Goal: Task Accomplishment & Management: Manage account settings

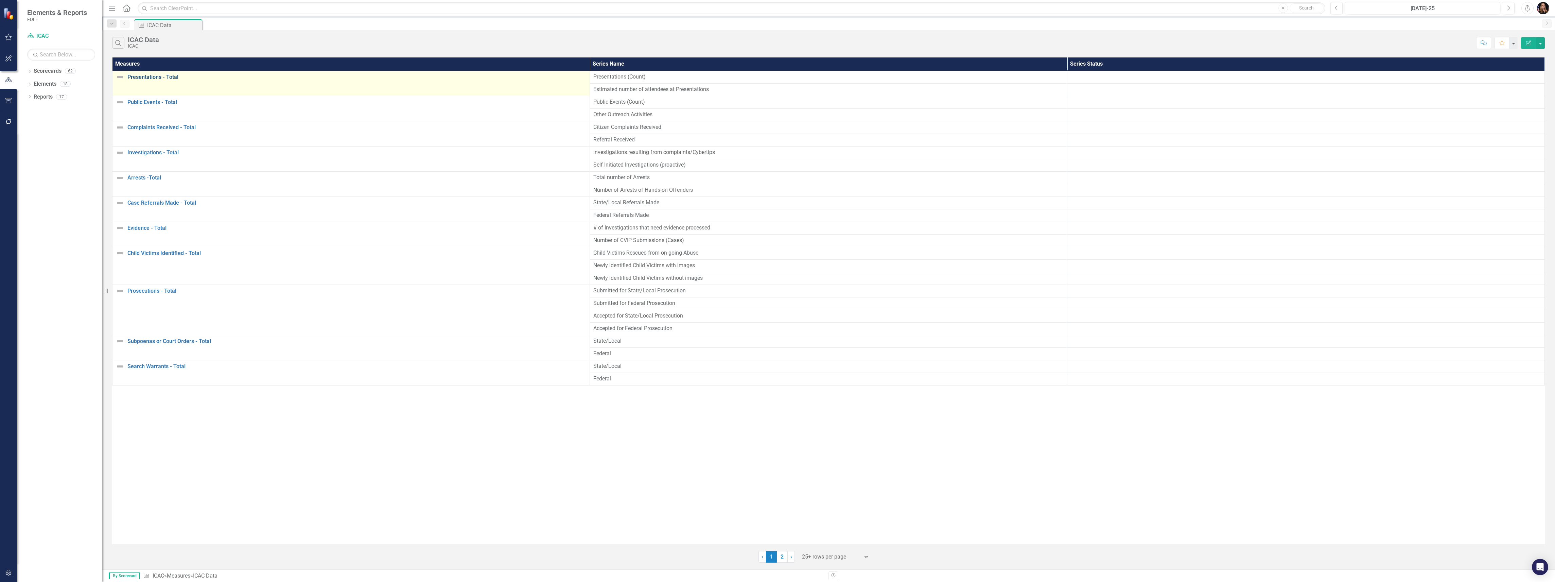
click at [156, 74] on link "Presentations - Total" at bounding box center [356, 77] width 459 height 6
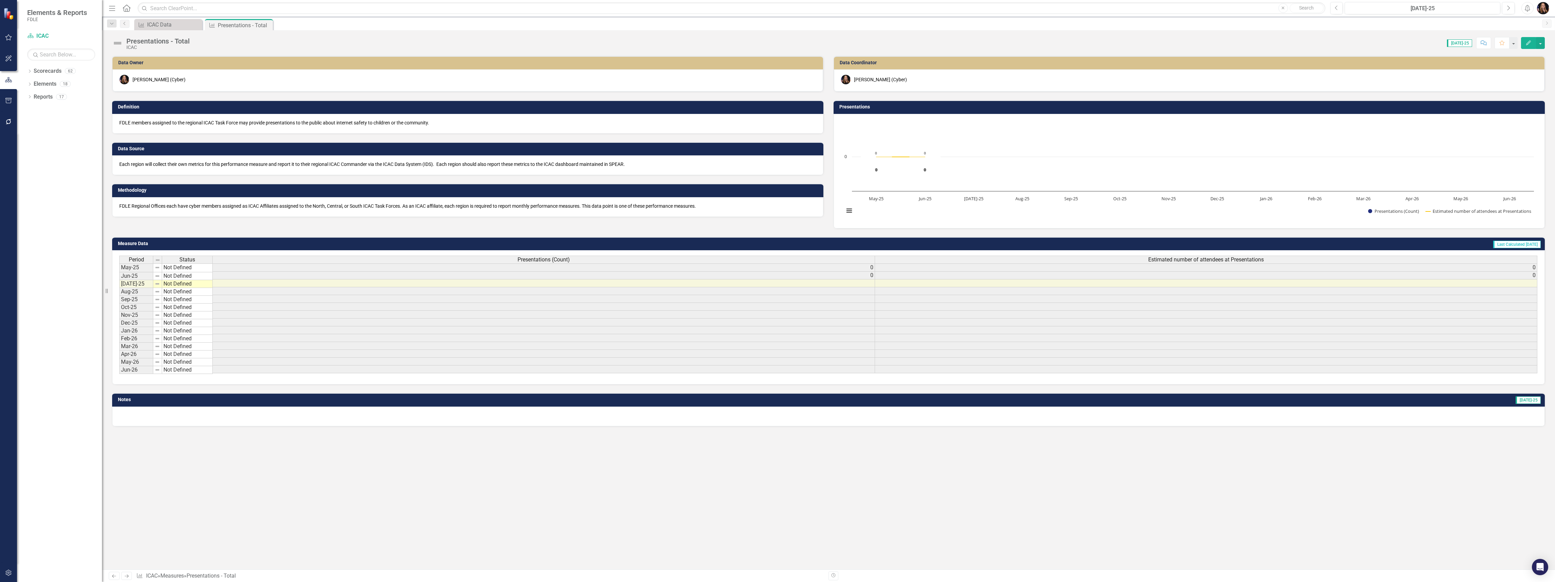
click at [150, 41] on div "Presentations - Total" at bounding box center [157, 40] width 63 height 7
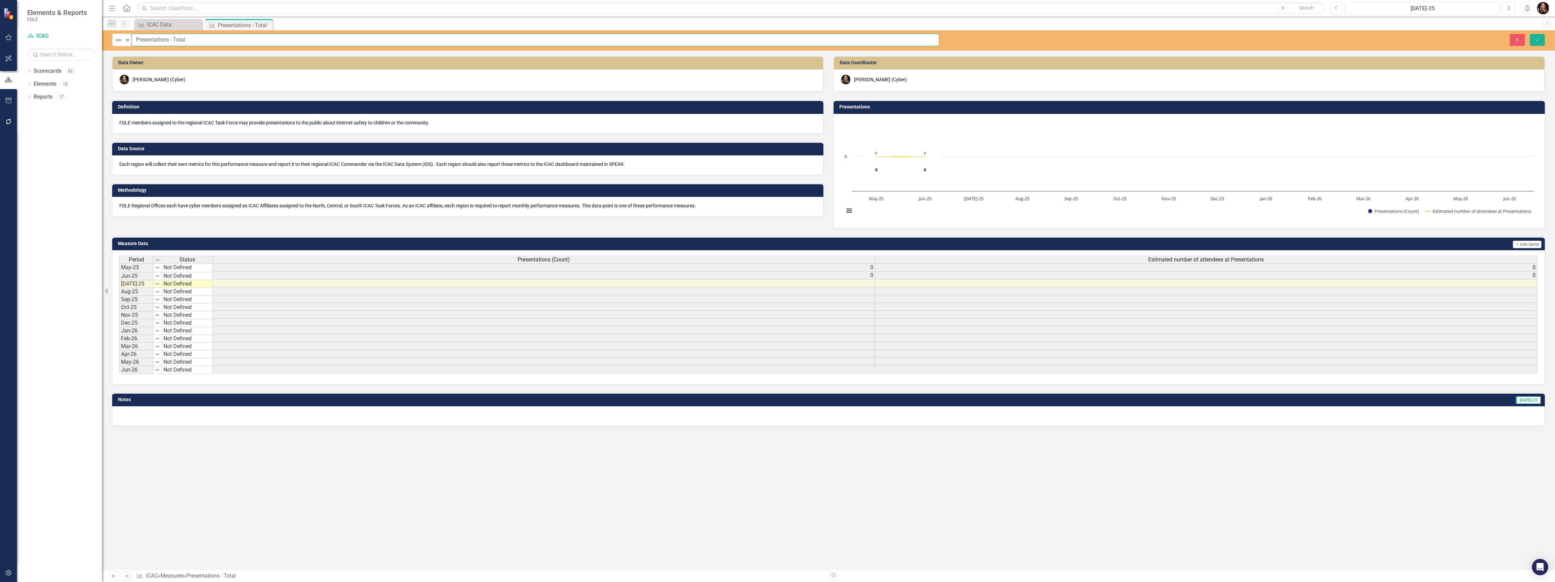
click at [137, 39] on input "Presentations - Total" at bounding box center [536, 40] width 808 height 13
type input "Service Delivery - Presentations - Total"
click at [1538, 45] on button "Save" at bounding box center [1537, 40] width 15 height 12
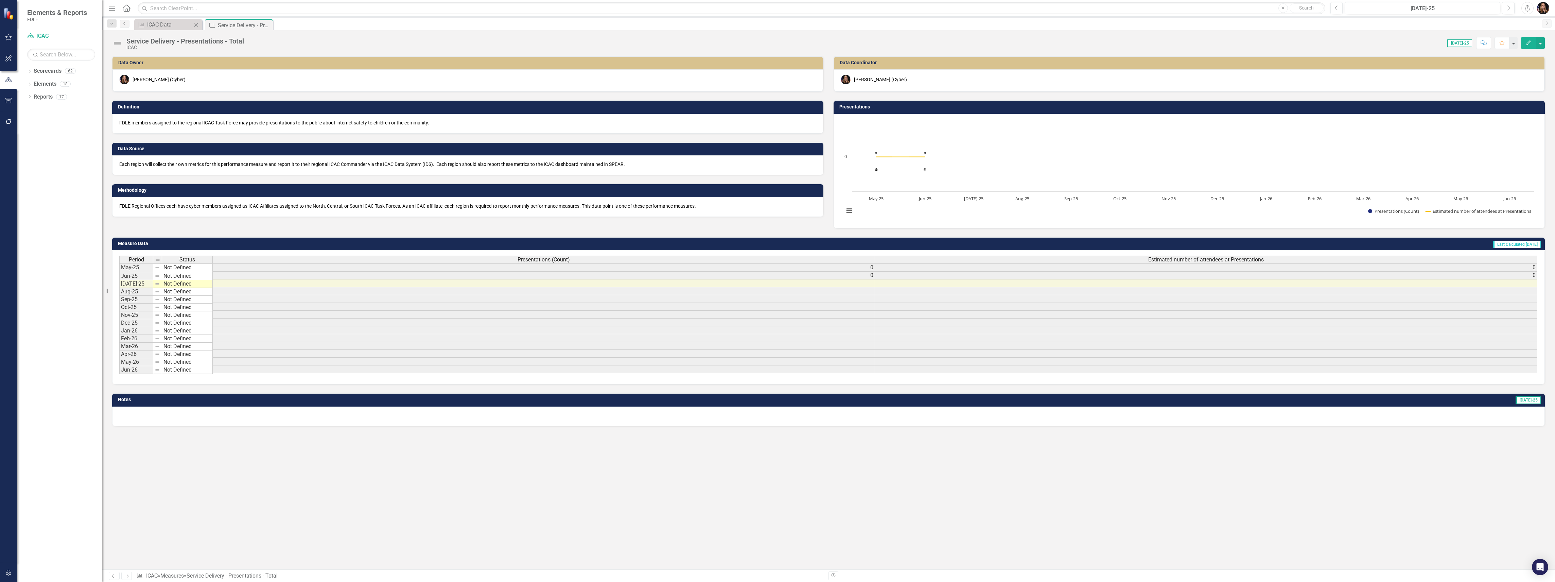
click at [170, 29] on div "Measure ICAC Data Close" at bounding box center [168, 24] width 68 height 11
click at [171, 25] on div "ICAC Data" at bounding box center [169, 24] width 45 height 8
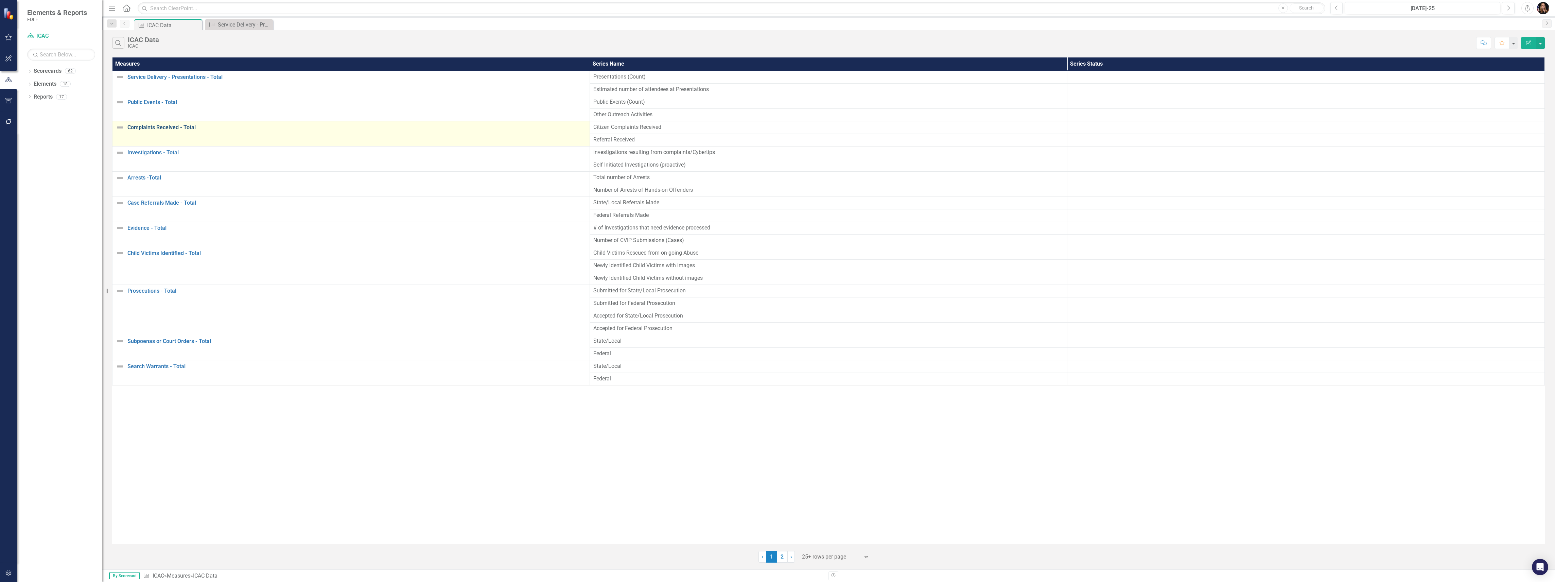
click at [158, 128] on link "Complaints Received - Total" at bounding box center [356, 127] width 459 height 6
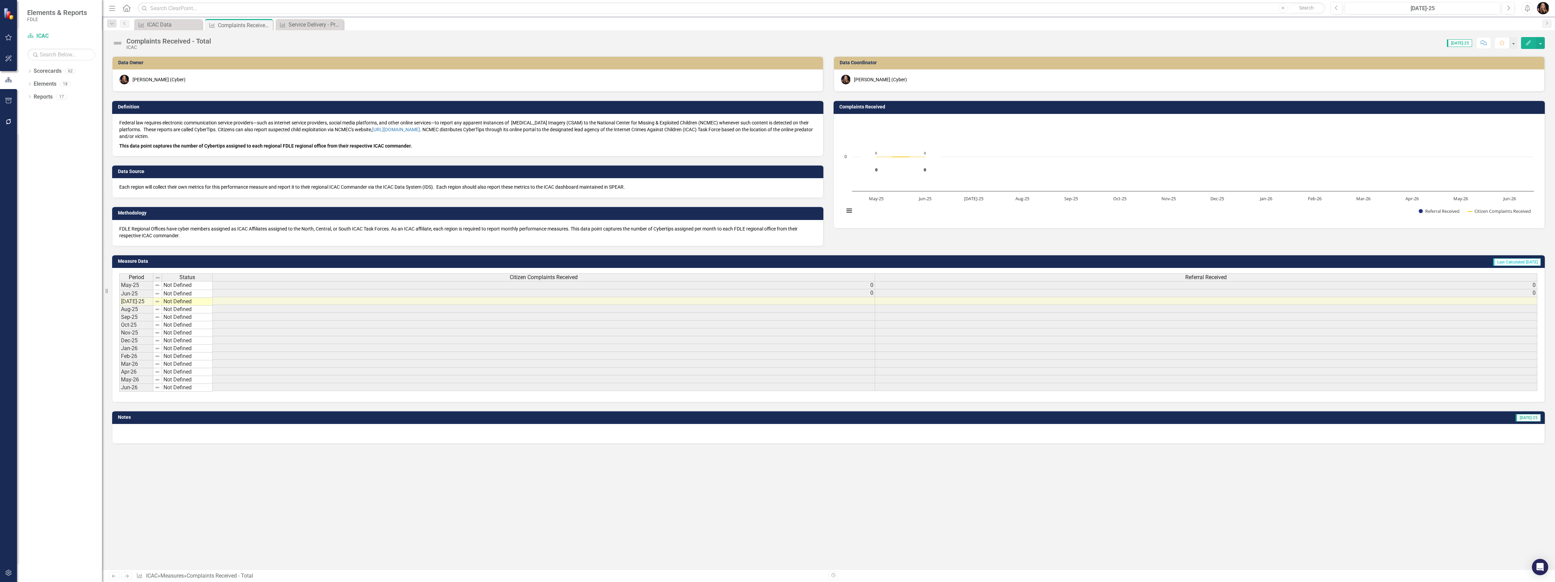
drag, startPoint x: 147, startPoint y: 41, endPoint x: 147, endPoint y: 45, distance: 4.1
click at [147, 45] on div "Complaints Received - Total ICAC" at bounding box center [168, 43] width 85 height 13
drag, startPoint x: 147, startPoint y: 45, endPoint x: 144, endPoint y: 41, distance: 4.9
click at [144, 41] on div "Complaints Received - Total" at bounding box center [168, 40] width 85 height 7
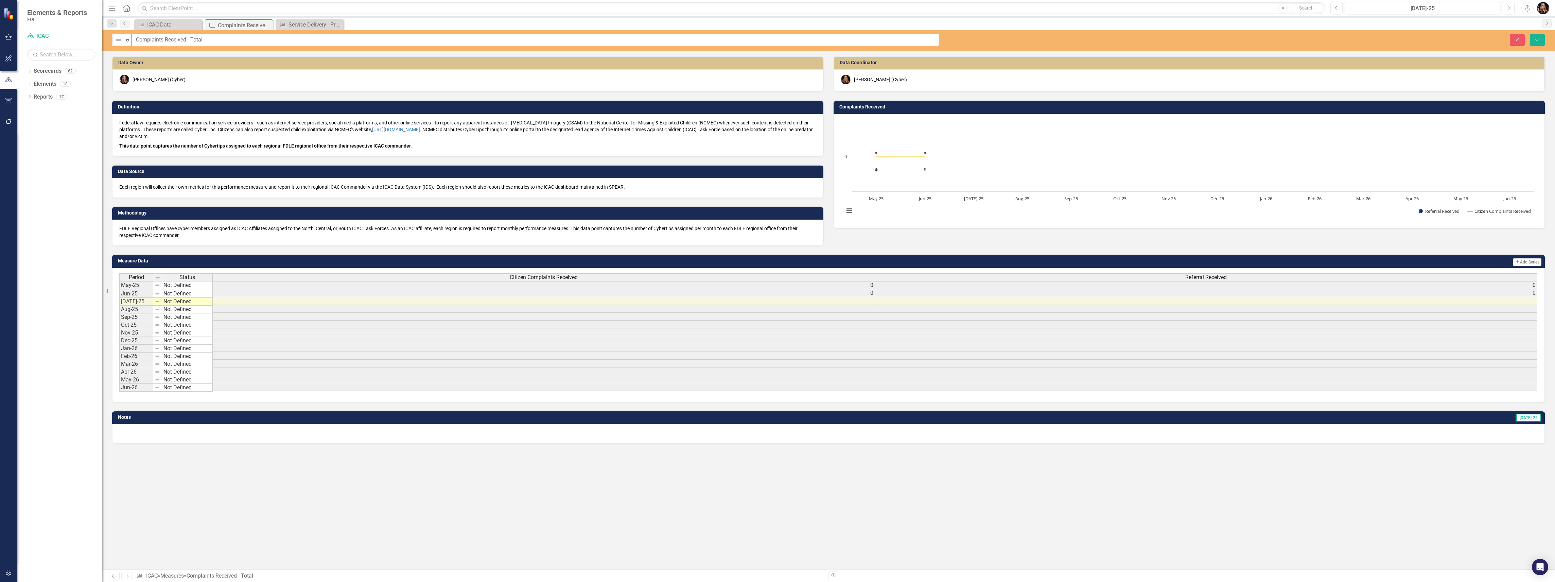
click at [132, 42] on input "Complaints Received - Total" at bounding box center [536, 40] width 808 height 13
type input "Program Output- Complaints Received - Total"
click at [1536, 37] on button "Save" at bounding box center [1537, 40] width 15 height 12
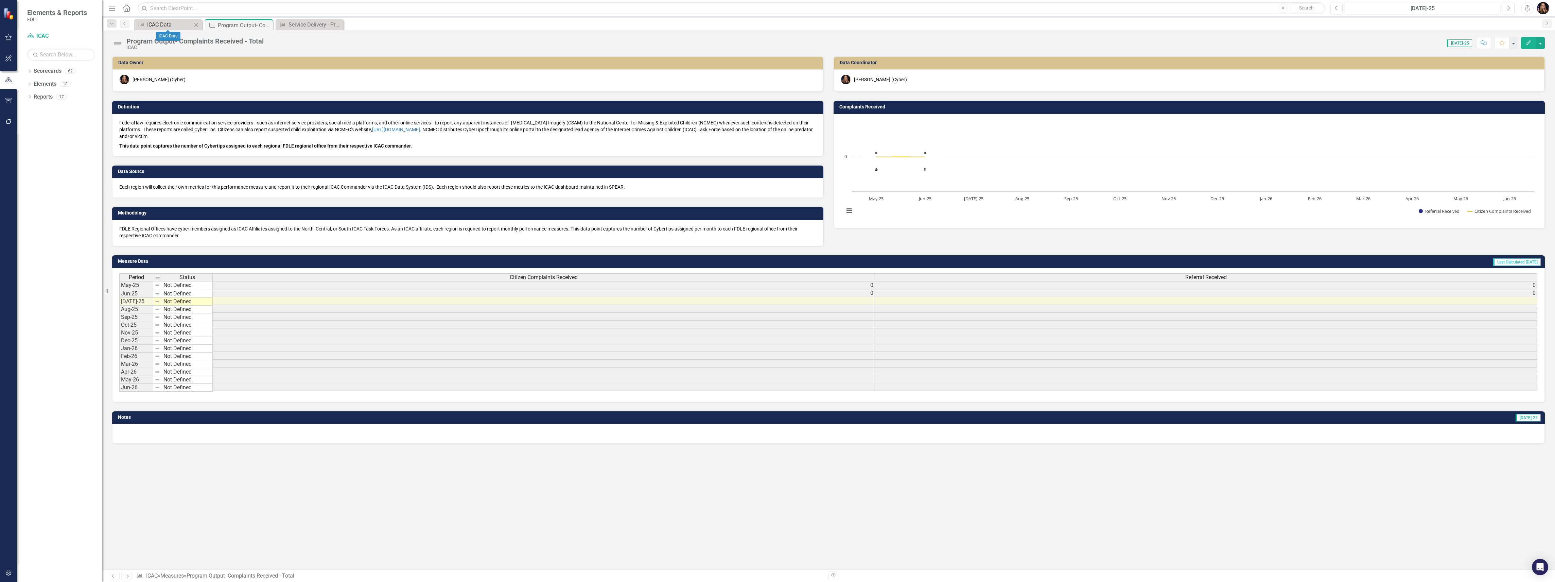
click at [177, 20] on div "ICAC Data" at bounding box center [169, 24] width 45 height 8
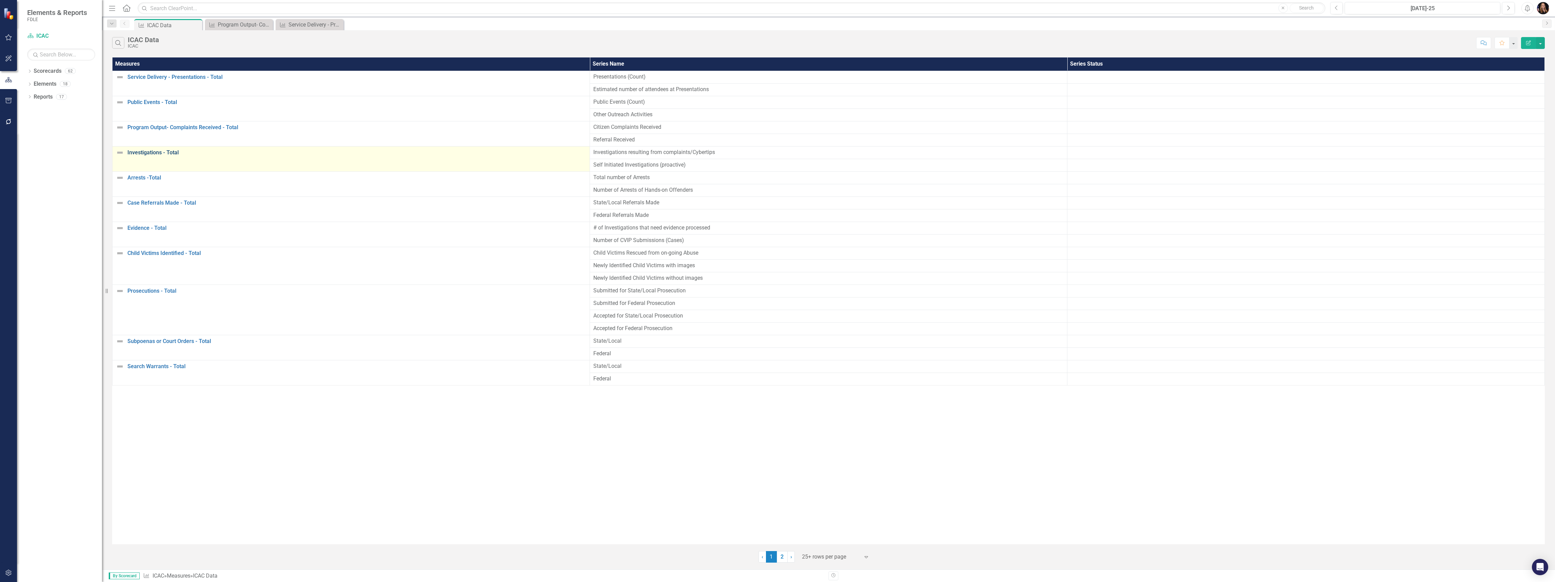
click at [133, 155] on link "Investigations - Total" at bounding box center [356, 153] width 459 height 6
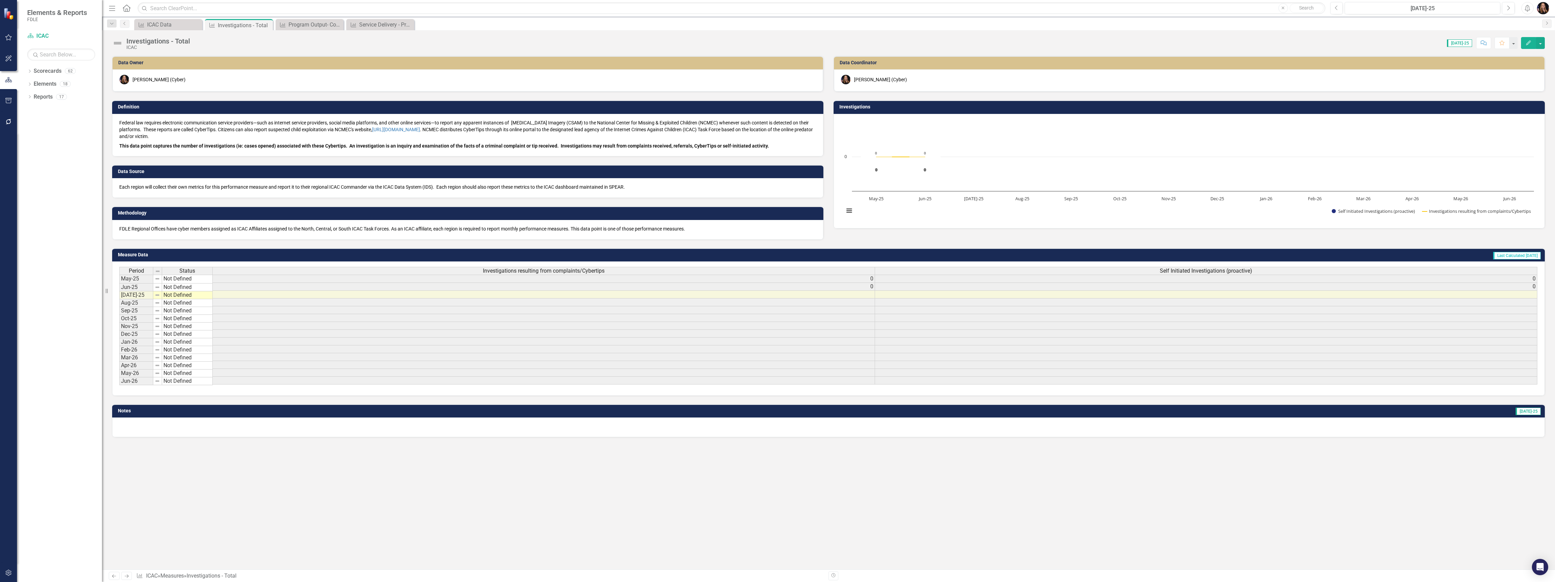
click at [127, 39] on div "Investigations - Total" at bounding box center [158, 40] width 64 height 7
click at [143, 43] on div "Investigations - Total" at bounding box center [158, 40] width 64 height 7
click at [158, 41] on div "Investigations - Total" at bounding box center [158, 40] width 64 height 7
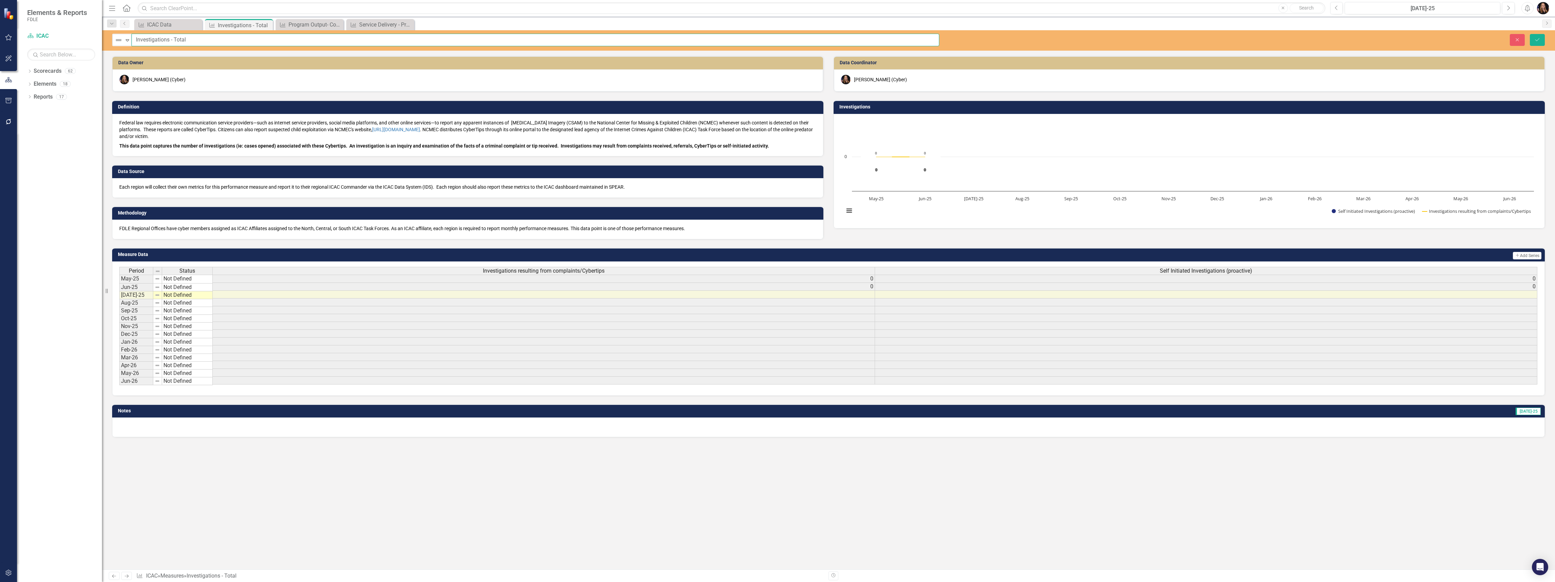
click at [158, 41] on input "Investigations - Total" at bounding box center [536, 40] width 808 height 13
click at [136, 38] on input "Investigations - Total" at bounding box center [536, 40] width 808 height 13
type input "Program Output - Investigations - Total"
click at [1536, 40] on icon "submit" at bounding box center [1538, 39] width 4 height 3
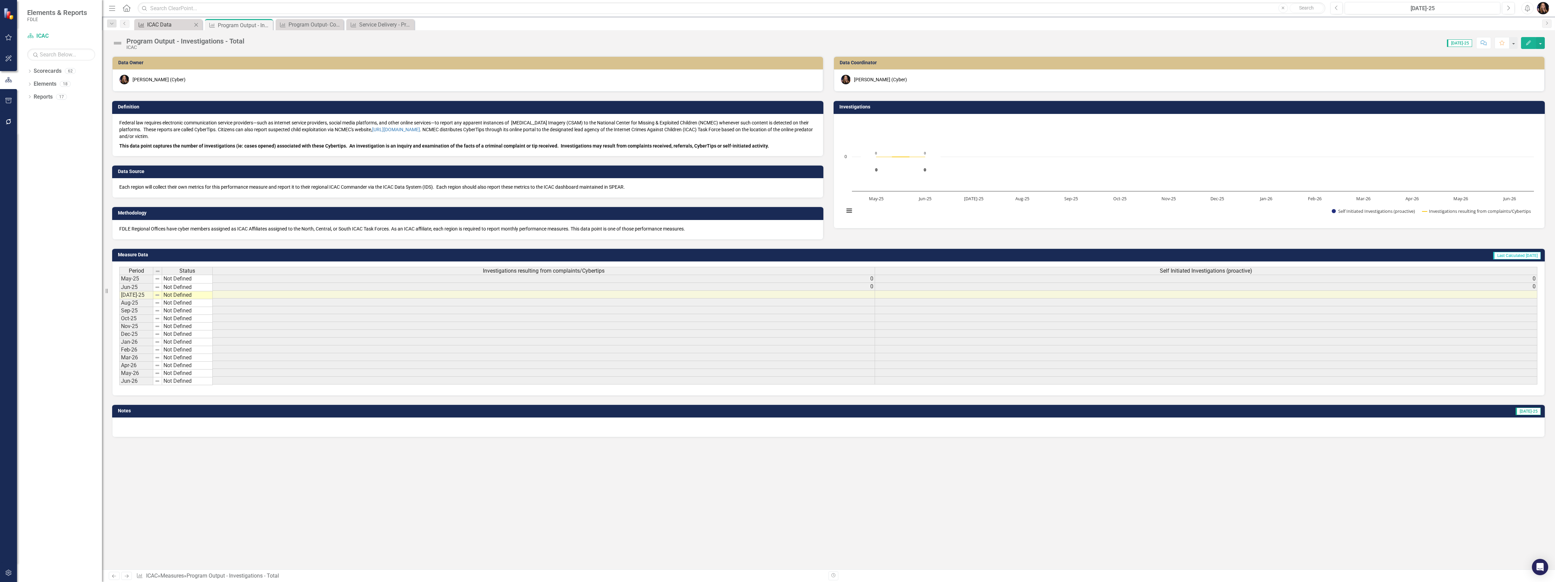
click at [146, 21] on link "Measure ICAC Data" at bounding box center [164, 24] width 56 height 8
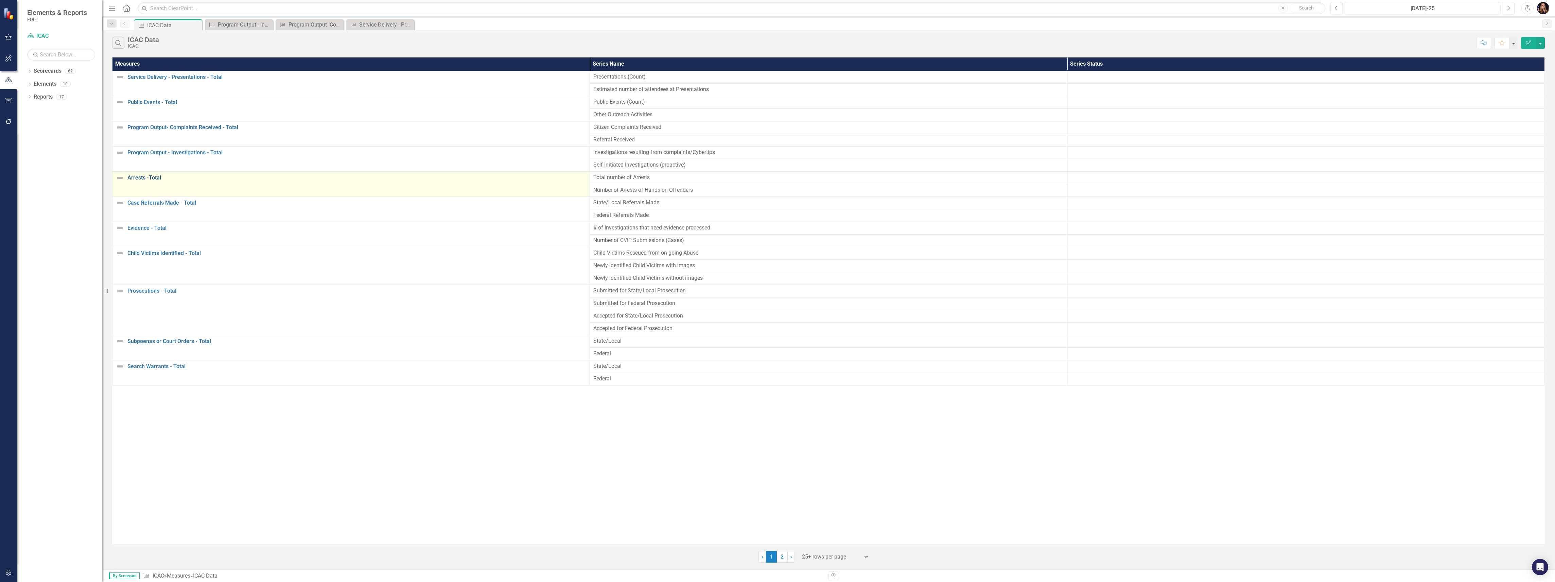
click at [154, 178] on link "Arrests -Total" at bounding box center [356, 178] width 459 height 6
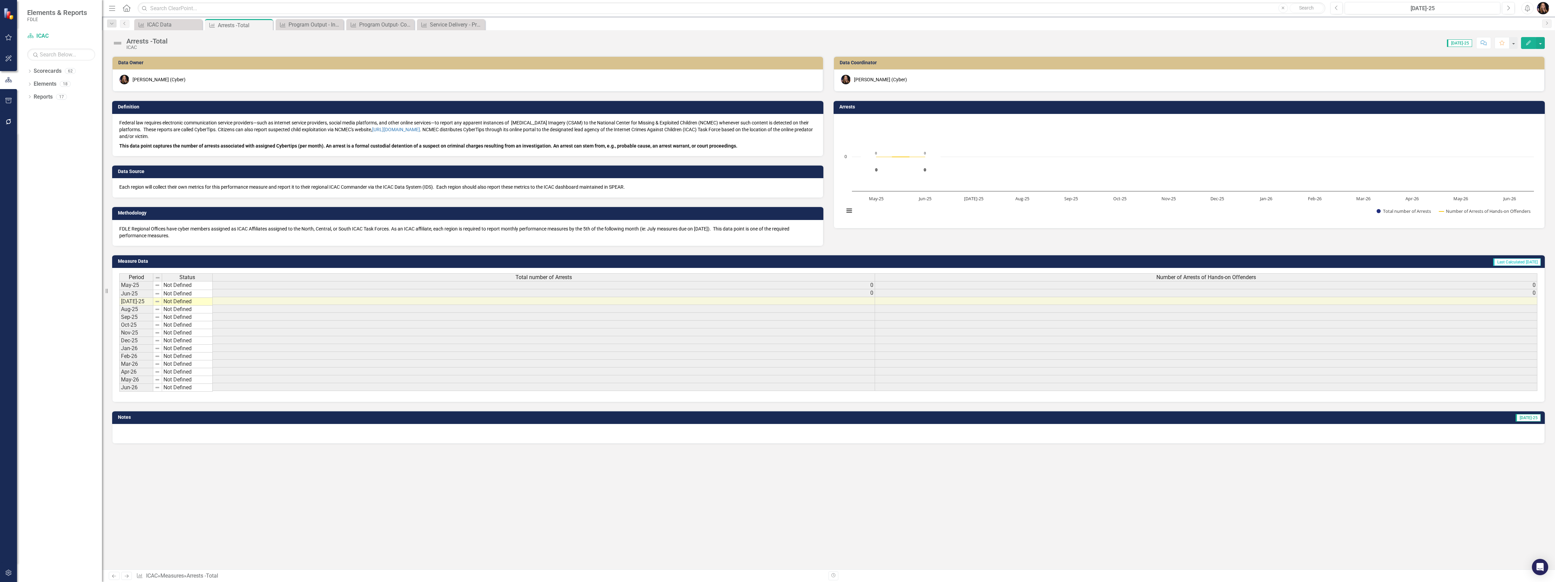
click at [141, 39] on div "Arrests -Total" at bounding box center [146, 40] width 41 height 7
click at [128, 41] on div "Arrests -Total" at bounding box center [146, 40] width 41 height 7
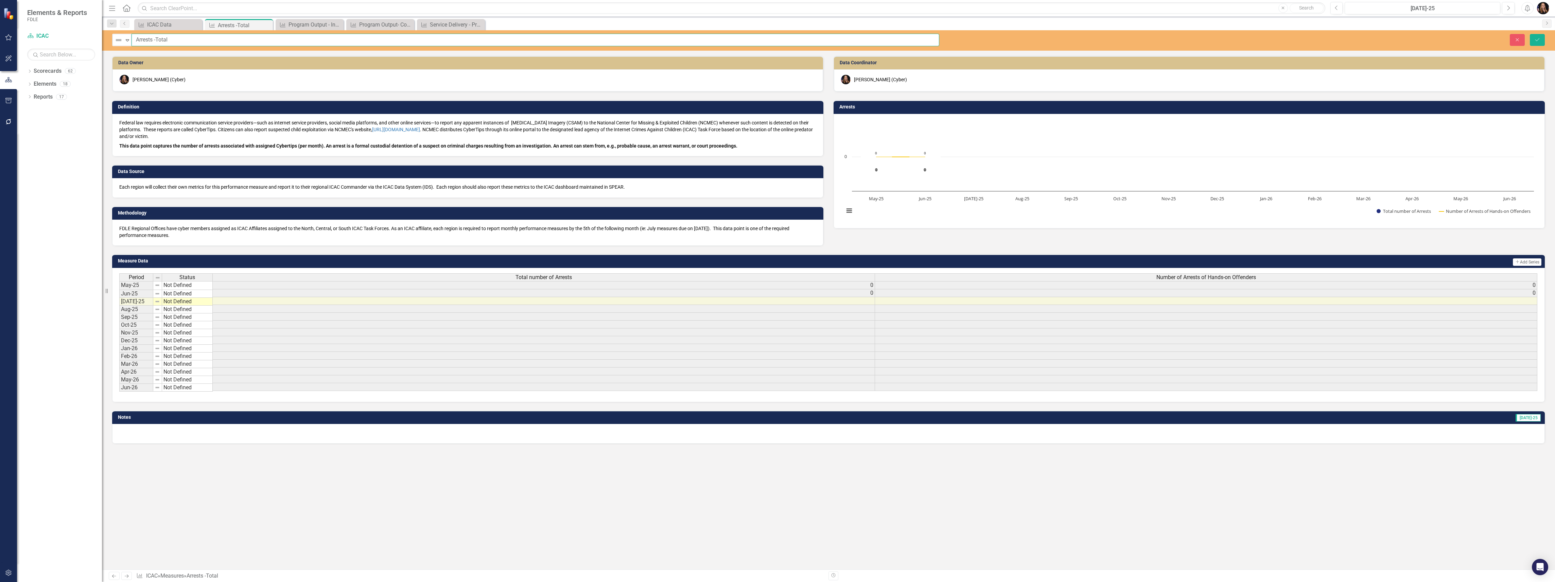
click at [138, 41] on input "Arrests -Total" at bounding box center [536, 40] width 808 height 13
click at [139, 38] on input "Arrests -Total" at bounding box center [536, 40] width 808 height 13
type input "Program Output - Arrests -Total"
drag, startPoint x: 1534, startPoint y: 36, endPoint x: 1533, endPoint y: 58, distance: 21.8
click at [1534, 36] on button "Save" at bounding box center [1537, 40] width 15 height 12
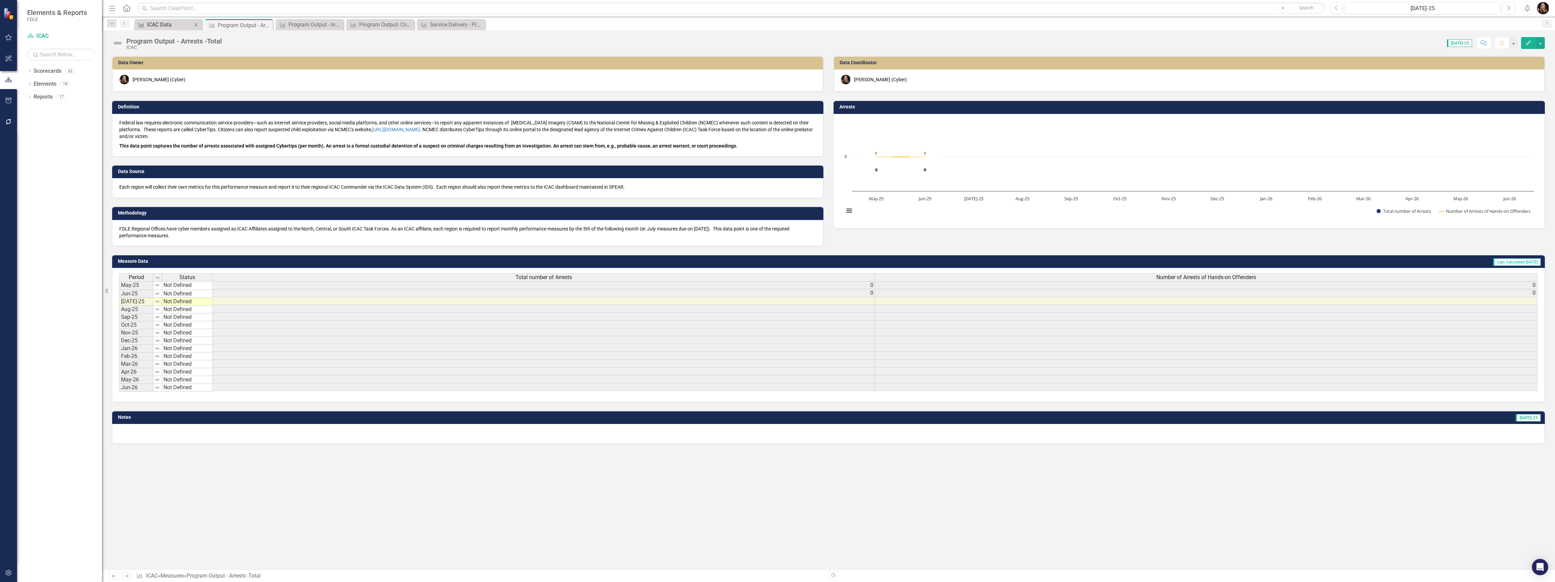
click at [157, 26] on div "ICAC Data" at bounding box center [169, 24] width 45 height 8
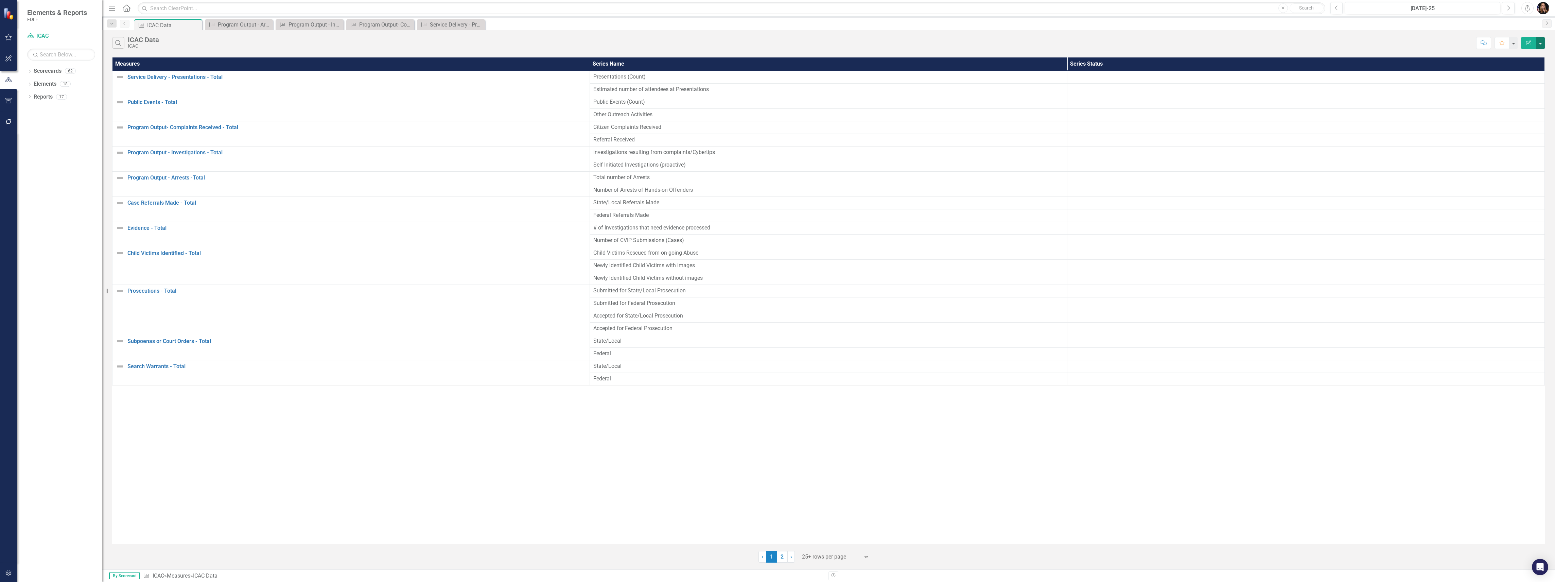
click at [1541, 42] on button "button" at bounding box center [1540, 43] width 9 height 12
click at [1357, 138] on div at bounding box center [1306, 140] width 470 height 8
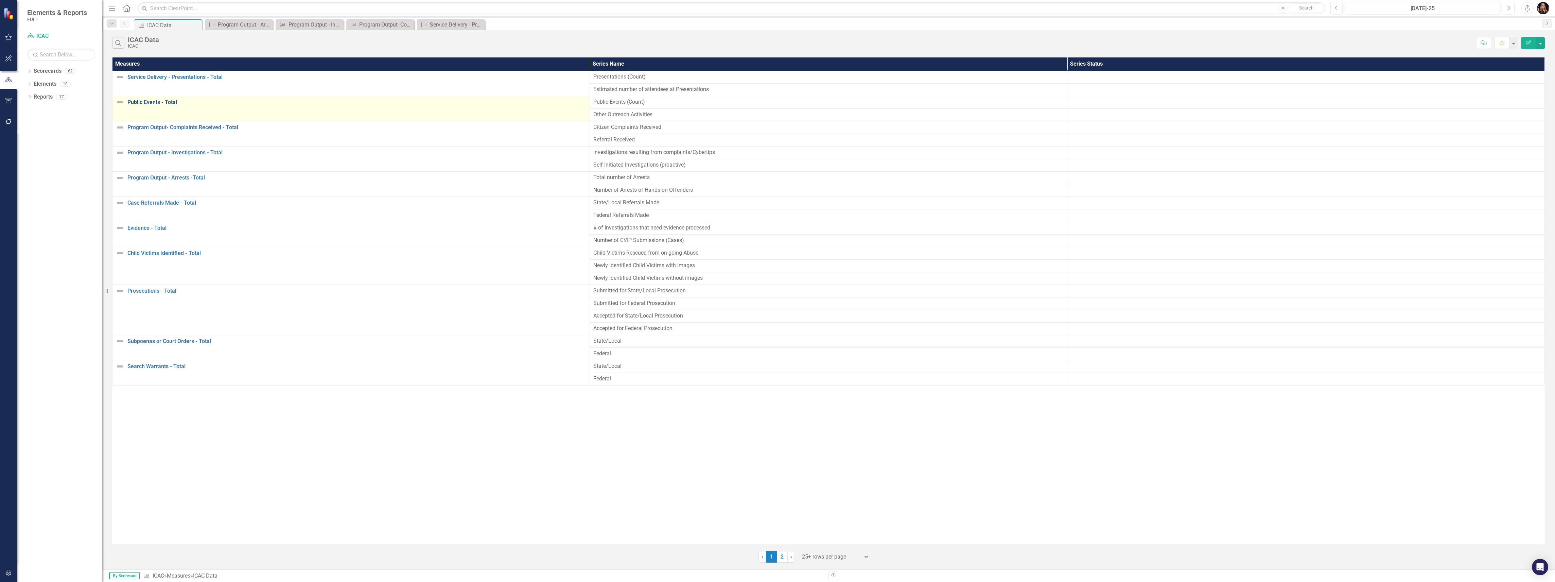
click at [148, 102] on link "Public Events - Total" at bounding box center [356, 102] width 459 height 6
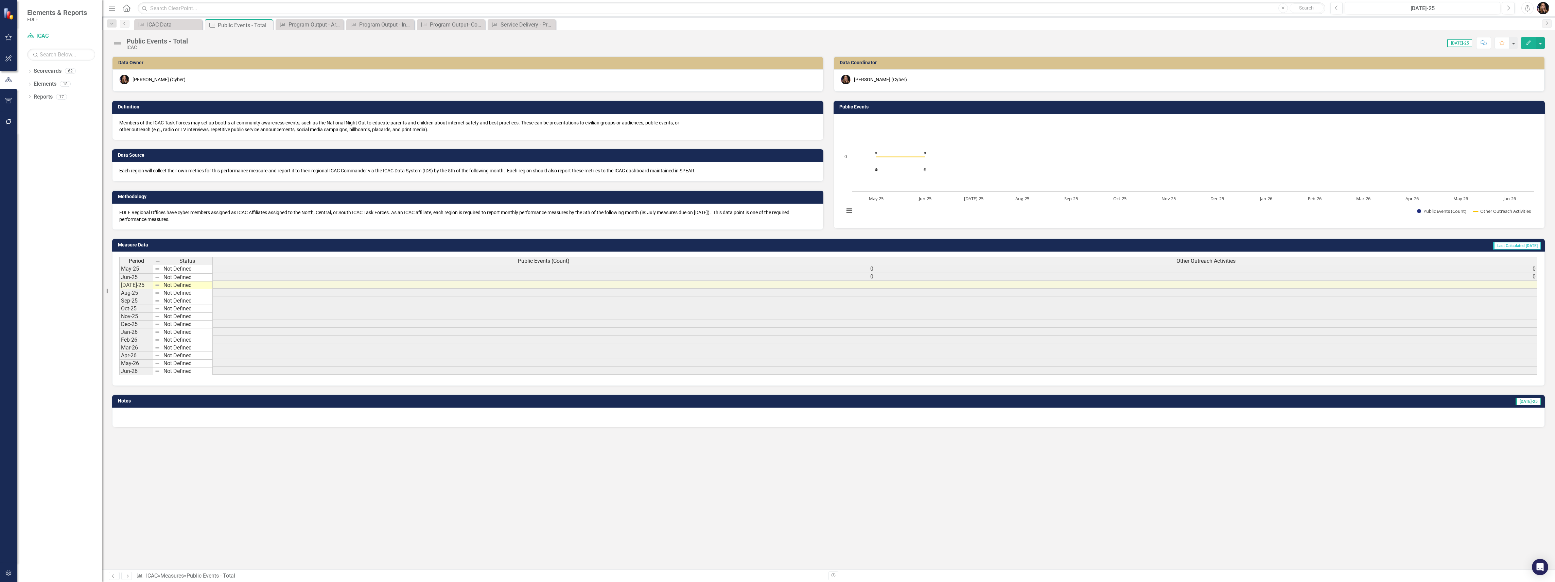
click at [128, 41] on div "Public Events - Total" at bounding box center [157, 40] width 62 height 7
click at [132, 41] on div "Public Events - Total" at bounding box center [157, 40] width 62 height 7
click at [155, 41] on div "Public Events - Total" at bounding box center [157, 40] width 62 height 7
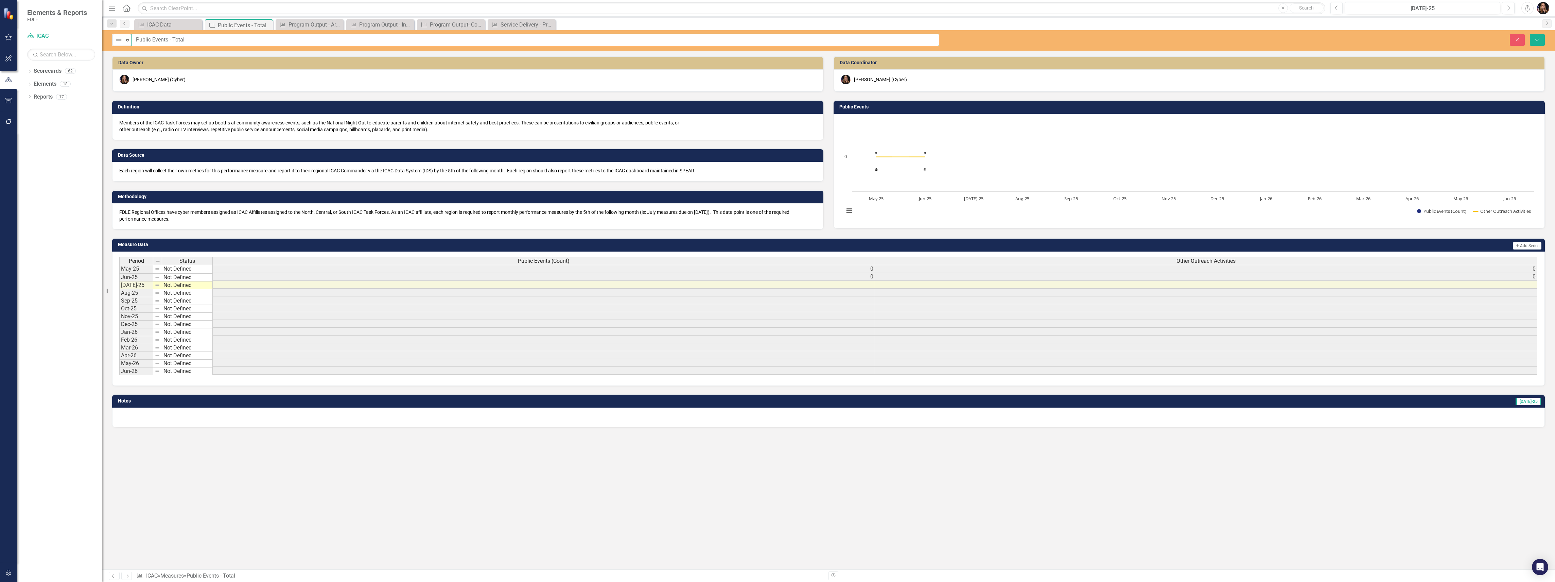
click at [134, 41] on input "Public Events - Total" at bounding box center [536, 40] width 808 height 13
type input "Service Delivery - Public Events - Total"
click at [1537, 37] on icon "Save" at bounding box center [1537, 39] width 6 height 5
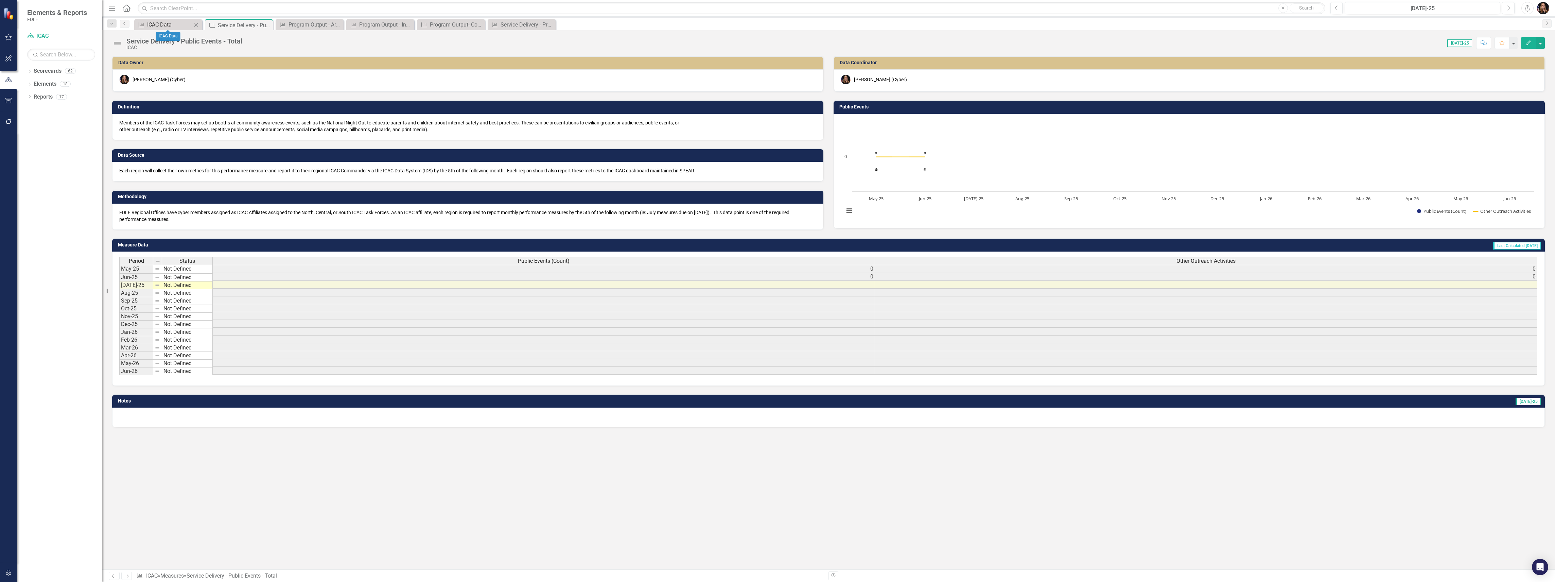
click at [164, 25] on div "ICAC Data" at bounding box center [169, 24] width 45 height 8
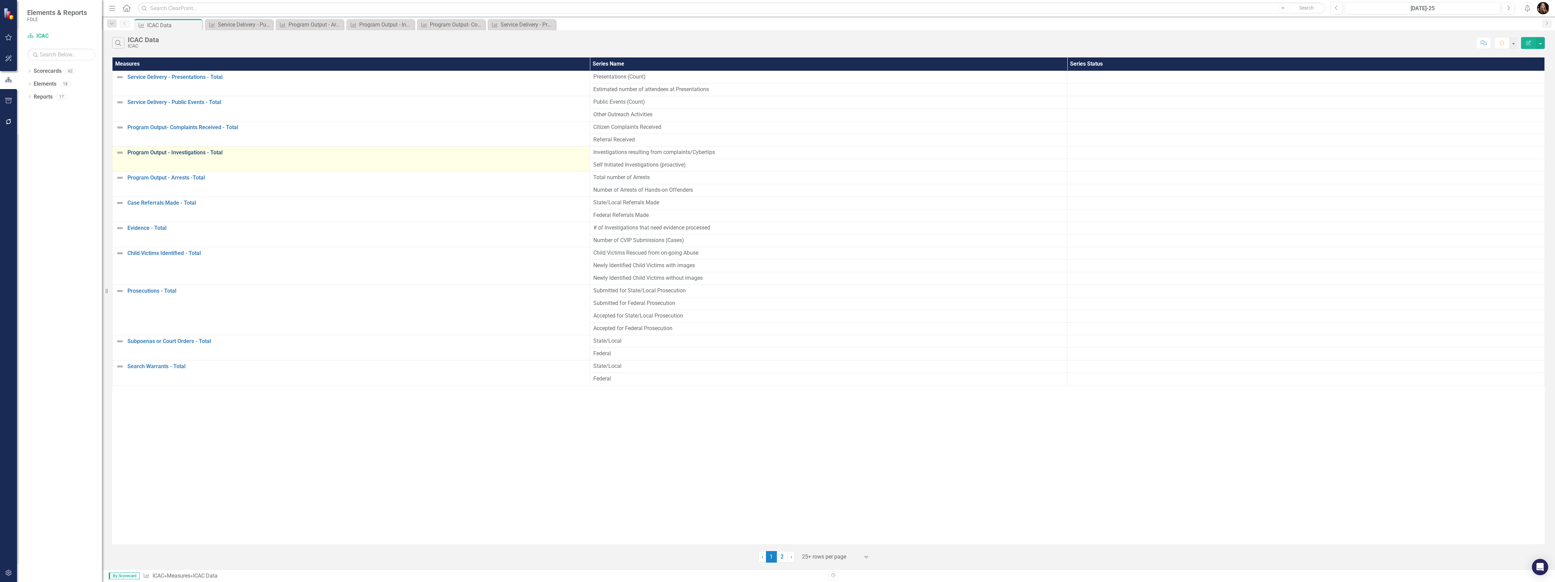
click at [161, 153] on link "Program Output - Investigations - Total" at bounding box center [356, 153] width 459 height 6
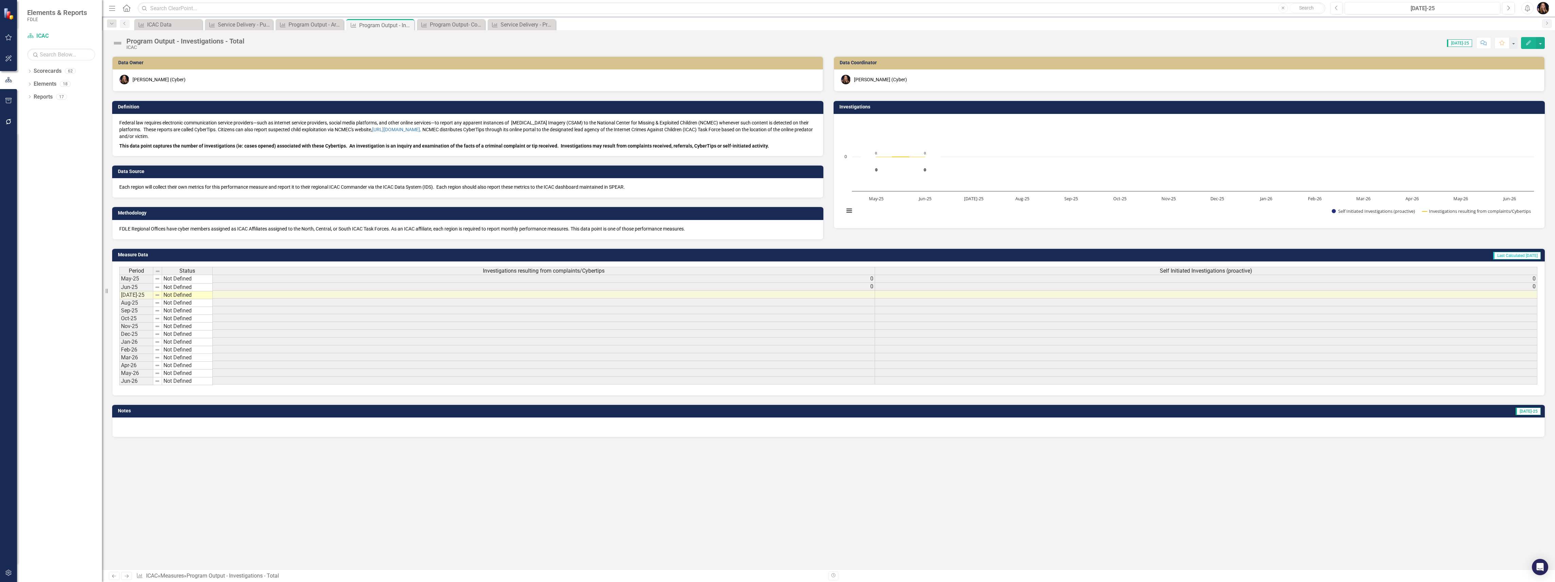
click at [181, 40] on div "Program Output - Investigations - Total" at bounding box center [185, 40] width 118 height 7
click at [179, 41] on div "Program Output - Investigations - Total" at bounding box center [185, 40] width 118 height 7
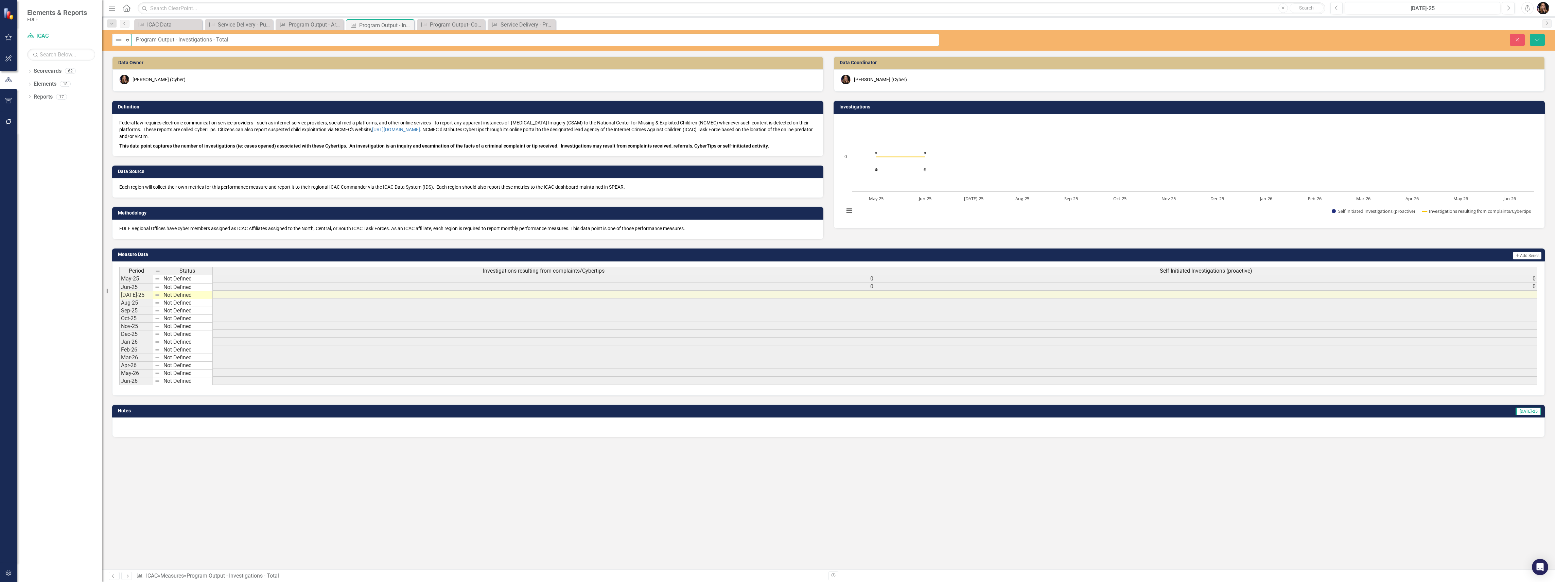
click at [177, 40] on input "Program Output - Investigations - Total" at bounding box center [536, 40] width 808 height 13
drag, startPoint x: 282, startPoint y: 37, endPoint x: 260, endPoint y: 38, distance: 22.1
click at [260, 38] on input "Program Output - Case Information - Investigations - Total" at bounding box center [536, 40] width 808 height 13
type input "Program Output - Case Information - Investigations - Total"
click at [1536, 41] on icon "Save" at bounding box center [1537, 39] width 6 height 5
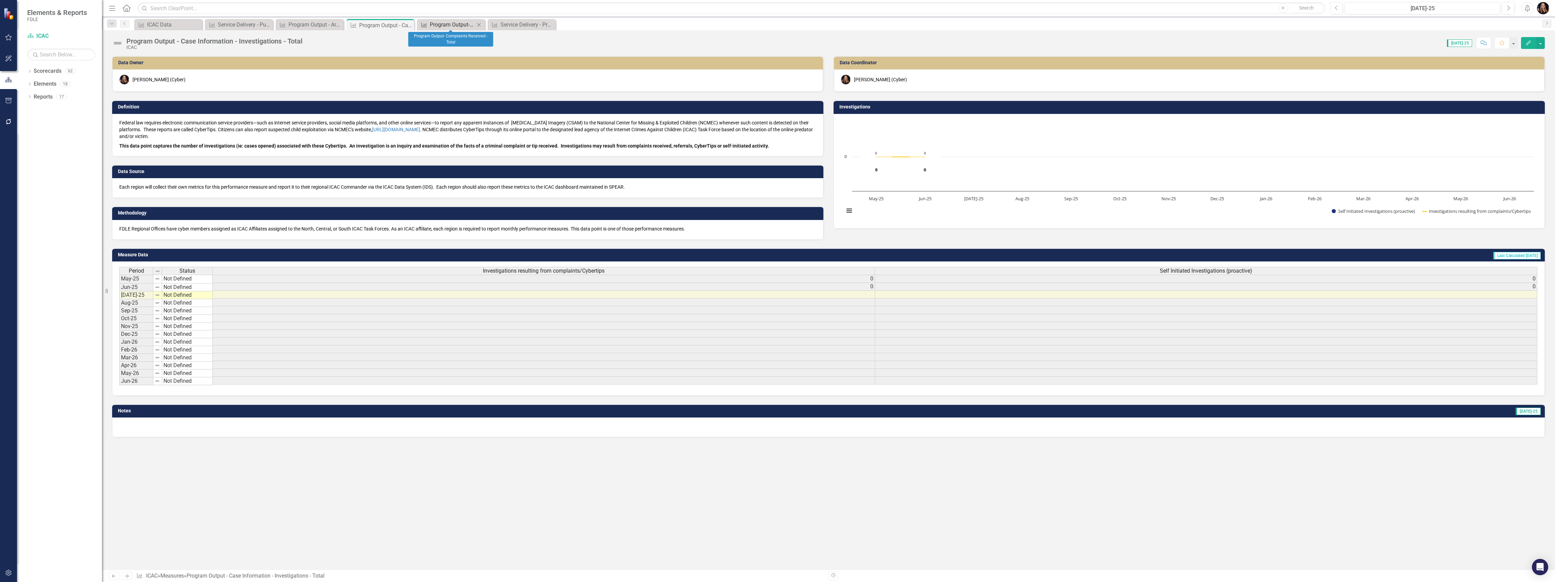
click at [453, 23] on div "Program Output- Complaints Received - Total" at bounding box center [452, 24] width 45 height 8
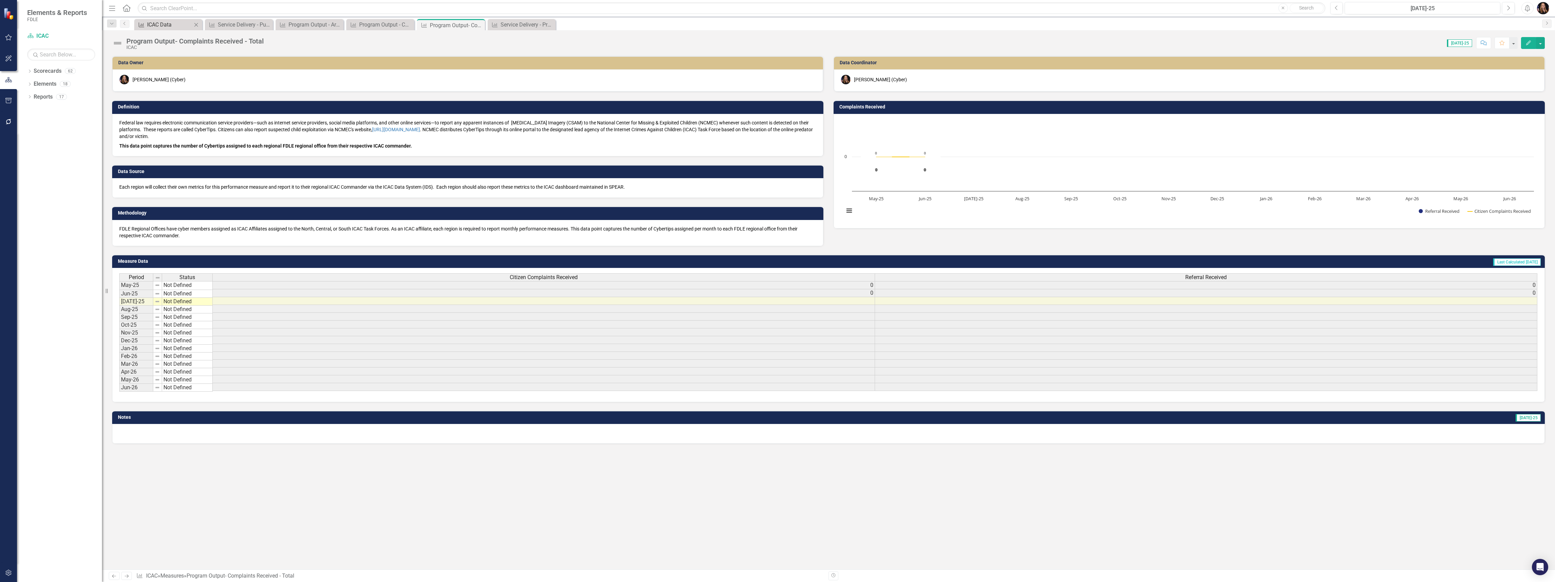
click at [158, 24] on div "ICAC Data" at bounding box center [169, 24] width 45 height 8
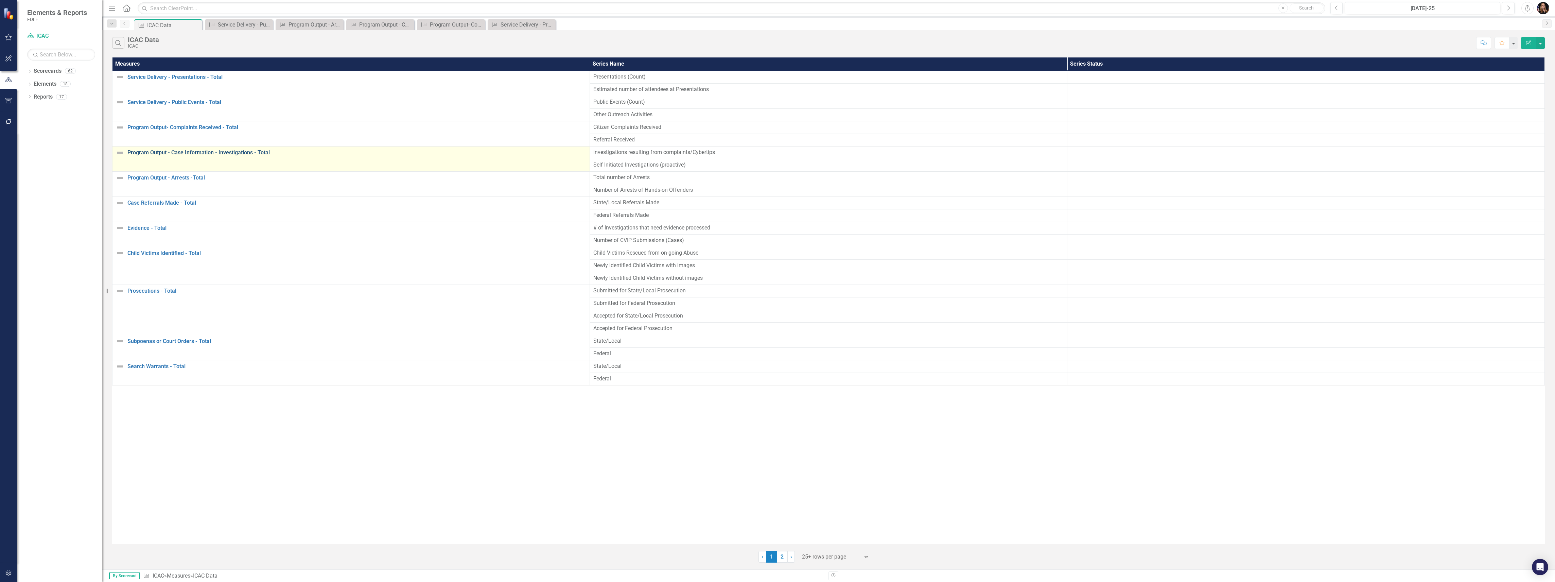
click at [167, 156] on link "Program Output - Case Information - Investigations - Total" at bounding box center [356, 153] width 459 height 6
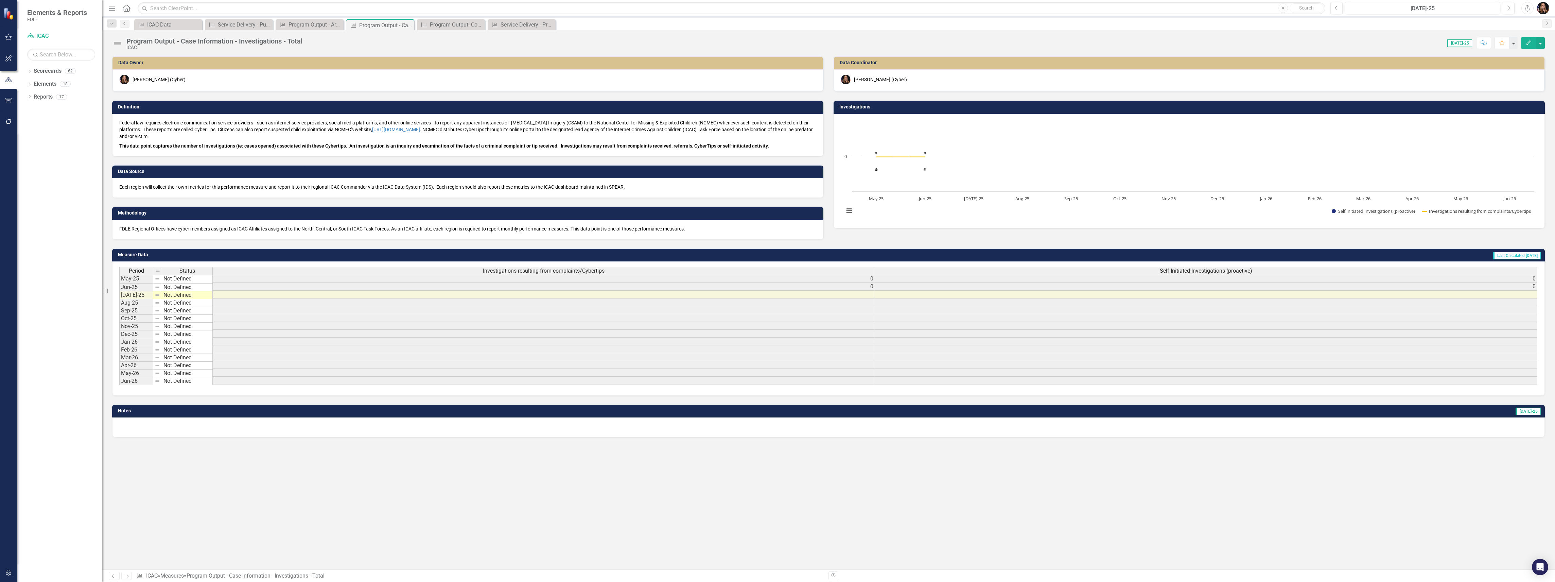
click at [163, 42] on div "Program Output - Case Information - Investigations - Total" at bounding box center [214, 40] width 176 height 7
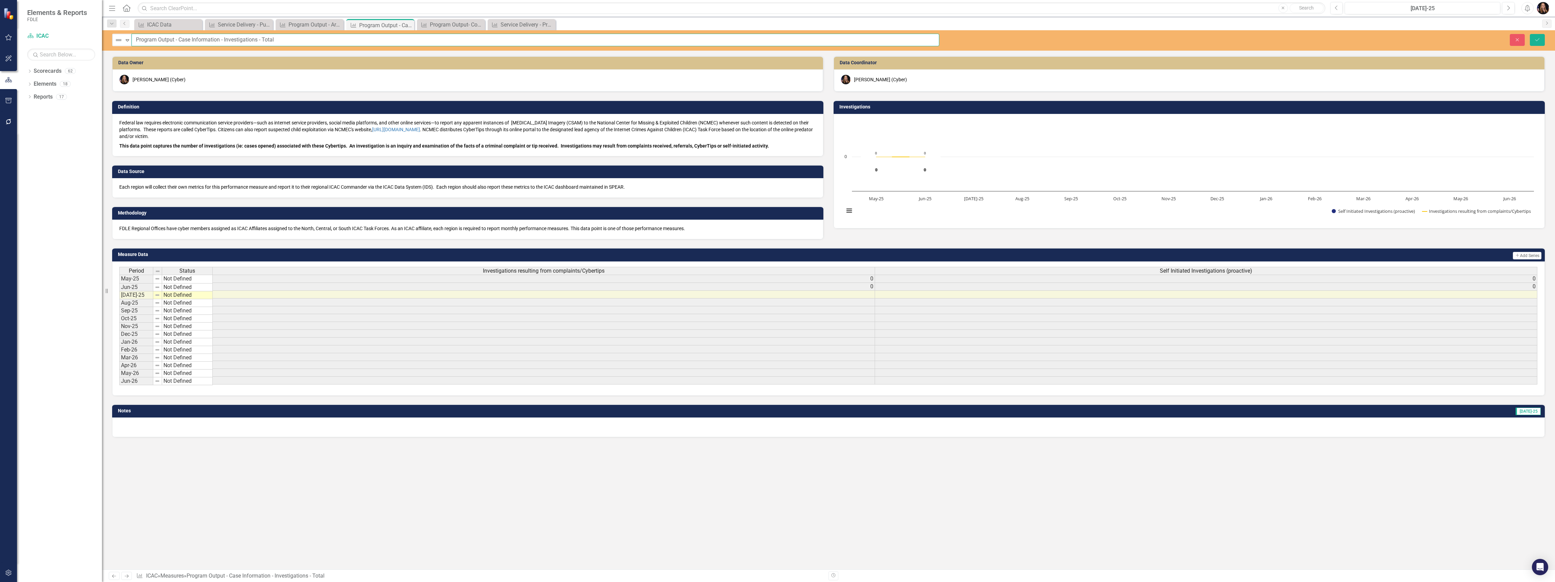
drag, startPoint x: 179, startPoint y: 38, endPoint x: 175, endPoint y: 38, distance: 4.1
click at [175, 38] on input "Program Output - Case Information - Investigations - Total" at bounding box center [536, 40] width 808 height 13
click at [222, 41] on input "Program Output: Case Information - Investigations - Total" at bounding box center [536, 40] width 808 height 13
drag, startPoint x: 280, startPoint y: 38, endPoint x: 258, endPoint y: 41, distance: 23.0
click at [258, 41] on input "Program Output: Case Information: Investigations - Total" at bounding box center [536, 40] width 808 height 13
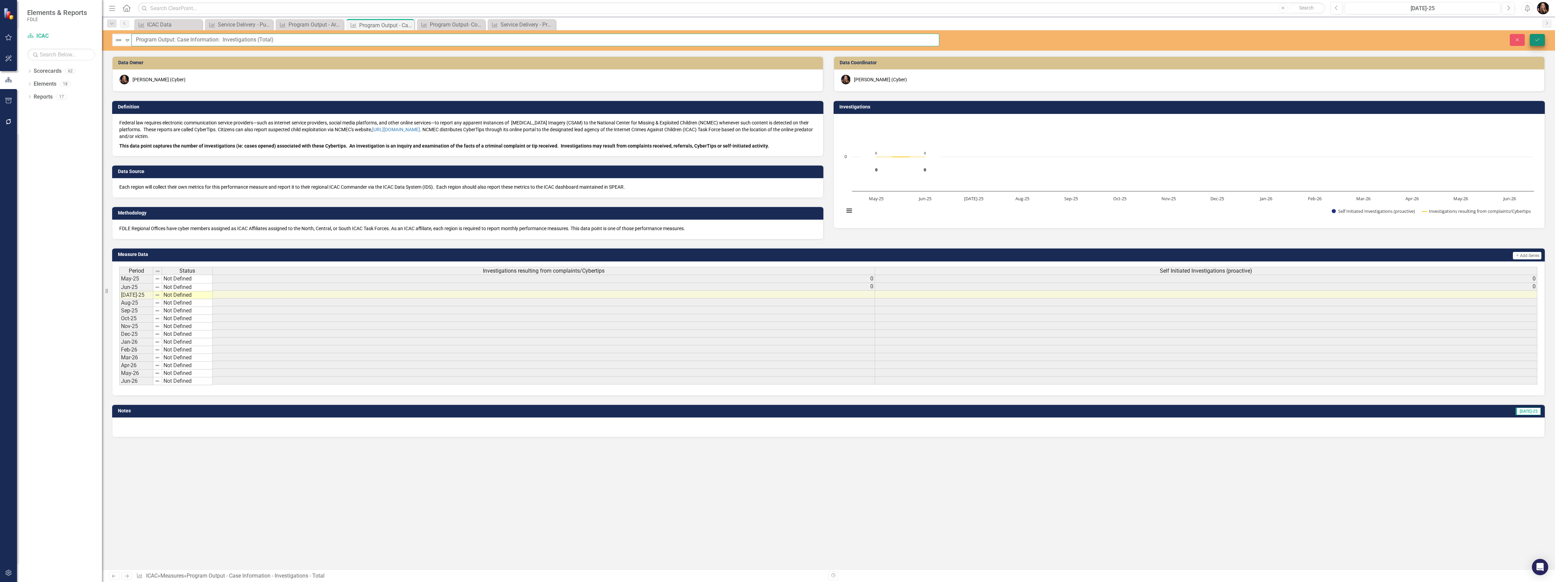
type input "Program Output: Case Information: Investigations (Total)"
drag, startPoint x: 1532, startPoint y: 39, endPoint x: 1539, endPoint y: 47, distance: 9.9
click at [1532, 39] on button "Save" at bounding box center [1537, 40] width 15 height 12
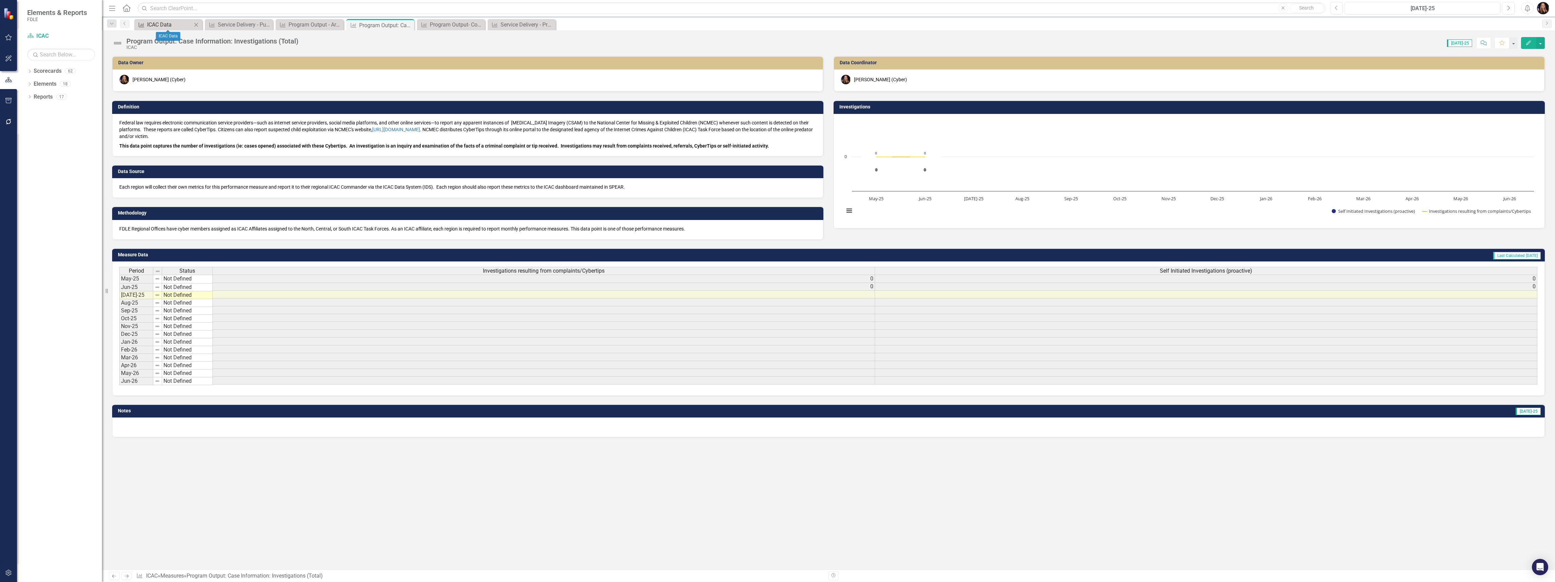
click at [160, 26] on div "ICAC Data" at bounding box center [169, 24] width 45 height 8
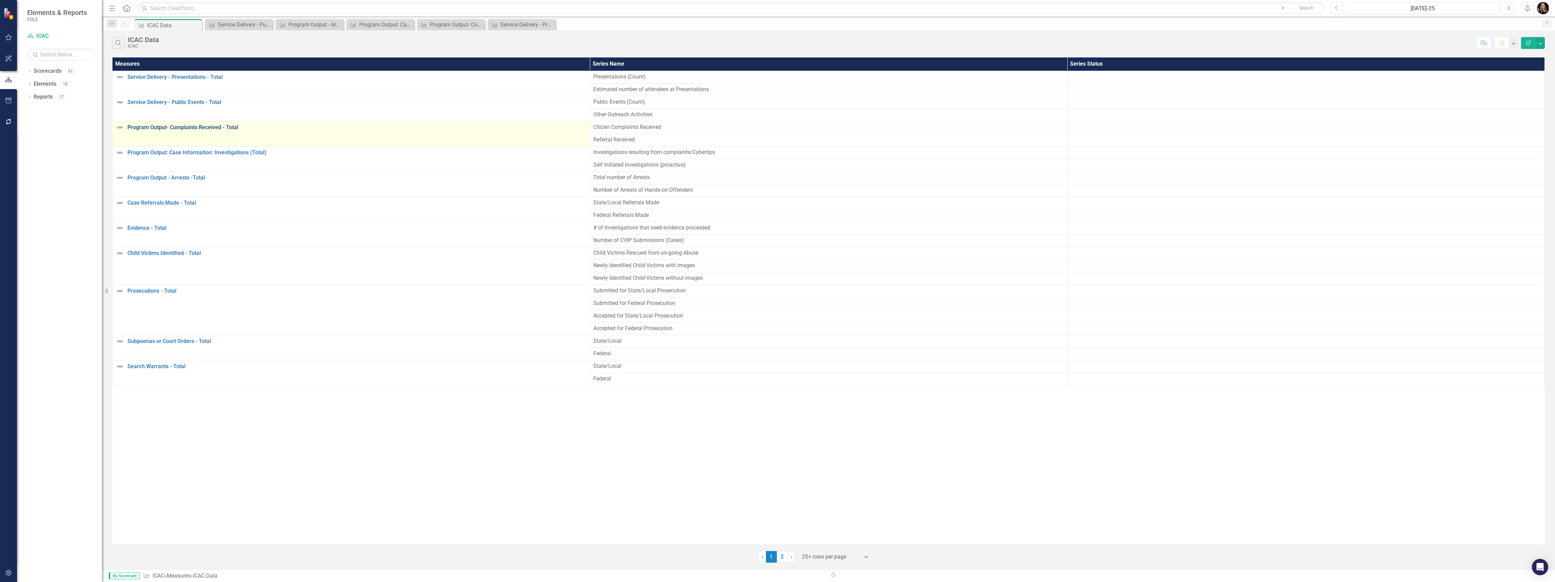
click at [174, 128] on link "Program Output- Complaints Received - Total" at bounding box center [356, 127] width 459 height 6
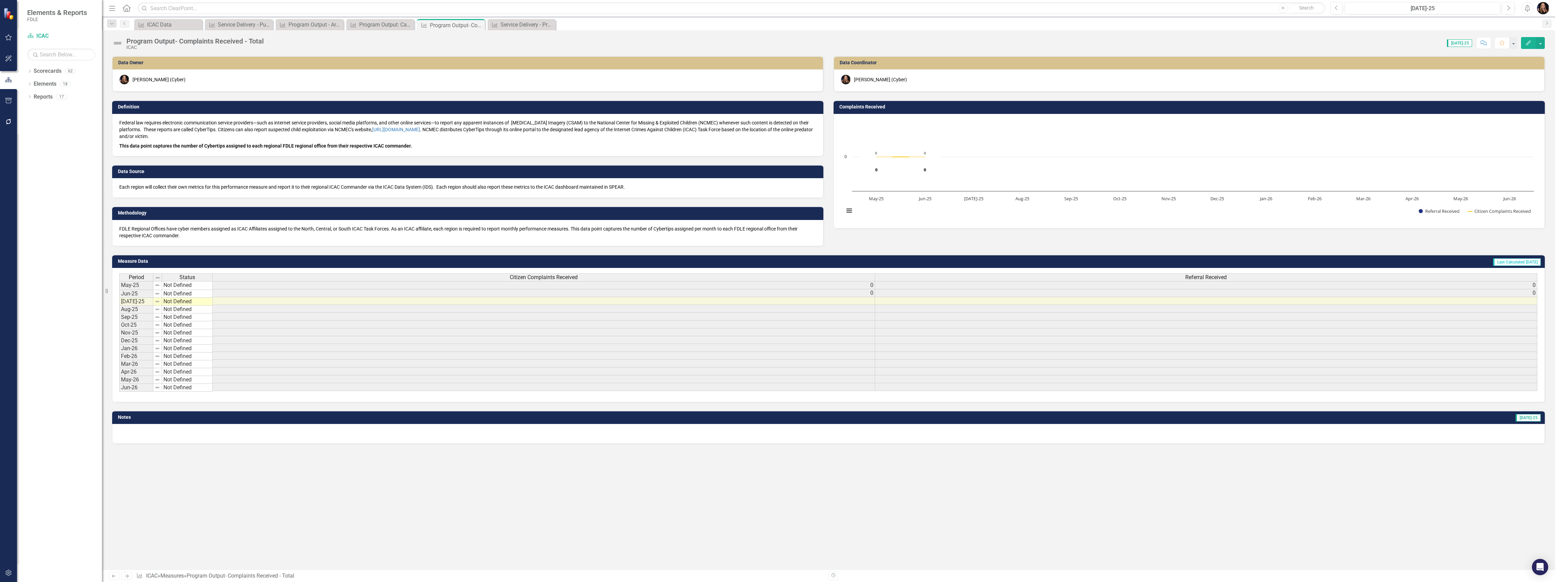
click at [154, 41] on div "Program Output- Complaints Received - Total" at bounding box center [194, 40] width 137 height 7
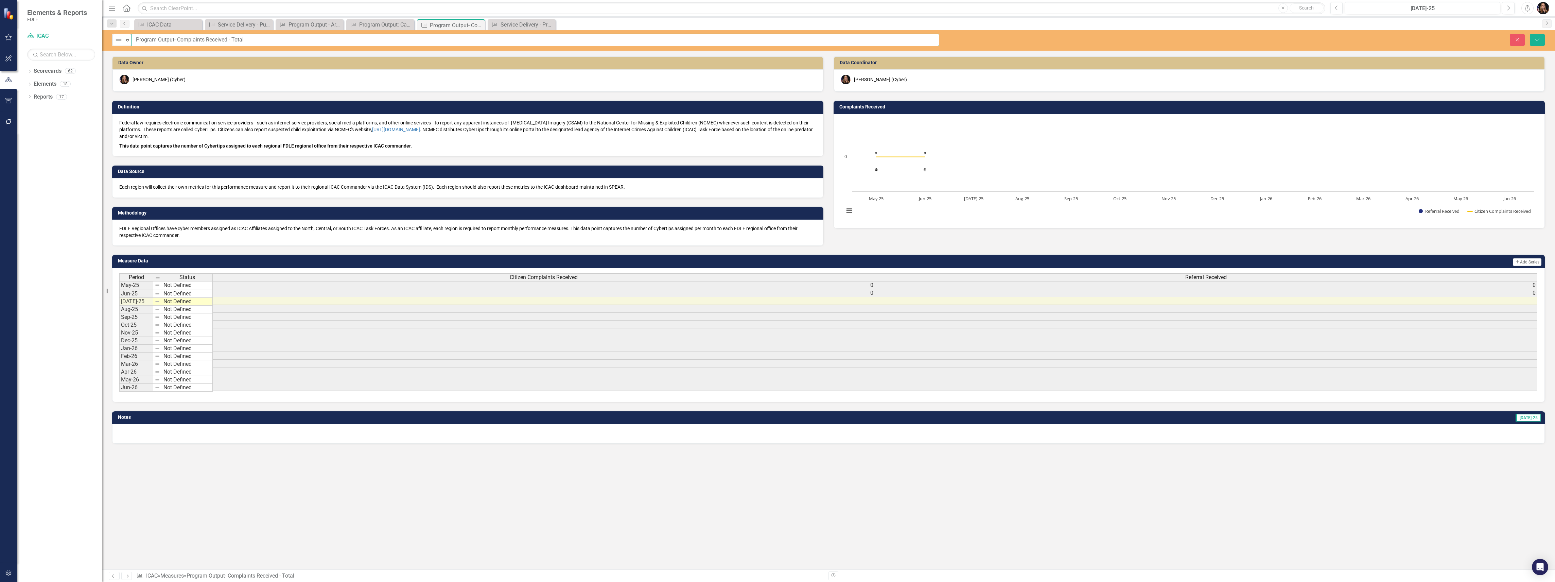
click at [180, 39] on input "Program Output- Complaints Received - Total" at bounding box center [536, 40] width 808 height 13
drag, startPoint x: 258, startPoint y: 38, endPoint x: 230, endPoint y: 39, distance: 28.2
click at [230, 39] on input "Program Output: Complaints Received - Total" at bounding box center [536, 40] width 808 height 13
click at [179, 39] on input "Program Output: Complaints Received (Total)" at bounding box center [536, 40] width 808 height 13
drag, startPoint x: 206, startPoint y: 40, endPoint x: 181, endPoint y: 36, distance: 24.8
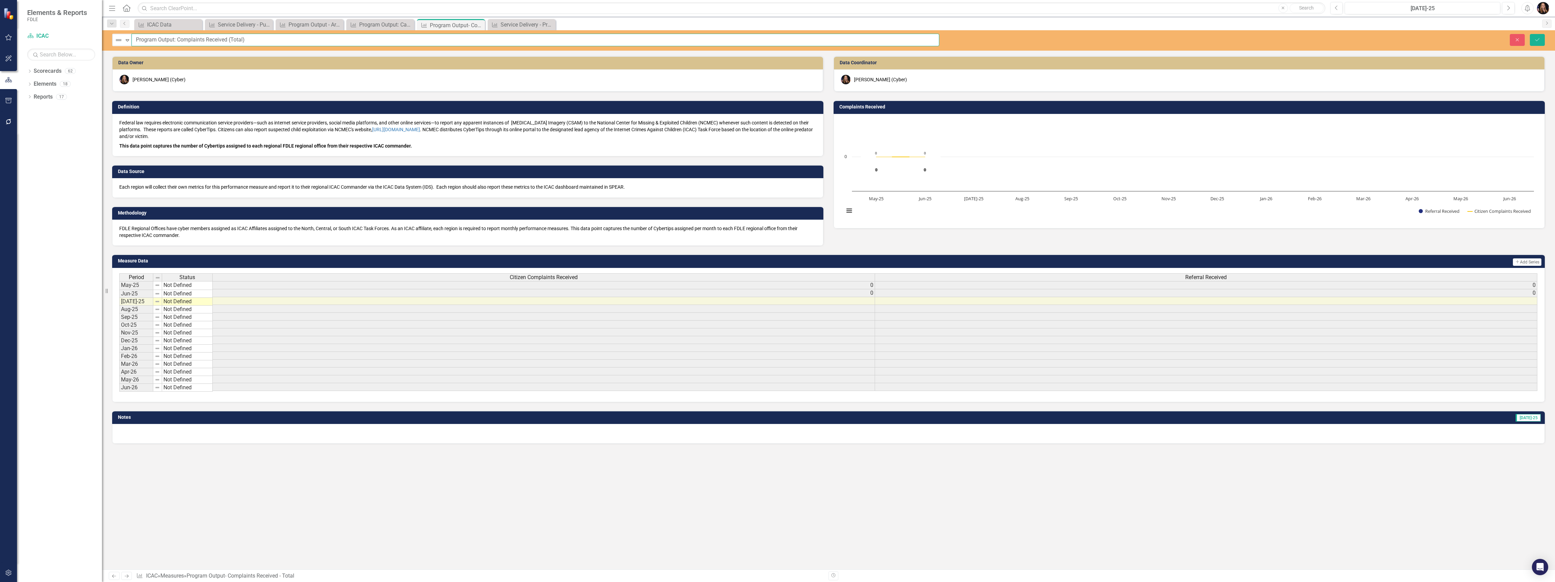
click at [181, 36] on input "Program Output: Complaints Received (Total)" at bounding box center [536, 40] width 808 height 13
type input "Program Output: CyberTips/Complaints Received (Total)"
click at [1532, 44] on button "Save" at bounding box center [1537, 40] width 15 height 12
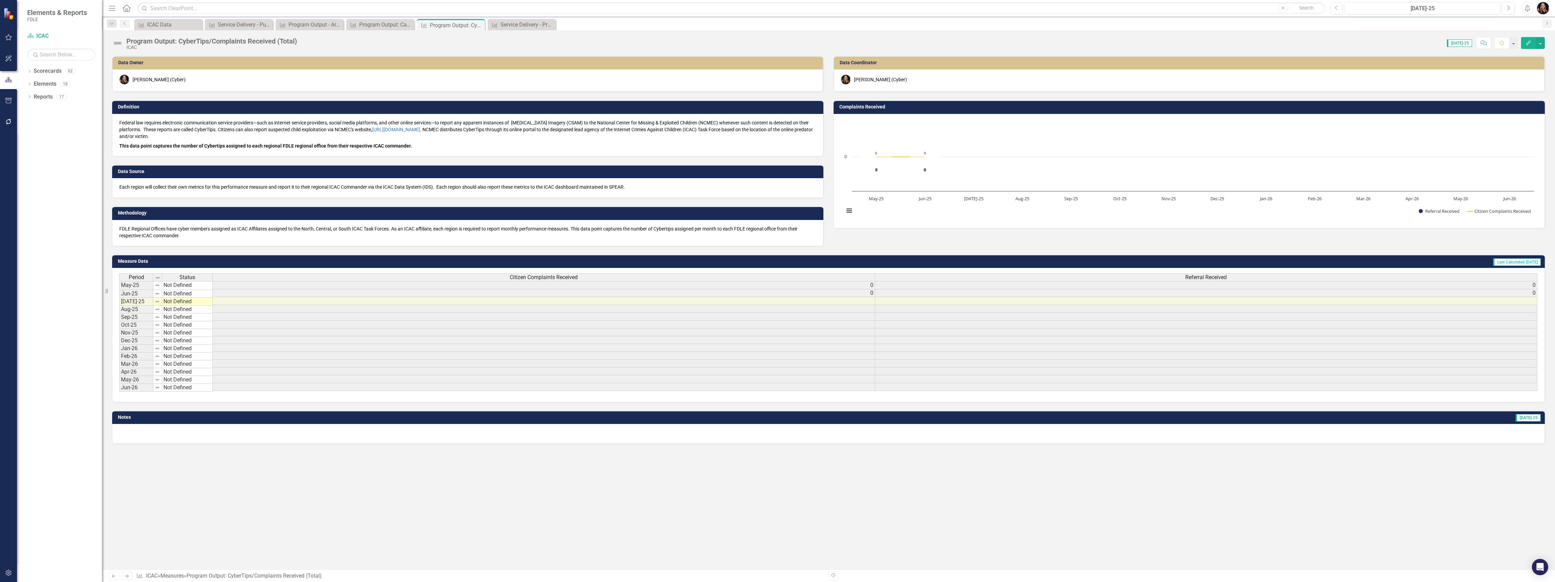
click at [209, 43] on div "Program Output: CyberTips/Complaints Received (Total)" at bounding box center [211, 40] width 171 height 7
click at [209, 41] on div "Program Output: CyberTips/Complaints Received (Total)" at bounding box center [211, 40] width 171 height 7
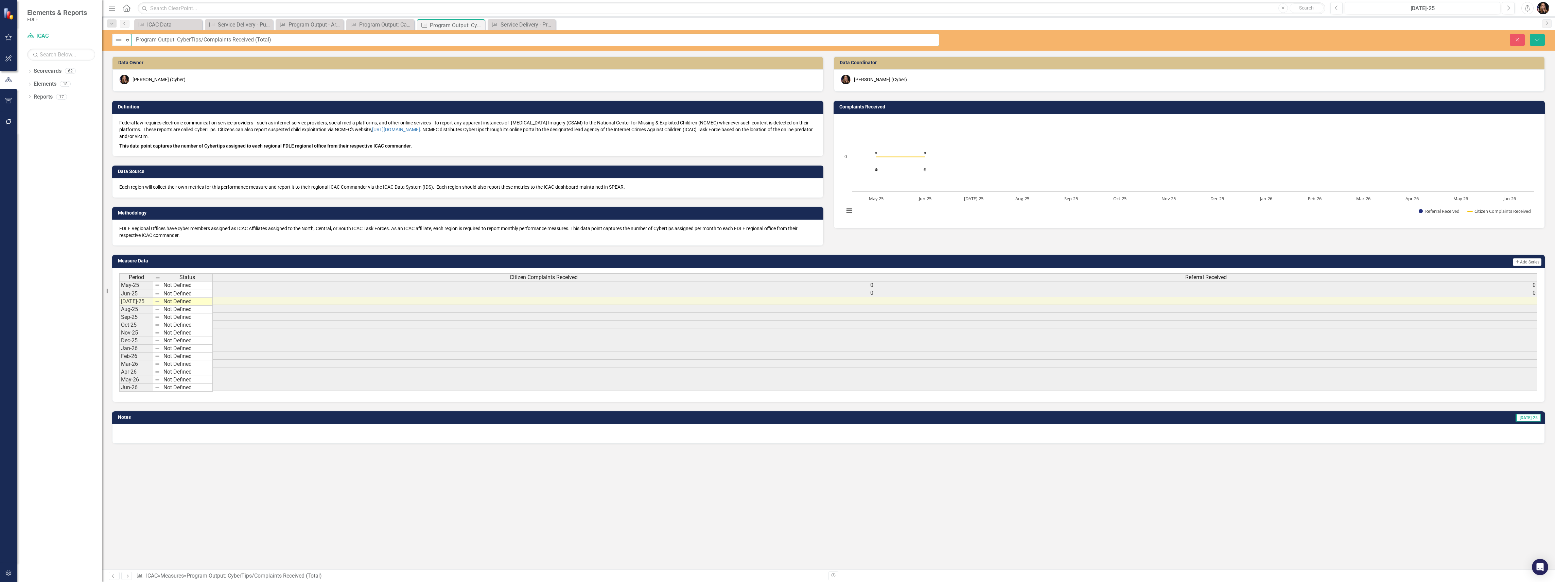
drag, startPoint x: 230, startPoint y: 37, endPoint x: 202, endPoint y: 37, distance: 27.9
click at [202, 37] on input "Program Output: CyberTips/Complaints Received (Total)" at bounding box center [536, 40] width 808 height 13
type input "Program Output: CyberTips Received (Total)"
click at [1531, 42] on button "Save" at bounding box center [1537, 40] width 15 height 12
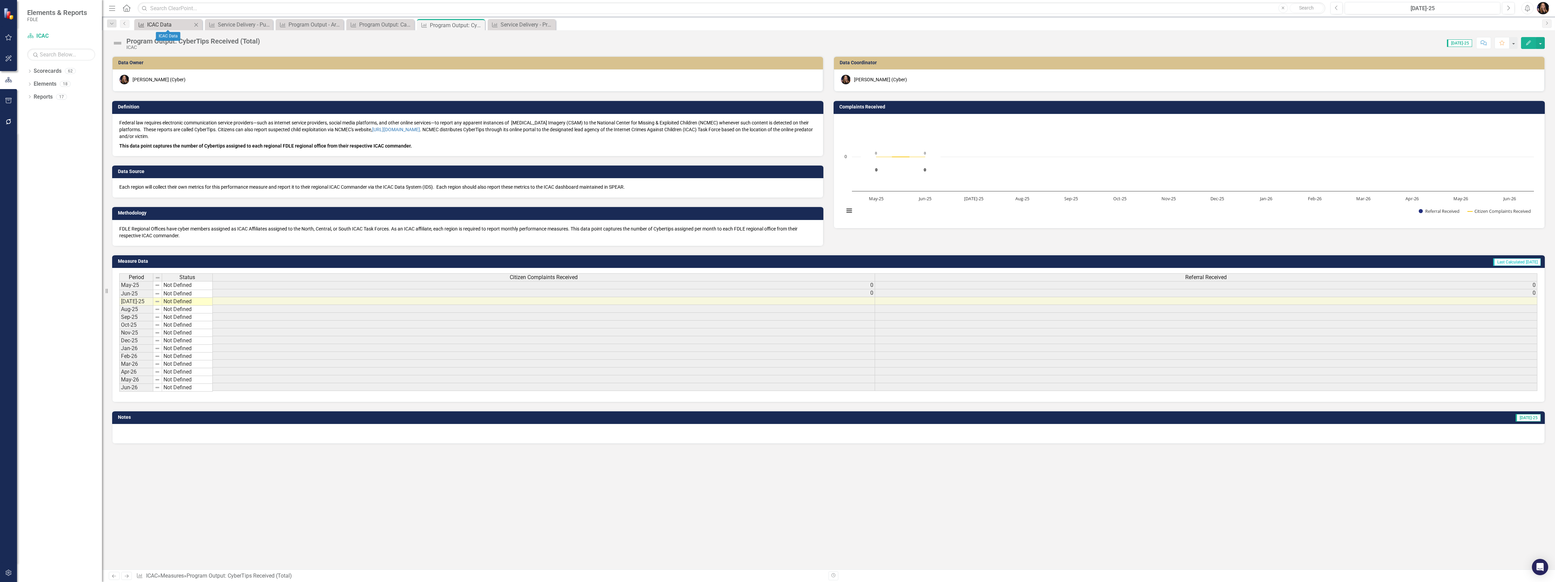
click at [169, 23] on div "ICAC Data" at bounding box center [169, 24] width 45 height 8
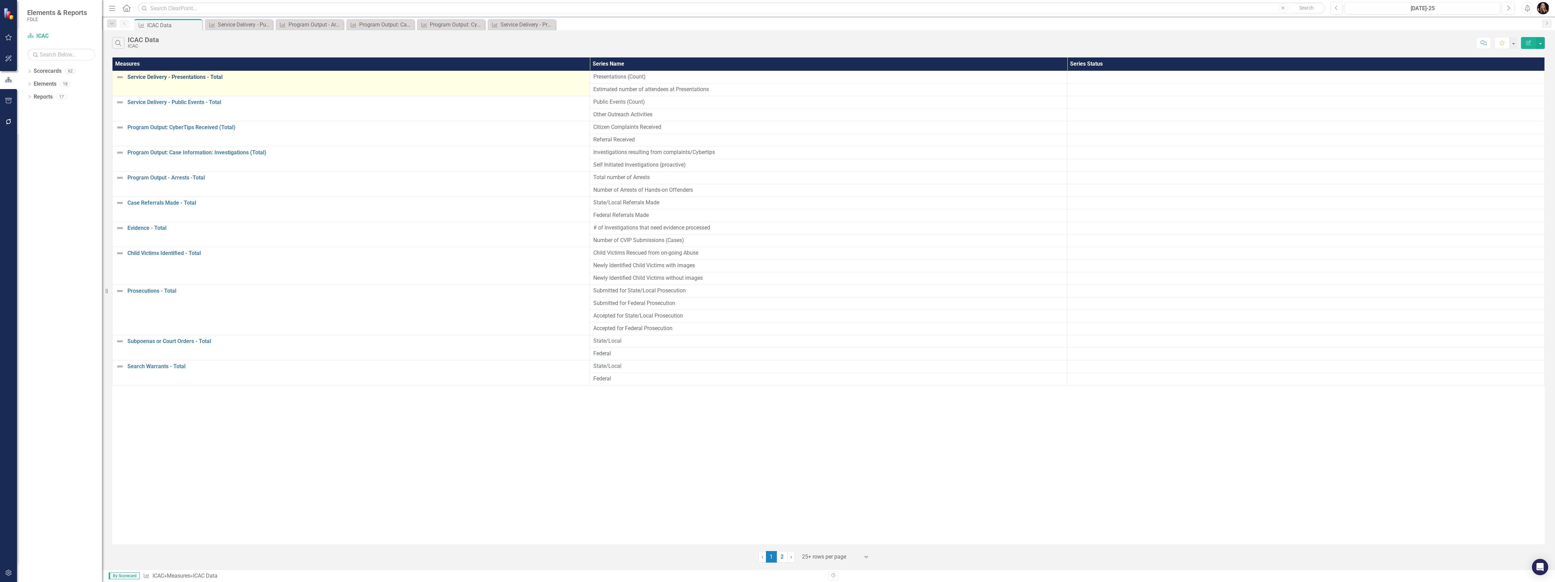
click at [166, 78] on link "Service Delivery - Presentations - Total" at bounding box center [356, 77] width 459 height 6
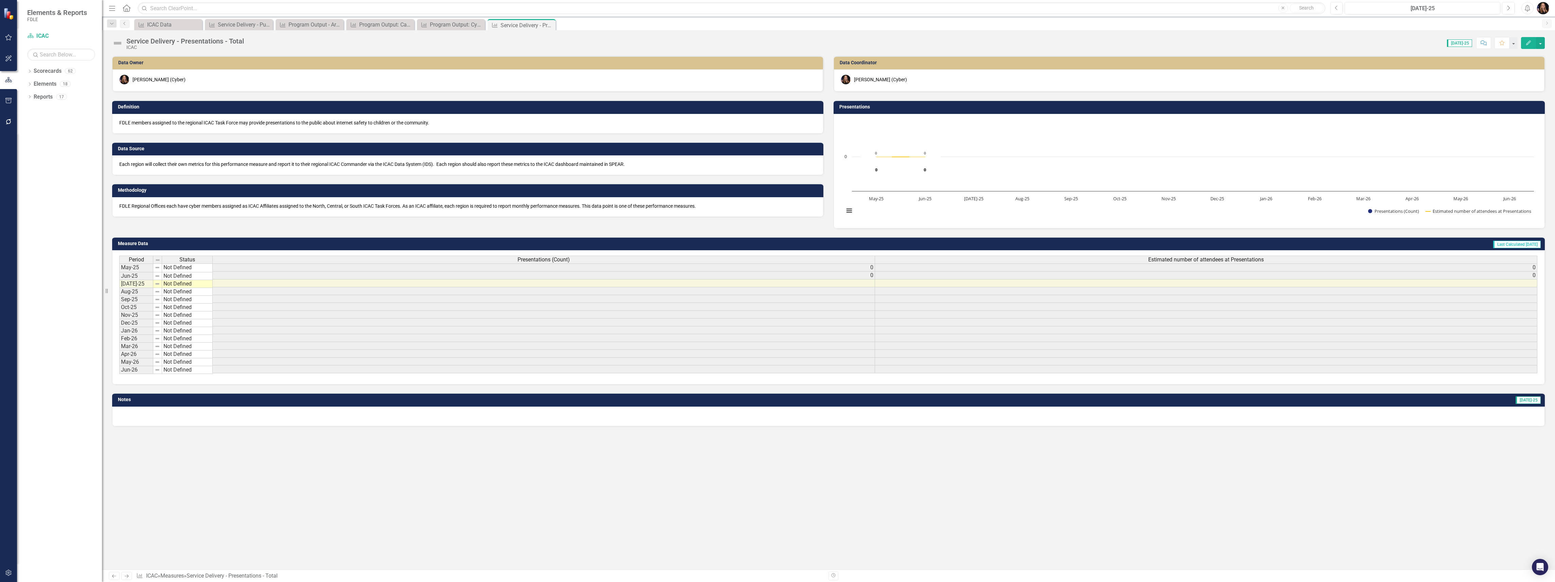
click at [149, 38] on div "Service Delivery - Presentations - Total" at bounding box center [185, 40] width 118 height 7
click at [150, 39] on div "Service Delivery - Presentations - Total" at bounding box center [185, 40] width 118 height 7
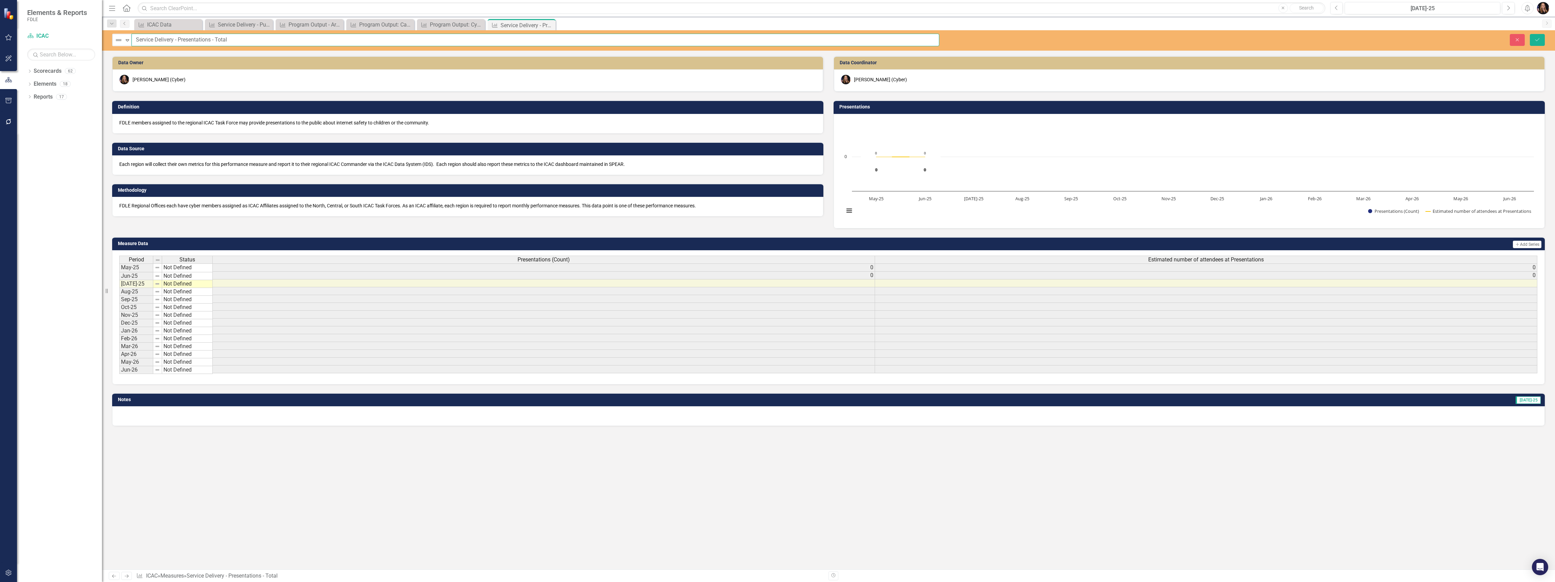
drag, startPoint x: 180, startPoint y: 39, endPoint x: 175, endPoint y: 39, distance: 5.1
click at [175, 39] on input "Service Delivery - Presentations - Total" at bounding box center [536, 40] width 808 height 13
drag, startPoint x: 228, startPoint y: 40, endPoint x: 210, endPoint y: 40, distance: 18.7
click at [210, 40] on input "Service Delivery: Presentations - Total" at bounding box center [536, 40] width 808 height 13
type input "Service Delivery: Presentations (Total)"
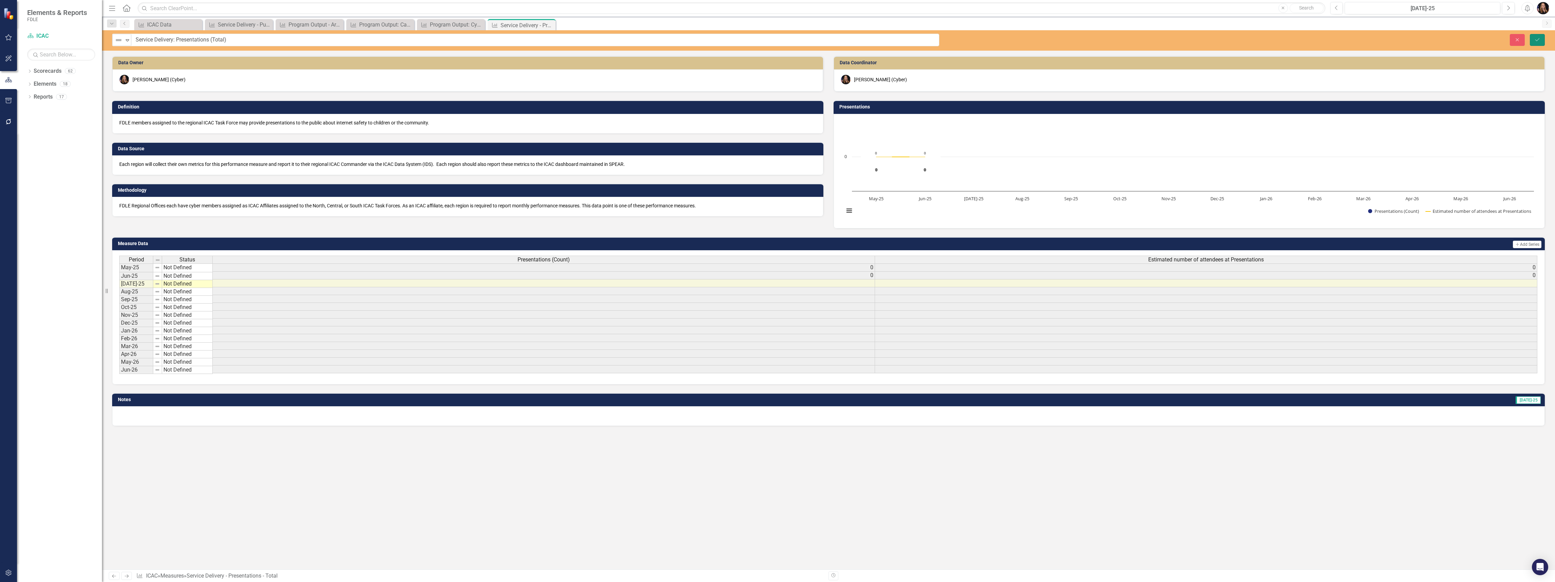
click at [1539, 42] on button "Save" at bounding box center [1537, 40] width 15 height 12
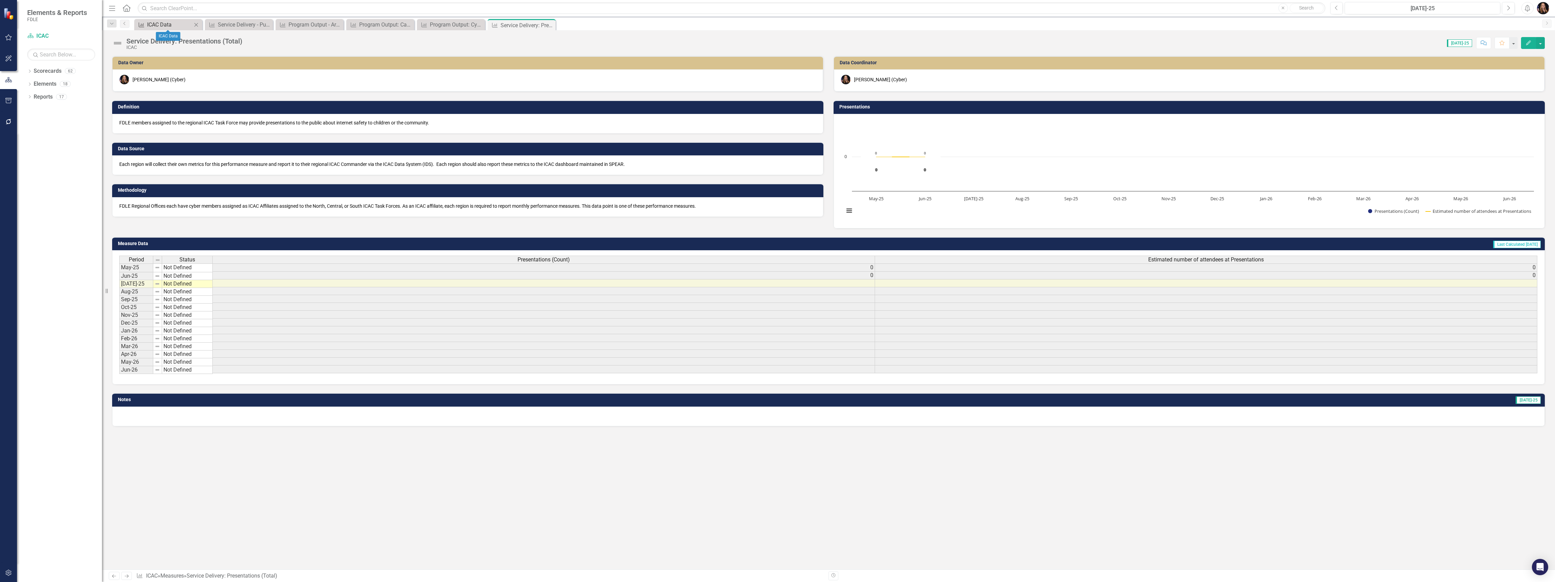
click at [158, 22] on div "ICAC Data" at bounding box center [169, 24] width 45 height 8
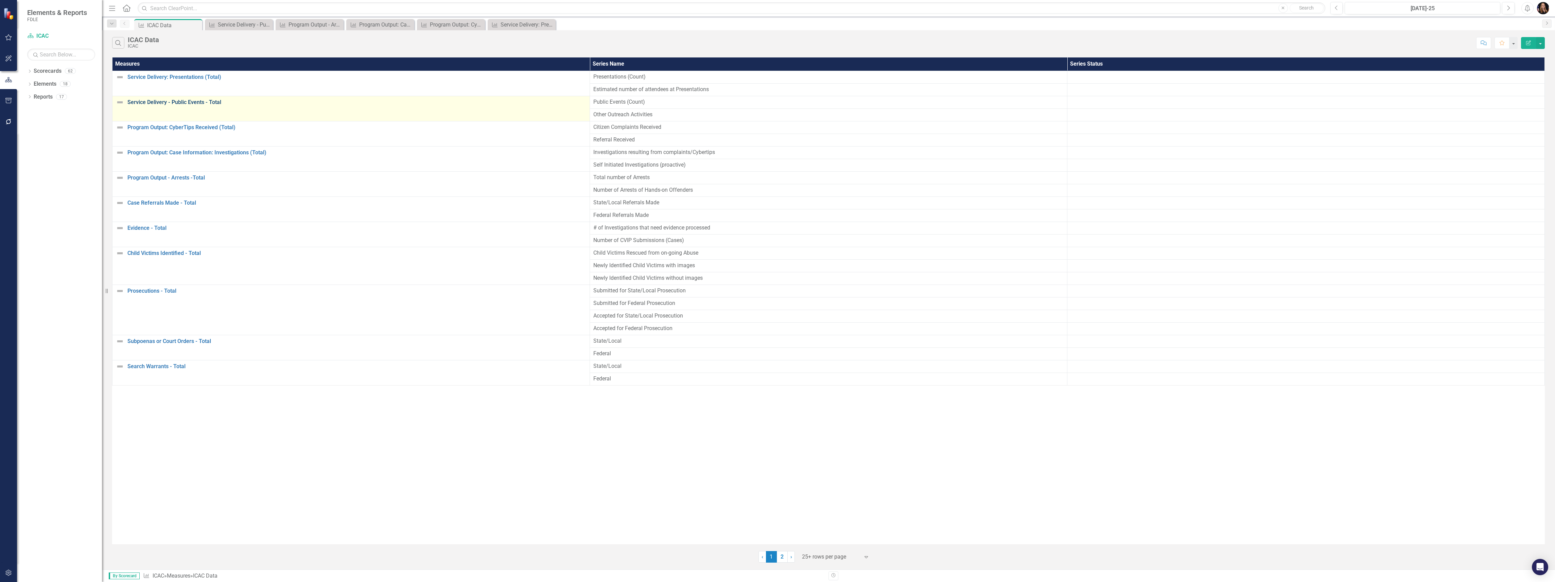
click at [171, 104] on link "Service Delivery - Public Events - Total" at bounding box center [356, 102] width 459 height 6
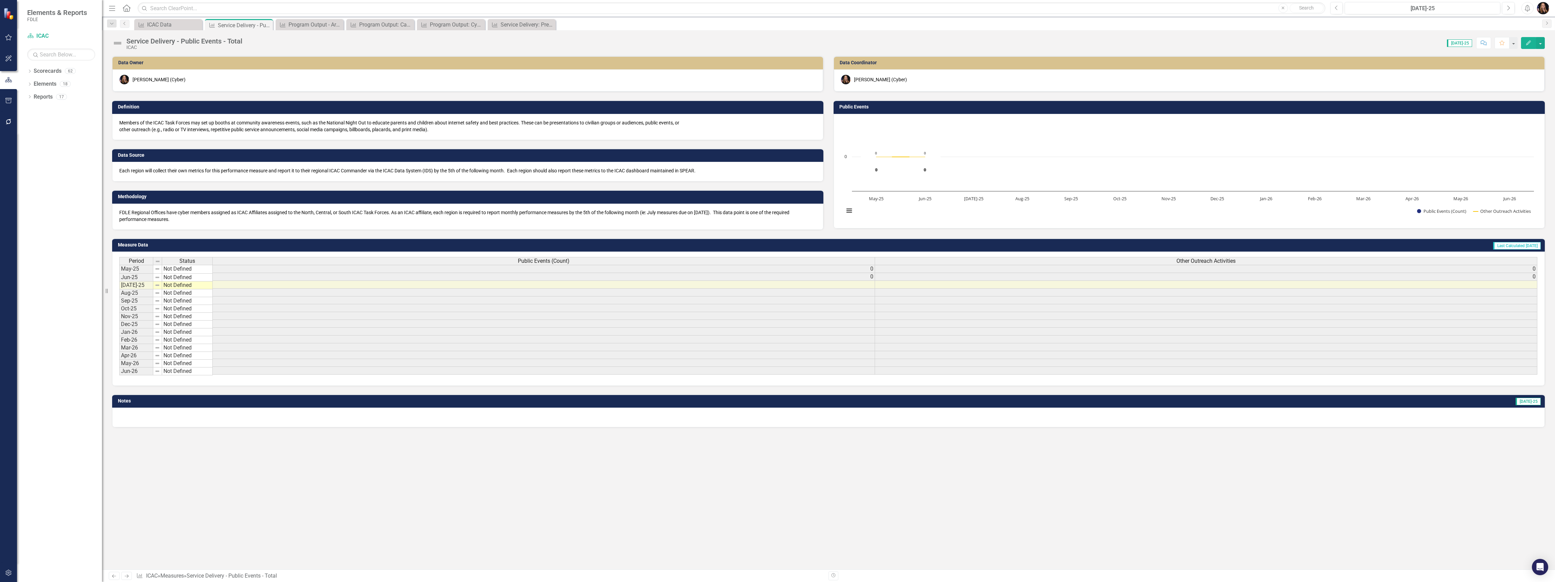
click at [161, 40] on div "Service Delivery - Public Events - Total" at bounding box center [184, 40] width 116 height 7
click at [165, 40] on div "Service Delivery - Public Events - Total" at bounding box center [184, 40] width 116 height 7
click at [168, 40] on div "Service Delivery - Public Events - Total" at bounding box center [184, 40] width 116 height 7
click at [188, 39] on div "Service Delivery - Public Events - Total" at bounding box center [184, 40] width 116 height 7
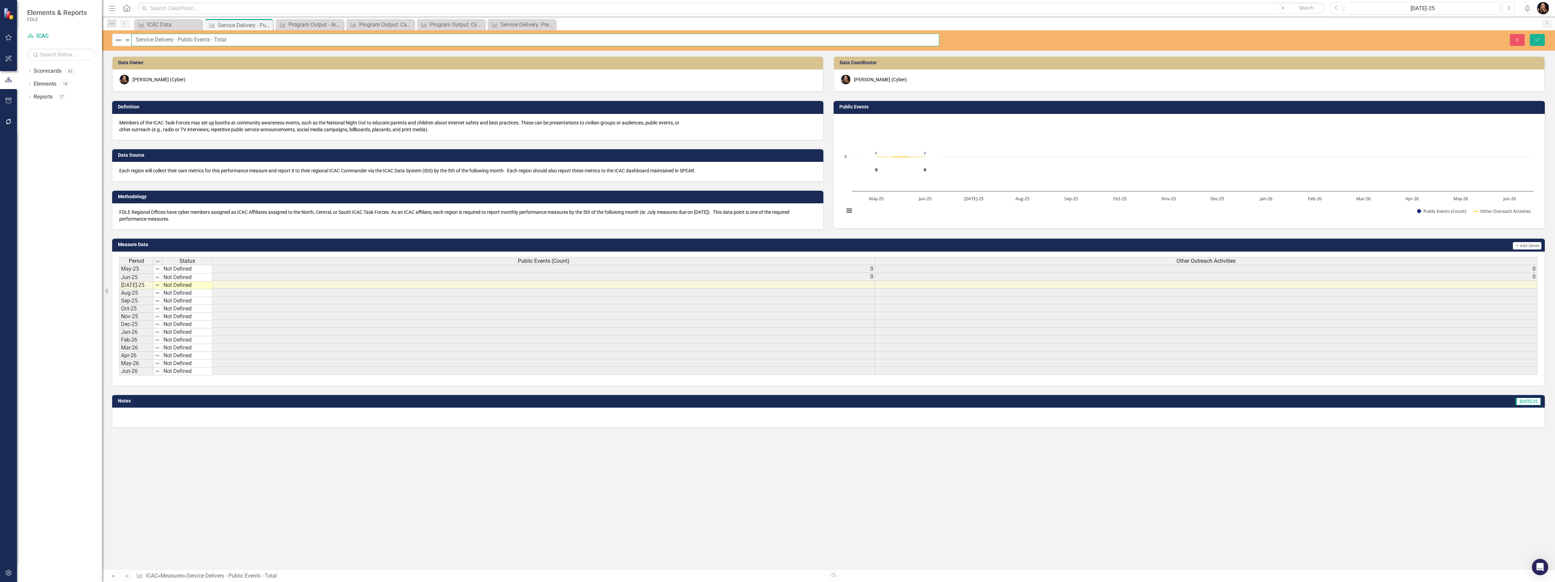
drag, startPoint x: 176, startPoint y: 38, endPoint x: 185, endPoint y: 43, distance: 10.3
click at [176, 38] on input "Service Delivery - Public Events - Total" at bounding box center [536, 40] width 808 height 13
drag, startPoint x: 226, startPoint y: 41, endPoint x: 210, endPoint y: 38, distance: 16.0
click at [210, 38] on input "Service Delivery: Public Events - Total" at bounding box center [536, 40] width 808 height 13
type input "Service Delivery: Public Events (Total)"
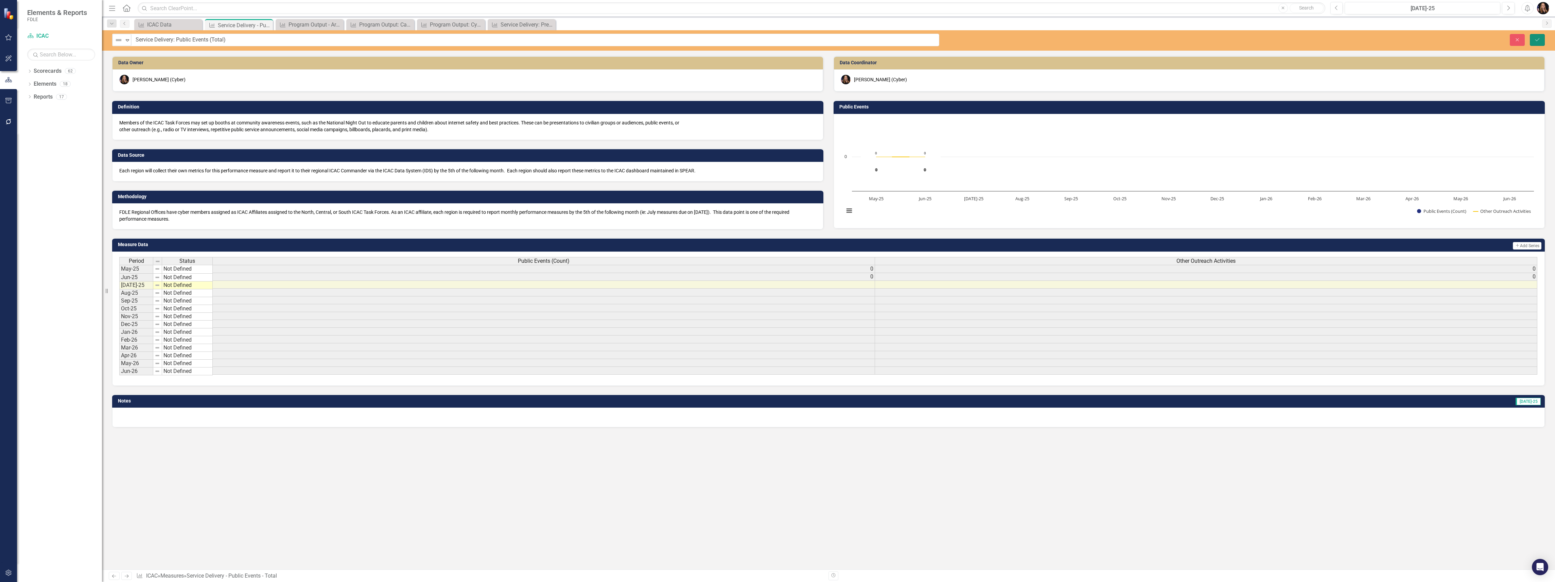
click at [1541, 38] on button "Save" at bounding box center [1537, 40] width 15 height 12
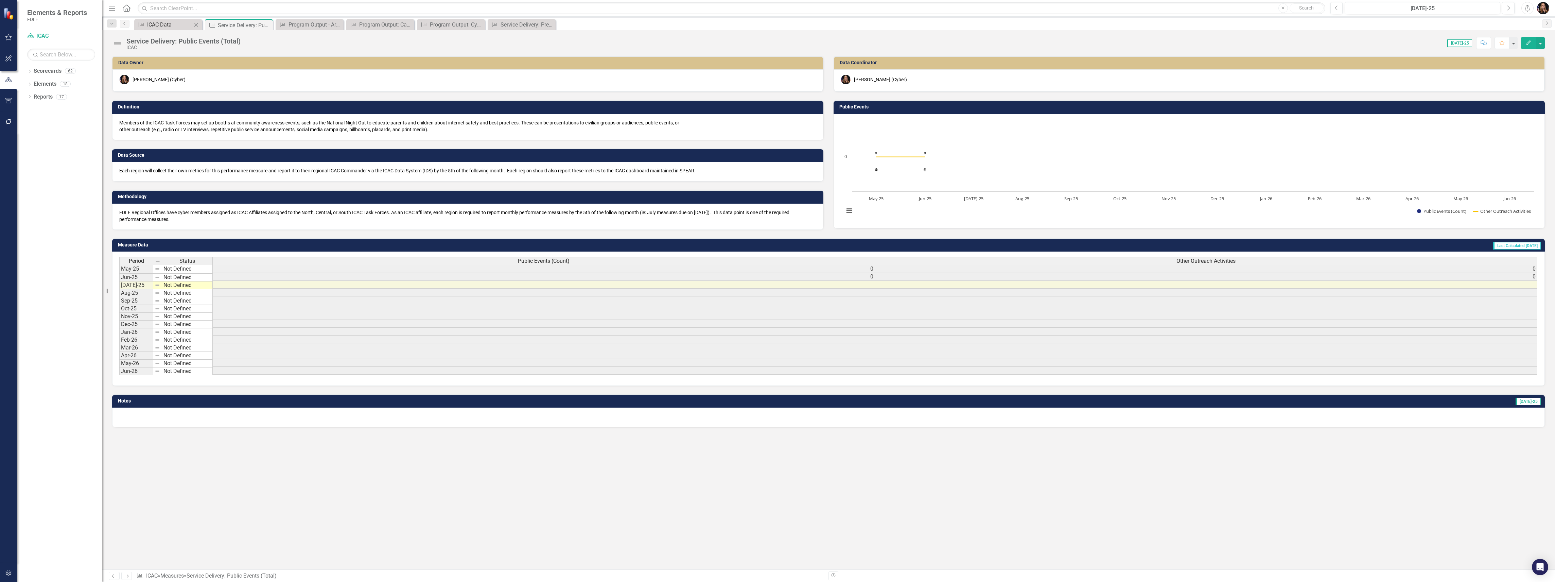
click at [153, 21] on div "ICAC Data" at bounding box center [169, 24] width 45 height 8
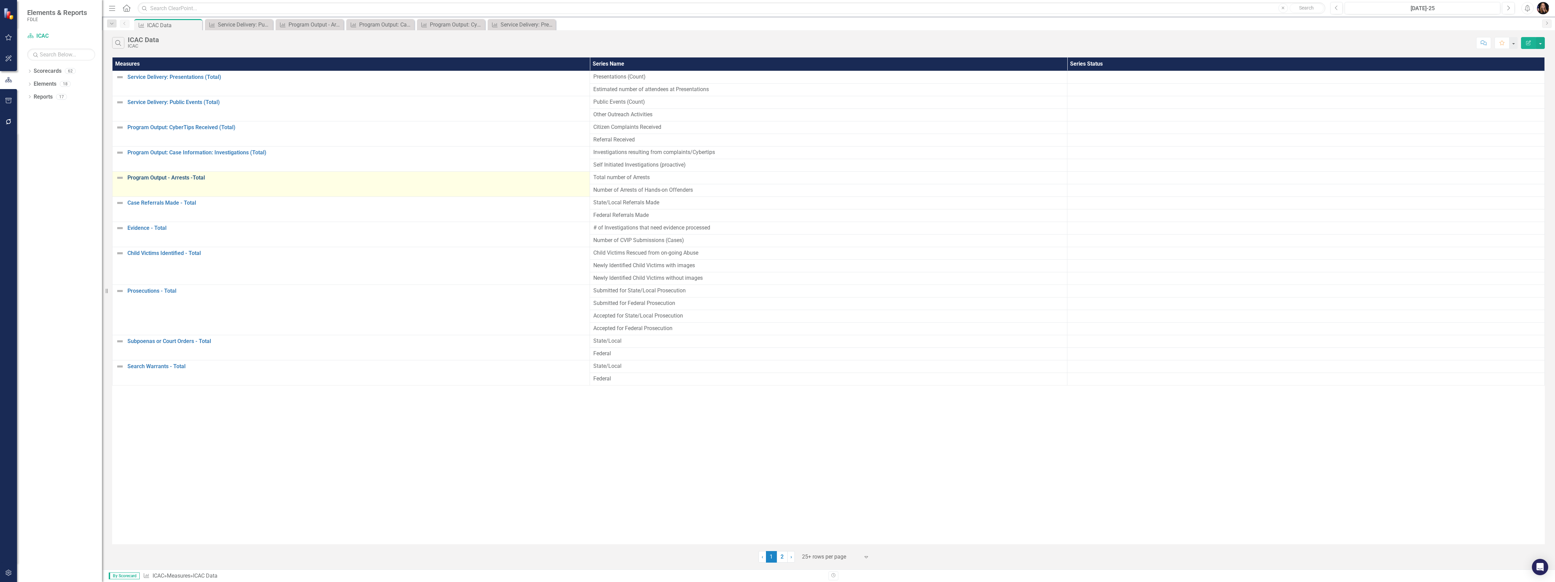
click at [160, 178] on link "Program Output - Arrests -Total" at bounding box center [356, 178] width 459 height 6
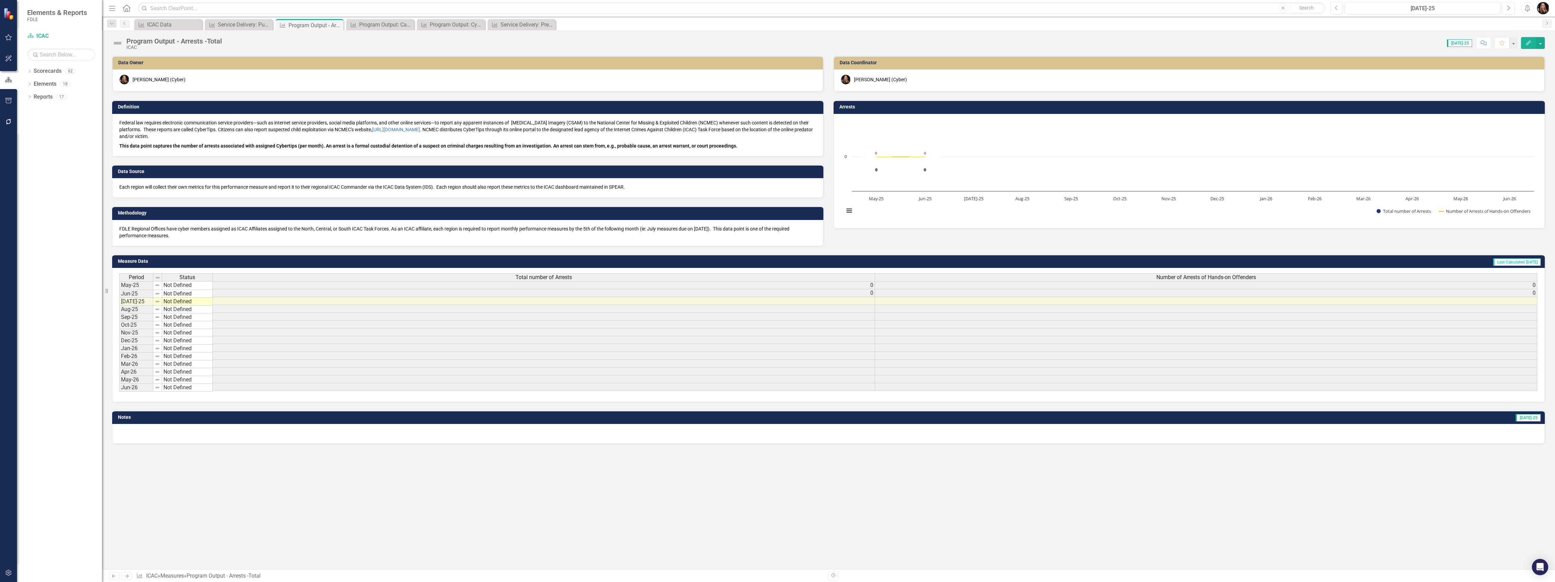
click at [162, 43] on div "Program Output - Arrests -Total" at bounding box center [174, 40] width 96 height 7
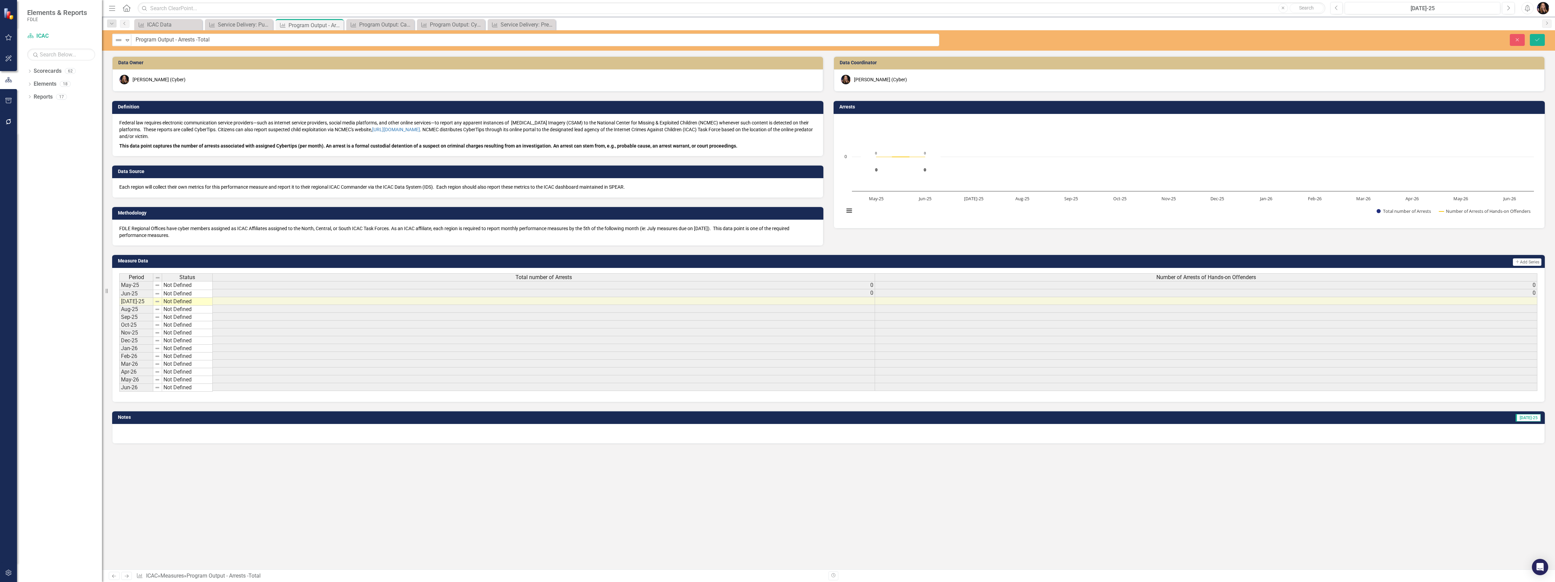
click at [162, 42] on input "Program Output - Arrests -Total" at bounding box center [535, 40] width 808 height 13
click at [179, 41] on input "Program Output - Arrests -Total" at bounding box center [535, 40] width 808 height 13
drag, startPoint x: 267, startPoint y: 39, endPoint x: 246, endPoint y: 42, distance: 21.1
click at [243, 40] on input "Program Output: Case Information - Arrests -Total" at bounding box center [535, 40] width 808 height 13
type input "Program Output: Case Information - Arrests"
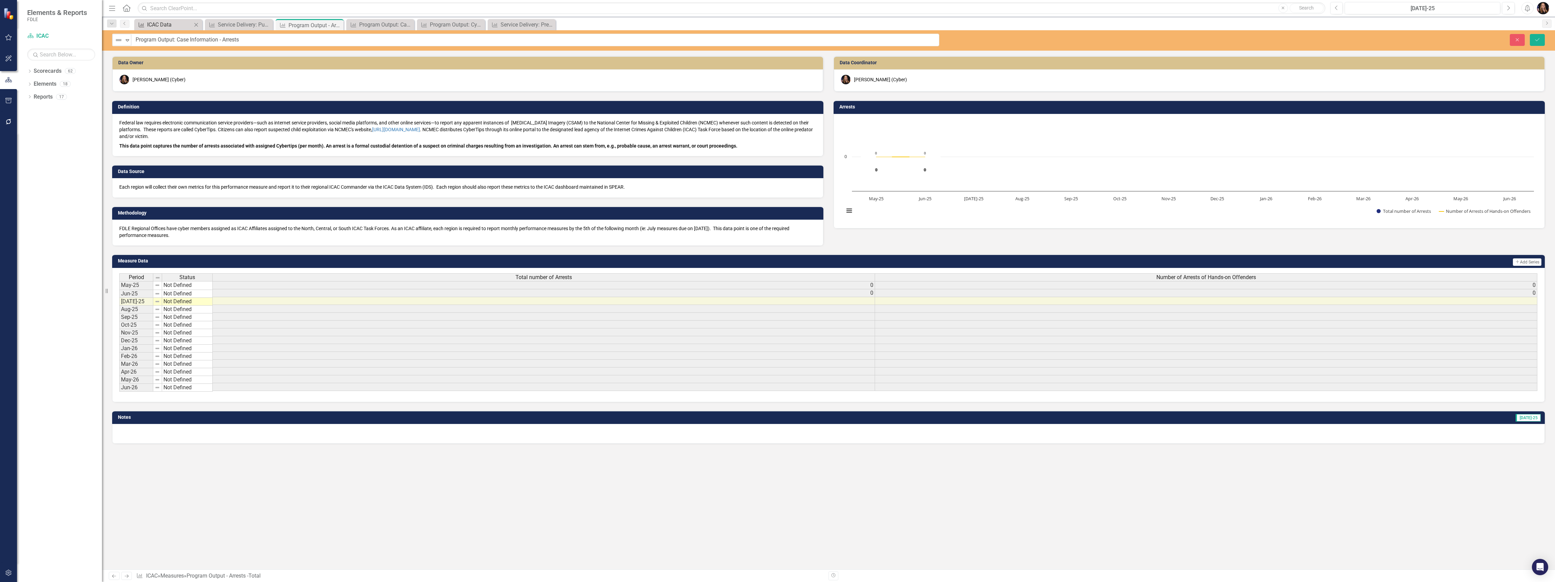
type input "Program Output: Case Information - Arrests"
click at [176, 24] on div "ICAC Data" at bounding box center [169, 24] width 45 height 8
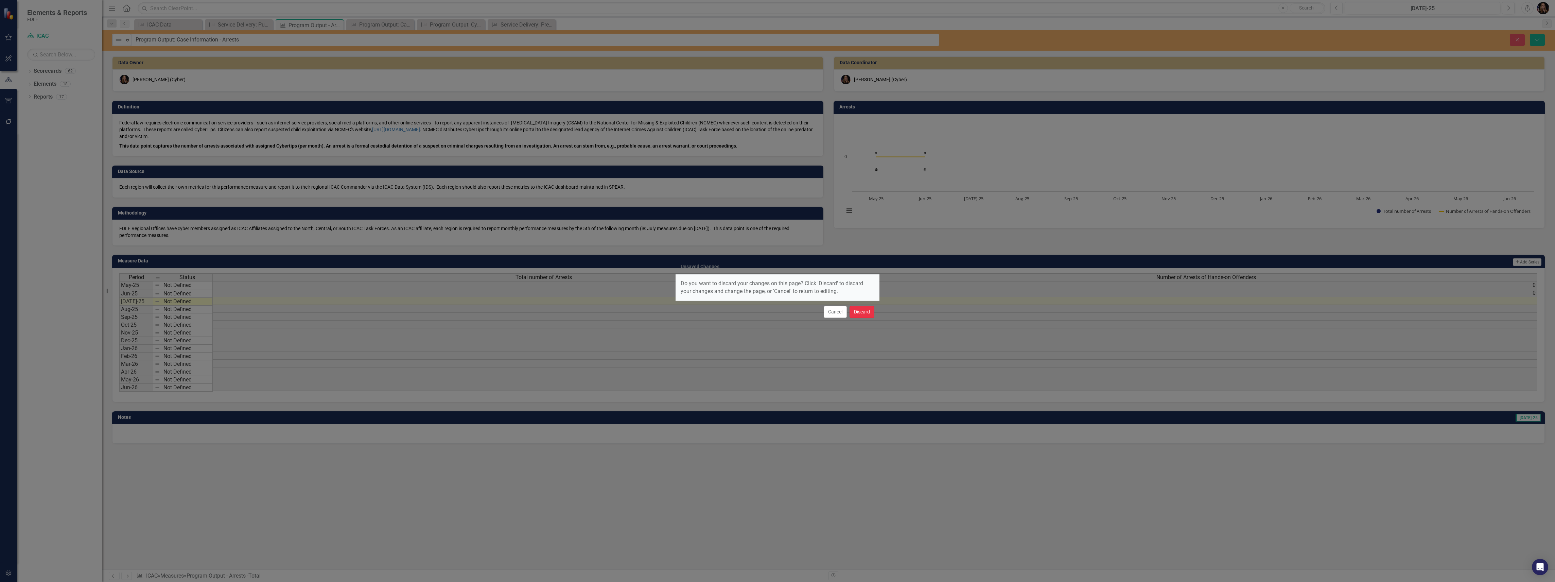
click at [870, 315] on button "Discard" at bounding box center [862, 312] width 25 height 12
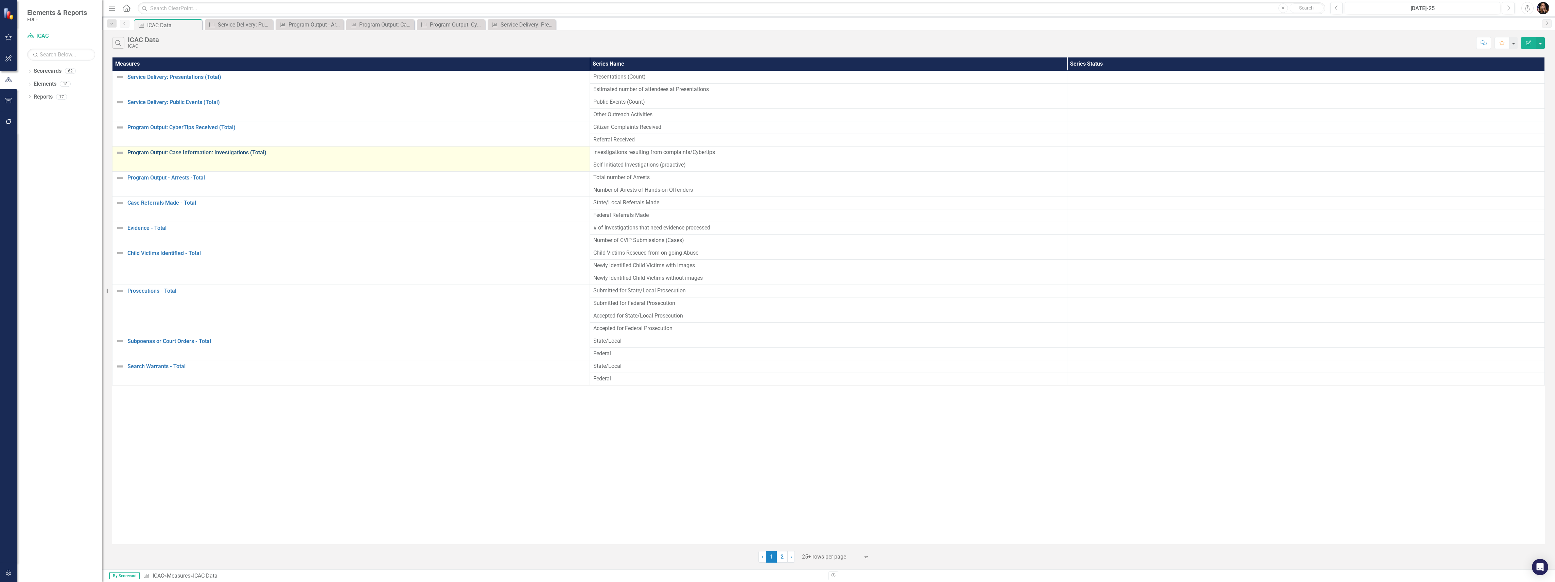
click at [201, 155] on link "Program Output: Case Information: Investigations (Total)" at bounding box center [356, 153] width 459 height 6
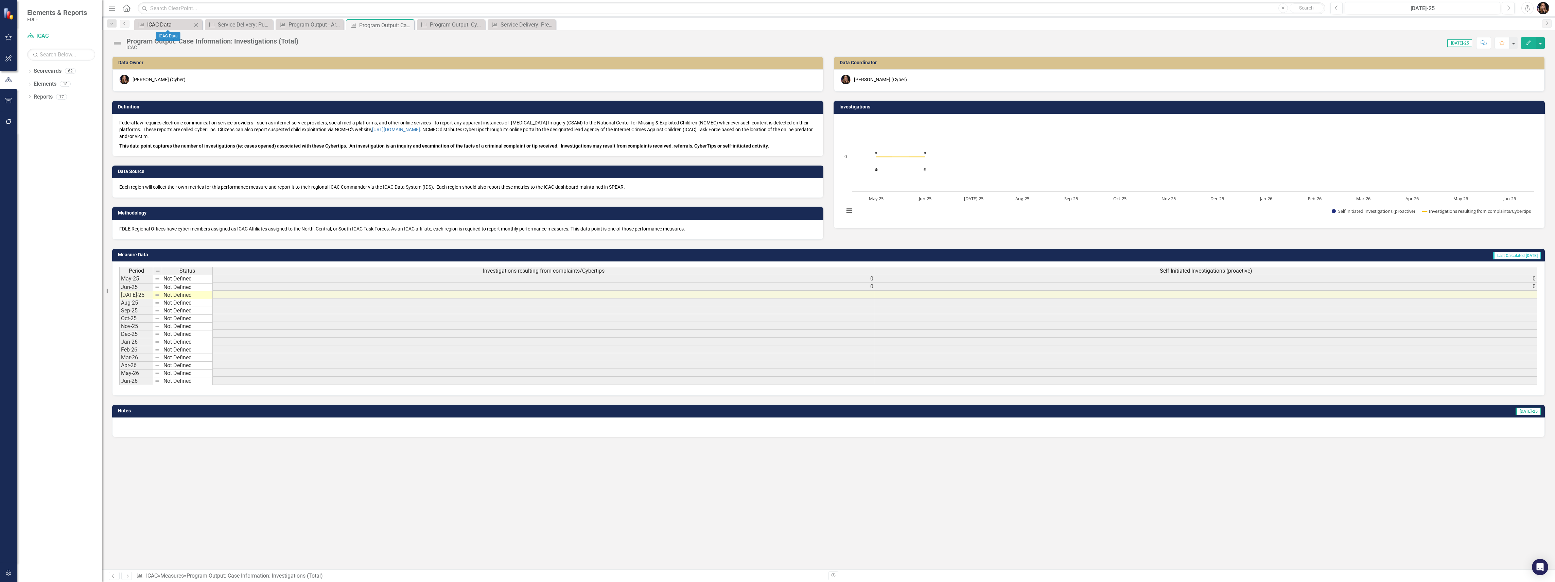
click at [173, 22] on div "ICAC Data" at bounding box center [169, 24] width 45 height 8
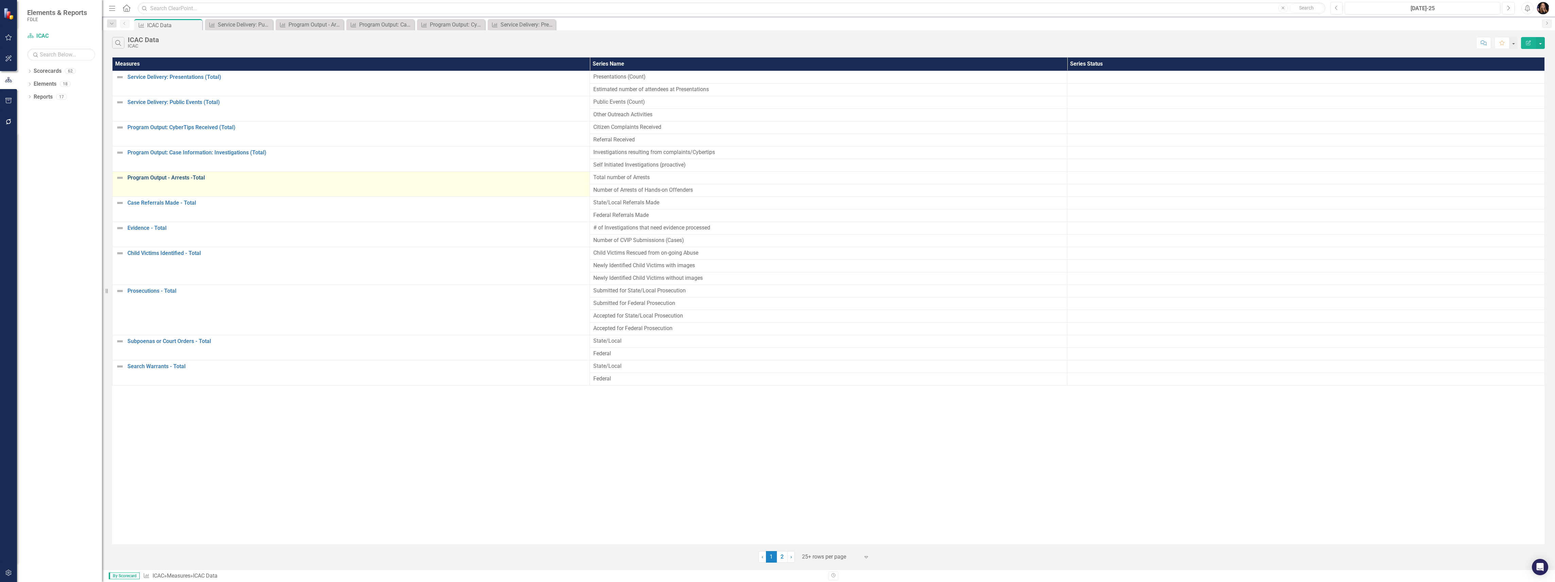
click at [177, 180] on link "Program Output - Arrests -Total" at bounding box center [356, 178] width 459 height 6
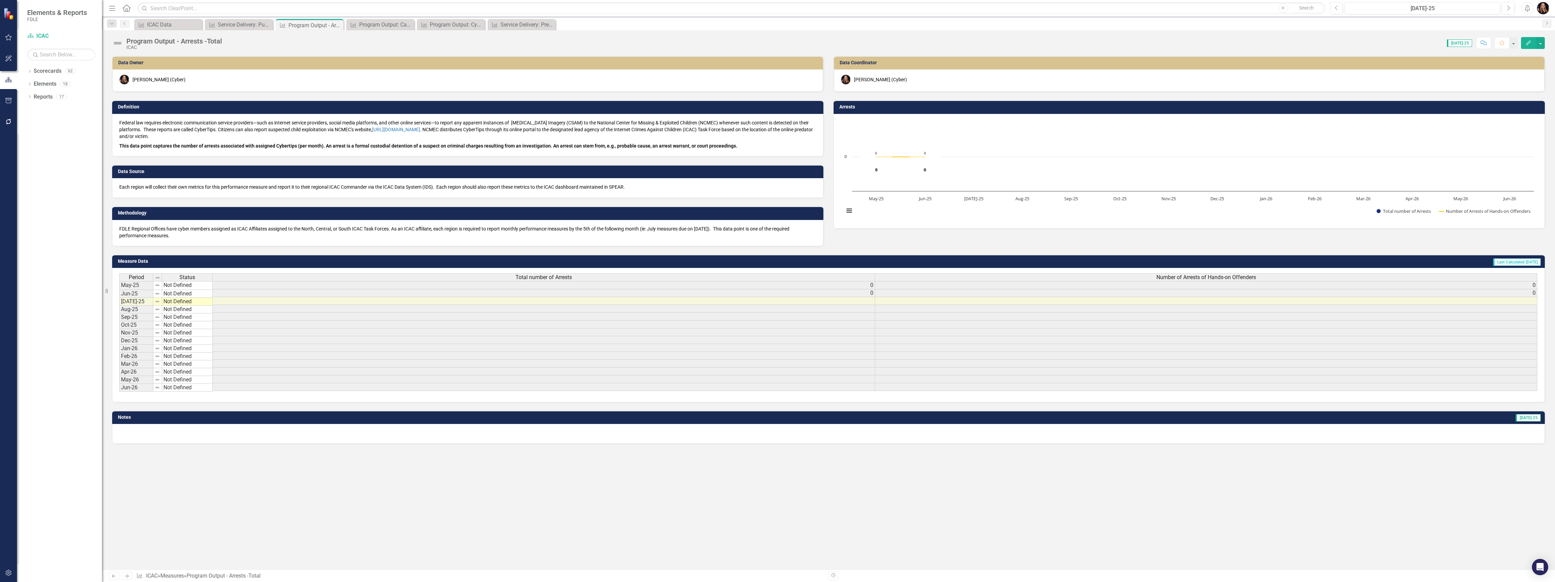
click at [159, 42] on div "Program Output - Arrests -Total" at bounding box center [174, 40] width 96 height 7
click at [159, 41] on div "Program Output - Arrests -Total" at bounding box center [174, 40] width 96 height 7
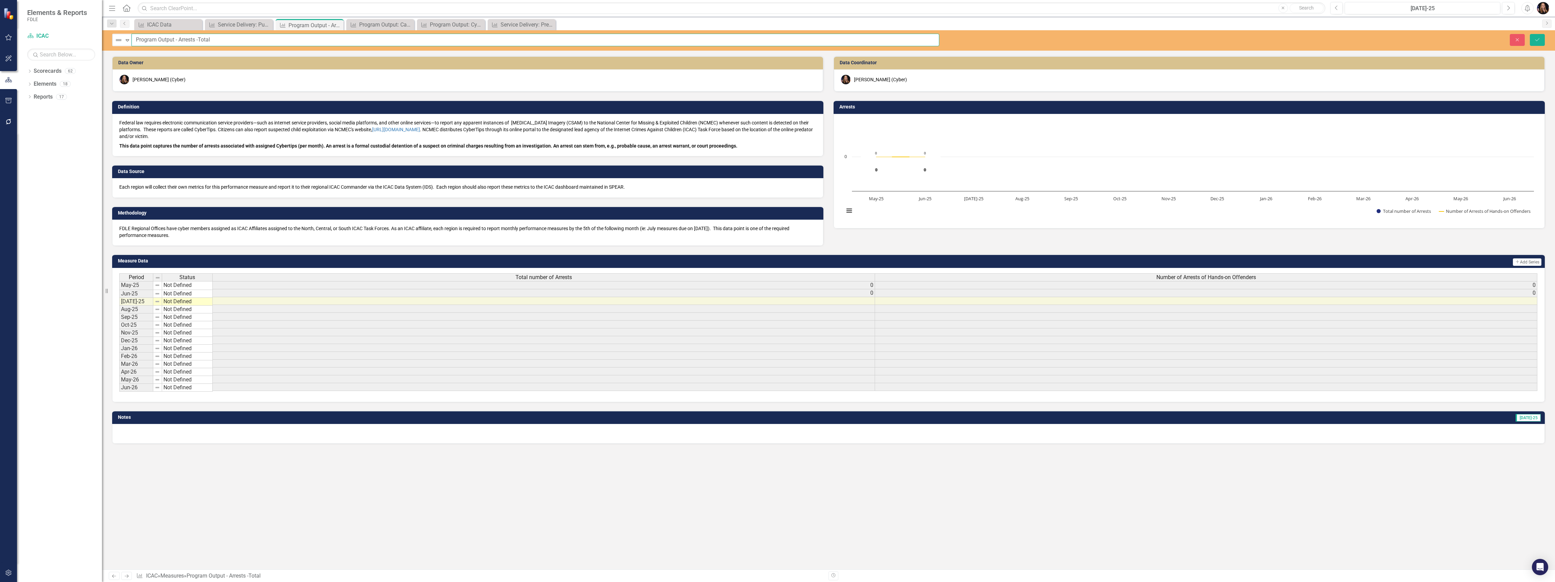
click at [178, 39] on input "Program Output - Arrests -Total" at bounding box center [536, 40] width 808 height 13
drag, startPoint x: 179, startPoint y: 38, endPoint x: 305, endPoint y: 52, distance: 126.4
click at [183, 40] on input "Program Output: Arrests (Total)" at bounding box center [536, 40] width 808 height 13
type input "Program Output: Case Information - Arrests (Total)"
click at [1533, 42] on button "Save" at bounding box center [1537, 40] width 15 height 12
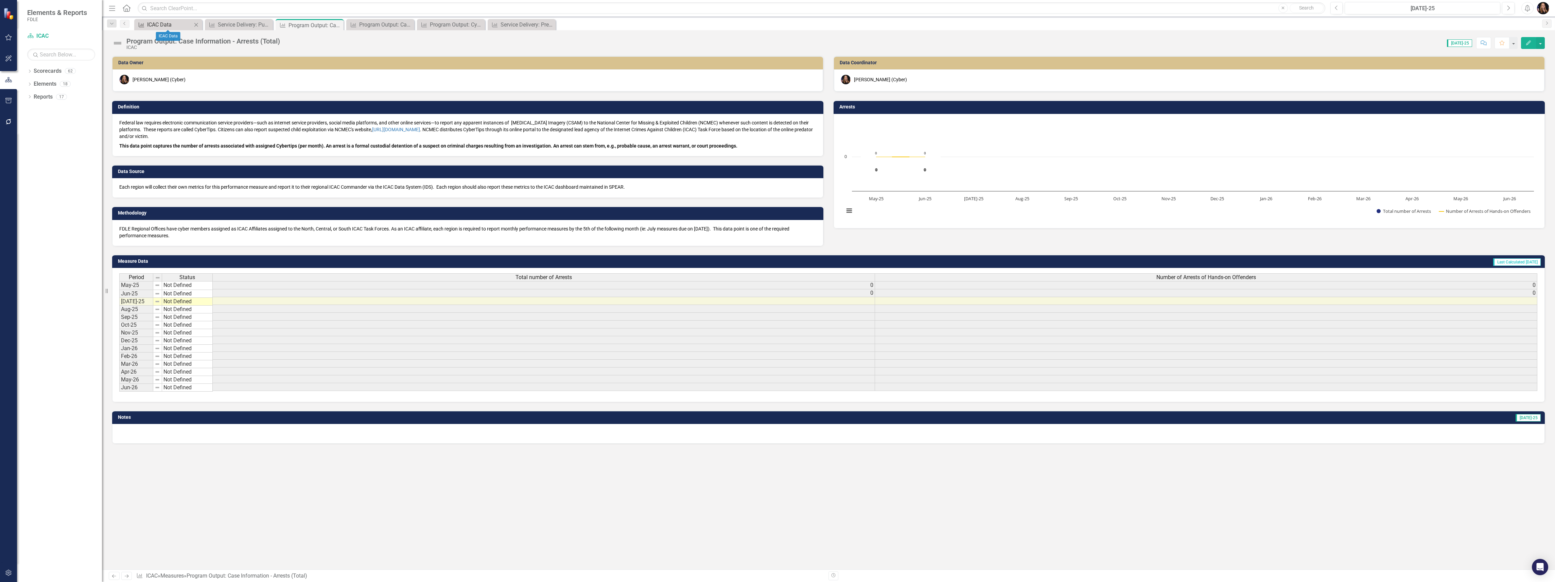
click at [155, 22] on div "ICAC Data" at bounding box center [169, 24] width 45 height 8
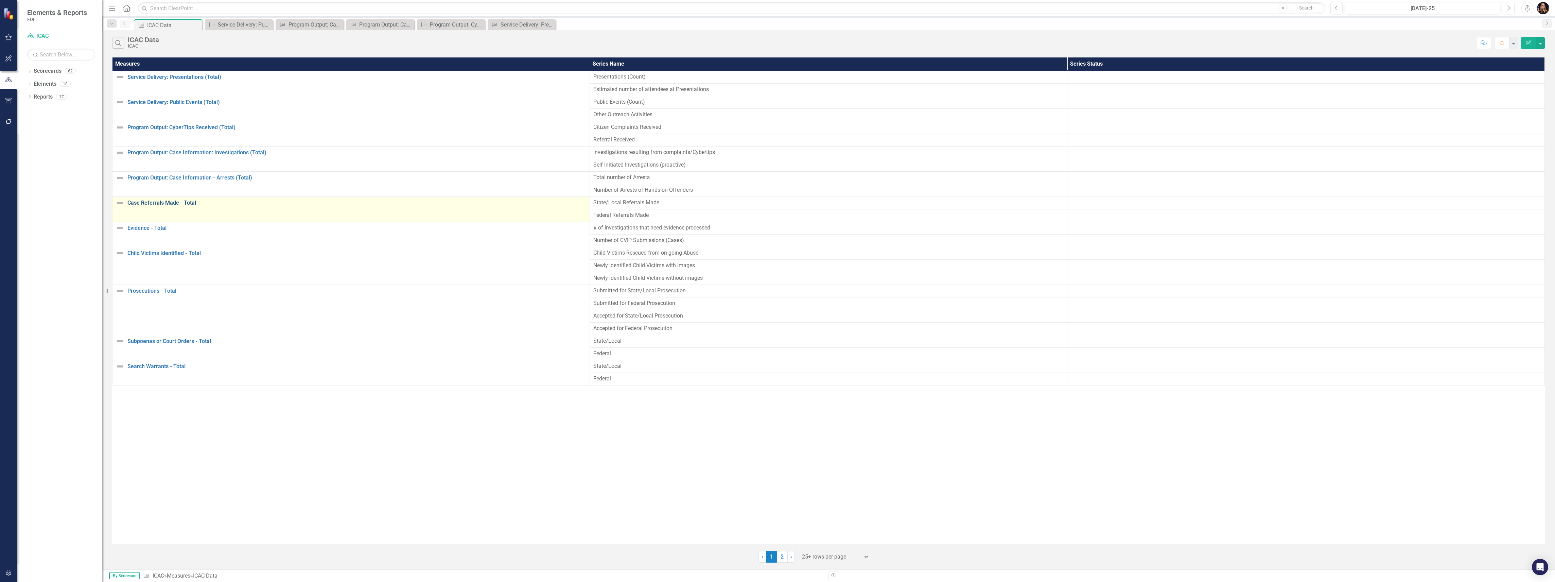
click at [139, 204] on link "Case Referrals Made - Total" at bounding box center [356, 203] width 459 height 6
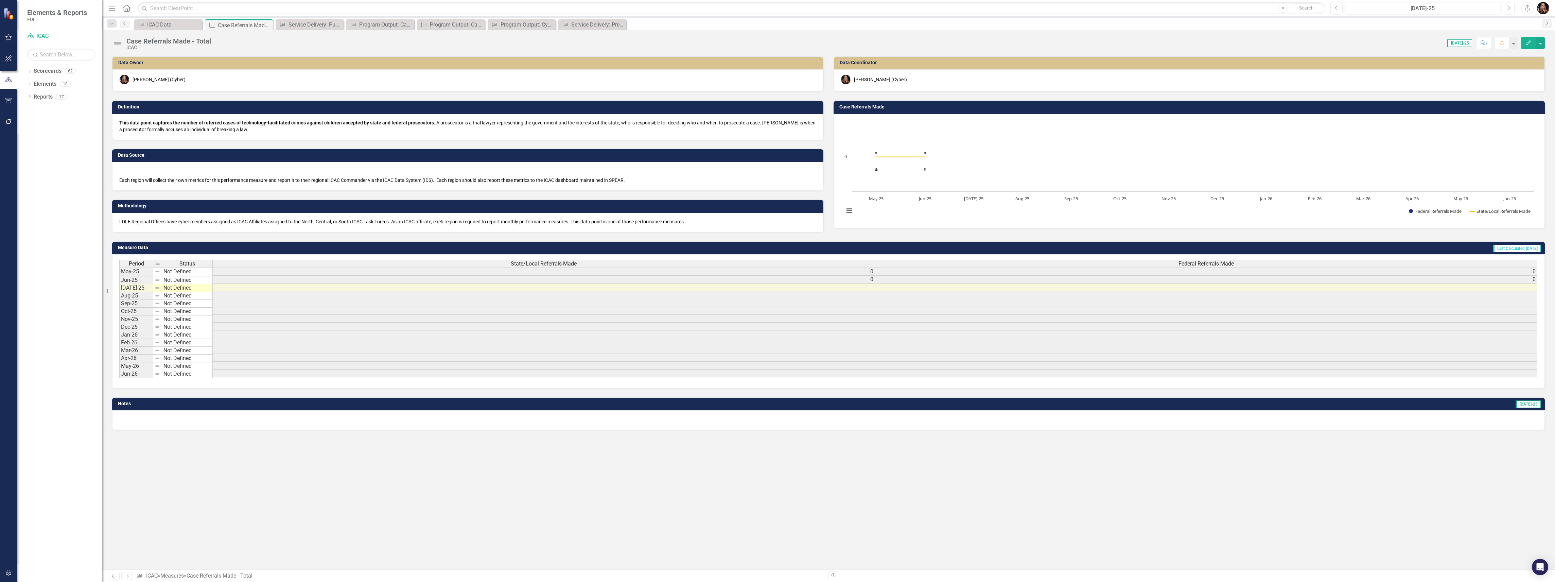
click at [146, 42] on div "Case Referrals Made - Total" at bounding box center [168, 40] width 85 height 7
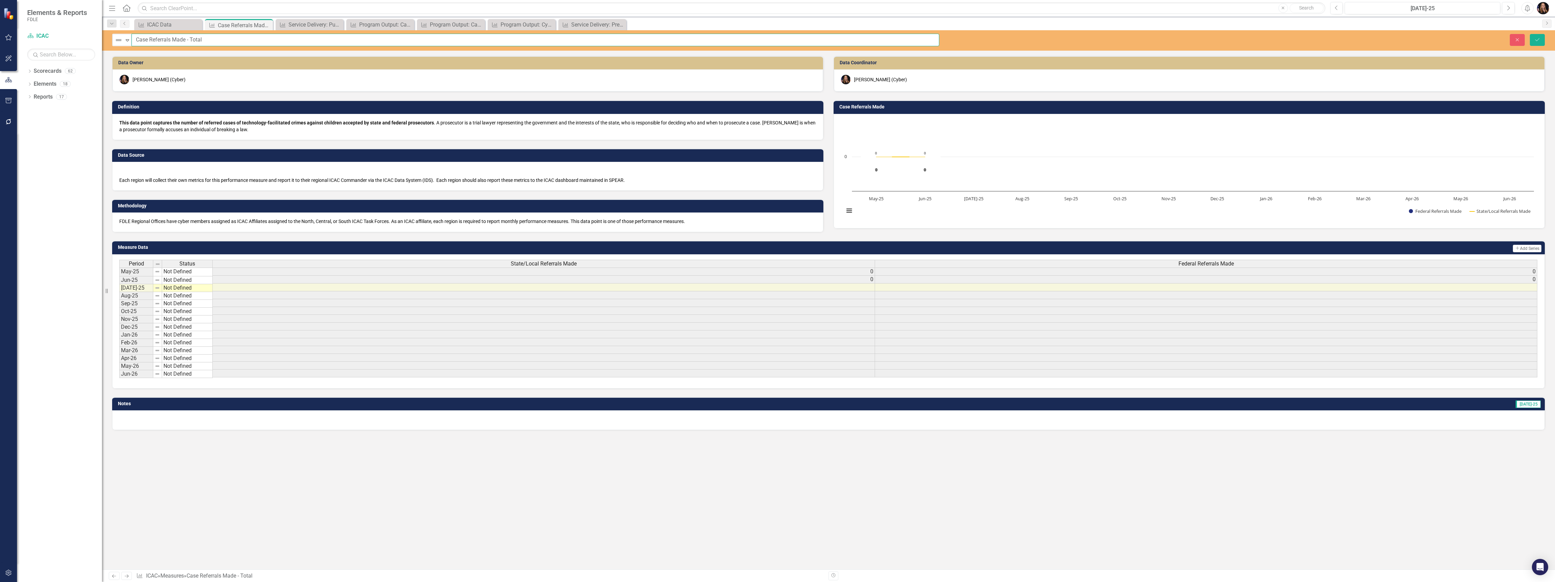
click at [137, 41] on input "Case Referrals Made - Total" at bounding box center [536, 40] width 808 height 13
type input "Program Output: Case Information - Case Referrals Made - Total"
click at [1534, 41] on icon "Save" at bounding box center [1537, 39] width 6 height 5
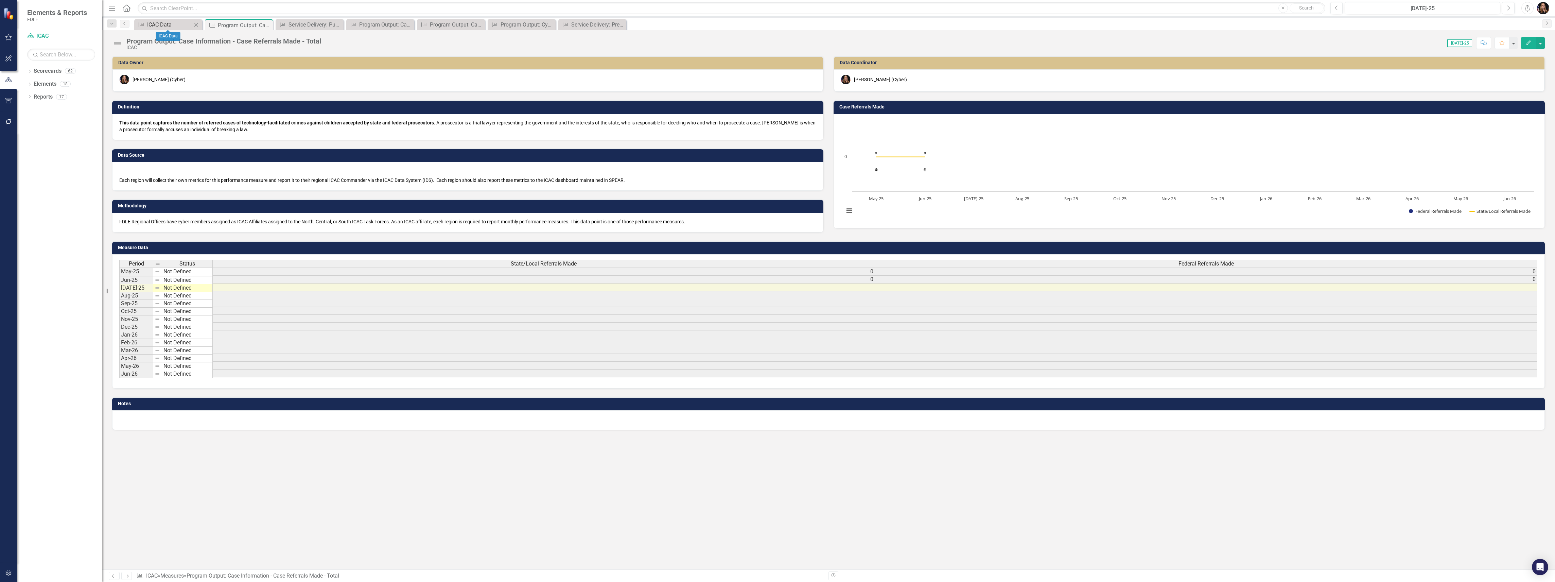
click at [161, 22] on div "ICAC Data" at bounding box center [169, 24] width 45 height 8
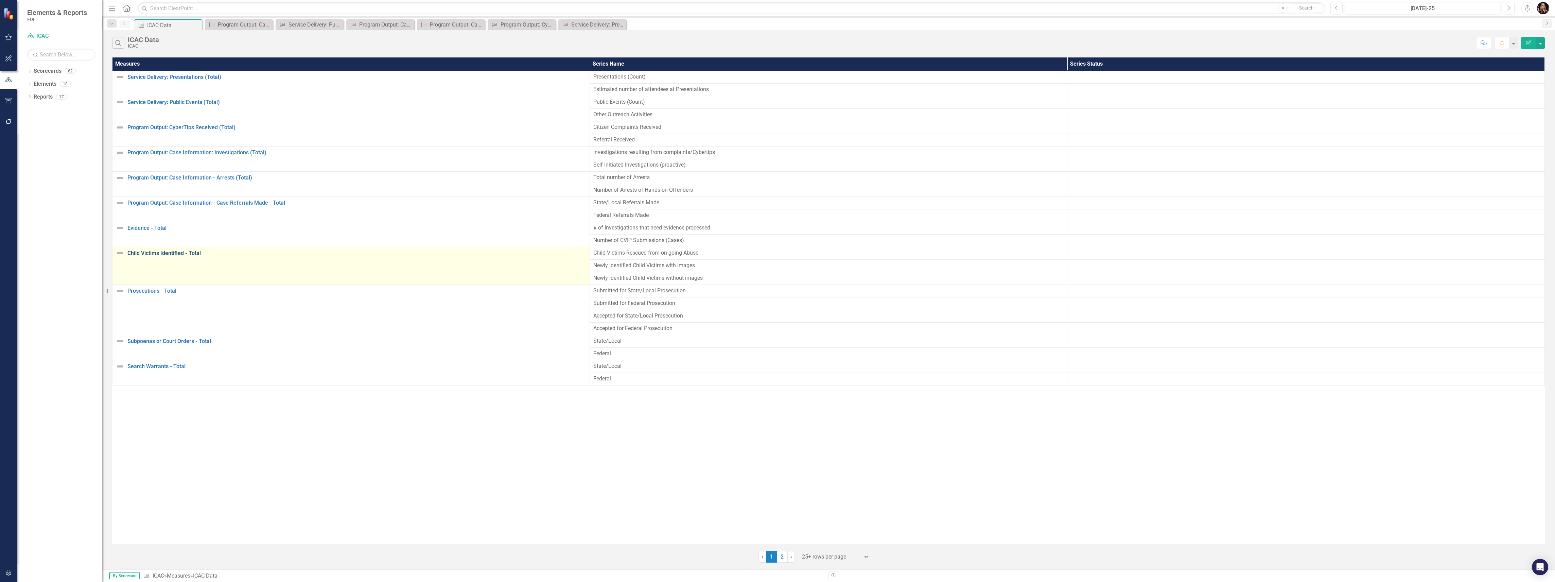
click at [140, 255] on link "Child Victims Identified - Total" at bounding box center [356, 253] width 459 height 6
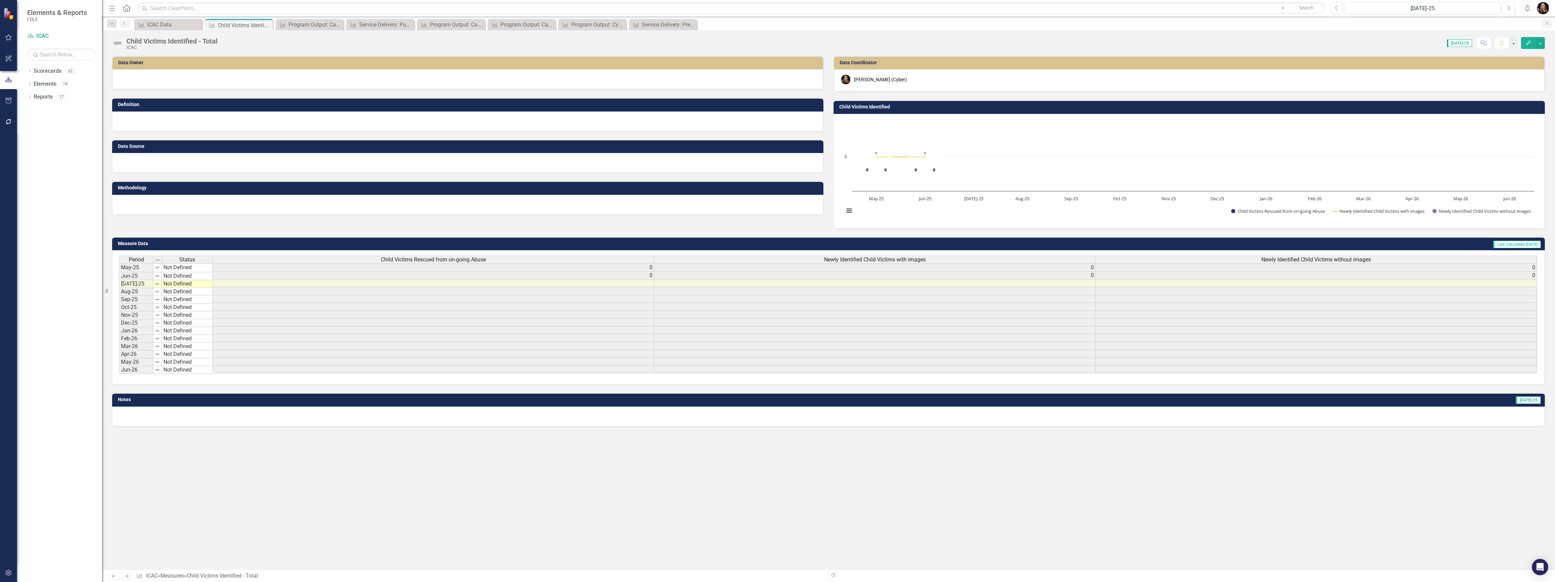
click at [150, 83] on div at bounding box center [467, 79] width 711 height 20
click at [150, 81] on div at bounding box center [467, 79] width 711 height 20
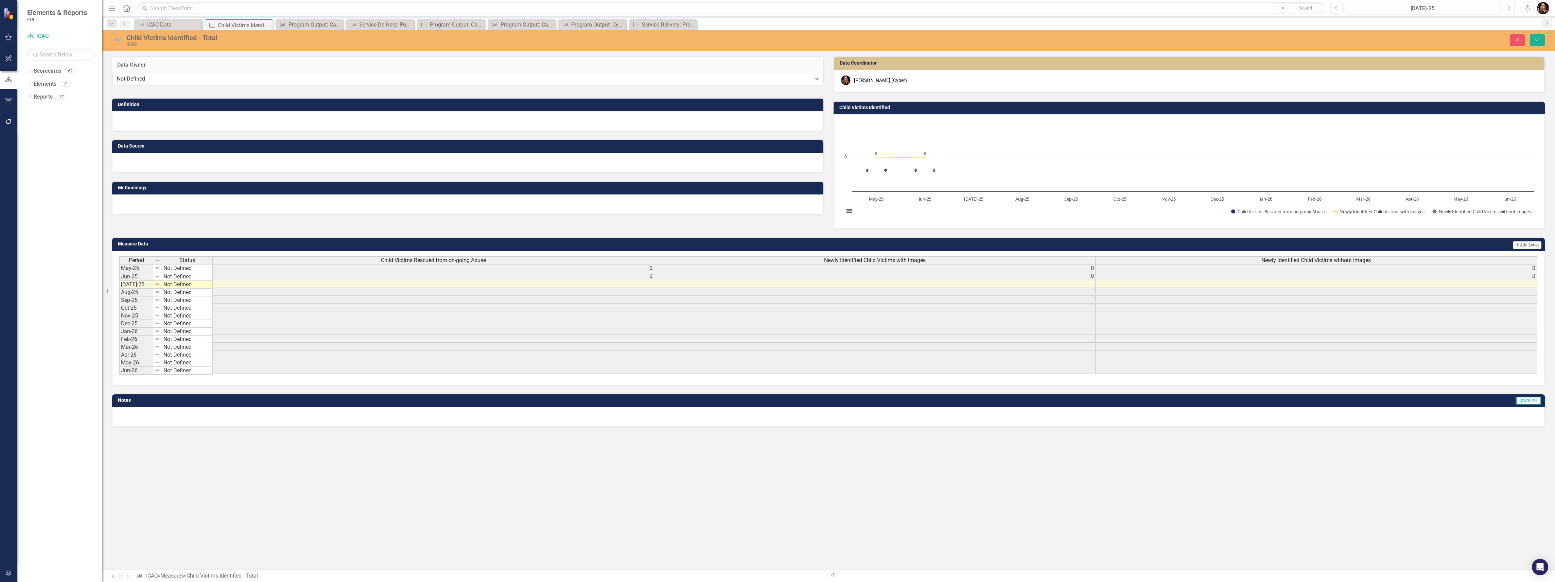
click at [150, 83] on div "Not Defined" at bounding box center [464, 79] width 695 height 8
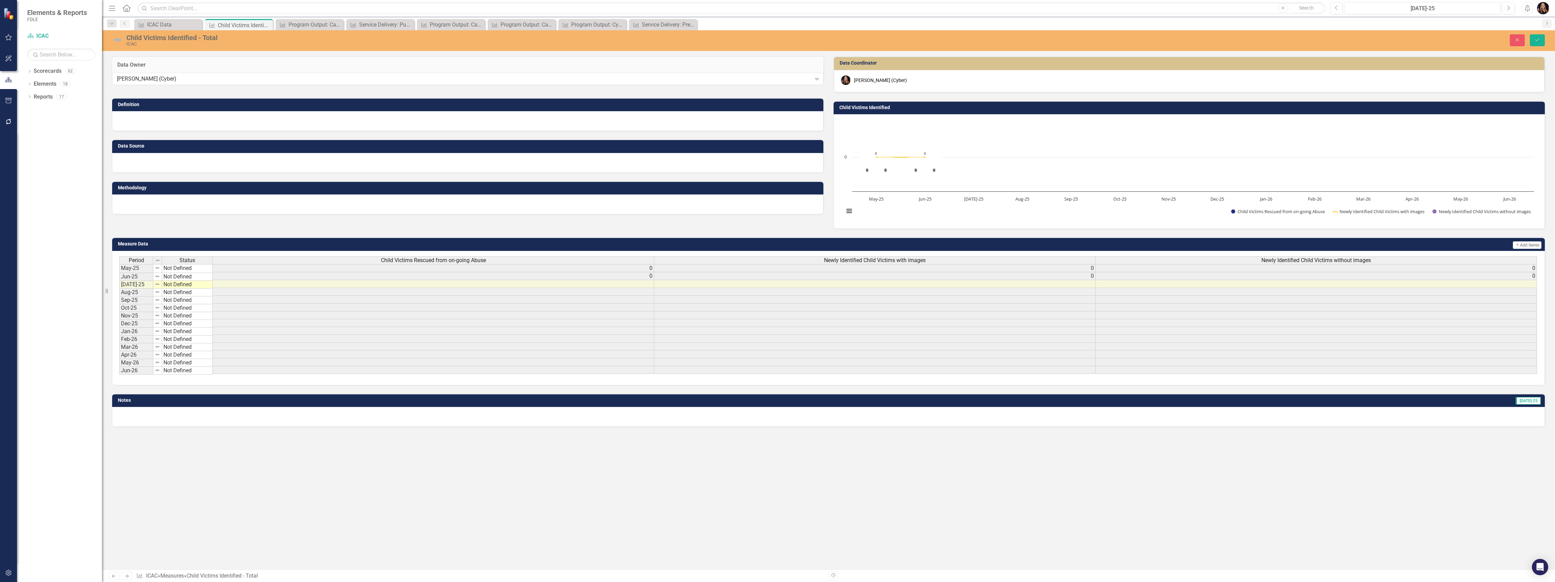
click at [150, 125] on div at bounding box center [467, 121] width 711 height 20
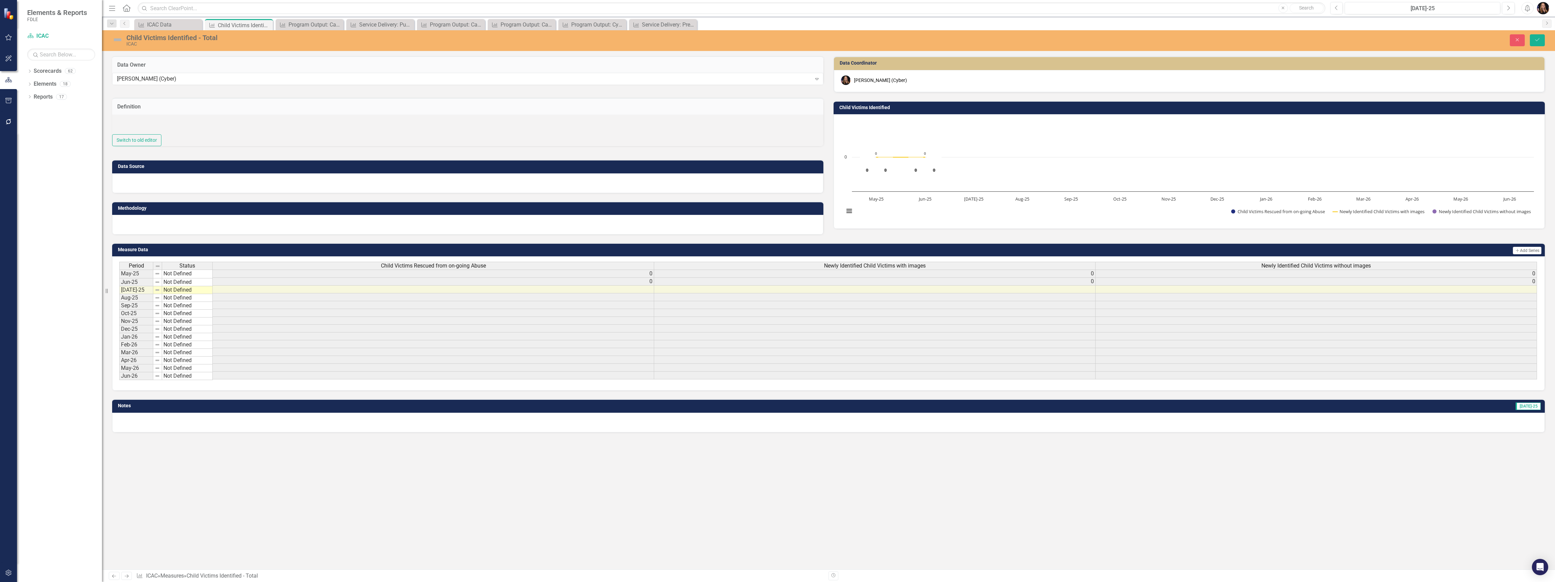
click at [145, 129] on div at bounding box center [467, 125] width 711 height 20
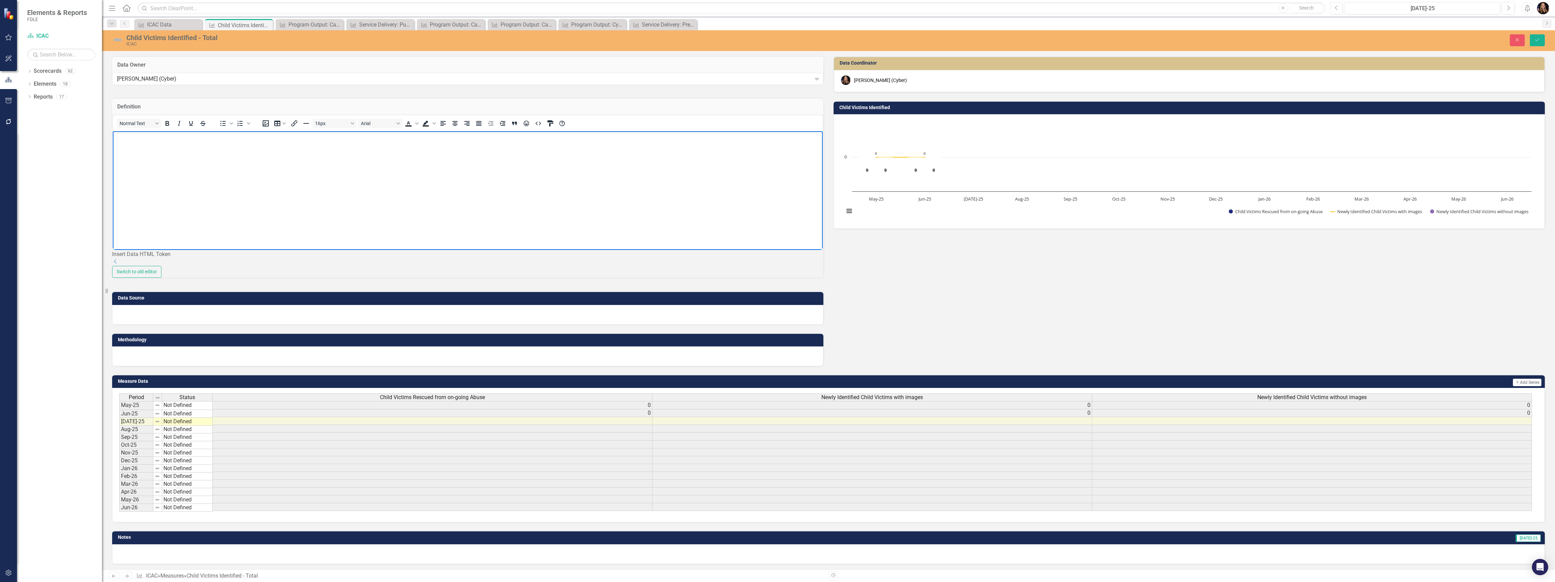
click at [139, 155] on body "Rich Text Area. Press ALT-0 for help." at bounding box center [468, 182] width 710 height 102
click at [175, 148] on body "Rich Text Area. Press ALT-0 for help." at bounding box center [468, 182] width 710 height 102
paste body "Rich Text Area. Press ALT-0 for help."
click at [235, 137] on p "A technology-facilitated crime against a child is defined as online enticement …" at bounding box center [468, 161] width 707 height 57
click at [334, 134] on p "A technology-facilitated crime against a child is defined as online enticement …" at bounding box center [468, 157] width 707 height 49
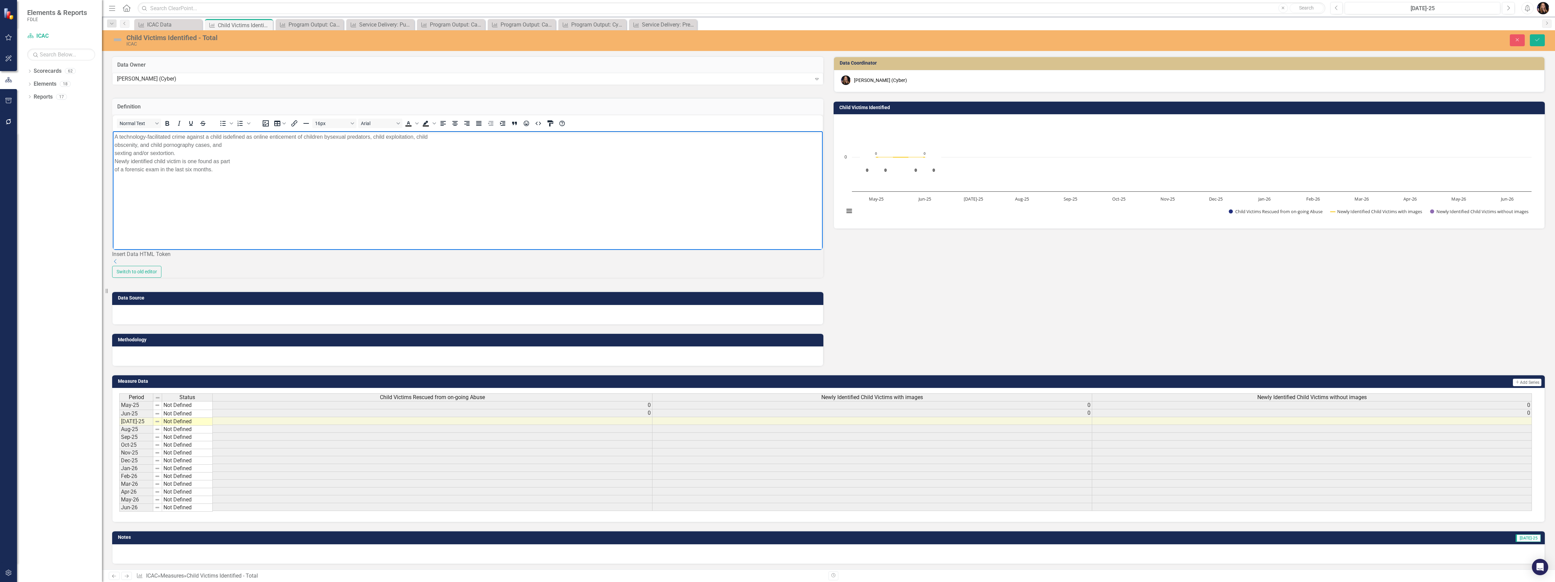
click at [456, 137] on p "A technology-facilitated crime against a child is defined as online enticement …" at bounding box center [468, 153] width 707 height 41
click at [542, 134] on p "A technology-facilitated crime against a child is defined as online enticement …" at bounding box center [468, 149] width 707 height 33
click at [647, 131] on div "Normal Text To open the popup, press Shift+Enter To open the popup, press Shift…" at bounding box center [468, 123] width 710 height 16
click at [632, 135] on p "A technology-facilitated crime against a child is defined as online enticement …" at bounding box center [468, 141] width 707 height 16
click at [131, 325] on div at bounding box center [467, 315] width 711 height 20
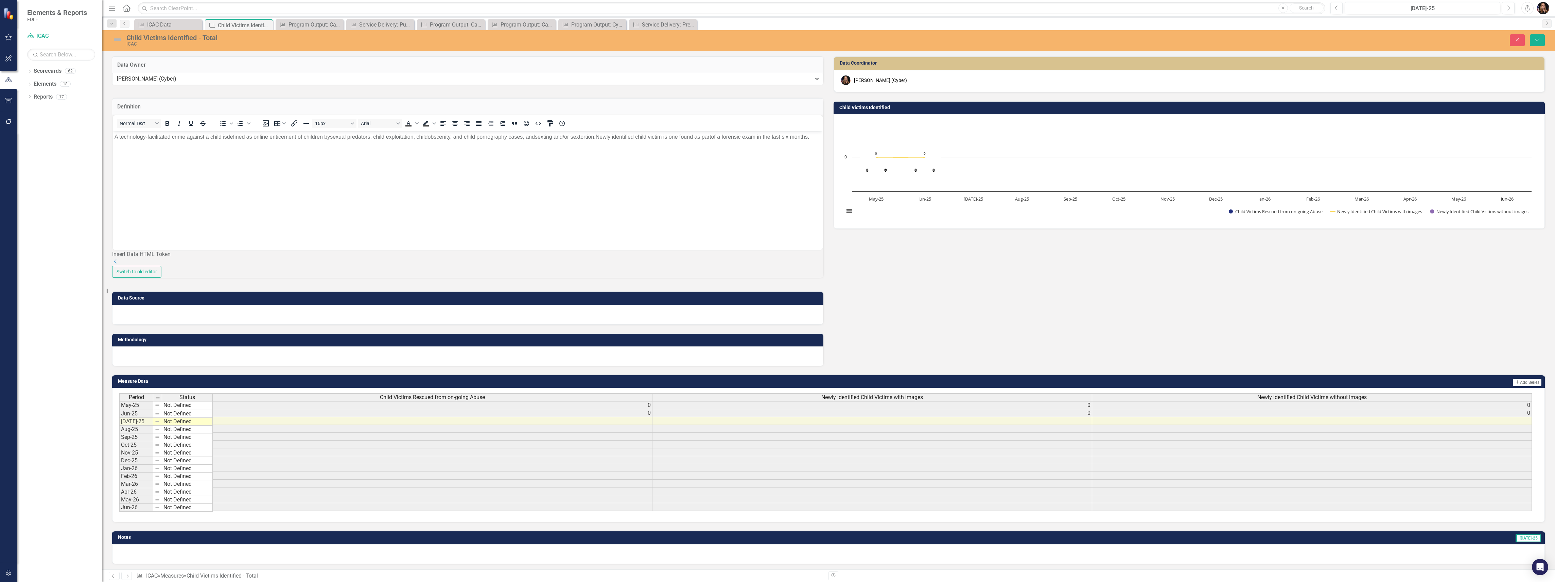
click at [131, 325] on div at bounding box center [467, 315] width 711 height 20
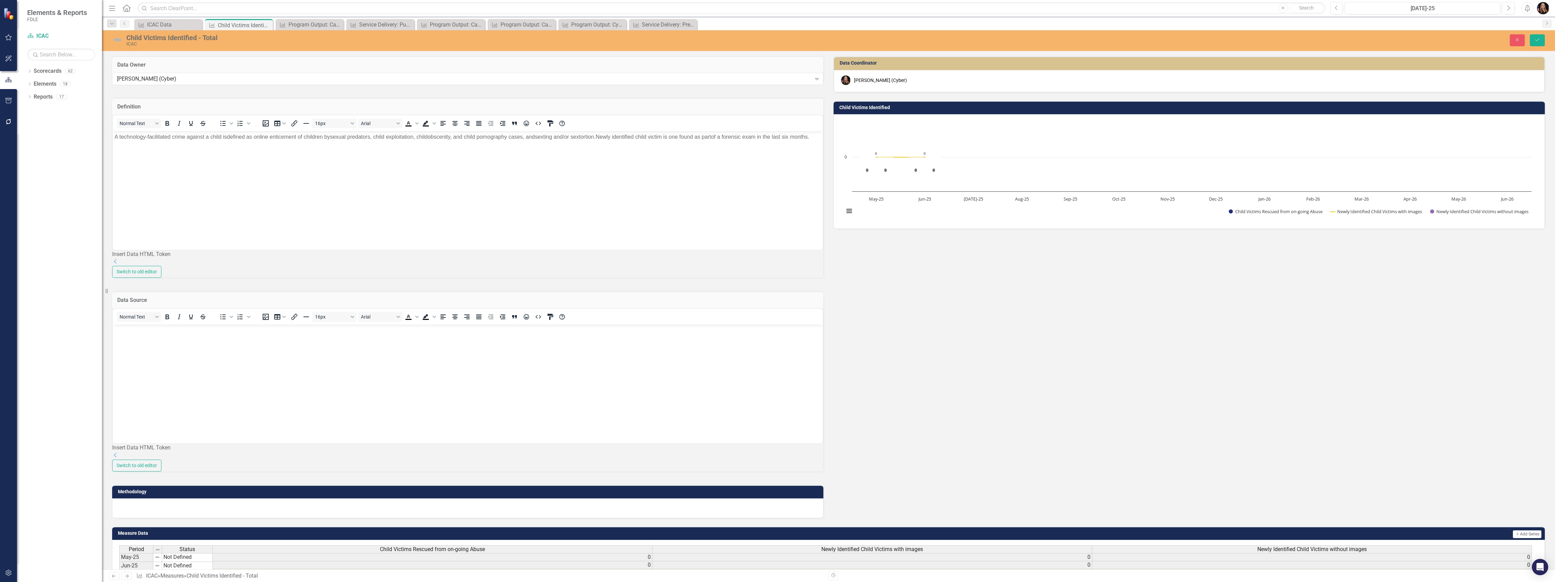
click at [136, 334] on body "Rich Text Area. Press ALT-0 for help." at bounding box center [468, 375] width 710 height 102
click at [605, 136] on p "A technology-facilitated crime against a child is defined as online enticement …" at bounding box center [468, 137] width 707 height 8
click at [138, 349] on body "Rich Text Area. Press ALT-0 for help." at bounding box center [468, 375] width 710 height 102
drag, startPoint x: 224, startPoint y: 383, endPoint x: 207, endPoint y: 408, distance: 30.1
click at [224, 383] on body "Rich Text Area. Press ALT-0 for help." at bounding box center [468, 375] width 710 height 102
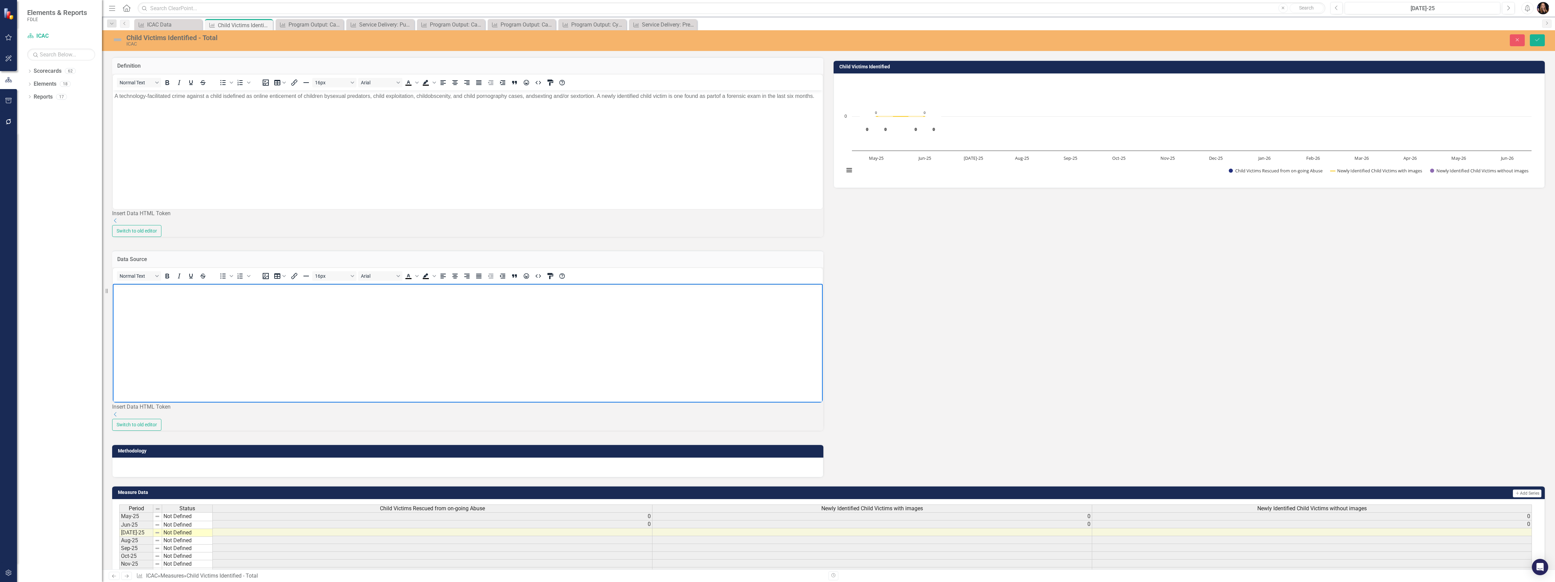
scroll to position [90, 0]
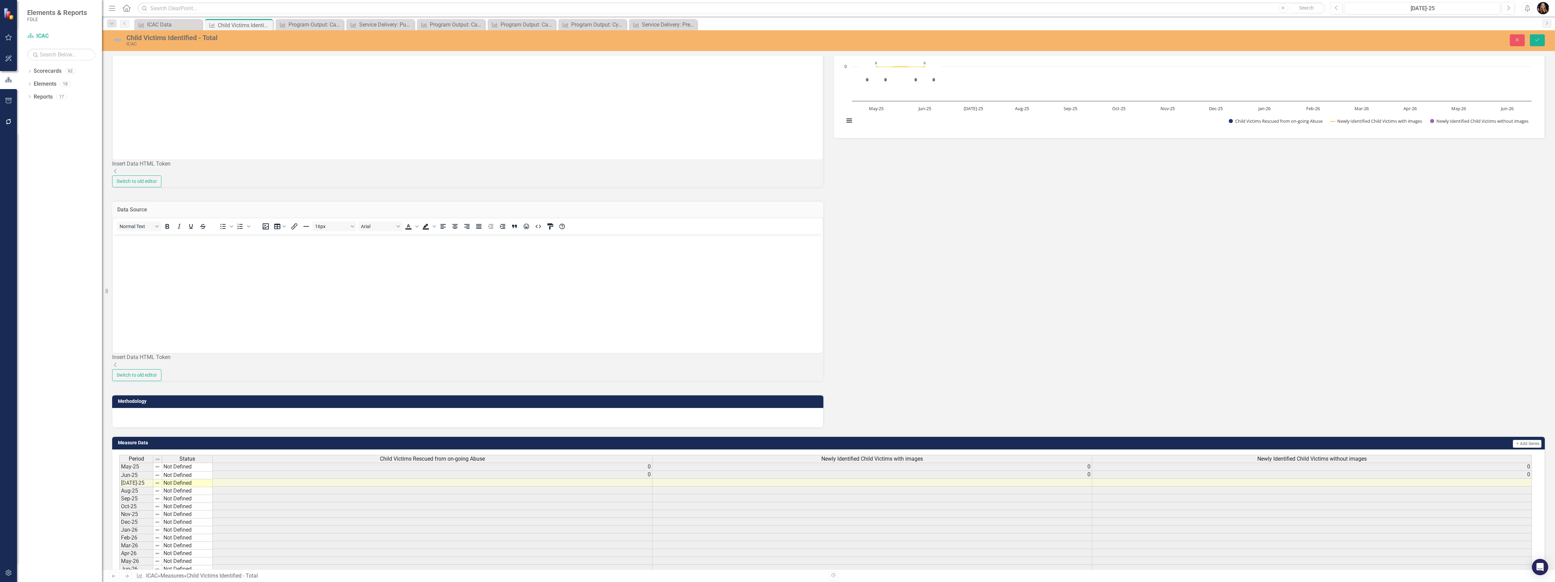
click at [173, 428] on div at bounding box center [467, 418] width 711 height 20
click at [175, 428] on div at bounding box center [467, 418] width 711 height 20
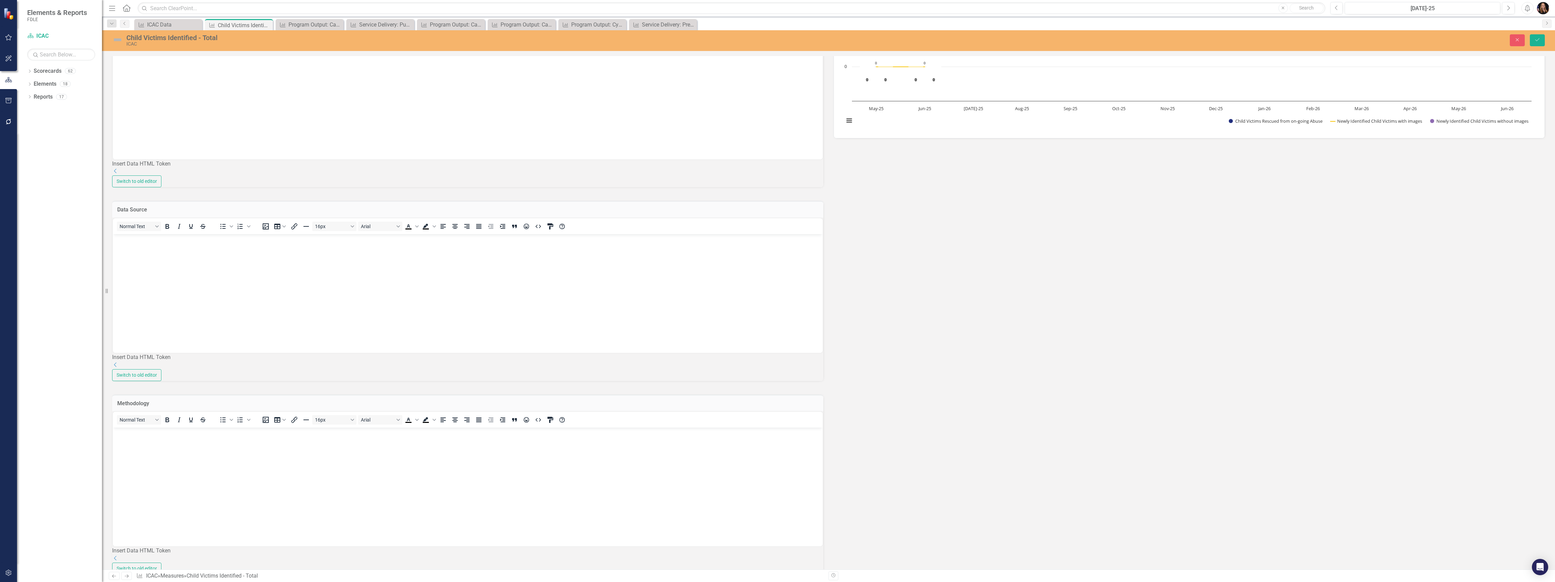
scroll to position [0, 0]
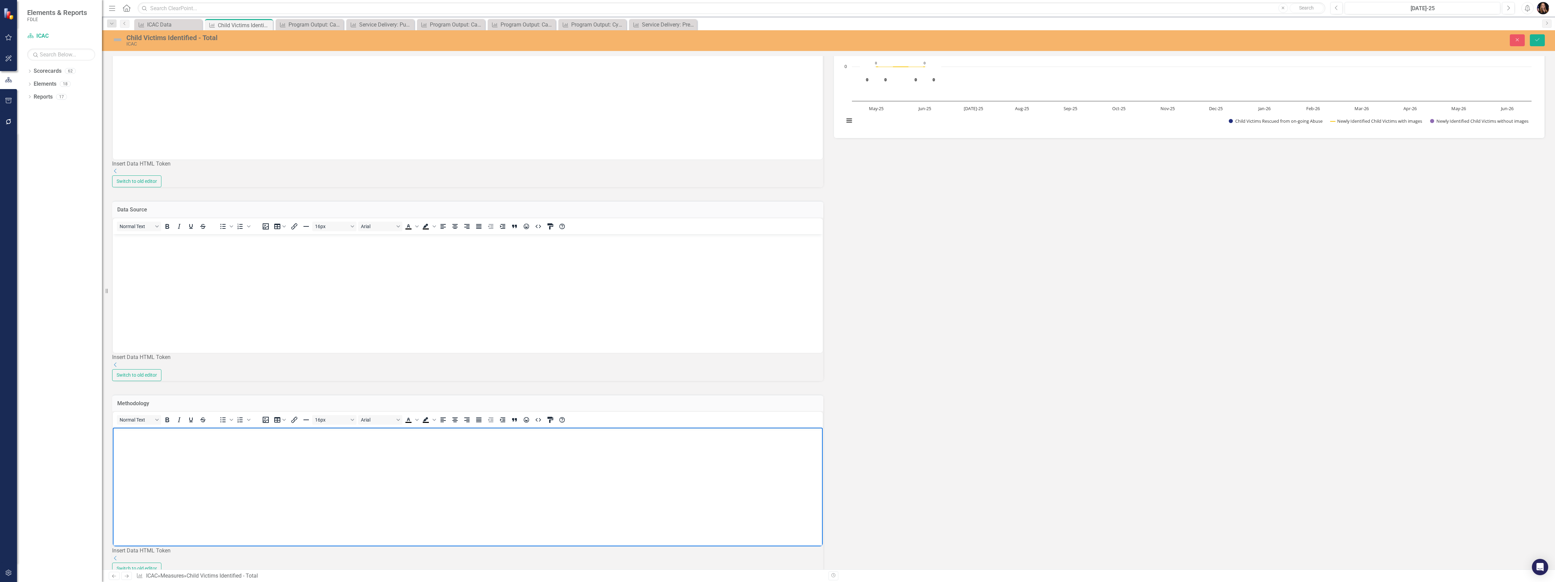
click at [148, 439] on body "Rich Text Area. Press ALT-0 for help." at bounding box center [468, 479] width 710 height 102
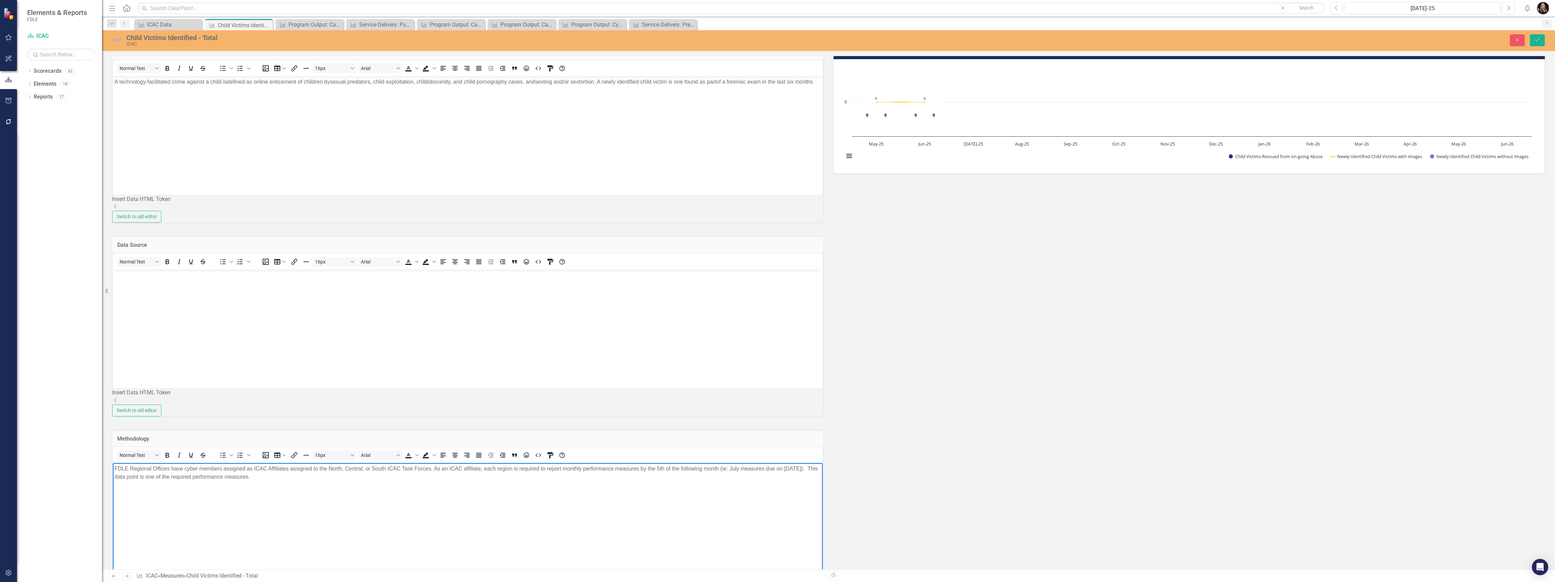
scroll to position [136, 0]
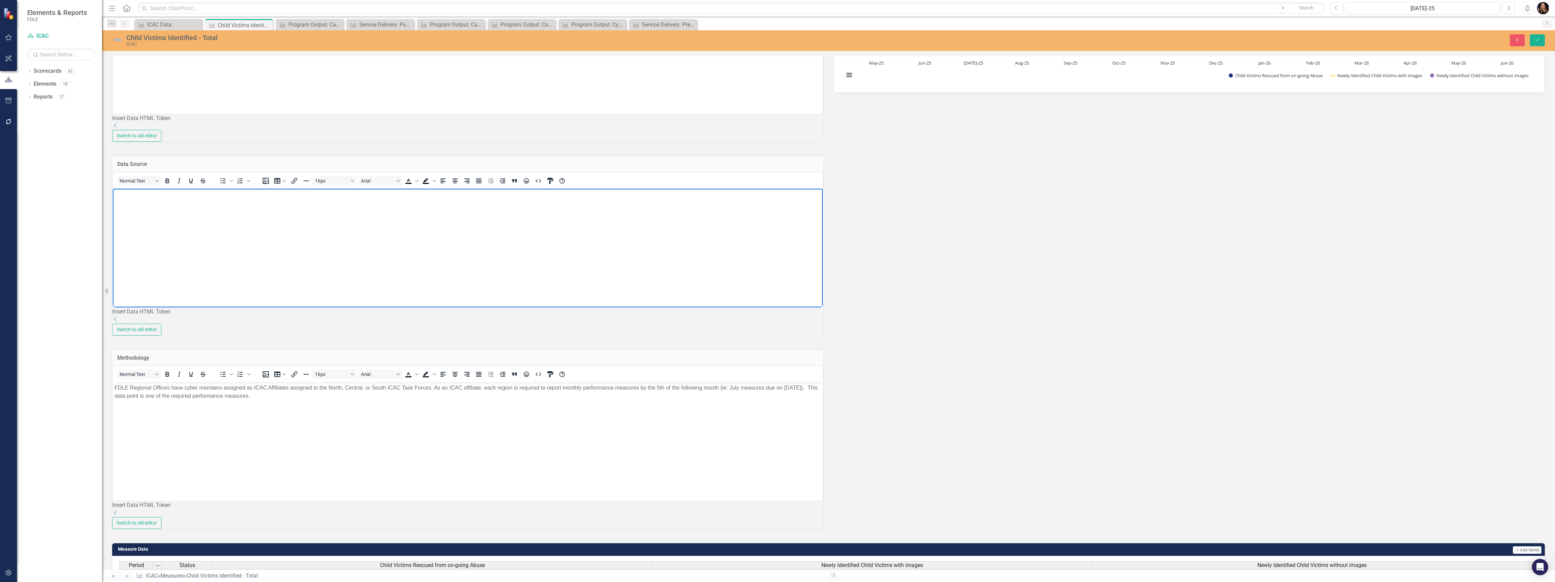
click at [152, 206] on body "Rich Text Area. Press ALT-0 for help." at bounding box center [468, 239] width 710 height 102
drag, startPoint x: 242, startPoint y: 225, endPoint x: 239, endPoint y: 219, distance: 6.5
click at [242, 224] on body "Rich Text Area. Press ALT-0 for help." at bounding box center [468, 239] width 710 height 102
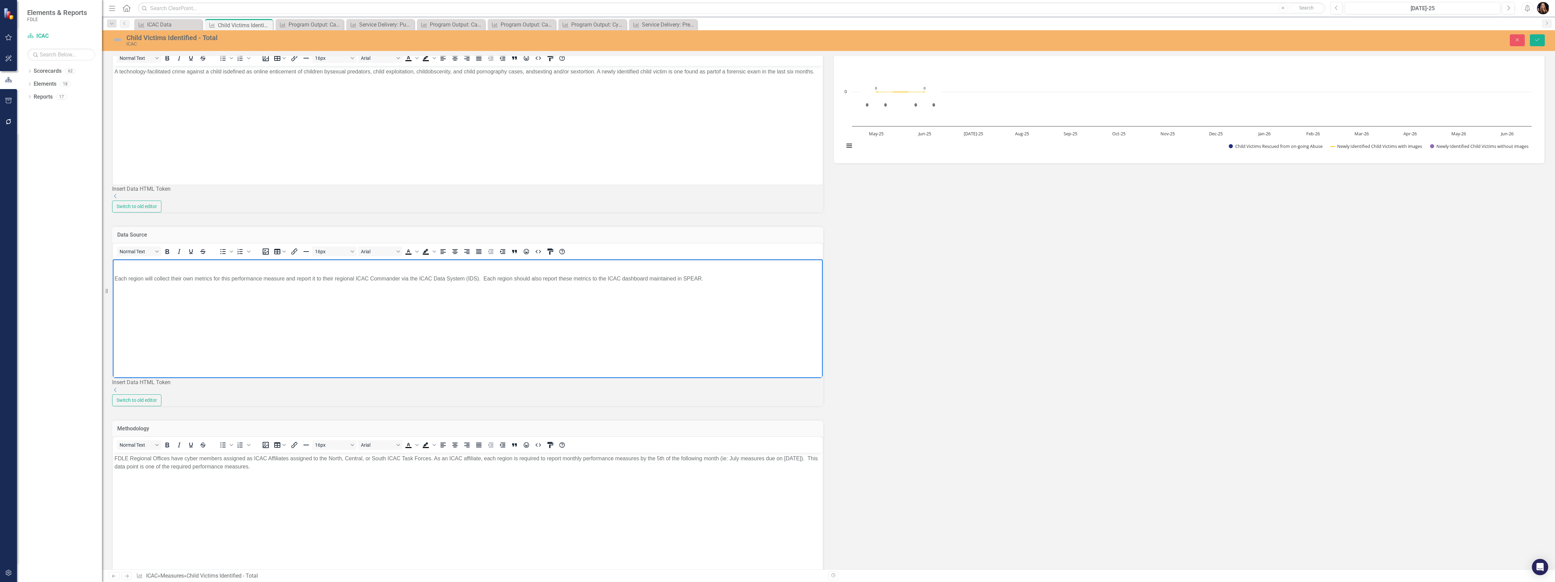
scroll to position [0, 0]
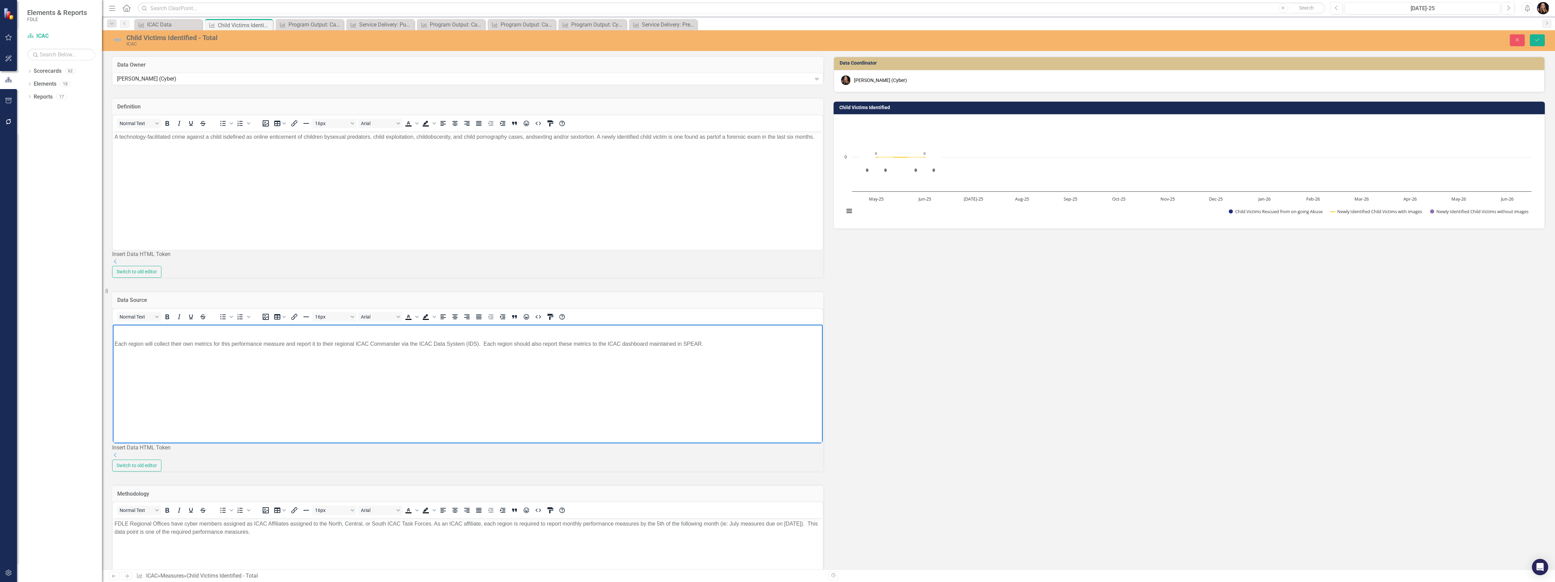
click at [152, 331] on p "Rich Text Area. Press ALT-0 for help." at bounding box center [468, 330] width 707 height 8
click at [1540, 42] on button "Save" at bounding box center [1537, 40] width 15 height 12
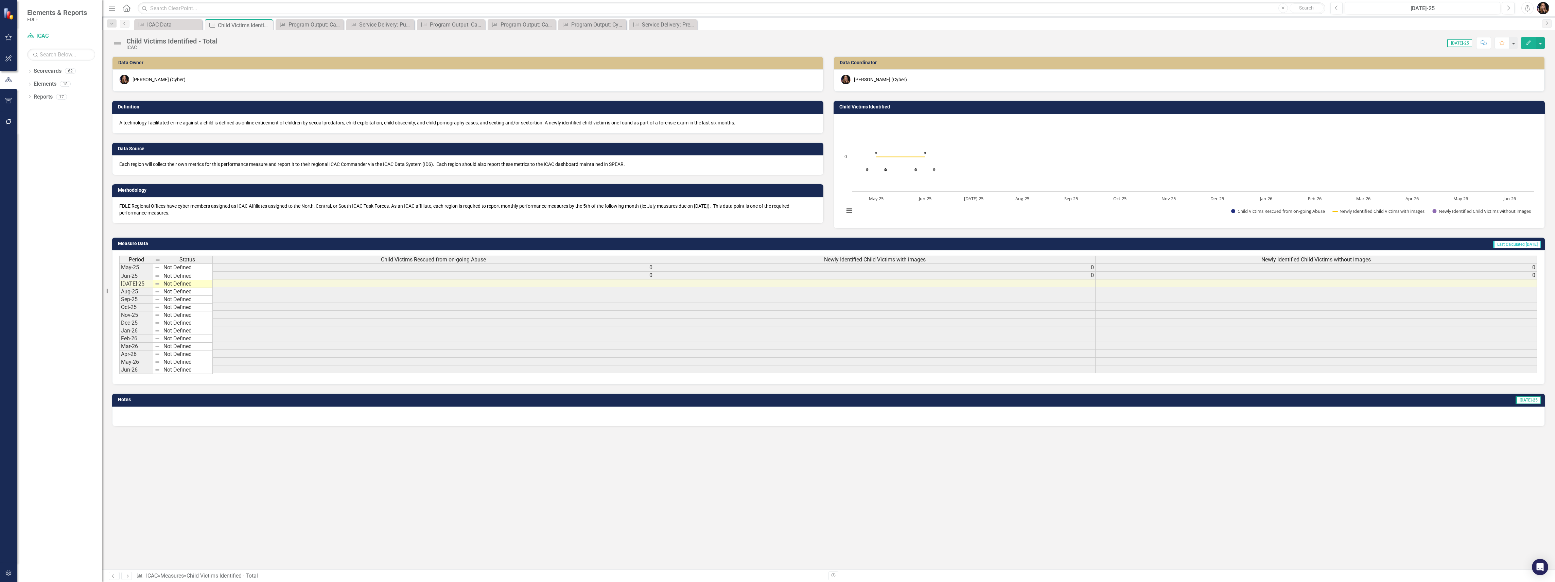
click at [298, 210] on p "FDLE Regional Offices have cyber members assigned as ICAC Affiliates assigned t…" at bounding box center [467, 210] width 697 height 14
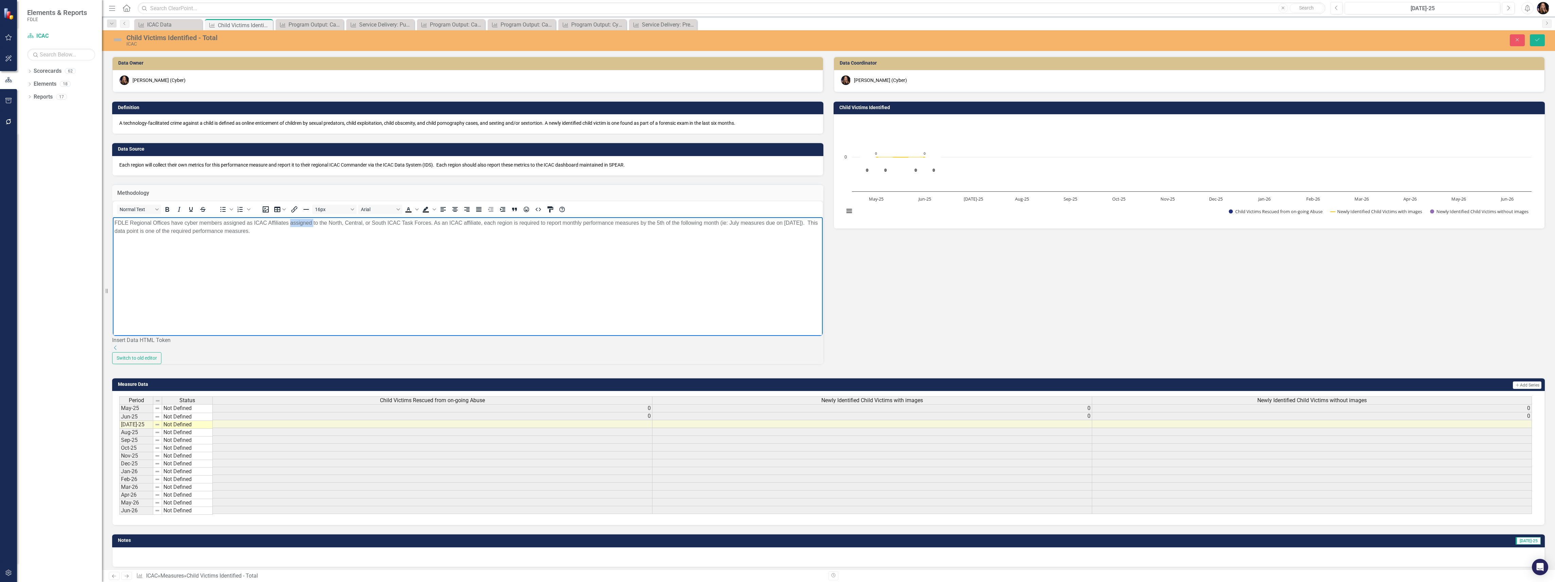
drag, startPoint x: 313, startPoint y: 223, endPoint x: 292, endPoint y: 223, distance: 21.8
click at [292, 223] on p "FDLE Regional Offices have cyber members assigned as ICAC Affiliates assigned t…" at bounding box center [468, 227] width 707 height 16
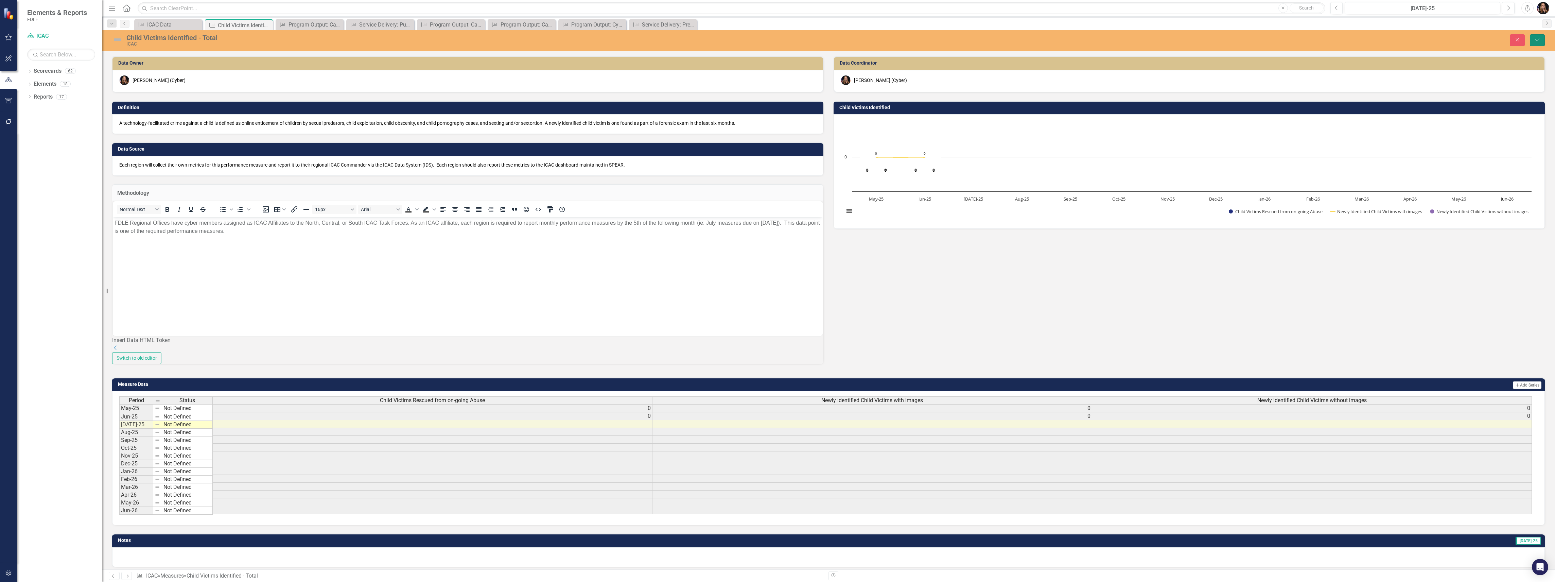
click at [1538, 37] on icon "Save" at bounding box center [1537, 39] width 6 height 5
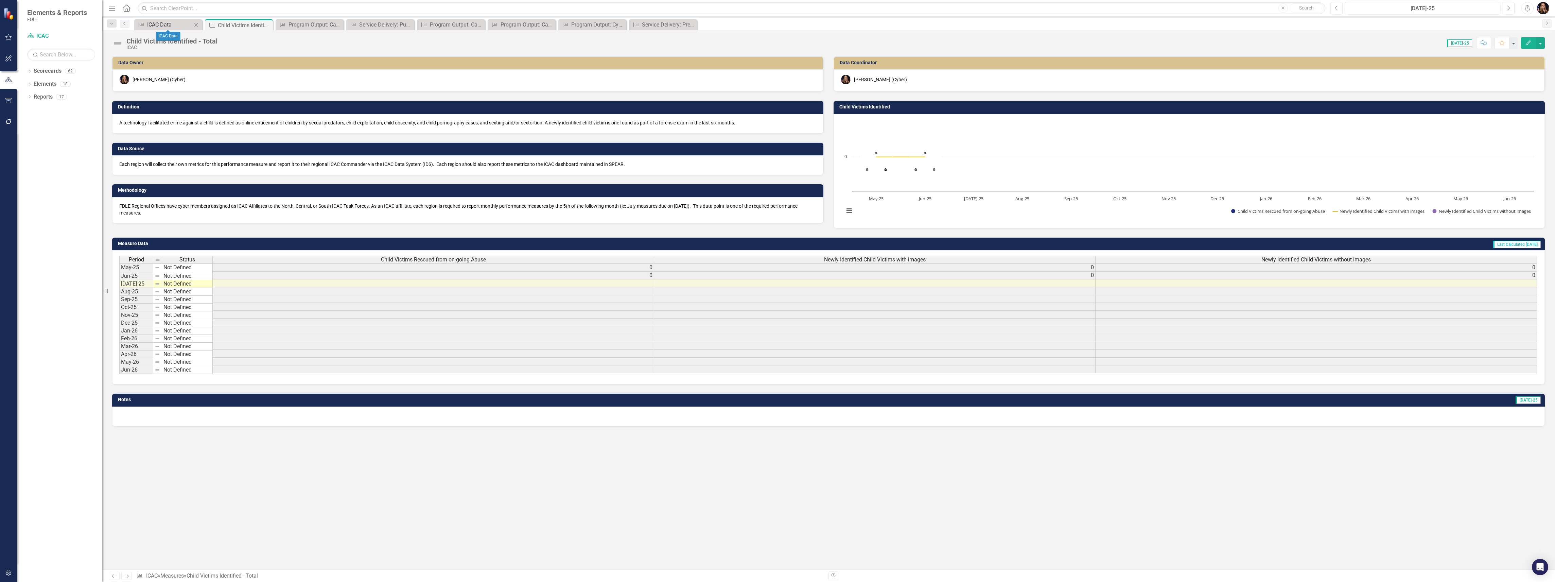
click at [163, 23] on div "ICAC Data" at bounding box center [169, 24] width 45 height 8
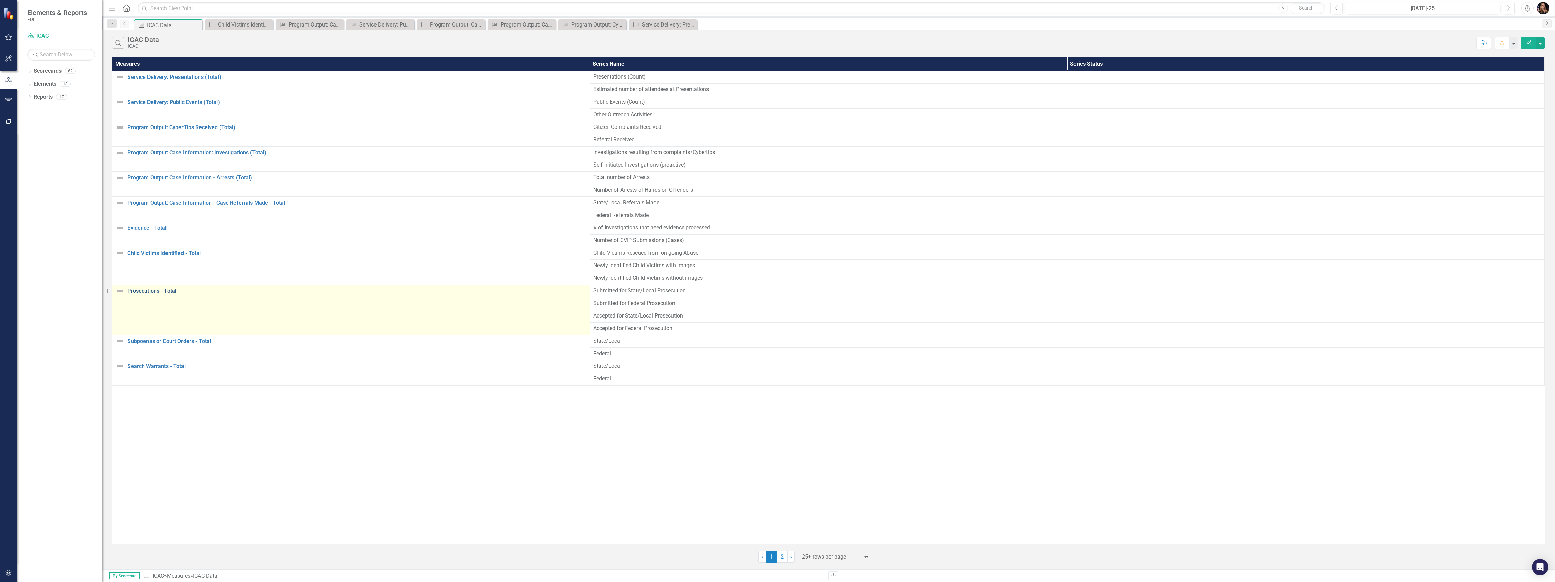
click at [151, 293] on link "Prosecutions - Total" at bounding box center [356, 291] width 459 height 6
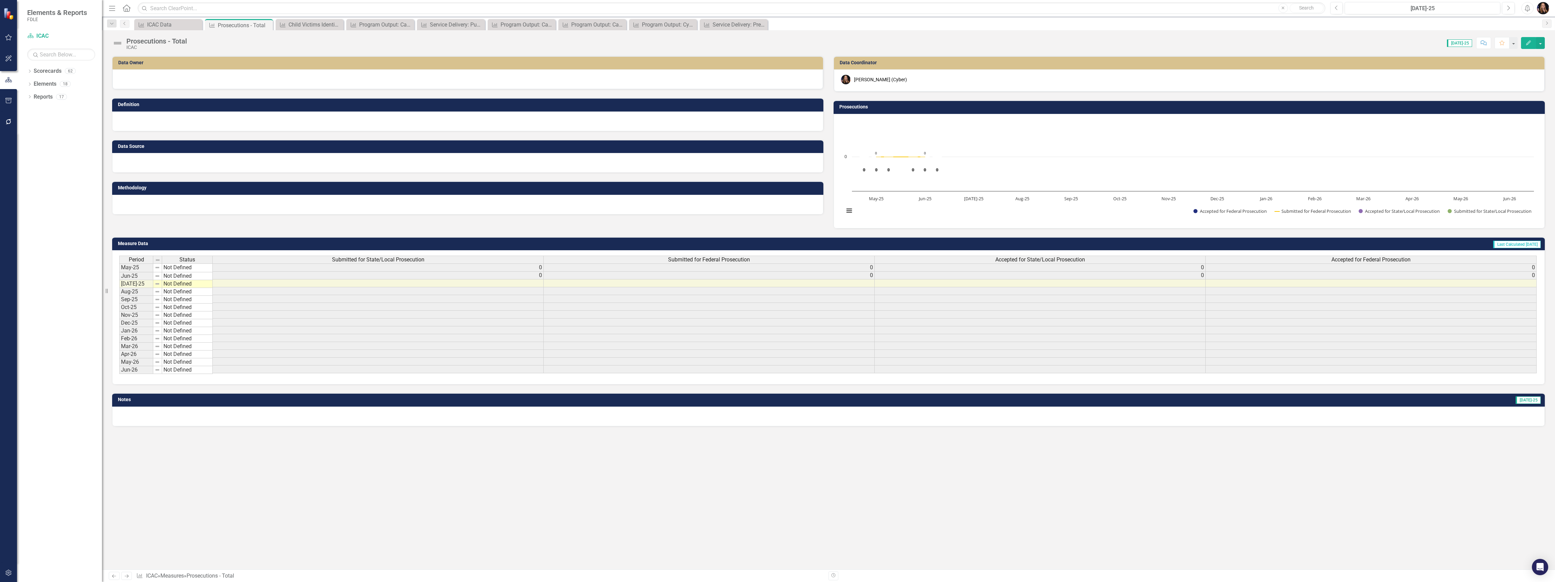
click at [167, 79] on div at bounding box center [467, 79] width 711 height 20
click at [168, 80] on div at bounding box center [467, 79] width 711 height 20
click at [169, 80] on div at bounding box center [467, 79] width 711 height 20
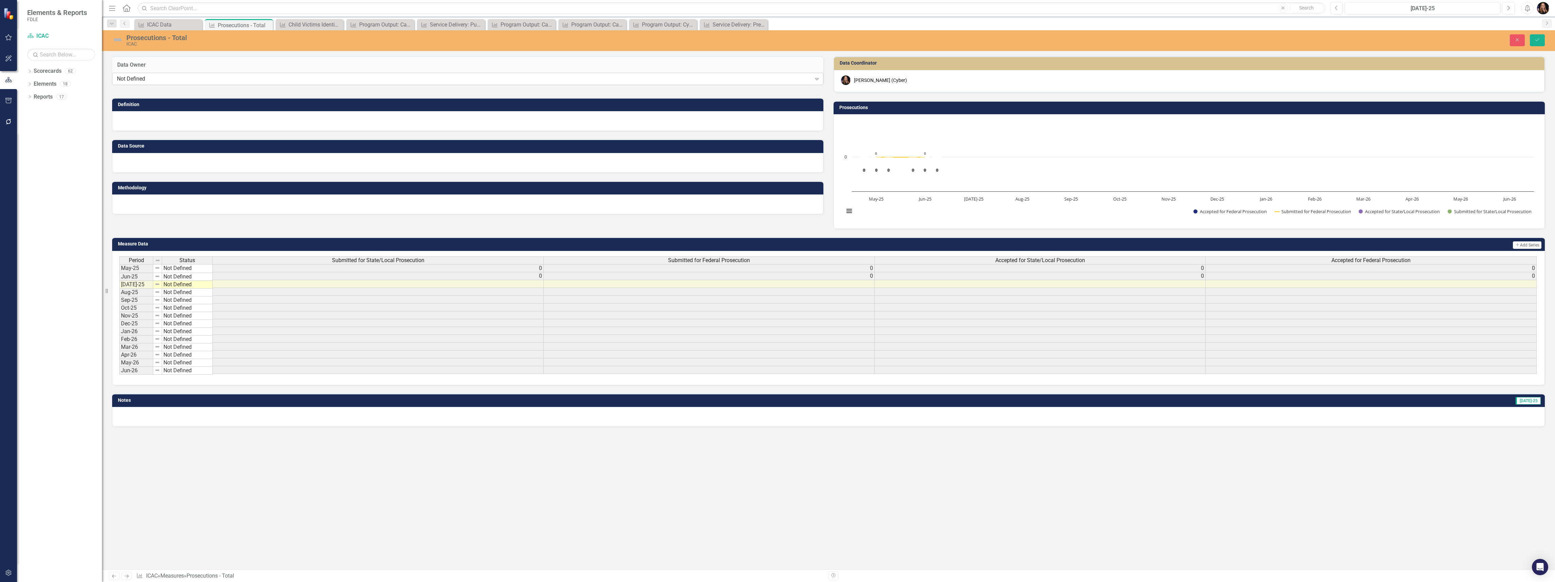
click at [168, 82] on div "Not Defined" at bounding box center [464, 79] width 695 height 8
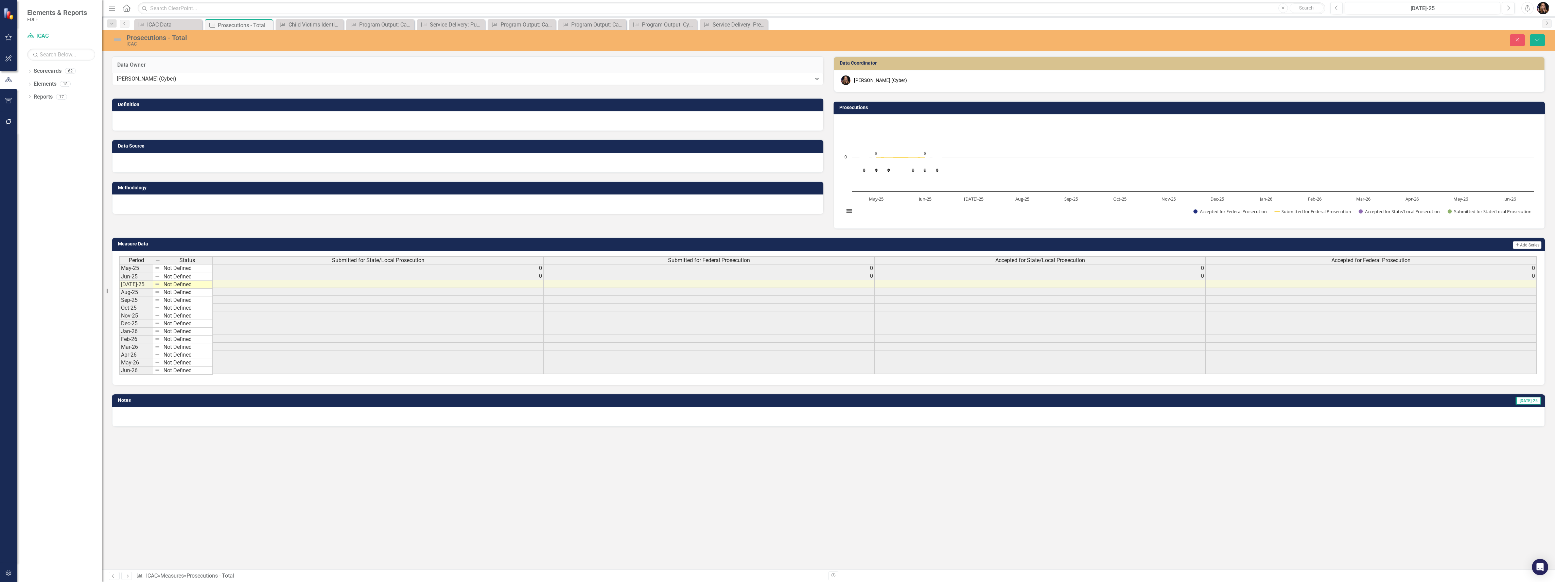
click at [152, 131] on div at bounding box center [467, 121] width 711 height 20
click at [155, 128] on div at bounding box center [467, 121] width 711 height 20
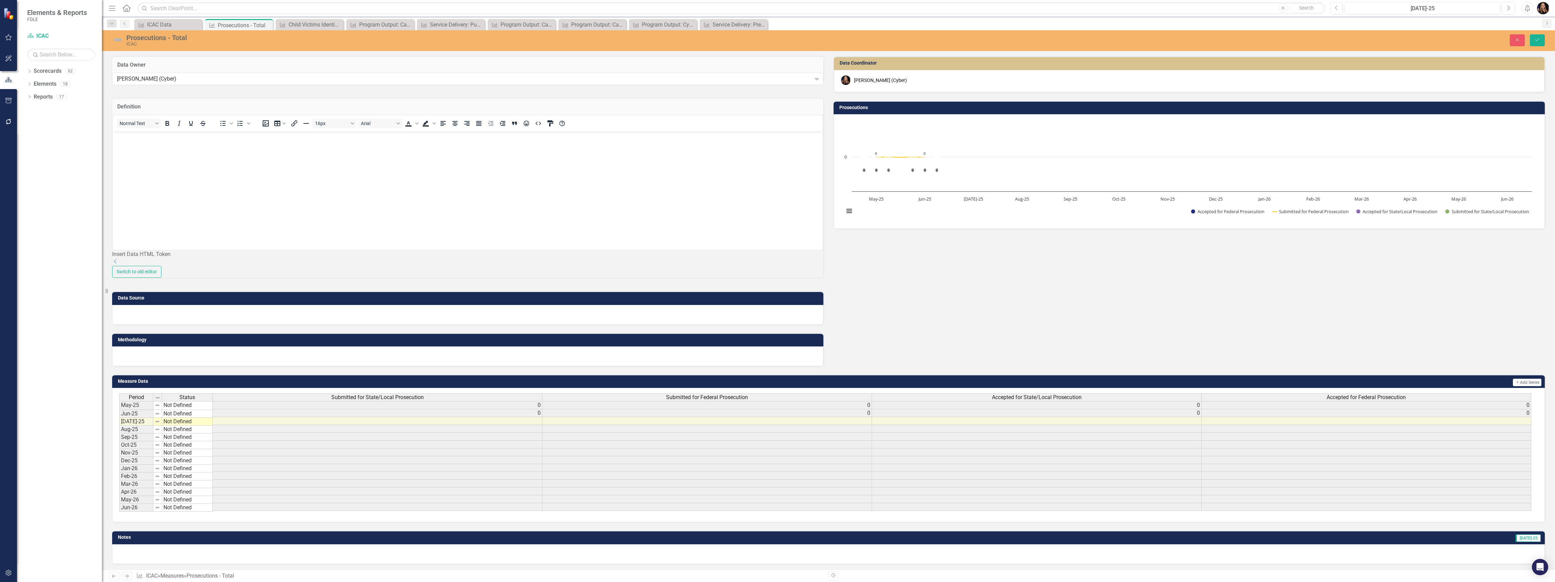
click at [178, 167] on body "Rich Text Area. Press ALT-0 for help." at bounding box center [468, 182] width 710 height 102
click at [185, 159] on body "Rich Text Area. Press ALT-0 for help." at bounding box center [468, 182] width 710 height 102
click at [173, 156] on body "Rich Text Area. Press ALT-0 for help." at bounding box center [468, 182] width 710 height 102
click at [180, 135] on p ". Number of cases of technology-facilitated crimes against children referred to…" at bounding box center [468, 153] width 707 height 41
drag, startPoint x: 118, startPoint y: 135, endPoint x: 92, endPoint y: 135, distance: 25.5
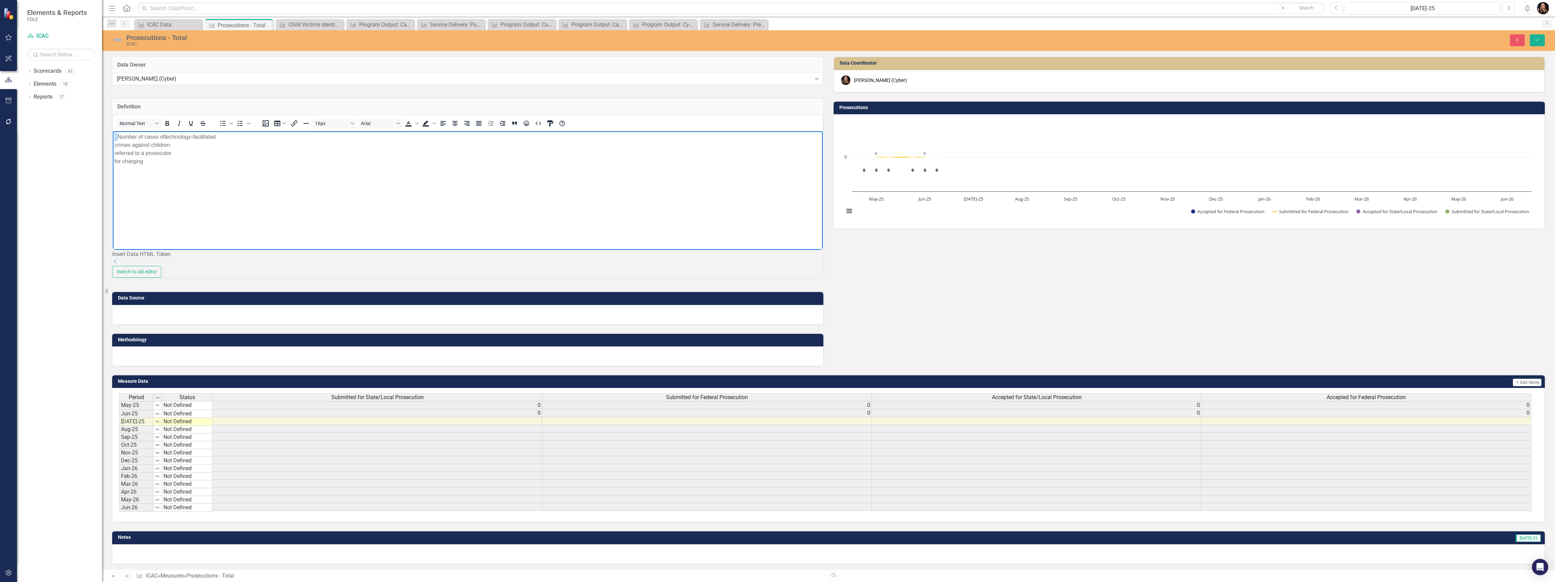
click at [113, 135] on html ". Number of cases of technology-facilitated crimes against children referred to…" at bounding box center [468, 182] width 710 height 102
click at [228, 131] on body "Number of cases of technology-facilitated crimes against children referred to a…" at bounding box center [468, 182] width 710 height 102
click at [298, 141] on p "Number of cases of technology-facilitated crimes against children referred to a…" at bounding box center [468, 145] width 707 height 24
click at [277, 136] on p "Number of cases of technology-facilitated crimes against children referred to a…" at bounding box center [468, 145] width 707 height 24
click at [344, 136] on p "Number of cases of technology-facilitated crimes against children referred to a…" at bounding box center [468, 141] width 707 height 16
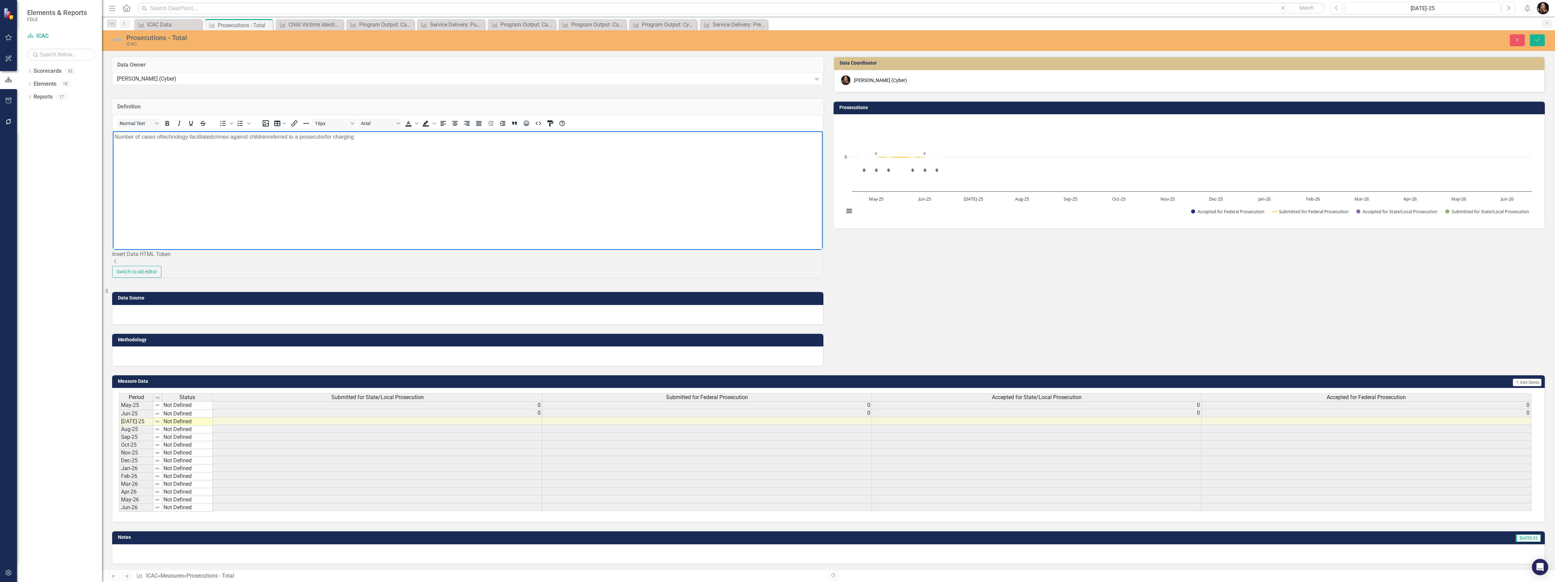
click at [374, 135] on p "Number of cases of technology-facilitated crimes against children referred to a…" at bounding box center [468, 137] width 707 height 8
click at [393, 139] on body "Number of cases of technology-facilitated crimes against children referred to a…" at bounding box center [468, 182] width 710 height 102
click at [495, 137] on p "Number of cases of technology-facilitated crimes against children referred to a…" at bounding box center [468, 153] width 707 height 41
drag, startPoint x: 654, startPoint y: 141, endPoint x: 651, endPoint y: 138, distance: 4.6
click at [651, 139] on p "Number of cases of technology-facilitated crimes against children referred to a…" at bounding box center [468, 145] width 707 height 24
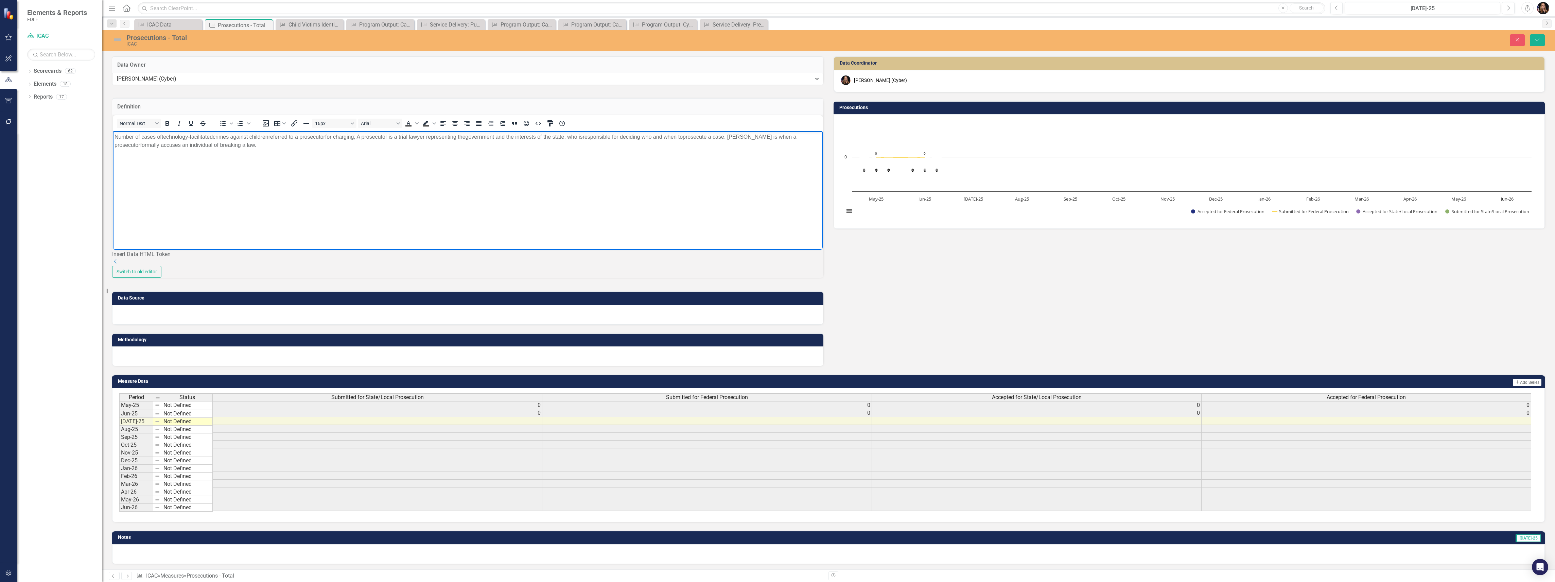
click at [336, 325] on div at bounding box center [467, 315] width 711 height 20
click at [334, 325] on div at bounding box center [467, 315] width 711 height 20
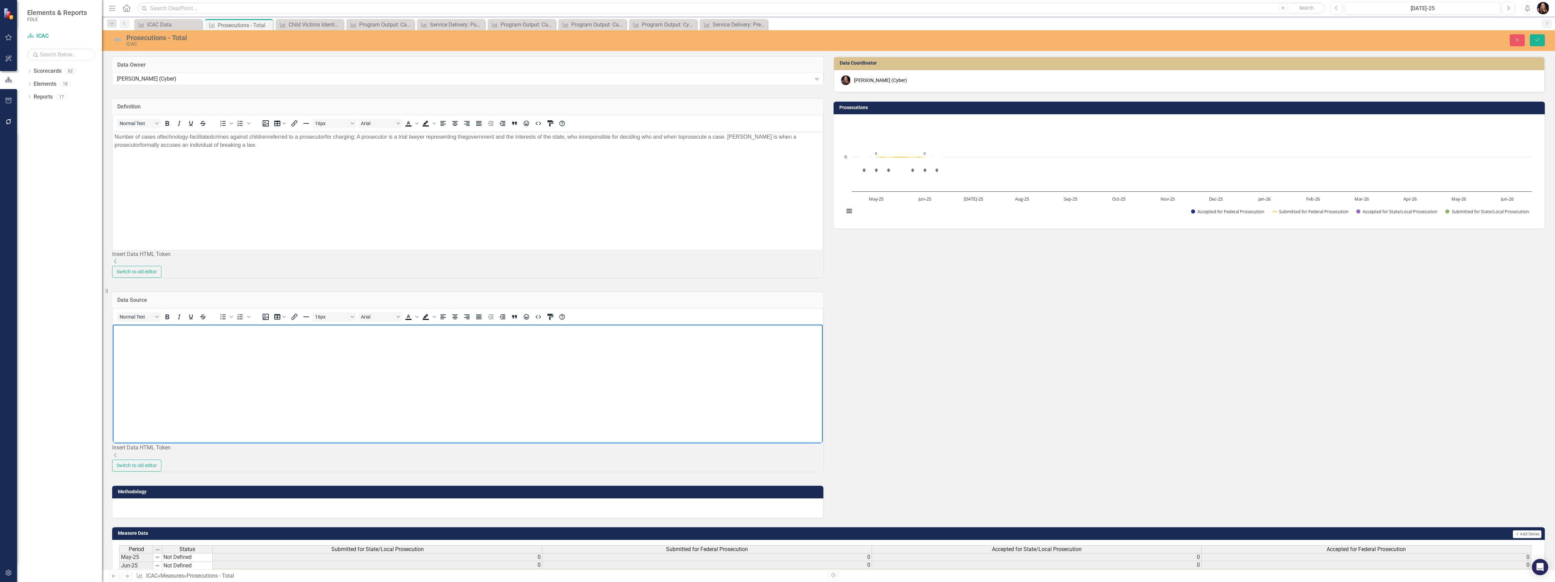
click at [215, 352] on body "Rich Text Area. Press ALT-0 for help." at bounding box center [468, 375] width 710 height 102
drag, startPoint x: 233, startPoint y: 387, endPoint x: 346, endPoint y: 668, distance: 302.6
click at [233, 387] on body "Rich Text Area. Press ALT-0 for help." at bounding box center [468, 375] width 710 height 102
click at [182, 344] on body "Rich Text Area. Press ALT-0 for help." at bounding box center [468, 375] width 710 height 102
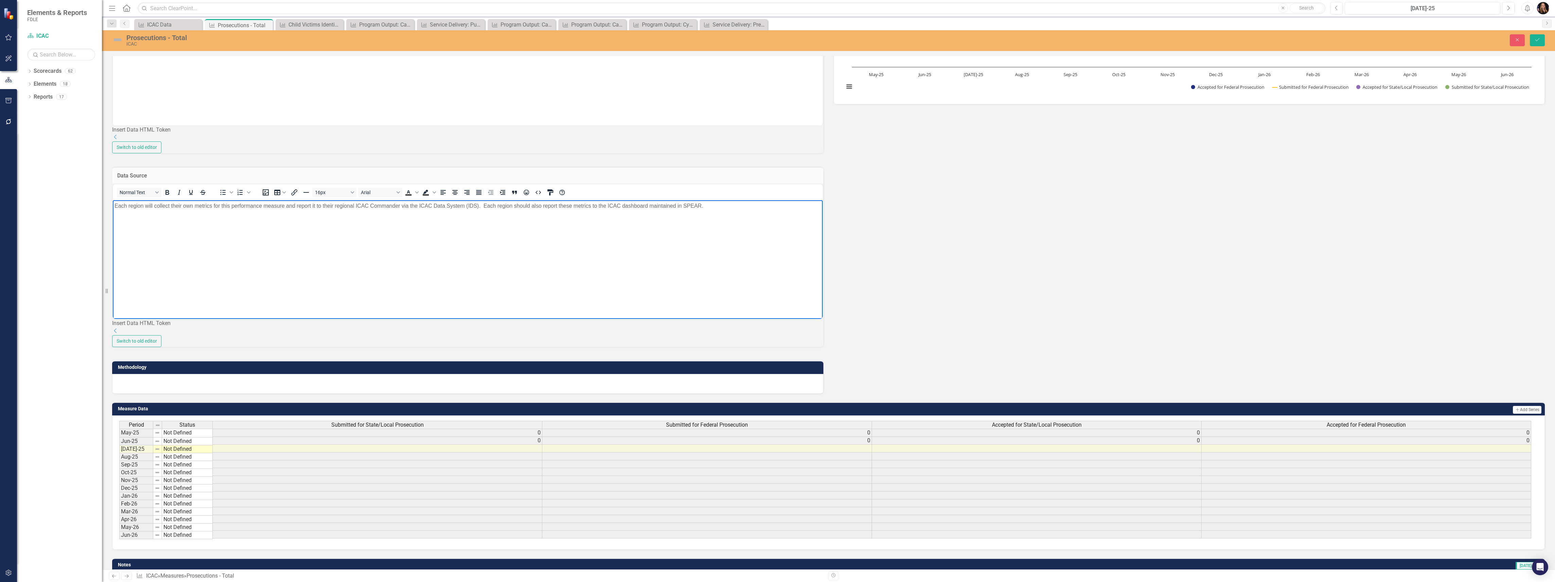
scroll to position [136, 0]
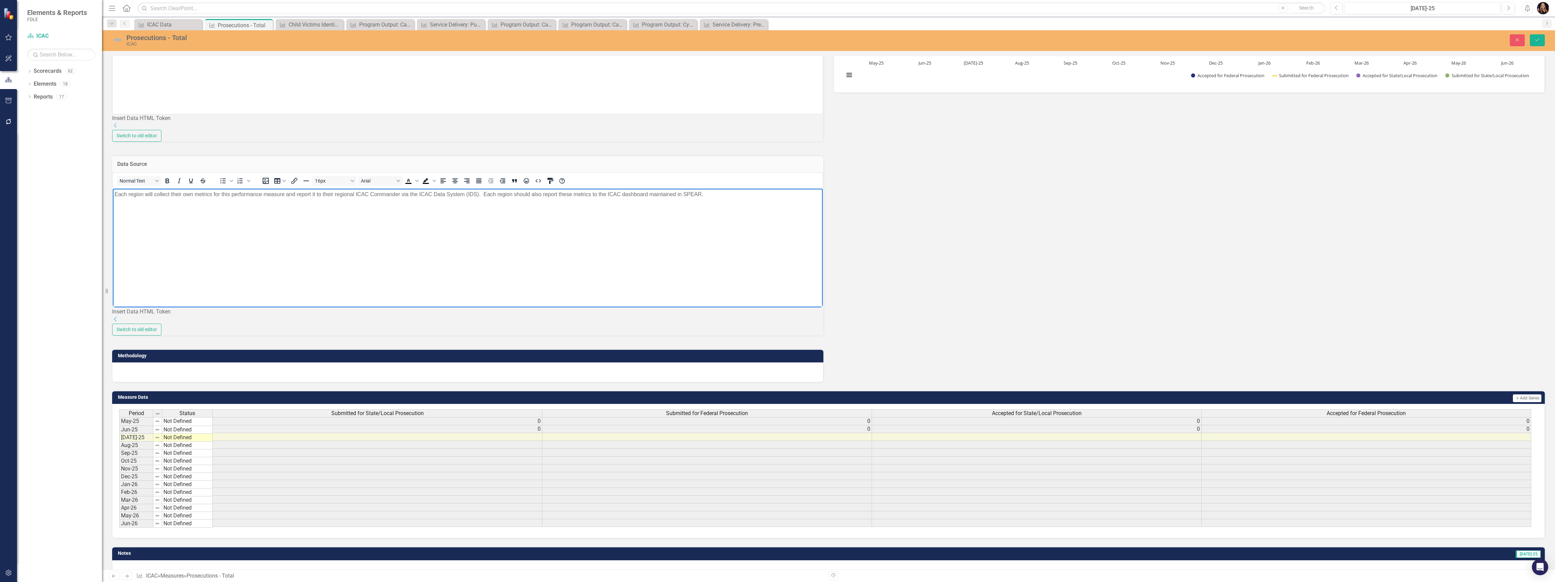
click at [170, 382] on div at bounding box center [467, 372] width 711 height 20
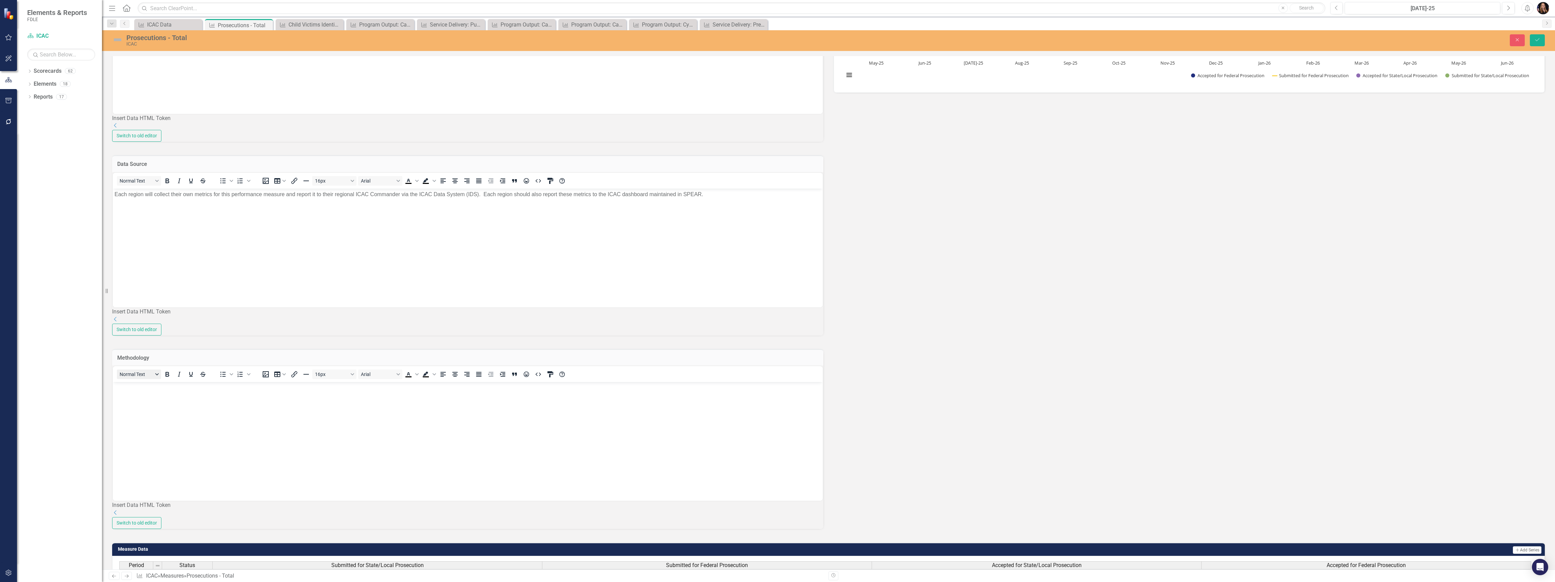
scroll to position [0, 0]
drag, startPoint x: 259, startPoint y: 831, endPoint x: 141, endPoint y: 388, distance: 458.1
click at [139, 391] on body "Rich Text Area. Press ALT-0 for help." at bounding box center [468, 433] width 710 height 102
drag, startPoint x: 220, startPoint y: 291, endPoint x: 223, endPoint y: 294, distance: 4.4
click at [223, 290] on html "Each region will collect their own metrics for this performance measure and rep…" at bounding box center [468, 239] width 710 height 102
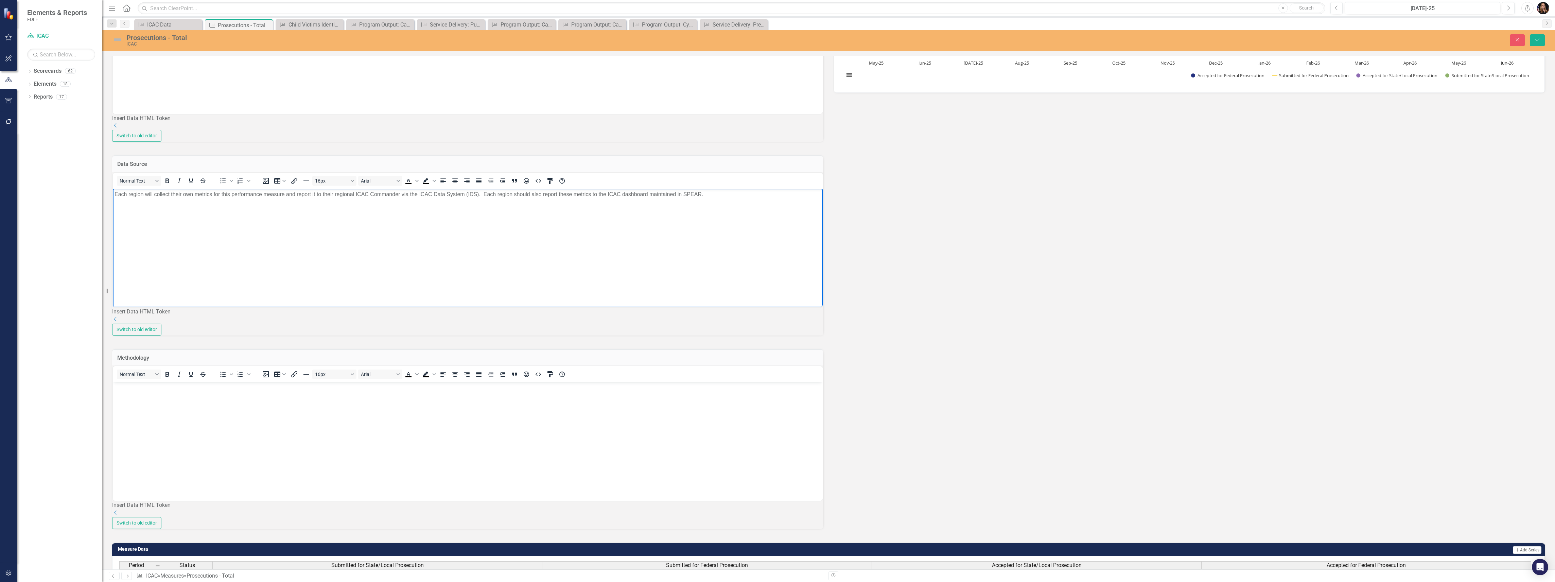
click at [220, 437] on body "Rich Text Area. Press ALT-0 for help." at bounding box center [468, 433] width 710 height 102
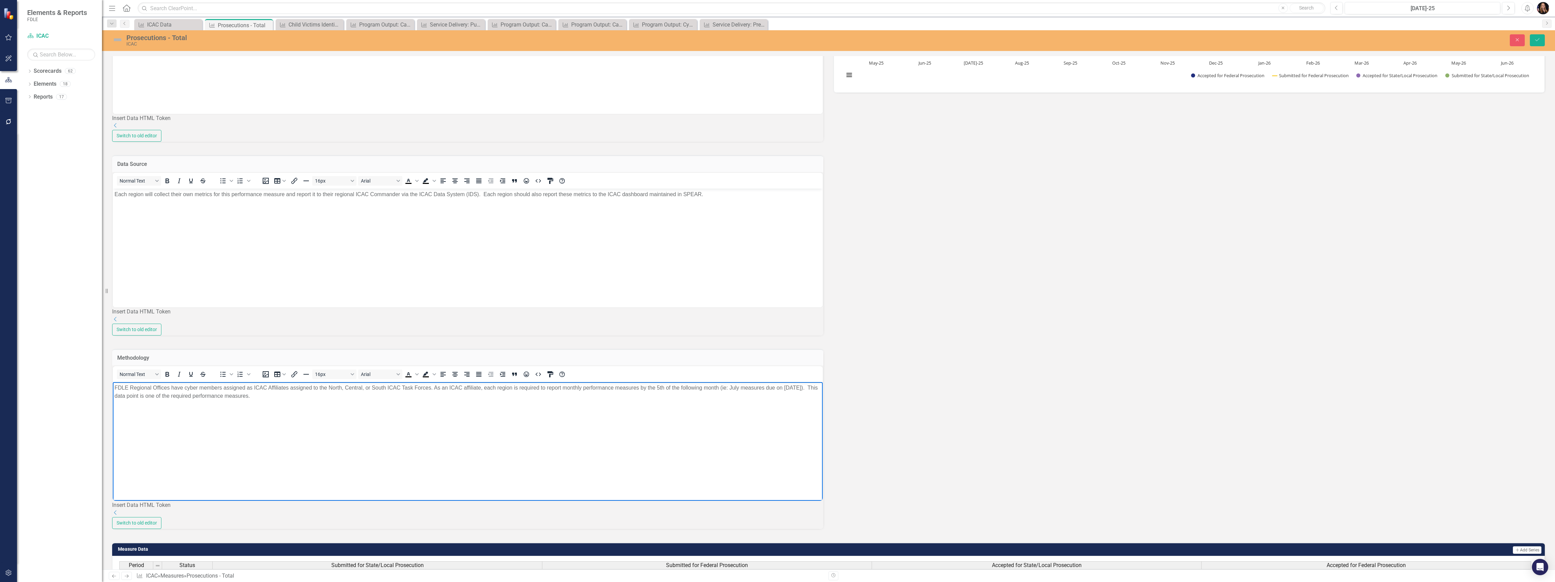
click at [252, 387] on p "FDLE Regional Offices have cyber members assigned as ICAC Affiliates assigned t…" at bounding box center [468, 392] width 707 height 16
drag, startPoint x: 312, startPoint y: 388, endPoint x: 287, endPoint y: 388, distance: 25.2
click at [287, 388] on p "FDLE Regional Offices have cyber members assigned as ICAC Affiliates assigned t…" at bounding box center [468, 392] width 707 height 16
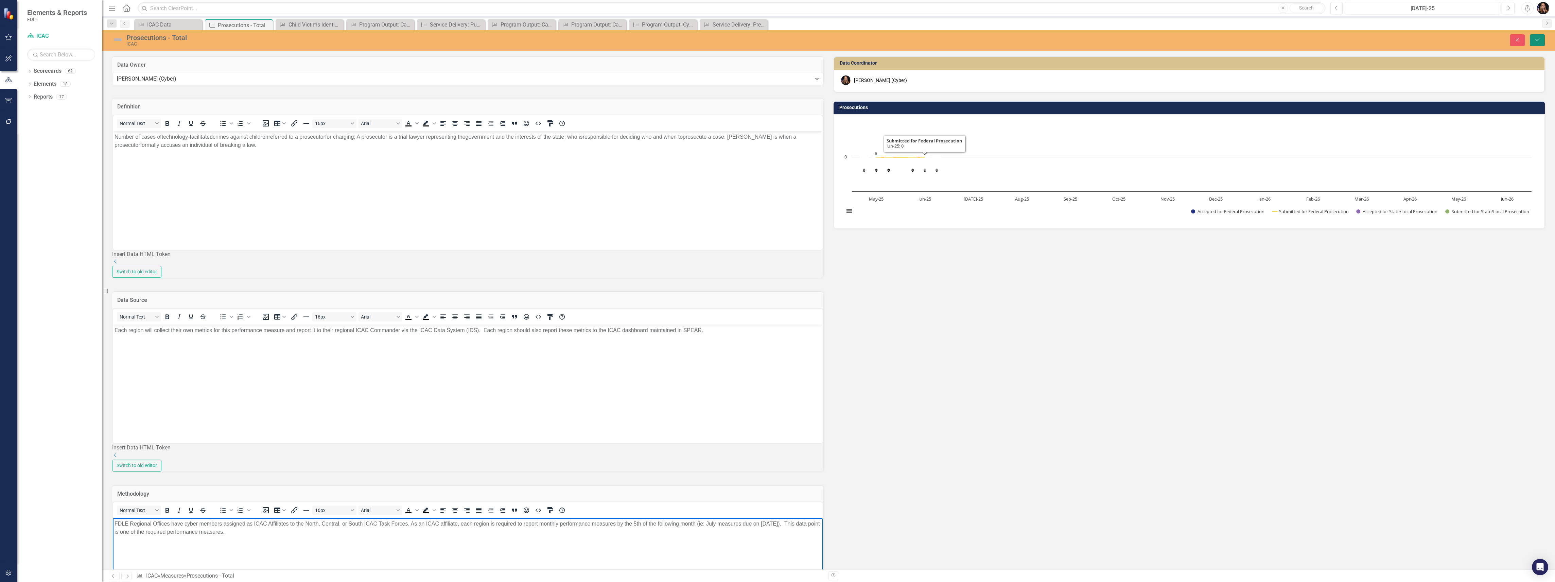
click at [1540, 44] on button "Save" at bounding box center [1537, 40] width 15 height 12
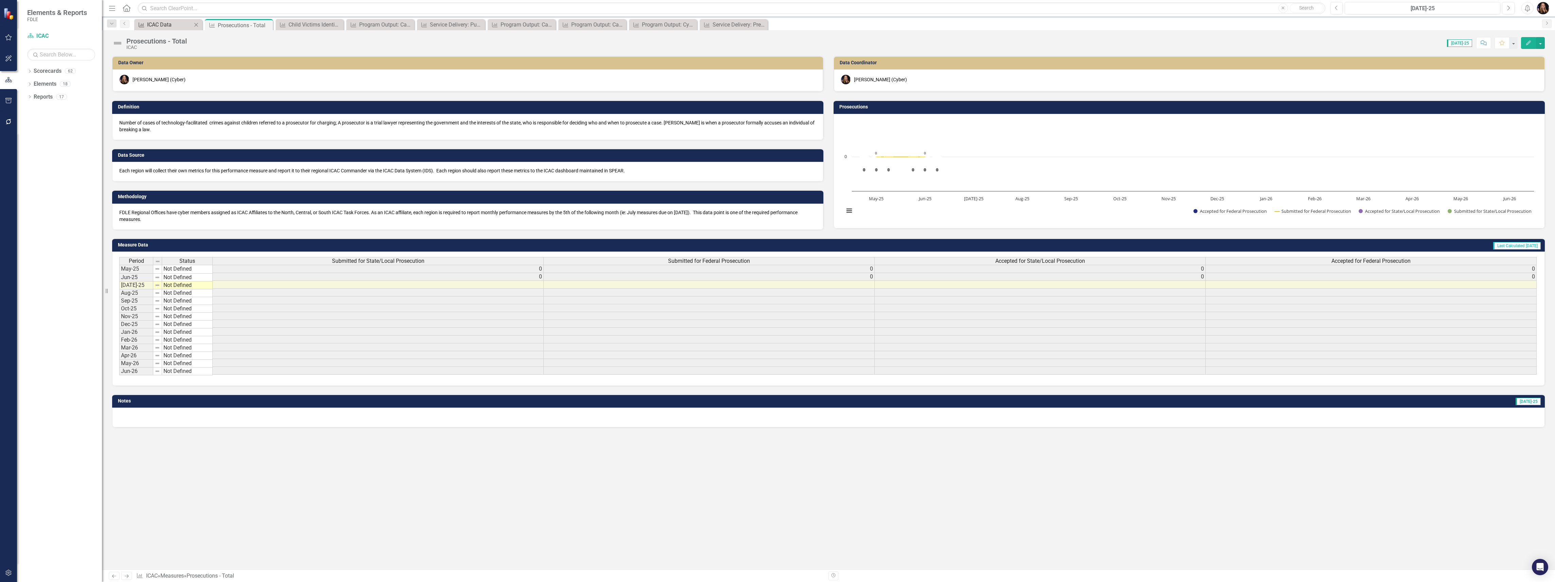
click at [162, 24] on div "ICAC Data" at bounding box center [169, 24] width 45 height 8
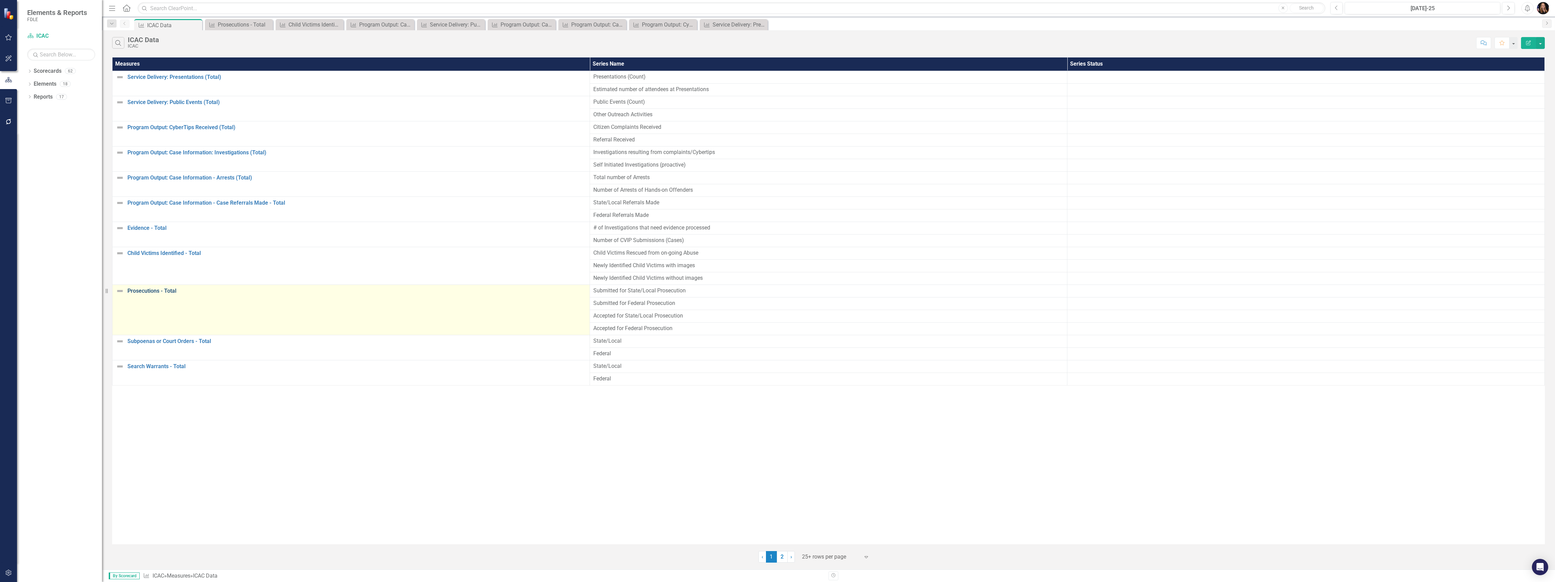
click at [147, 292] on link "Prosecutions - Total" at bounding box center [356, 291] width 459 height 6
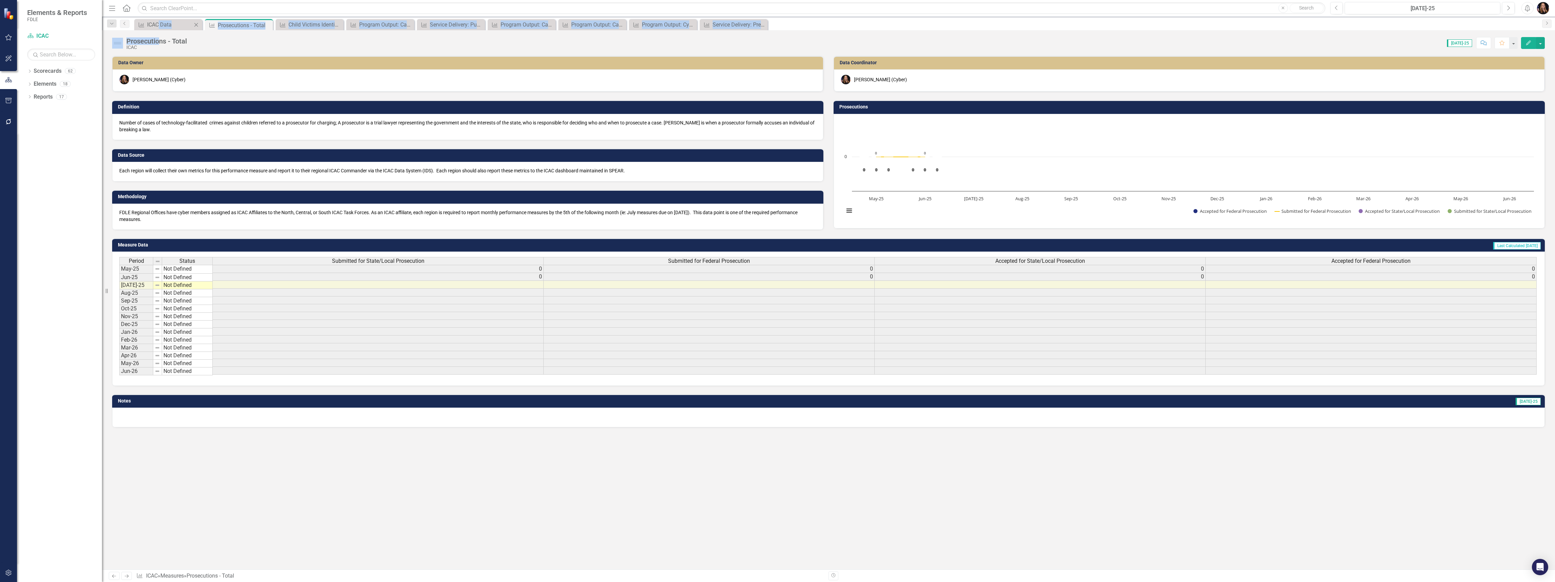
click at [158, 30] on div "Menu Home Search Close Search Previous Jul-25 Next Alerts User Edit Profile Dis…" at bounding box center [828, 291] width 1453 height 582
drag, startPoint x: 158, startPoint y: 30, endPoint x: 155, endPoint y: 25, distance: 5.9
click at [155, 25] on div "ICAC Data" at bounding box center [169, 24] width 45 height 8
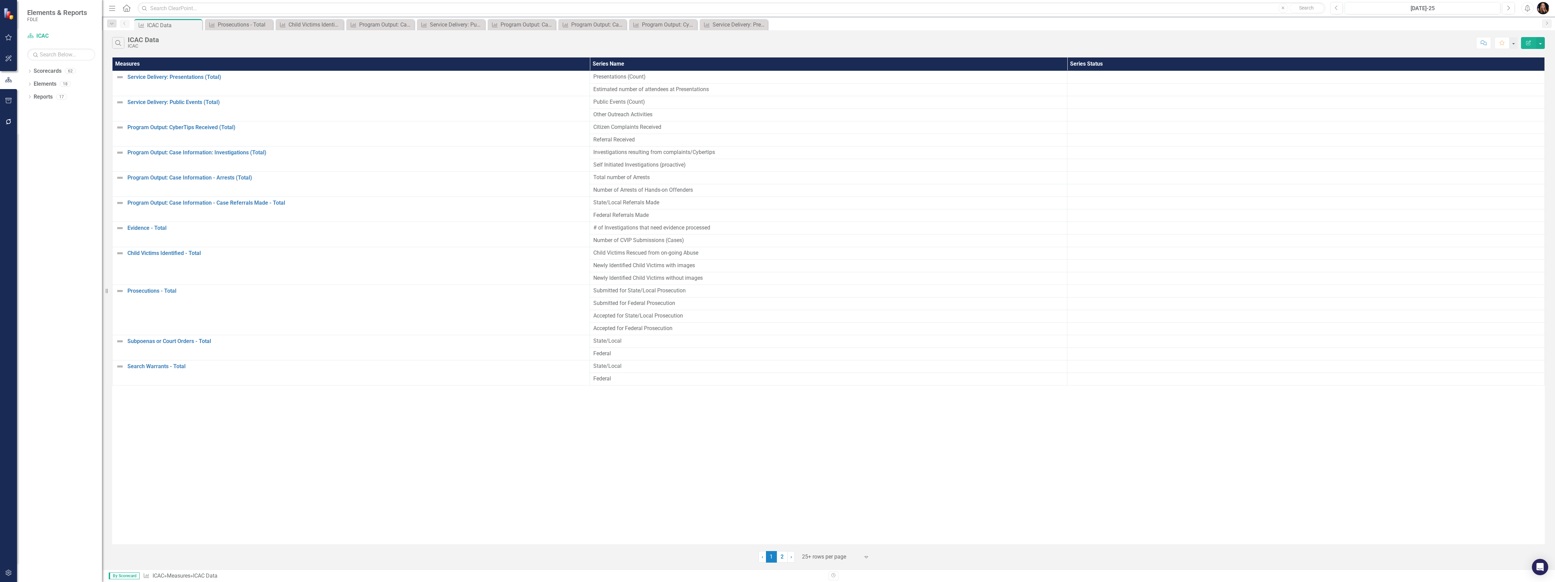
click at [622, 203] on span "State/Local Referrals Made" at bounding box center [828, 203] width 470 height 8
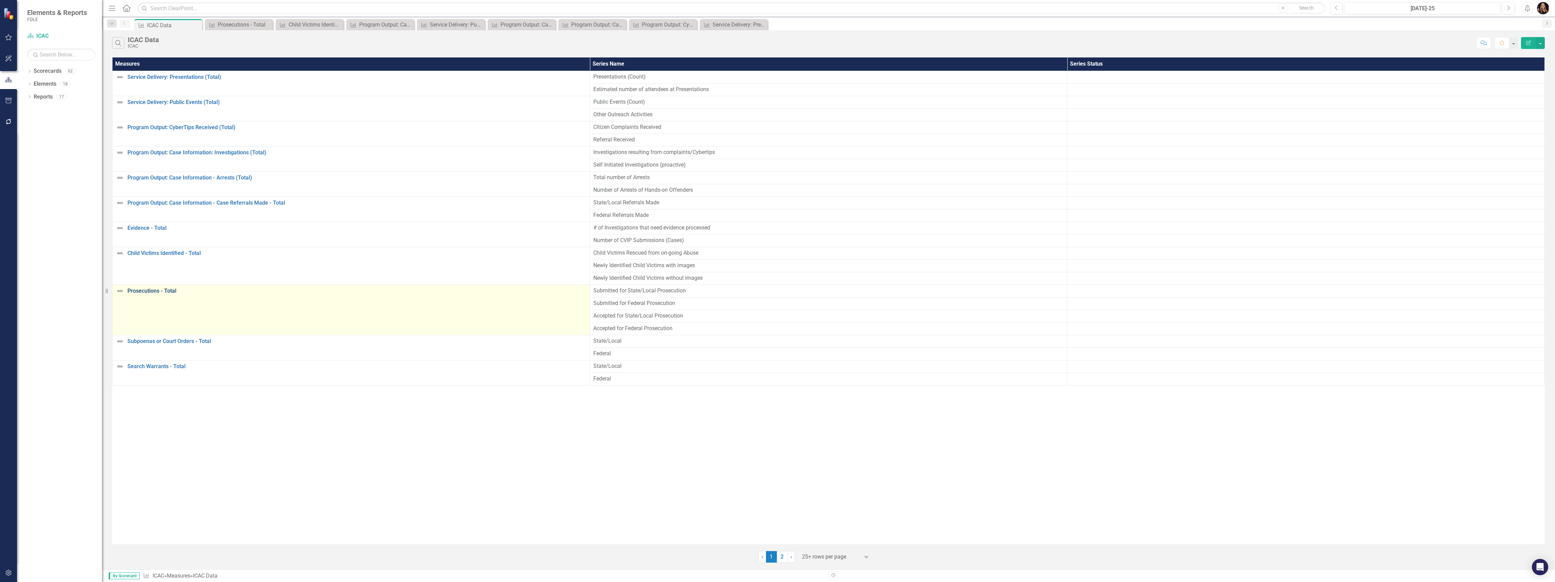
click at [138, 291] on link "Prosecutions - Total" at bounding box center [356, 291] width 459 height 6
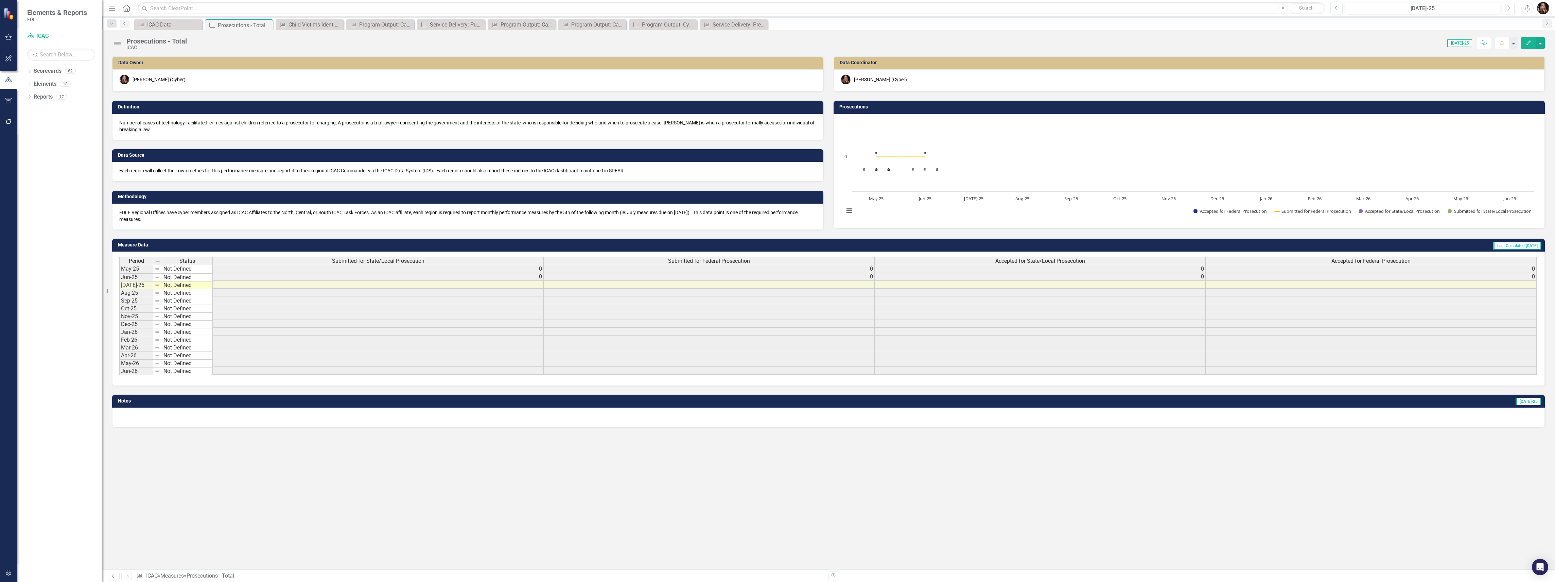
click at [139, 41] on div "Prosecutions - Total" at bounding box center [156, 40] width 60 height 7
click at [127, 39] on div "Prosecutions - Total" at bounding box center [156, 40] width 60 height 7
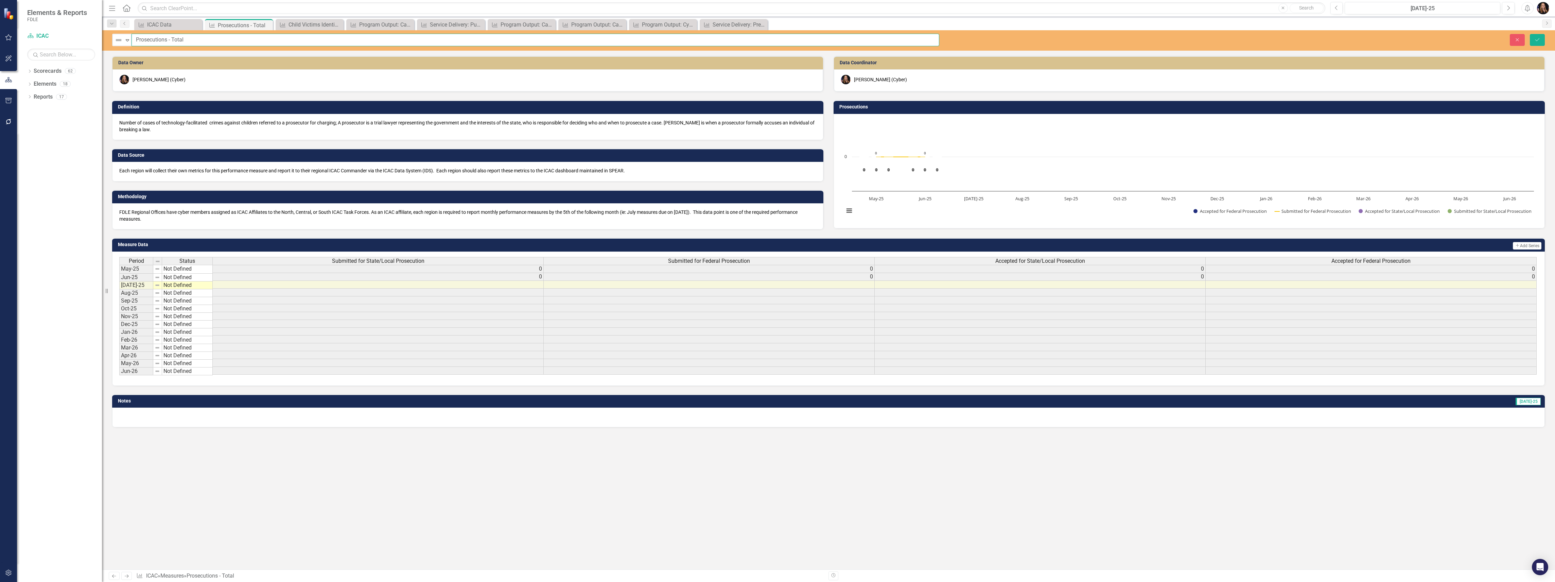
click at [136, 37] on input "Prosecutions - Total" at bounding box center [536, 40] width 808 height 13
type input "Court Actions - Prosecutions - Total"
click at [1537, 40] on icon "Save" at bounding box center [1537, 39] width 6 height 5
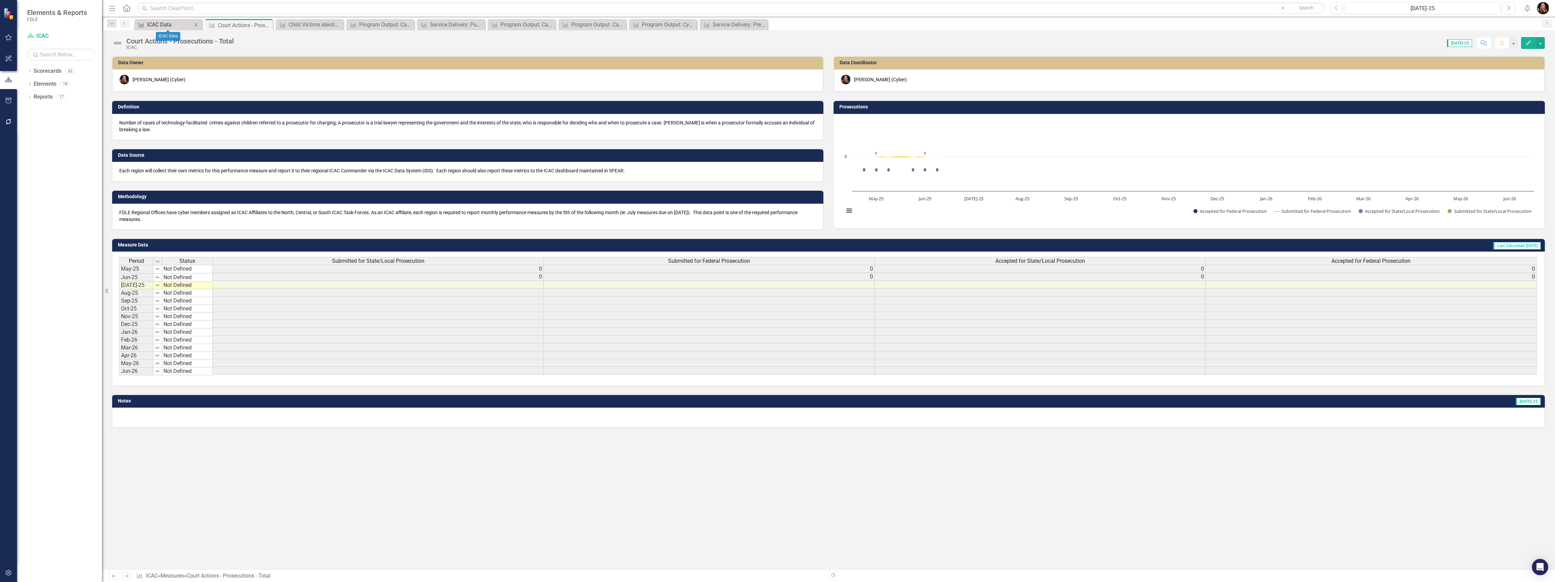
click at [168, 25] on div "ICAC Data" at bounding box center [169, 24] width 45 height 8
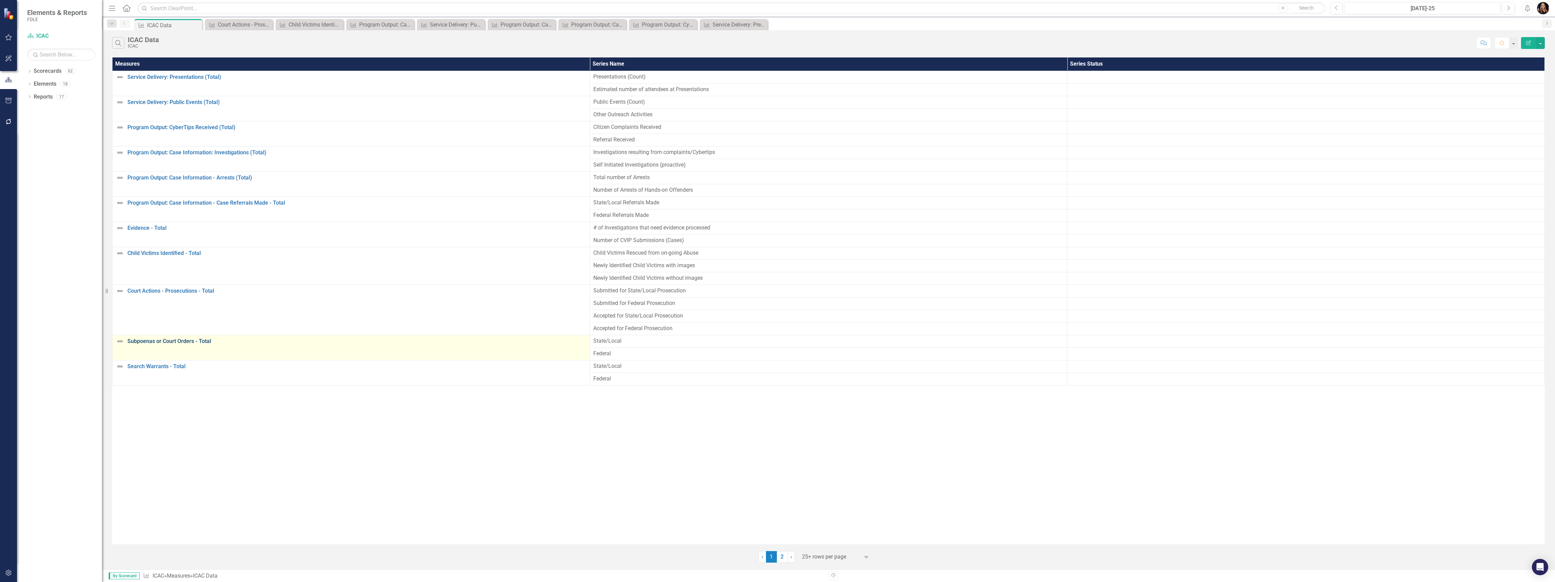
click at [172, 343] on link "Subpoenas or Court Orders - Total" at bounding box center [356, 341] width 459 height 6
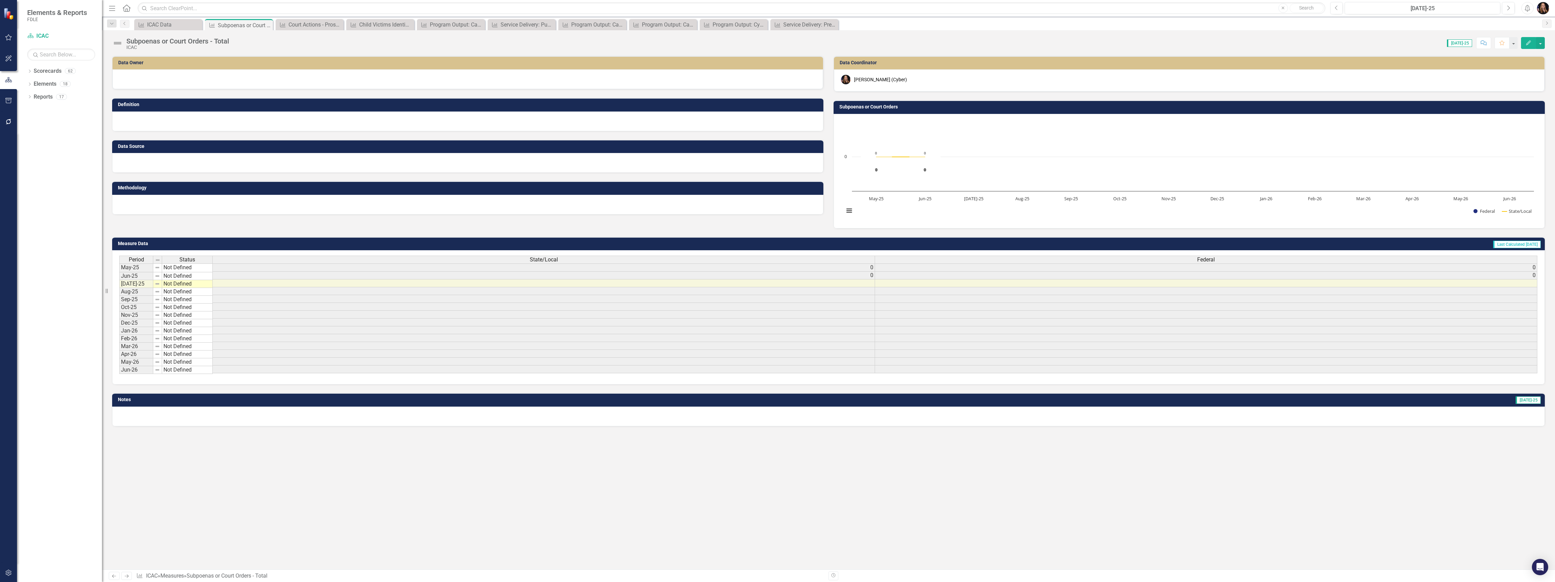
click at [128, 42] on div "Subpoenas or Court Orders - Total" at bounding box center [177, 40] width 103 height 7
click at [128, 41] on div "Subpoenas or Court Orders - Total" at bounding box center [177, 40] width 103 height 7
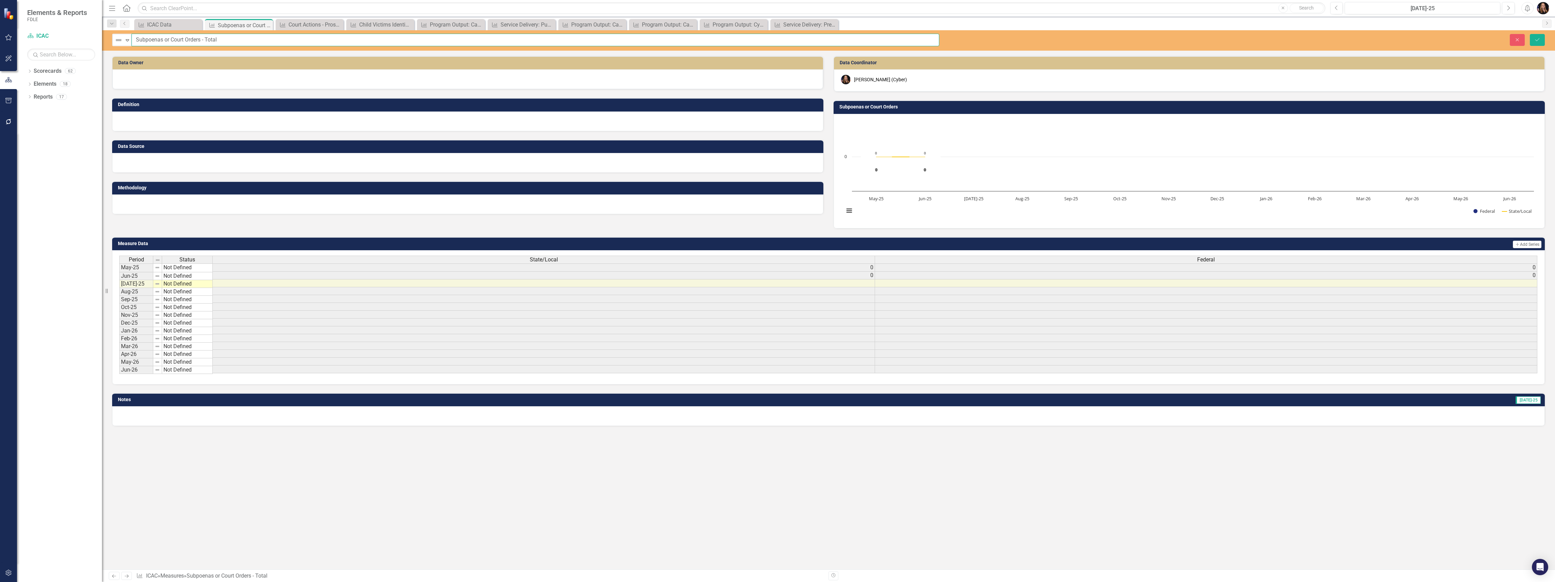
click at [137, 41] on input "Subpoenas or Court Orders - Total" at bounding box center [536, 40] width 808 height 13
type input "Court Actions - Subpoenas or Court Orders - Total"
click at [1542, 39] on button "Save" at bounding box center [1537, 40] width 15 height 12
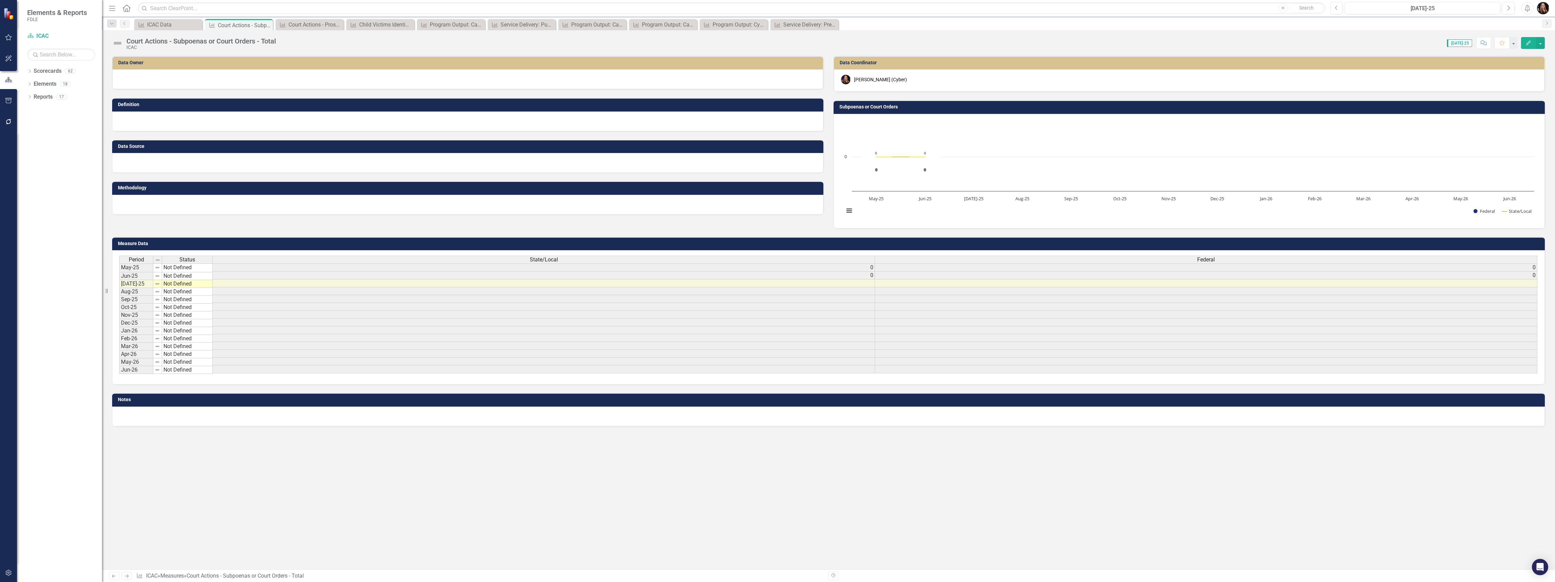
click at [280, 84] on div at bounding box center [467, 79] width 711 height 20
click at [280, 83] on div at bounding box center [467, 79] width 711 height 20
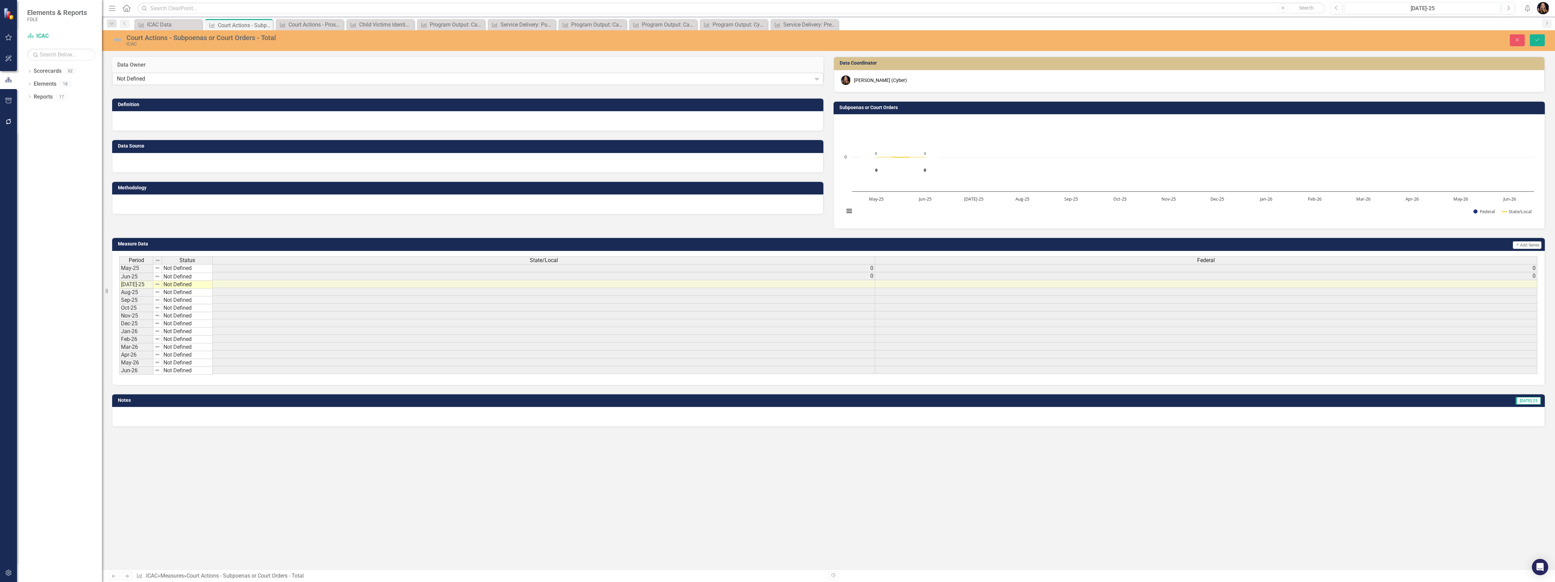
click at [162, 83] on div "Not Defined" at bounding box center [464, 79] width 695 height 8
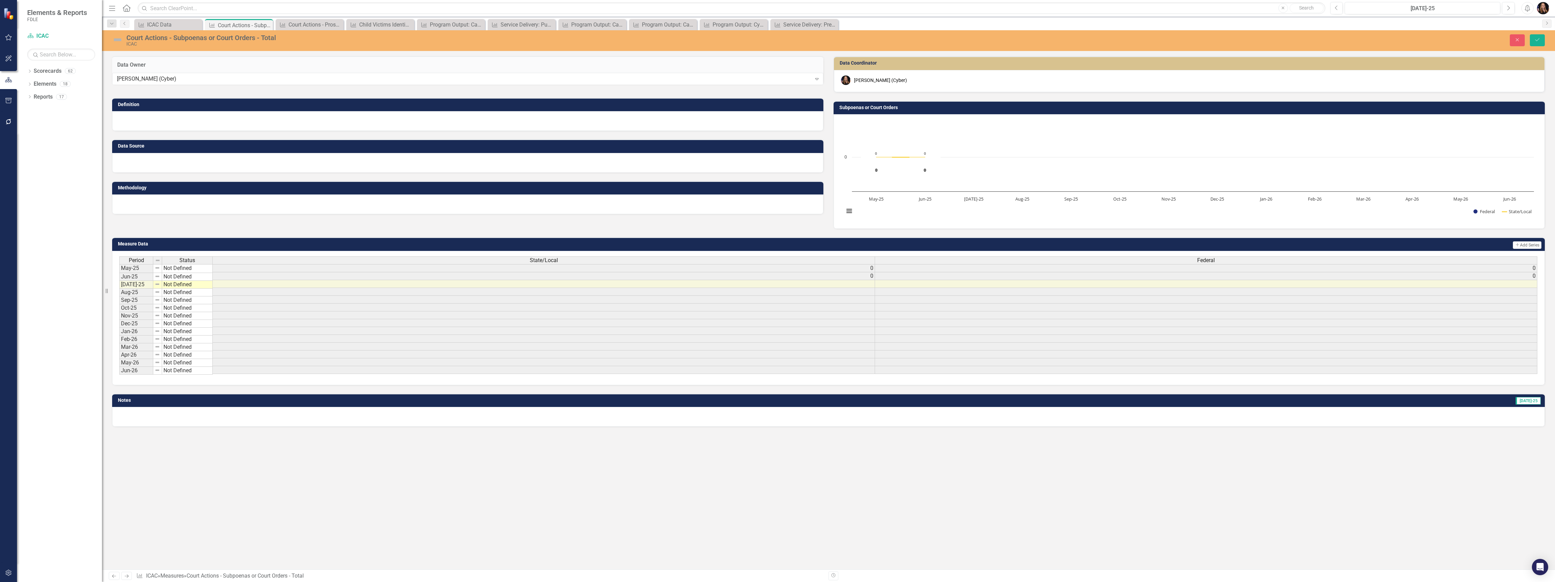
click at [144, 127] on div at bounding box center [467, 121] width 711 height 20
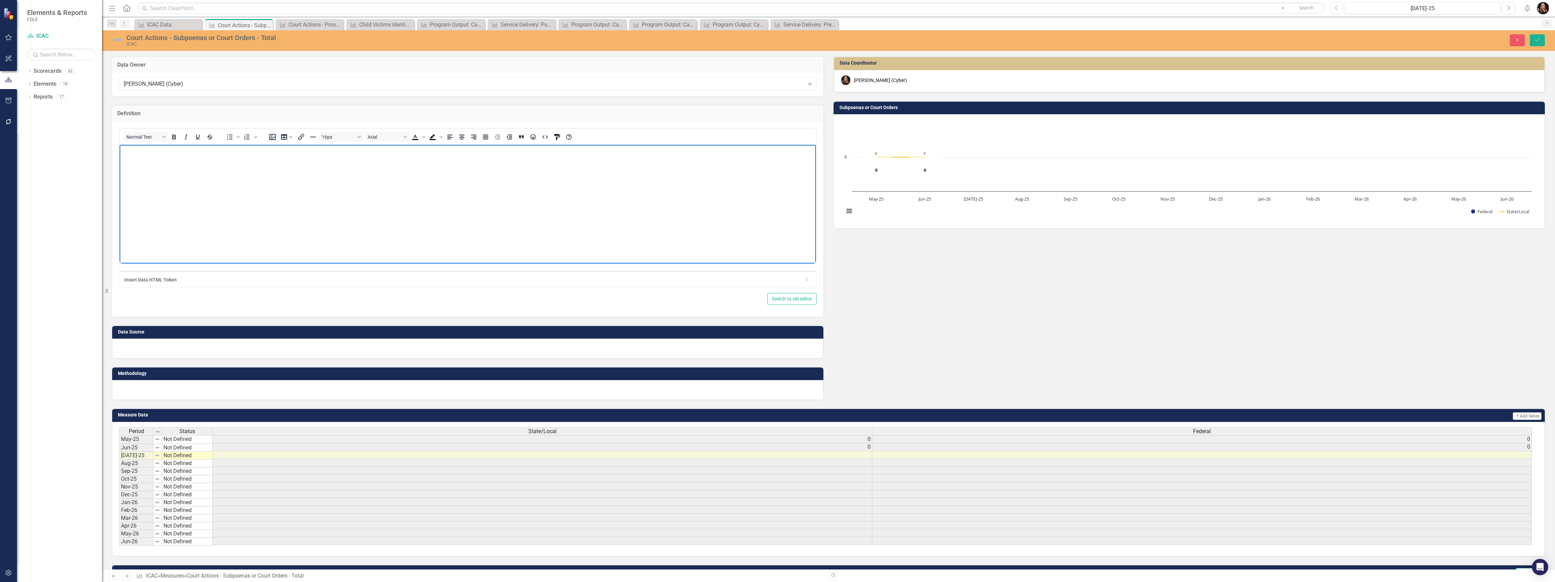
click at [149, 169] on body "Rich Text Area. Press ALT-0 for help." at bounding box center [468, 195] width 696 height 102
drag, startPoint x: 368, startPoint y: 150, endPoint x: 483, endPoint y: 175, distance: 117.0
click at [499, 179] on body "This data point is defined as the number of subpoenas or court orders obtained …" at bounding box center [468, 195] width 696 height 102
drag, startPoint x: 375, startPoint y: 152, endPoint x: 353, endPoint y: 150, distance: 21.5
click at [353, 150] on p "This data point is defined as the number of subpoenas or court orders obtained …" at bounding box center [467, 150] width 693 height 8
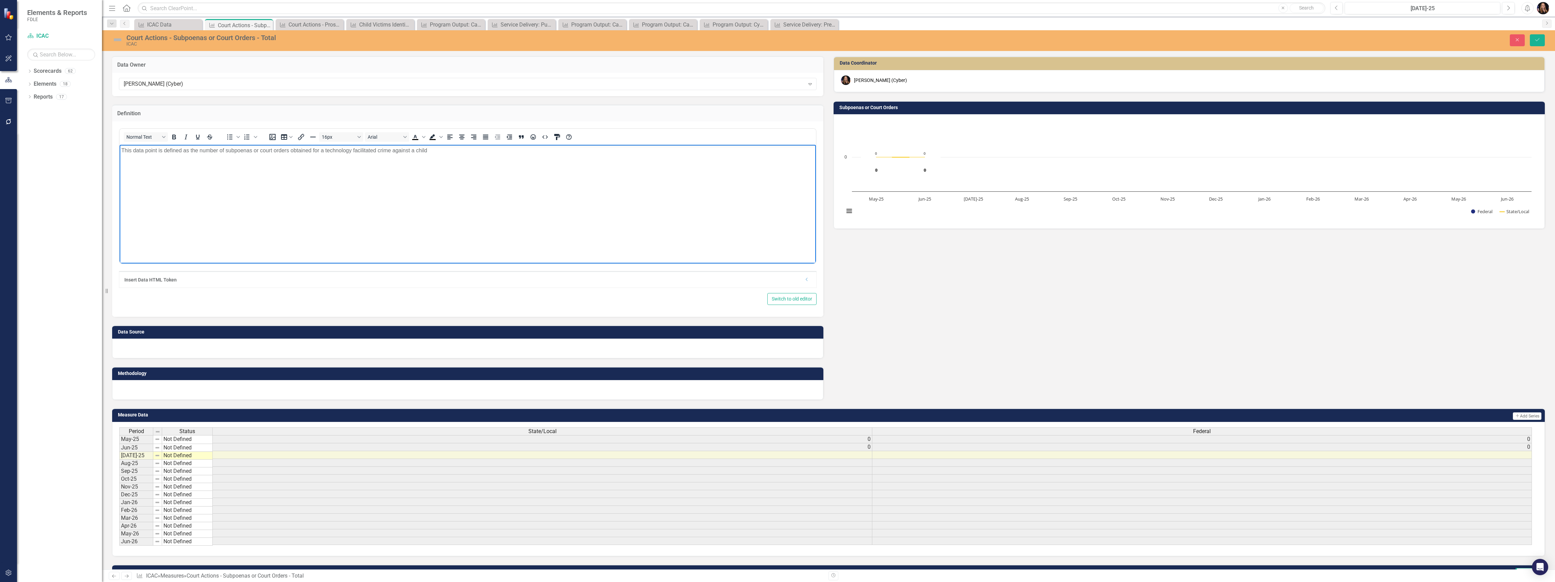
click at [429, 151] on p "This data point is defined as the number of subpoenas or court orders obtained …" at bounding box center [467, 150] width 693 height 8
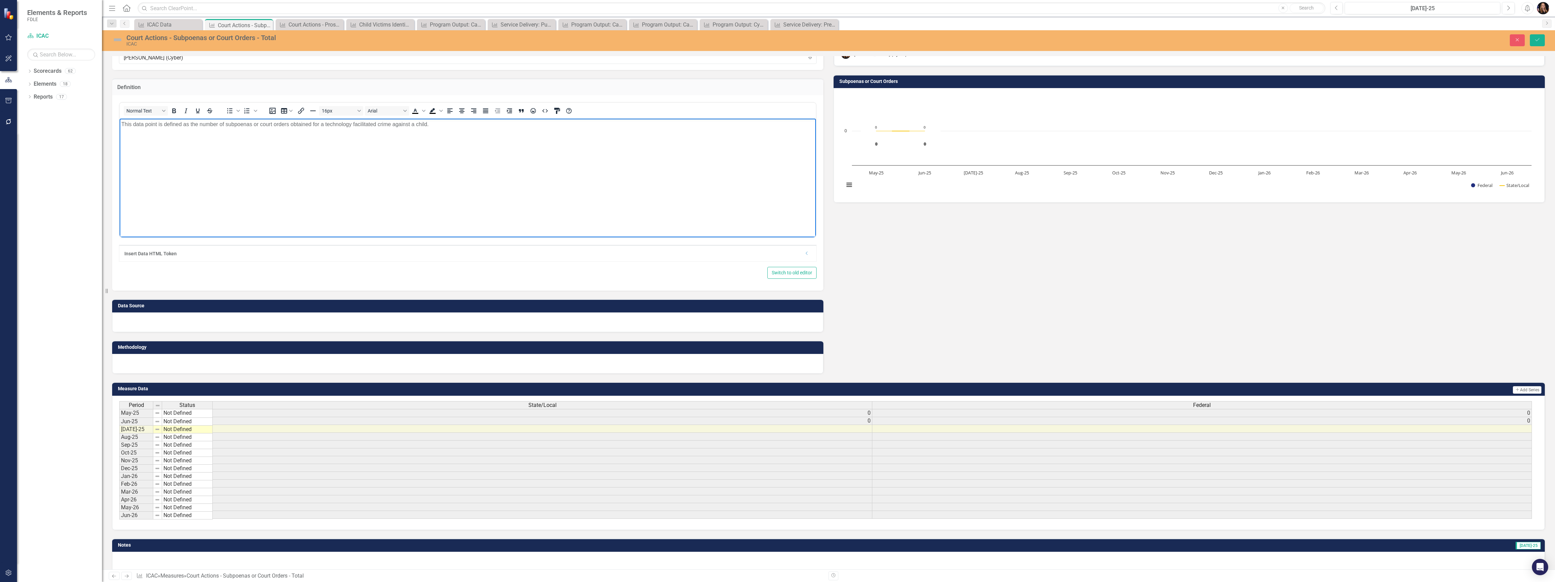
scroll to position [40, 0]
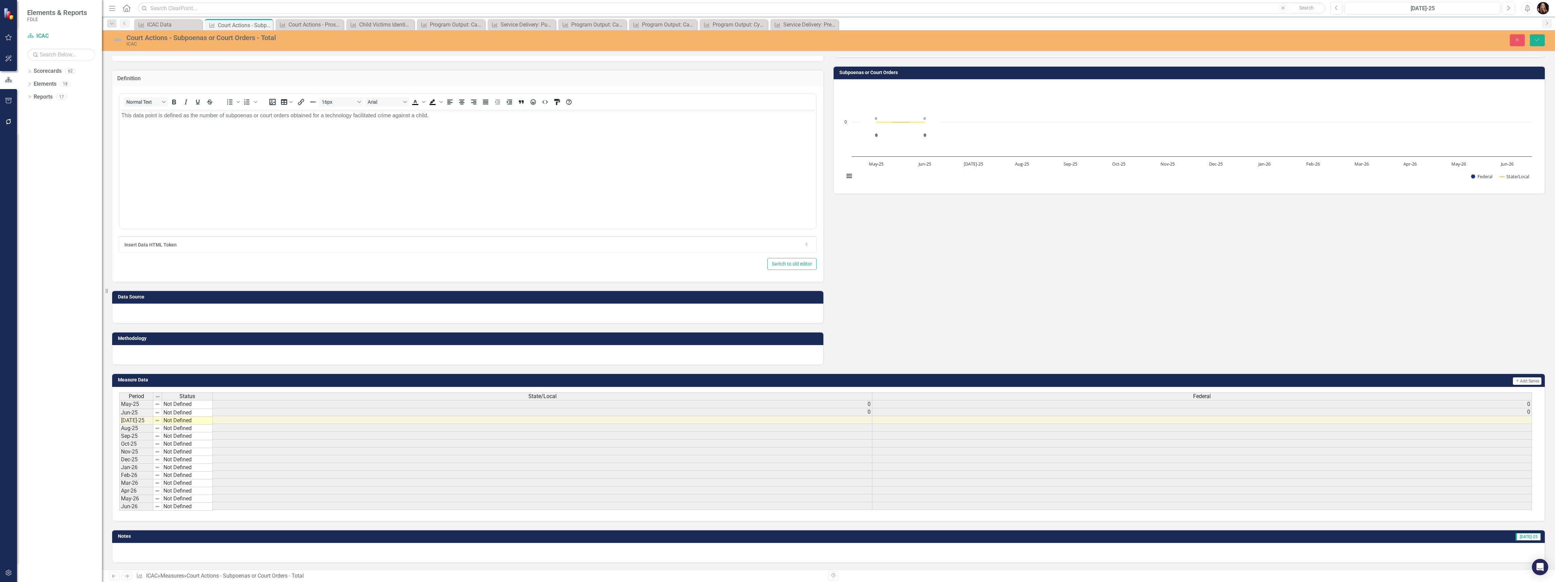
click at [150, 313] on div at bounding box center [467, 314] width 711 height 20
click at [150, 311] on div at bounding box center [467, 314] width 711 height 20
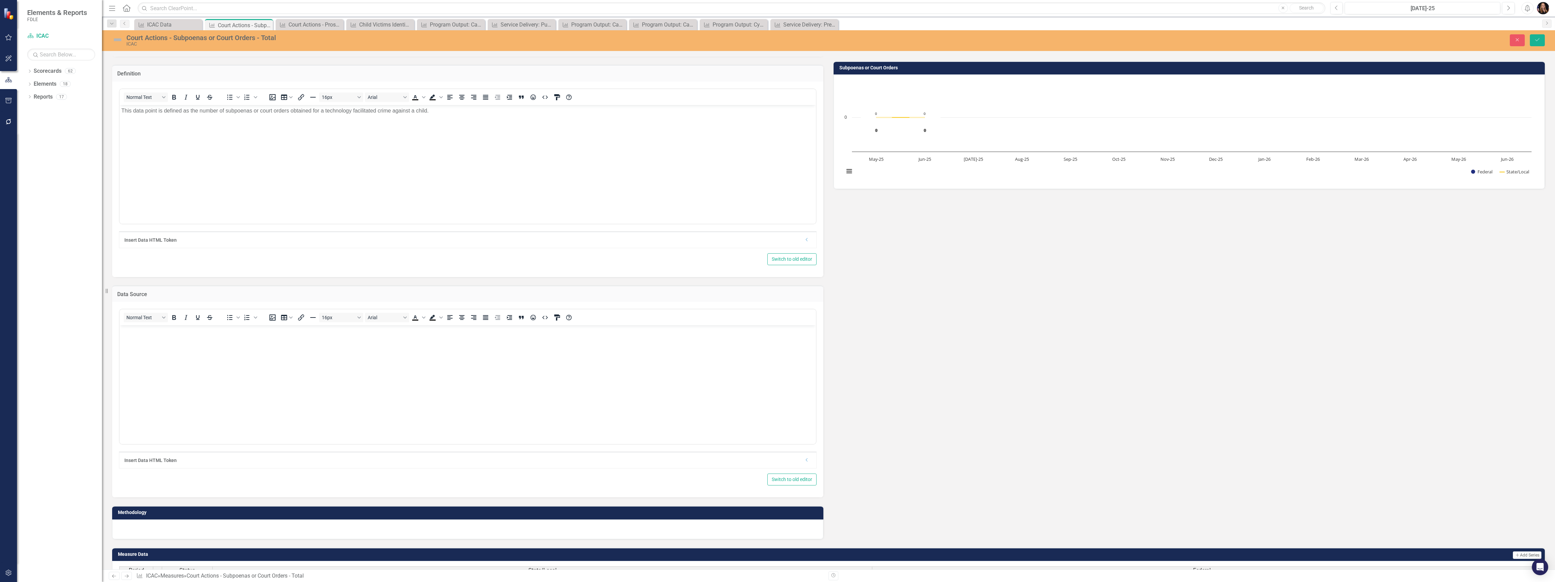
scroll to position [0, 0]
click at [142, 334] on p "Rich Text Area. Press ALT-0 for help." at bounding box center [467, 331] width 693 height 8
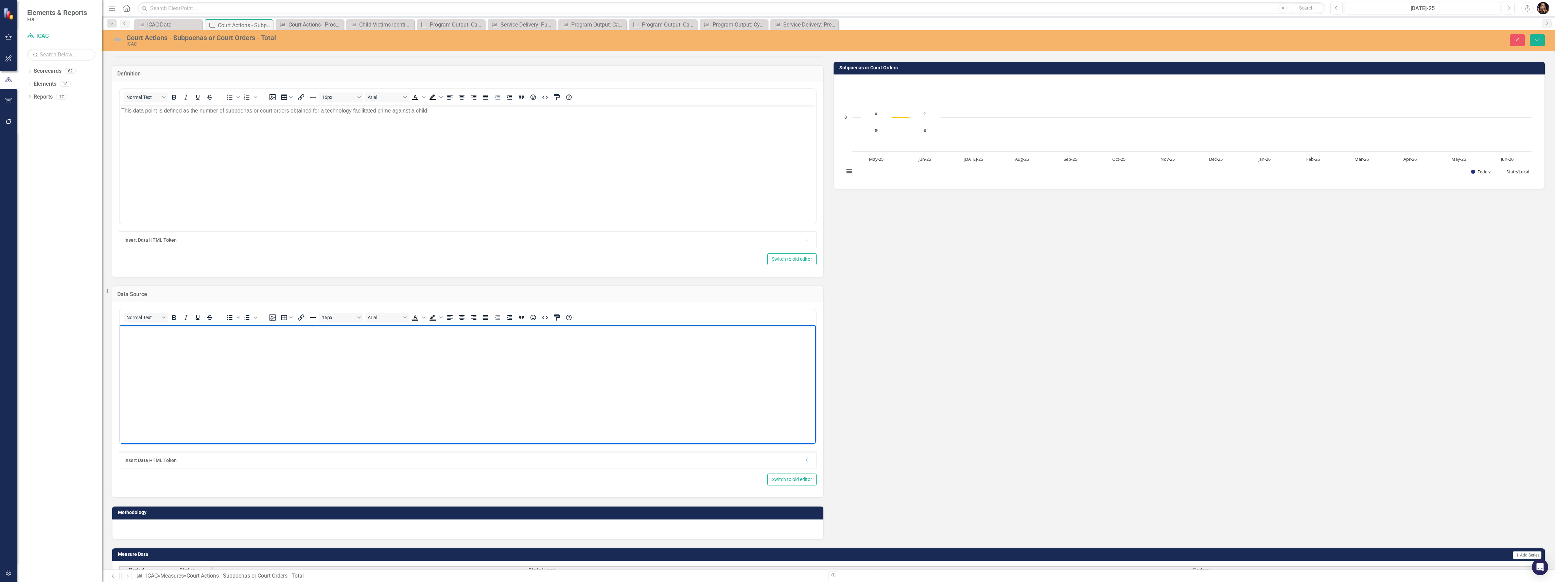
click at [272, 409] on body "Rich Text Area. Press ALT-0 for help." at bounding box center [468, 376] width 696 height 102
click at [199, 529] on div at bounding box center [467, 529] width 711 height 20
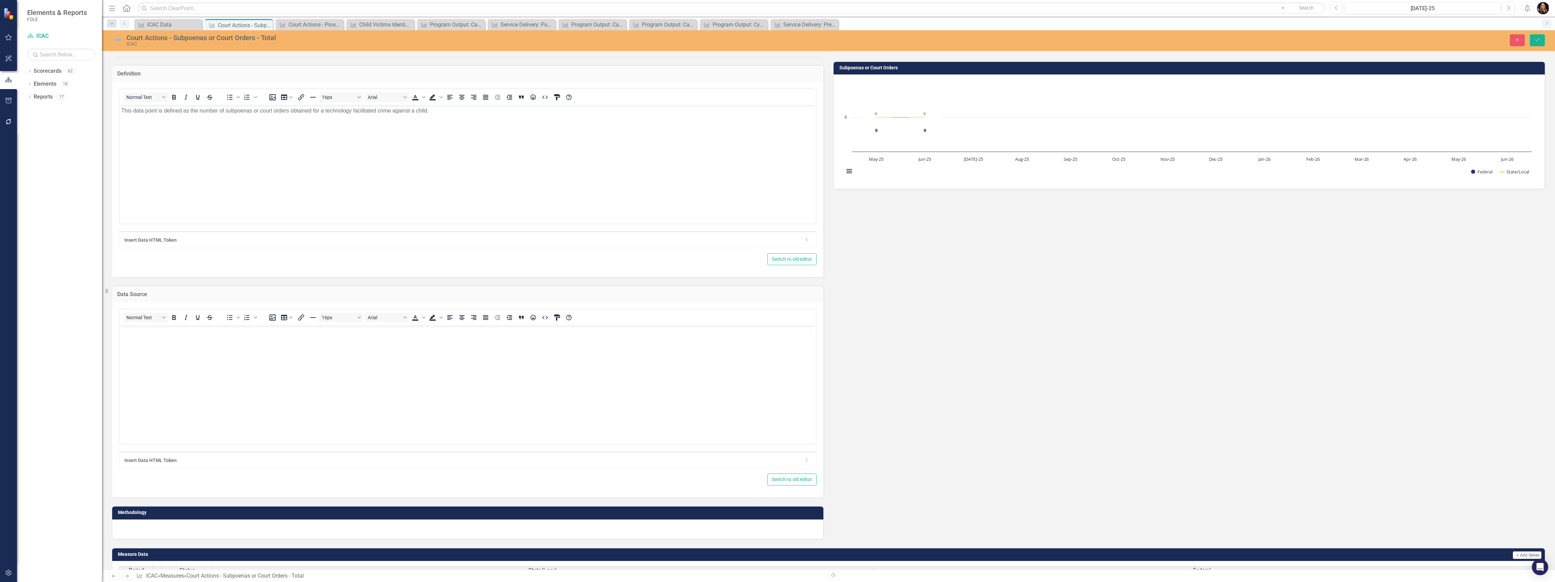
click at [201, 529] on div at bounding box center [467, 529] width 711 height 20
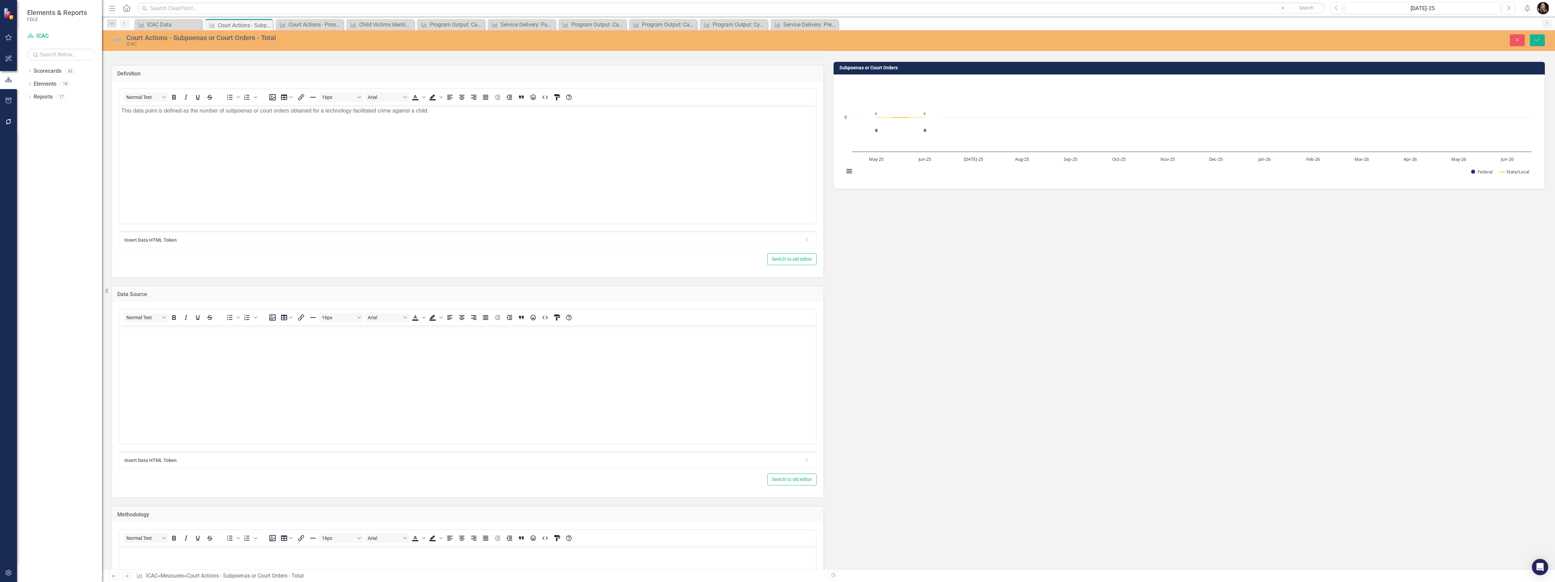
click at [157, 548] on p "Rich Text Area. Press ALT-0 for help." at bounding box center [467, 551] width 693 height 8
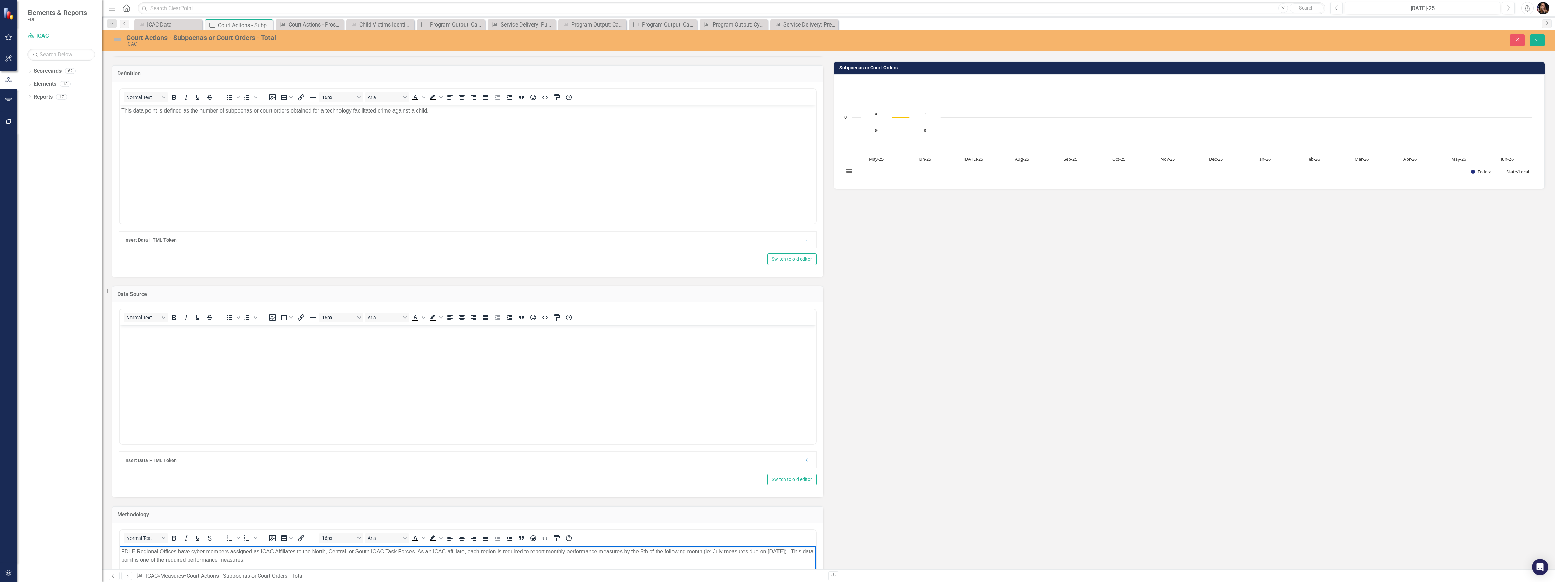
click at [172, 336] on body "Rich Text Area. Press ALT-0 for help." at bounding box center [468, 376] width 696 height 102
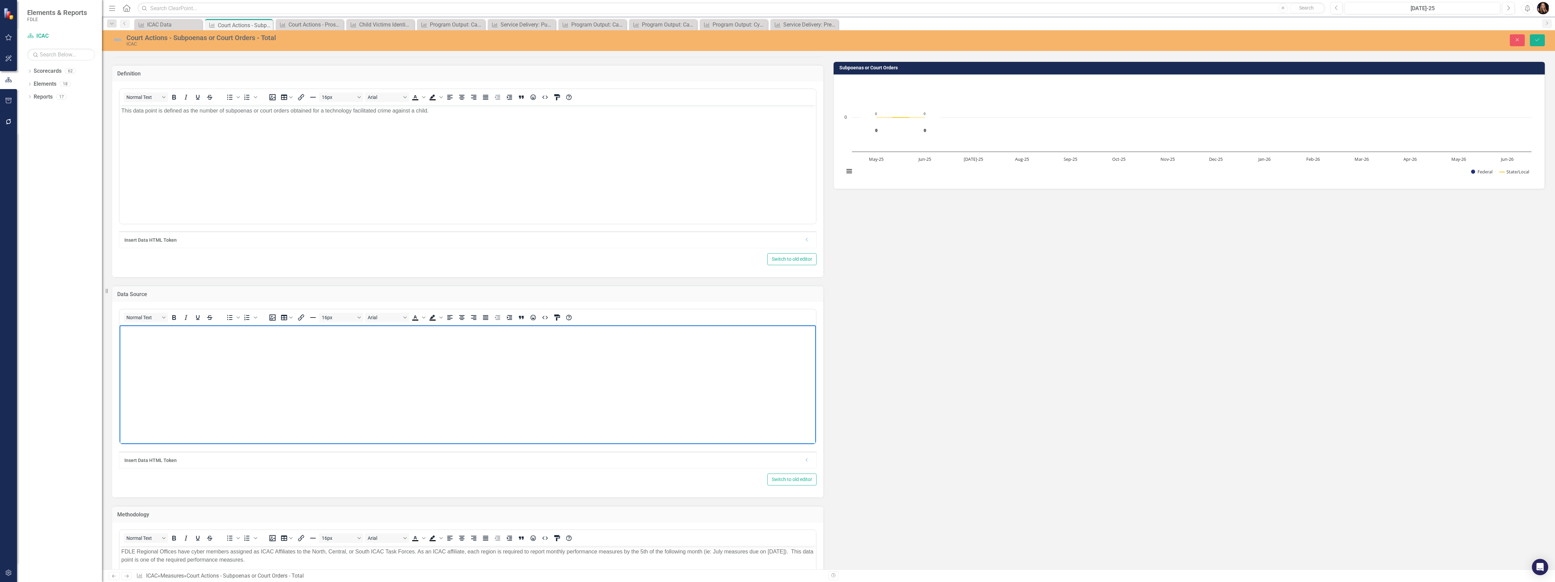
drag, startPoint x: 183, startPoint y: 365, endPoint x: 181, endPoint y: 362, distance: 4.1
click at [183, 365] on body "Rich Text Area. Press ALT-0 for help." at bounding box center [468, 376] width 696 height 102
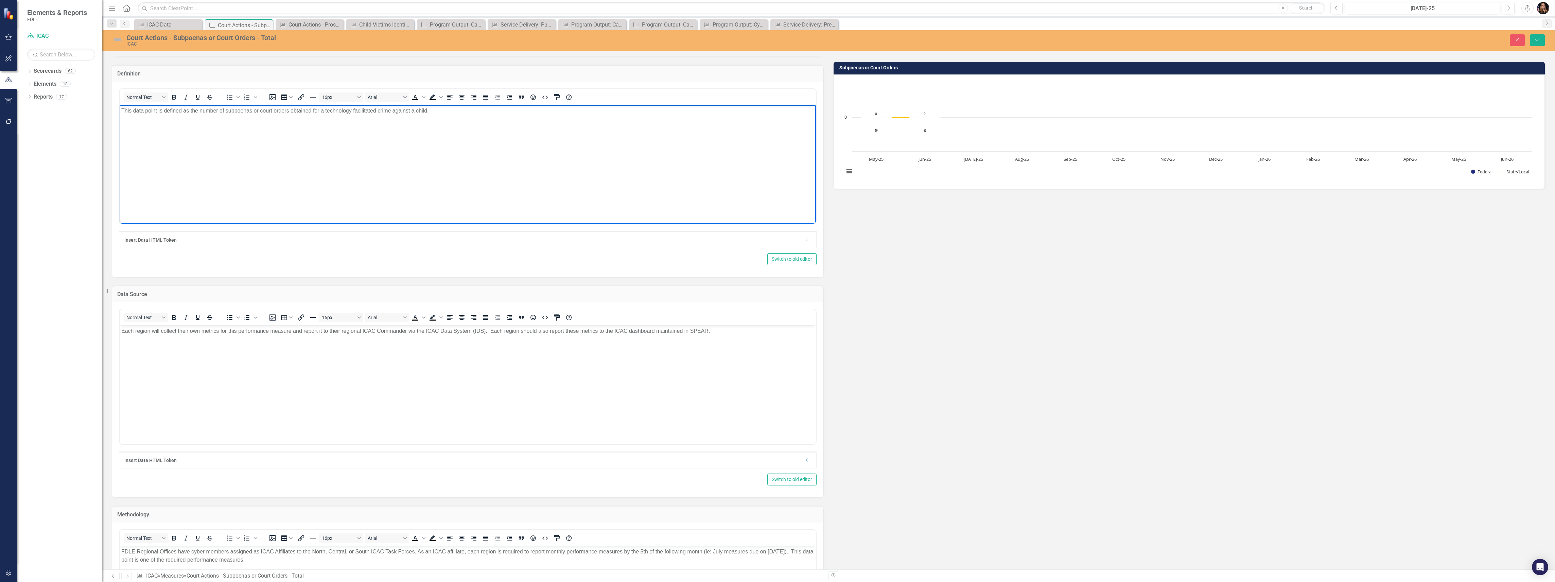
click at [189, 110] on p "This data point is defined as the number of subpoenas or court orders obtained …" at bounding box center [467, 110] width 693 height 8
copy p "This data point is defined as the number of subpoenas or court orders obtained …"
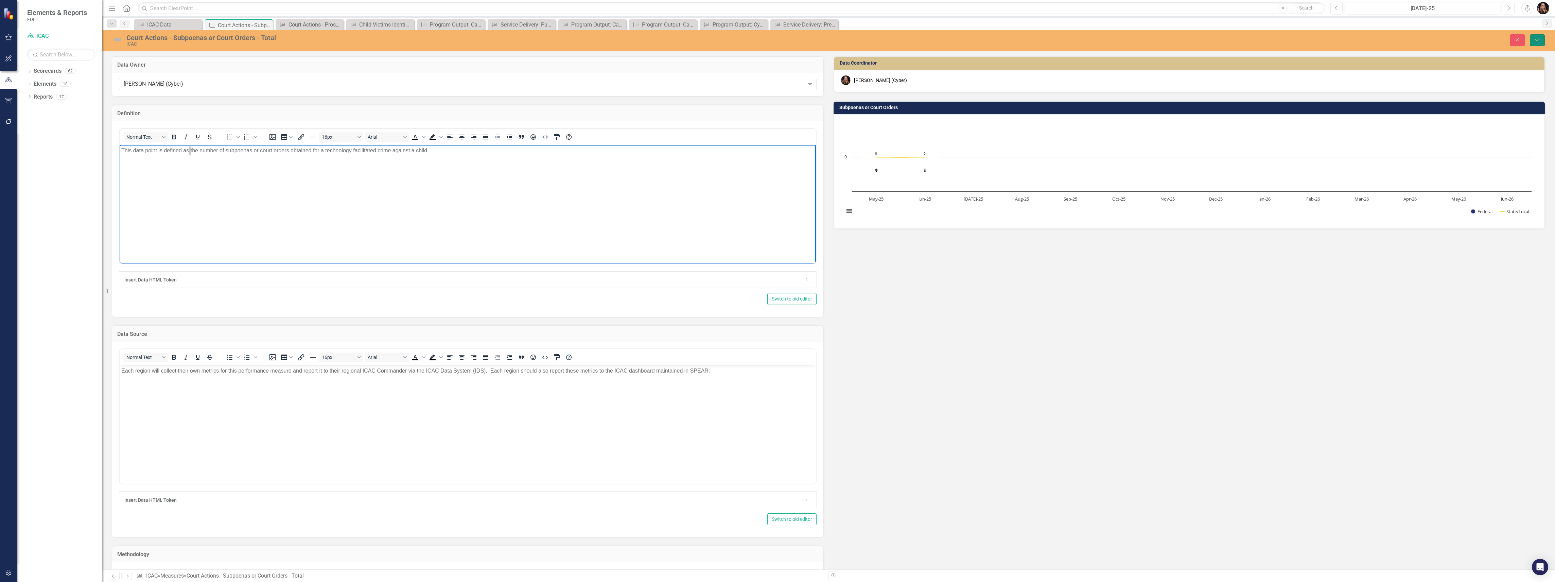
click at [1538, 41] on icon "Save" at bounding box center [1537, 39] width 6 height 5
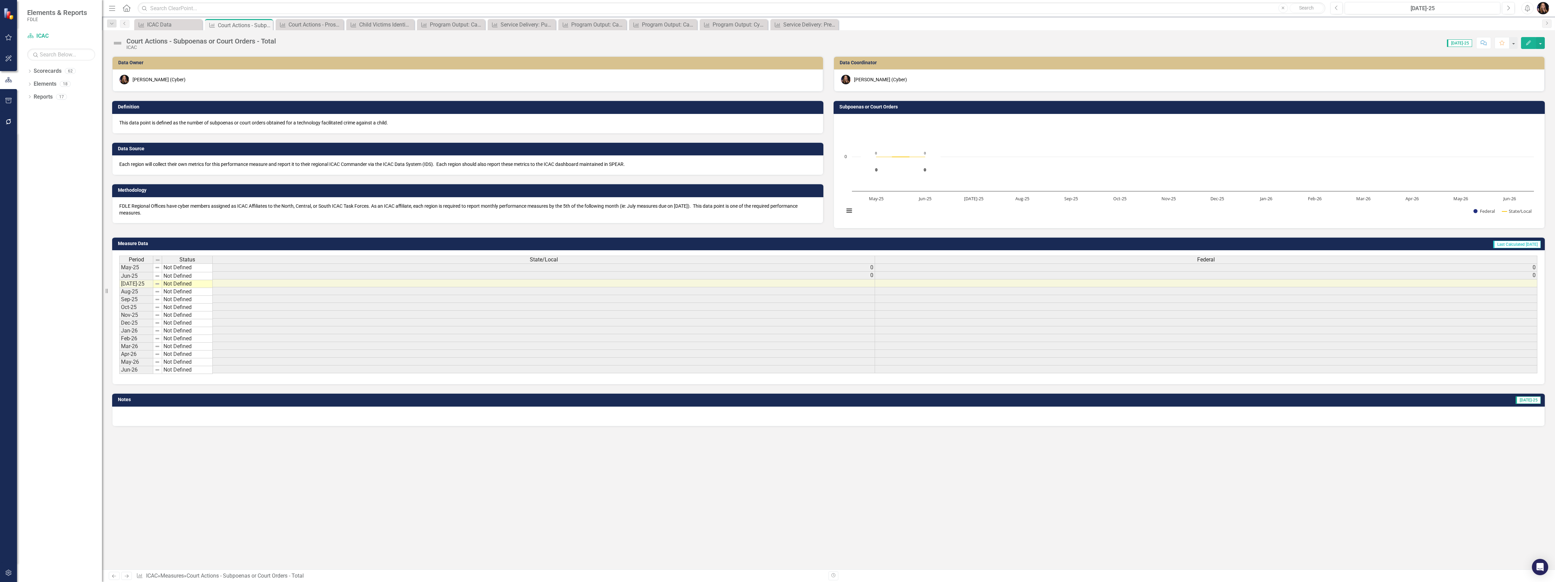
click at [580, 542] on div "Data Owner Molly Akin (Cyber) Definition This data point is defined as the numb…" at bounding box center [828, 313] width 1453 height 514
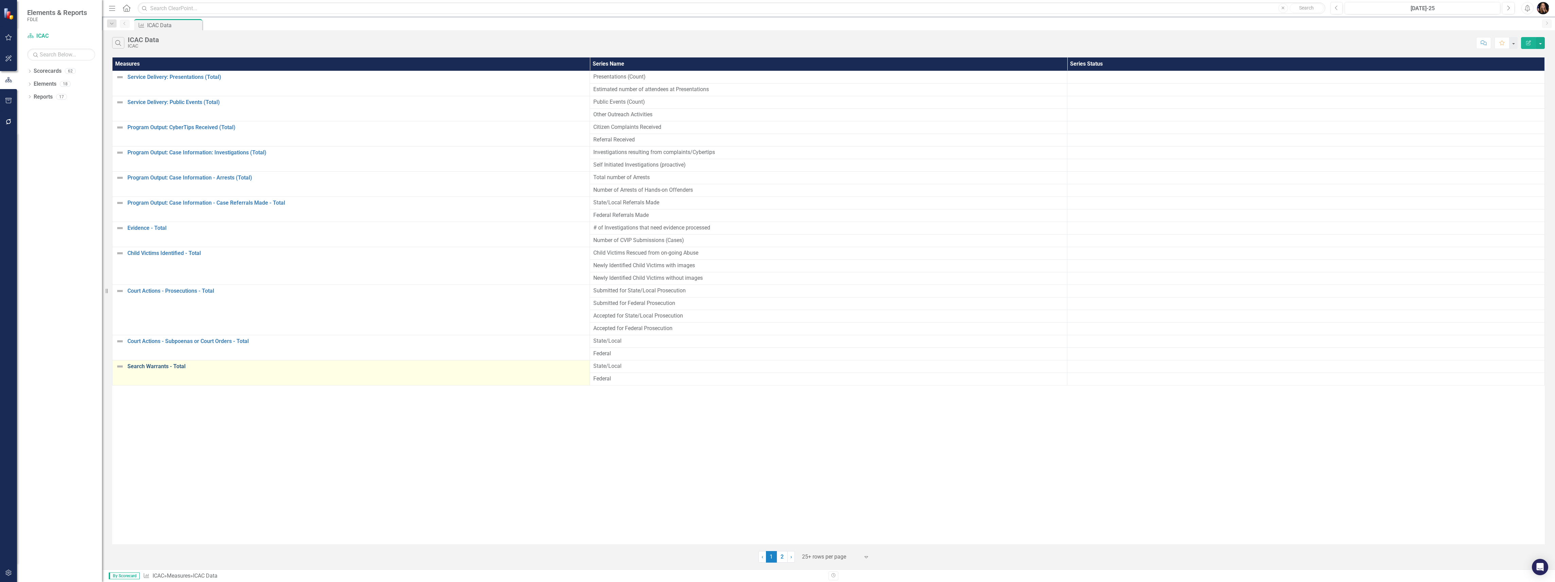
click at [154, 368] on link "Search Warrants - Total" at bounding box center [356, 366] width 459 height 6
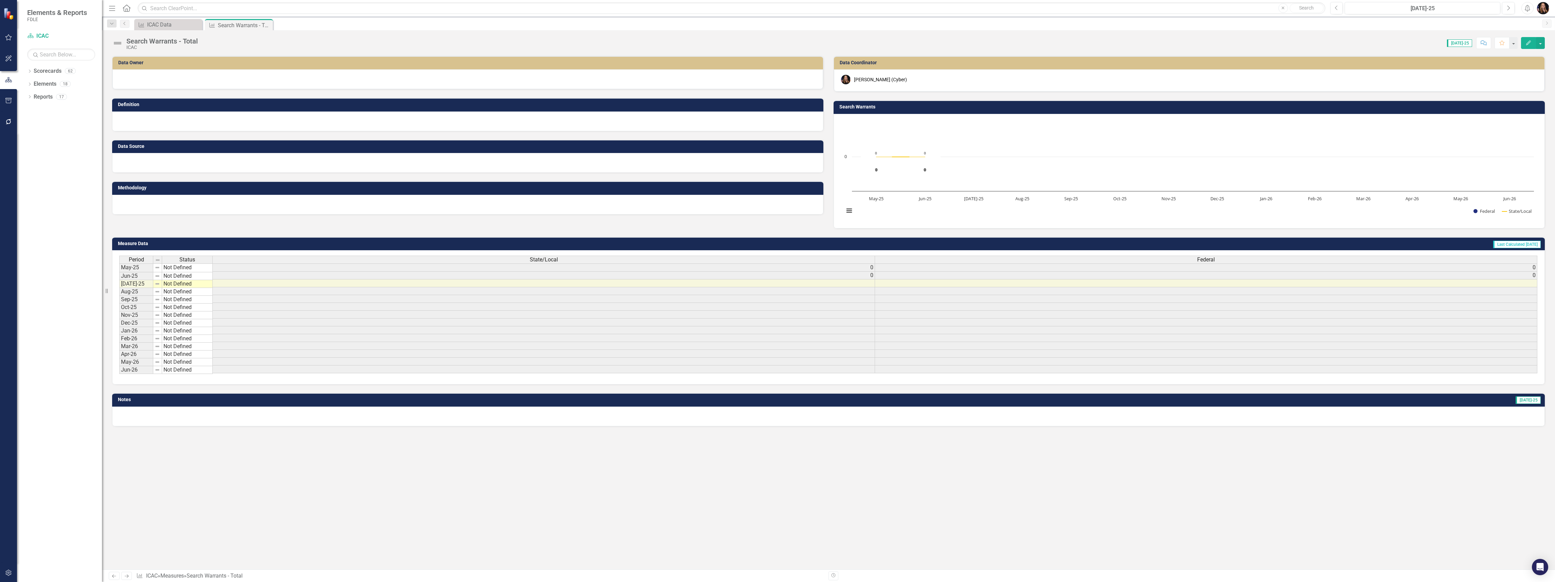
click at [140, 84] on div at bounding box center [467, 79] width 711 height 20
click at [144, 77] on div at bounding box center [467, 79] width 711 height 20
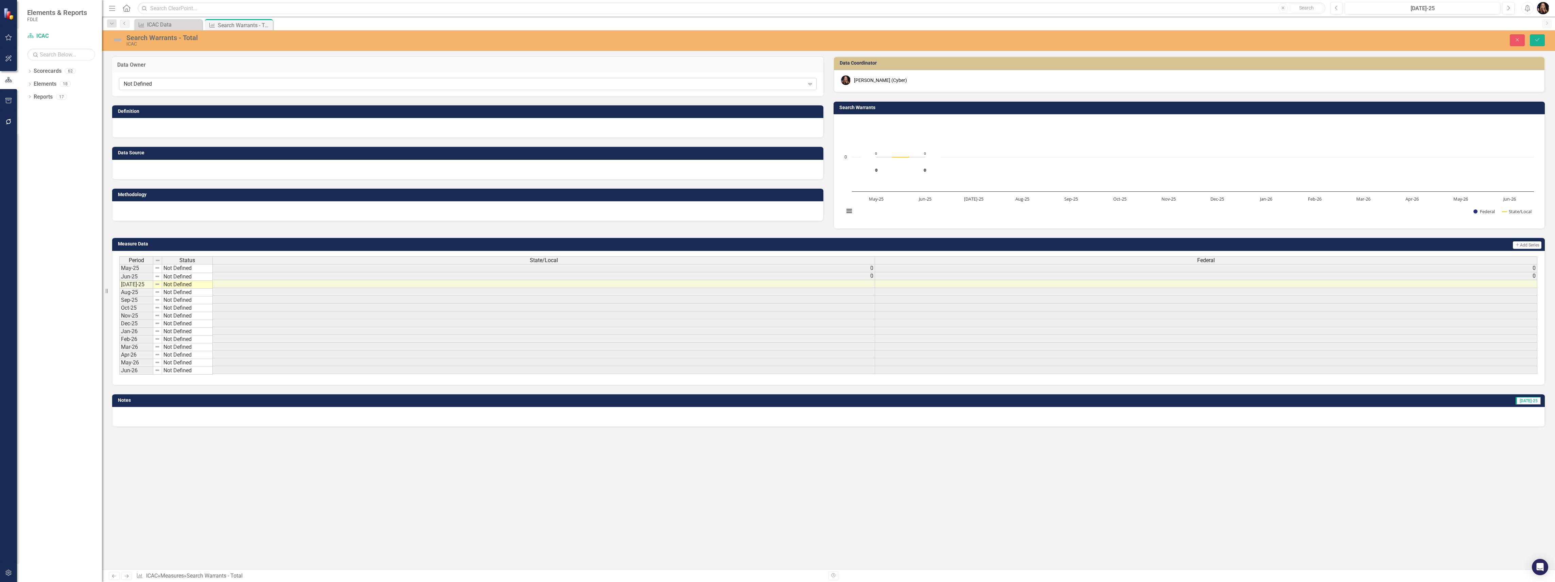
click at [144, 78] on div "Not Defined Expand" at bounding box center [468, 84] width 698 height 12
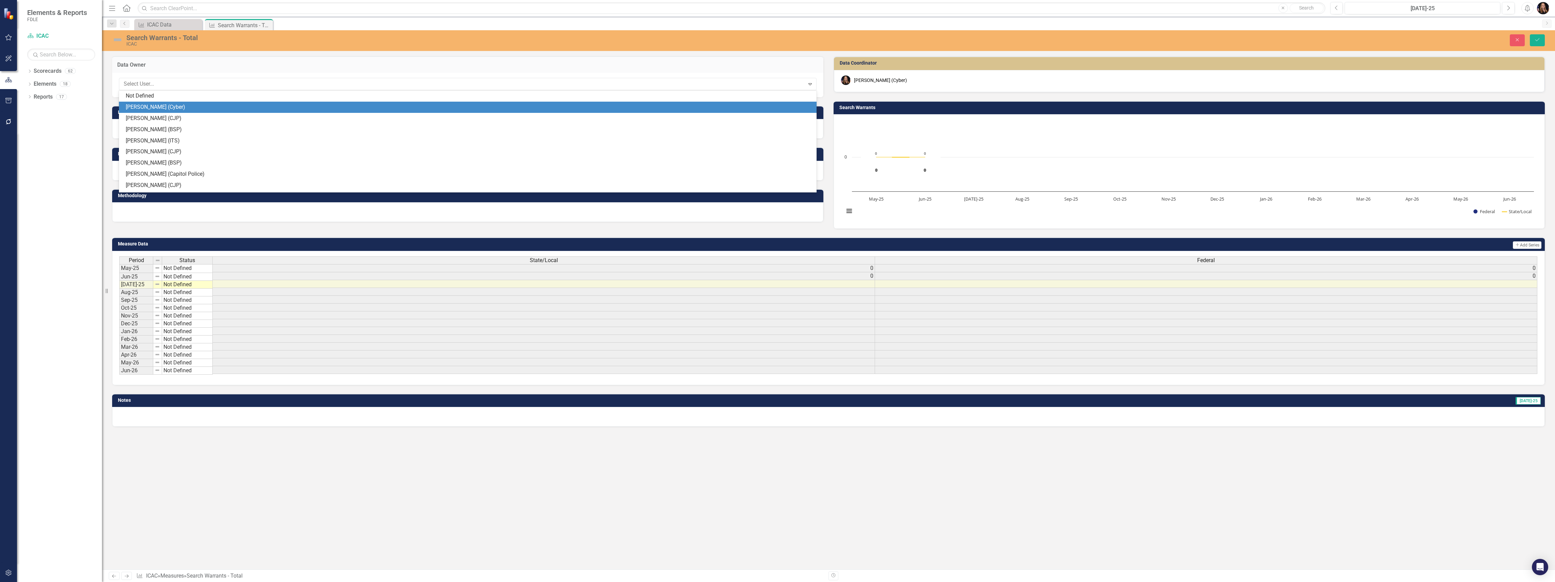
click at [144, 105] on div "[PERSON_NAME] (Cyber)" at bounding box center [469, 107] width 687 height 8
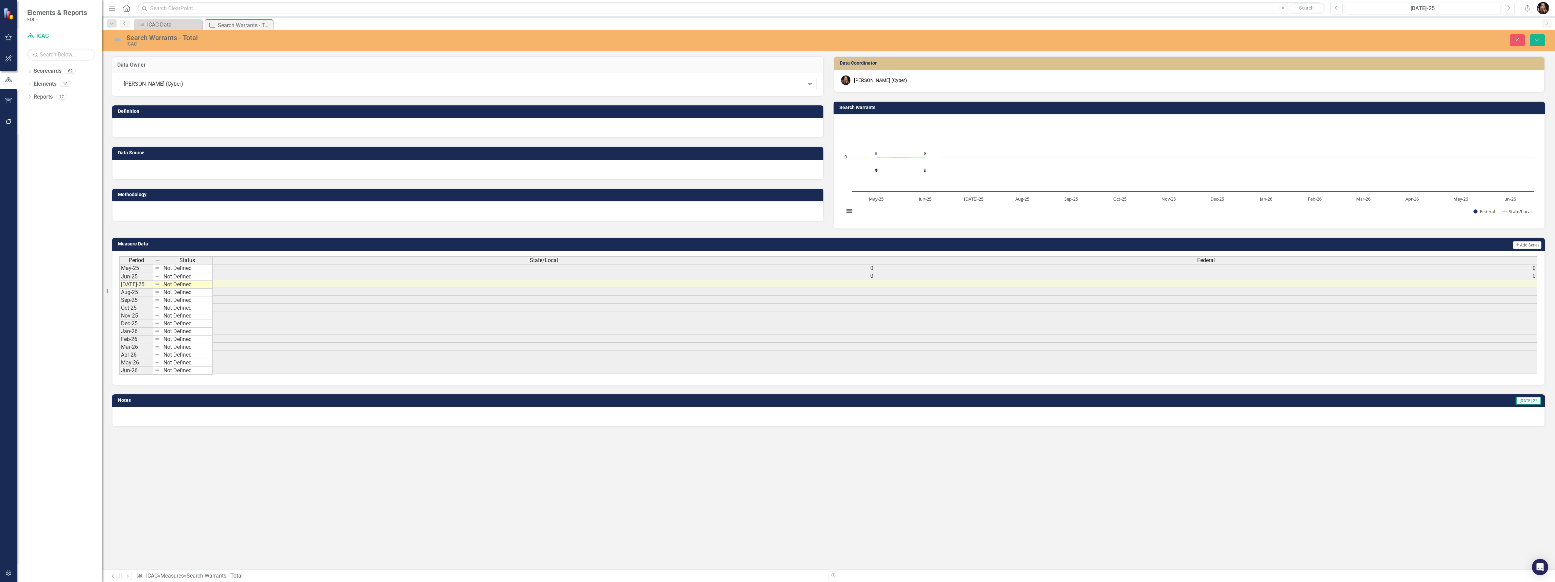
click at [148, 128] on div at bounding box center [467, 128] width 711 height 20
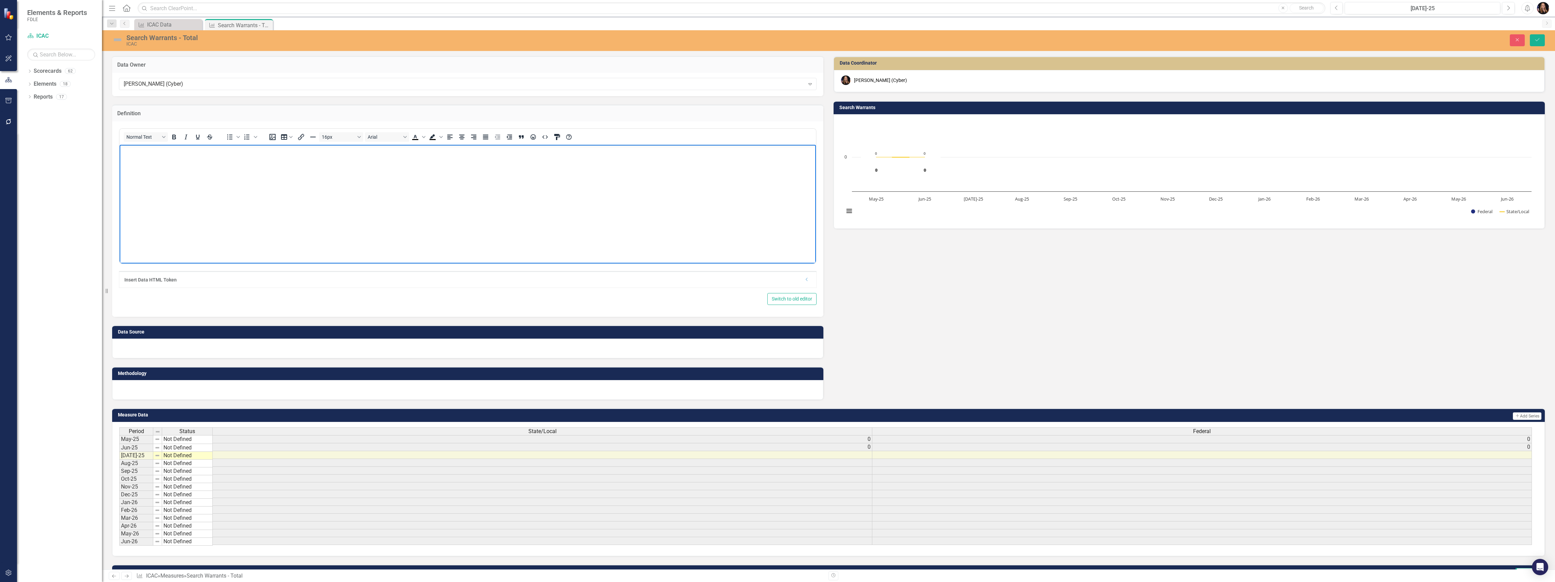
click at [167, 174] on body "Rich Text Area. Press ALT-0 for help." at bounding box center [468, 195] width 696 height 102
drag, startPoint x: 288, startPoint y: 148, endPoint x: 229, endPoint y: 149, distance: 58.1
click at [230, 150] on p "This data point is defined as the number of subpoenas or court orders obtained …" at bounding box center [467, 150] width 693 height 8
drag, startPoint x: 289, startPoint y: 152, endPoint x: 225, endPoint y: 150, distance: 63.9
click at [225, 150] on p "This data point is defined as the number of subpoenas or court orders obtained …" at bounding box center [467, 150] width 693 height 8
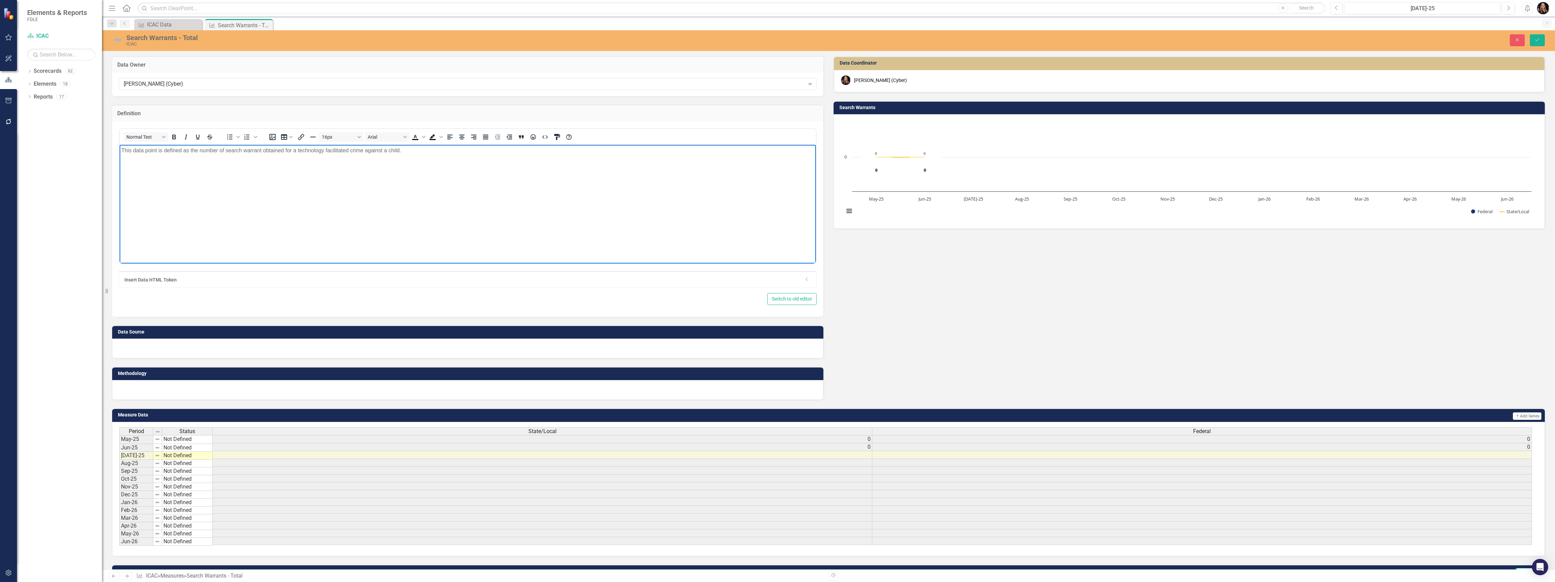
click at [297, 148] on p "This data point is defined as the number of search warrant obtained for a techn…" at bounding box center [467, 150] width 693 height 8
drag, startPoint x: 262, startPoint y: 150, endPoint x: 230, endPoint y: 149, distance: 31.9
click at [230, 149] on p "This data point is defined as the number of search warrant obtained for an ICAC…" at bounding box center [467, 150] width 693 height 8
click at [263, 150] on p "This data point is defined as the number of search warrant obtained for an ICAC…" at bounding box center [467, 150] width 693 height 8
drag, startPoint x: 267, startPoint y: 151, endPoint x: 190, endPoint y: 150, distance: 77.5
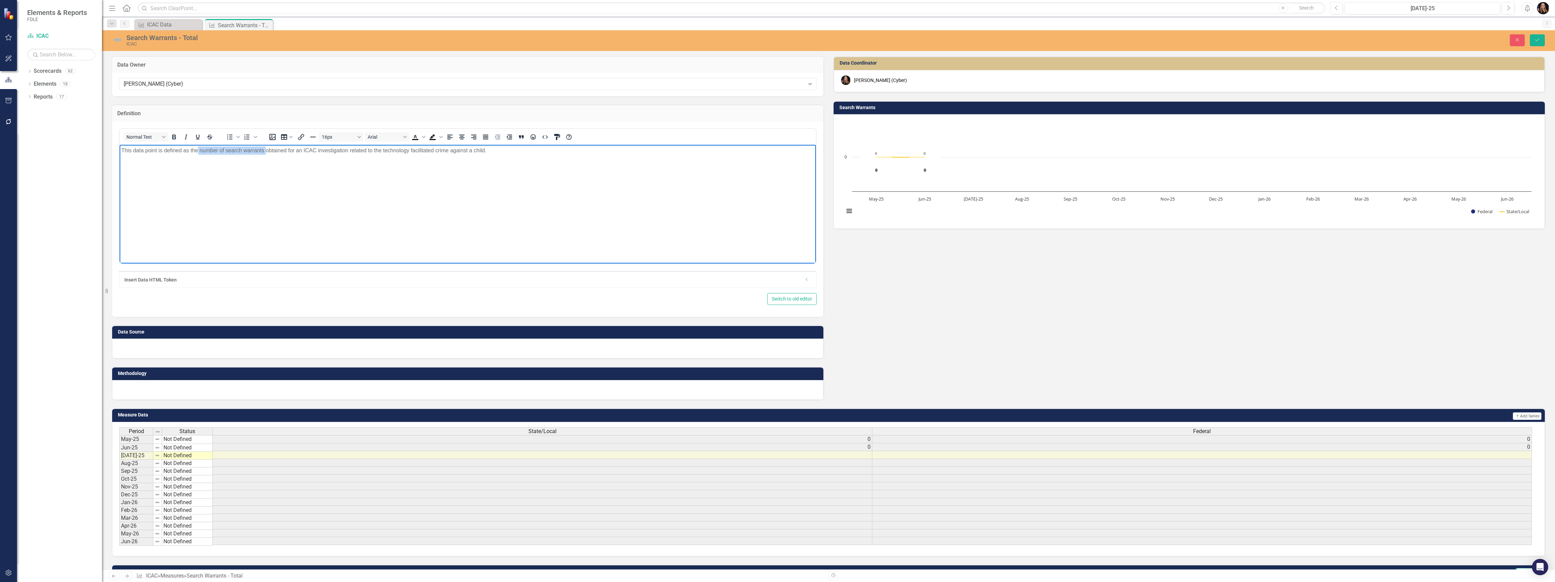
click at [198, 153] on p "This data point is defined as the number of search warrants obtained for an ICA…" at bounding box center [467, 150] width 693 height 8
click at [173, 137] on icon "Bold" at bounding box center [174, 137] width 4 height 5
click at [317, 177] on body "This data point is defined as the number of search warrants obtained for an ICA…" at bounding box center [468, 195] width 696 height 102
click at [161, 345] on div at bounding box center [467, 349] width 711 height 20
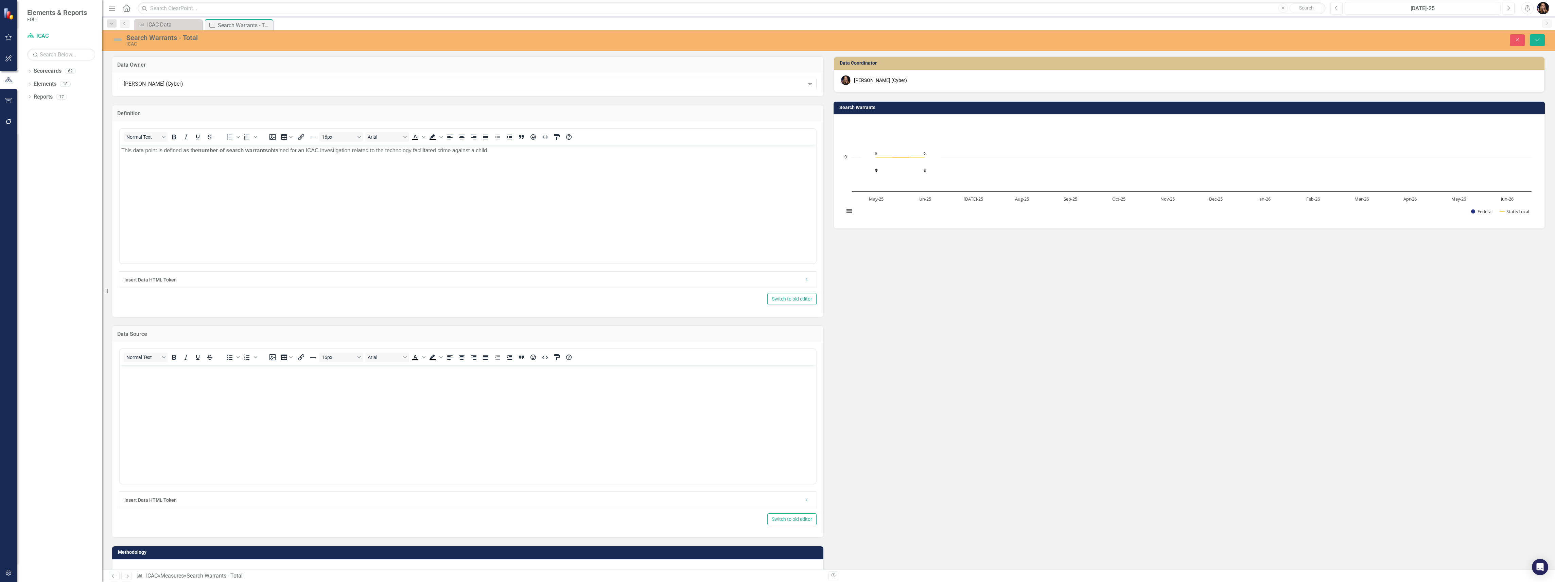
click at [184, 394] on body "Rich Text Area. Press ALT-0 for help." at bounding box center [468, 416] width 696 height 102
click at [215, 521] on div "Switch to old editor" at bounding box center [468, 519] width 698 height 12
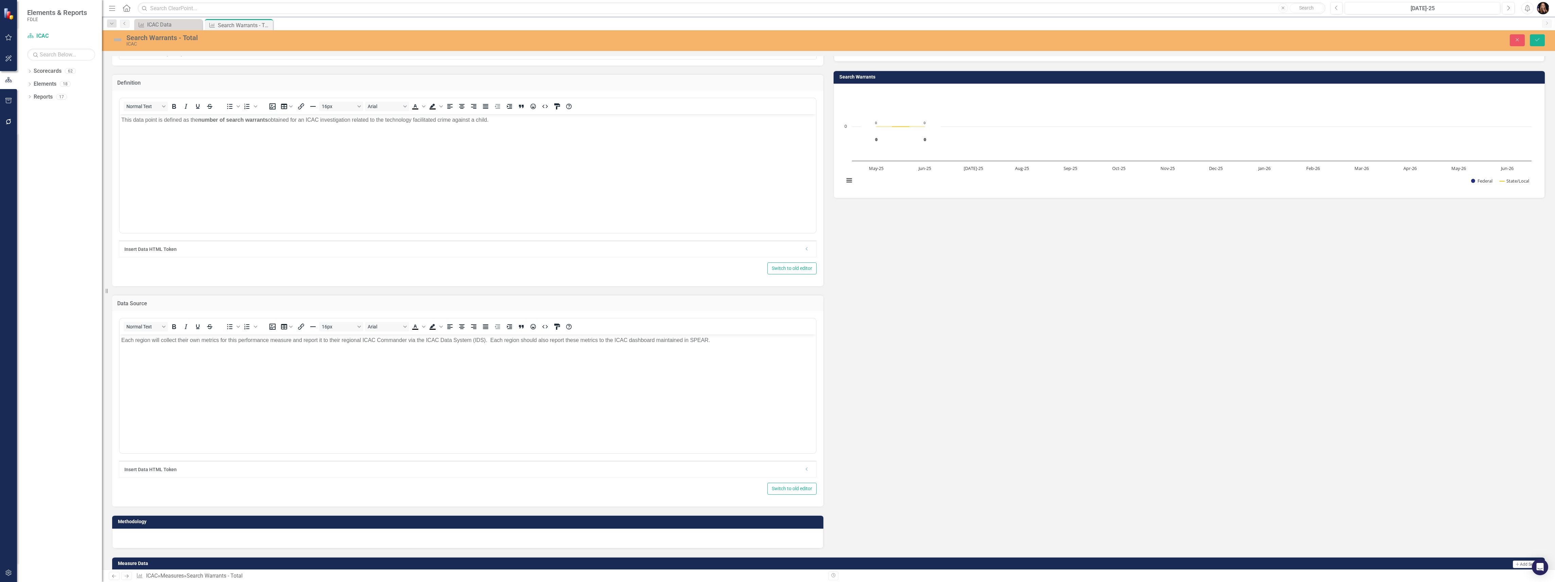
scroll to position [90, 0]
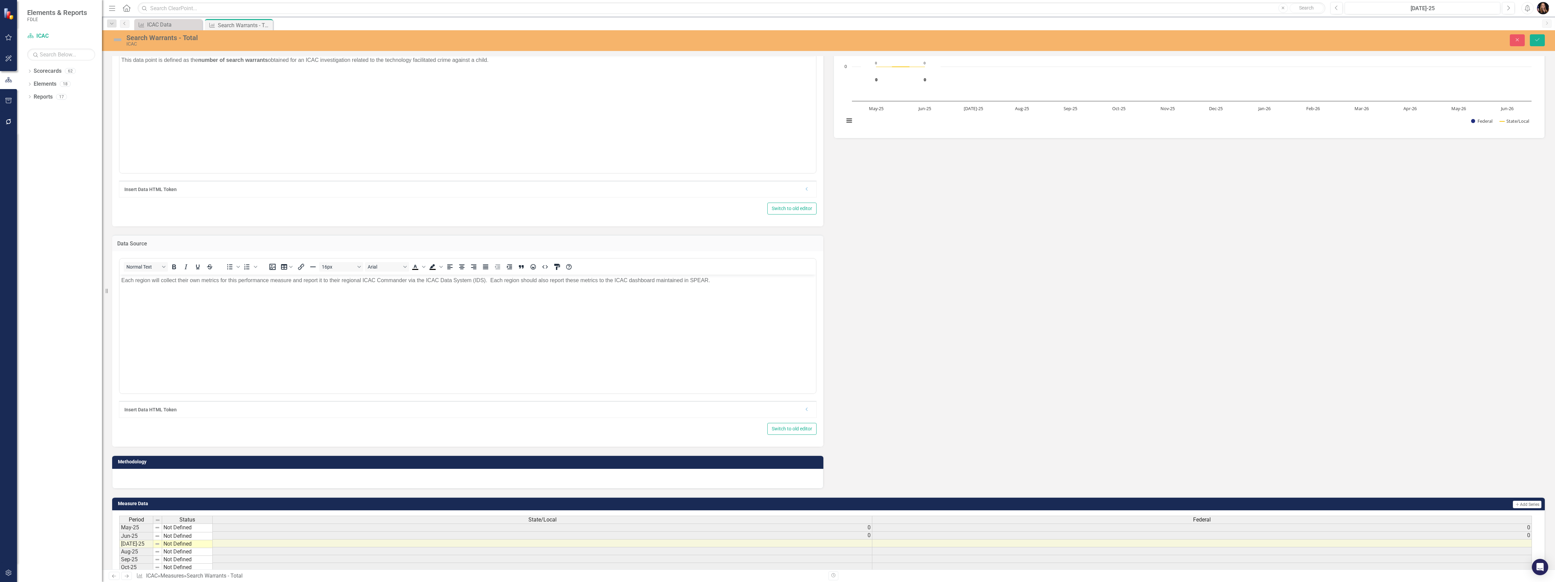
click at [210, 477] on div at bounding box center [467, 479] width 711 height 20
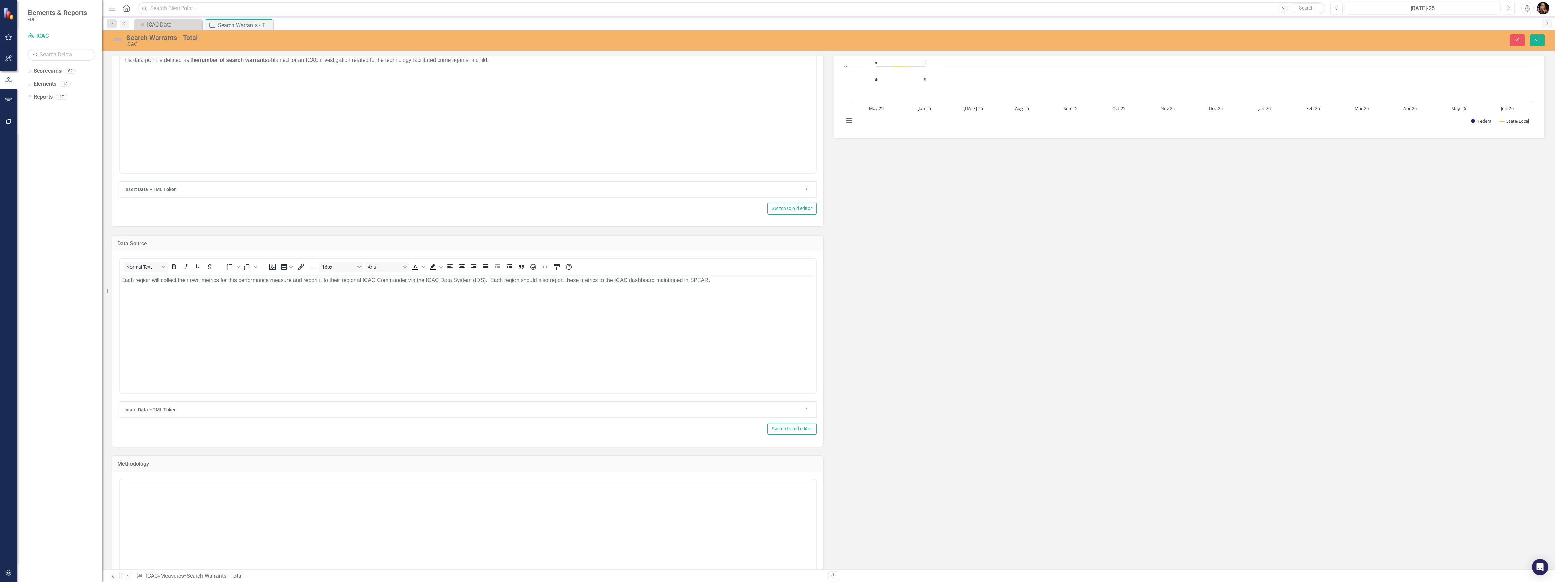
scroll to position [0, 0]
click at [191, 521] on body "Rich Text Area. Press ALT-0 for help." at bounding box center [468, 546] width 696 height 102
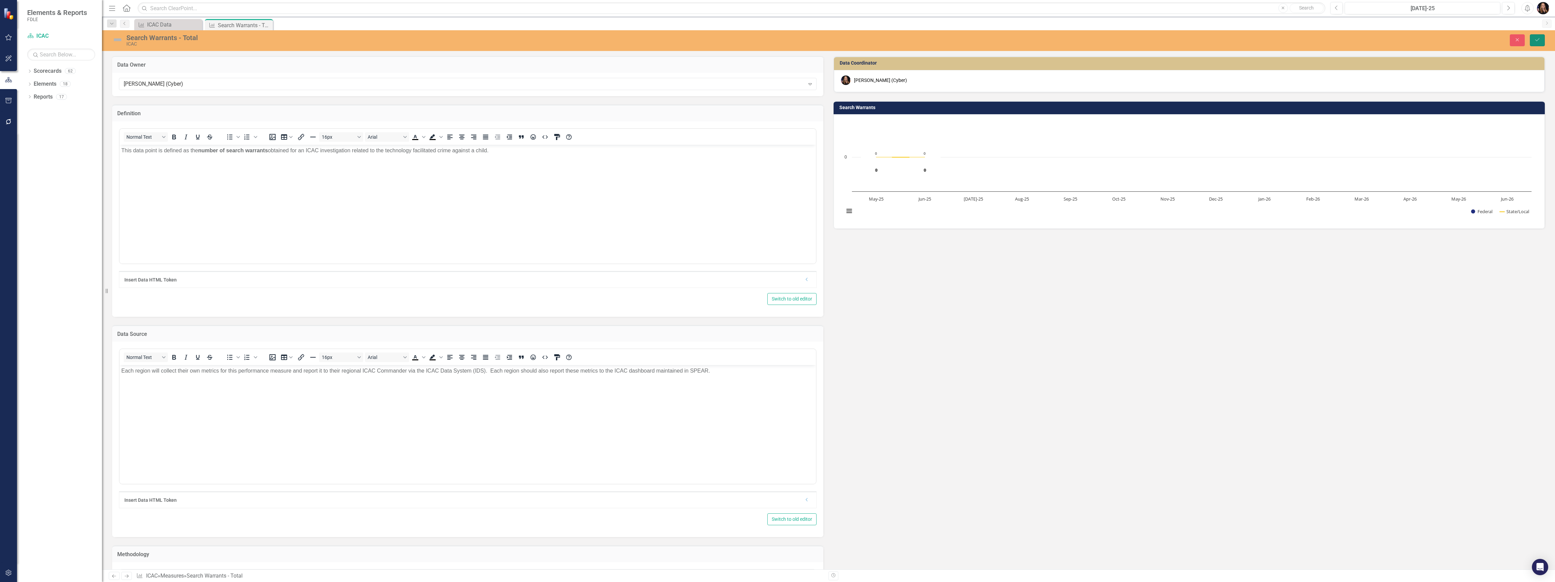
click at [1537, 41] on icon "Save" at bounding box center [1537, 39] width 6 height 5
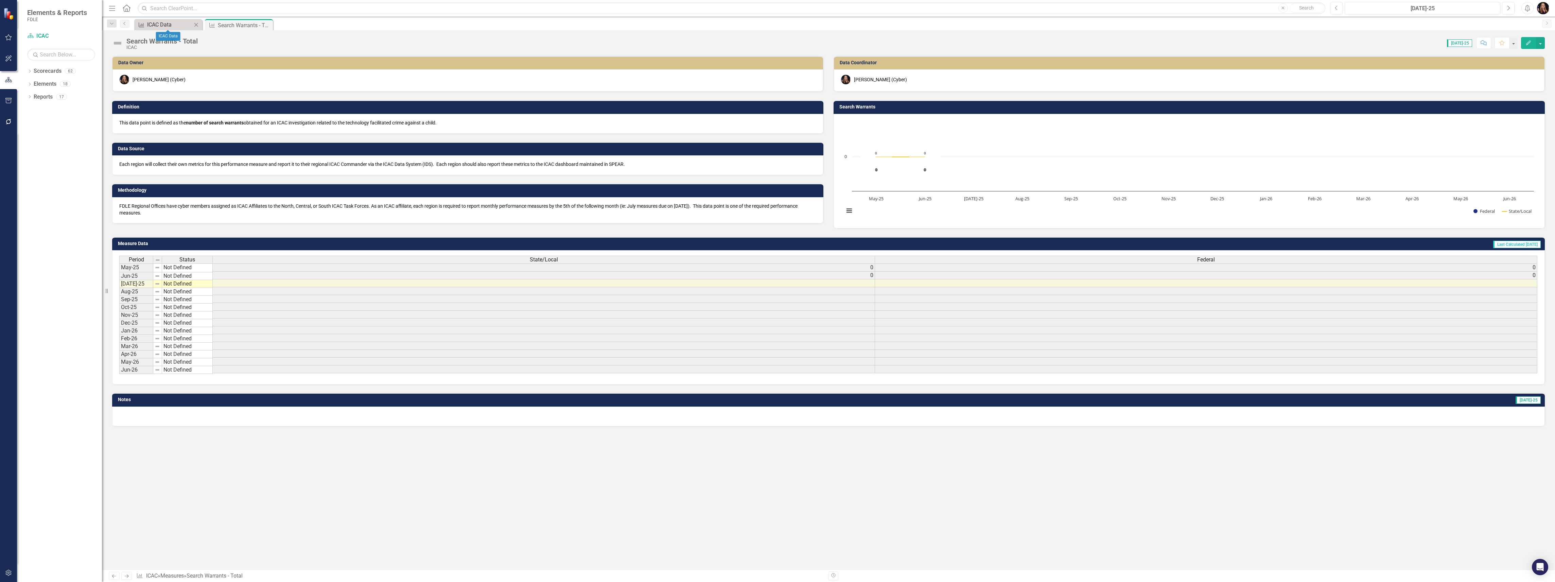
click at [147, 25] on div "ICAC Data" at bounding box center [169, 24] width 45 height 8
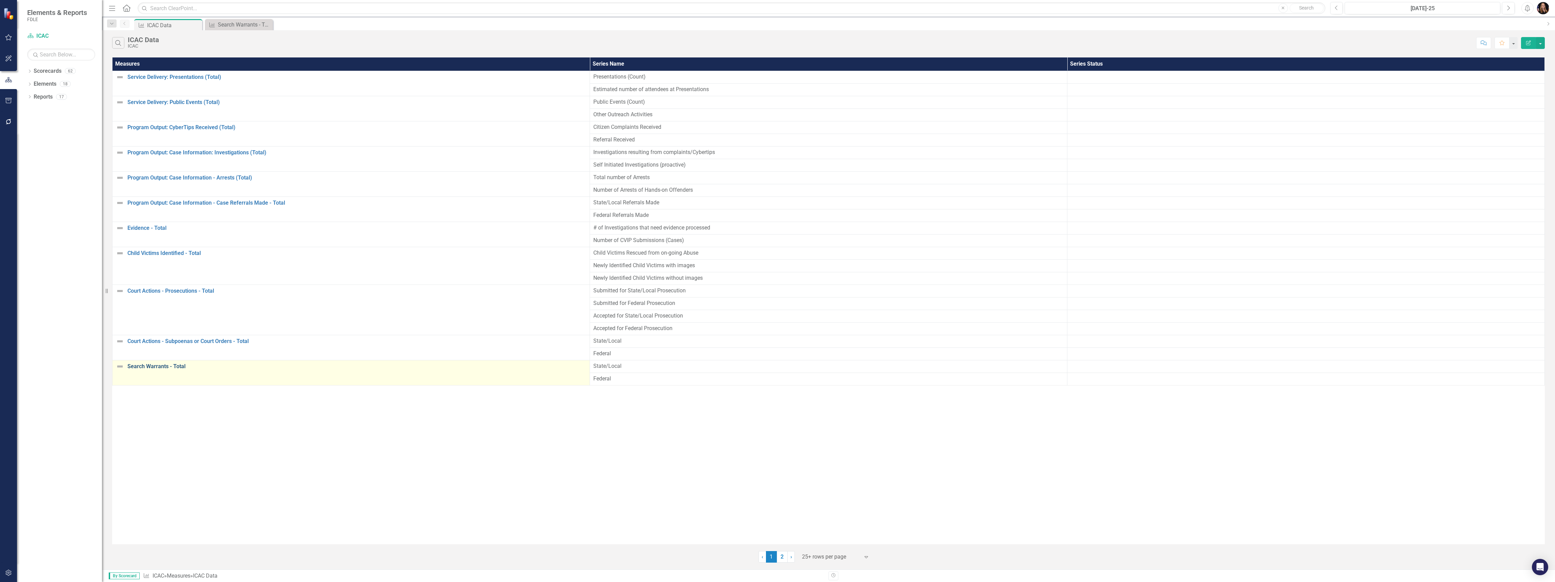
click at [145, 369] on link "Search Warrants - Total" at bounding box center [356, 366] width 459 height 6
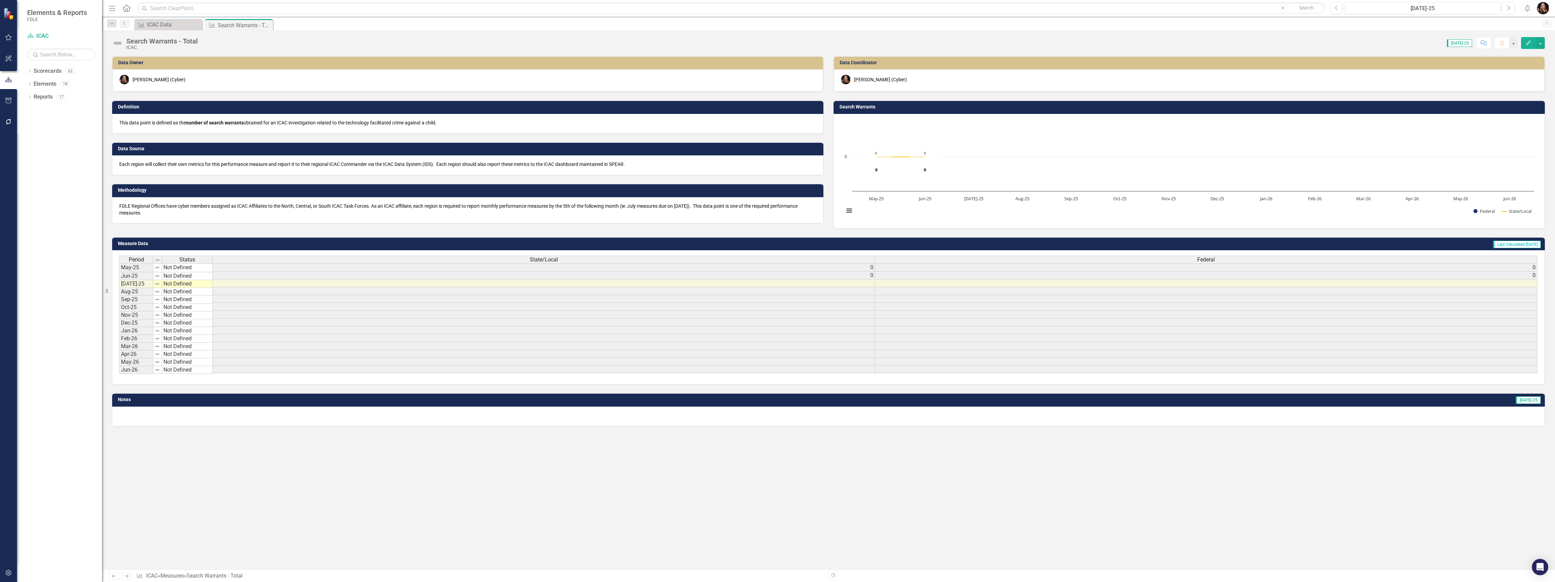
click at [137, 41] on div "Search Warrants - Total" at bounding box center [161, 40] width 71 height 7
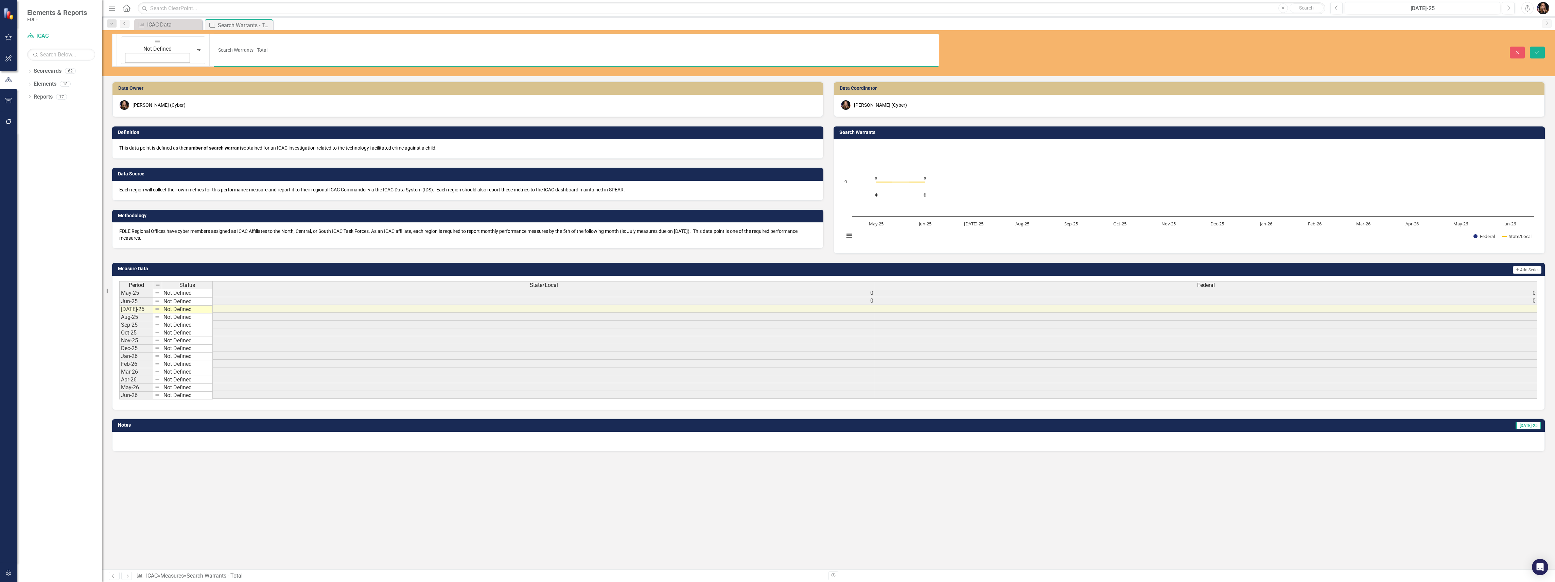
click at [214, 41] on input "Search Warrants - Total" at bounding box center [577, 50] width 726 height 33
click at [214, 40] on input "Search Warrants - Total" at bounding box center [577, 50] width 726 height 33
type input "Court Actions - Search Warrants - Total"
click at [1538, 50] on icon "Save" at bounding box center [1537, 52] width 6 height 5
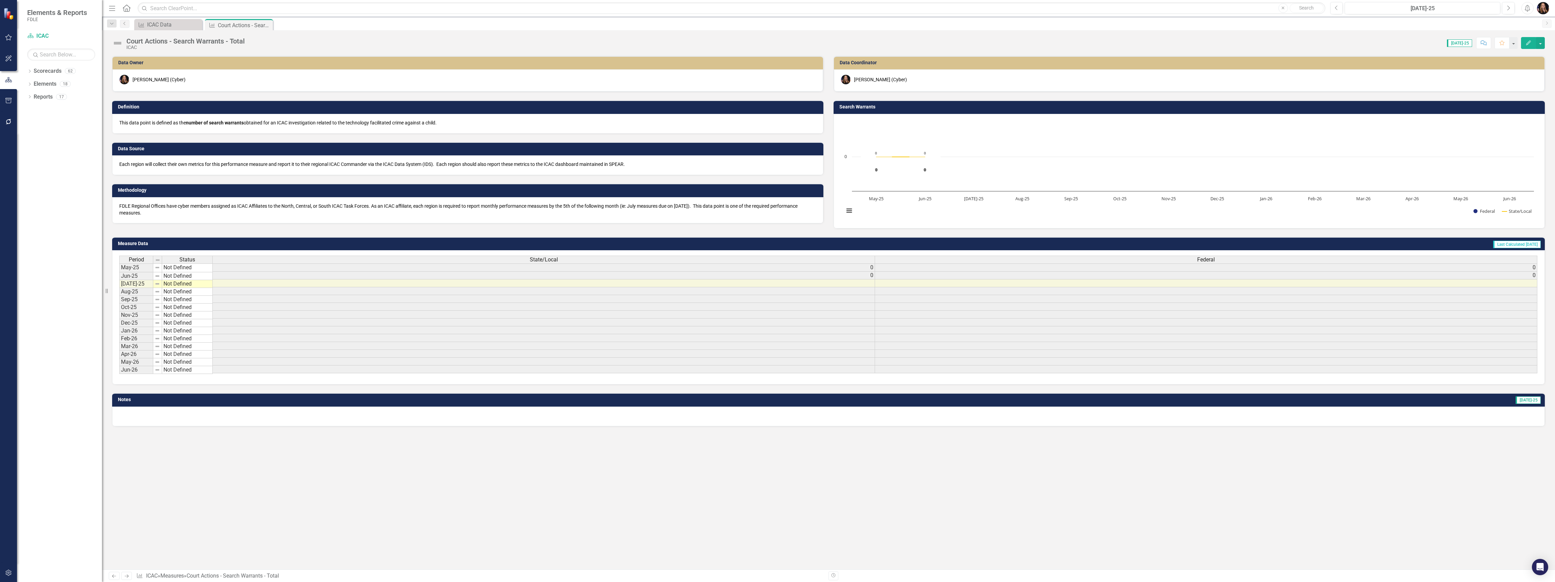
click at [262, 126] on p "This data point is defined as the number of search warrants obtained for an ICA…" at bounding box center [467, 122] width 697 height 7
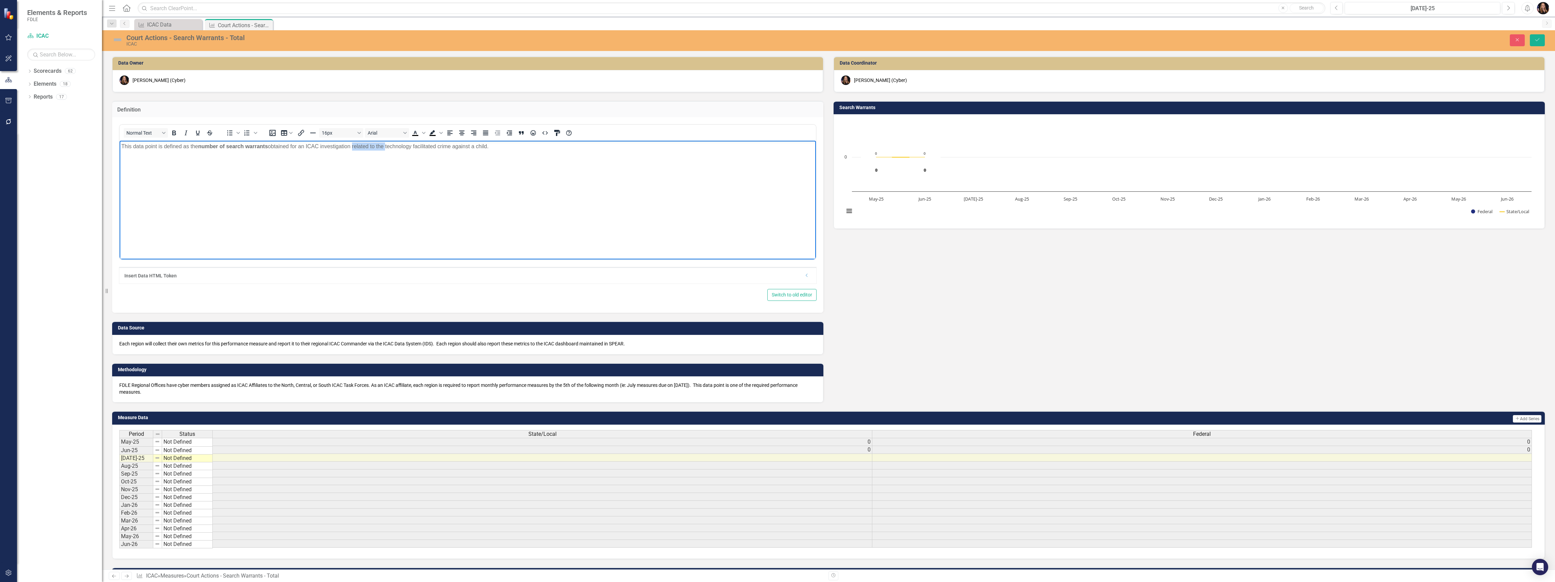
drag, startPoint x: 388, startPoint y: 146, endPoint x: 355, endPoint y: 146, distance: 32.6
click at [355, 146] on p "This data point is defined as the number of search warrants obtained for an ICA…" at bounding box center [467, 146] width 693 height 8
click at [459, 147] on p "This data point is defined as the number of search warrants obtained for an ICA…" at bounding box center [467, 146] width 693 height 8
click at [1543, 39] on button "Save" at bounding box center [1537, 40] width 15 height 12
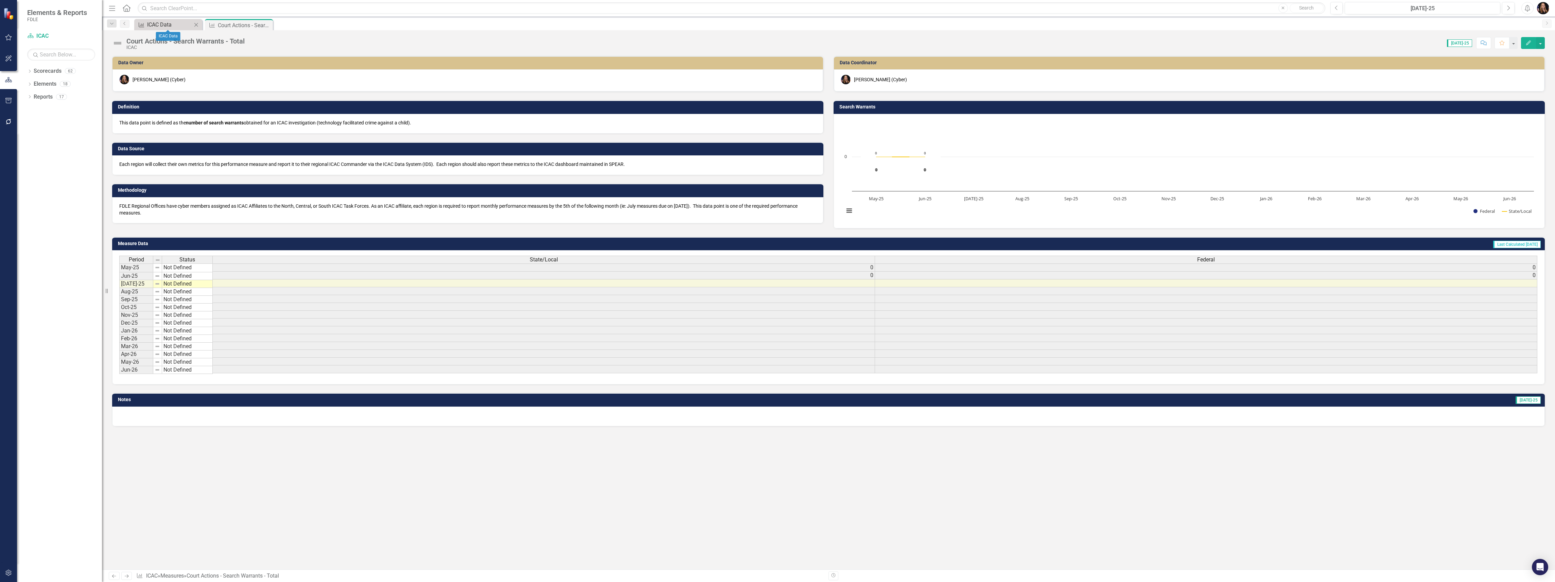
click at [153, 28] on div "ICAC Data" at bounding box center [169, 24] width 45 height 8
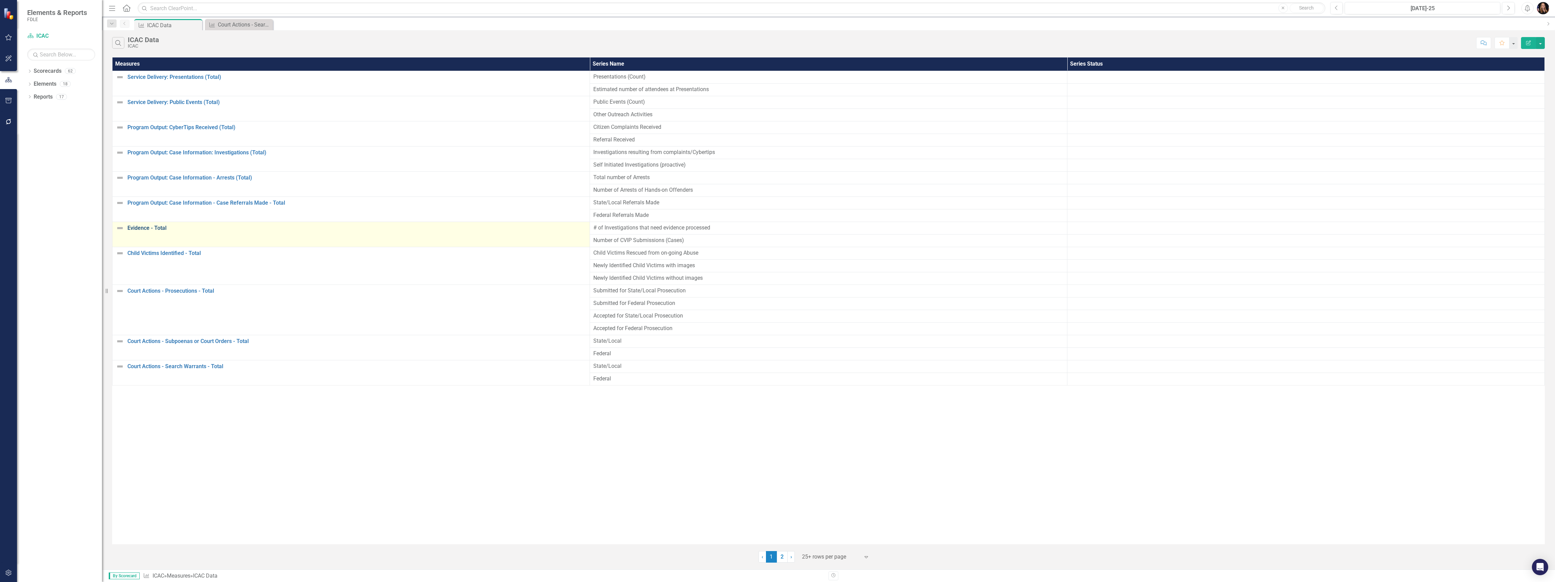
click at [146, 228] on link "Evidence - Total" at bounding box center [356, 228] width 459 height 6
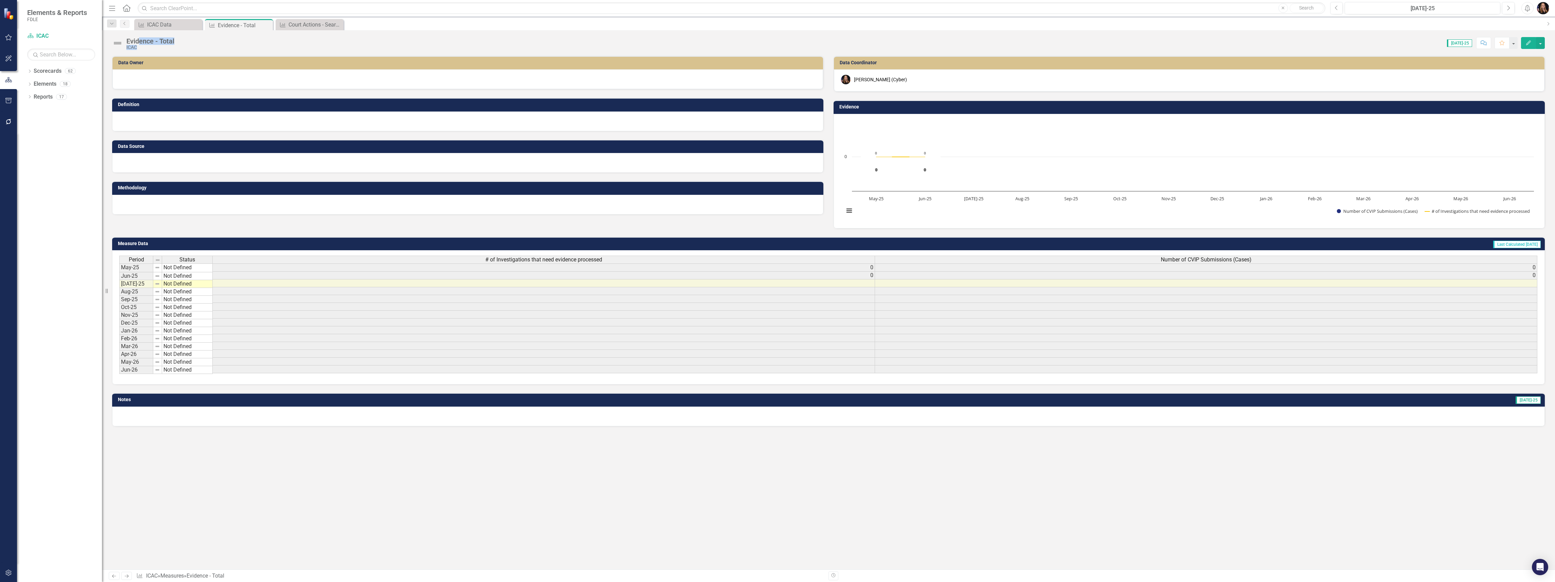
click at [140, 44] on div "Evidence - Total ICAC" at bounding box center [150, 43] width 48 height 13
click at [140, 44] on div "Evidence - Total" at bounding box center [150, 40] width 48 height 7
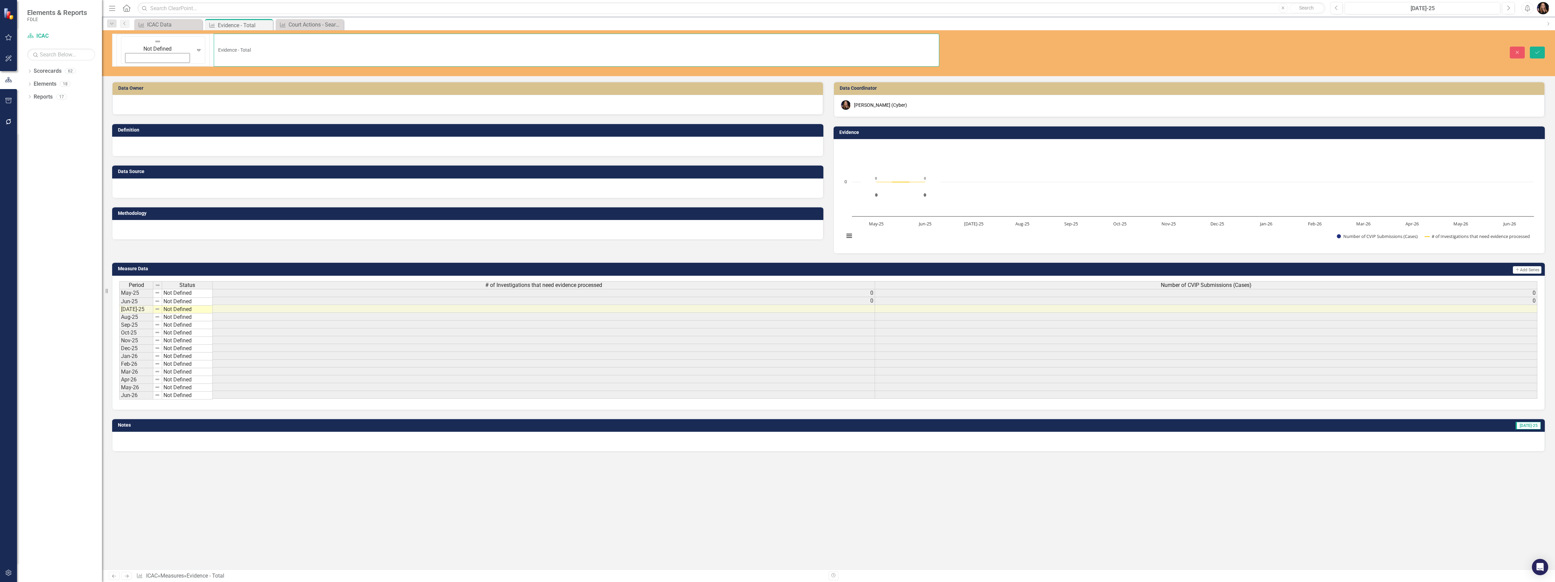
click at [214, 40] on input "Evidence - Total" at bounding box center [577, 50] width 726 height 33
type input "Case Information - Evidence - Total"
click at [1538, 50] on icon "Save" at bounding box center [1537, 52] width 6 height 5
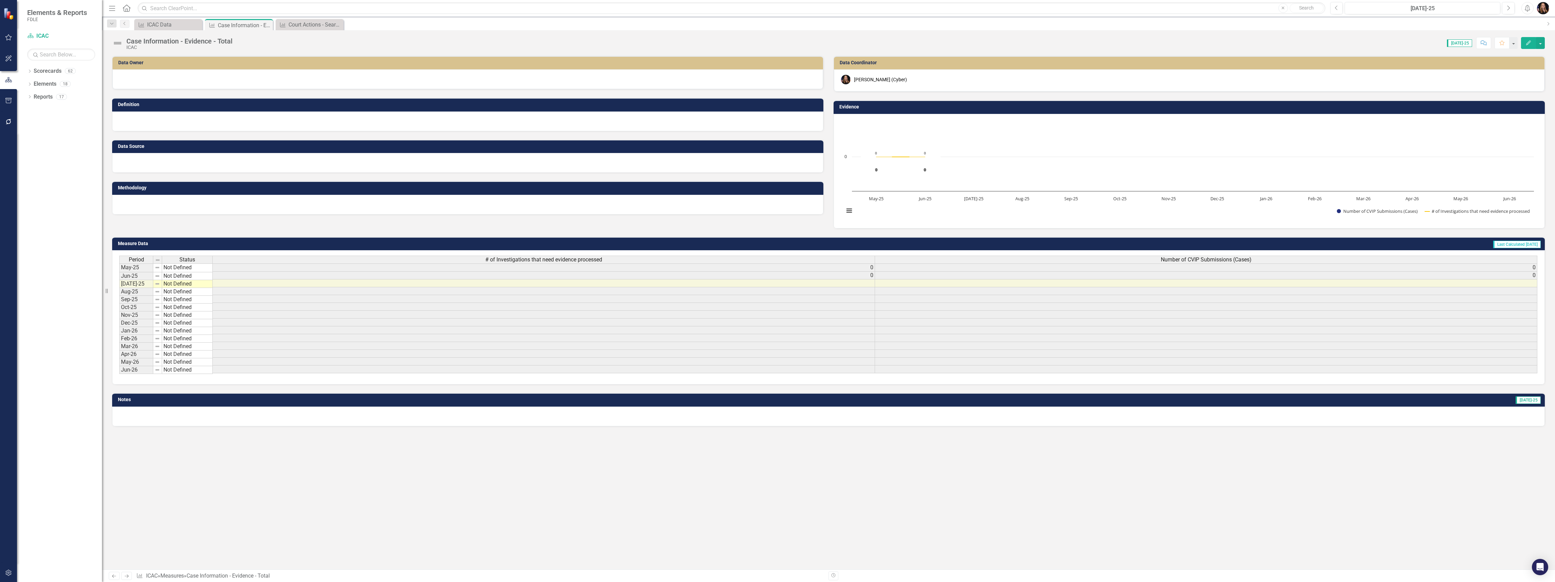
click at [139, 85] on div at bounding box center [467, 79] width 711 height 20
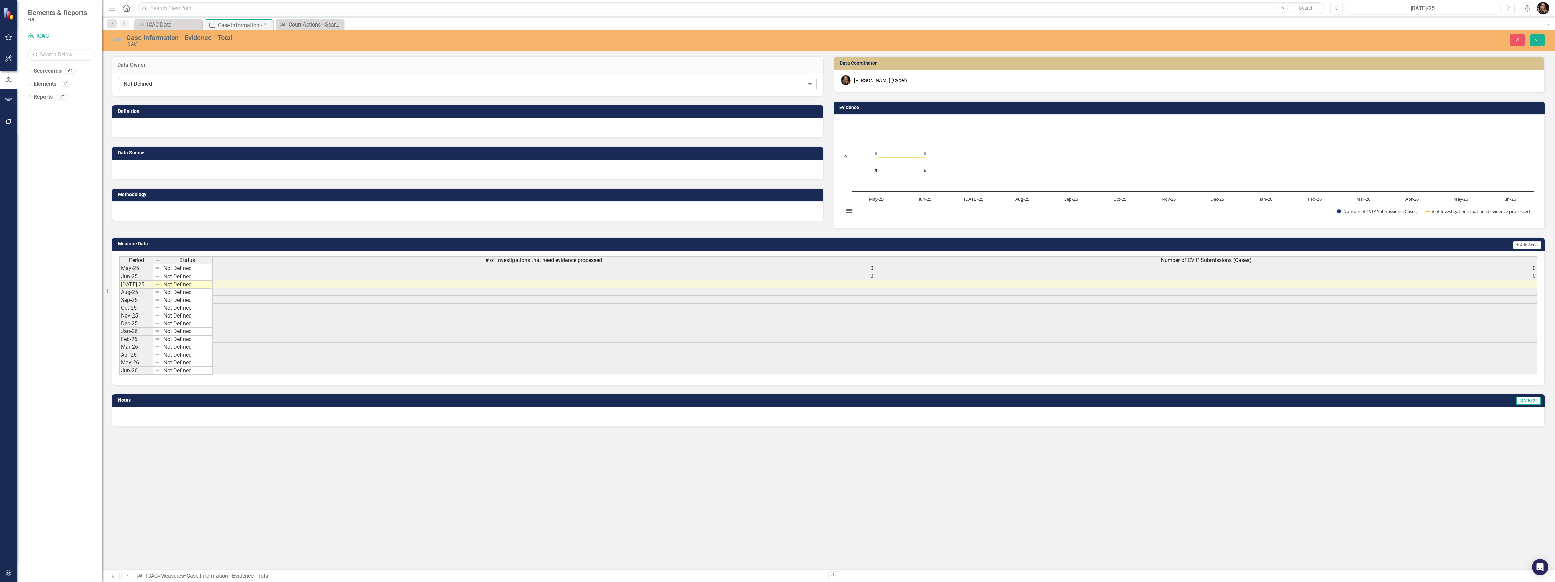
click at [139, 87] on div "Not Defined Expand" at bounding box center [468, 84] width 698 height 12
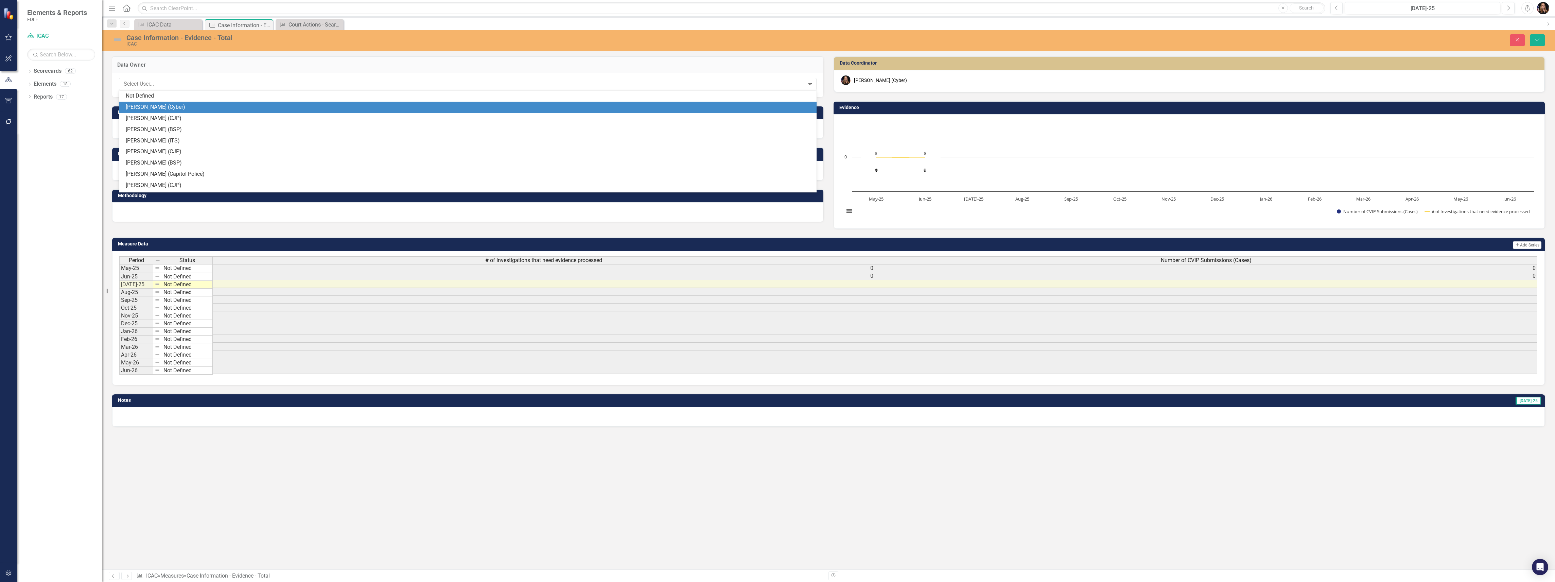
click at [144, 107] on div "[PERSON_NAME] (Cyber)" at bounding box center [469, 107] width 687 height 8
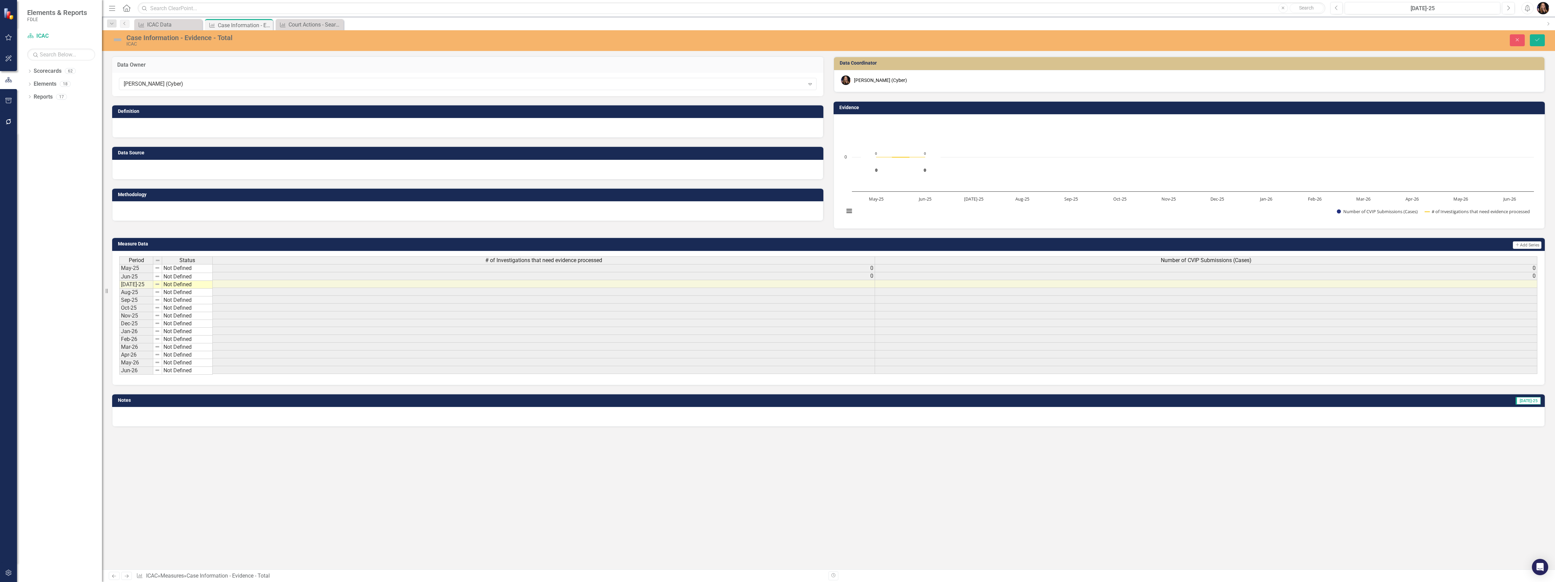
click at [207, 39] on div "Case Information - Evidence - Total" at bounding box center [531, 37] width 810 height 7
click at [132, 124] on div at bounding box center [467, 128] width 711 height 20
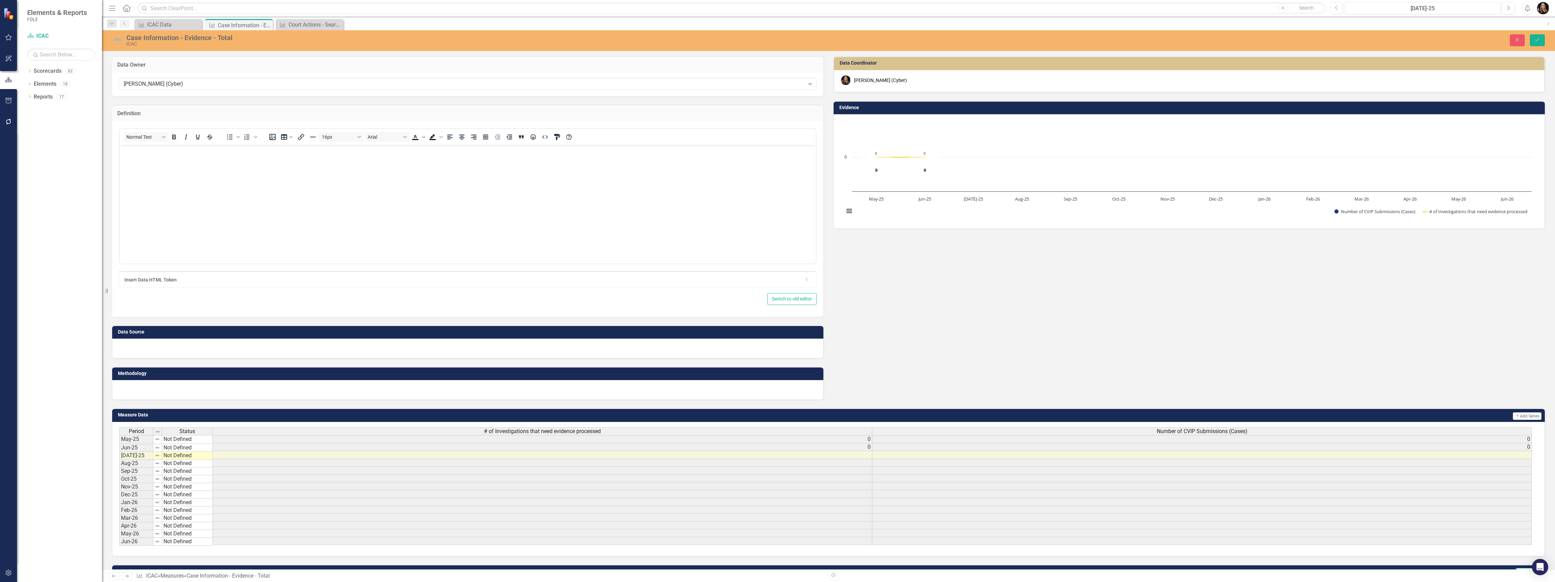
click at [140, 156] on body "Rich Text Area. Press ALT-0 for help." at bounding box center [468, 195] width 696 height 102
click at [156, 25] on div "ICAC Data" at bounding box center [169, 24] width 45 height 8
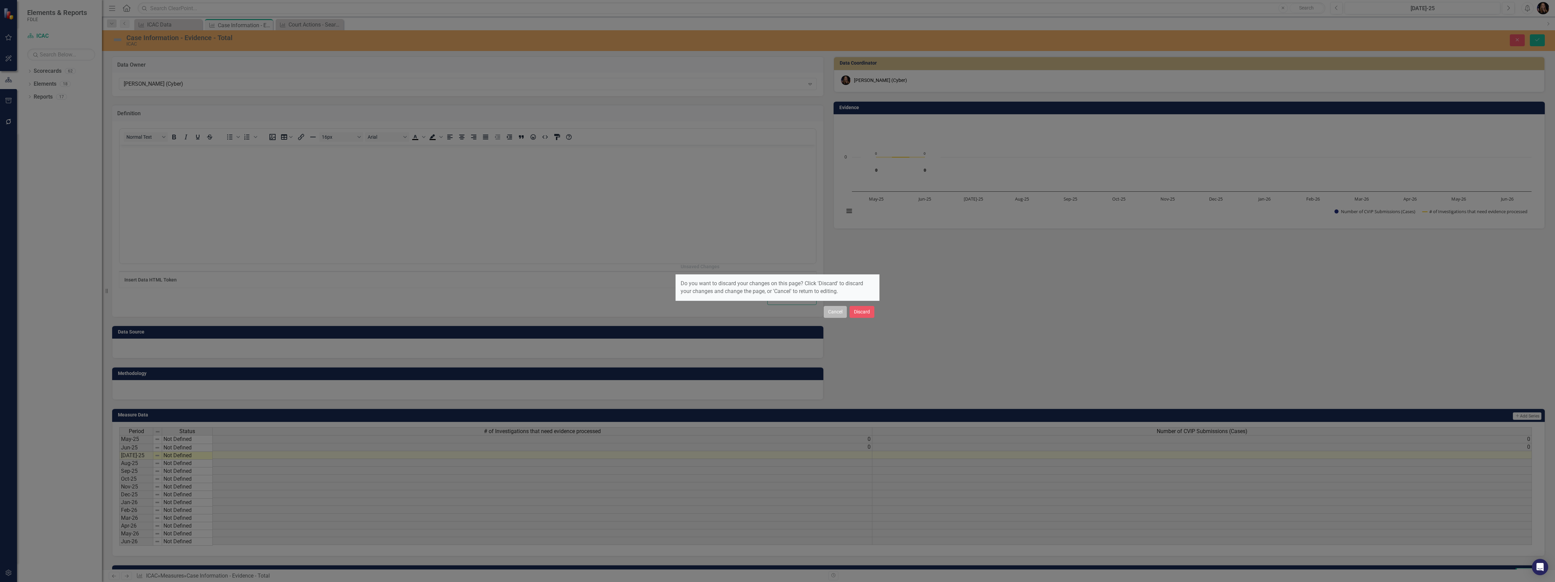
click at [838, 315] on button "Cancel" at bounding box center [835, 312] width 23 height 12
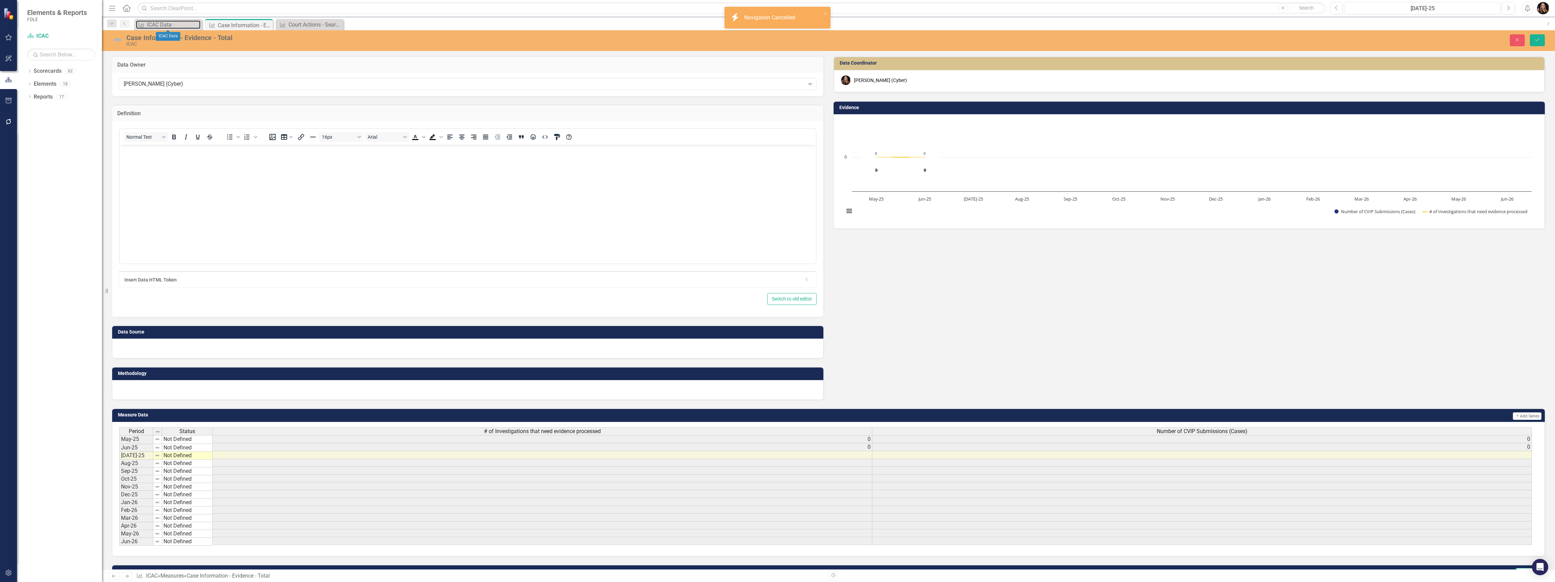
scroll to position [40, 0]
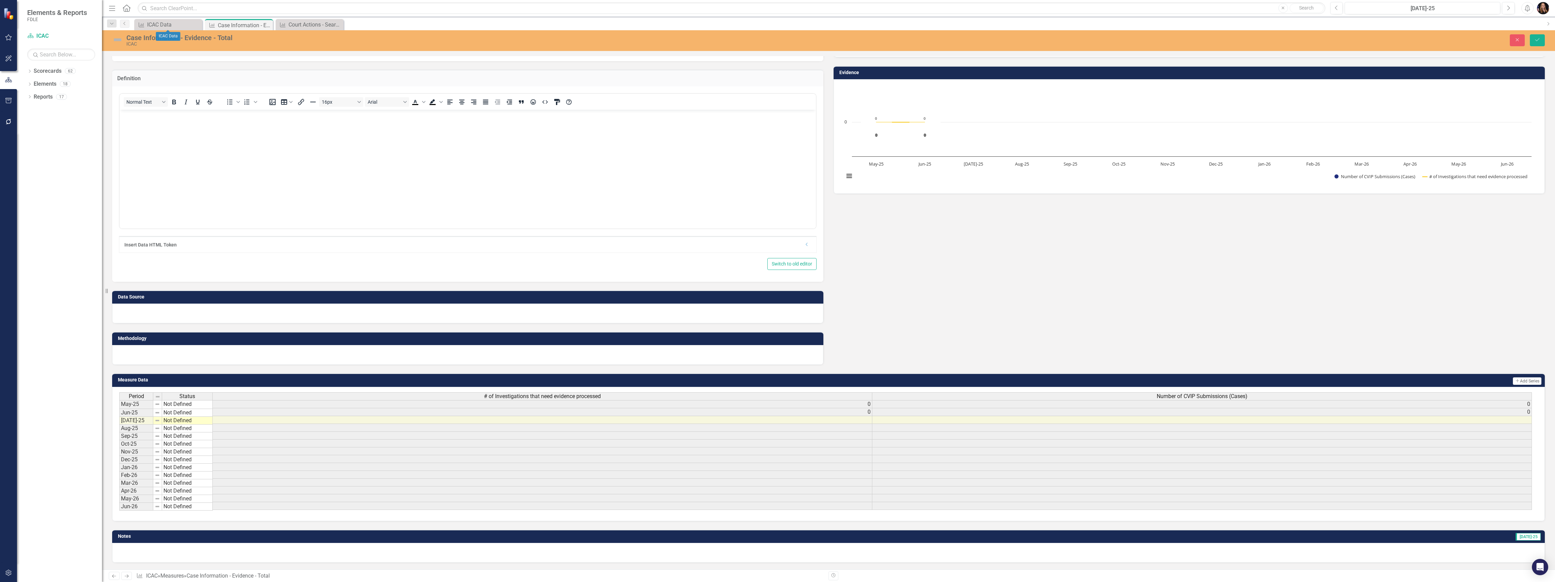
click at [176, 317] on div at bounding box center [467, 314] width 711 height 20
click at [172, 310] on div at bounding box center [467, 314] width 711 height 20
click at [172, 311] on div at bounding box center [467, 314] width 711 height 20
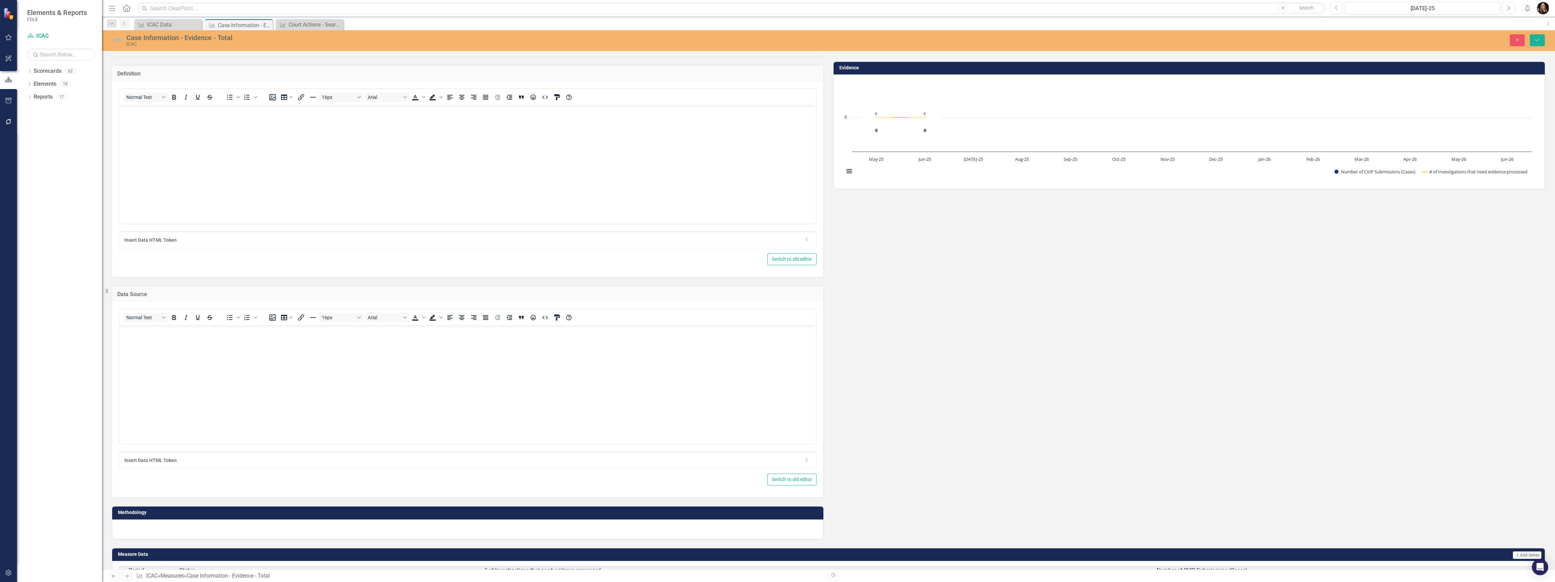
scroll to position [0, 0]
click at [159, 530] on div at bounding box center [467, 529] width 711 height 20
click at [158, 530] on div at bounding box center [467, 529] width 711 height 20
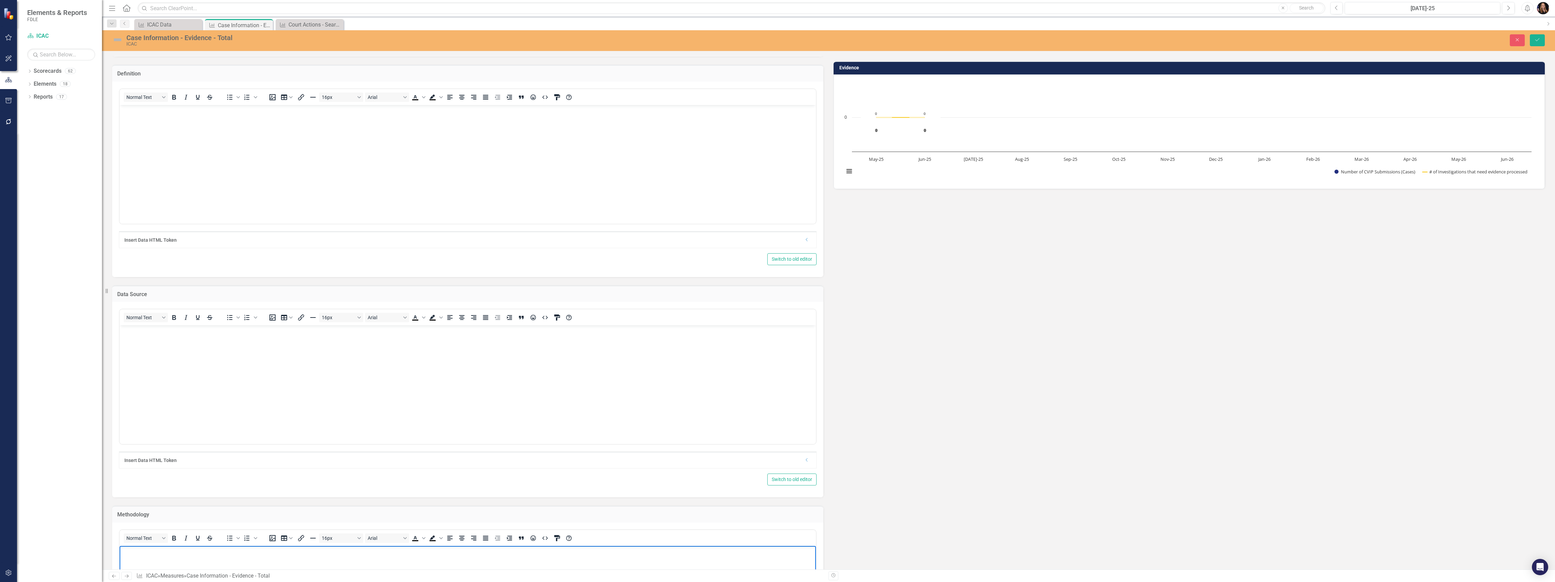
click at [149, 552] on p "Rich Text Area. Press ALT-0 for help." at bounding box center [467, 551] width 693 height 8
click at [144, 554] on p "Rich Text Area. Press ALT-0 for help." at bounding box center [467, 551] width 693 height 8
click at [136, 340] on body "Rich Text Area. Press ALT-0 for help." at bounding box center [468, 376] width 696 height 102
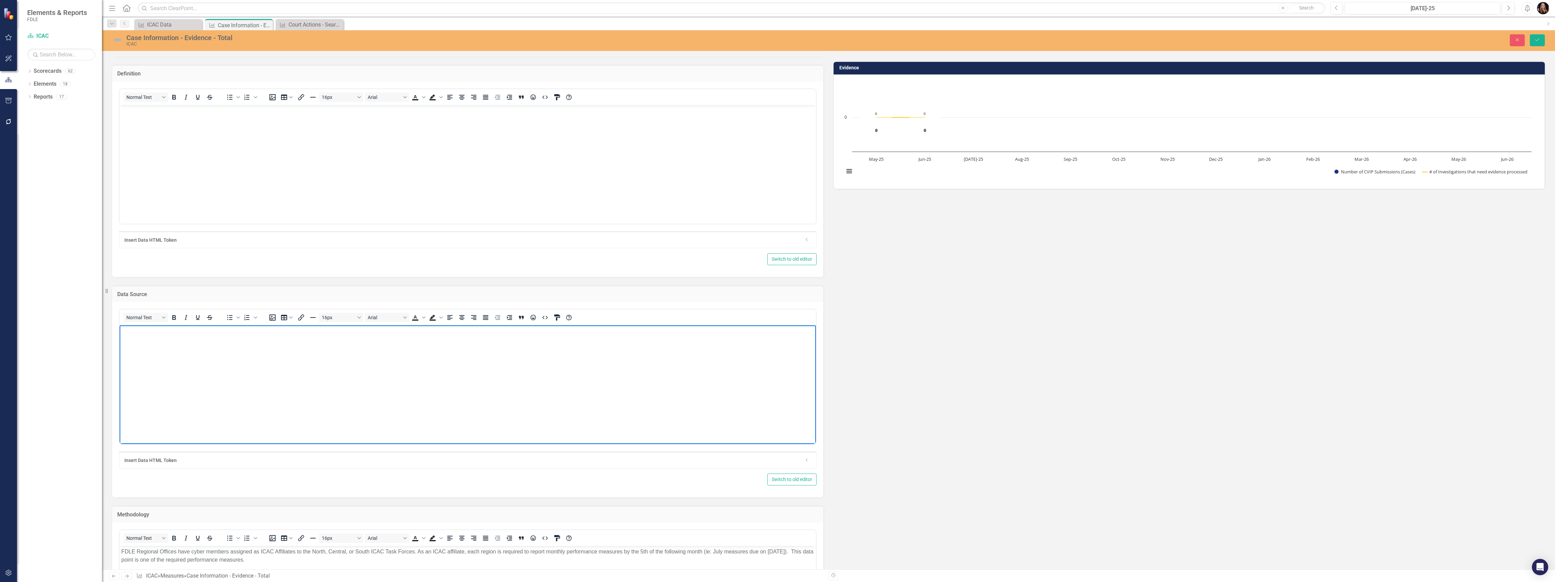
click at [189, 347] on body "Rich Text Area. Press ALT-0 for help." at bounding box center [468, 376] width 696 height 102
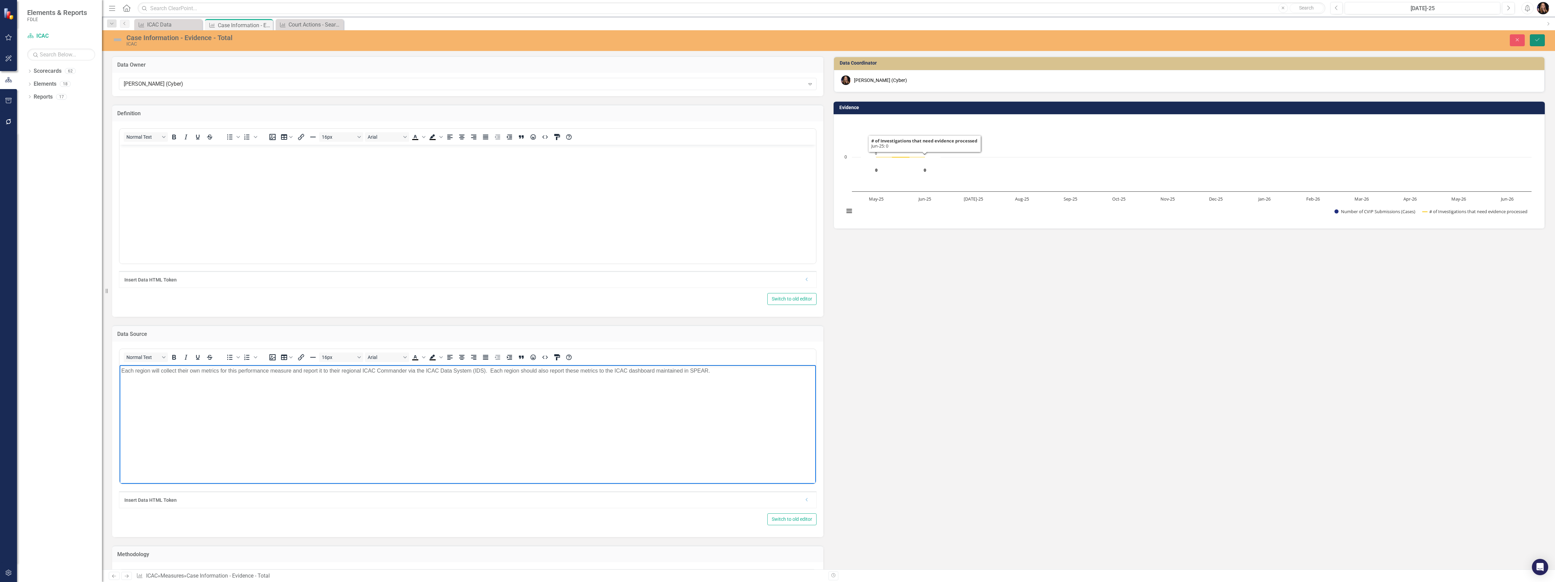
click at [1538, 44] on button "Save" at bounding box center [1537, 40] width 15 height 12
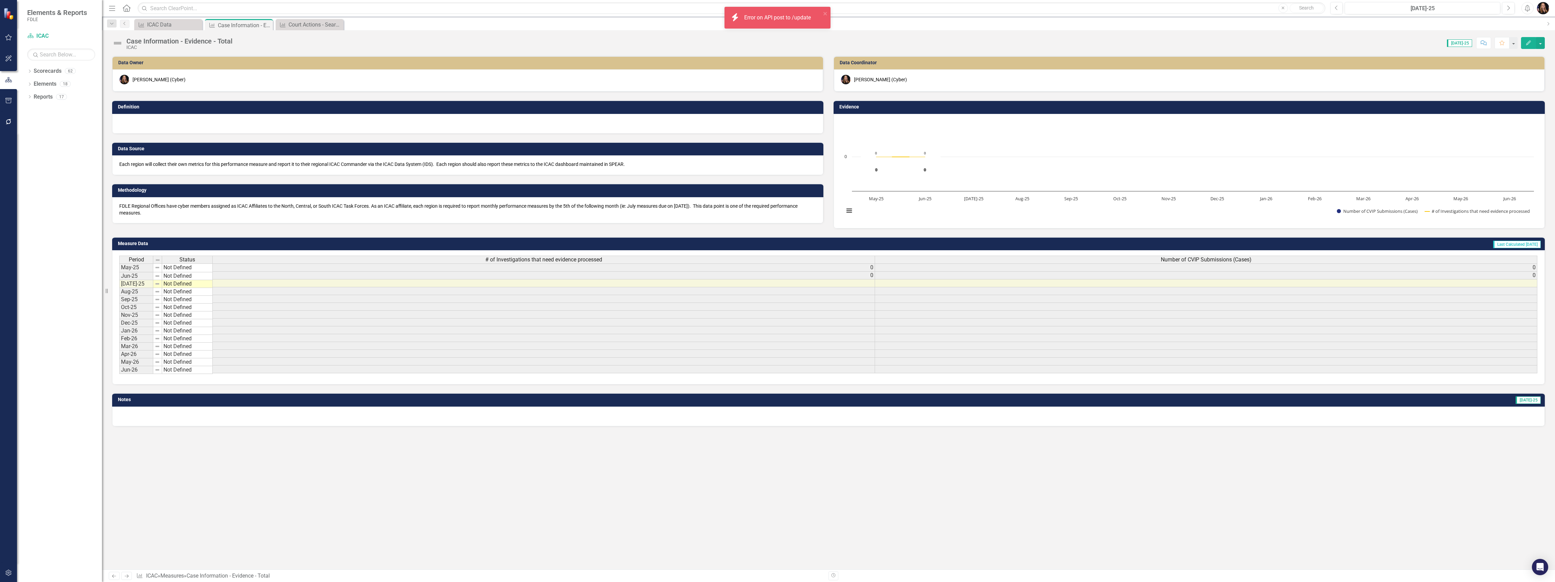
click at [782, 17] on div "Error on API post to /update" at bounding box center [778, 18] width 68 height 8
click at [153, 26] on div "ICAC Data" at bounding box center [169, 24] width 45 height 8
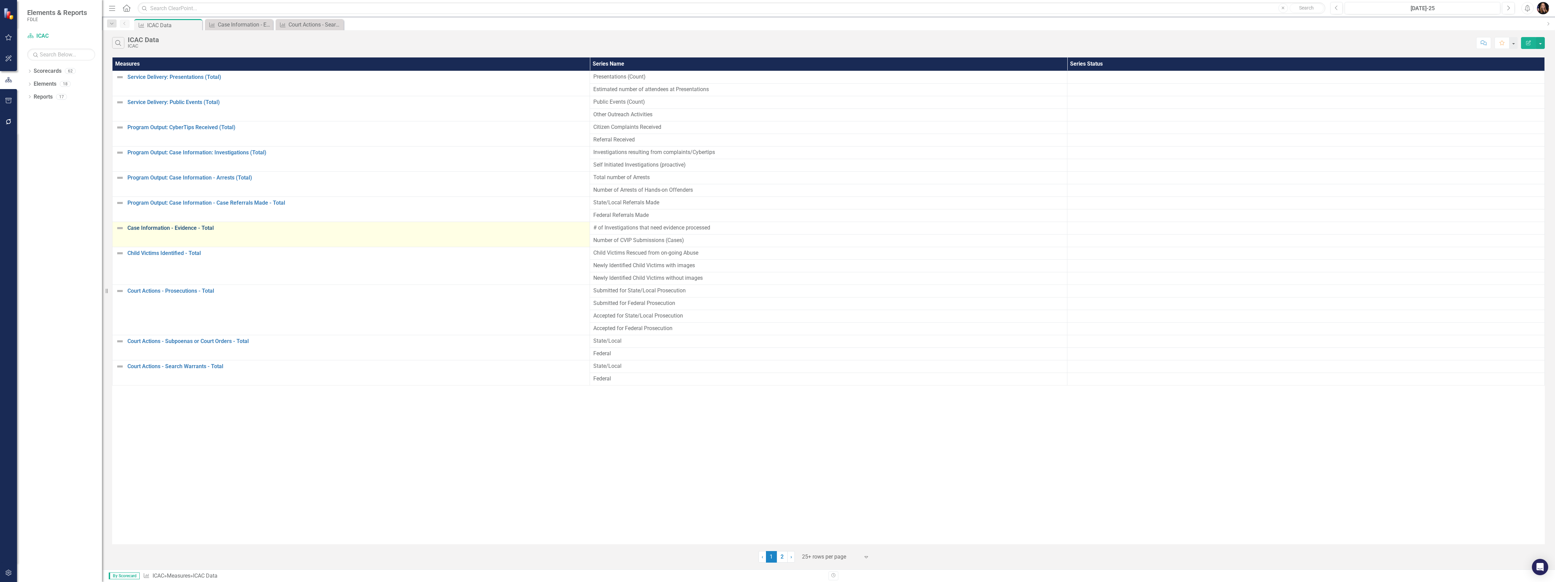
click at [152, 231] on link "Case Information - Evidence - Total" at bounding box center [356, 228] width 459 height 6
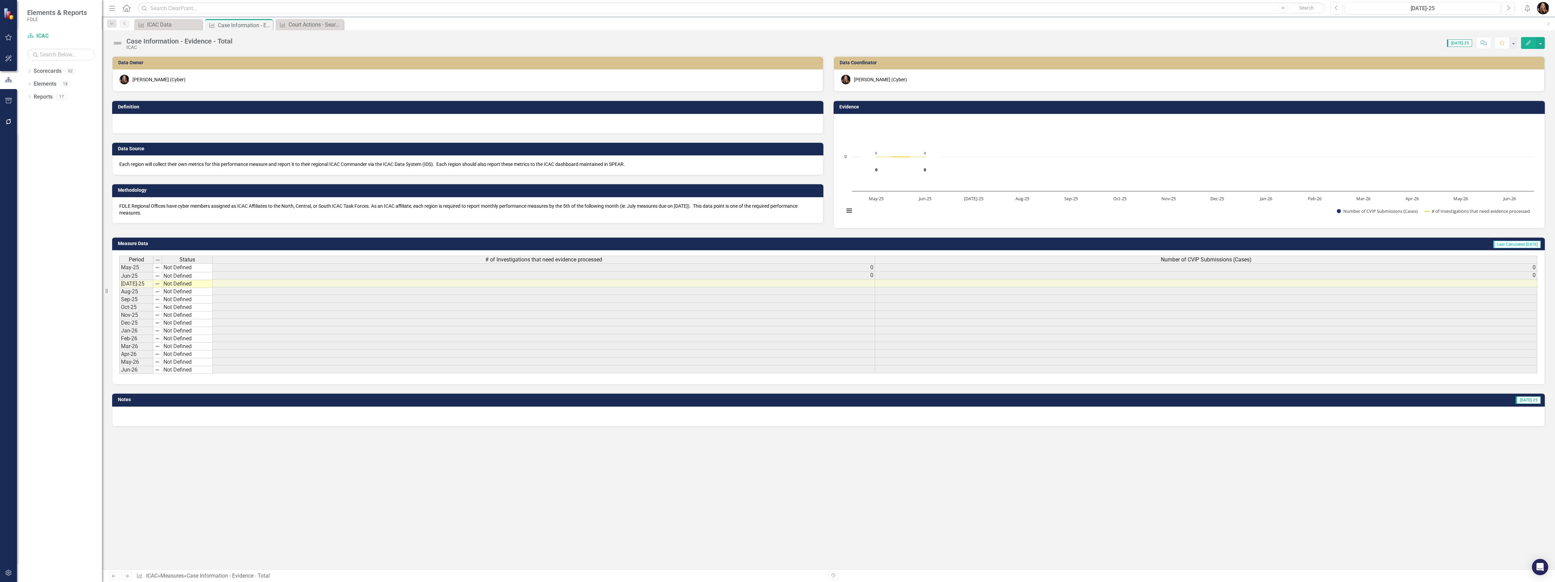
click at [131, 41] on div "Case Information - Evidence - Total" at bounding box center [179, 40] width 106 height 7
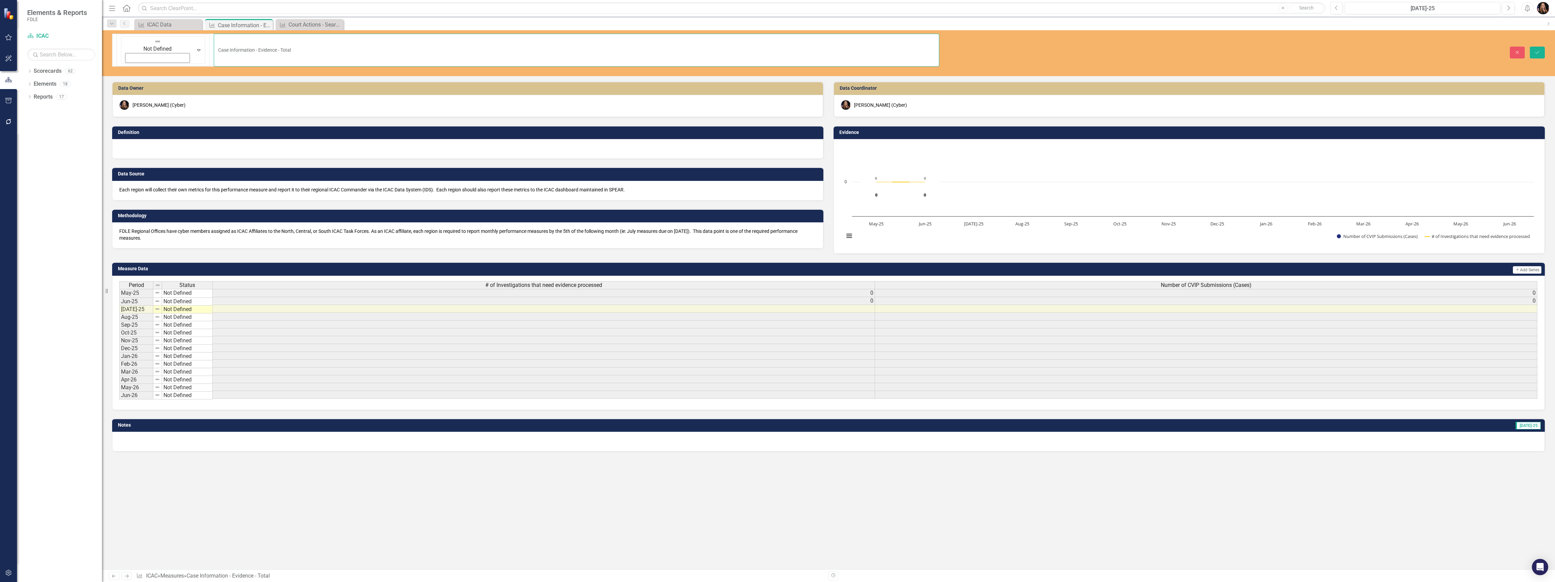
click at [214, 41] on input "Case Information - Evidence - Total" at bounding box center [577, 50] width 726 height 33
type input "Program Output: Case Information - Evidence - Total"
click at [1540, 50] on icon "Save" at bounding box center [1537, 52] width 6 height 5
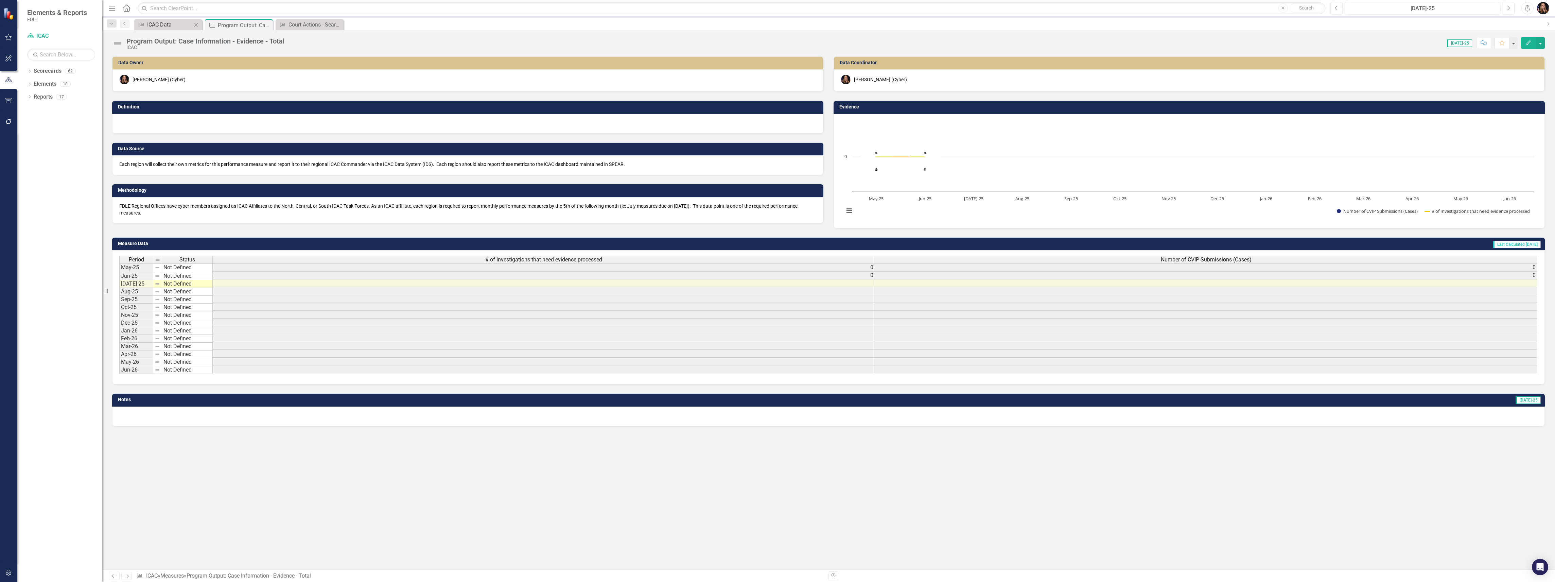
click at [162, 23] on div "ICAC Data" at bounding box center [169, 24] width 45 height 8
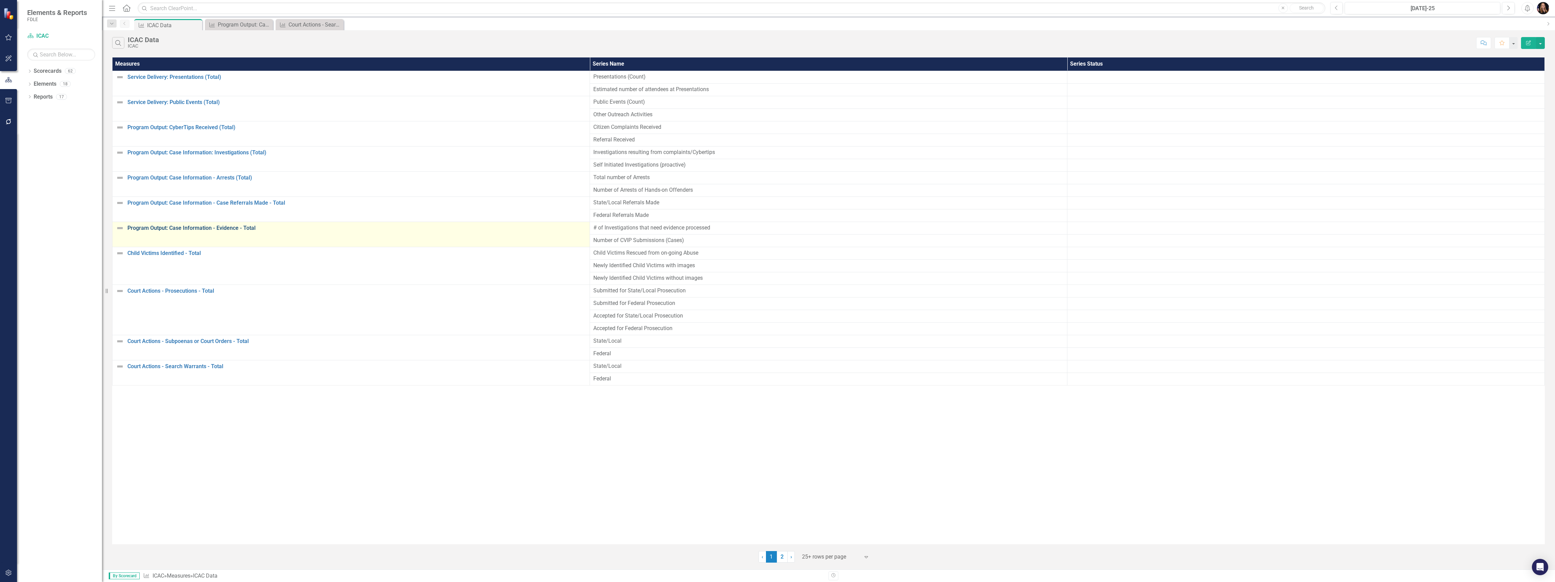
click at [210, 228] on link "Program Output: Case Information - Evidence - Total" at bounding box center [356, 228] width 459 height 6
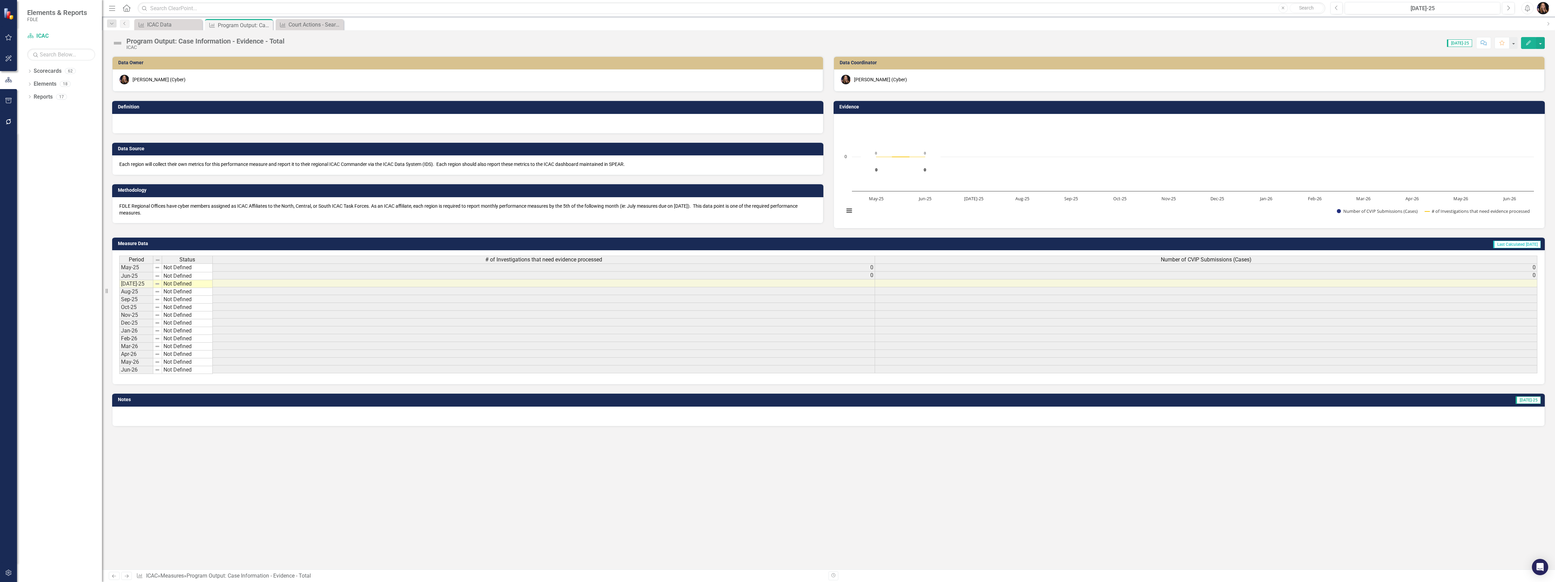
click at [153, 125] on div at bounding box center [467, 124] width 711 height 20
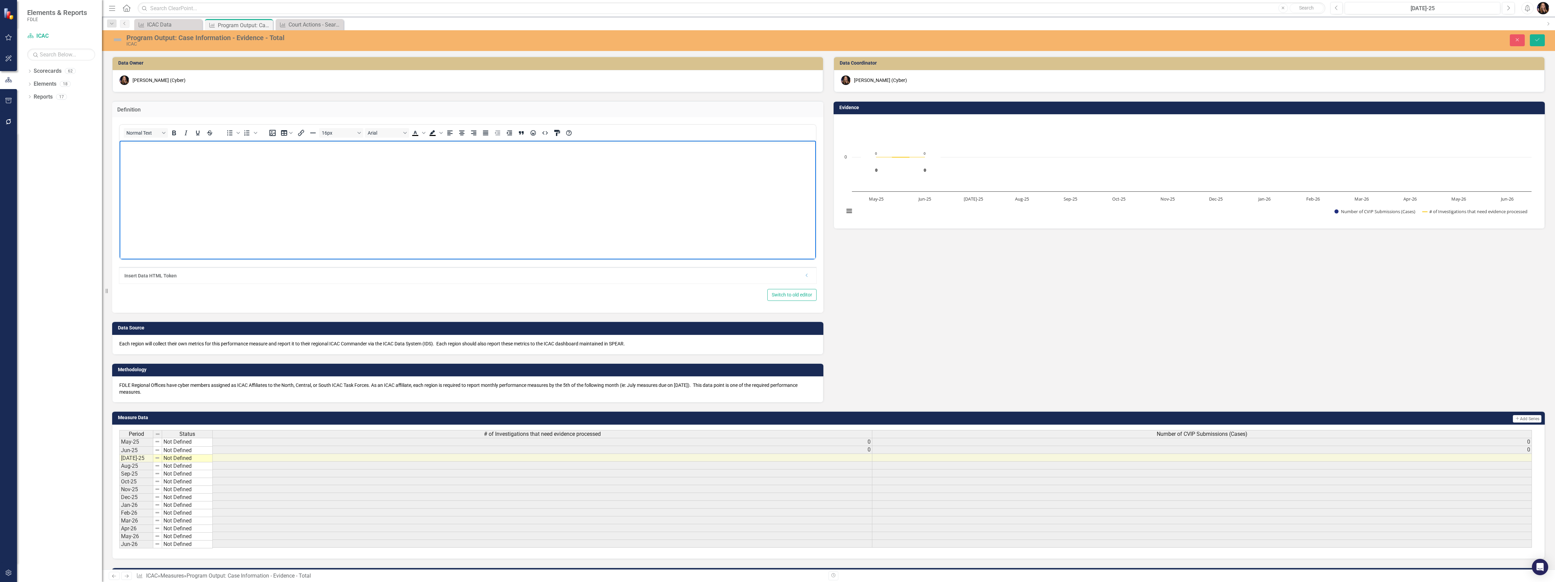
click at [152, 148] on p "Rich Text Area. Press ALT-0 for help." at bounding box center [467, 146] width 693 height 8
click at [171, 166] on body "Rich Text Area. Press ALT-0 for help." at bounding box center [468, 192] width 696 height 102
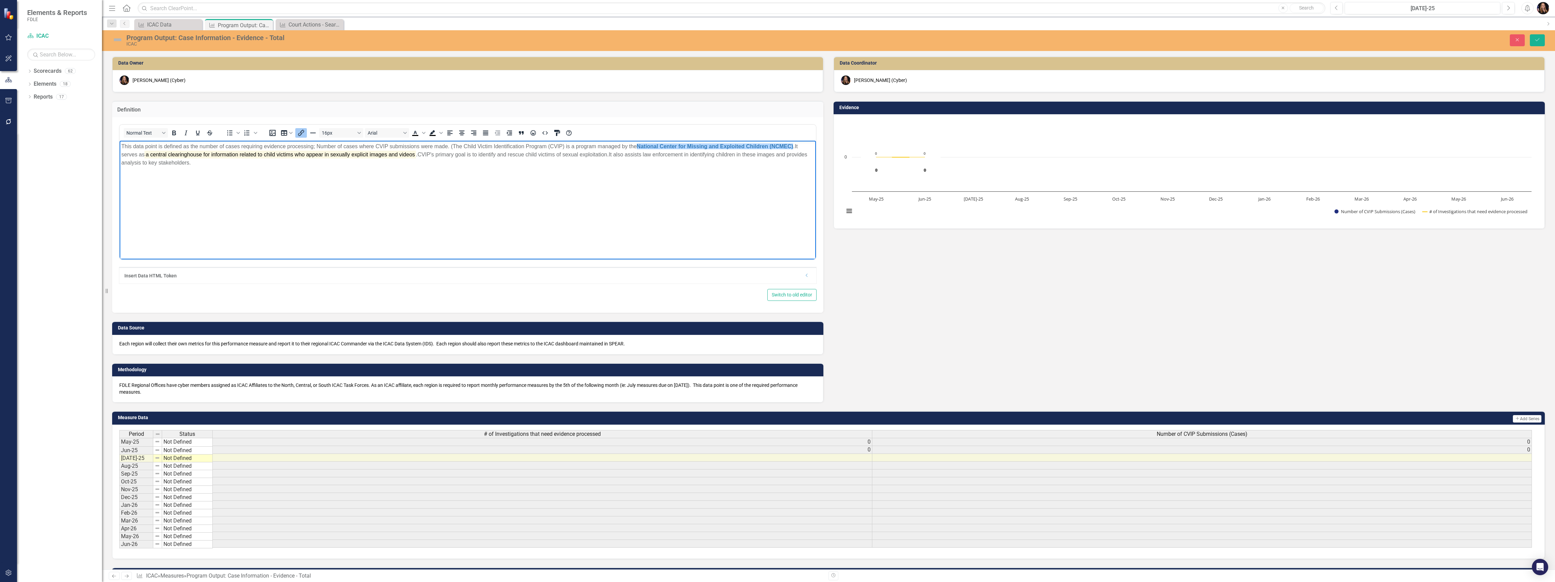
drag, startPoint x: 698, startPoint y: 147, endPoint x: 670, endPoint y: 187, distance: 49.2
click at [667, 191] on body "This data point is defined as the number of cases requiring evidence processing…" at bounding box center [468, 192] width 696 height 102
click at [636, 146] on span "The Child Victim Identification Program (CVIP) is a program managed by the Nati…" at bounding box center [624, 146] width 342 height 6
click at [771, 155] on p "This data point is defined as the number of cases requiring evidence processing…" at bounding box center [467, 150] width 693 height 16
click at [453, 144] on span "The Child Victim Identification Program (CVIP) is a program managed by the Nati…" at bounding box center [463, 150] width 685 height 14
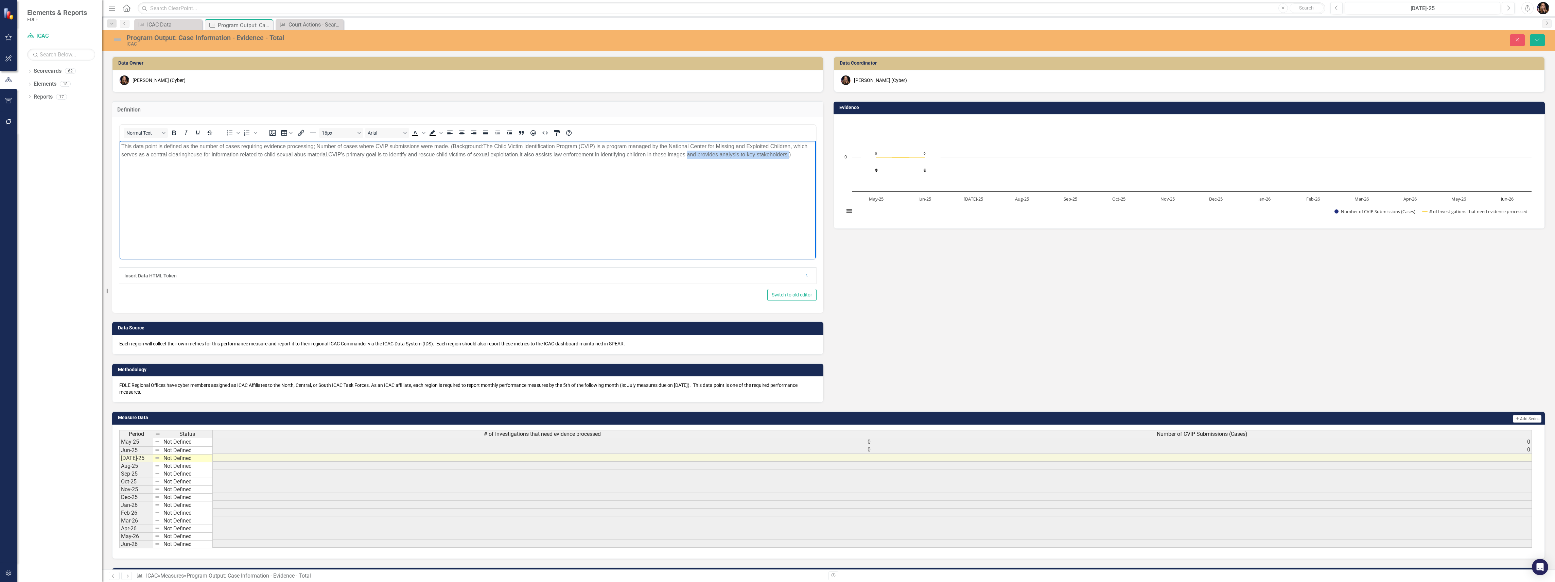
drag, startPoint x: 792, startPoint y: 153, endPoint x: 690, endPoint y: 156, distance: 102.3
click at [690, 156] on span "It also assists law enforcement in identifying children in these images and pro…" at bounding box center [656, 155] width 272 height 6
drag, startPoint x: 696, startPoint y: 156, endPoint x: 769, endPoint y: 158, distance: 73.8
click at [695, 155] on p "This data point is defined as the number of cases requiring evidence processing…" at bounding box center [467, 150] width 693 height 16
click at [307, 156] on span "The Child Victim Identification Program (CVIP) is a program managed by the Nati…" at bounding box center [464, 150] width 686 height 14
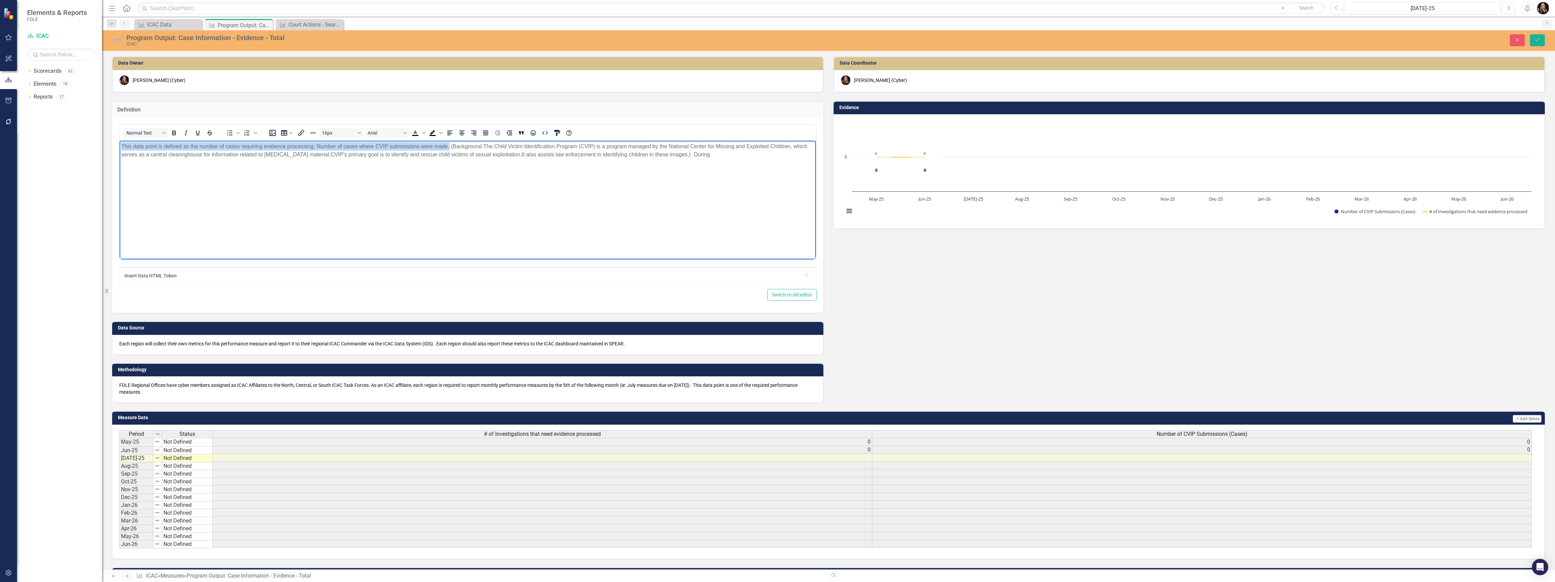
drag, startPoint x: 433, startPoint y: 148, endPoint x: 238, endPoint y: 283, distance: 237.8
click at [120, 143] on html "This data point is defined as the number of cases requiring evidence processing…" at bounding box center [468, 192] width 696 height 102
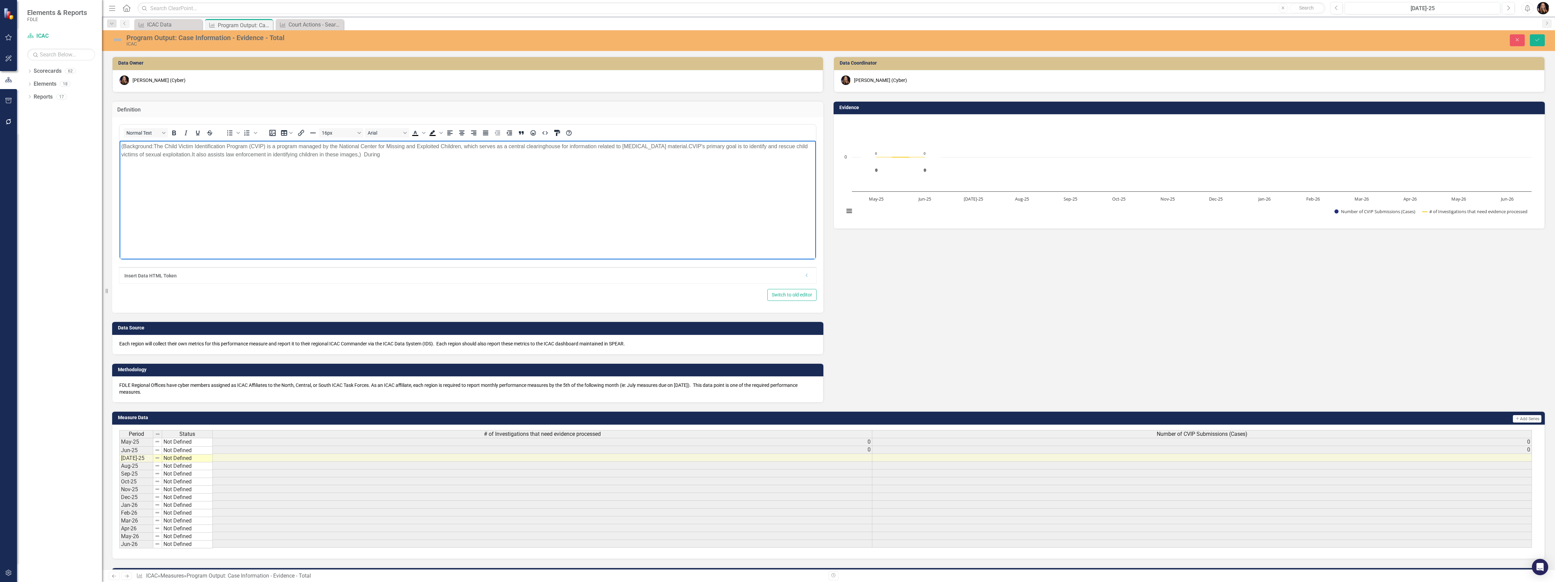
click at [163, 184] on body "(Background: The Child Victim Identification Program (CVIP) is a program manage…" at bounding box center [468, 192] width 696 height 102
drag, startPoint x: 156, startPoint y: 143, endPoint x: 99, endPoint y: 143, distance: 57.1
click at [120, 143] on html "(Background: The Child Victim Identification Program (CVIP) is a program manage…" at bounding box center [468, 192] width 696 height 102
click at [167, 170] on p "Rich Text Area. Press ALT-0 for help." at bounding box center [467, 168] width 693 height 8
click at [375, 167] on span "This data point is defined as the number of cases requiring evidence processing…" at bounding box center [285, 168] width 328 height 6
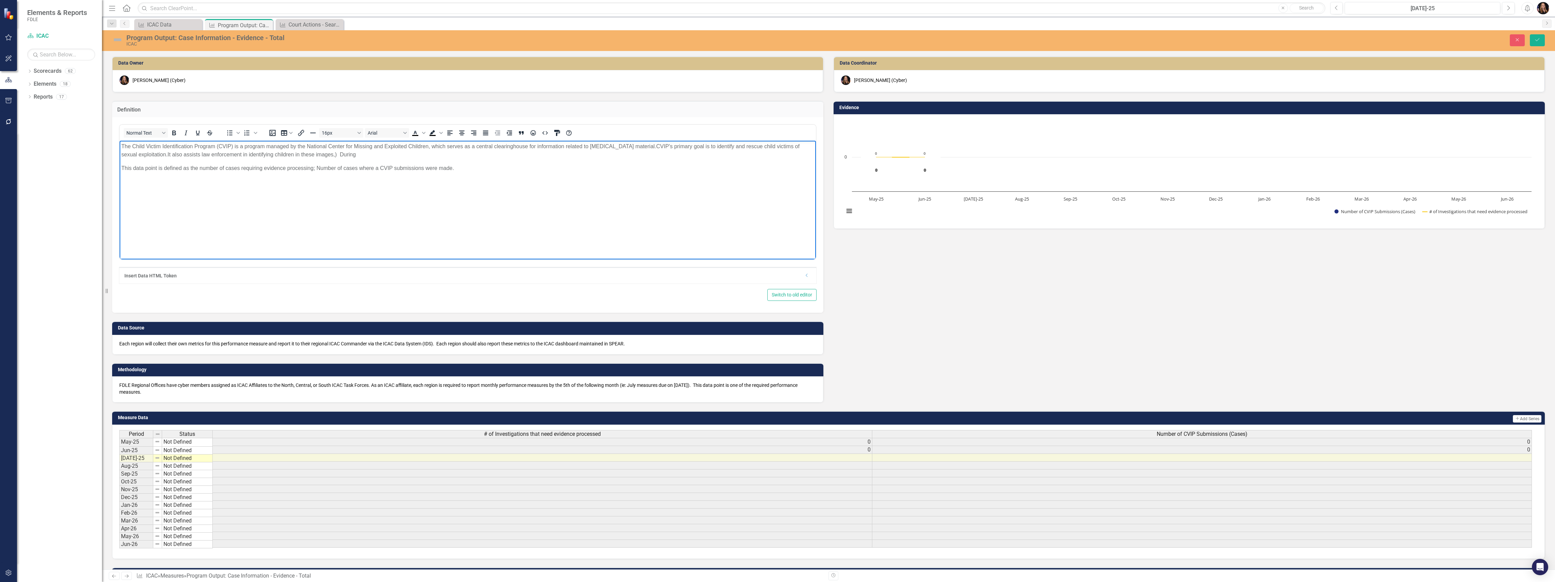
drag, startPoint x: 452, startPoint y: 168, endPoint x: 525, endPoint y: 172, distance: 72.5
click at [453, 168] on span "This data point is defined as the number of cases requiring evidence processing…" at bounding box center [287, 168] width 333 height 6
drag, startPoint x: 360, startPoint y: 152, endPoint x: 334, endPoint y: 154, distance: 25.9
click at [334, 154] on p "The Child Victim Identification Program (CVIP) is a program managed by the Nati…" at bounding box center [467, 150] width 693 height 16
click at [475, 155] on span "It also assists law enforcement in identifying children in these images/videos.…" at bounding box center [321, 155] width 307 height 6
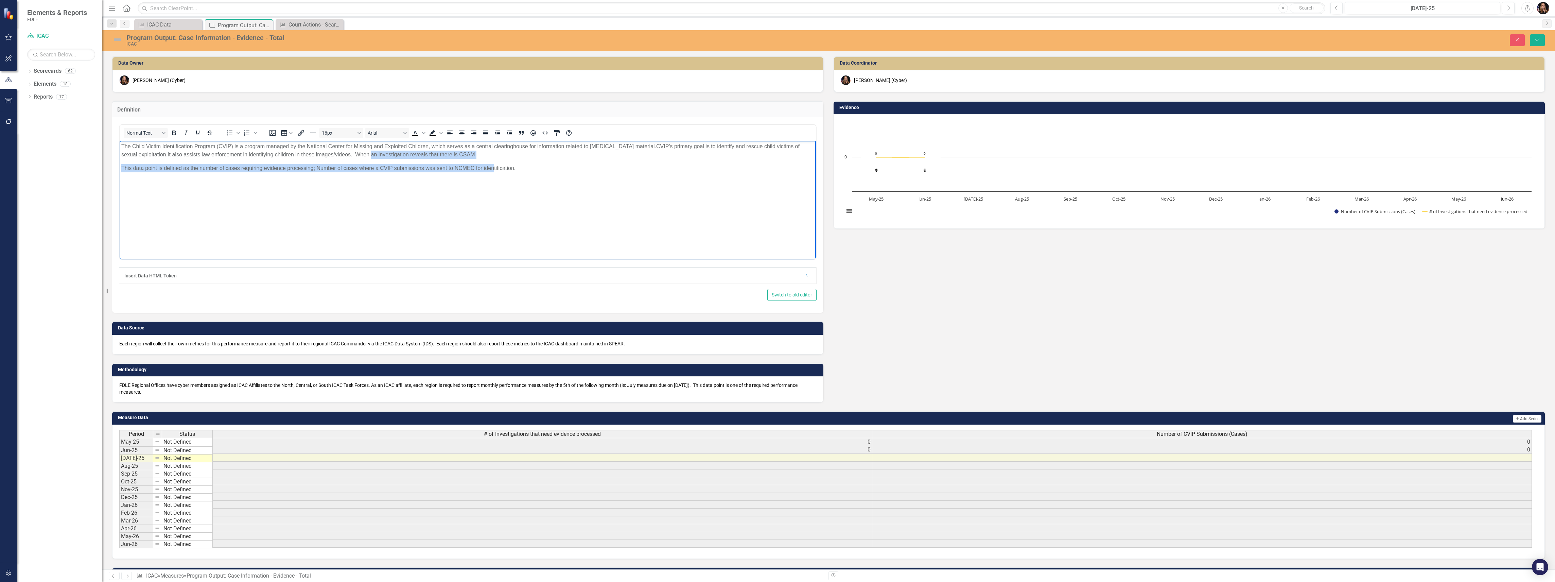
drag, startPoint x: 494, startPoint y: 160, endPoint x: 372, endPoint y: 154, distance: 121.8
click at [372, 154] on body "The Child Victim Identification Program (CVIP) is a program managed by the Nati…" at bounding box center [468, 192] width 696 height 102
click at [373, 156] on span "It also assists law enforcement in identifying children in these images/videos.…" at bounding box center [321, 155] width 307 height 6
drag, startPoint x: 427, startPoint y: 154, endPoint x: 358, endPoint y: 152, distance: 69.0
click at [358, 152] on p "The Child Victim Identification Program (CVIP) is a program managed by the Nati…" at bounding box center [467, 150] width 693 height 16
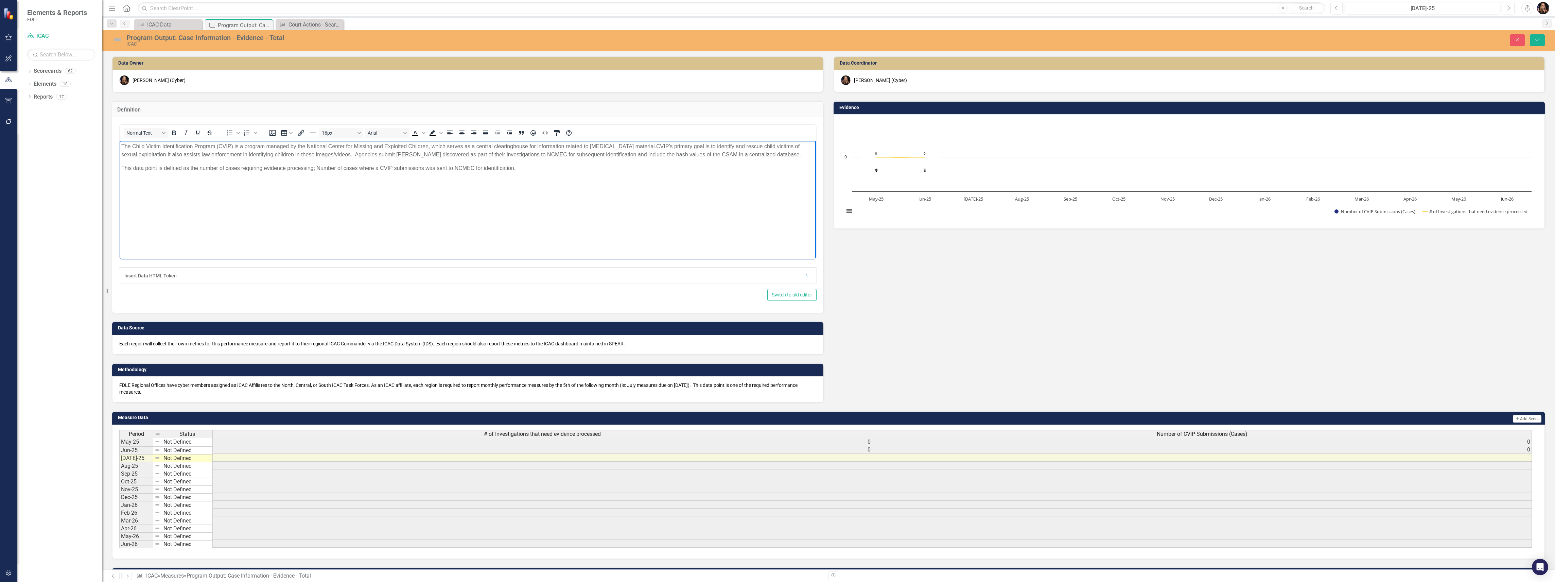
click at [722, 153] on span "It also assists law enforcement in identifying children in these images/videos.…" at bounding box center [485, 155] width 634 height 6
click at [1536, 44] on button "Save" at bounding box center [1537, 40] width 15 height 12
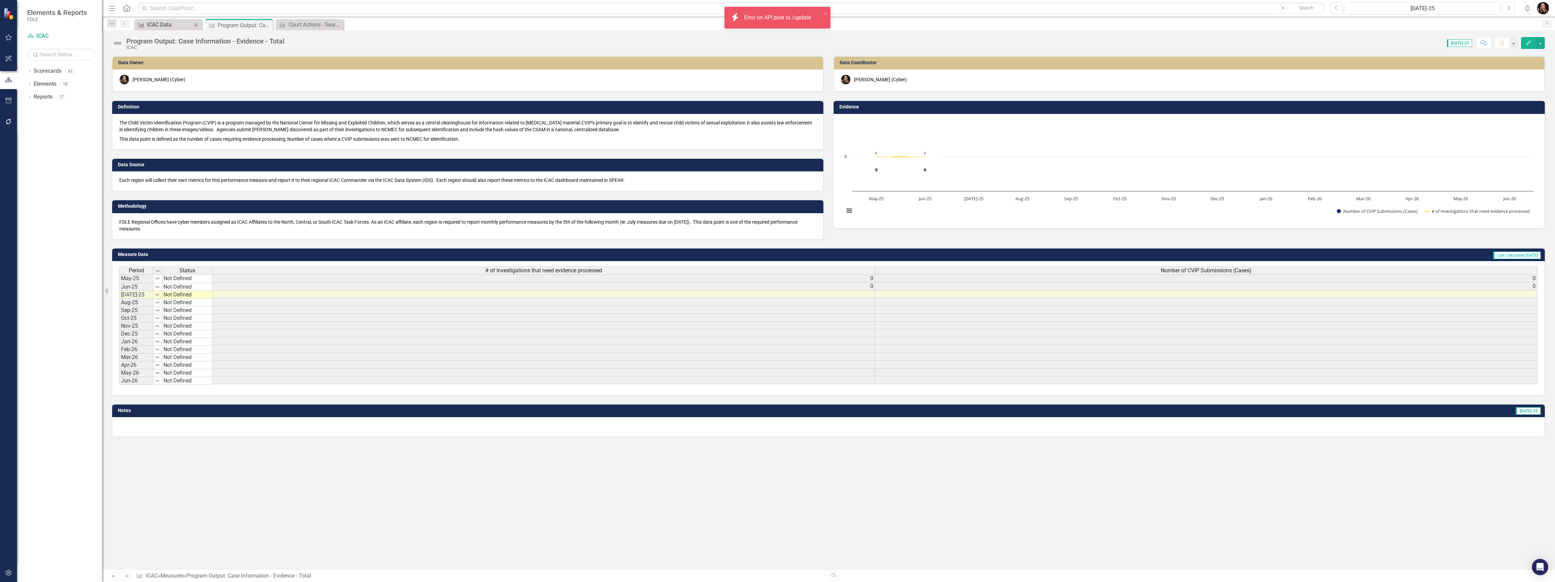
click at [156, 22] on div "ICAC Data" at bounding box center [169, 24] width 45 height 8
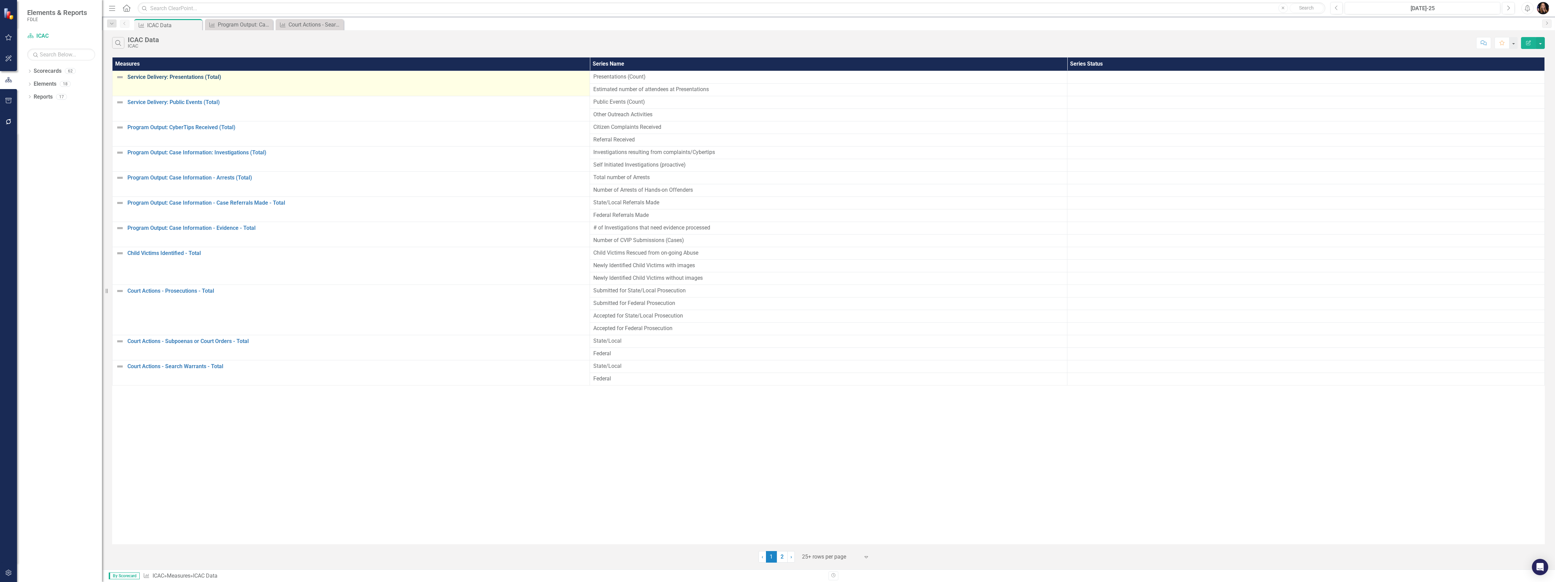
click at [158, 76] on link "Service Delivery: Presentations (Total)" at bounding box center [356, 77] width 459 height 6
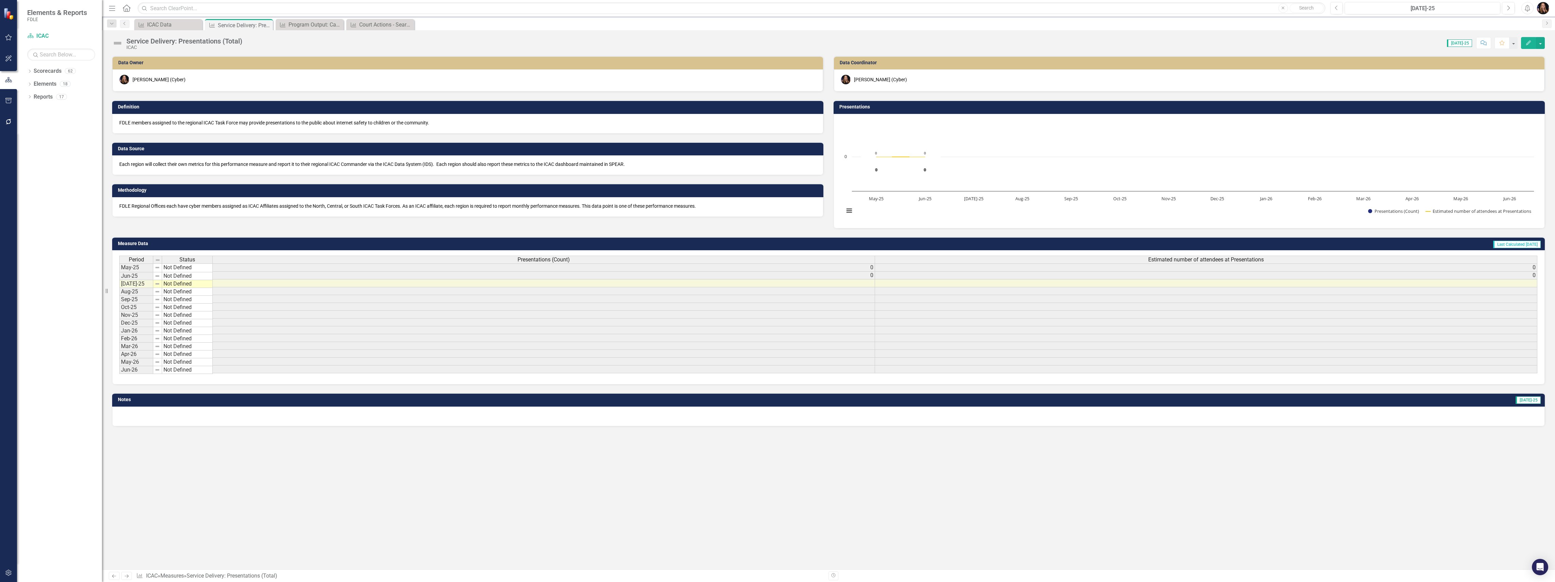
click at [203, 206] on p "FDLE Regional Offices each have cyber members assigned as ICAC Affiliates assig…" at bounding box center [467, 206] width 697 height 7
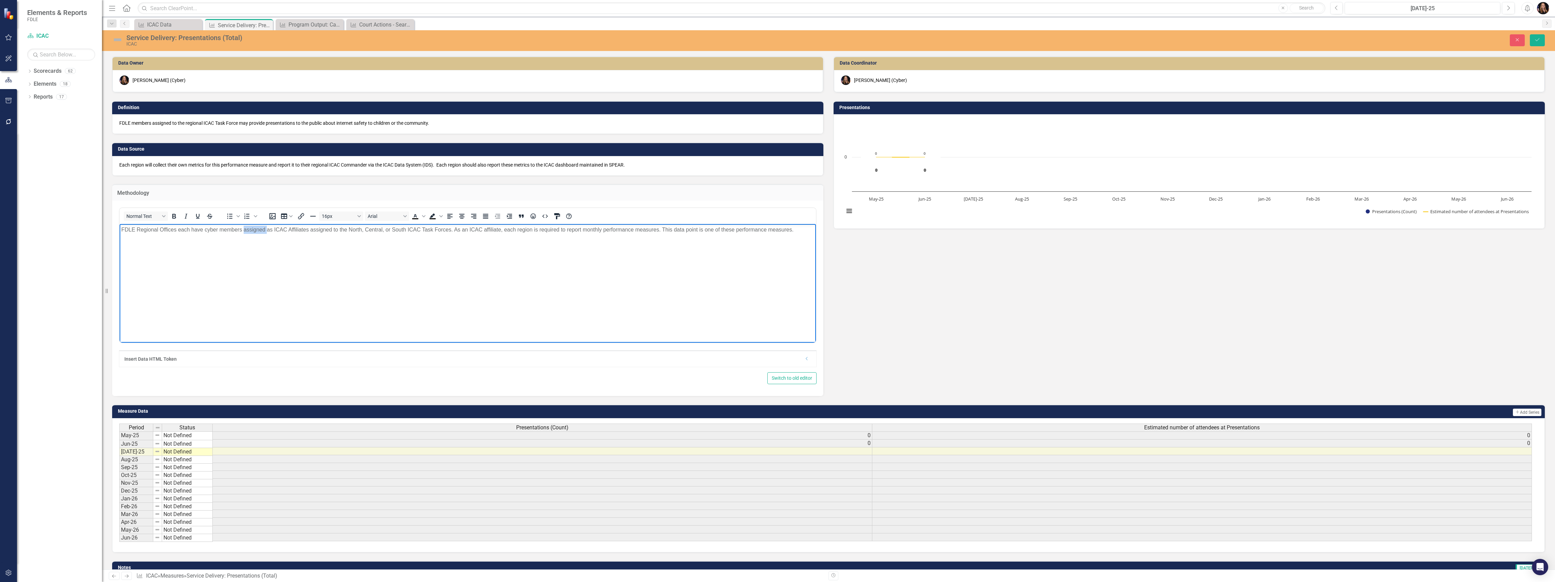
drag, startPoint x: 267, startPoint y: 229, endPoint x: 244, endPoint y: 229, distance: 22.8
click at [244, 229] on p "FDLE Regional Offices each have cyber members assigned as ICAC Affiliates assig…" at bounding box center [467, 230] width 693 height 8
drag, startPoint x: 334, startPoint y: 227, endPoint x: 311, endPoint y: 227, distance: 22.8
click at [315, 227] on p "FDLE Regional Offices each have cyber members assigned as ICAC Affiliates assig…" at bounding box center [467, 230] width 693 height 8
drag, startPoint x: 266, startPoint y: 230, endPoint x: 244, endPoint y: 227, distance: 22.6
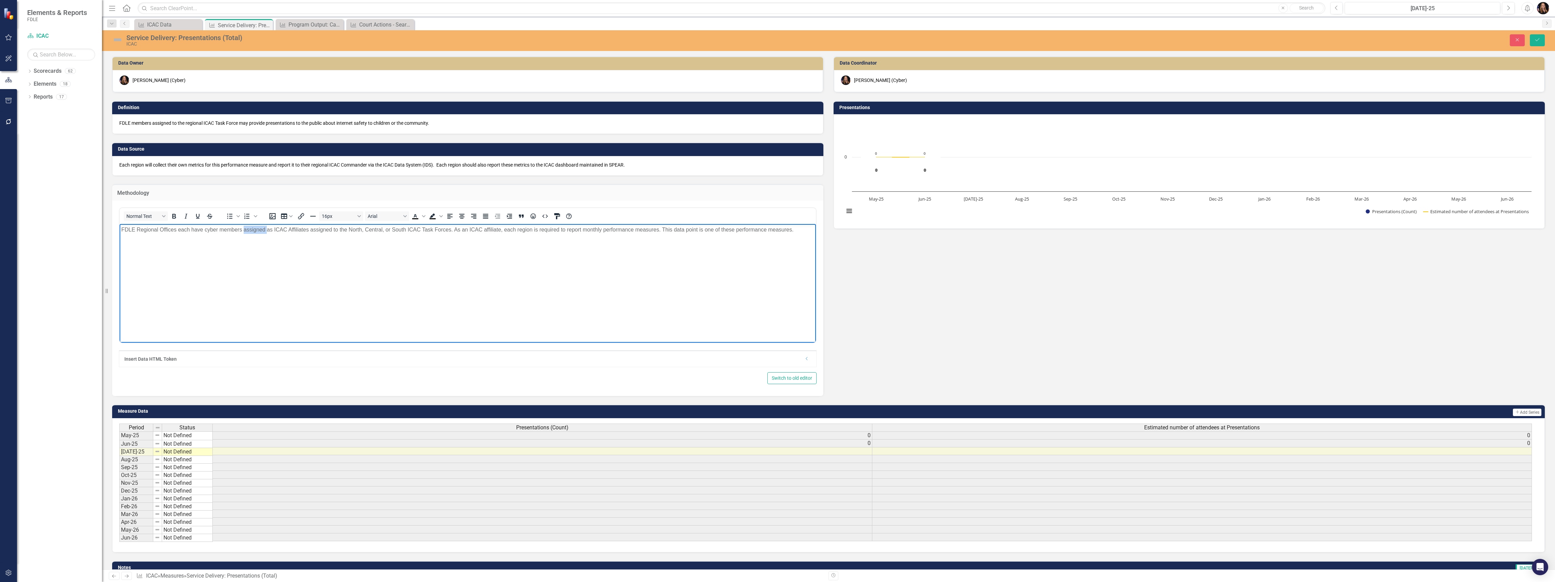
click at [244, 227] on p "FDLE Regional Offices each have cyber members assigned as ICAC Affiliates assig…" at bounding box center [467, 230] width 693 height 8
click at [400, 226] on p "FDLE Regional Offices each have cyber members who are ICAC Affiliates assigned …" at bounding box center [467, 230] width 693 height 8
copy p "FDLE Regional Offices each have cyber members who are ICAC Affiliates assigned …"
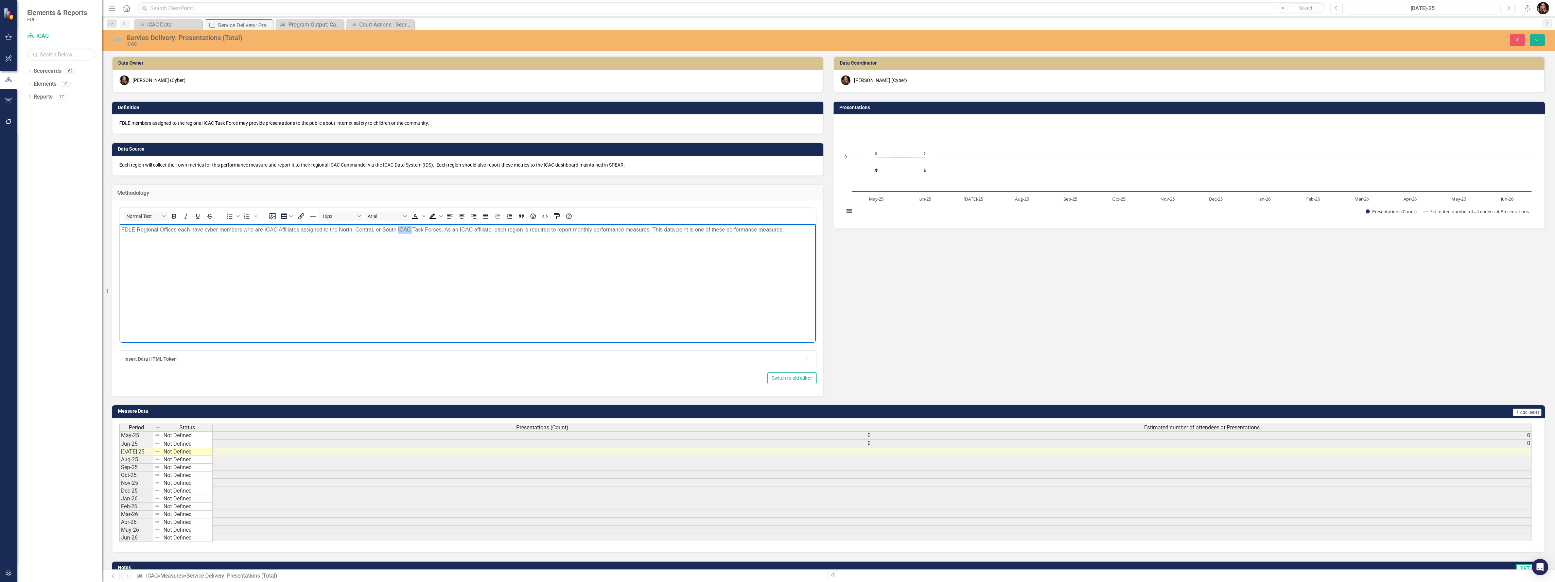
click at [348, 279] on body "FDLE Regional Offices each have cyber members who are ICAC Affiliates assigned …" at bounding box center [468, 275] width 696 height 102
click at [257, 250] on body "FDLE Regional Offices each have cyber members who are ICAC Affiliates assigned …" at bounding box center [468, 275] width 696 height 102
click at [253, 238] on body "FDLE Regional Offices each have cyber members who are ICAC Affiliates assigned …" at bounding box center [468, 275] width 696 height 102
drag, startPoint x: 243, startPoint y: 229, endPoint x: 247, endPoint y: 230, distance: 4.3
click at [243, 228] on p "FDLE Regional Offices each have cyber members who are ICAC Affiliates assigned …" at bounding box center [467, 230] width 693 height 8
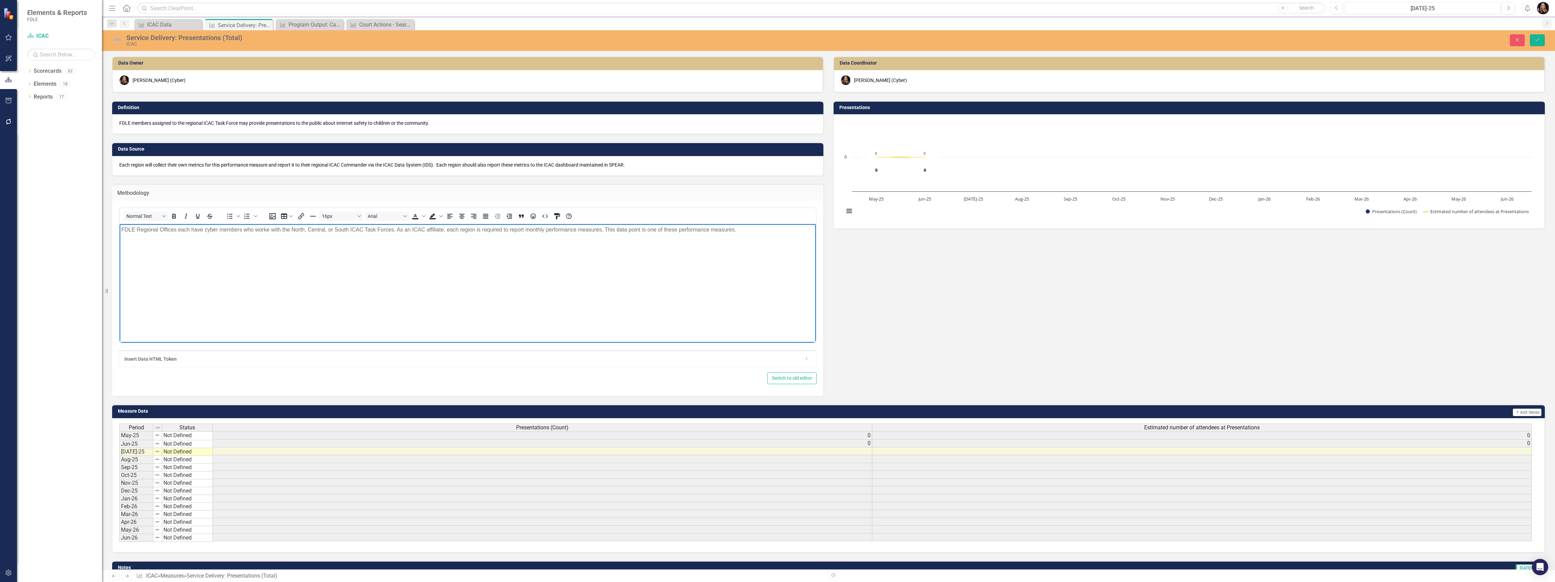
click at [177, 230] on p "FDLE Regional Offices each have cyber members who worke with the North, Central…" at bounding box center [467, 230] width 693 height 8
drag, startPoint x: 176, startPoint y: 229, endPoint x: 181, endPoint y: 237, distance: 9.2
click at [176, 229] on p "FDLE Regional Offices are considered each have cyber members who worke with the…" at bounding box center [467, 230] width 693 height 8
click at [214, 230] on p "FDLE Regional Offices are considered each have cyber members who worke with the…" at bounding box center [467, 230] width 693 height 8
drag, startPoint x: 371, startPoint y: 229, endPoint x: 308, endPoint y: 226, distance: 62.9
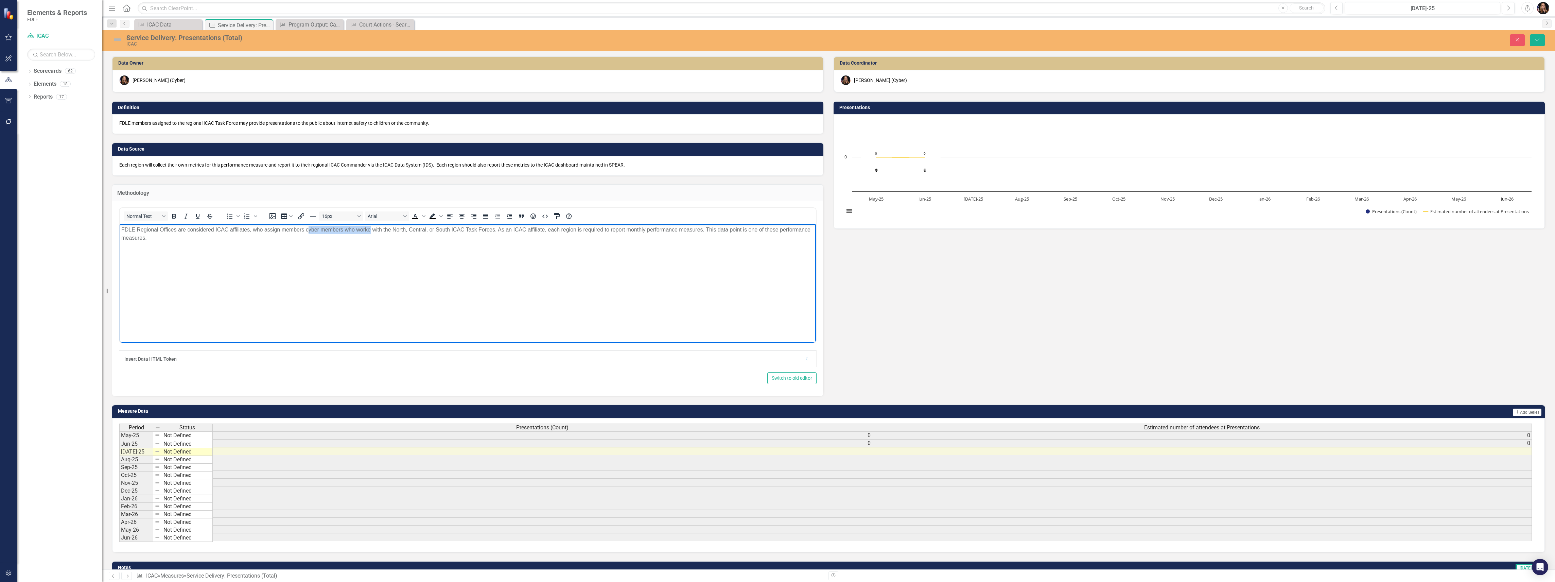
click at [308, 226] on p "FDLE Regional Offices are considered ICAC affiliates, who assign members cyber …" at bounding box center [467, 234] width 693 height 16
drag, startPoint x: 154, startPoint y: 245, endPoint x: 105, endPoint y: 229, distance: 52.1
click at [120, 229] on html "FDLE Regional Offices are considered ICAC affiliates, who assign members to wor…" at bounding box center [468, 275] width 696 height 102
copy p "FDLE Regional Offices are considered ICAC affiliates, who assign members to wor…"
click at [252, 268] on body "FDLE Regional Offices are considered ICAC affiliates, who assign members to wor…" at bounding box center [468, 275] width 696 height 102
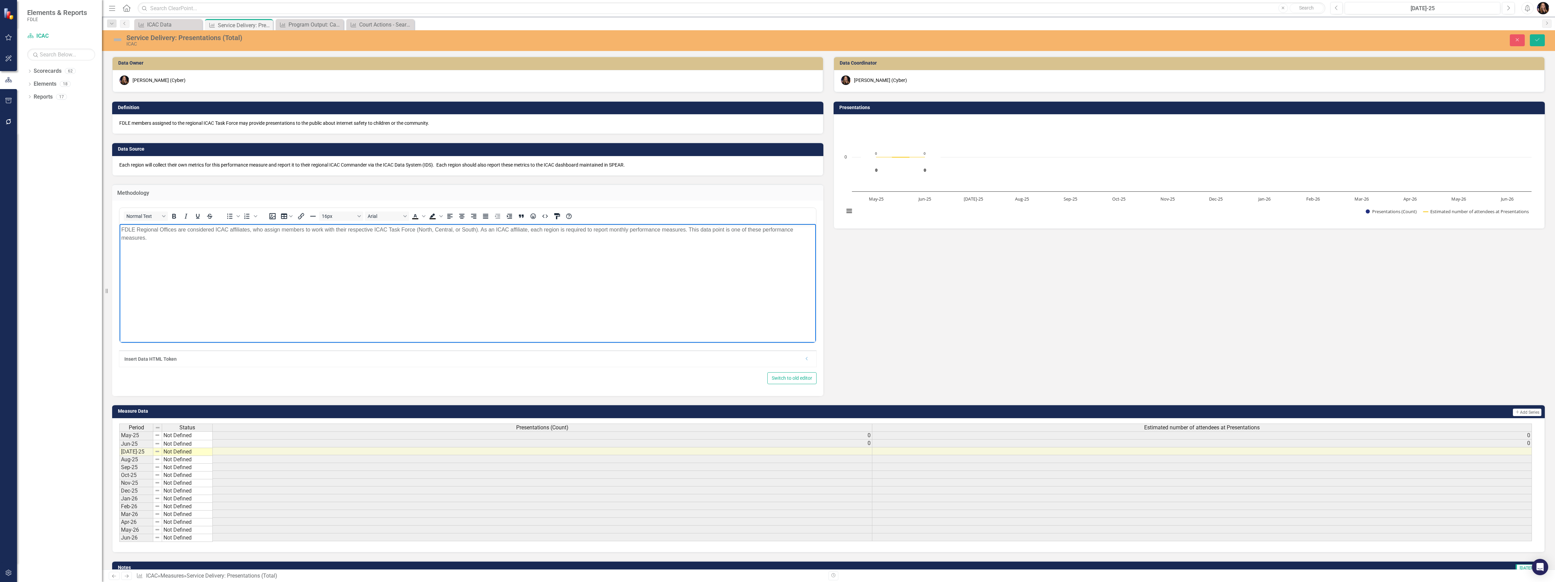
click at [368, 252] on body "FDLE Regional Offices are considered ICAC affiliates, who assign members to wor…" at bounding box center [468, 275] width 696 height 102
drag, startPoint x: 626, startPoint y: 229, endPoint x: 609, endPoint y: 229, distance: 17.3
click at [609, 229] on p "FDLE Regional Offices are considered ICAC affiliates, who assign members to wor…" at bounding box center [467, 234] width 693 height 16
click at [197, 215] on icon "Underline" at bounding box center [198, 216] width 8 height 8
click at [216, 270] on body "FDLE Regional Offices are considered ICAC affiliates, who assign members to wor…" at bounding box center [468, 275] width 696 height 102
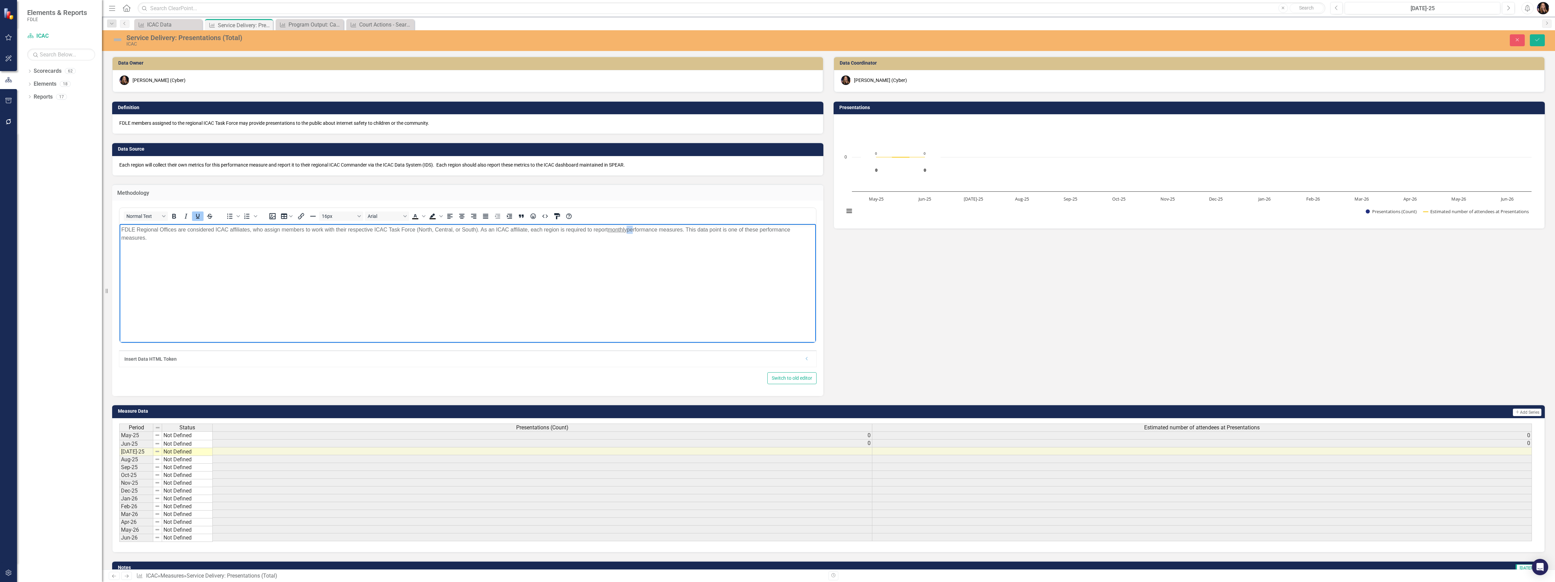
drag, startPoint x: 634, startPoint y: 230, endPoint x: 627, endPoint y: 230, distance: 6.1
click at [627, 230] on p "FDLE Regional Offices are considered ICAC affiliates, who assign members to wor…" at bounding box center [467, 234] width 693 height 16
click at [198, 212] on icon "Underline" at bounding box center [198, 216] width 8 height 8
click at [276, 295] on body "FDLE Regional Offices are considered ICAC affiliates, who assign members to wor…" at bounding box center [468, 275] width 696 height 102
drag, startPoint x: 182, startPoint y: 252, endPoint x: 100, endPoint y: 230, distance: 84.9
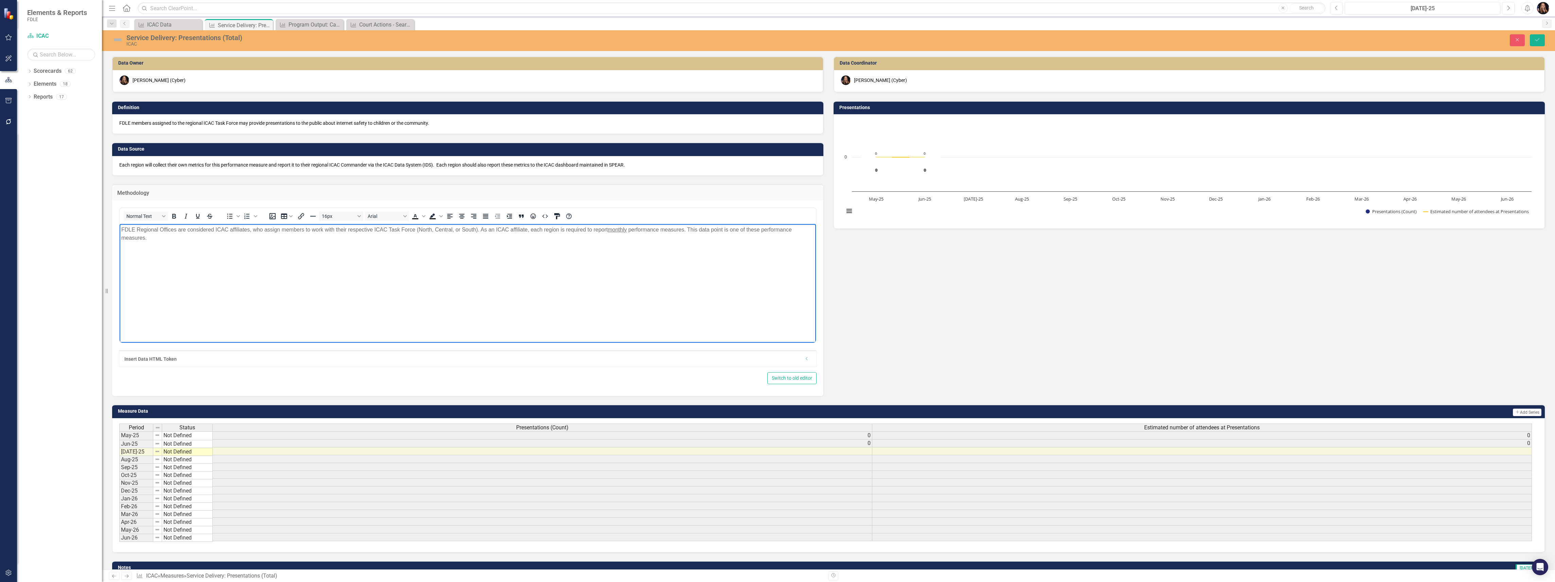
click at [120, 230] on html "FDLE Regional Offices are considered ICAC affiliates, who assign members to wor…" at bounding box center [468, 275] width 696 height 102
copy p "FDLE Regional Offices are considered ICAC affiliates, who assign members to wor…"
click at [127, 251] on body "FDLE Regional Offices are considered ICAC affiliates, who assign members to wor…" at bounding box center [468, 275] width 696 height 102
drag, startPoint x: 154, startPoint y: 239, endPoint x: 121, endPoint y: 228, distance: 35.6
click at [121, 228] on body "FDLE Regional Offices are considered ICAC affiliates, who assign members to wor…" at bounding box center [468, 275] width 696 height 102
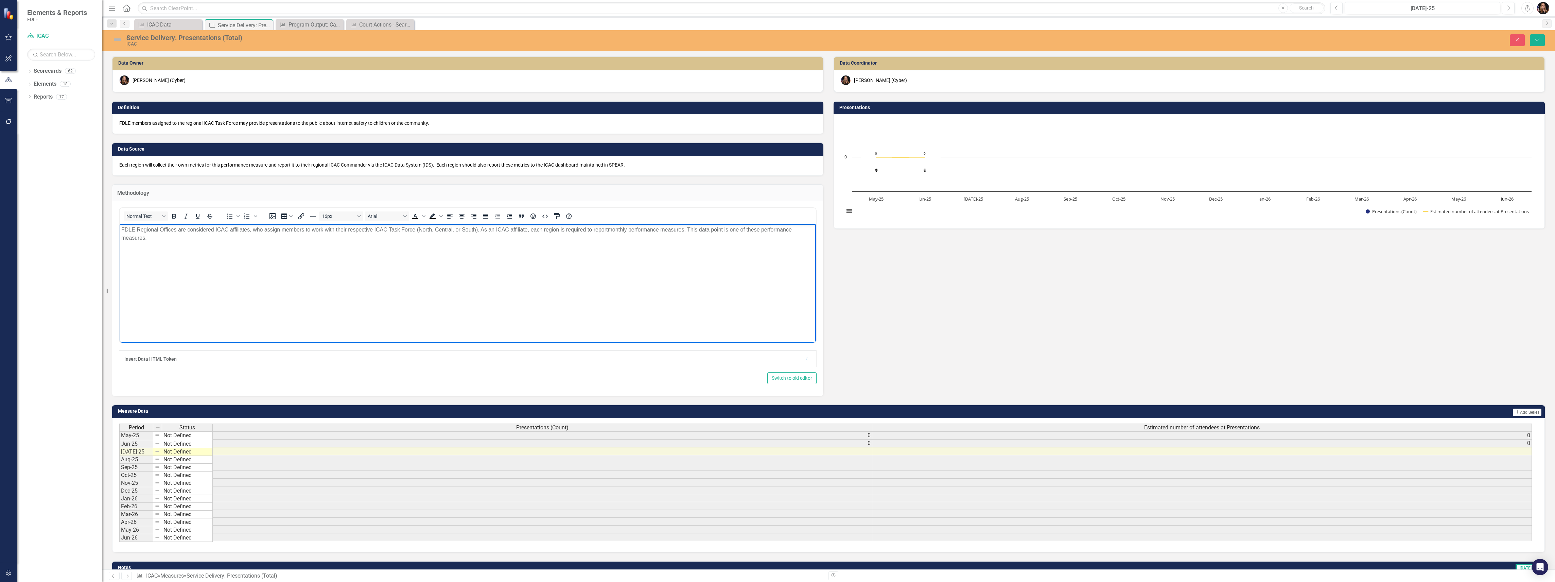
copy p "FDLE Regional Offices are considered ICAC affiliates, who assign members to wor…"
click at [1538, 41] on icon "Save" at bounding box center [1537, 39] width 6 height 5
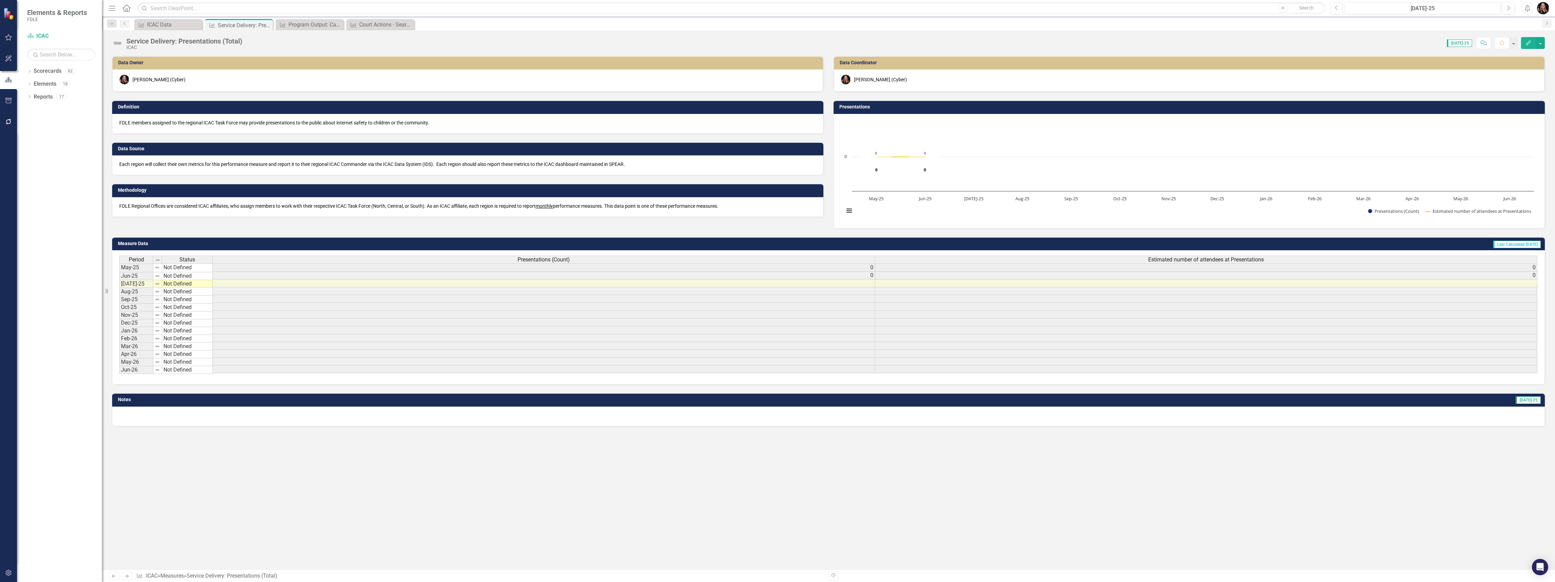
click at [128, 575] on icon "Next" at bounding box center [127, 576] width 6 height 4
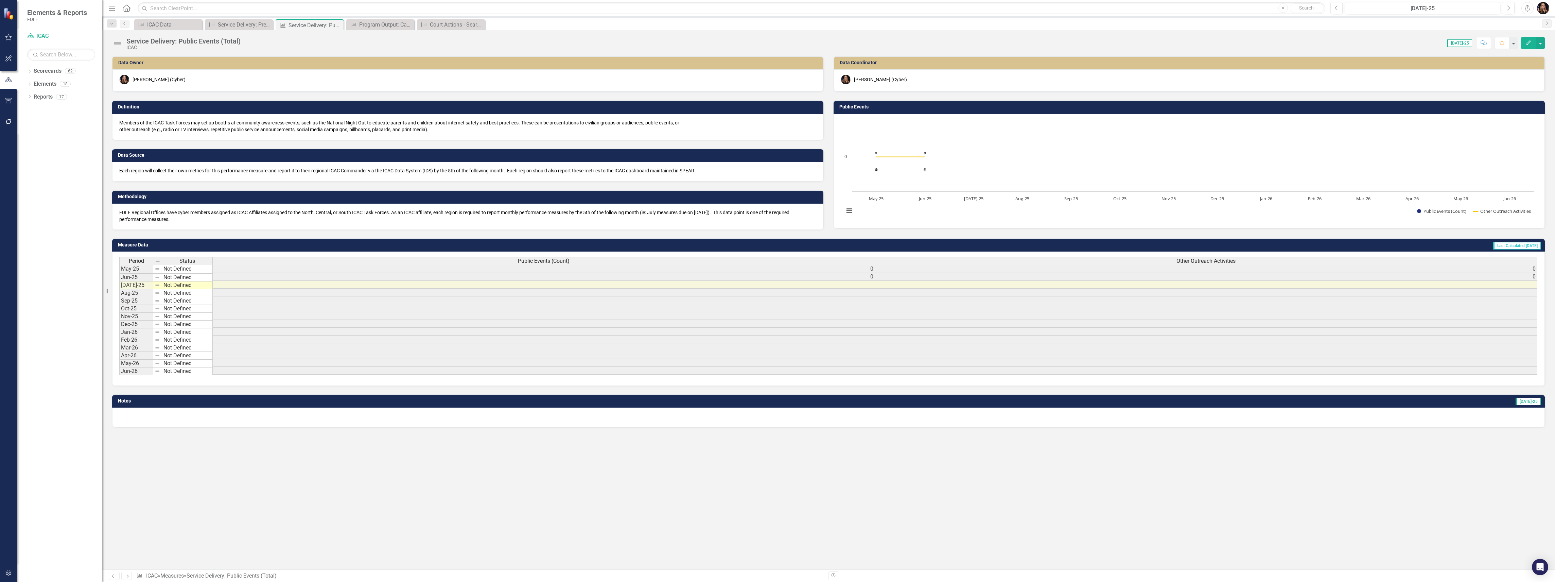
click at [172, 216] on p "FDLE Regional Offices have cyber members assigned as ICAC Affiliates assigned t…" at bounding box center [467, 216] width 697 height 14
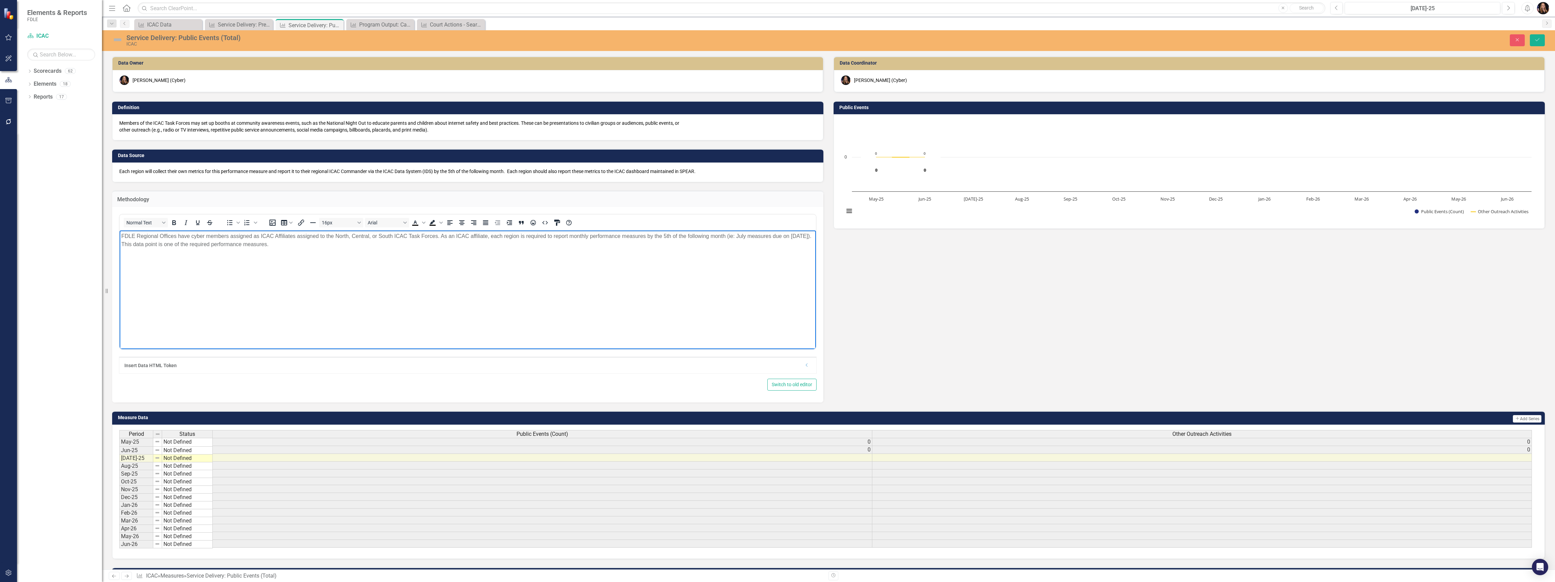
drag, startPoint x: 294, startPoint y: 250, endPoint x: 238, endPoint y: 502, distance: 258.6
click at [120, 238] on html "FDLE Regional Offices have cyber members assigned as ICAC Affiliates assigned t…" at bounding box center [468, 281] width 696 height 102
paste body "Rich Text Area. Press ALT-0 for help."
drag, startPoint x: 401, startPoint y: 254, endPoint x: 216, endPoint y: 455, distance: 273.5
click at [120, 230] on html "FDLE Regional Offices are considered ICAC affiliates, who assign members to wor…" at bounding box center [468, 281] width 696 height 102
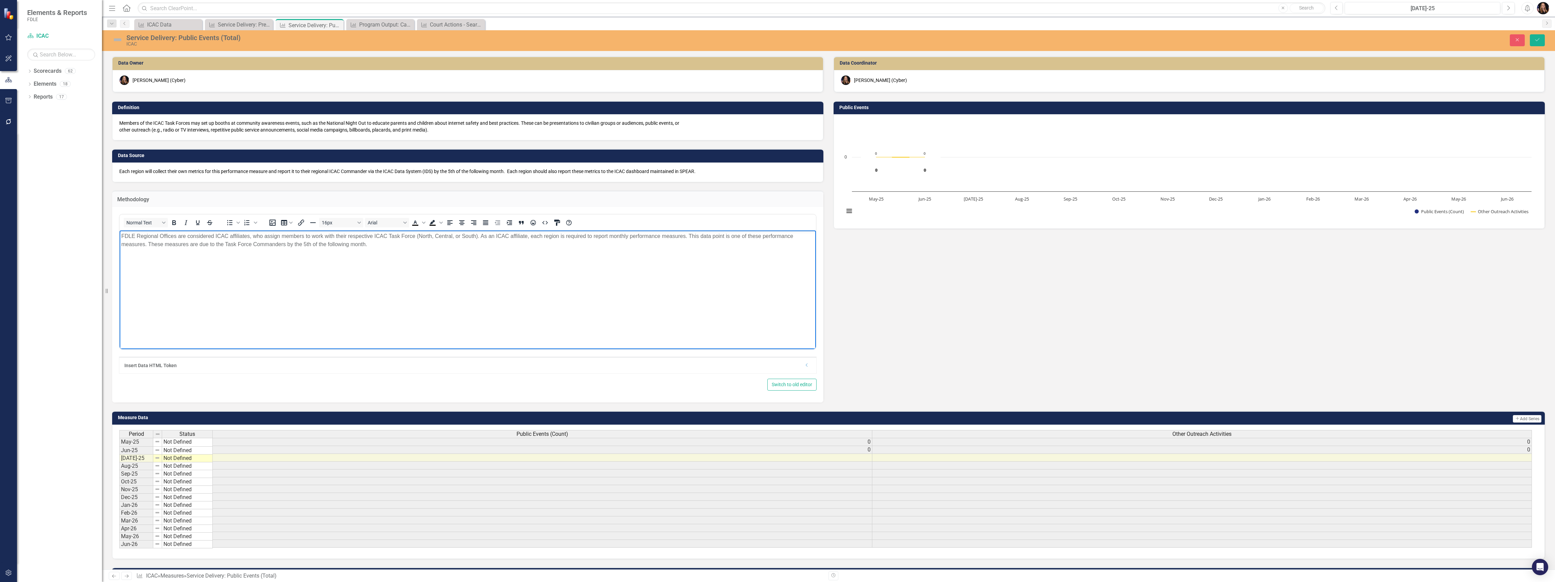
click at [325, 299] on body "FDLE Regional Offices are considered ICAC affiliates, who assign members to wor…" at bounding box center [468, 281] width 696 height 102
click at [348, 247] on p "FDLE Regional Offices are considered ICAC affiliates, who assign members to wor…" at bounding box center [467, 240] width 693 height 16
click at [351, 245] on p "FDLE Regional Offices are considered ICAC affiliates, who assign members to wor…" at bounding box center [467, 240] width 693 height 16
drag, startPoint x: 379, startPoint y: 248, endPoint x: 208, endPoint y: 462, distance: 273.2
click at [120, 231] on html "FDLE Regional Offices are considered ICAC affiliates, who assign members to wor…" at bounding box center [468, 281] width 696 height 102
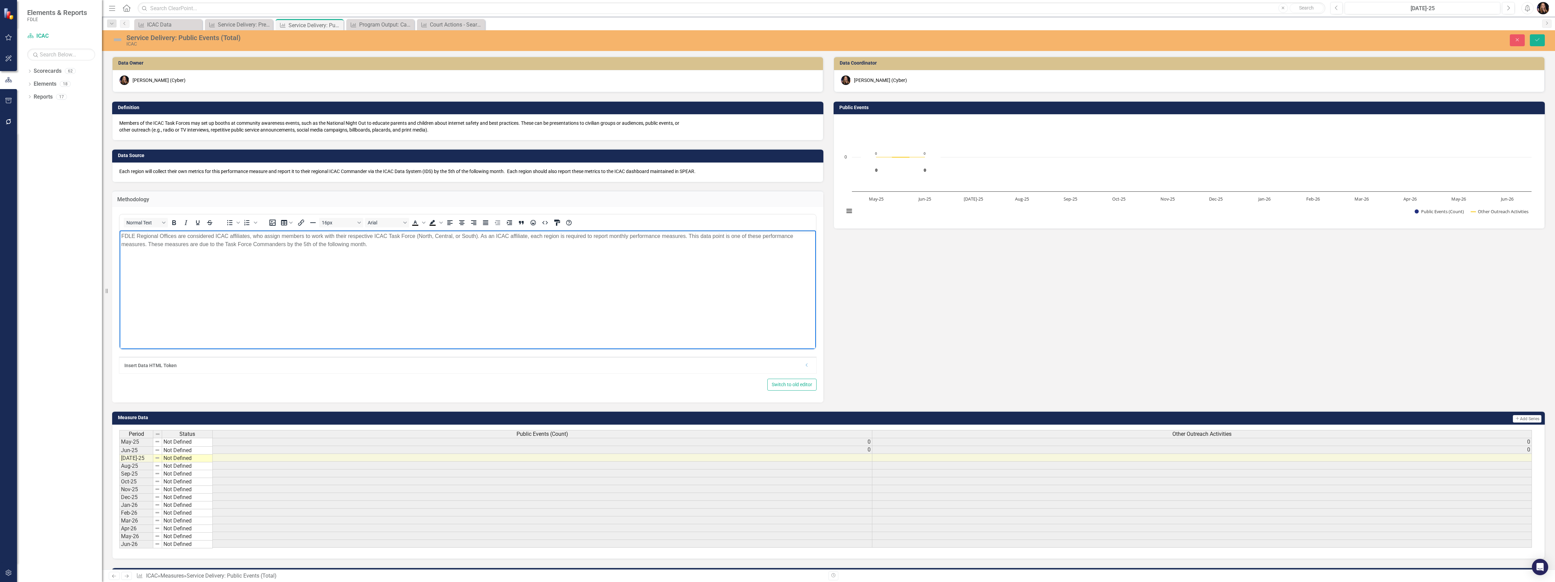
copy p "FDLE Regional Offices are considered ICAC affiliates, who assign members to wor…"
click at [1538, 40] on icon "submit" at bounding box center [1538, 39] width 4 height 3
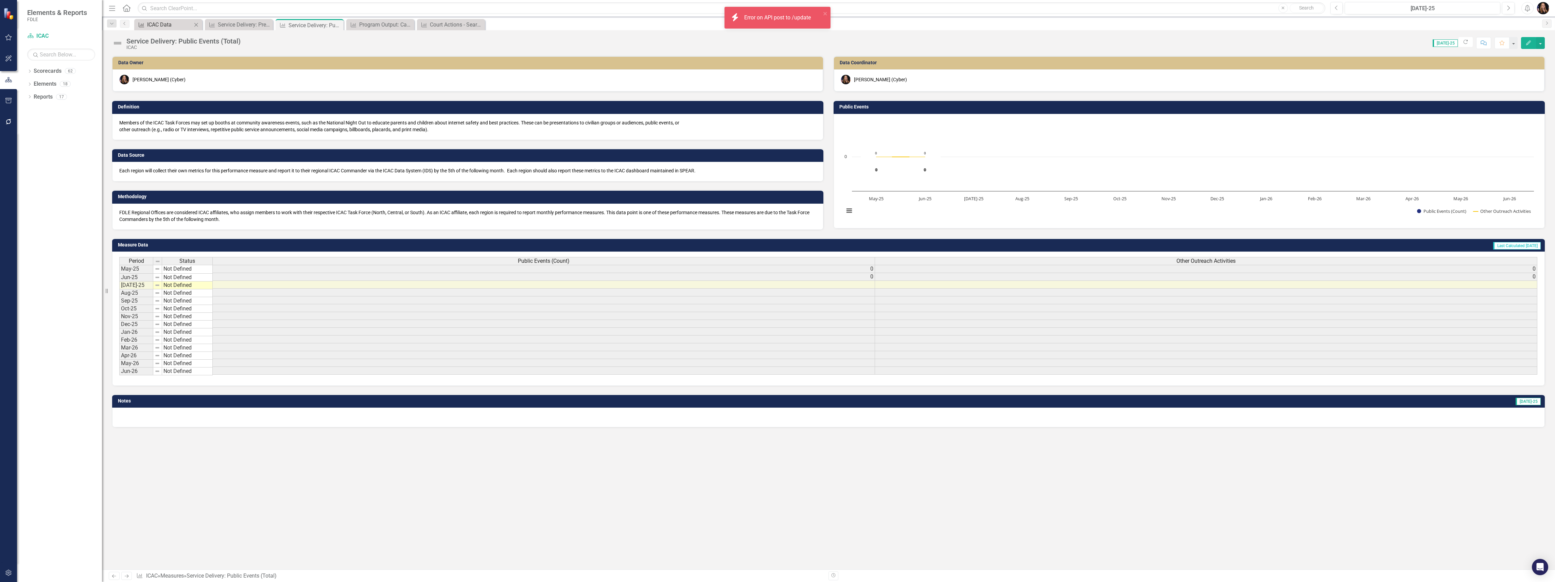
click at [153, 21] on div "ICAC Data" at bounding box center [169, 24] width 45 height 8
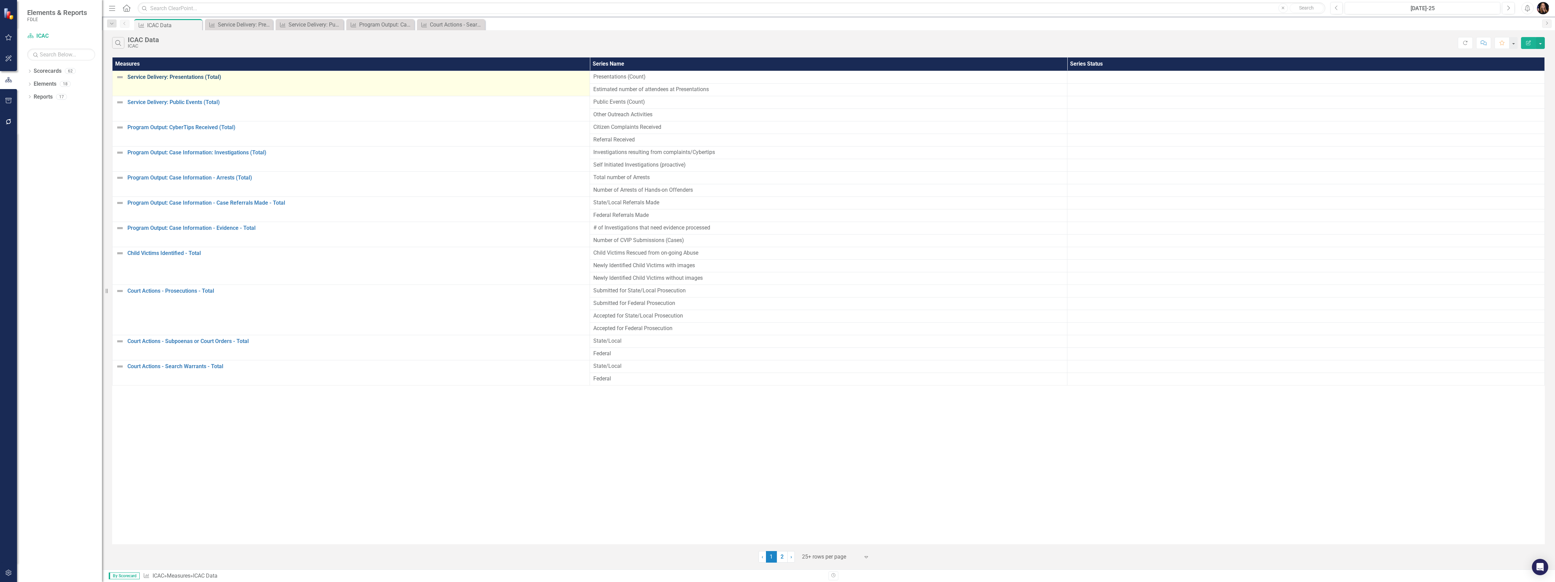
click at [168, 76] on link "Service Delivery: Presentations (Total)" at bounding box center [356, 77] width 459 height 6
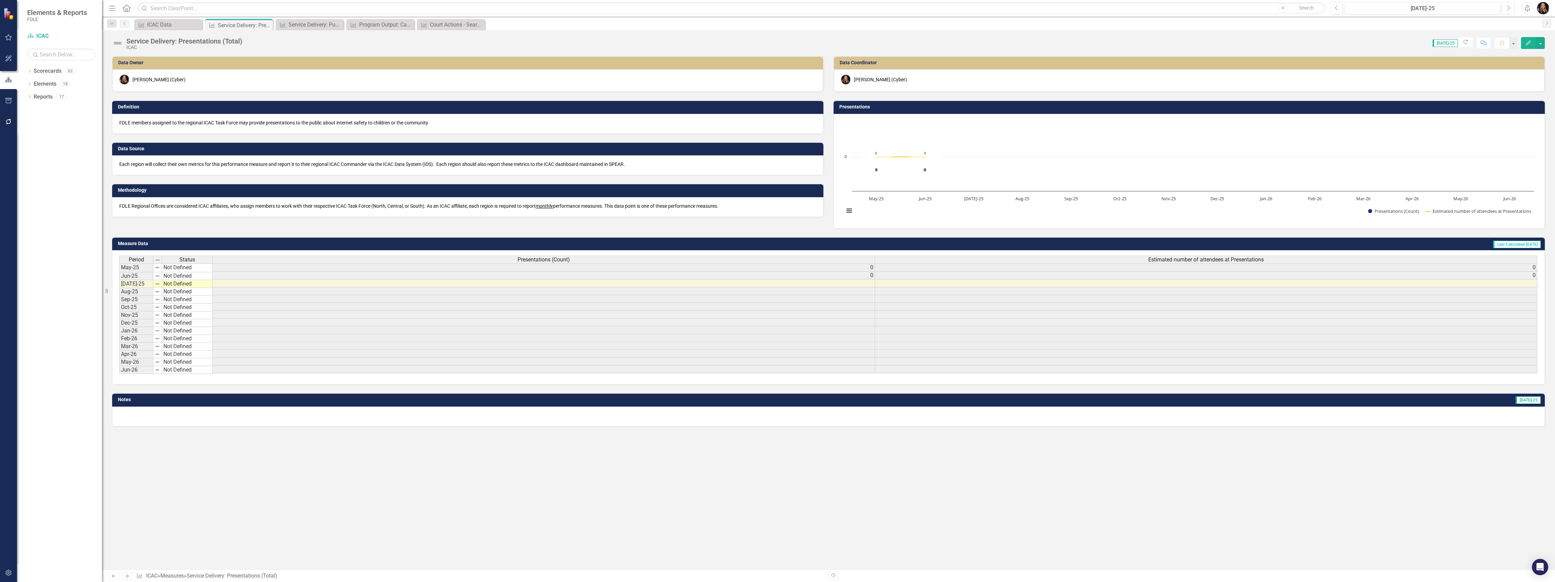
click at [168, 208] on p "FDLE Regional Offices are considered ICAC affiliates, who assign members to wor…" at bounding box center [467, 206] width 697 height 7
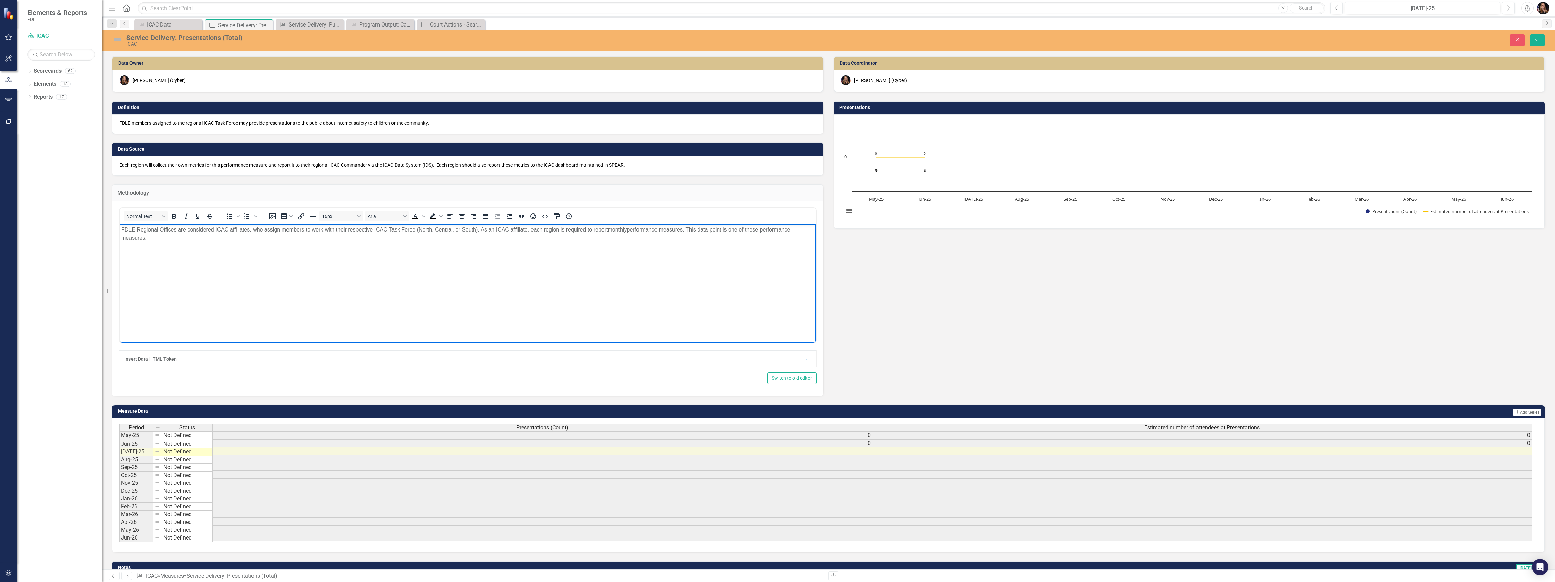
drag, startPoint x: 176, startPoint y: 246, endPoint x: 111, endPoint y: 230, distance: 67.0
click at [120, 230] on html "FDLE Regional Offices are considered ICAC affiliates, who assign members to wor…" at bounding box center [468, 275] width 696 height 102
paste body "Rich Text Area. Press ALT-0 for help."
click at [1542, 40] on button "Save" at bounding box center [1537, 40] width 15 height 12
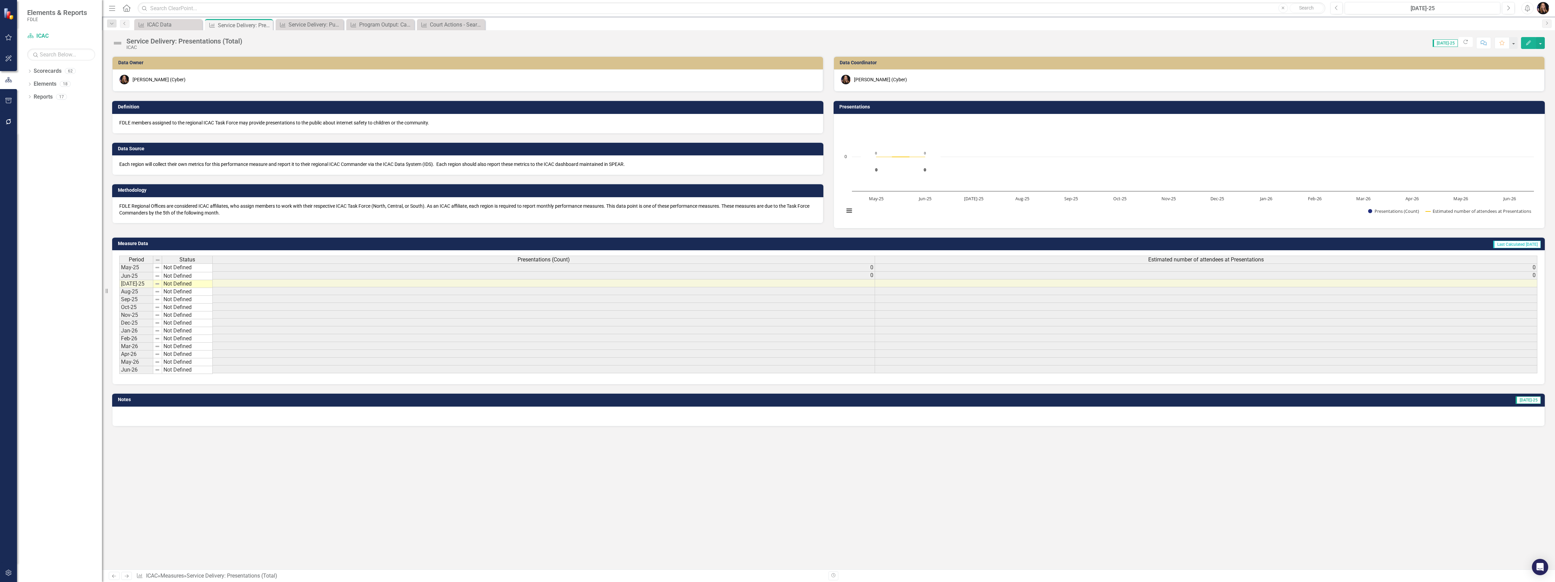
click at [128, 574] on icon "Next" at bounding box center [127, 576] width 6 height 4
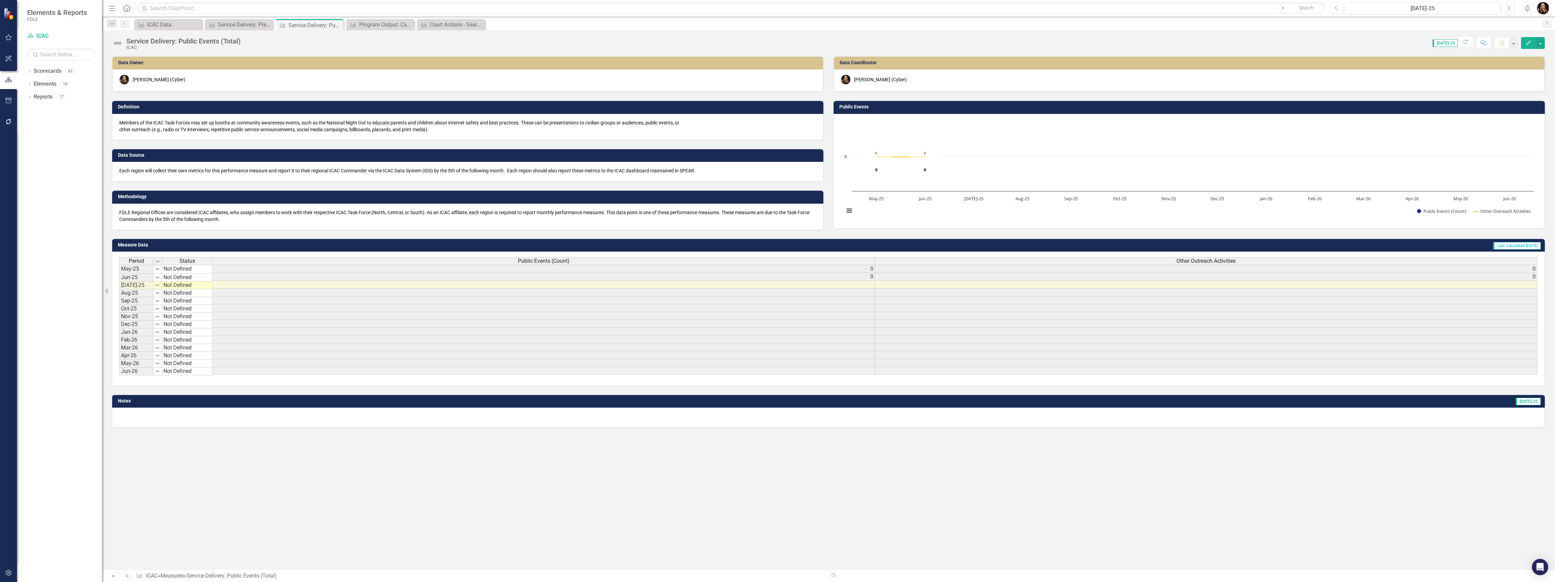
click at [113, 574] on icon at bounding box center [114, 575] width 4 height 3
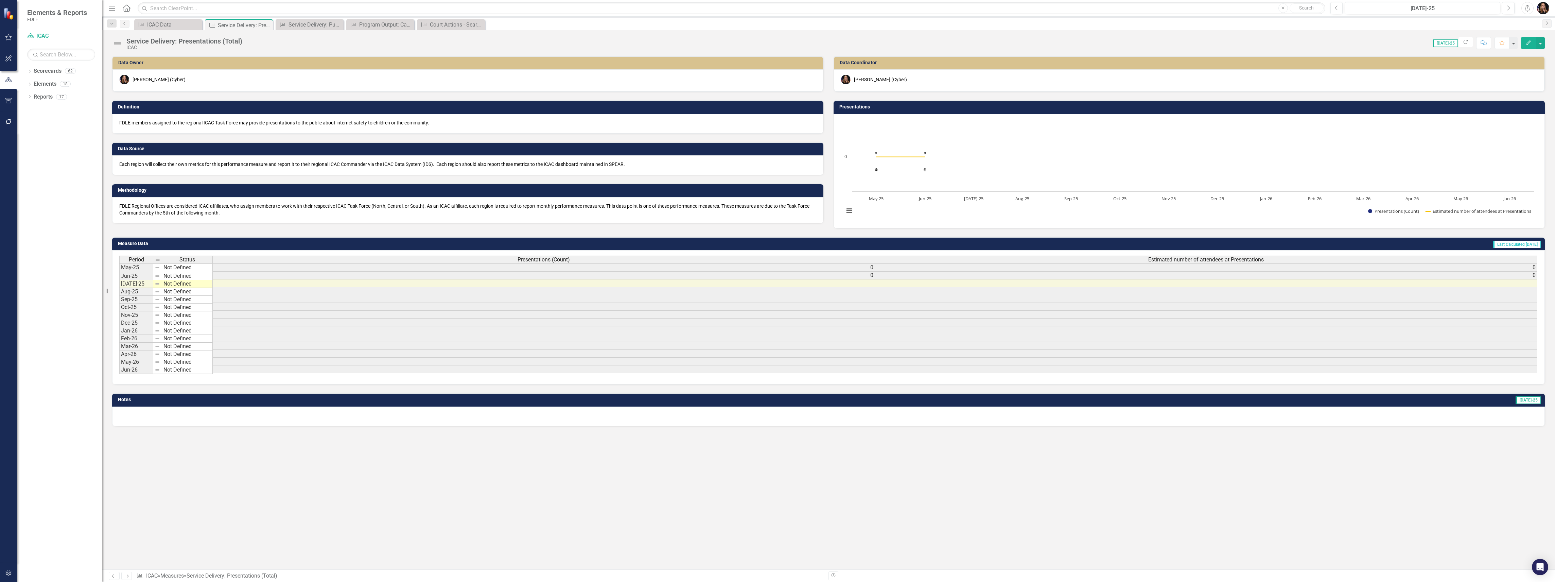
click at [728, 204] on p "FDLE Regional Offices are considered ICAC affiliates, who assign members to wor…" at bounding box center [467, 210] width 697 height 14
click at [728, 205] on p "FDLE Regional Offices are considered ICAC affiliates, who assign members to wor…" at bounding box center [467, 210] width 697 height 14
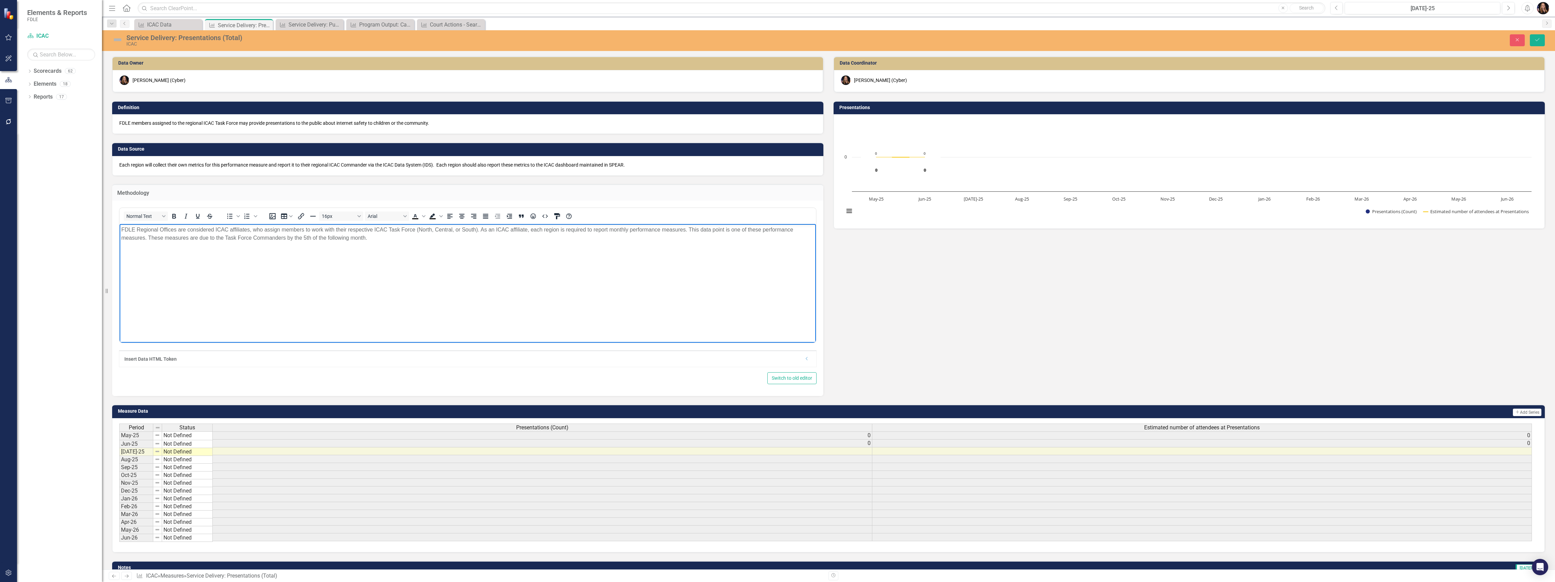
drag, startPoint x: 382, startPoint y: 242, endPoint x: 149, endPoint y: 243, distance: 232.8
click at [149, 243] on body "FDLE Regional Offices are considered ICAC affiliates, who assign members to wor…" at bounding box center [468, 275] width 696 height 102
click at [1539, 41] on icon "Save" at bounding box center [1537, 39] width 6 height 5
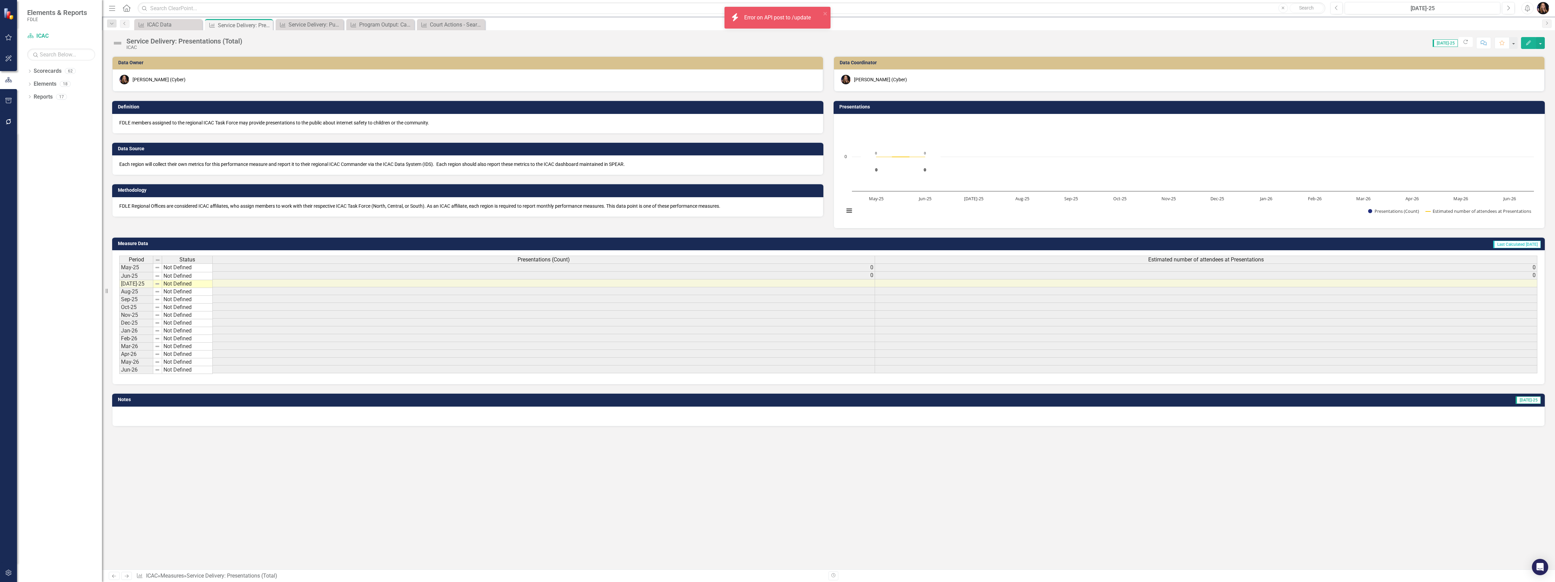
click at [114, 575] on icon "Previous" at bounding box center [114, 576] width 6 height 4
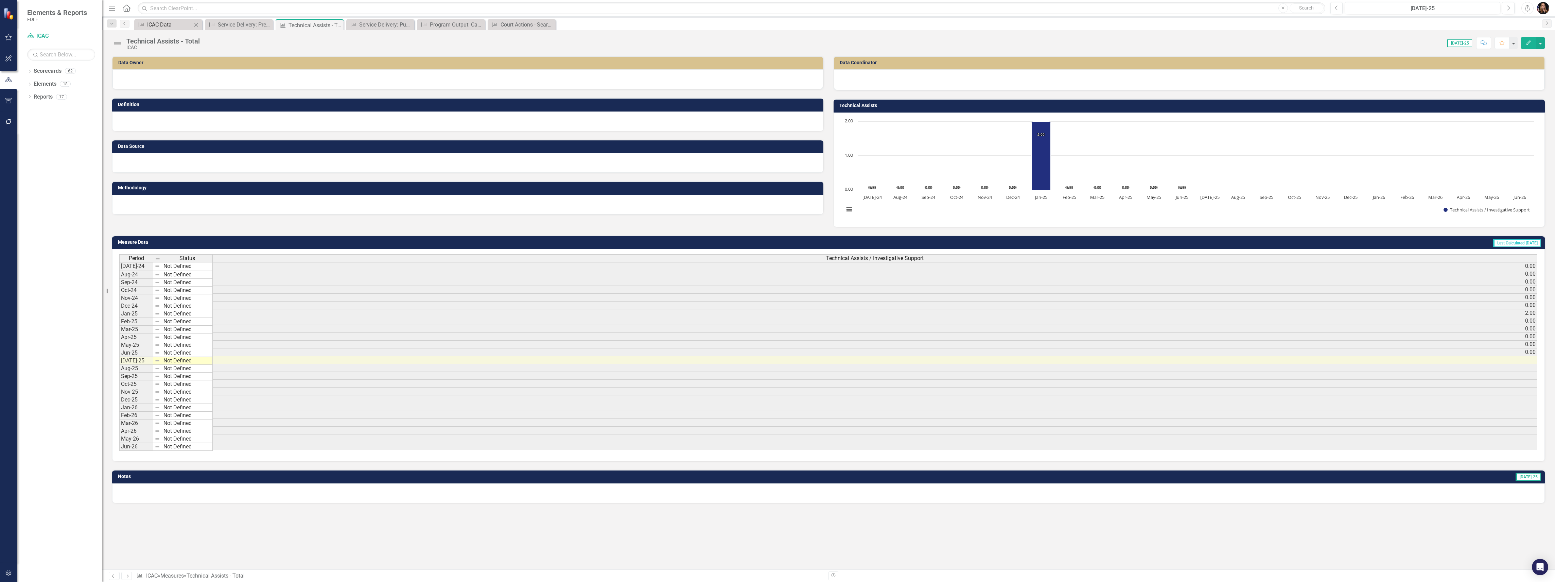
click at [169, 26] on div "ICAC Data" at bounding box center [169, 24] width 45 height 8
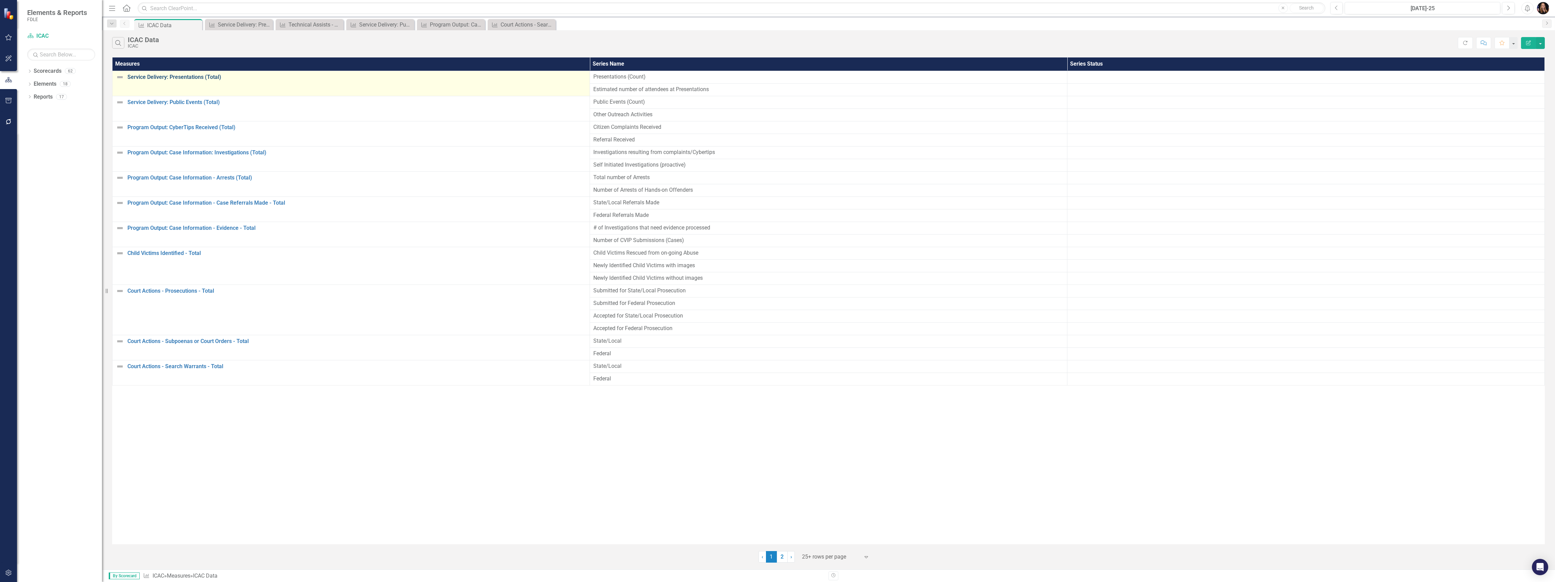
click at [158, 78] on link "Service Delivery: Presentations (Total)" at bounding box center [356, 77] width 459 height 6
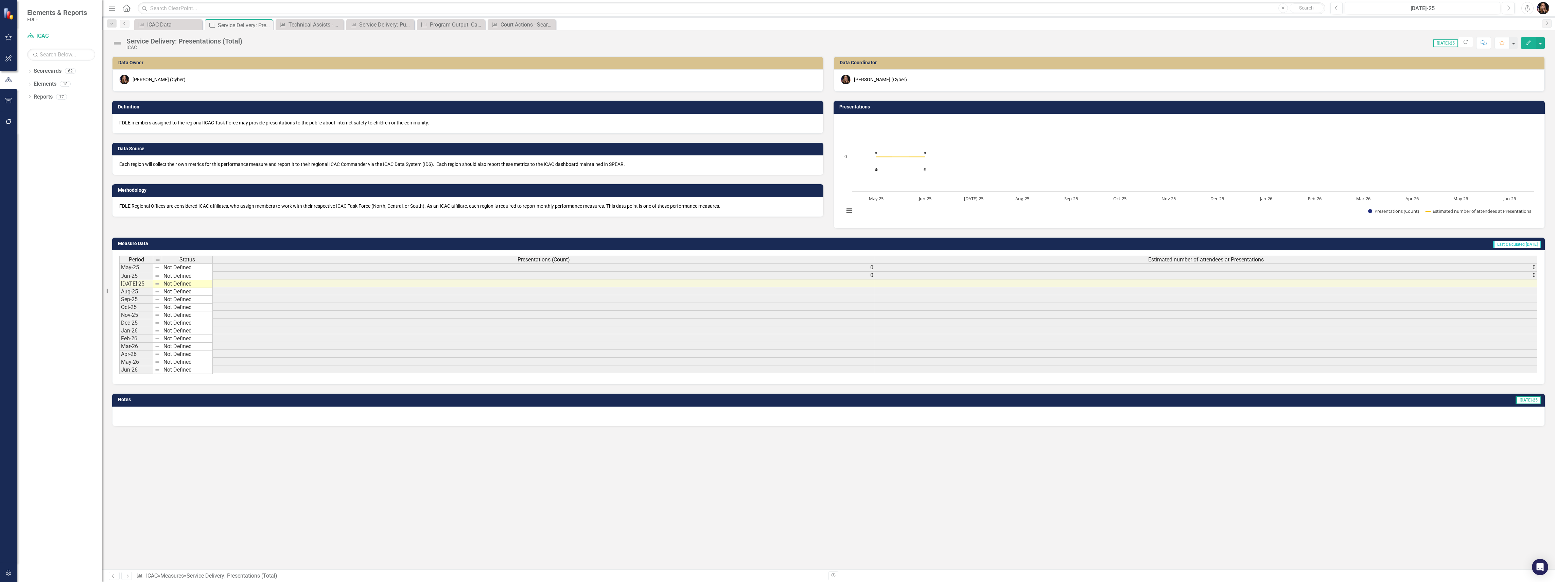
click at [309, 208] on p "FDLE Regional Offices are considered ICAC affiliates, who assign members to wor…" at bounding box center [467, 206] width 697 height 7
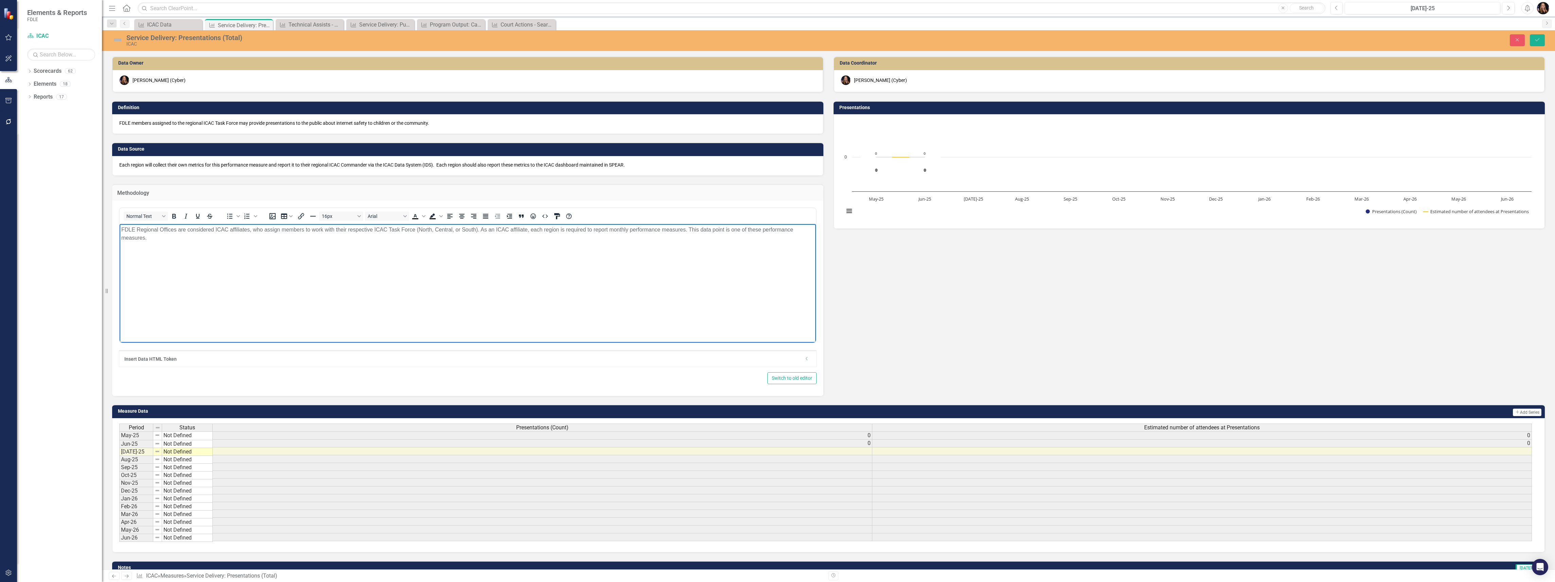
drag, startPoint x: 216, startPoint y: 258, endPoint x: 114, endPoint y: 226, distance: 107.1
click at [120, 226] on html "FDLE Regional Offices are considered ICAC affiliates, who assign members to wor…" at bounding box center [468, 275] width 696 height 102
copy p "FDLE Regional Offices are considered ICAC affiliates, who assign members to wor…"
click at [406, 279] on body "FDLE Regional Offices are considered ICAC affiliates, who assign members to wor…" at bounding box center [468, 275] width 696 height 102
click at [281, 261] on body "FDLE Regional Offices are considered ICAC affiliates, who assign members to wor…" at bounding box center [468, 275] width 696 height 102
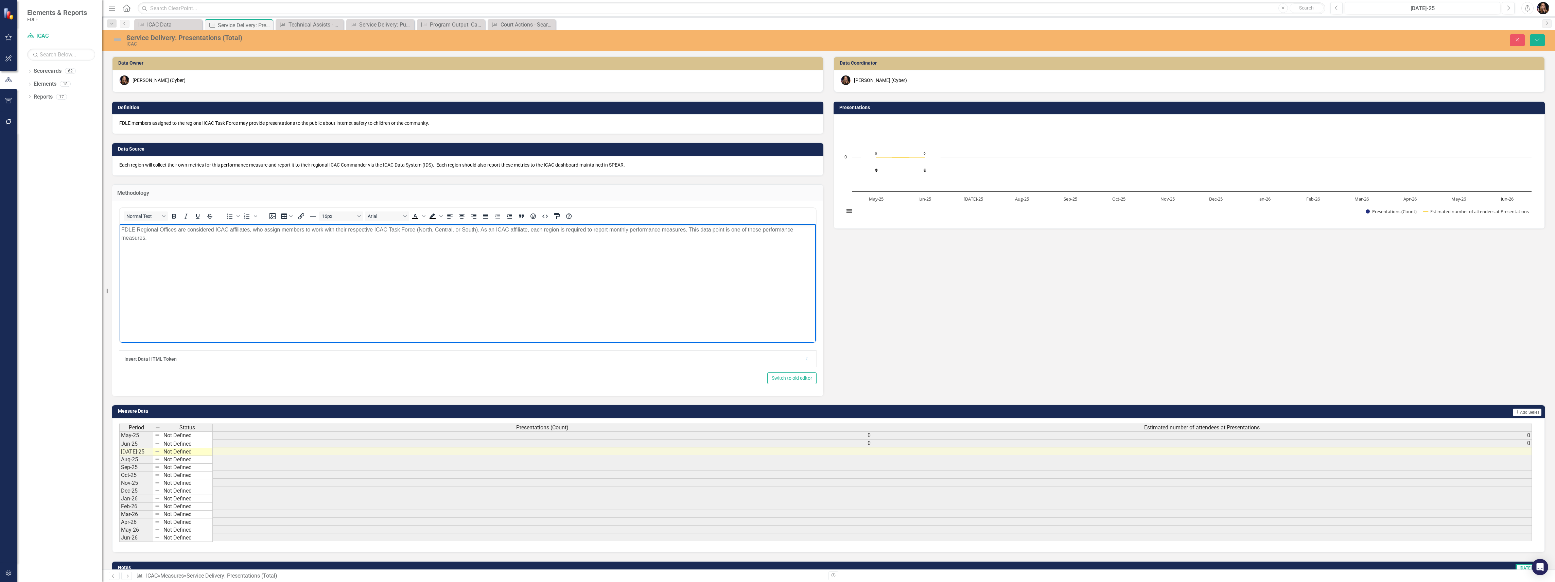
click at [225, 242] on body "FDLE Regional Offices are considered ICAC affiliates, who assign members to wor…" at bounding box center [468, 275] width 696 height 102
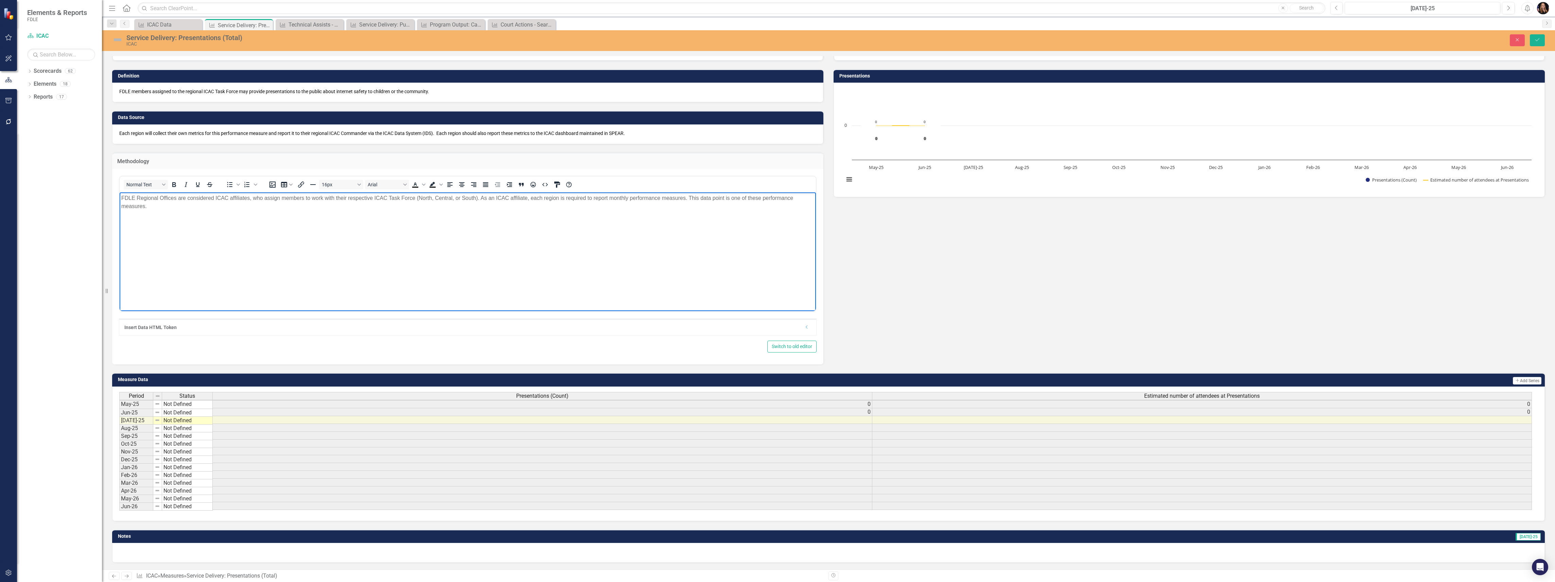
scroll to position [1, 0]
click at [127, 580] on div "Previous Next Measure ICAC » Measures » Service Delivery: Presentations (Total)…" at bounding box center [828, 575] width 1453 height 13
click at [127, 577] on icon "Next" at bounding box center [127, 576] width 6 height 4
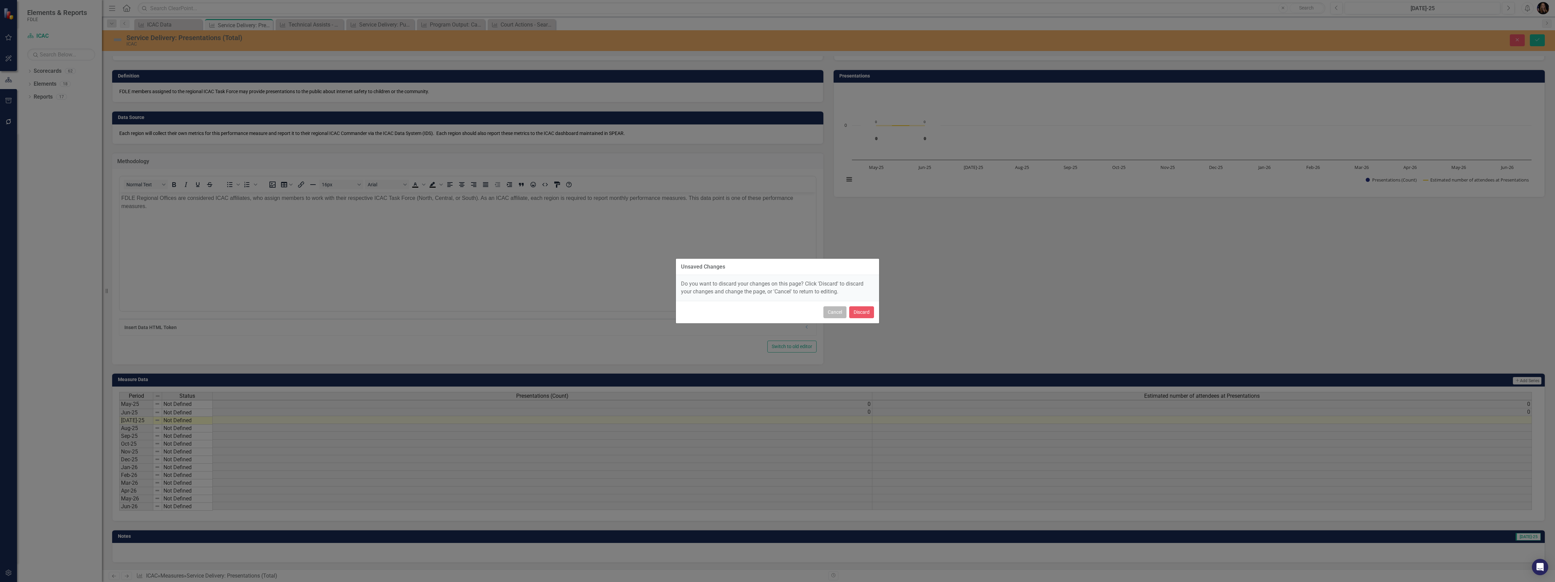
click at [830, 312] on button "Cancel" at bounding box center [834, 312] width 23 height 12
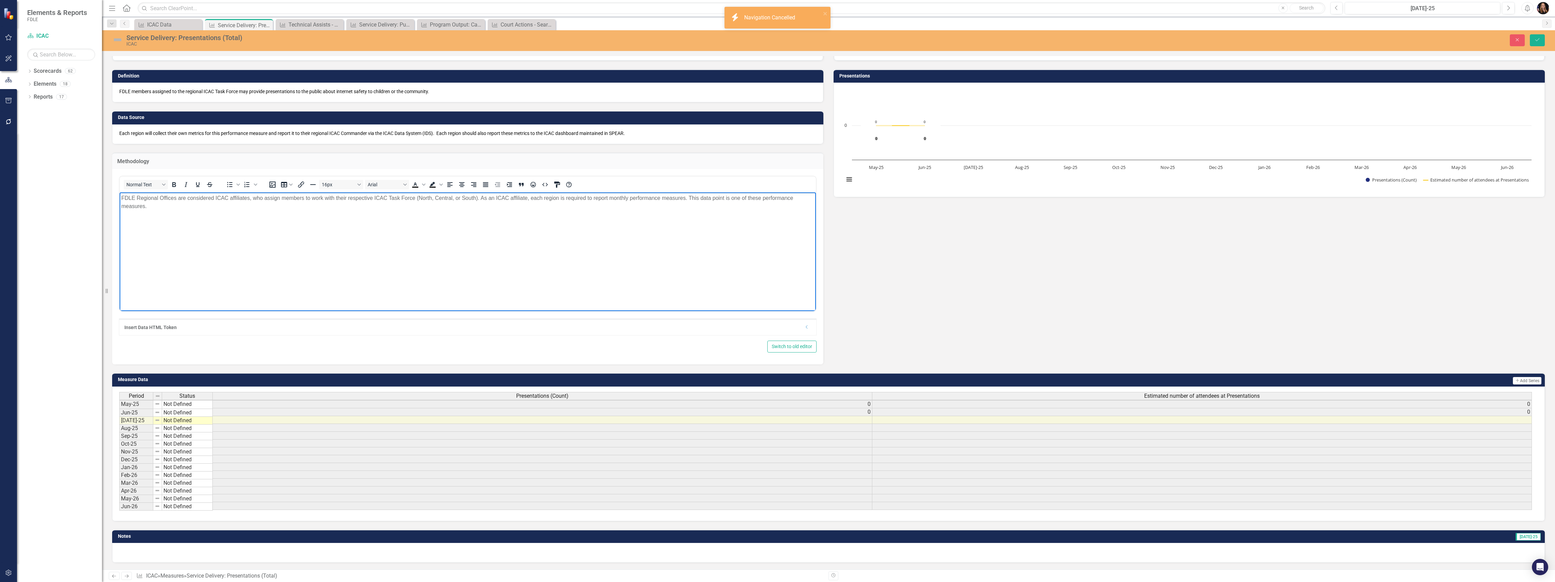
drag, startPoint x: 166, startPoint y: 212, endPoint x: 108, endPoint y: 200, distance: 58.5
click at [120, 200] on html "FDLE Regional Offices are considered ICAC affiliates, who assign members to wor…" at bounding box center [468, 243] width 696 height 102
copy p "FDLE Regional Offices are considered ICAC affiliates, who assign members to wor…"
click at [1539, 39] on icon "Save" at bounding box center [1537, 39] width 6 height 5
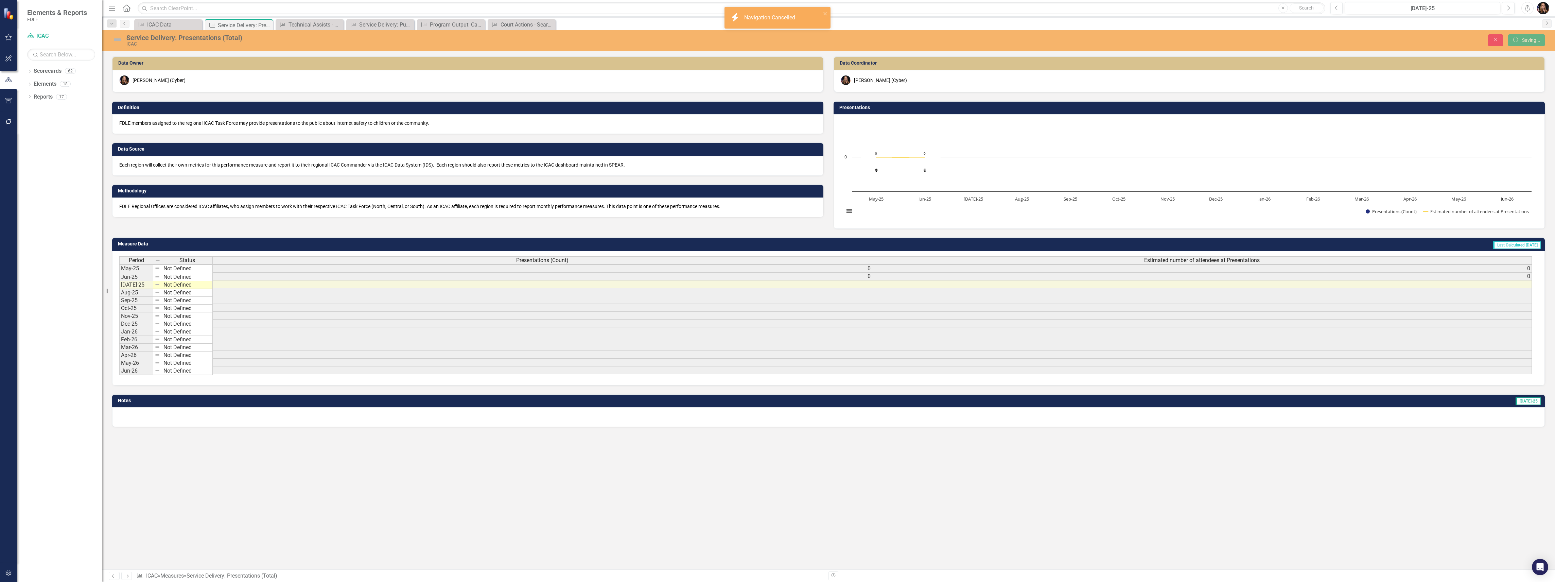
scroll to position [0, 0]
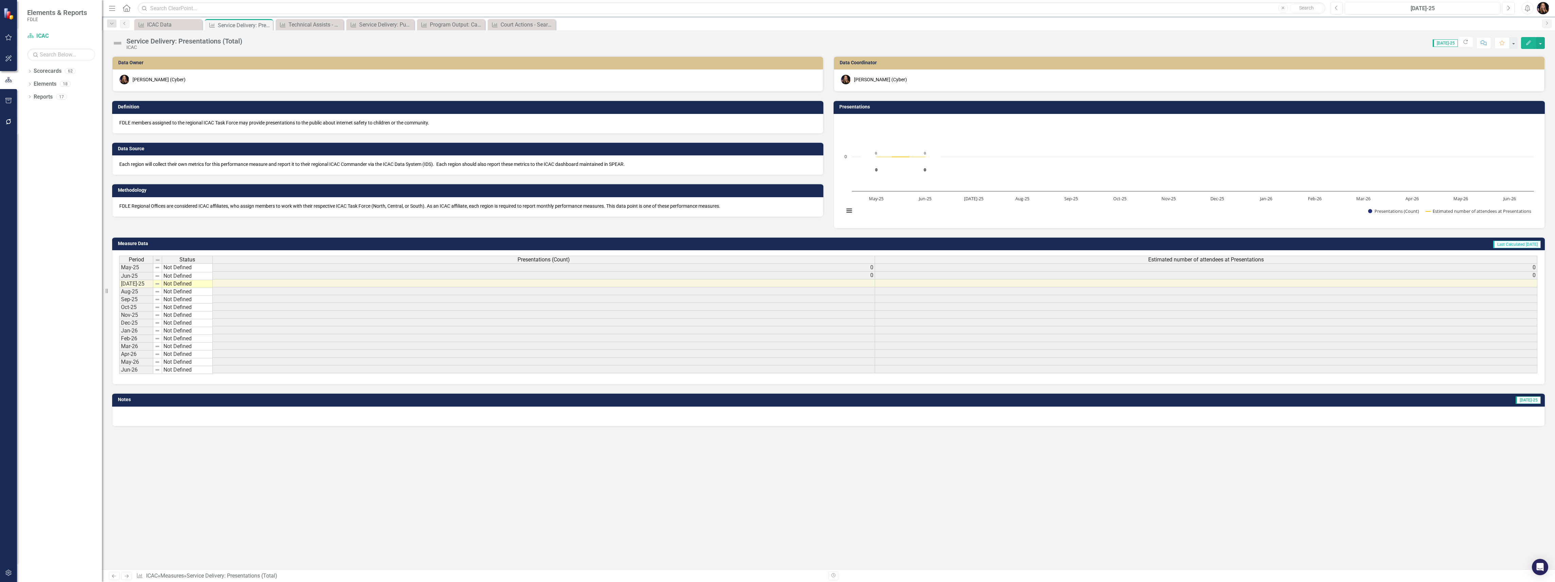
click at [128, 575] on icon "Next" at bounding box center [127, 576] width 6 height 4
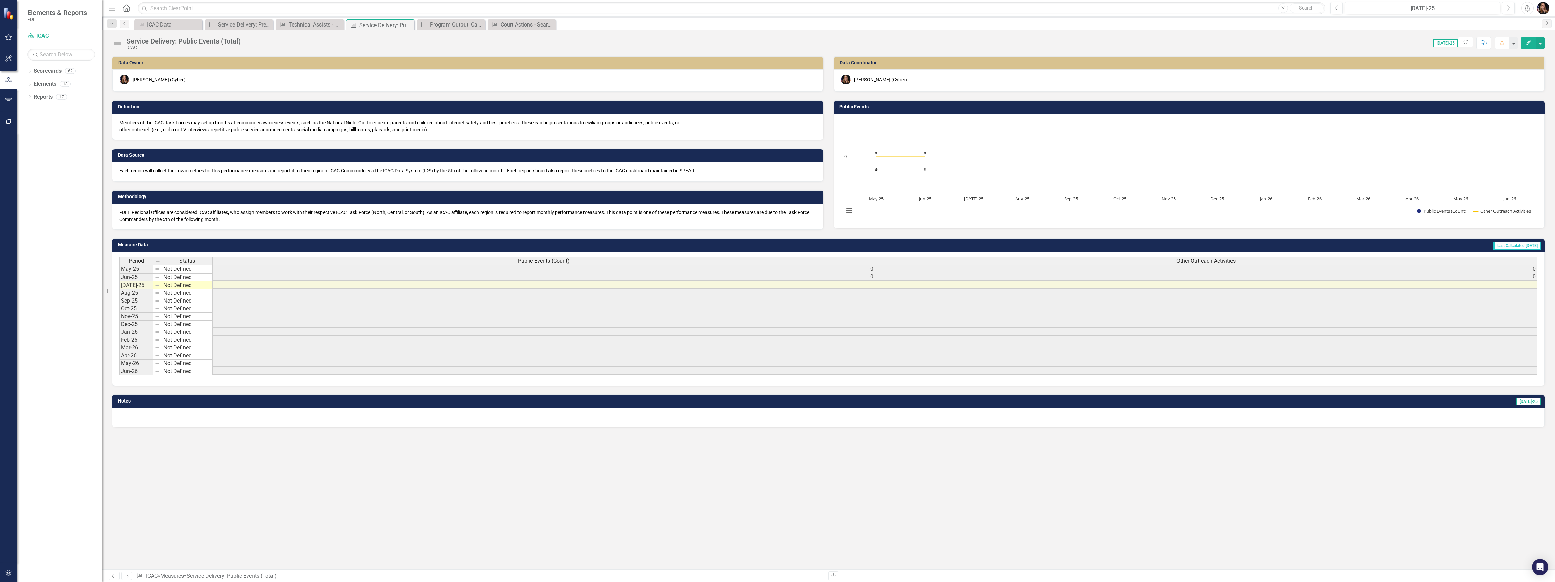
click at [150, 215] on p "FDLE Regional Offices are considered ICAC affiliates, who assign members to wor…" at bounding box center [467, 216] width 697 height 14
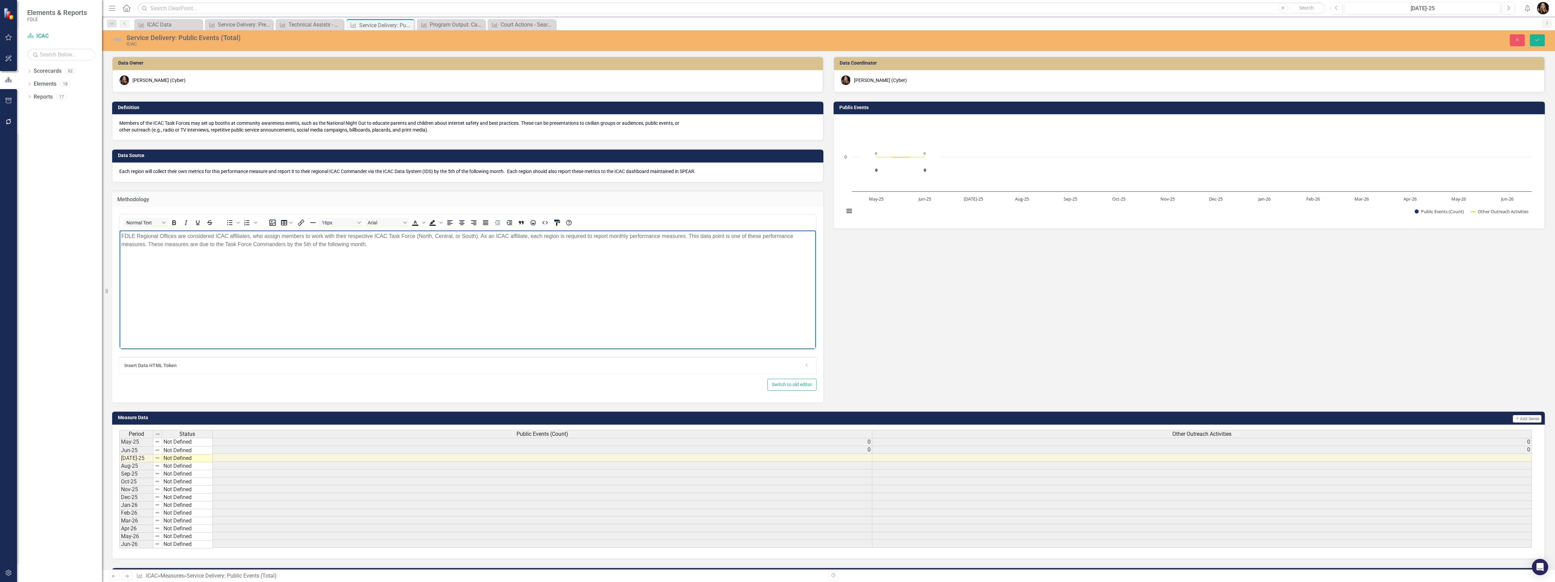
drag, startPoint x: 405, startPoint y: 247, endPoint x: 51, endPoint y: 226, distance: 354.4
click at [120, 230] on html "FDLE Regional Offices are considered ICAC affiliates, who assign members to wor…" at bounding box center [468, 281] width 696 height 102
copy p "FDLE Regional Offices are considered ICAC affiliates, who assign members to wor…"
click at [195, 280] on body "FDLE Regional Offices are considered ICAC affiliates, who assign members to wor…" at bounding box center [468, 281] width 696 height 102
drag, startPoint x: 358, startPoint y: 246, endPoint x: 203, endPoint y: 461, distance: 264.6
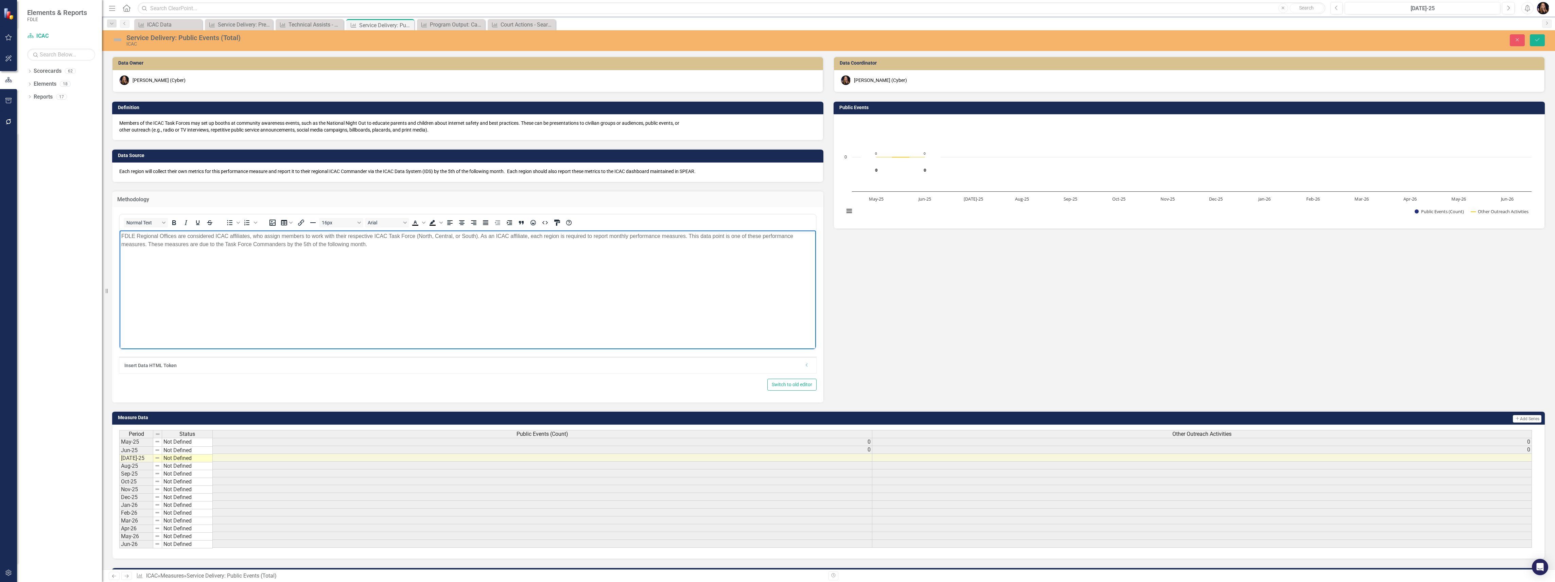
click at [120, 230] on html "FDLE Regional Offices are considered ICAC affiliates, who assign members to wor…" at bounding box center [468, 281] width 696 height 102
paste body "Rich Text Area. Press ALT-0 for help."
click at [115, 577] on icon "Previous" at bounding box center [114, 576] width 6 height 4
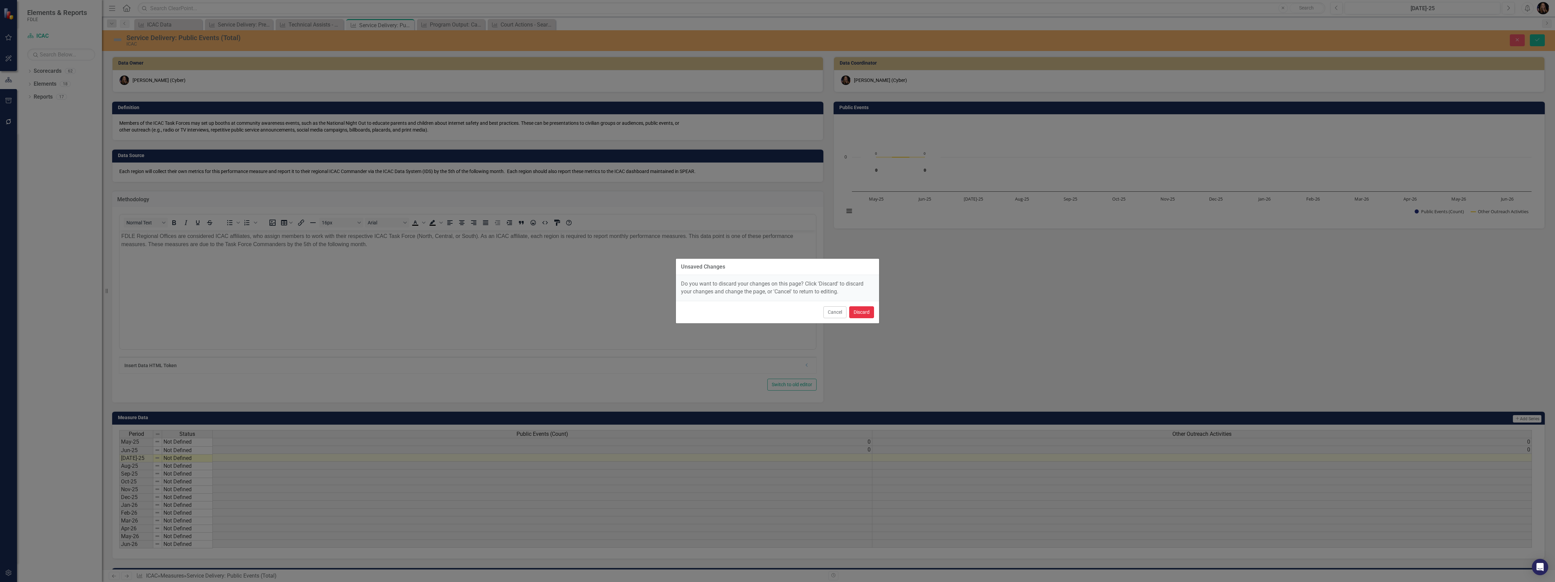
click at [863, 309] on button "Discard" at bounding box center [861, 312] width 25 height 12
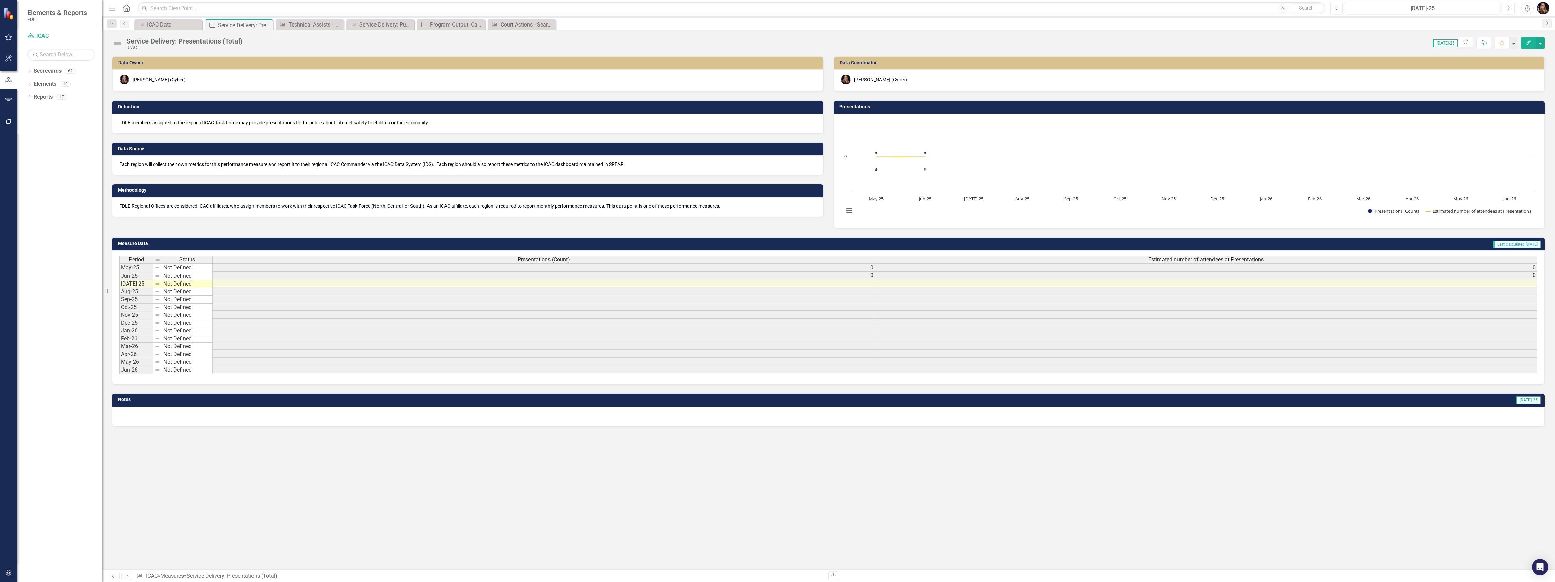
click at [152, 206] on p "FDLE Regional Offices are considered ICAC affiliates, who assign members to wor…" at bounding box center [467, 206] width 697 height 7
click at [153, 205] on p "FDLE Regional Offices are considered ICAC affiliates, who assign members to wor…" at bounding box center [467, 206] width 697 height 7
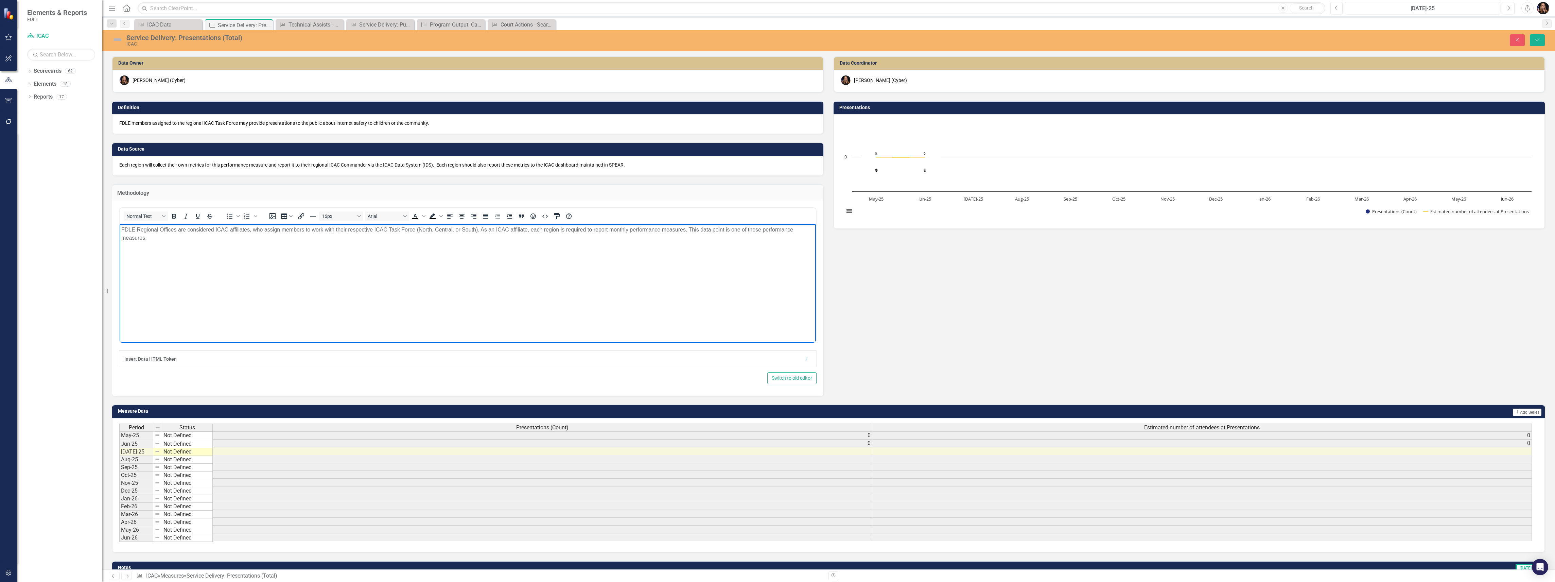
drag, startPoint x: 154, startPoint y: 238, endPoint x: 210, endPoint y: 451, distance: 220.4
click at [120, 228] on html "FDLE Regional Offices are considered ICAC affiliates, who assign members to wor…" at bounding box center [468, 275] width 696 height 102
copy p "FDLE Regional Offices are considered ICAC affiliates, who assign members to wor…"
click at [126, 579] on link "Next" at bounding box center [126, 576] width 11 height 8
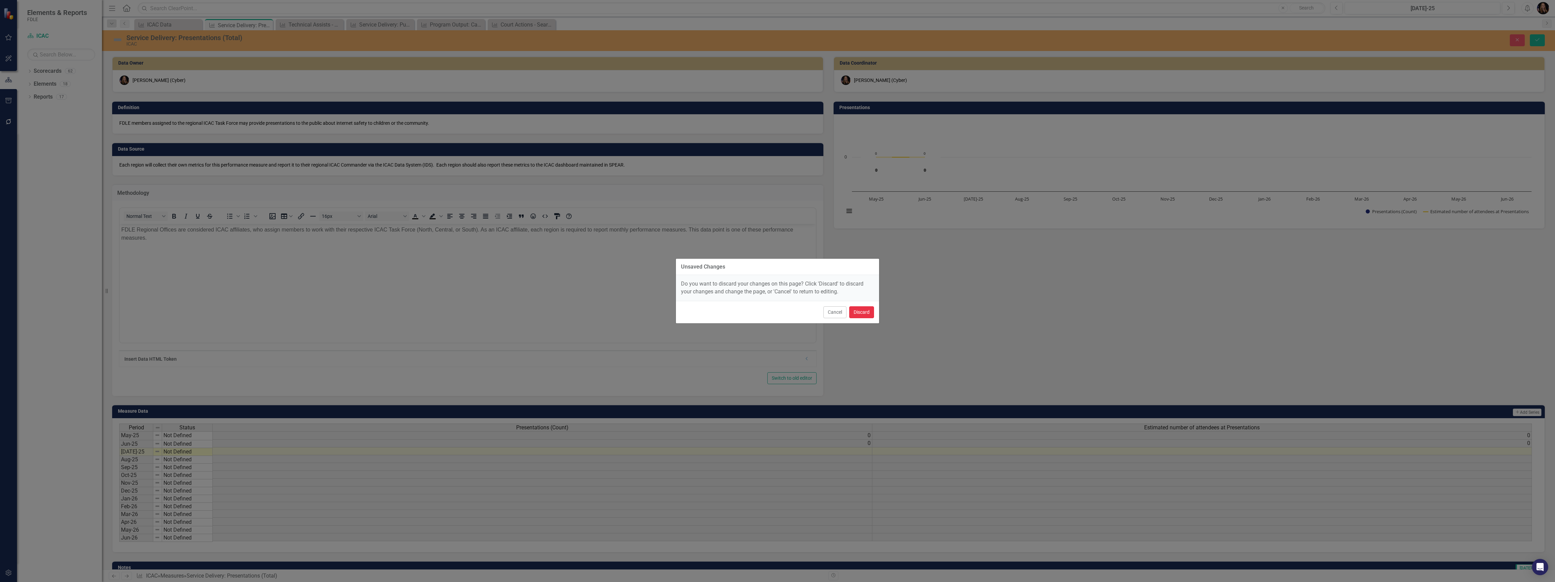
click at [850, 312] on button "Discard" at bounding box center [861, 312] width 25 height 12
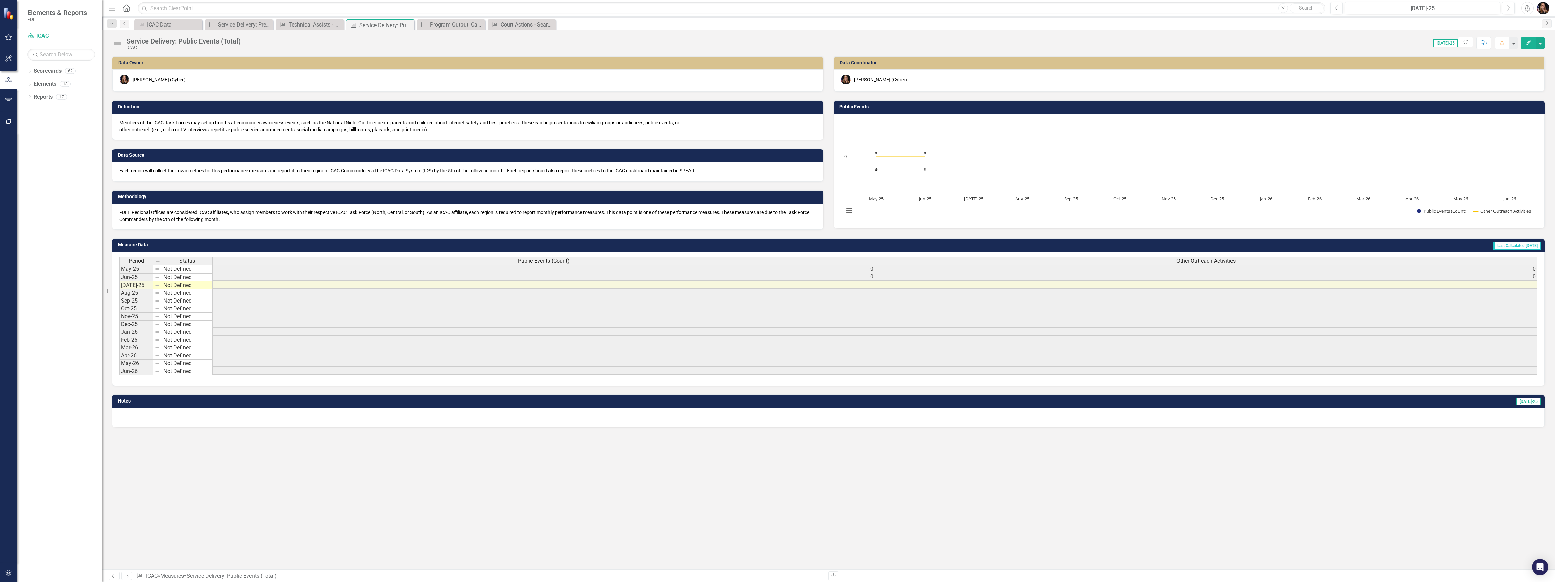
click at [169, 217] on p "FDLE Regional Offices are considered ICAC affiliates, who assign members to wor…" at bounding box center [467, 216] width 697 height 14
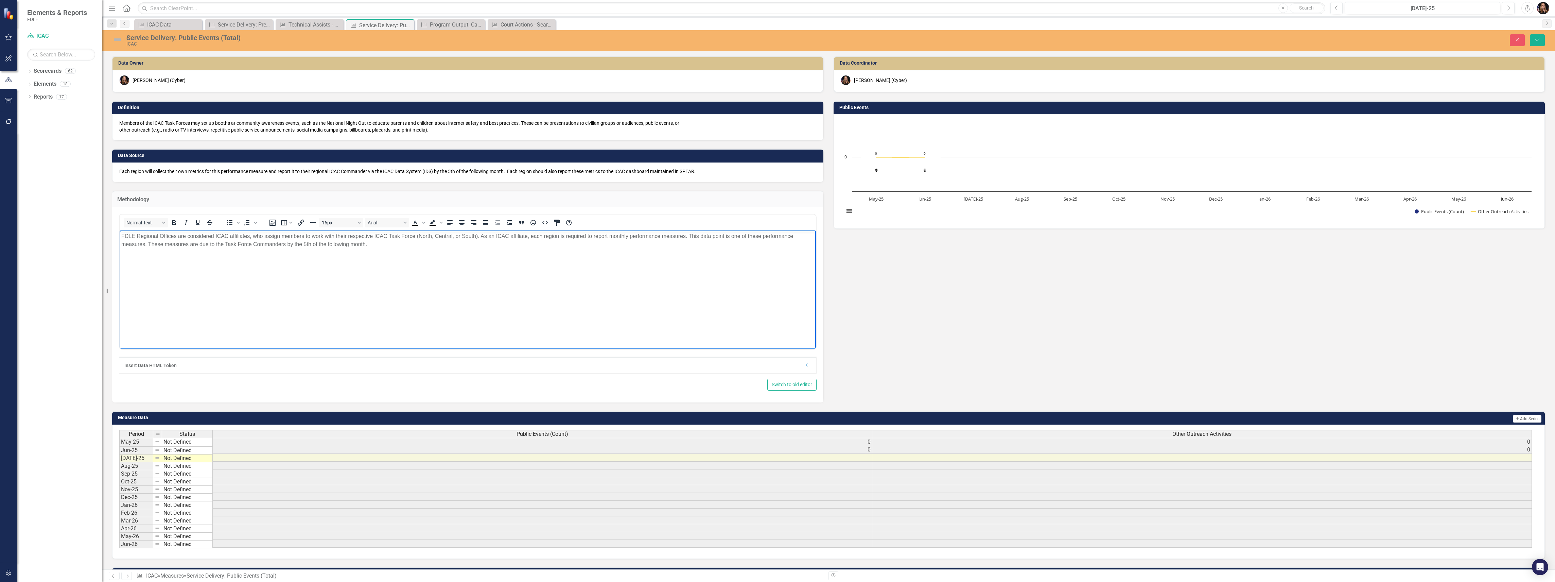
drag, startPoint x: 382, startPoint y: 250, endPoint x: 110, endPoint y: 233, distance: 272.4
click at [120, 233] on html "FDLE Regional Offices are considered ICAC affiliates, who assign members to wor…" at bounding box center [468, 281] width 696 height 102
paste body "Rich Text Area. Press ALT-0 for help."
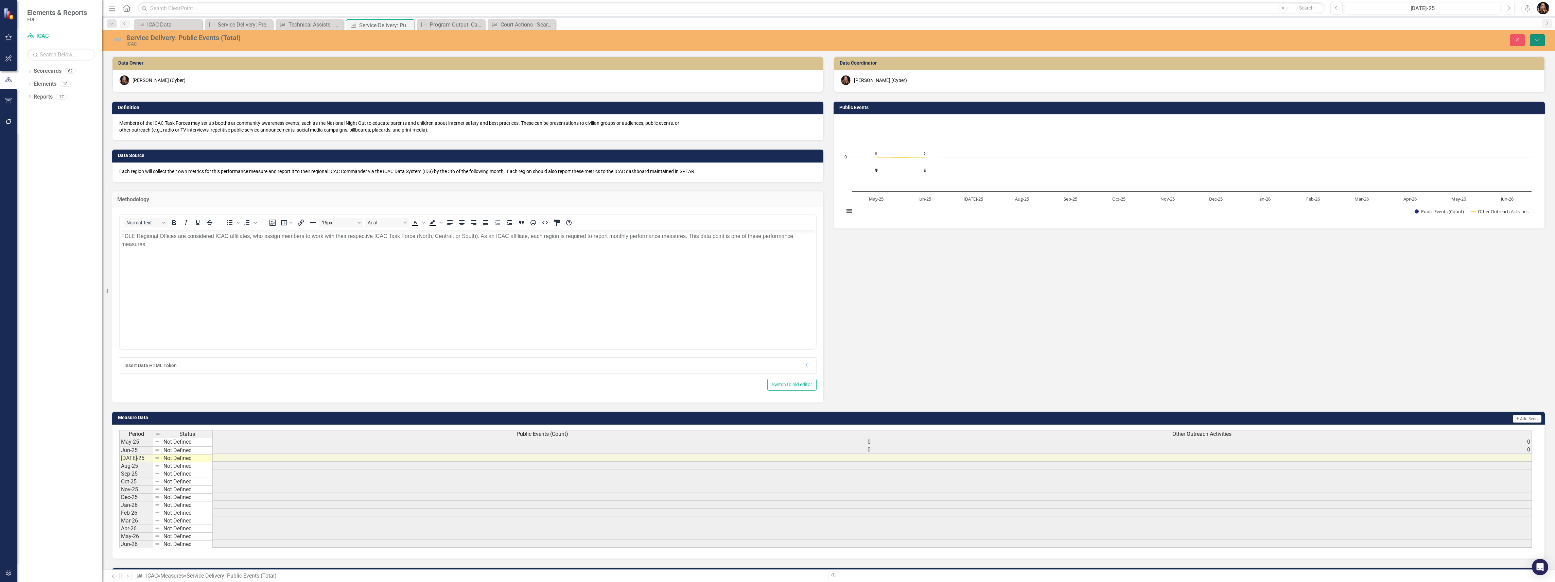
click at [1538, 38] on icon "Save" at bounding box center [1537, 39] width 6 height 5
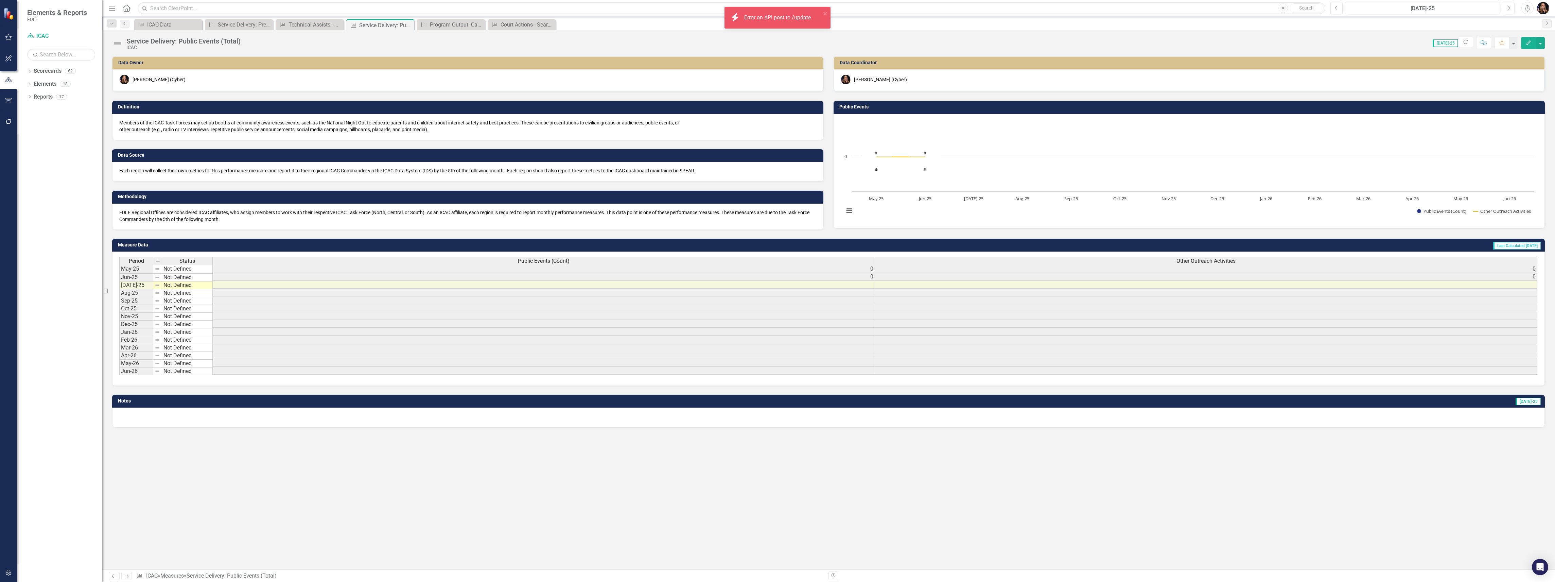
click at [123, 576] on link "Next" at bounding box center [126, 576] width 11 height 8
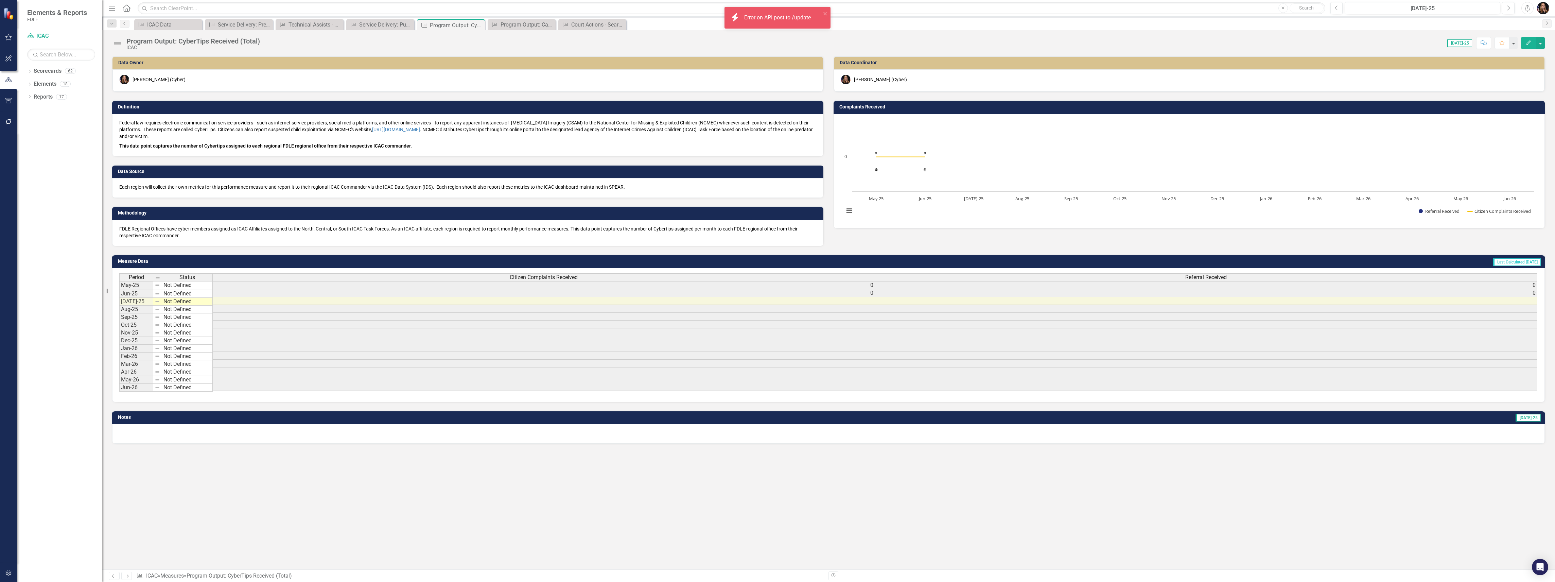
click at [153, 232] on p "FDLE Regional Offices have cyber members assigned as ICAC Affiliates assigned t…" at bounding box center [467, 232] width 697 height 14
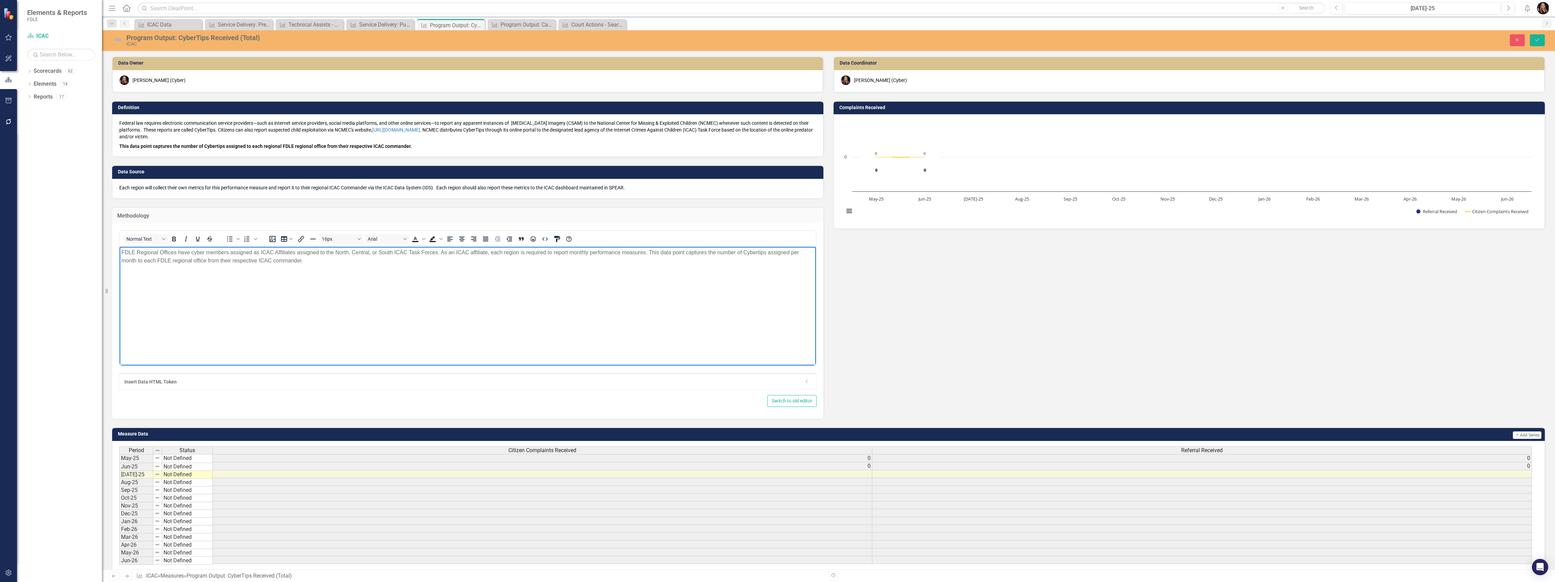
drag, startPoint x: 345, startPoint y: 264, endPoint x: 106, endPoint y: 246, distance: 239.6
click at [120, 247] on html "FDLE Regional Offices have cyber members assigned as ICAC Affiliates assigned t…" at bounding box center [468, 298] width 696 height 102
paste body "Rich Text Area. Press ALT-0 for help."
click at [1539, 41] on icon "Save" at bounding box center [1537, 39] width 6 height 5
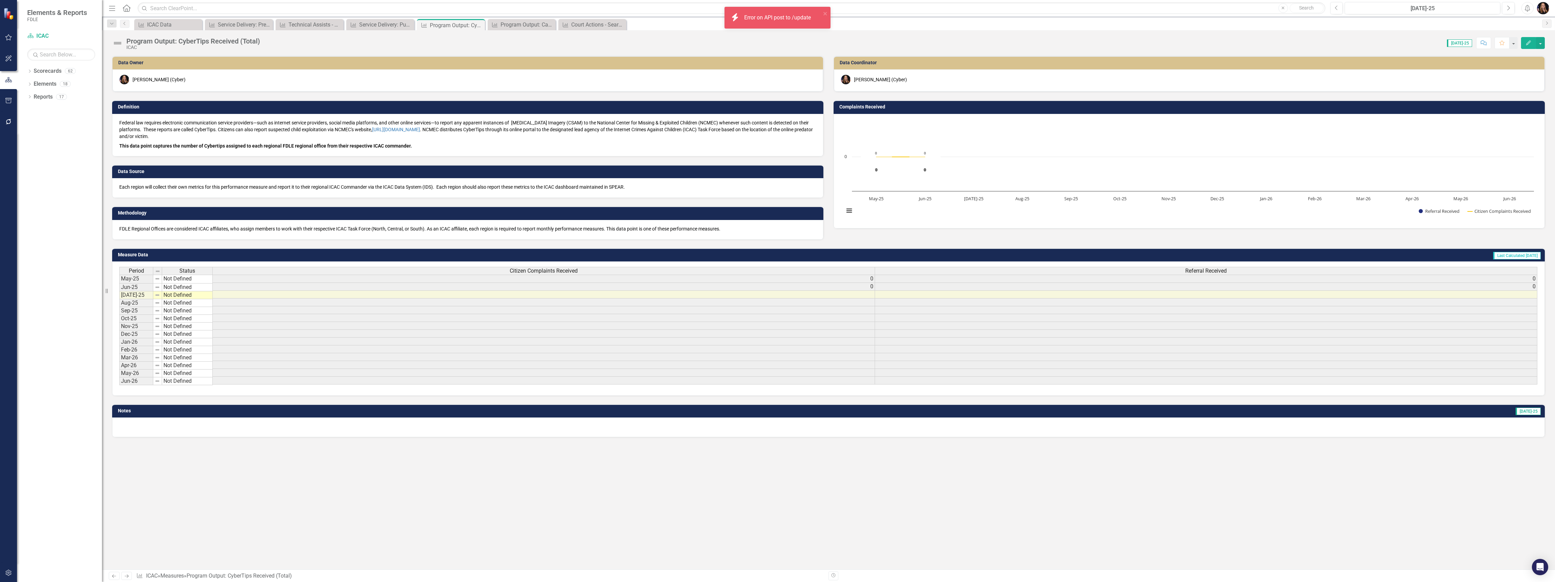
click at [125, 578] on icon "Next" at bounding box center [127, 576] width 6 height 4
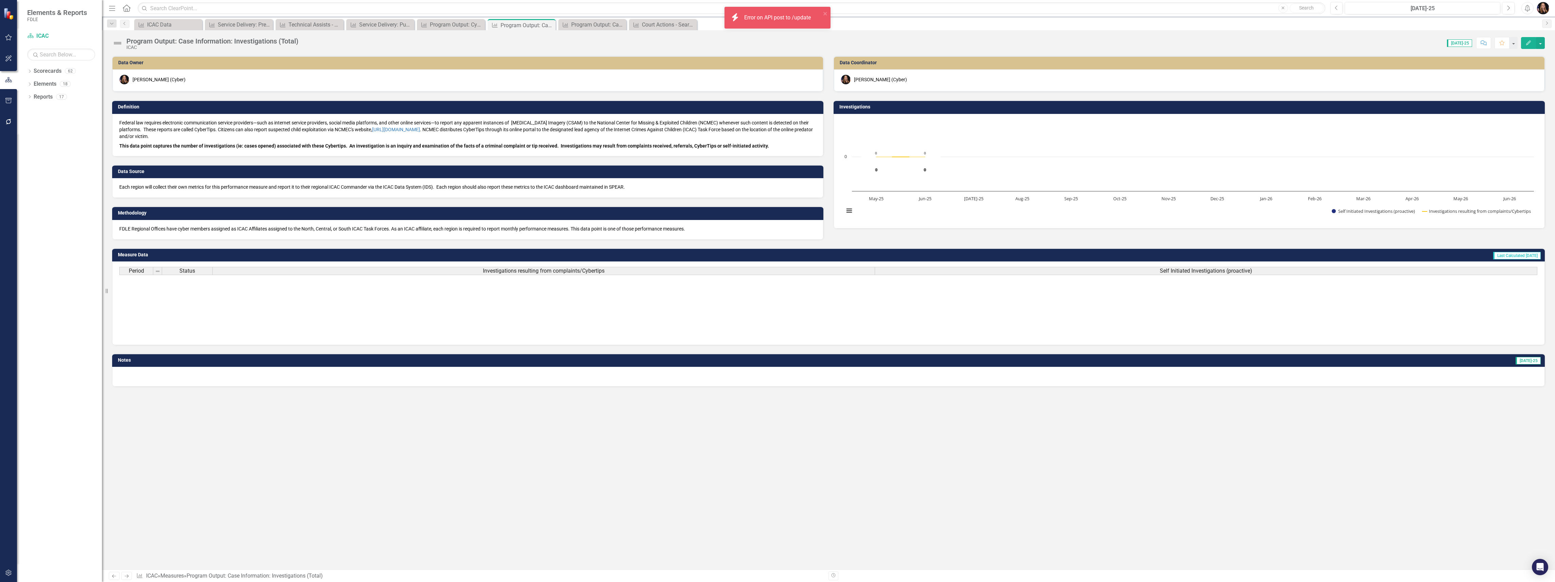
click at [140, 231] on p "FDLE Regional Offices have cyber members assigned as ICAC Affiliates assigned t…" at bounding box center [467, 228] width 697 height 7
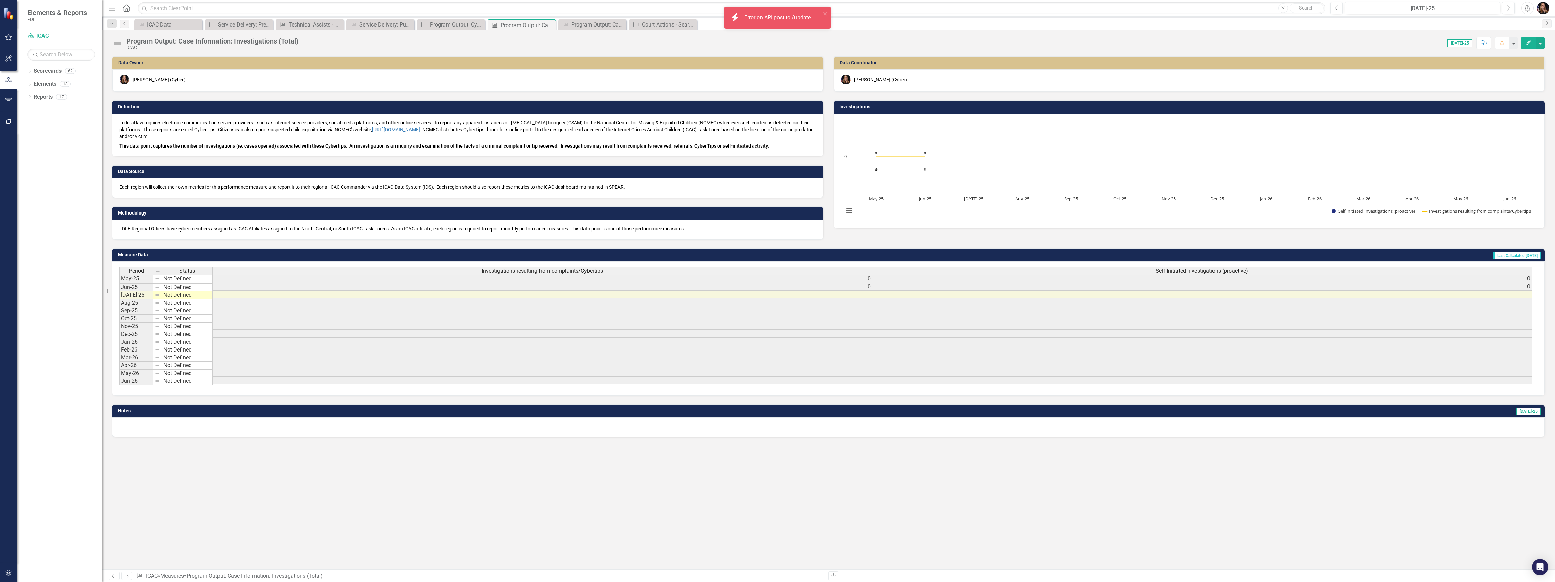
click at [140, 231] on p "FDLE Regional Offices have cyber members assigned as ICAC Affiliates assigned t…" at bounding box center [467, 228] width 697 height 7
click at [144, 234] on div "FDLE Regional Offices have cyber members assigned as ICAC Affiliates assigned t…" at bounding box center [467, 230] width 711 height 20
click at [143, 234] on div "FDLE Regional Offices have cyber members assigned as ICAC Affiliates assigned t…" at bounding box center [467, 230] width 711 height 20
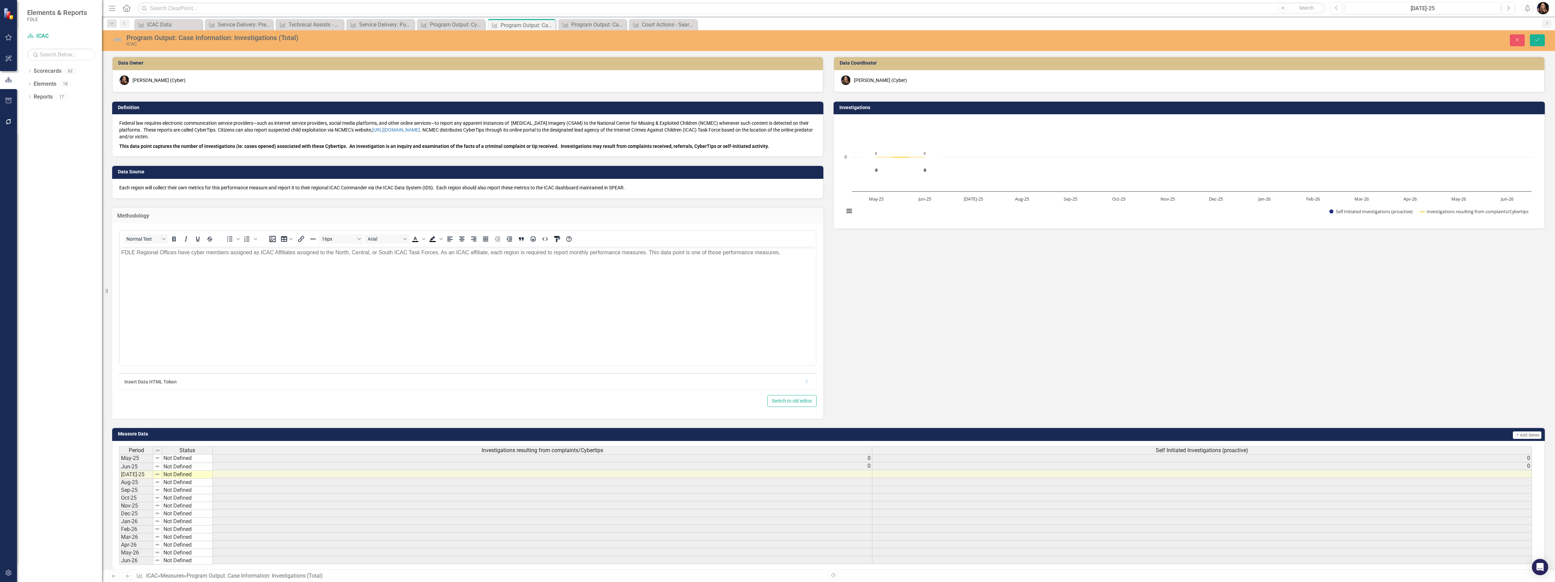
click at [171, 257] on body "FDLE Regional Offices have cyber members assigned as ICAC Affiliates assigned t…" at bounding box center [468, 298] width 696 height 102
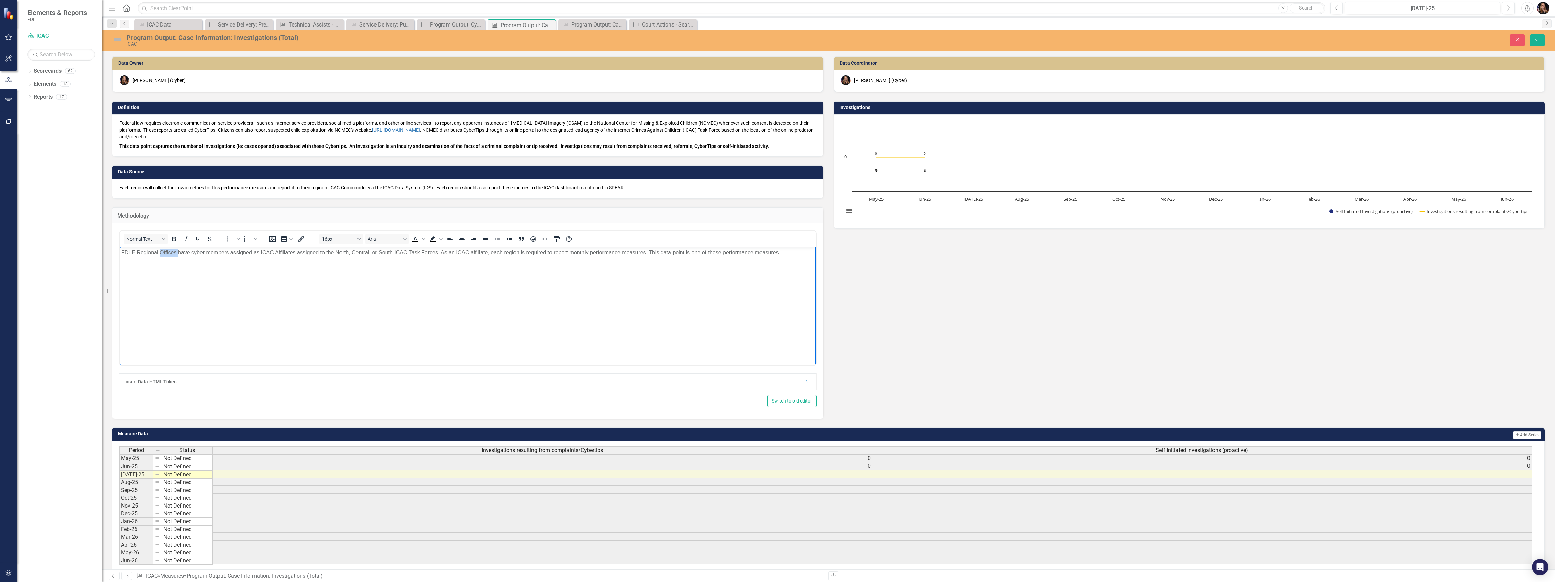
click at [171, 257] on body "FDLE Regional Offices have cyber members assigned as ICAC Affiliates assigned t…" at bounding box center [468, 298] width 696 height 102
paste body "Rich Text Area. Press ALT-0 for help."
click at [1537, 37] on icon "Save" at bounding box center [1537, 39] width 6 height 5
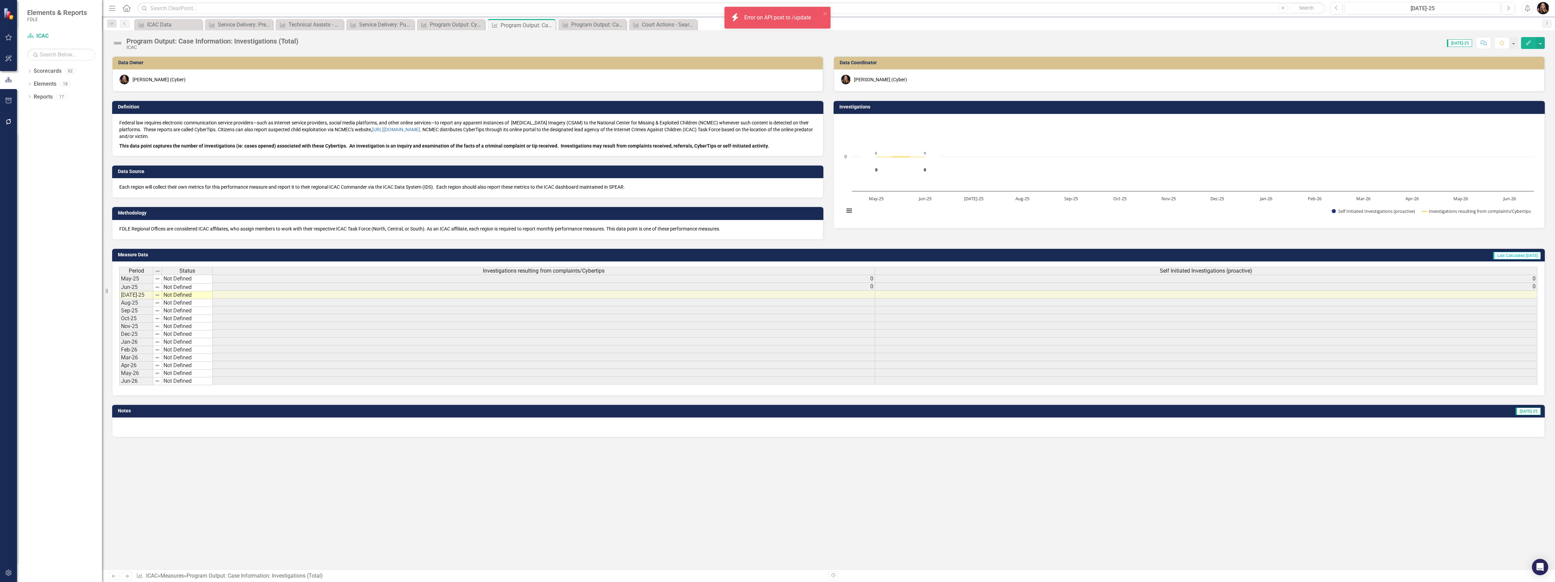
click at [129, 577] on icon "Next" at bounding box center [127, 576] width 6 height 4
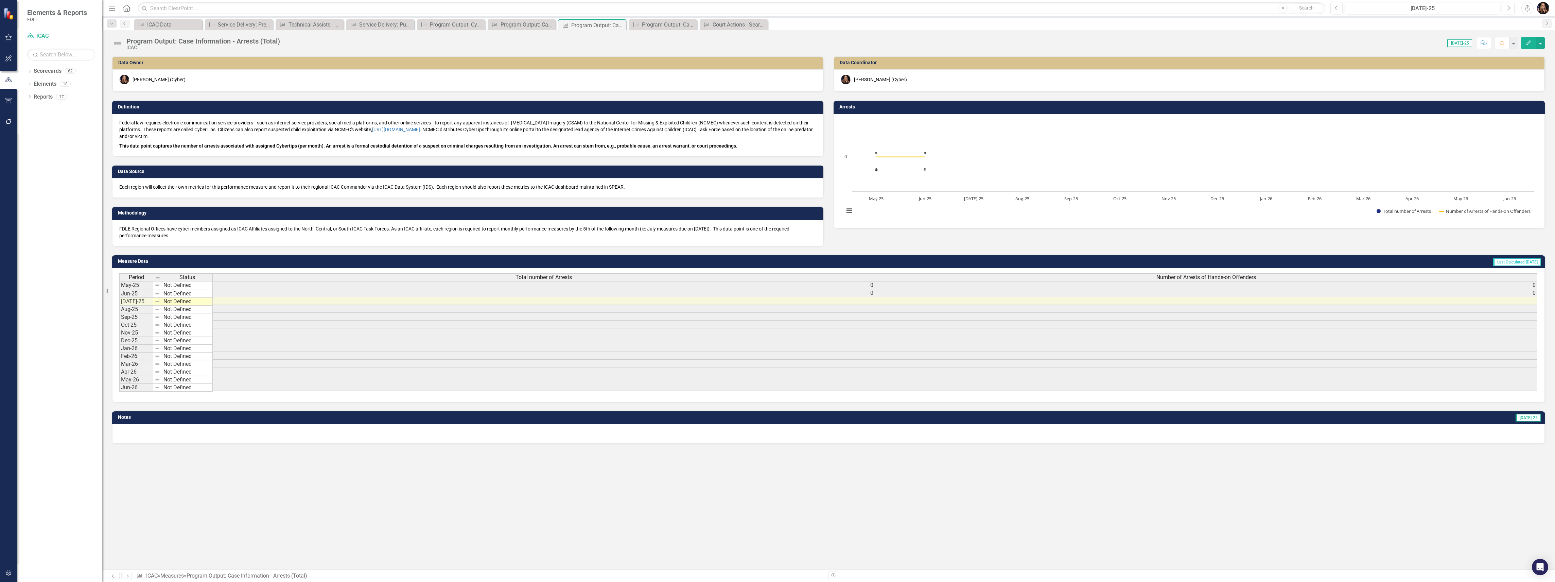
click at [170, 237] on p "FDLE Regional Offices have cyber members assigned as ICAC Affiliates assigned t…" at bounding box center [467, 232] width 697 height 14
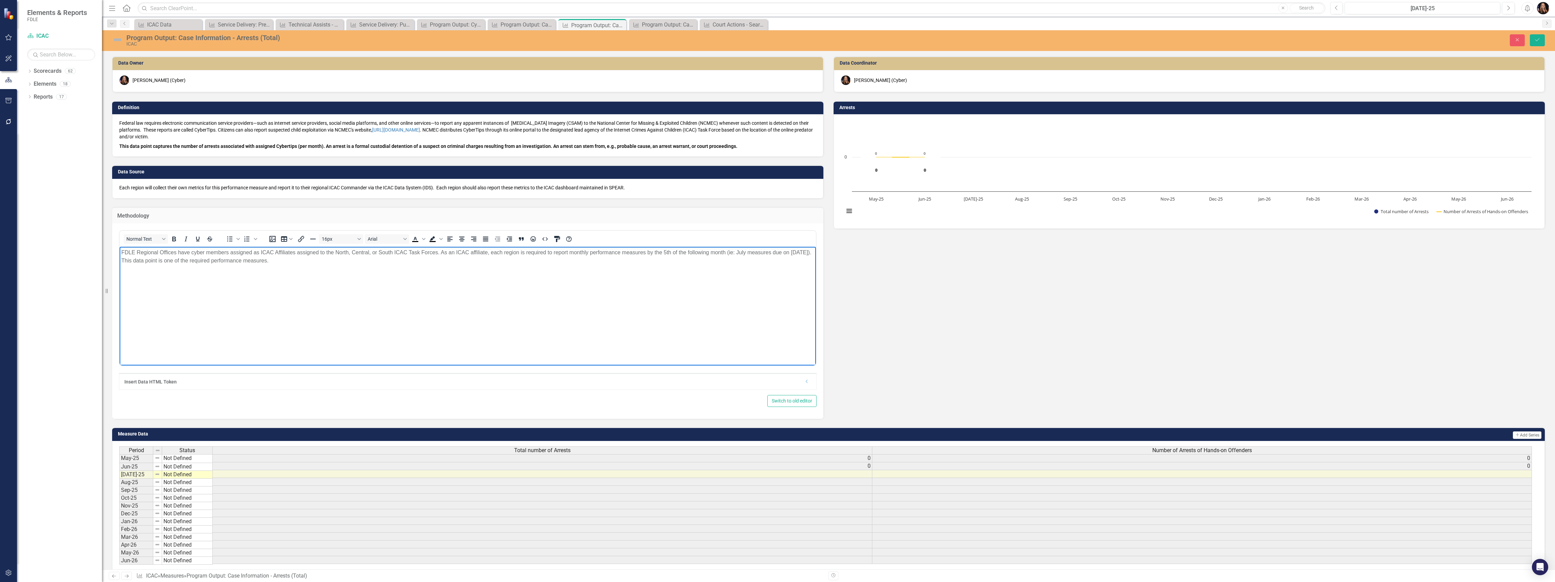
drag, startPoint x: 289, startPoint y: 273, endPoint x: 122, endPoint y: 247, distance: 169.4
click at [122, 247] on body "FDLE Regional Offices have cyber members assigned as ICAC Affiliates assigned t…" at bounding box center [468, 298] width 696 height 102
paste body "Rich Text Area. Press ALT-0 for help."
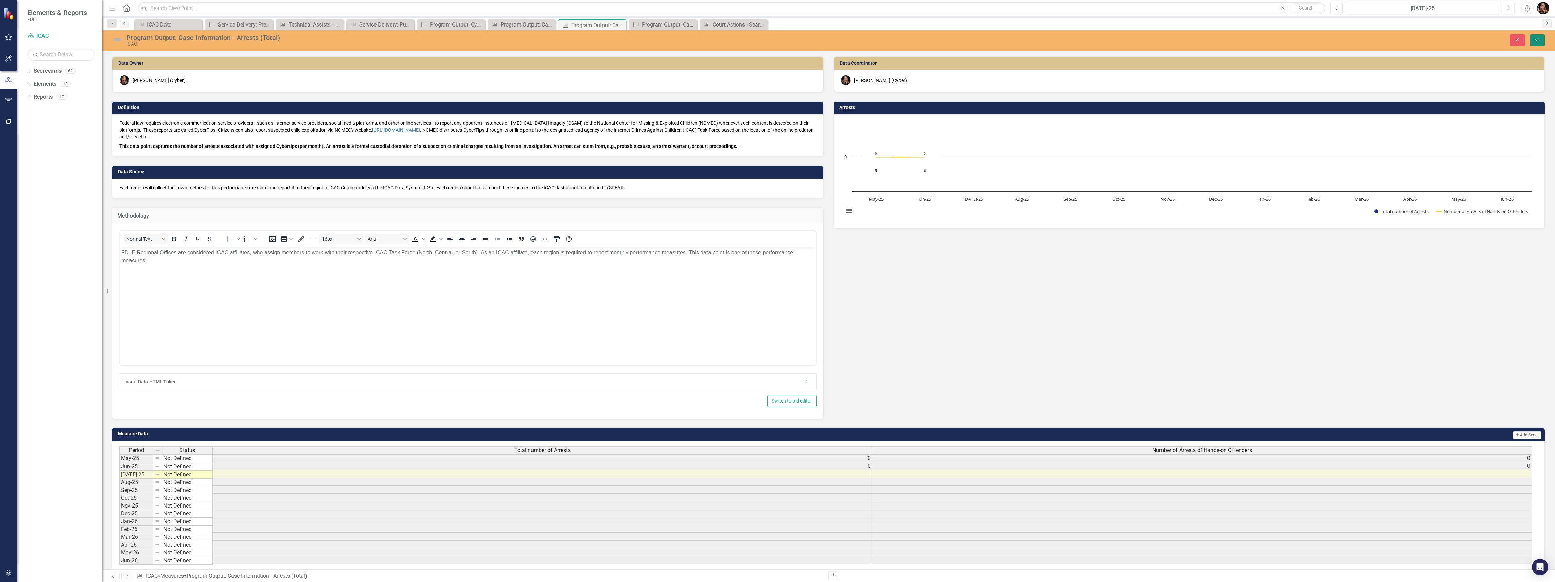
click at [1538, 41] on icon "Save" at bounding box center [1537, 39] width 6 height 5
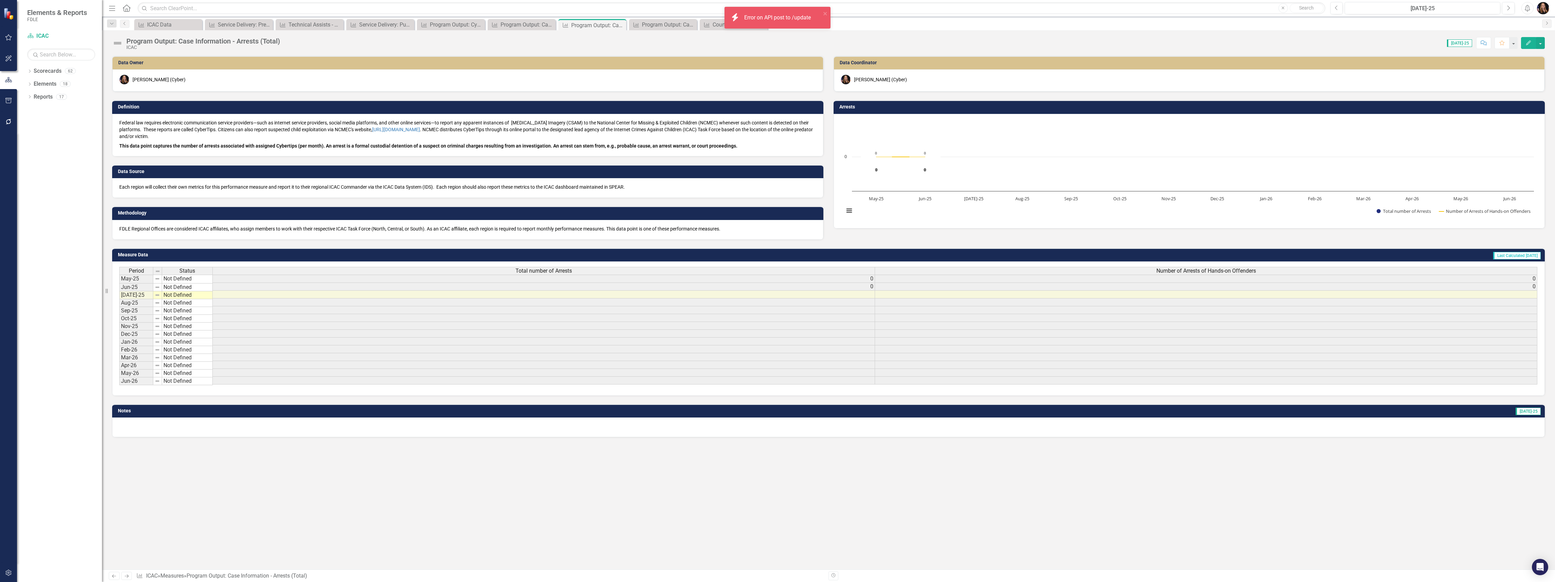
click at [126, 577] on icon "Next" at bounding box center [127, 576] width 6 height 4
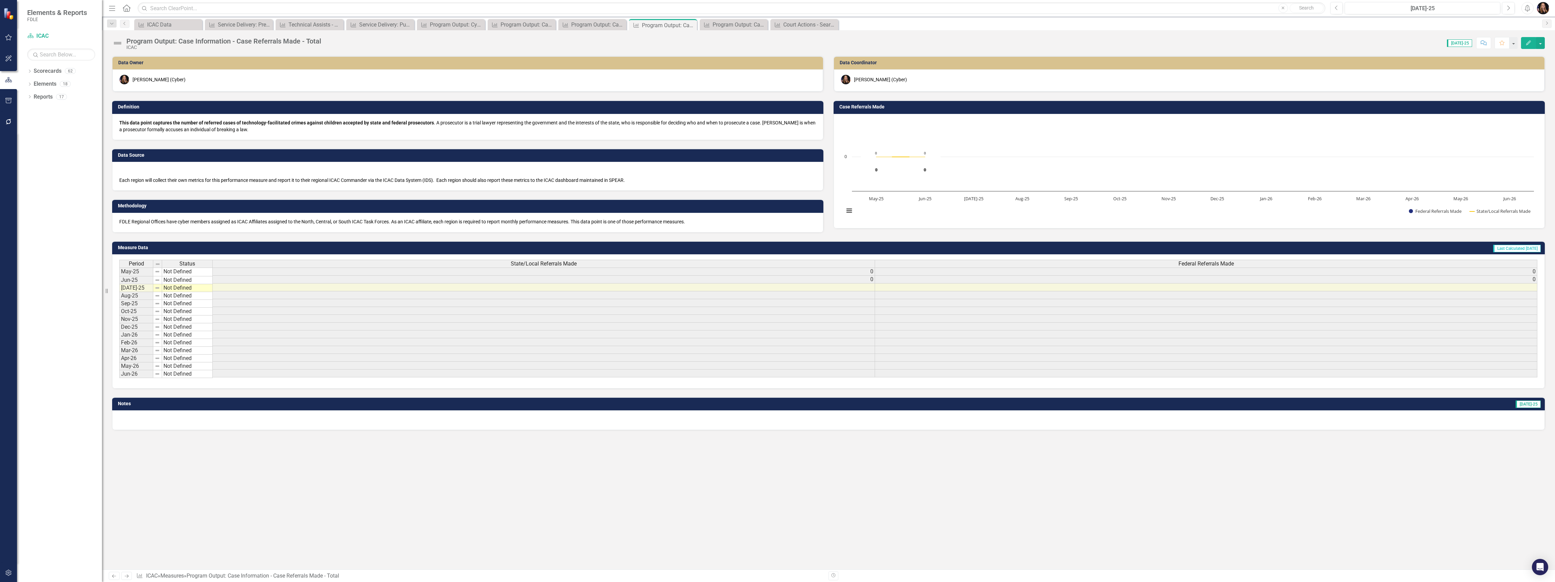
click at [139, 221] on p "FDLE Regional Offices have cyber members assigned as ICAC Affiliates assigned t…" at bounding box center [467, 221] width 697 height 7
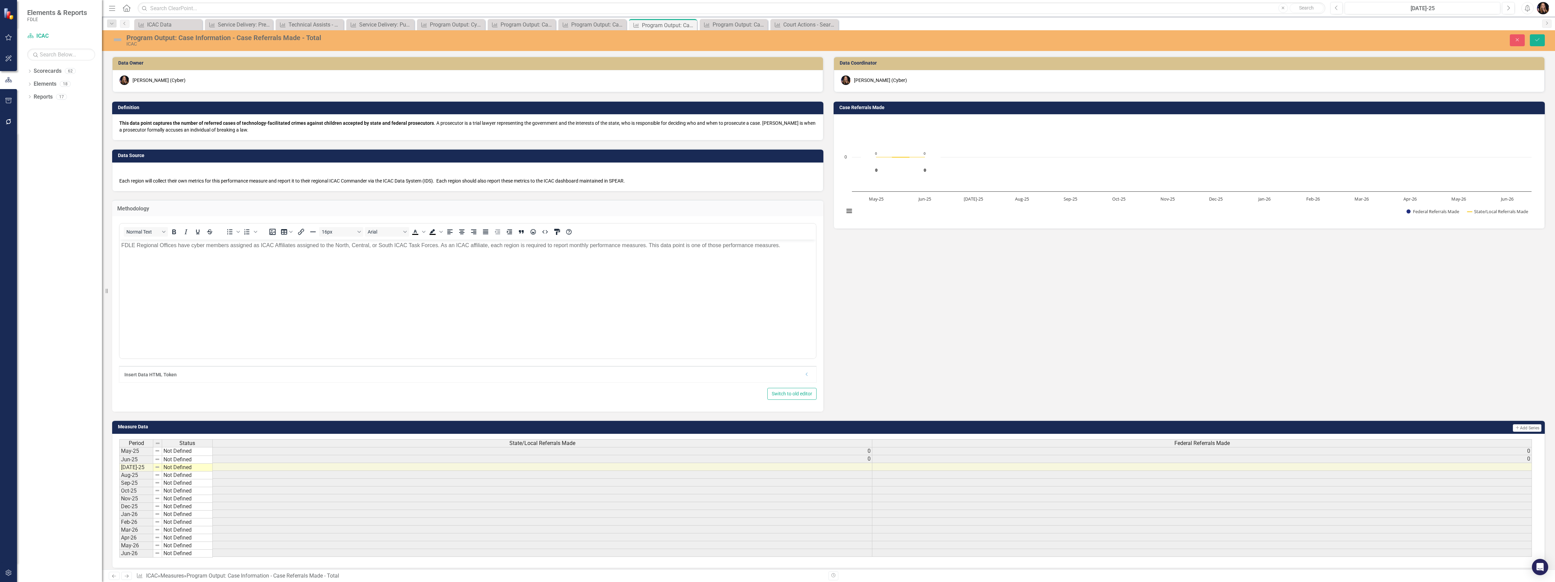
click at [381, 243] on p "FDLE Regional Offices have cyber members assigned as ICAC Affiliates assigned t…" at bounding box center [467, 245] width 693 height 8
paste body "Rich Text Area. Press ALT-0 for help."
click at [1533, 35] on button "Save" at bounding box center [1537, 40] width 15 height 12
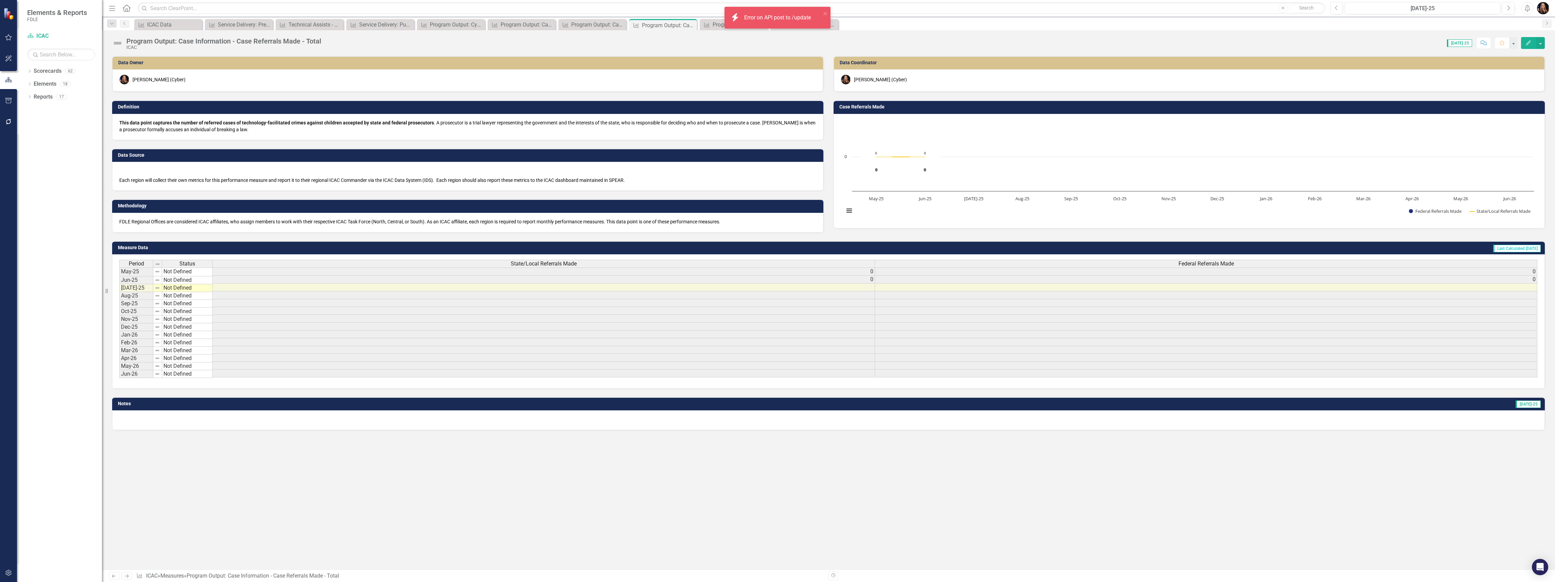
click at [125, 574] on icon "Next" at bounding box center [127, 576] width 6 height 4
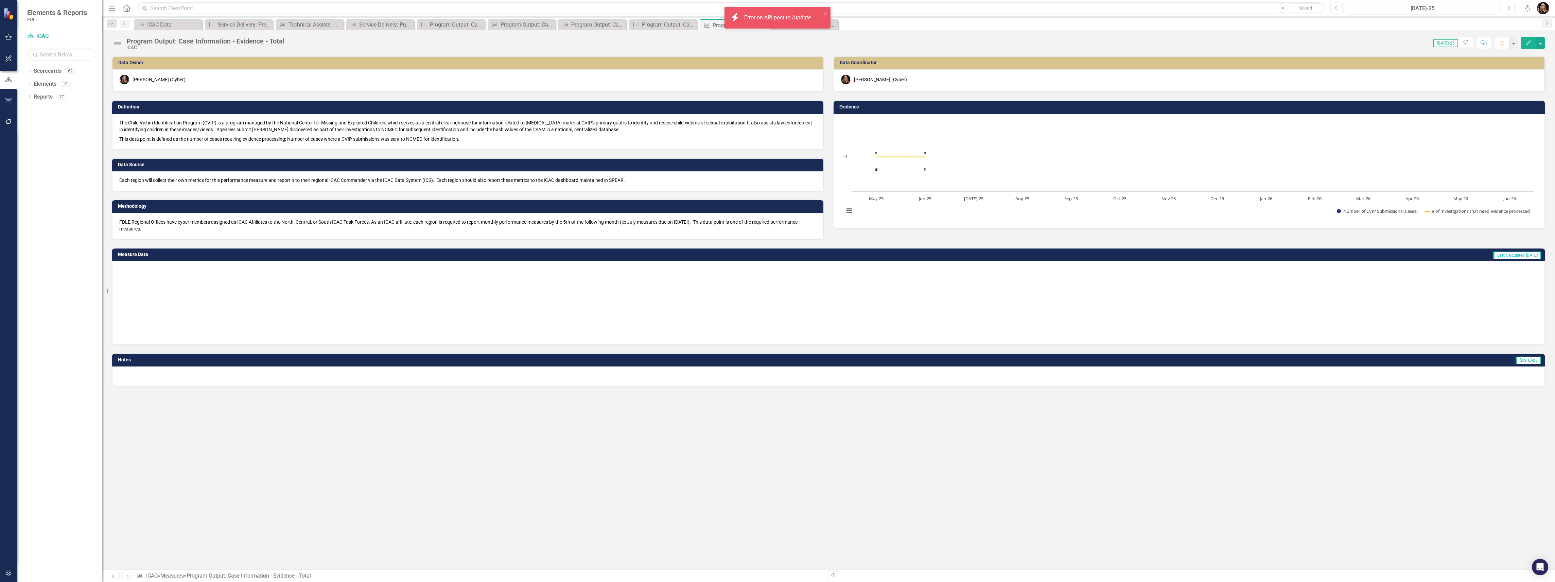
click at [150, 222] on p "FDLE Regional Offices have cyber members assigned as ICAC Affiliates to the Nor…" at bounding box center [467, 226] width 697 height 14
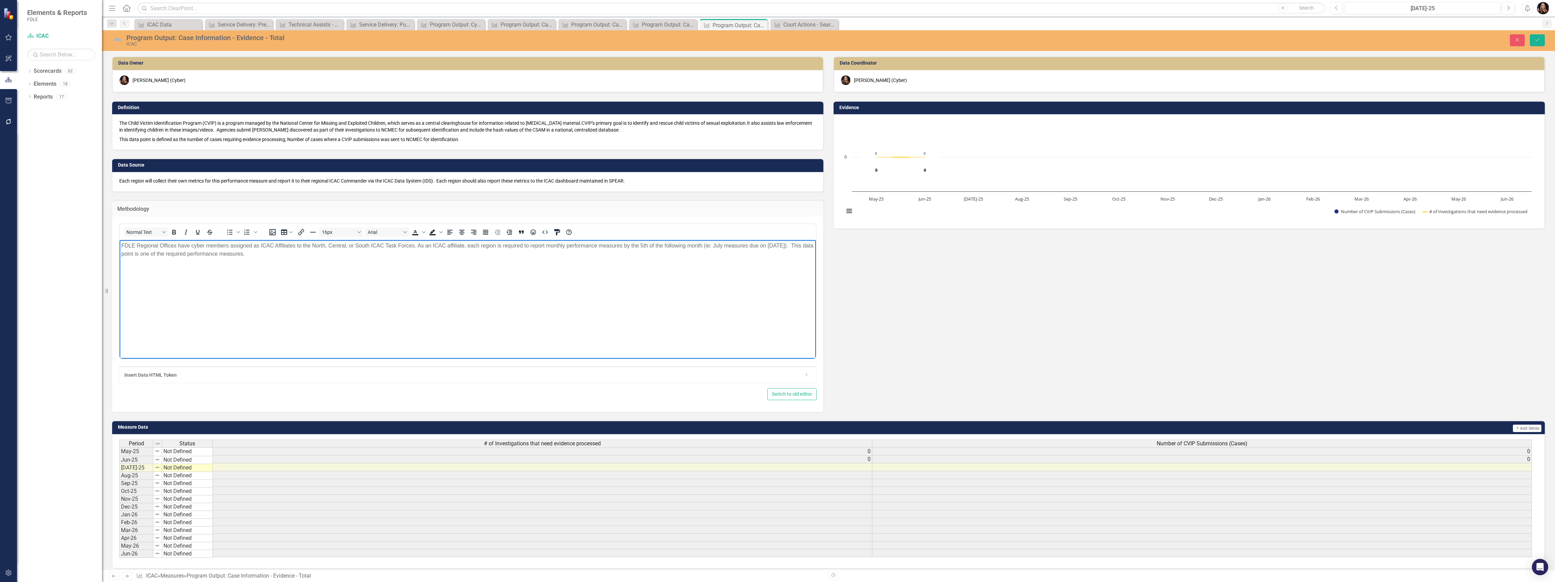
drag, startPoint x: 256, startPoint y: 252, endPoint x: 118, endPoint y: 244, distance: 138.6
click at [120, 244] on html "FDLE Regional Offices have cyber members assigned as ICAC Affiliates to the Nor…" at bounding box center [468, 291] width 696 height 102
paste body "Rich Text Area. Press ALT-0 for help."
click at [1542, 41] on button "Save" at bounding box center [1537, 40] width 15 height 12
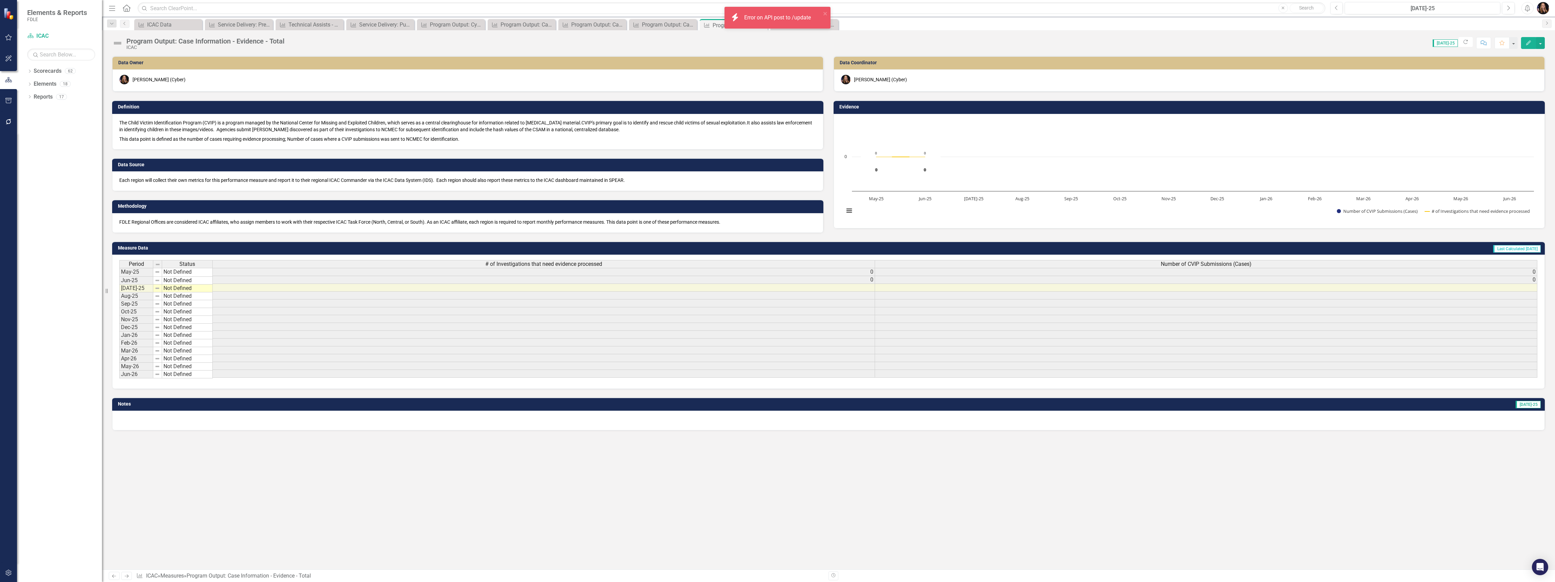
click at [126, 575] on icon "Next" at bounding box center [127, 576] width 6 height 4
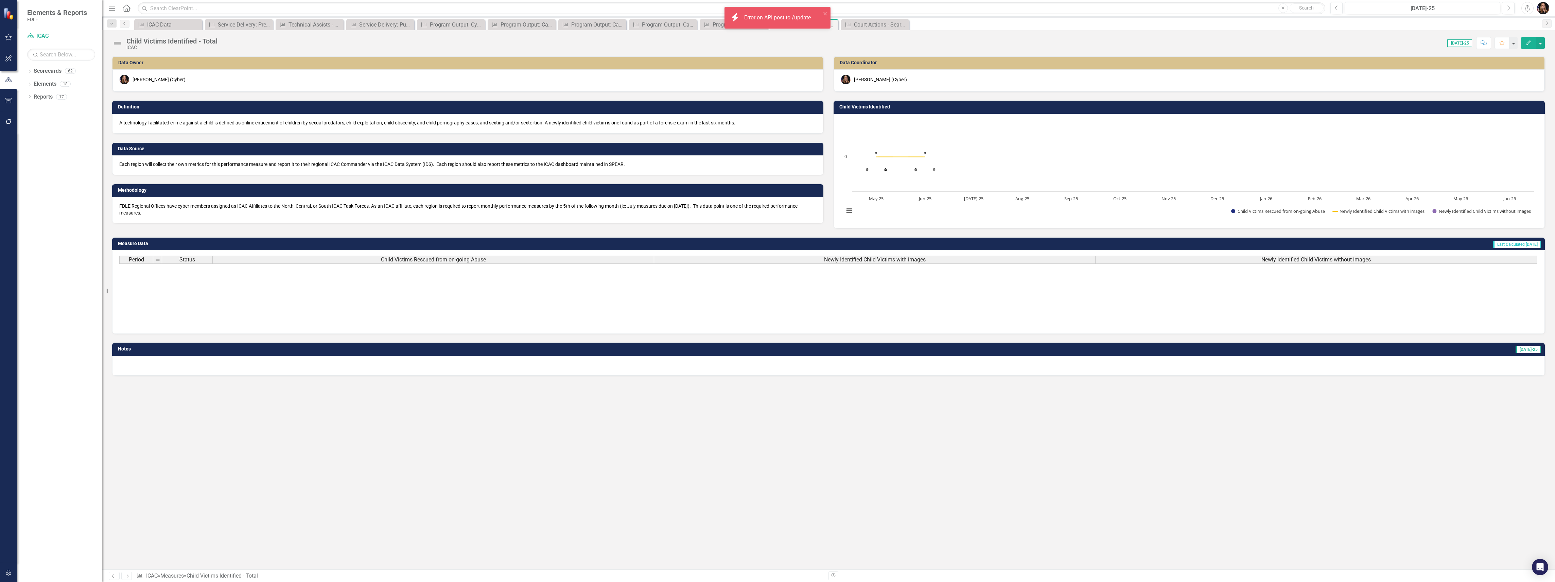
click at [220, 212] on p "FDLE Regional Offices have cyber members assigned as ICAC Affiliates to the Nor…" at bounding box center [467, 210] width 697 height 14
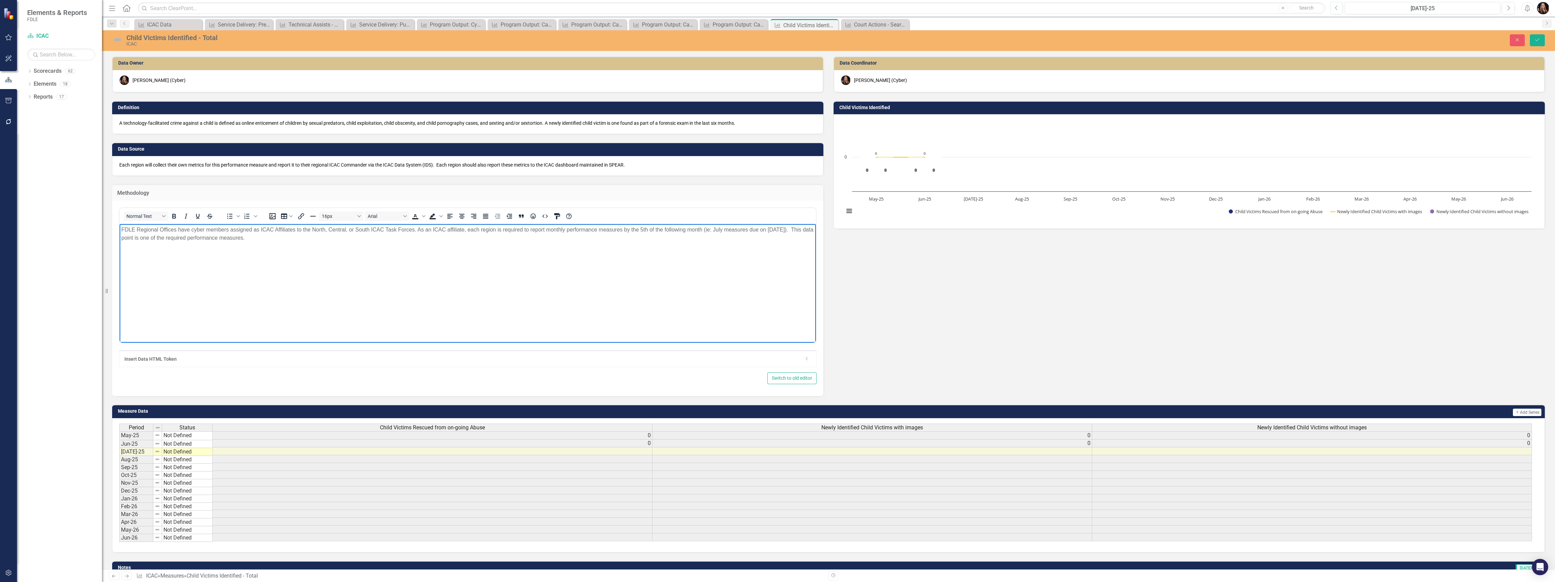
drag, startPoint x: 265, startPoint y: 243, endPoint x: 61, endPoint y: 224, distance: 204.5
click at [120, 224] on html "FDLE Regional Offices have cyber members assigned as ICAC Affiliates to the Nor…" at bounding box center [468, 275] width 696 height 102
paste body "Rich Text Area. Press ALT-0 for help."
click at [1542, 37] on button "Save" at bounding box center [1537, 40] width 15 height 12
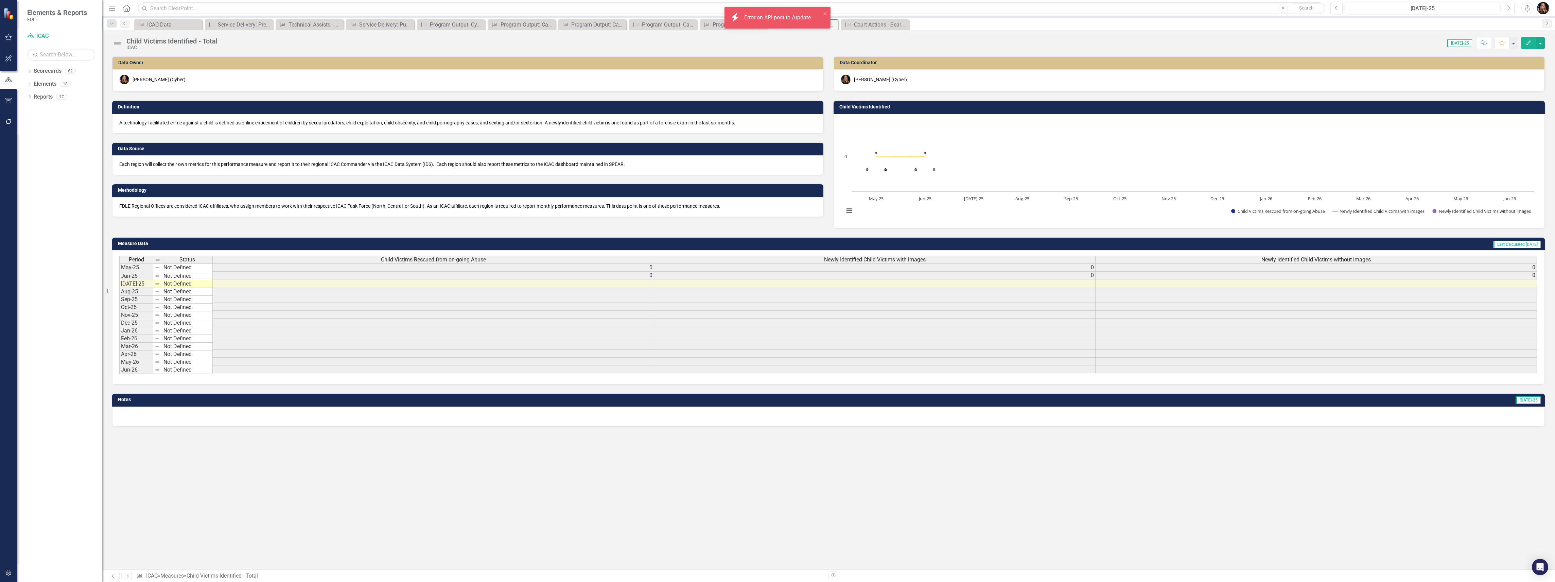
click at [124, 577] on icon "Next" at bounding box center [127, 576] width 6 height 4
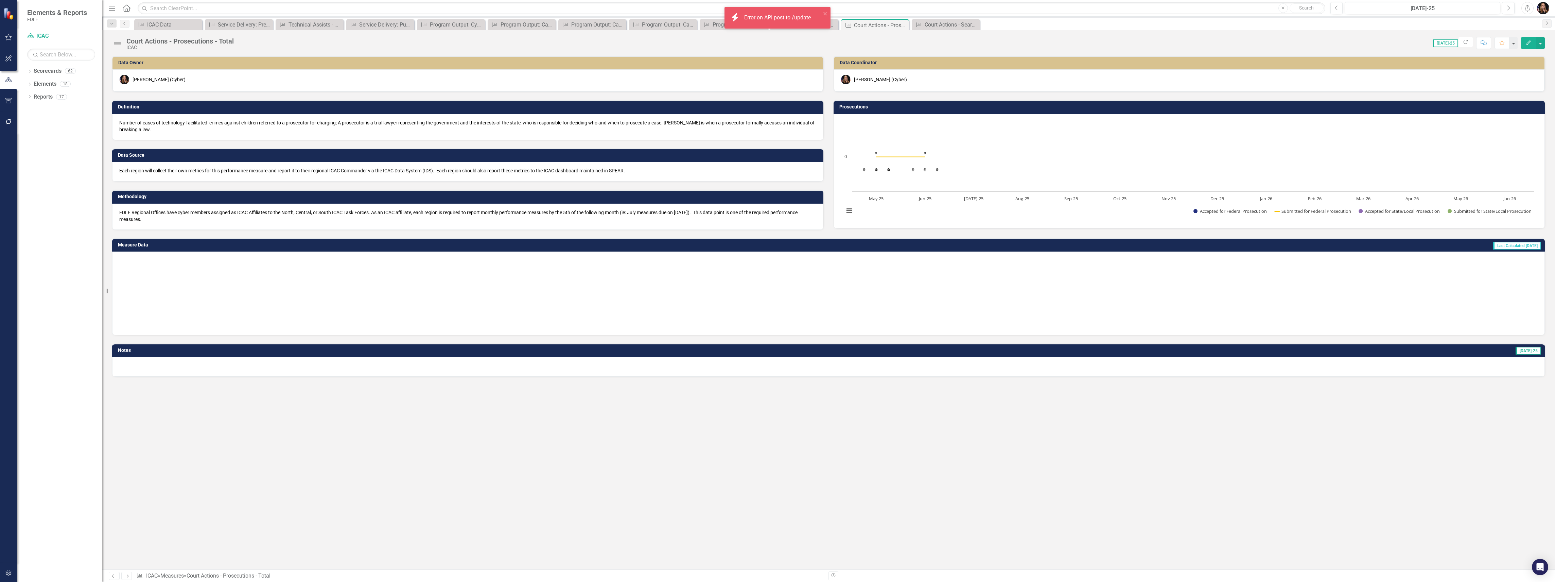
click at [150, 218] on p "FDLE Regional Offices have cyber members assigned as ICAC Affiliates to the Nor…" at bounding box center [467, 216] width 697 height 14
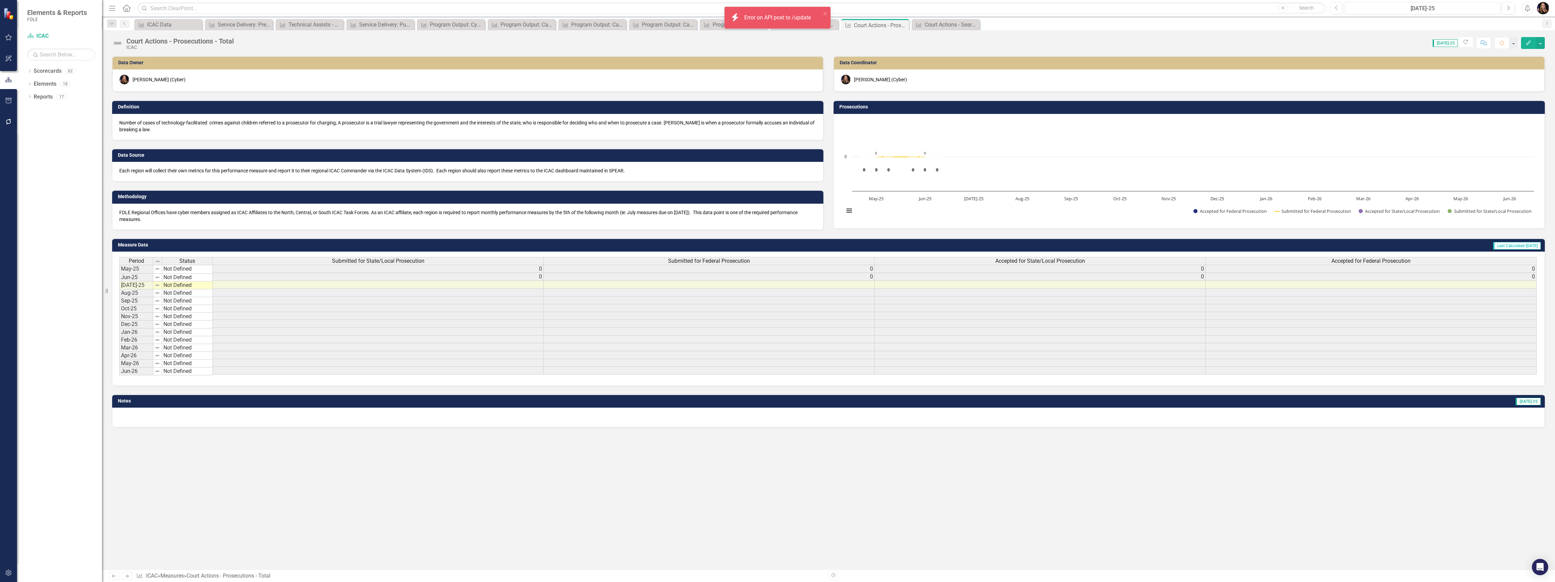
click at [151, 218] on p "FDLE Regional Offices have cyber members assigned as ICAC Affiliates to the Nor…" at bounding box center [467, 216] width 697 height 14
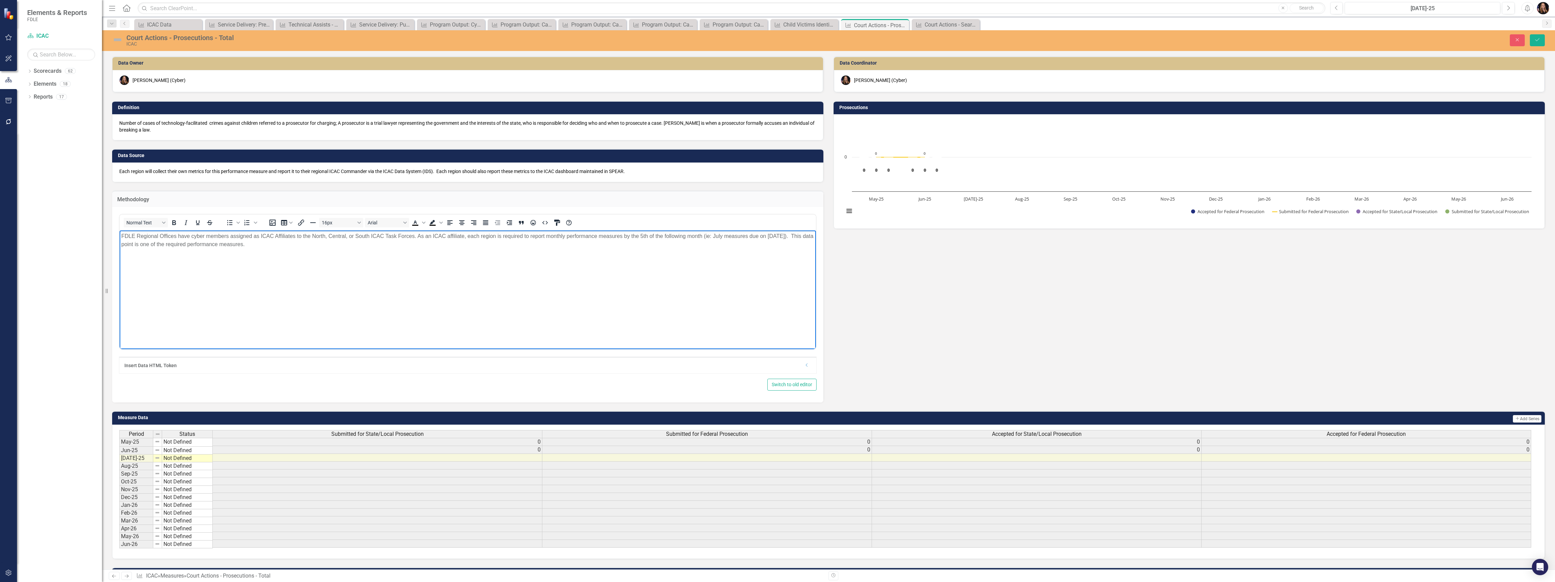
drag, startPoint x: 272, startPoint y: 253, endPoint x: 67, endPoint y: 245, distance: 205.4
click at [120, 245] on html "FDLE Regional Offices have cyber members assigned as ICAC Affiliates to the Nor…" at bounding box center [468, 281] width 696 height 102
paste body "Rich Text Area. Press ALT-0 for help."
drag, startPoint x: 162, startPoint y: 260, endPoint x: 97, endPoint y: 224, distance: 74.5
click at [120, 230] on html "FDLE Regional Offices have cyber members assigned as ICAC Affiliates to the Nor…" at bounding box center [468, 281] width 696 height 102
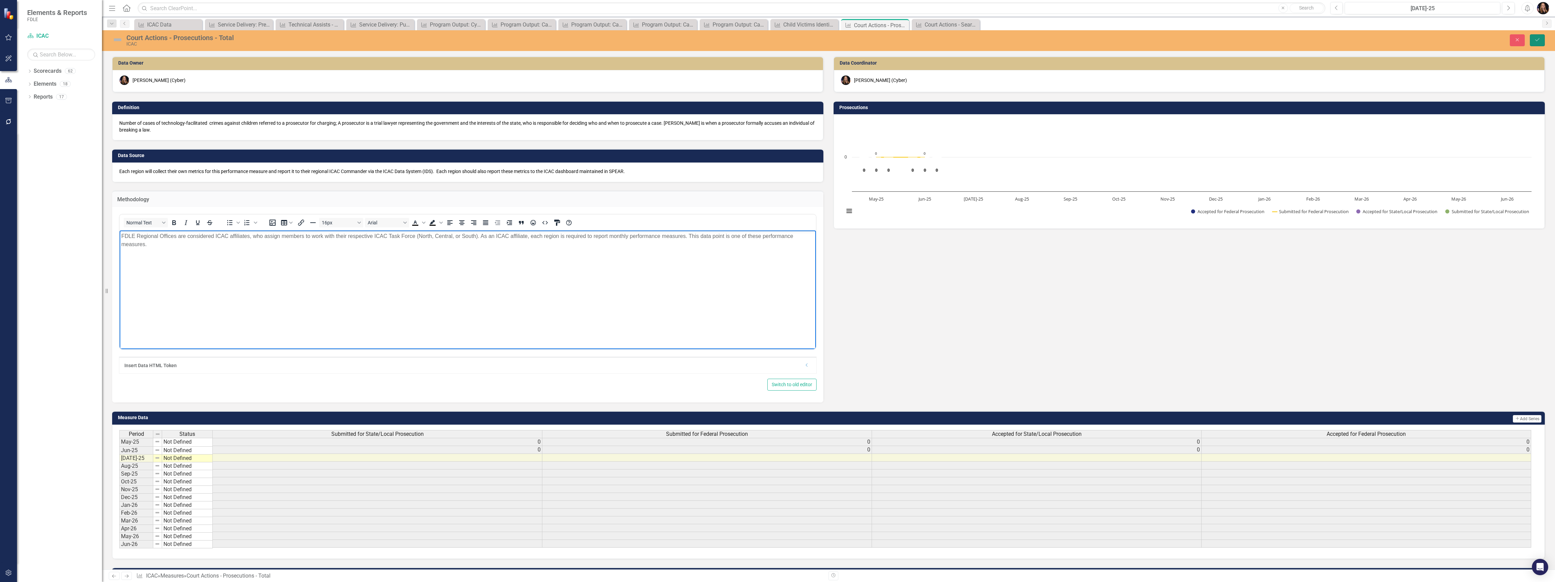
click at [1538, 41] on icon "Save" at bounding box center [1537, 39] width 6 height 5
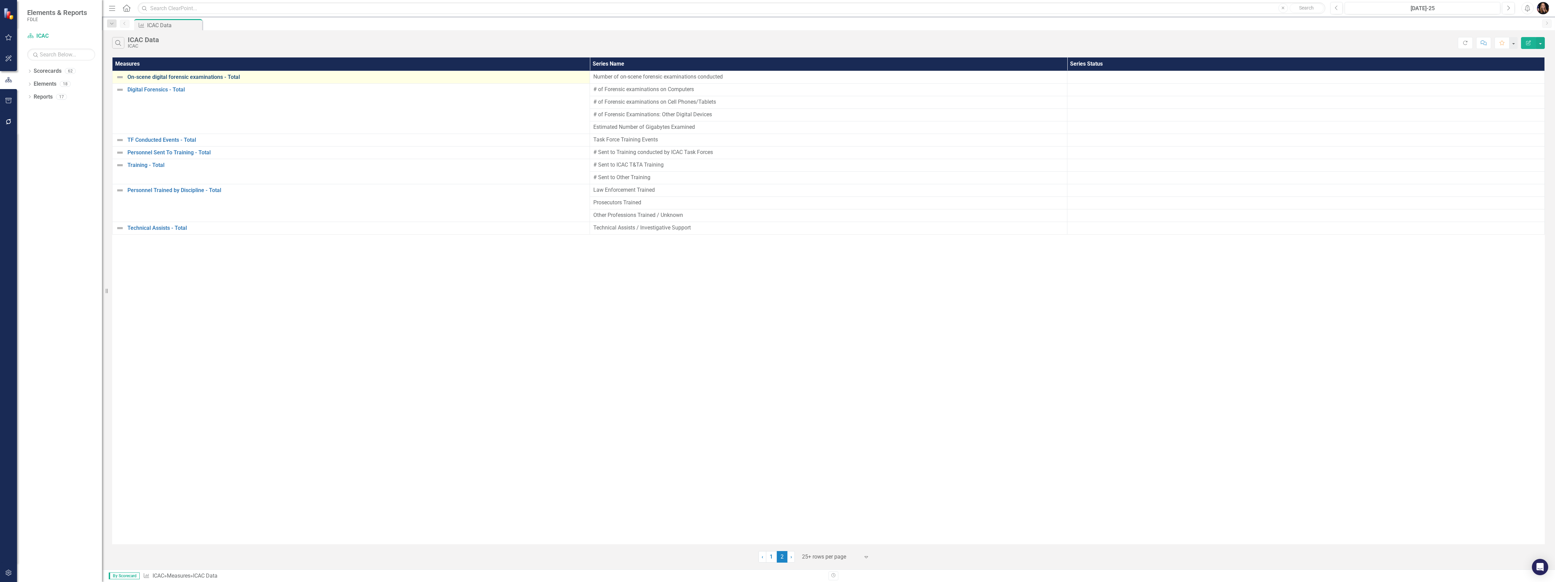
click at [162, 78] on link "On-scene digital forensic examinations - Total" at bounding box center [356, 77] width 459 height 6
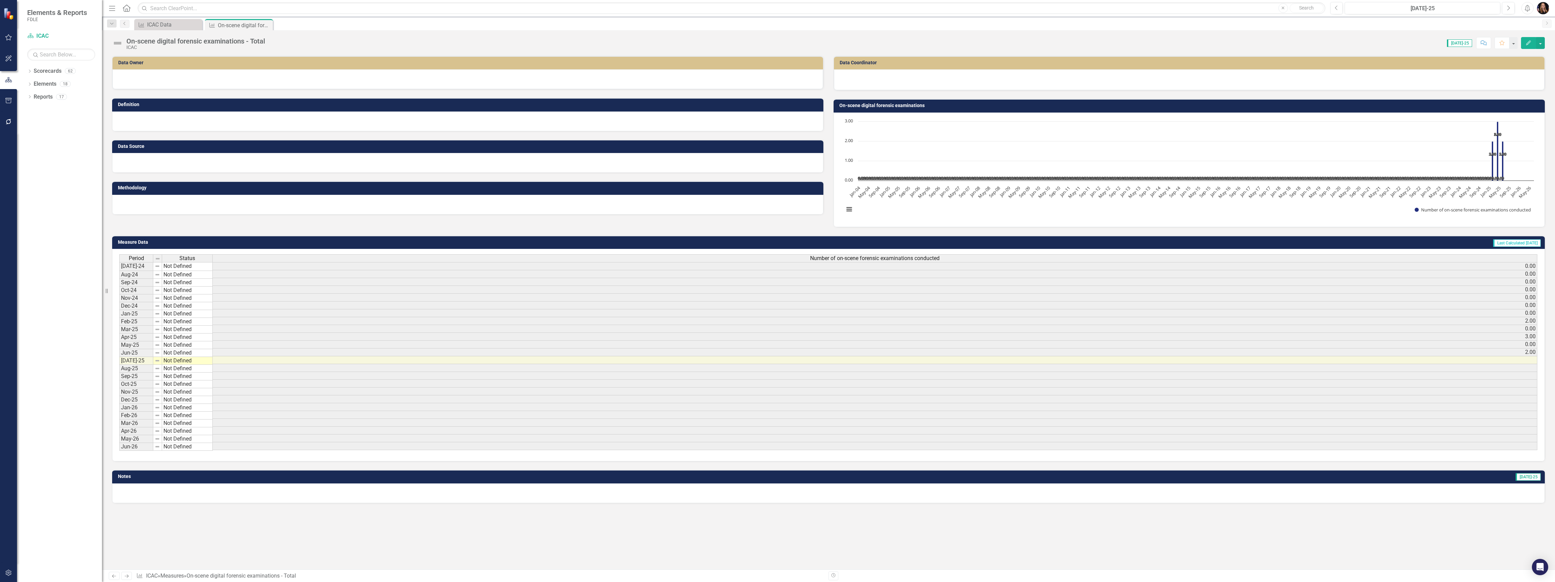
click at [162, 78] on div at bounding box center [467, 79] width 711 height 20
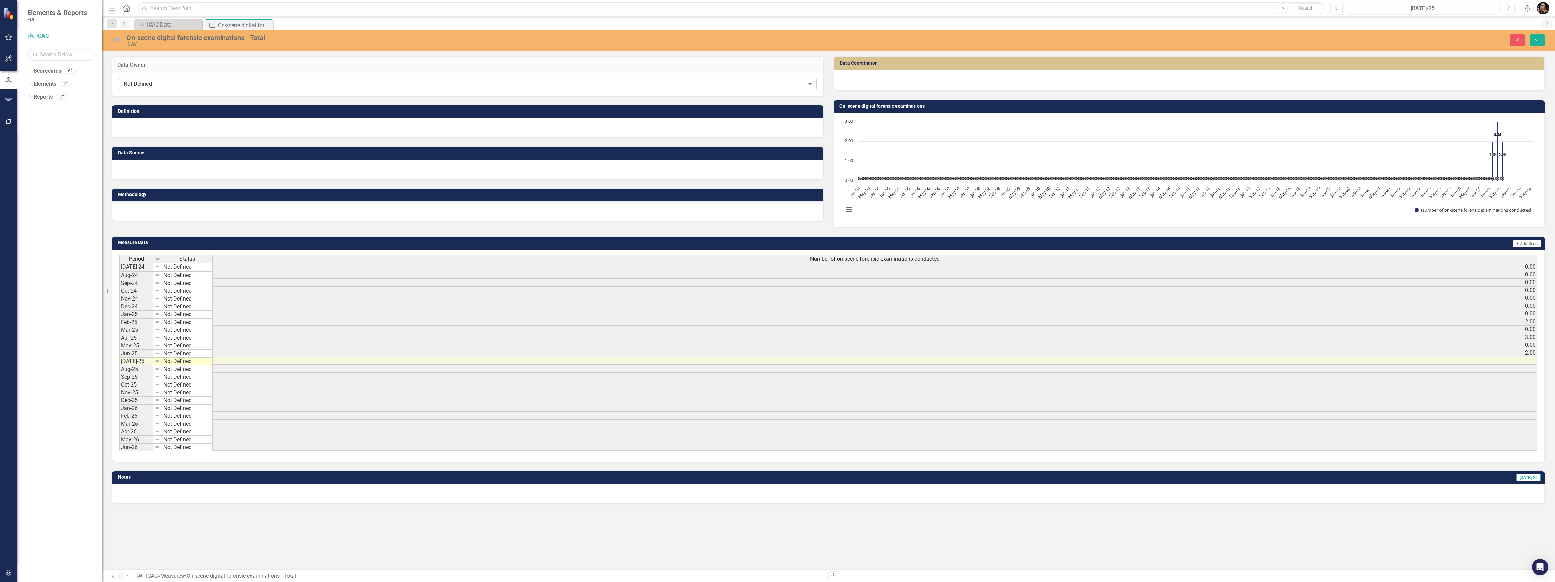
click at [164, 86] on div "Not Defined" at bounding box center [464, 84] width 681 height 8
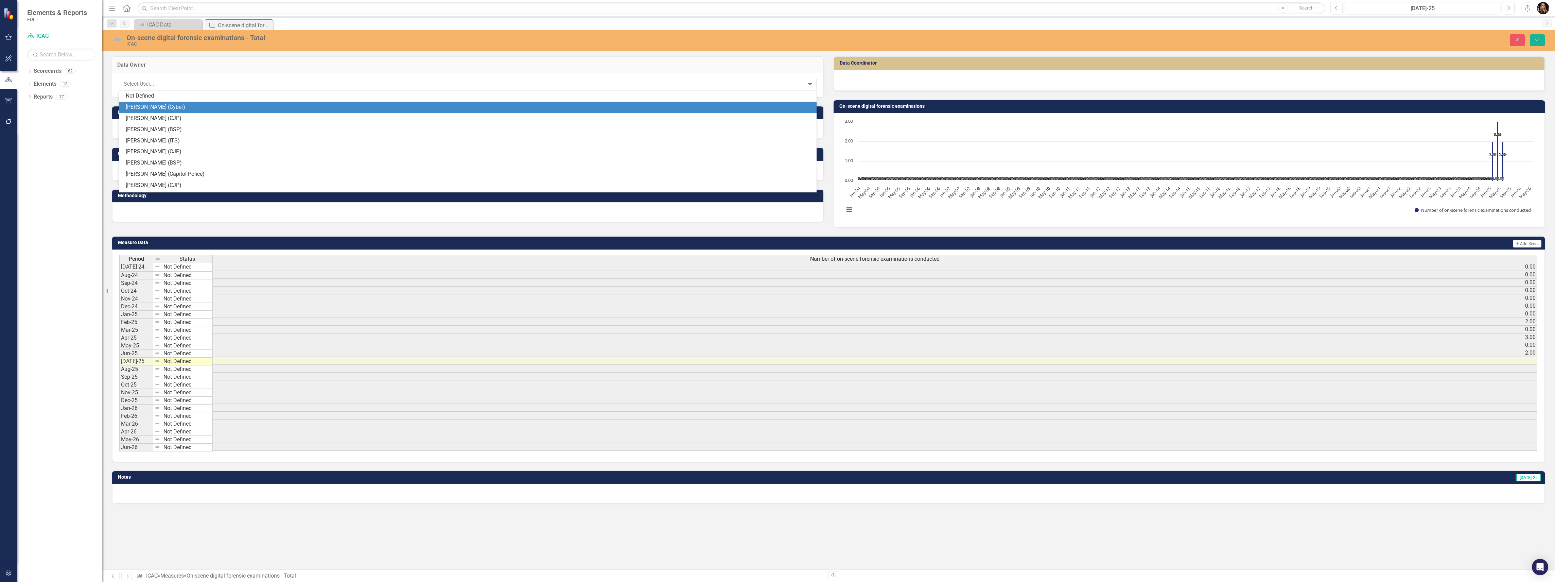
click at [164, 109] on div "[PERSON_NAME] (Cyber)" at bounding box center [469, 107] width 687 height 8
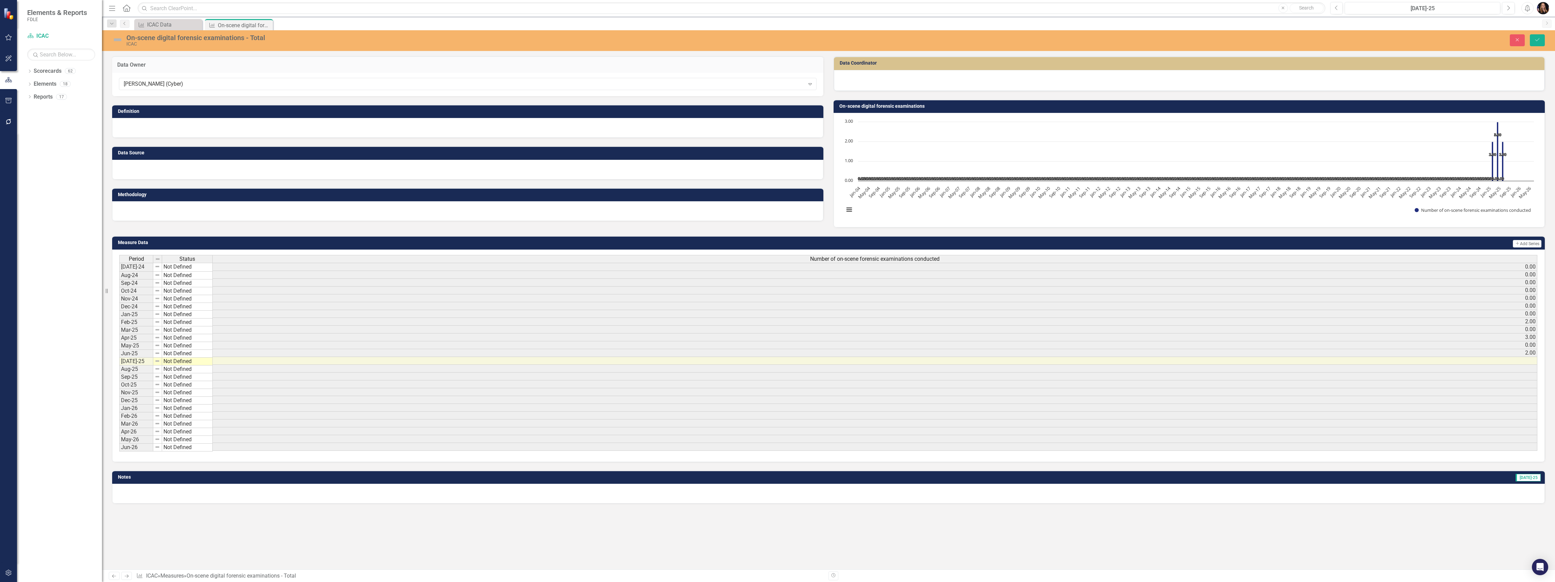
click at [908, 83] on div at bounding box center [1189, 79] width 696 height 8
click at [907, 82] on div at bounding box center [1189, 79] width 696 height 8
click at [896, 86] on div at bounding box center [1189, 80] width 711 height 21
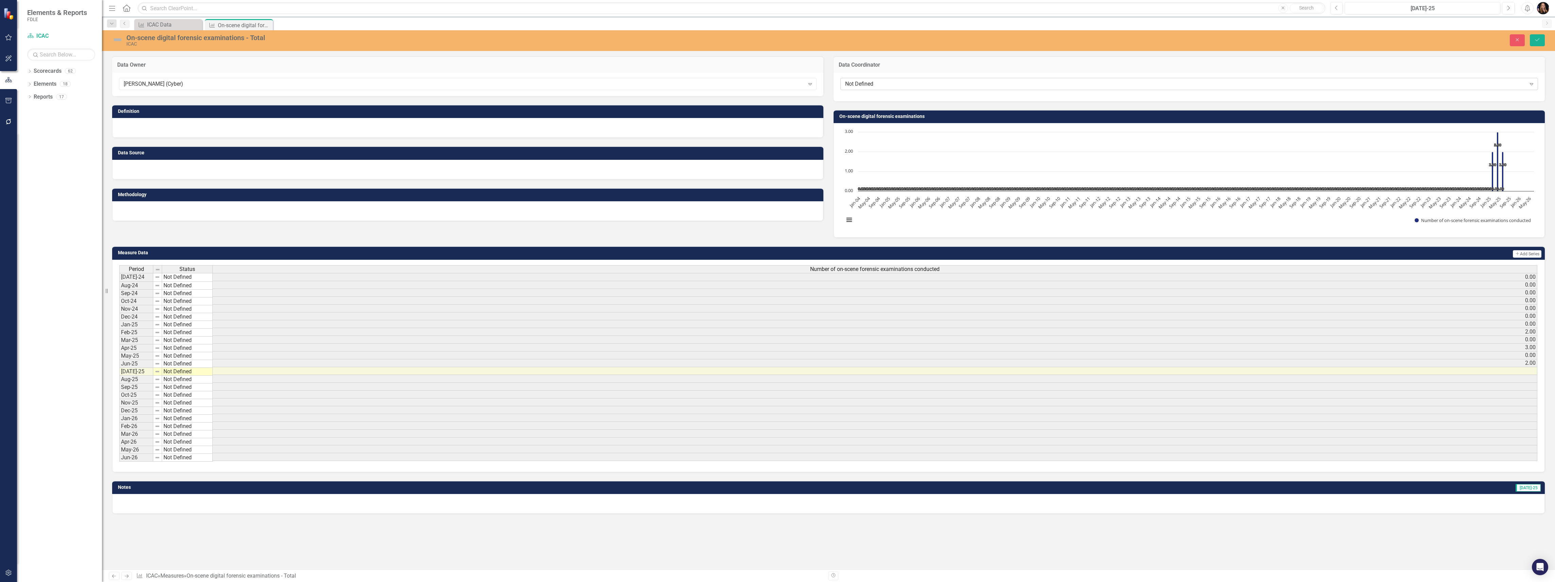
click at [895, 86] on div "Not Defined" at bounding box center [1185, 84] width 681 height 8
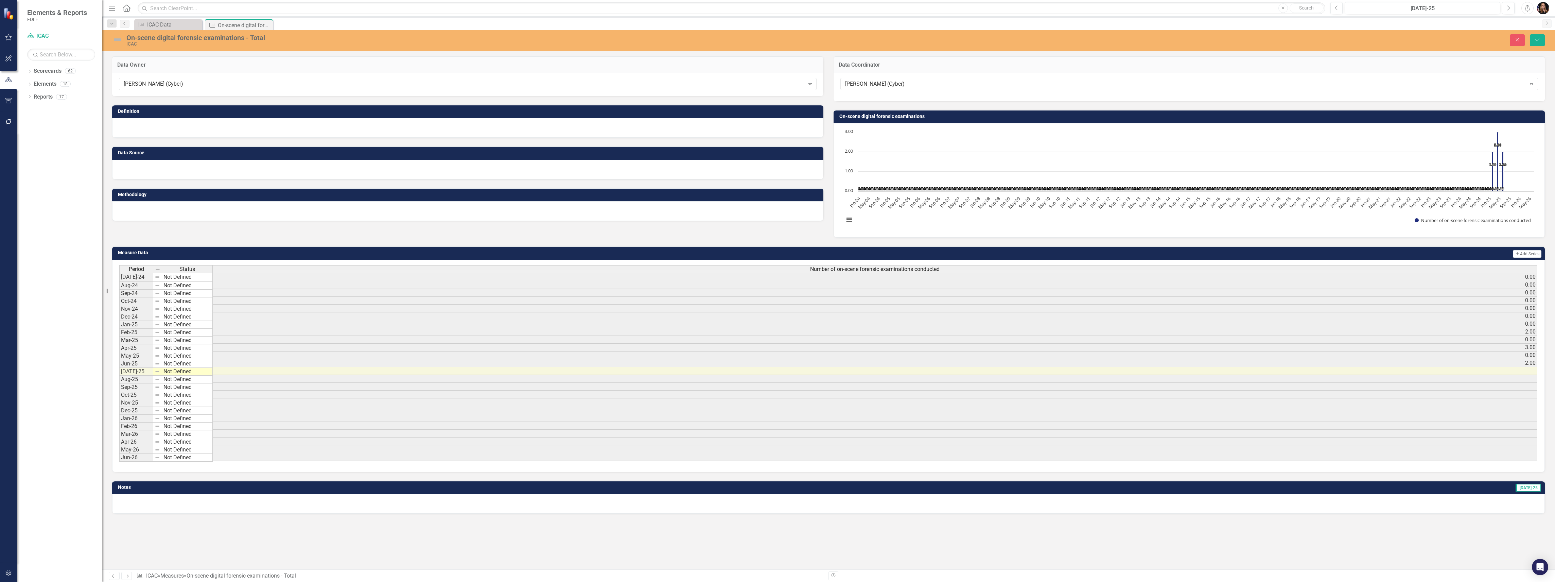
click at [146, 127] on div at bounding box center [467, 128] width 711 height 20
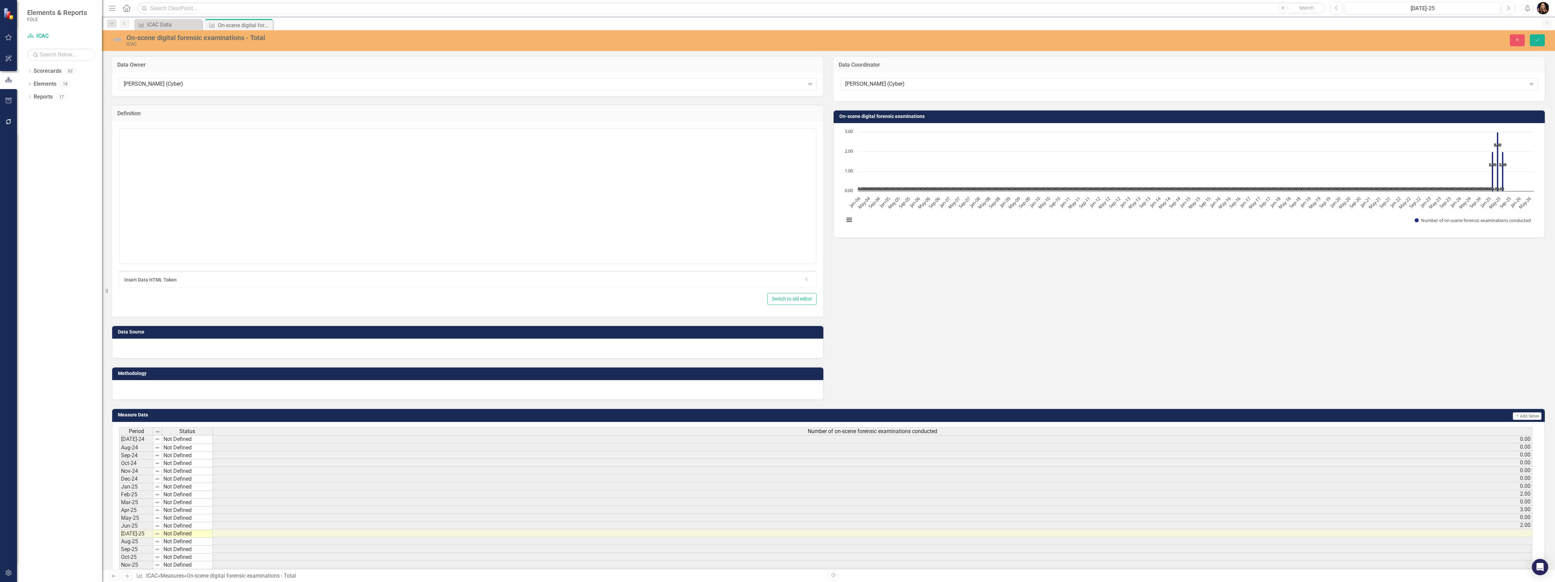
click at [165, 126] on div "Insert Data HTML Token Dropdown" at bounding box center [468, 206] width 698 height 161
click at [167, 144] on body "Rich Text Area. Press ALT-0 for help." at bounding box center [468, 195] width 696 height 102
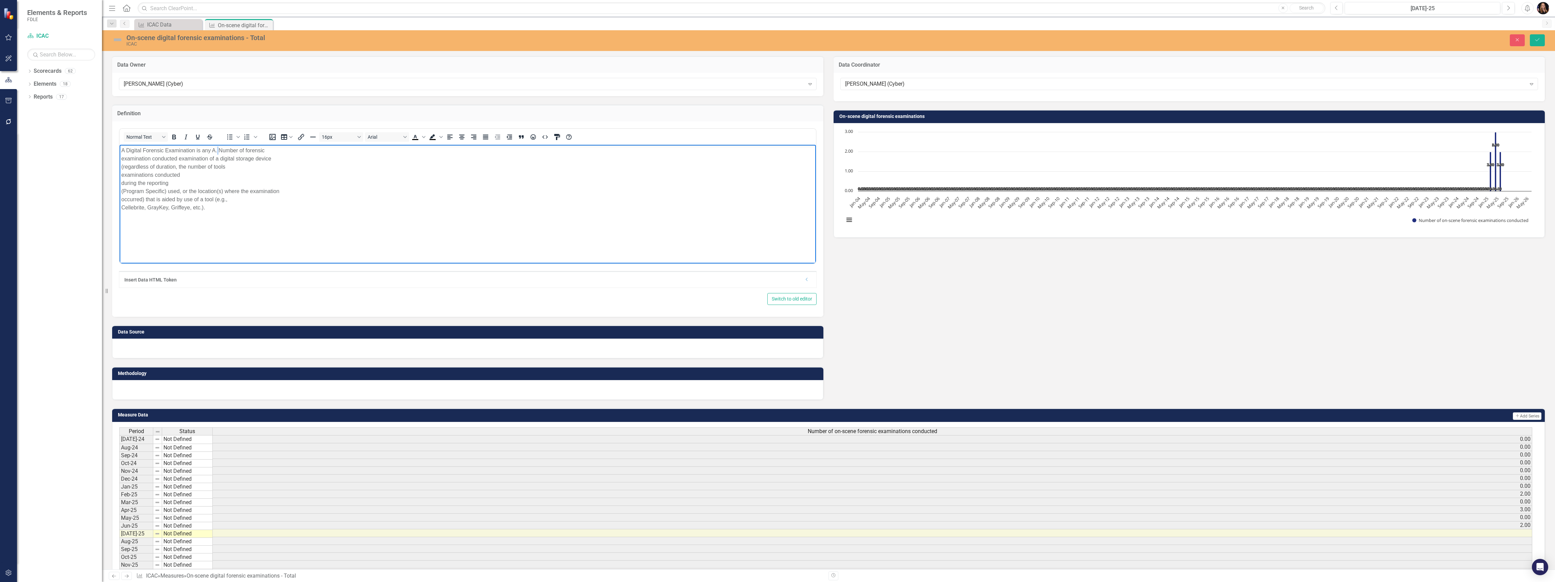
drag, startPoint x: 217, startPoint y: 147, endPoint x: 231, endPoint y: 151, distance: 14.2
click at [218, 147] on p "A Digital Forensic Examination is any A. Number of forensic examination conduct…" at bounding box center [467, 178] width 693 height 65
click at [268, 149] on p "A Digital Forensic Examination is any number of forensic examination conducted …" at bounding box center [467, 178] width 693 height 65
drag, startPoint x: 351, startPoint y: 149, endPoint x: 292, endPoint y: 154, distance: 60.0
click at [292, 154] on p "A Digital Forensic Examination is any number of forensic examinations conducted…" at bounding box center [467, 174] width 693 height 57
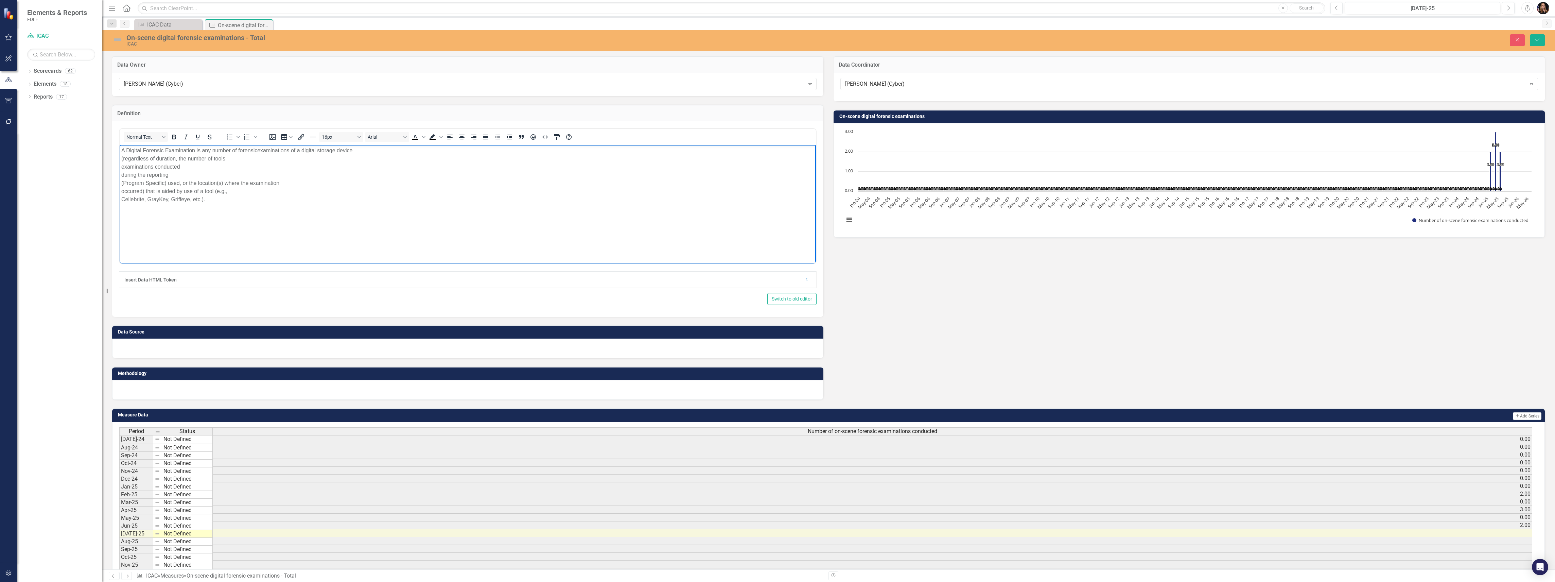
click at [364, 146] on p "A Digital Forensic Examination is any number of forensic examinations of a digi…" at bounding box center [467, 174] width 693 height 57
click at [368, 150] on p "A Digital Forensic Examination is any number of forensic examinations of a digi…" at bounding box center [467, 174] width 693 height 57
click at [480, 150] on p "A Digital Forensic Examination is any number of forensic examinations of a digi…" at bounding box center [467, 170] width 693 height 49
click at [536, 151] on p "A Digital Forensic Examination is any number of forensic examinations of a digi…" at bounding box center [467, 166] width 693 height 41
click at [597, 151] on p "A Digital Forensic Examination is any number of forensic examinations of a digi…" at bounding box center [467, 162] width 693 height 33
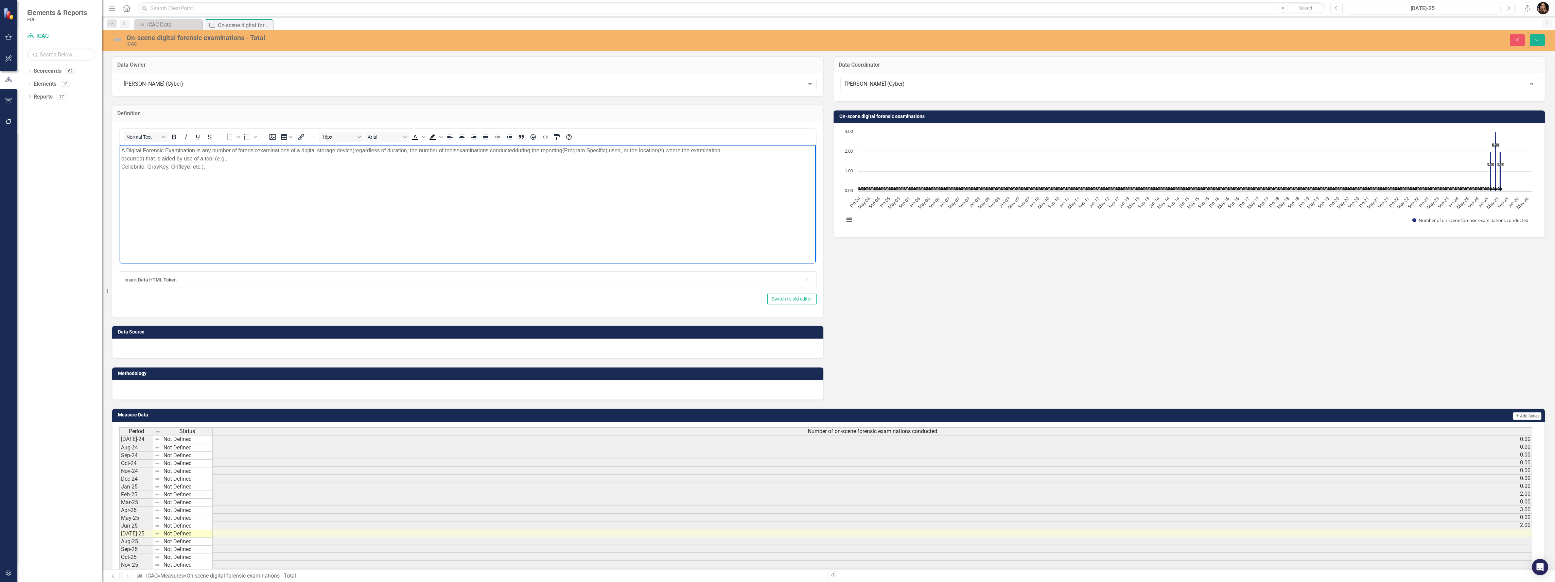
click at [733, 145] on body "A Digital Forensic Examination is any number of forensic examinations of a digi…" at bounding box center [468, 195] width 696 height 102
click at [160, 160] on p "A Digital Forensic Examination is any number of forensic examinations of a digi…" at bounding box center [467, 158] width 693 height 24
click at [146, 351] on div at bounding box center [467, 349] width 711 height 20
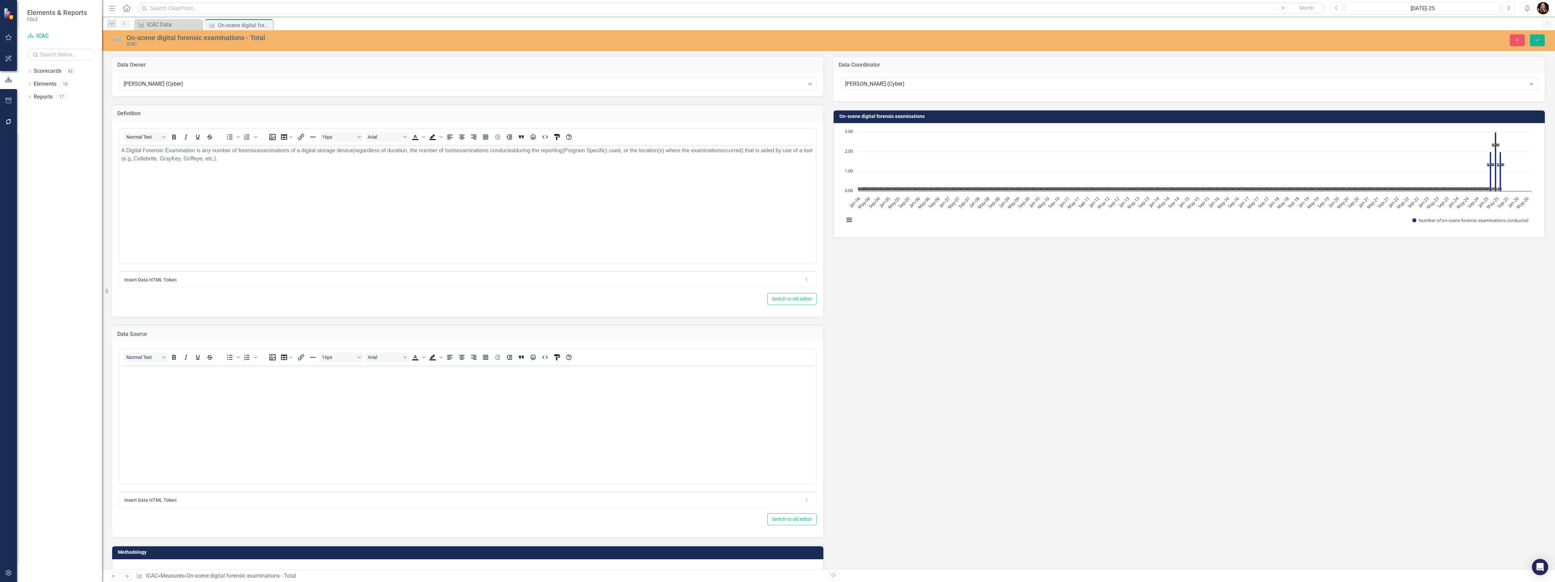
click at [138, 379] on body "Rich Text Area. Press ALT-0 for help." at bounding box center [468, 416] width 696 height 102
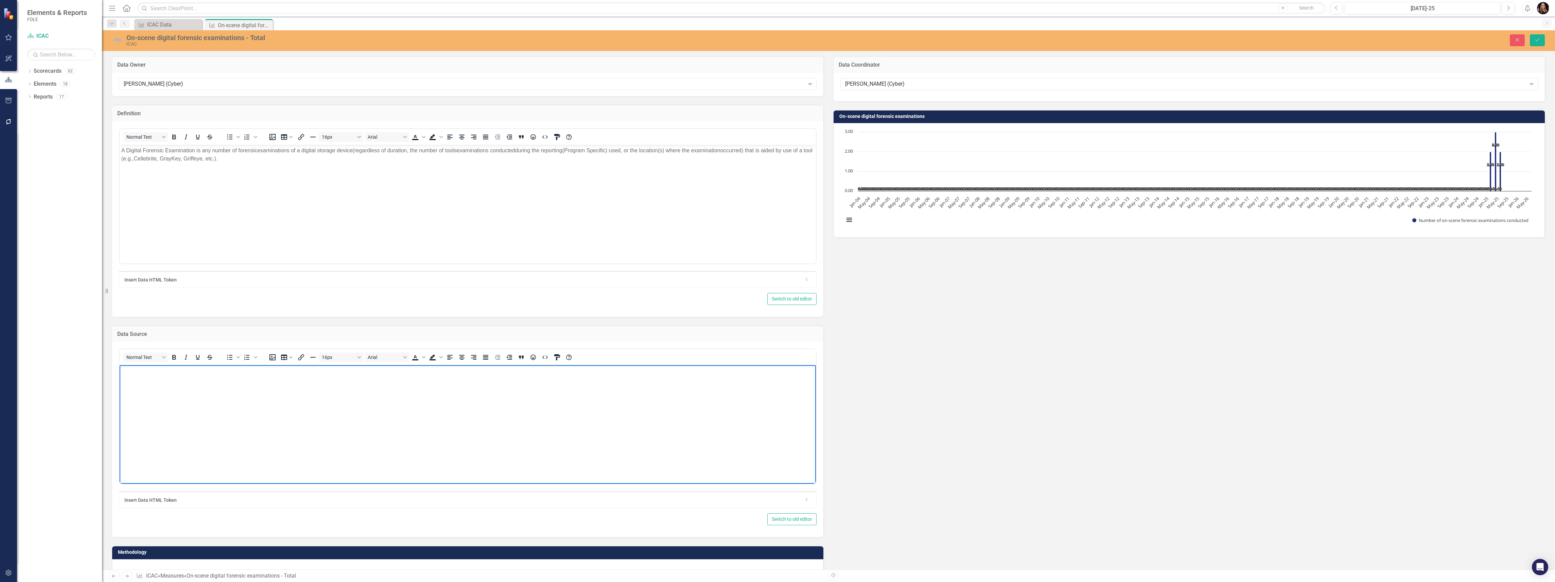
click at [177, 436] on body "Rich Text Area. Press ALT-0 for help." at bounding box center [468, 416] width 696 height 102
click at [1538, 47] on div "On-scene digital forensic examinations - Total ICAC Close Save" at bounding box center [828, 40] width 1453 height 13
click at [1542, 43] on button "Save" at bounding box center [1537, 40] width 15 height 12
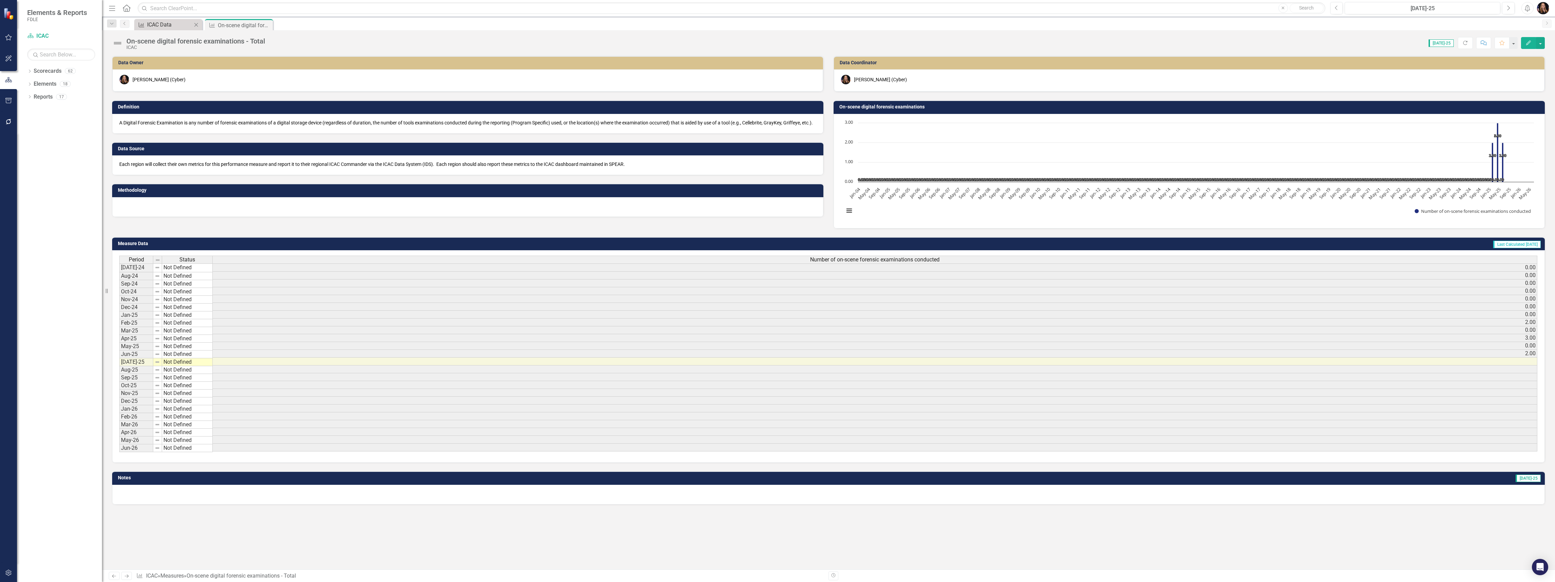
click at [157, 24] on div "ICAC Data" at bounding box center [169, 24] width 45 height 8
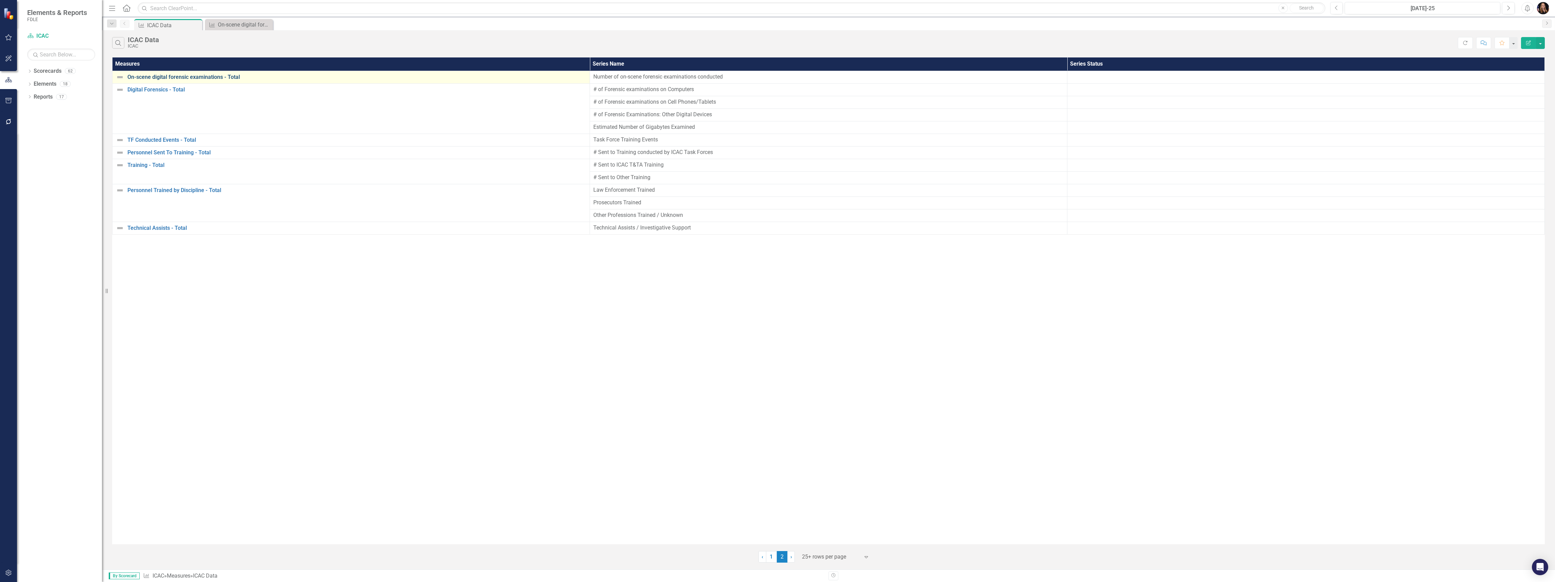
click at [168, 76] on link "On-scene digital forensic examinations - Total" at bounding box center [356, 77] width 459 height 6
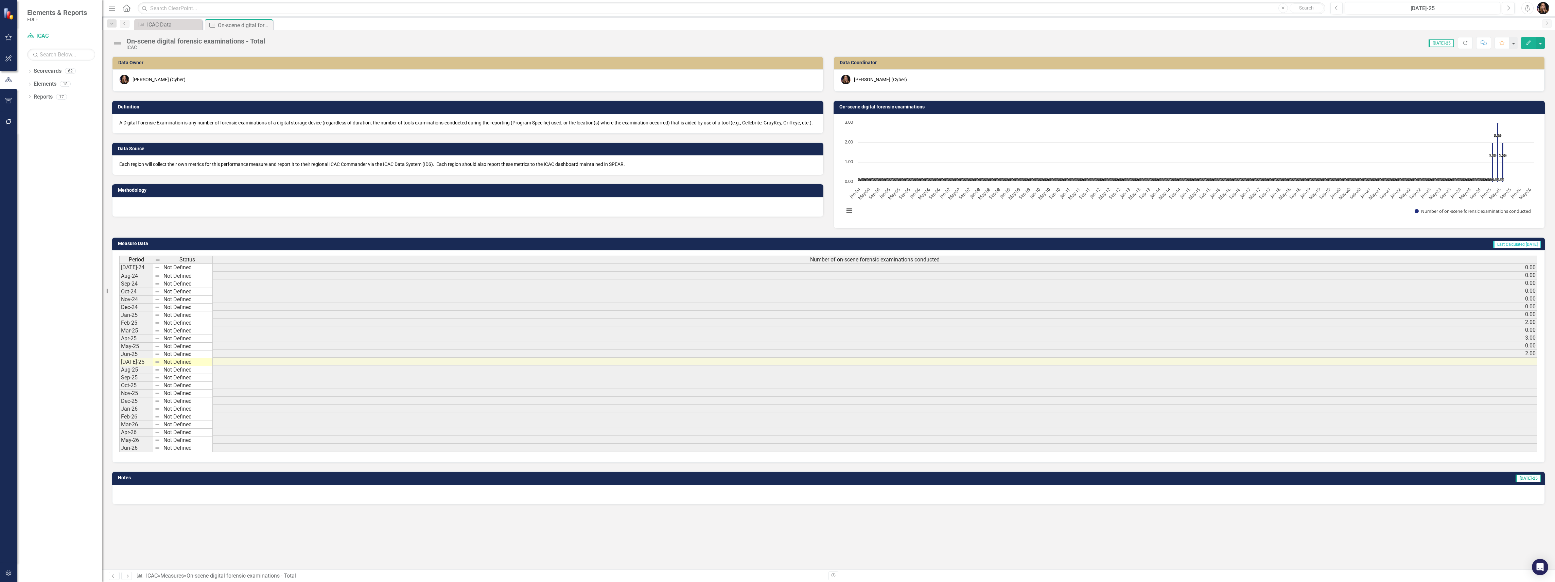
click at [197, 123] on p "A Digital Forensic Examination is any number of forensic examinations of a digi…" at bounding box center [467, 122] width 697 height 7
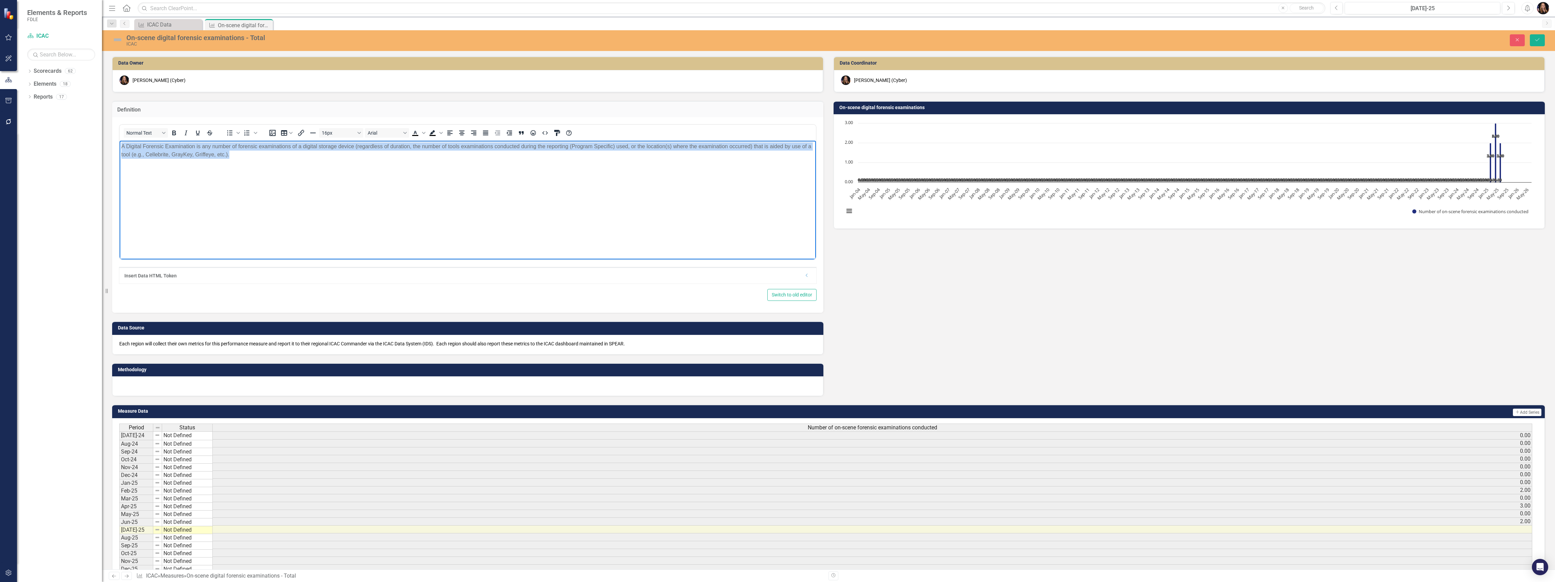
drag, startPoint x: 233, startPoint y: 160, endPoint x: 146, endPoint y: 146, distance: 87.7
click at [122, 141] on body "A Digital Forensic Examination is any number of forensic examinations of a digi…" at bounding box center [468, 192] width 696 height 102
copy p "A Digital Forensic Examination is any number of forensic examinations of a digi…"
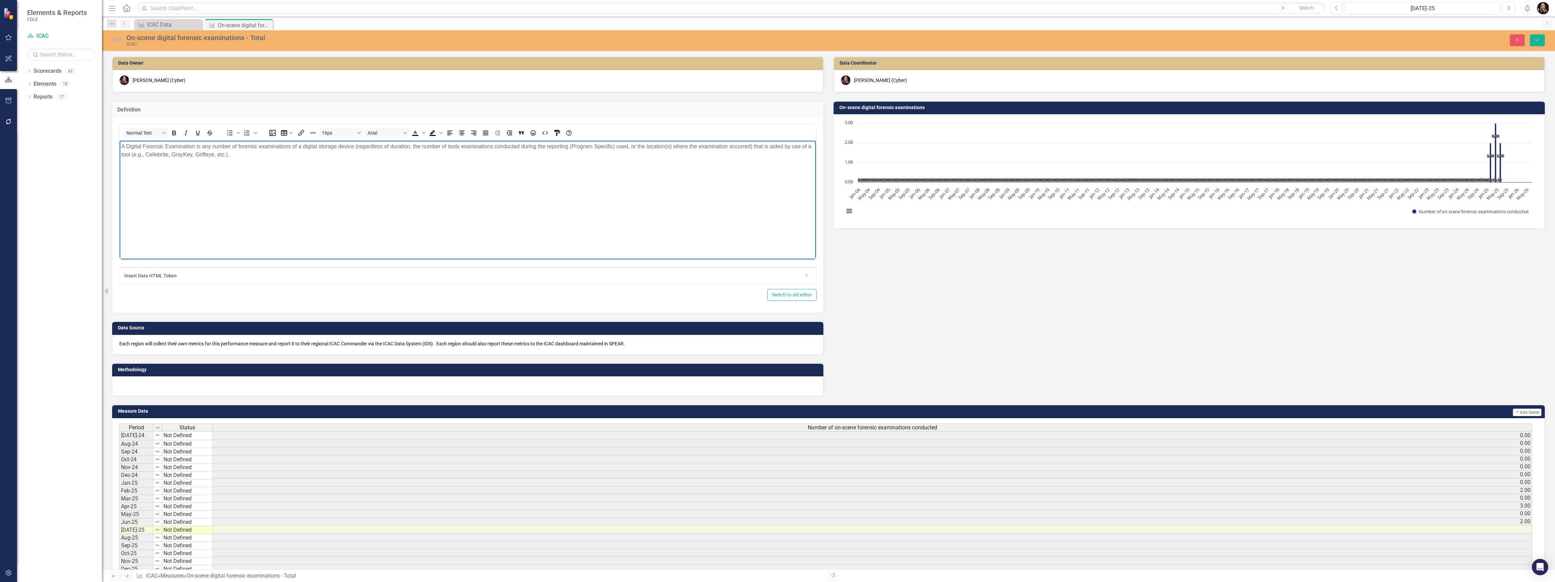
drag, startPoint x: 325, startPoint y: 239, endPoint x: 325, endPoint y: 244, distance: 5.8
click at [326, 238] on body "A Digital Forensic Examination is any number of forensic examinations of a digi…" at bounding box center [468, 192] width 696 height 102
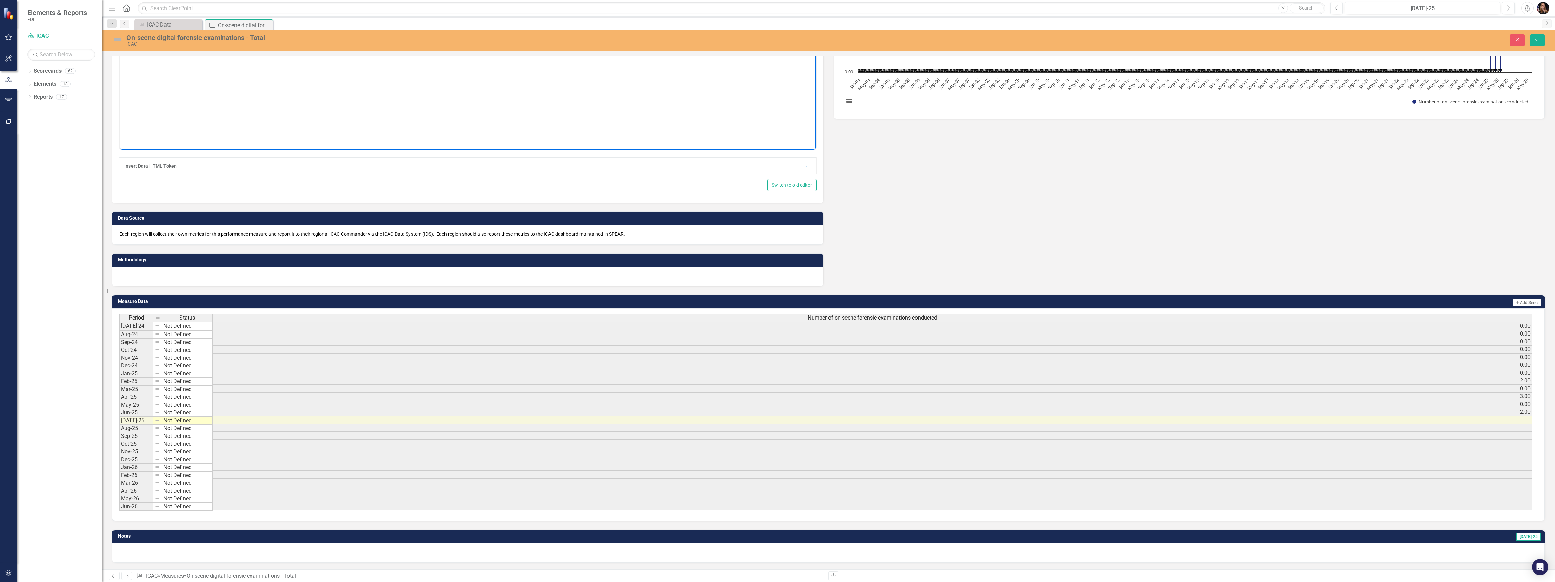
scroll to position [115, 0]
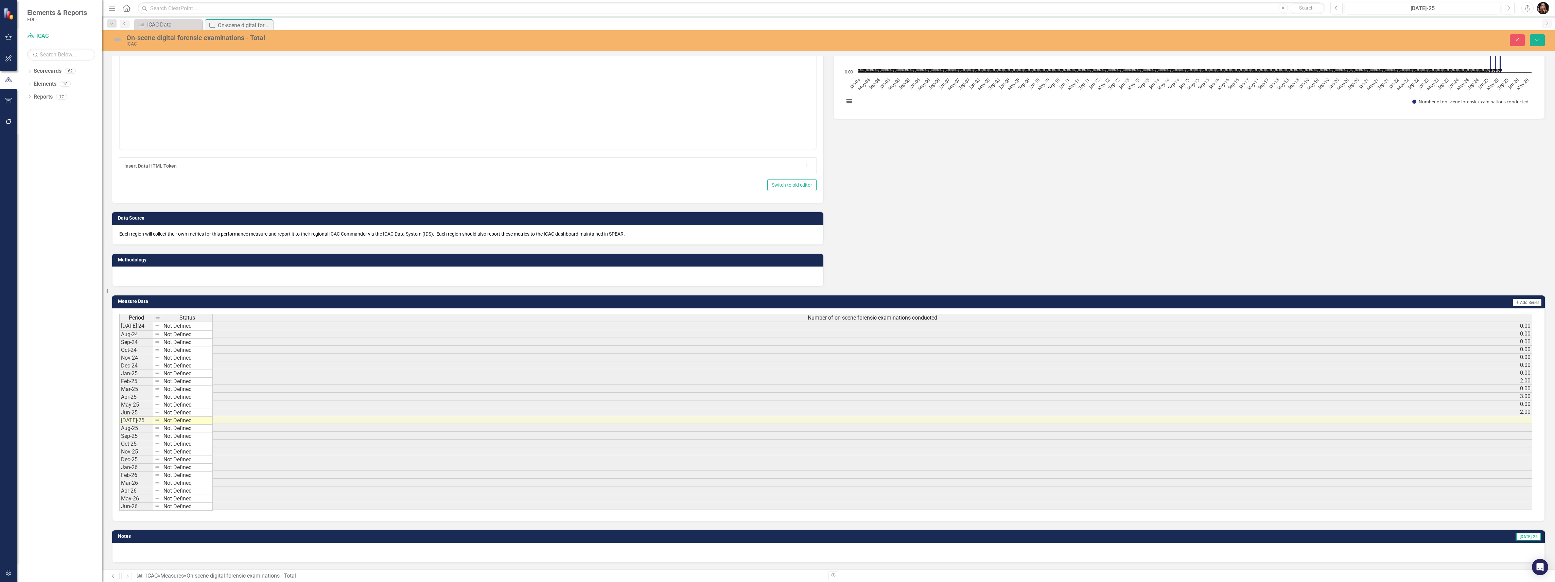
click at [125, 575] on icon at bounding box center [127, 575] width 4 height 3
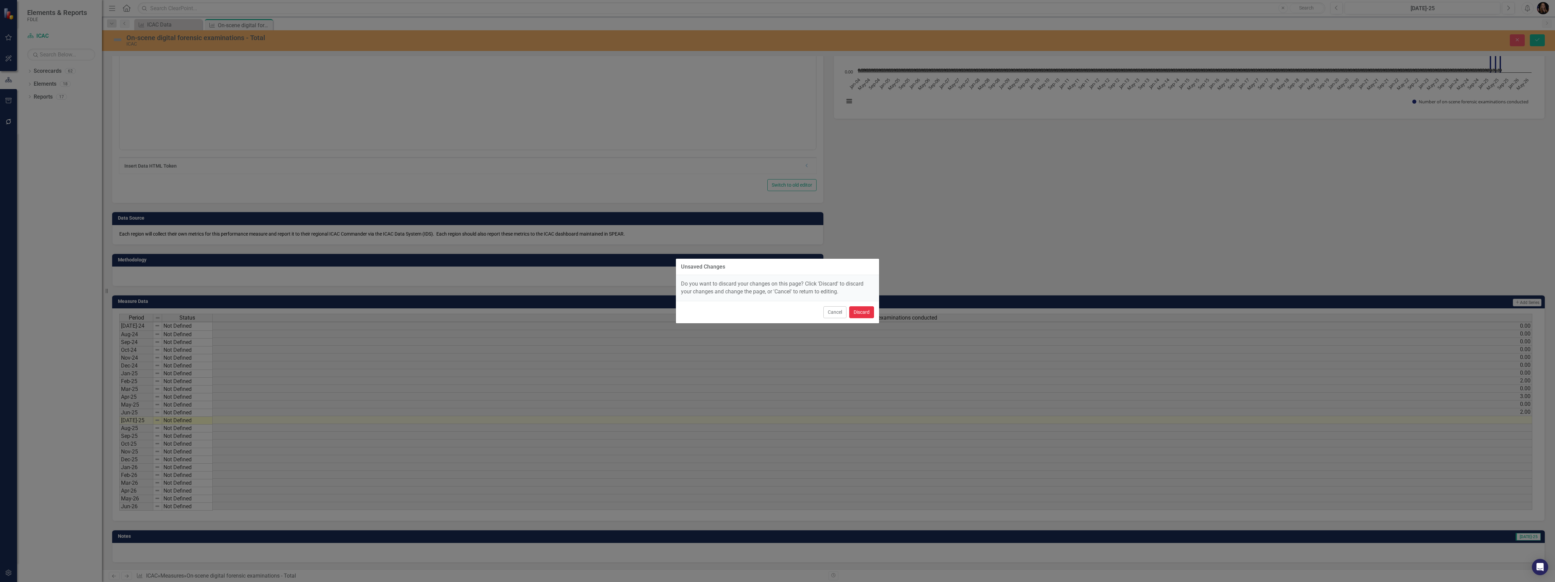
click at [865, 314] on button "Discard" at bounding box center [861, 312] width 25 height 12
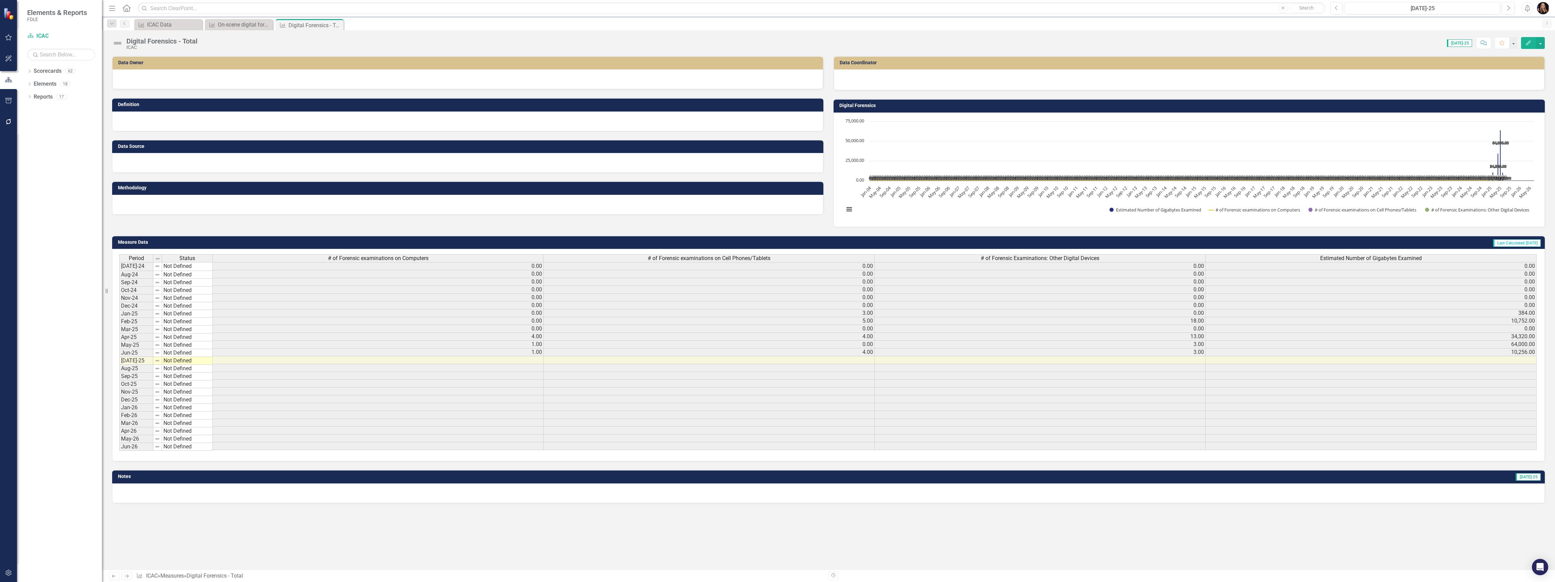
click at [175, 82] on div at bounding box center [467, 79] width 711 height 20
click at [174, 82] on div at bounding box center [467, 79] width 711 height 20
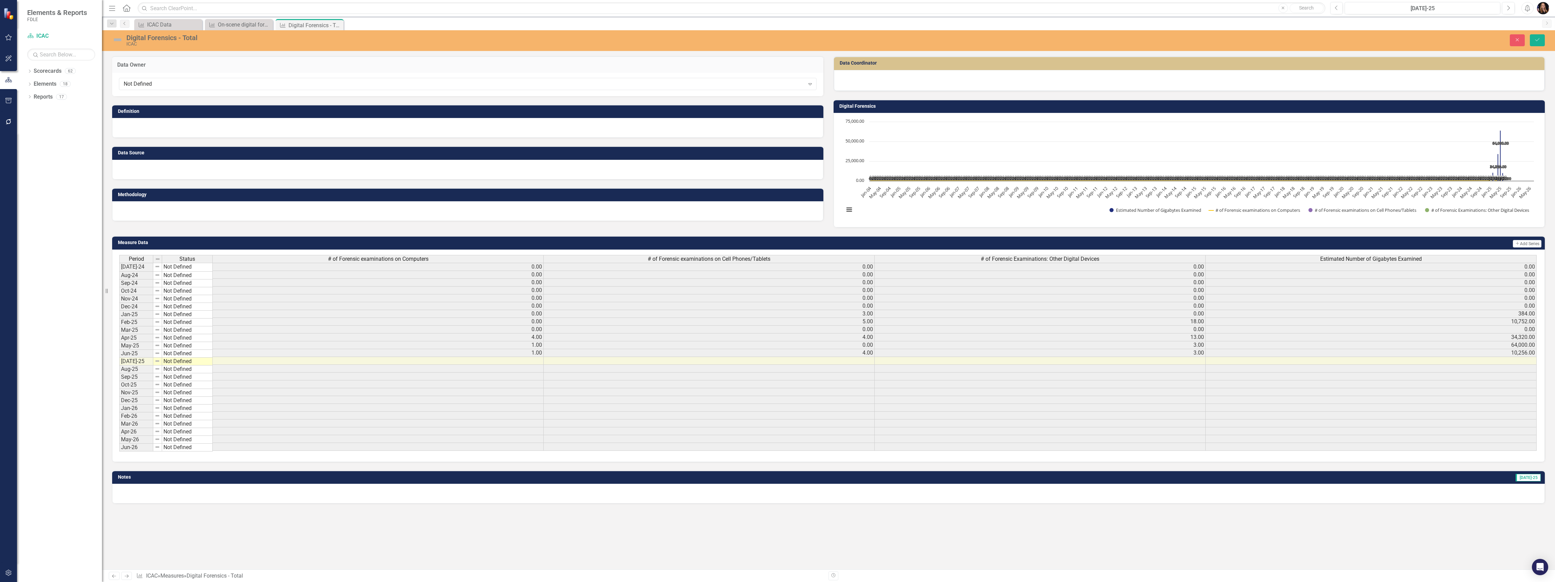
click at [174, 90] on div "Not Defined Expand" at bounding box center [468, 84] width 698 height 12
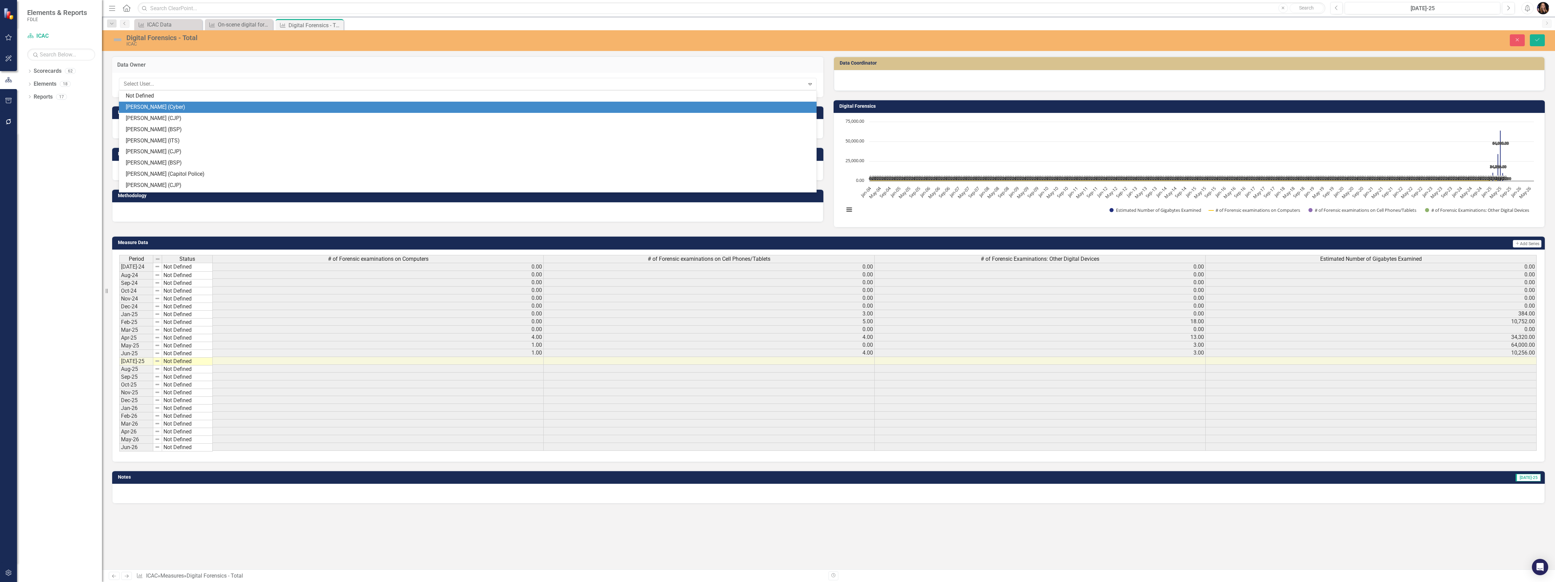
click at [170, 104] on div "[PERSON_NAME] (Cyber)" at bounding box center [469, 107] width 687 height 8
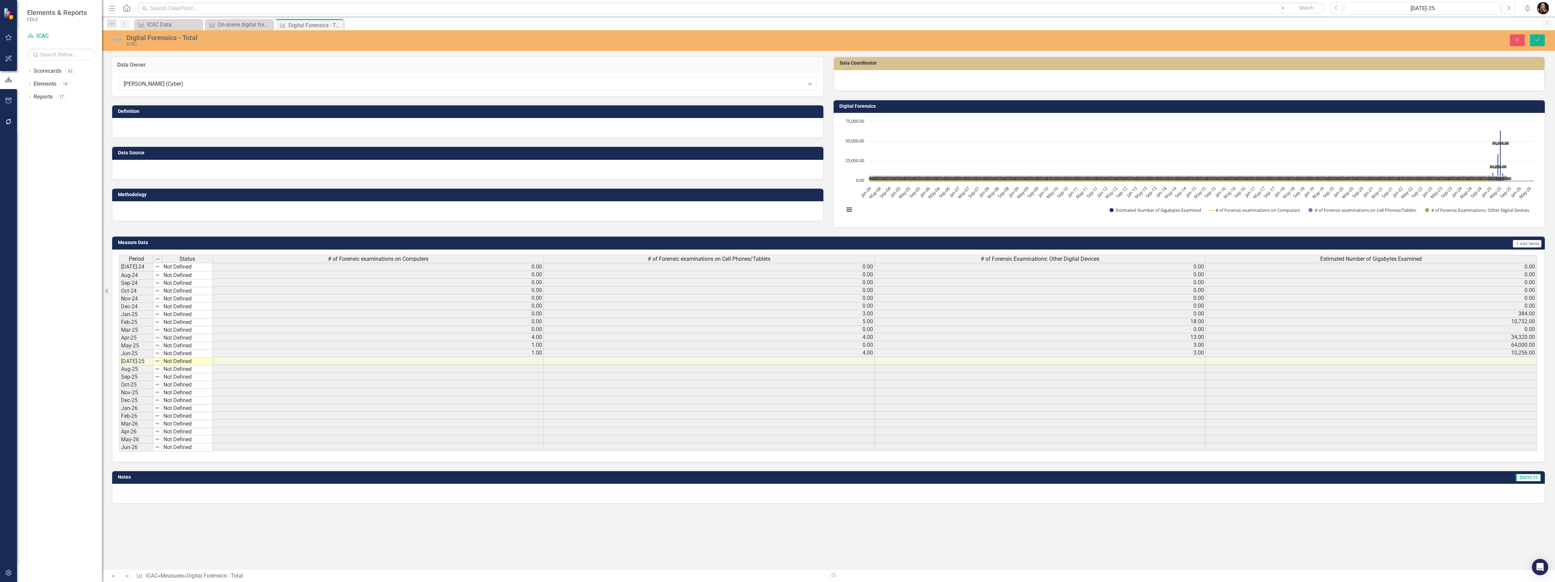
click at [186, 131] on div at bounding box center [467, 128] width 711 height 20
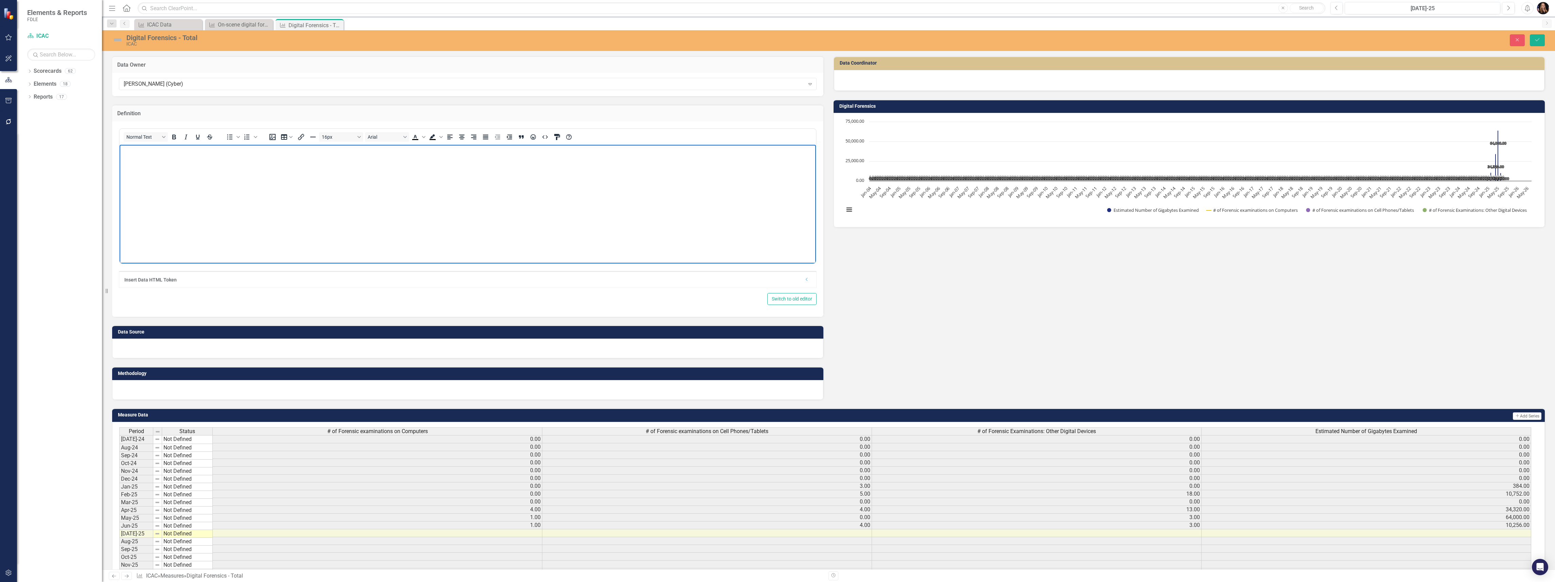
click at [175, 165] on body "Rich Text Area. Press ALT-0 for help." at bounding box center [468, 195] width 696 height 102
click at [1538, 44] on button "Save" at bounding box center [1537, 40] width 15 height 12
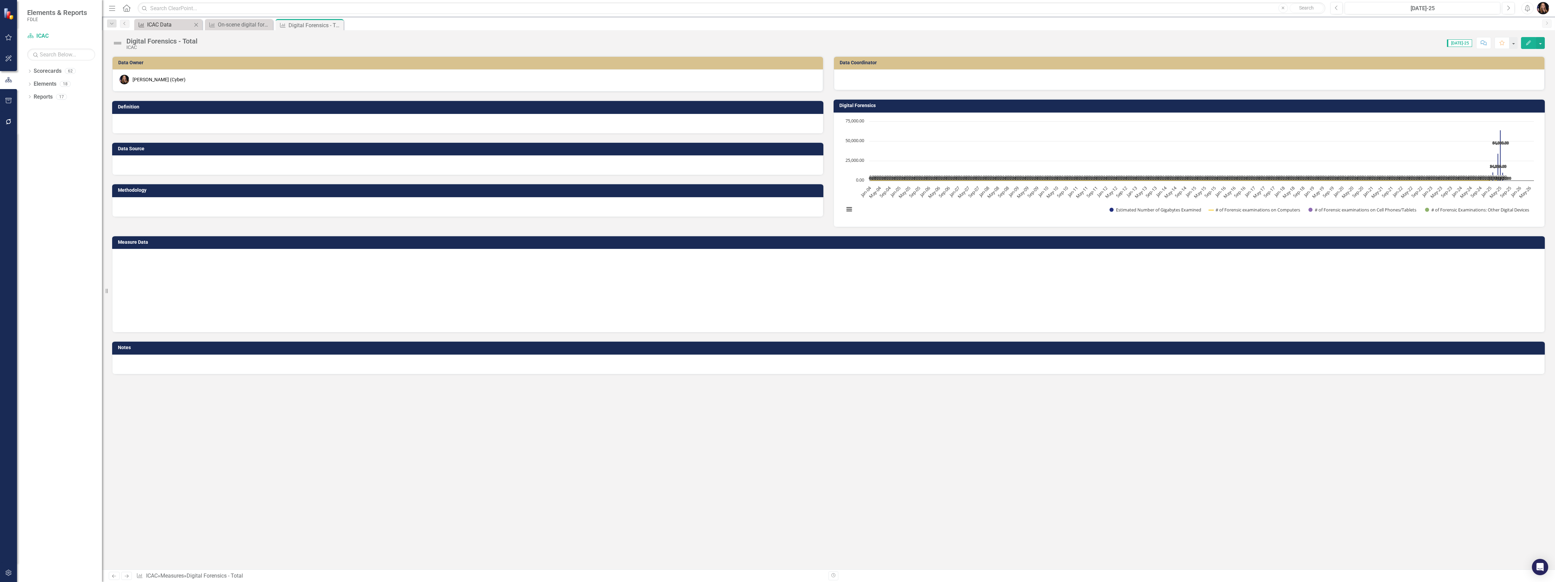
click at [162, 20] on div "ICAC Data" at bounding box center [169, 24] width 45 height 8
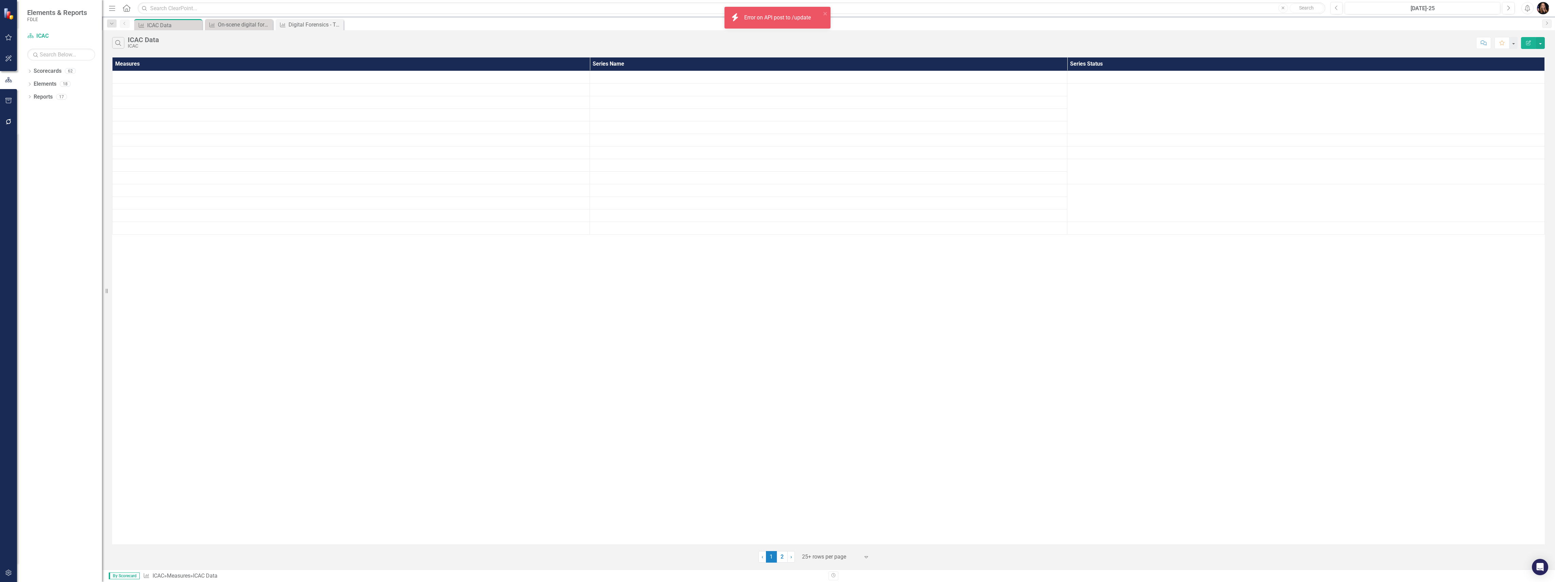
click at [162, 21] on div "ICAC Data" at bounding box center [173, 25] width 53 height 8
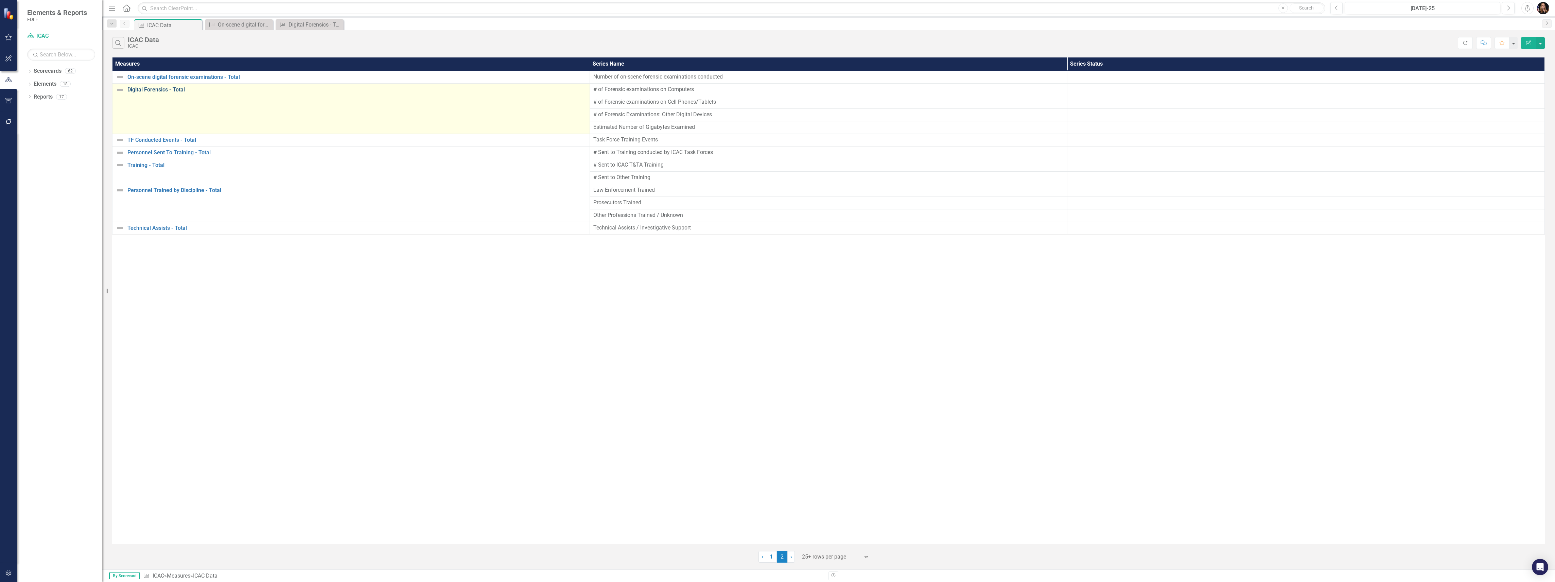
click at [161, 89] on link "Digital Forensics - Total" at bounding box center [356, 90] width 459 height 6
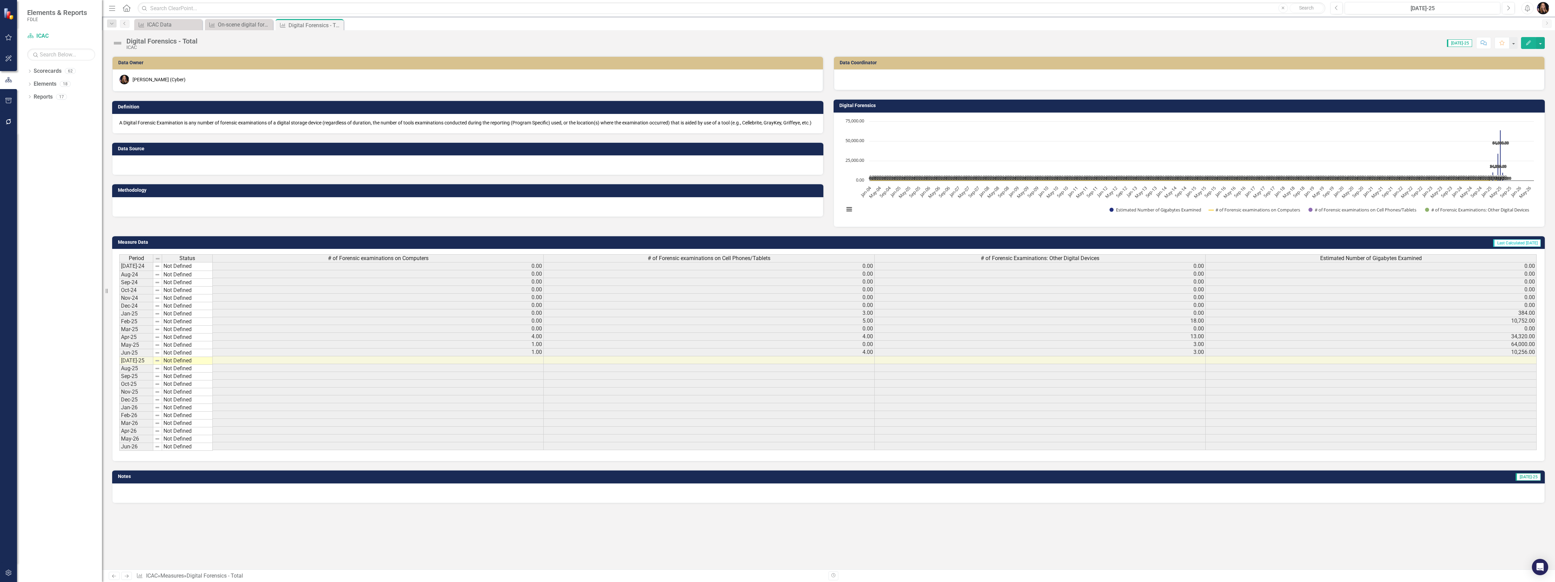
click at [160, 169] on div at bounding box center [467, 165] width 711 height 20
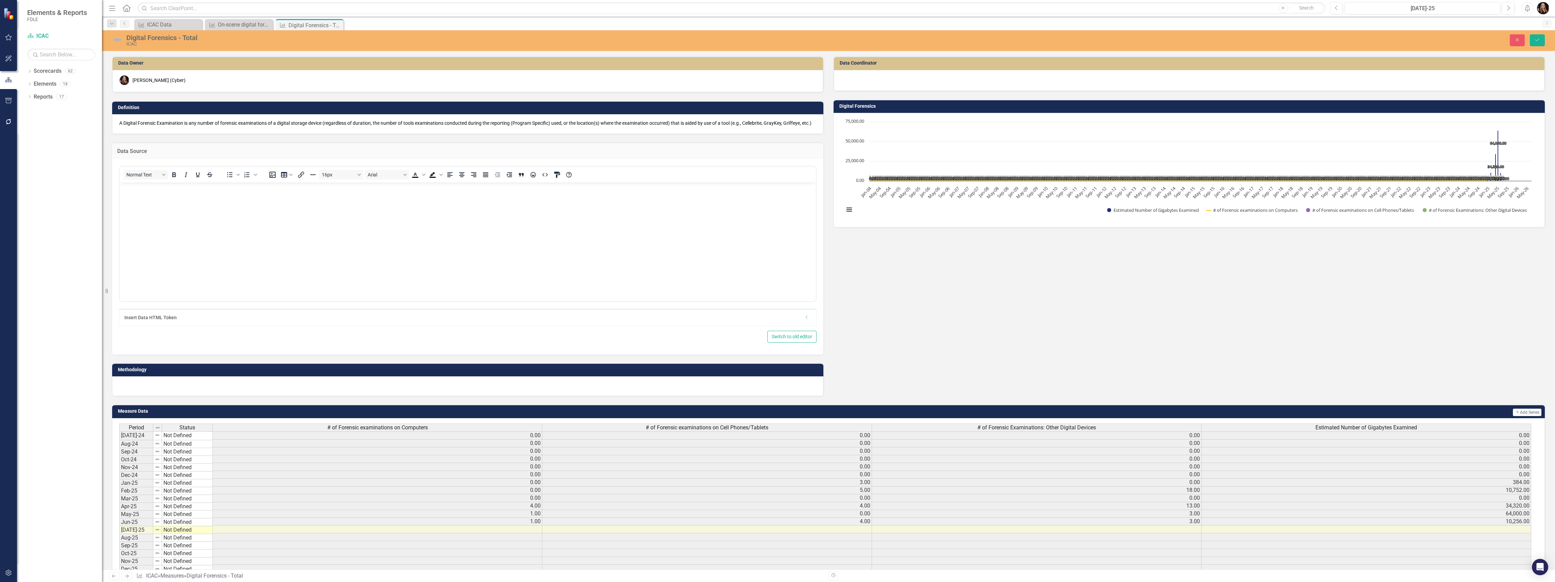
click at [161, 193] on body "Rich Text Area. Press ALT-0 for help." at bounding box center [468, 233] width 696 height 102
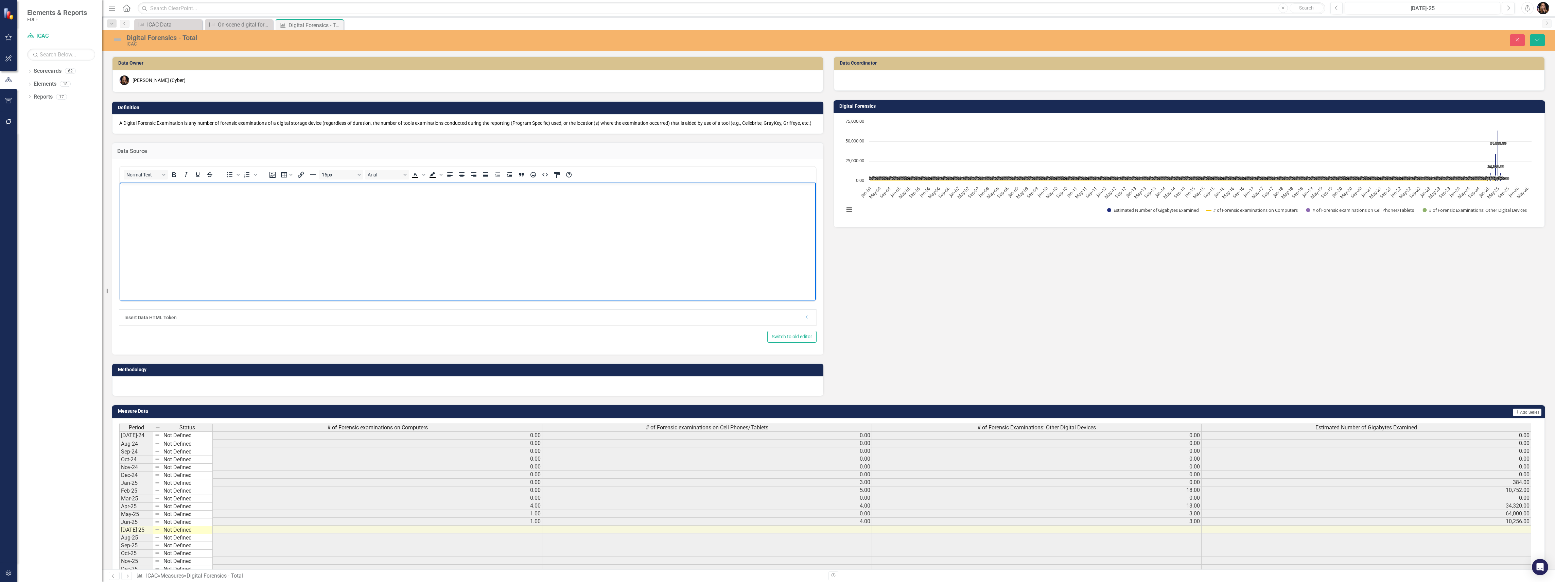
click at [258, 216] on body "Rich Text Area. Press ALT-0 for help." at bounding box center [468, 233] width 696 height 102
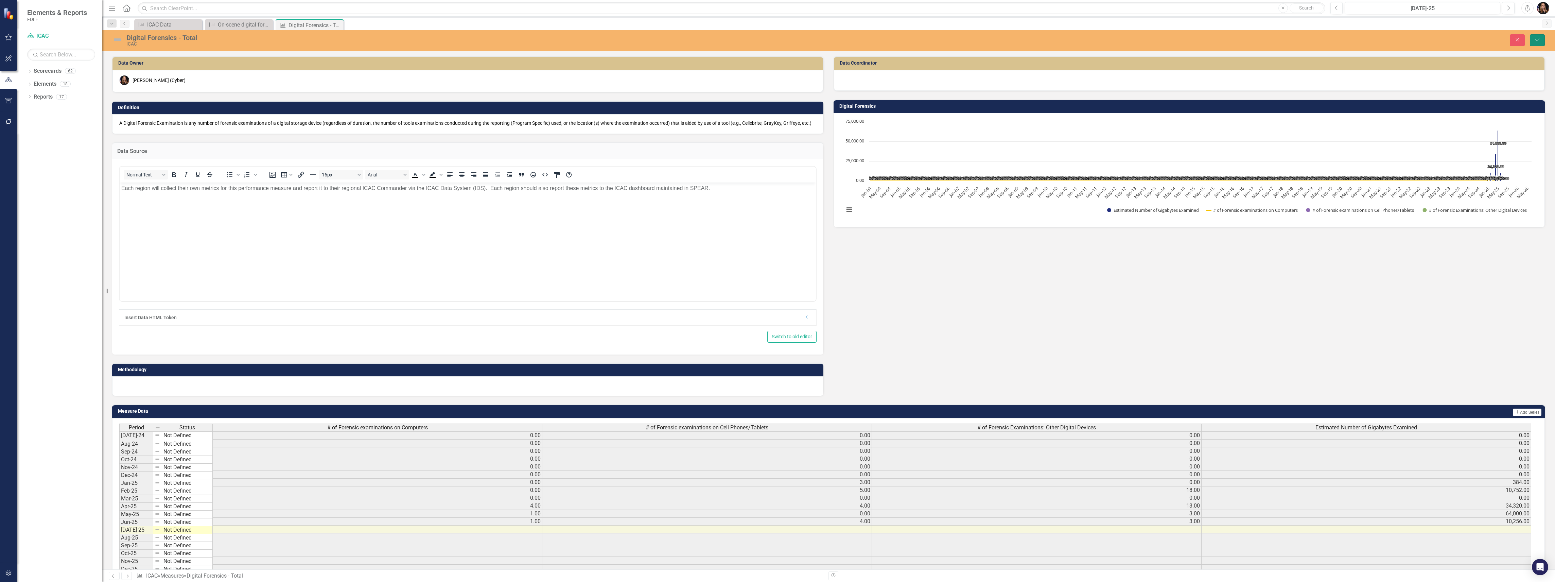
drag, startPoint x: 1533, startPoint y: 40, endPoint x: 517, endPoint y: 27, distance: 1015.9
click at [1533, 41] on button "Save" at bounding box center [1537, 40] width 15 height 12
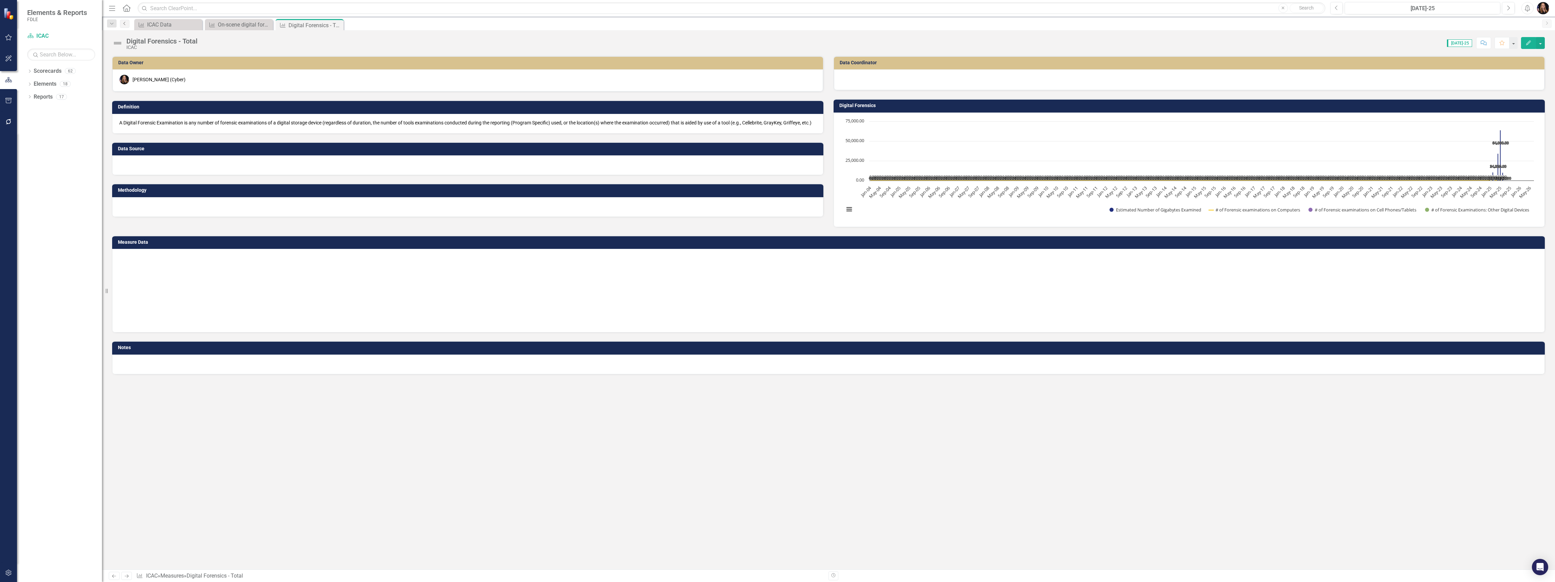
click at [120, 23] on link "Previous" at bounding box center [125, 24] width 10 height 8
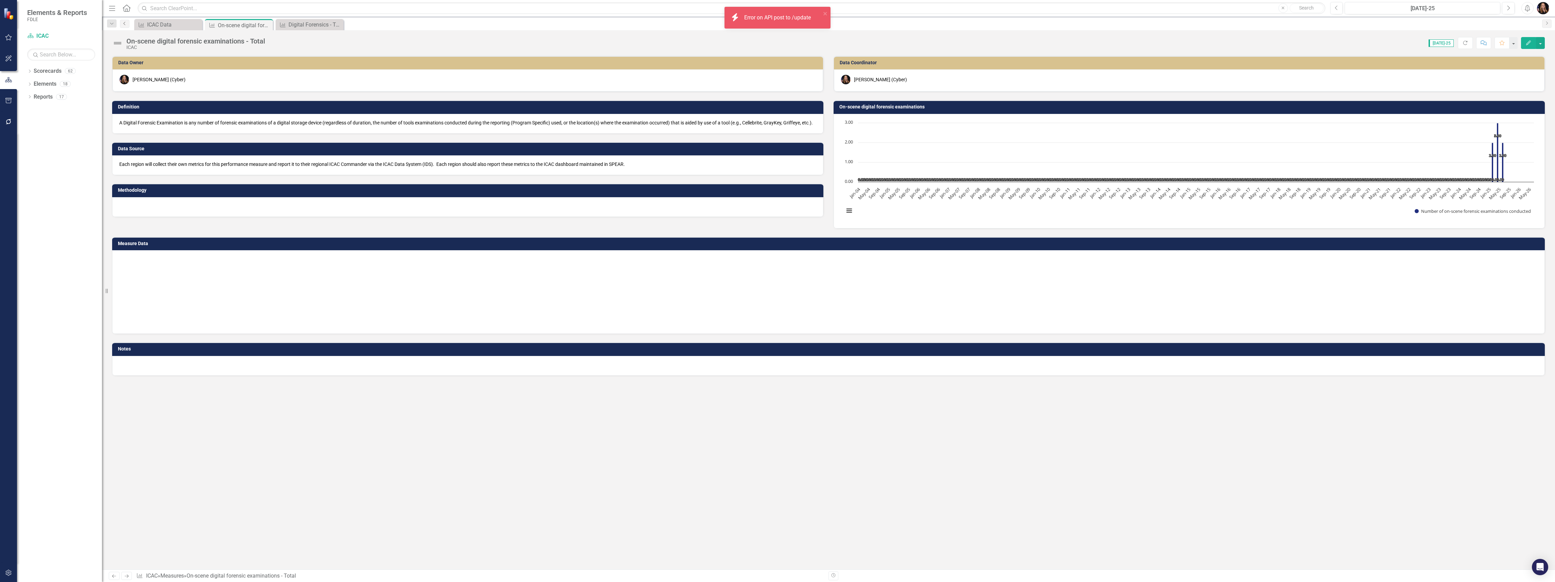
click at [120, 23] on link "Previous" at bounding box center [125, 24] width 10 height 8
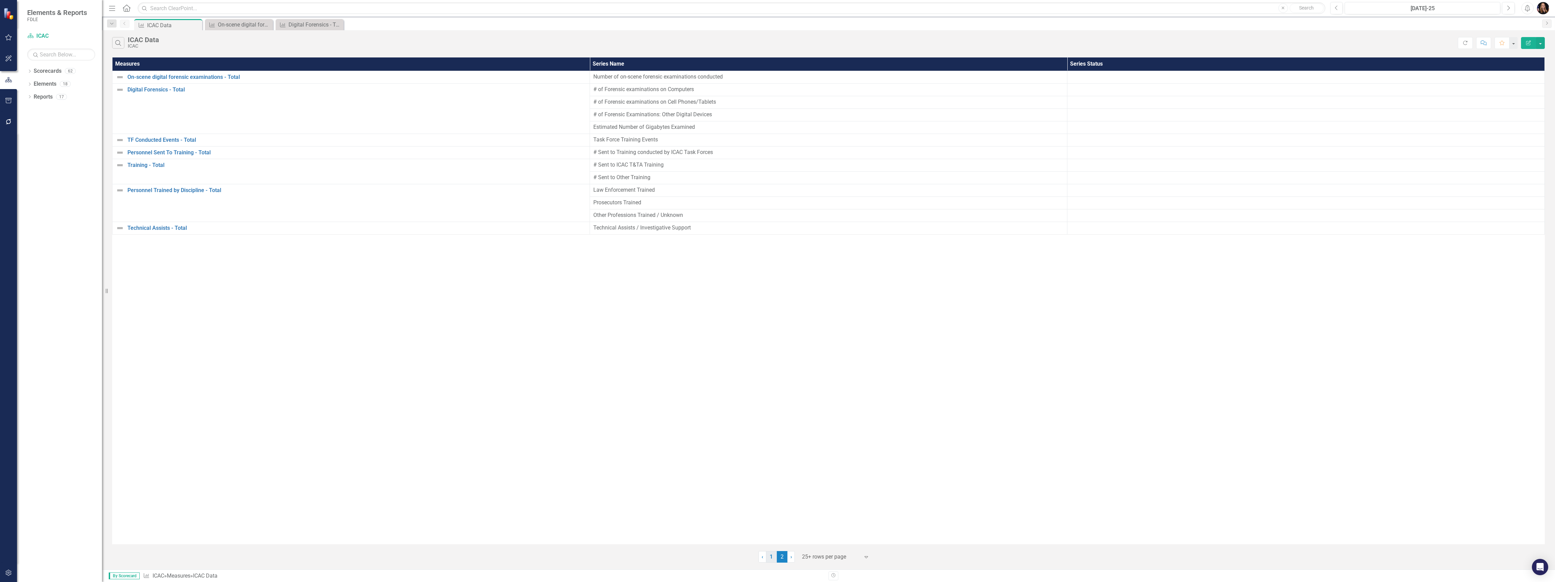
click at [774, 558] on link "1" at bounding box center [771, 557] width 11 height 12
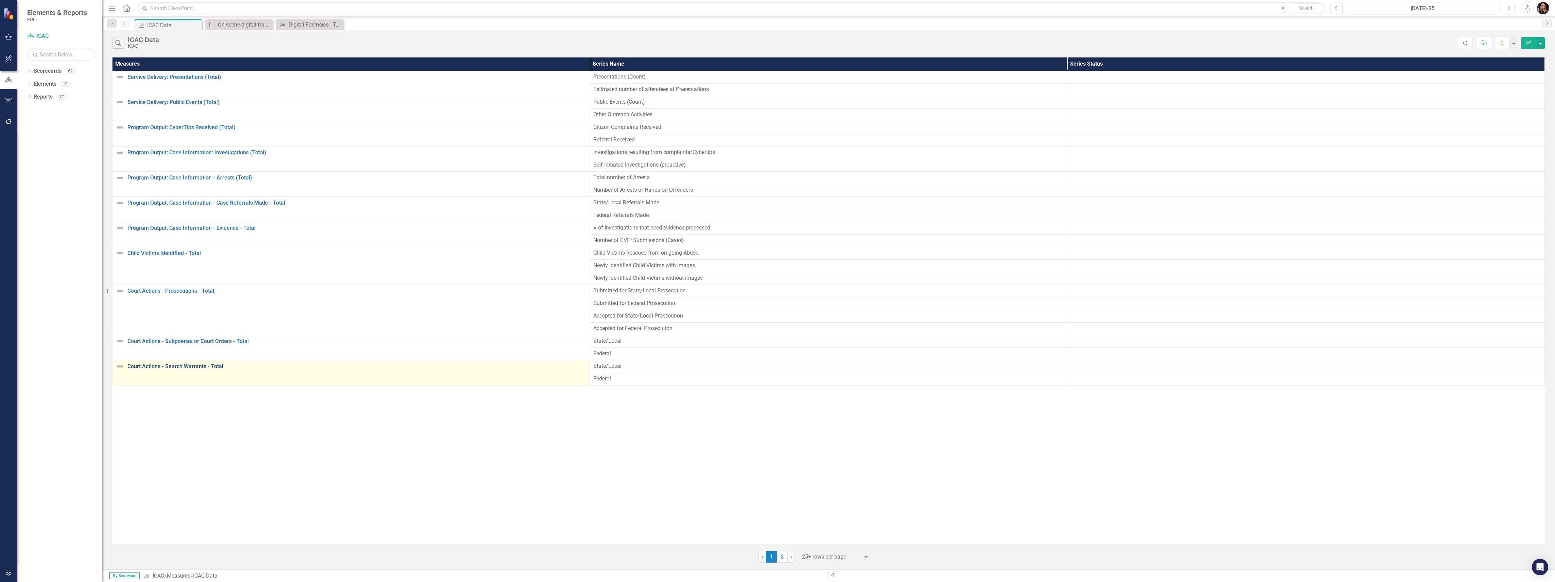
click at [198, 369] on link "Court Actions - Search Warrants - Total" at bounding box center [356, 366] width 459 height 6
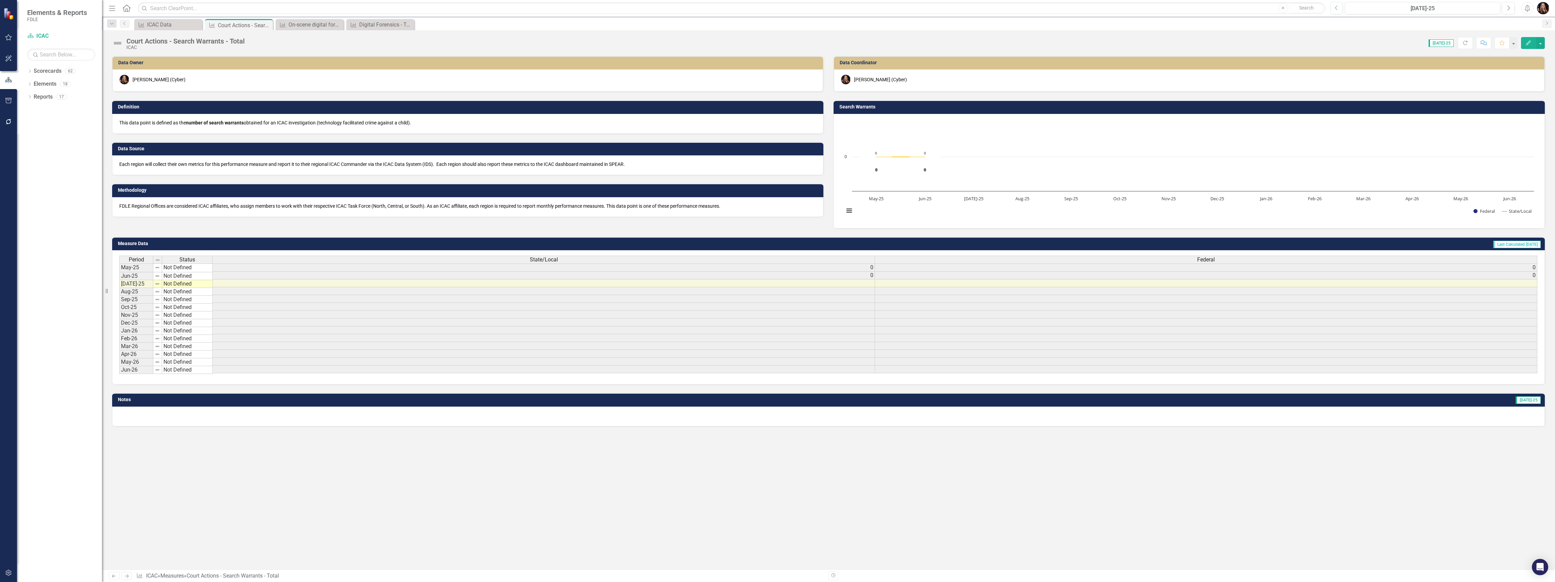
click at [215, 206] on p "FDLE Regional Offices are considered ICAC affiliates, who assign members to wor…" at bounding box center [467, 206] width 697 height 7
click at [215, 207] on p "FDLE Regional Offices are considered ICAC affiliates, who assign members to wor…" at bounding box center [467, 206] width 697 height 7
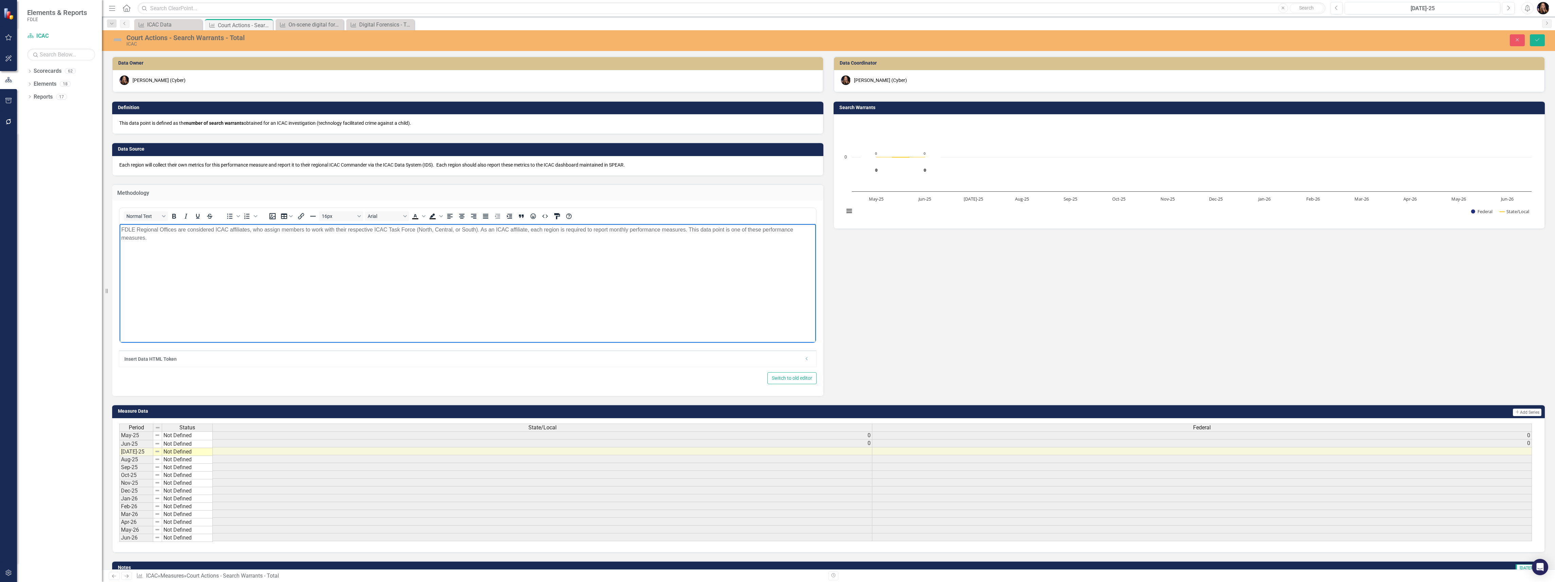
drag, startPoint x: 170, startPoint y: 245, endPoint x: 95, endPoint y: 223, distance: 77.5
click at [120, 224] on html "FDLE Regional Offices are considered ICAC affiliates, who assign members to wor…" at bounding box center [468, 275] width 696 height 102
click at [592, 246] on body "FDLE Regional Offices are considered ICAC affiliates, who assign members to wor…" at bounding box center [468, 275] width 696 height 102
click at [409, 232] on p "FDLE Regional Offices are considered ICAC affiliates, who assign members to wor…" at bounding box center [467, 234] width 693 height 16
drag, startPoint x: 417, startPoint y: 230, endPoint x: 420, endPoint y: 233, distance: 4.4
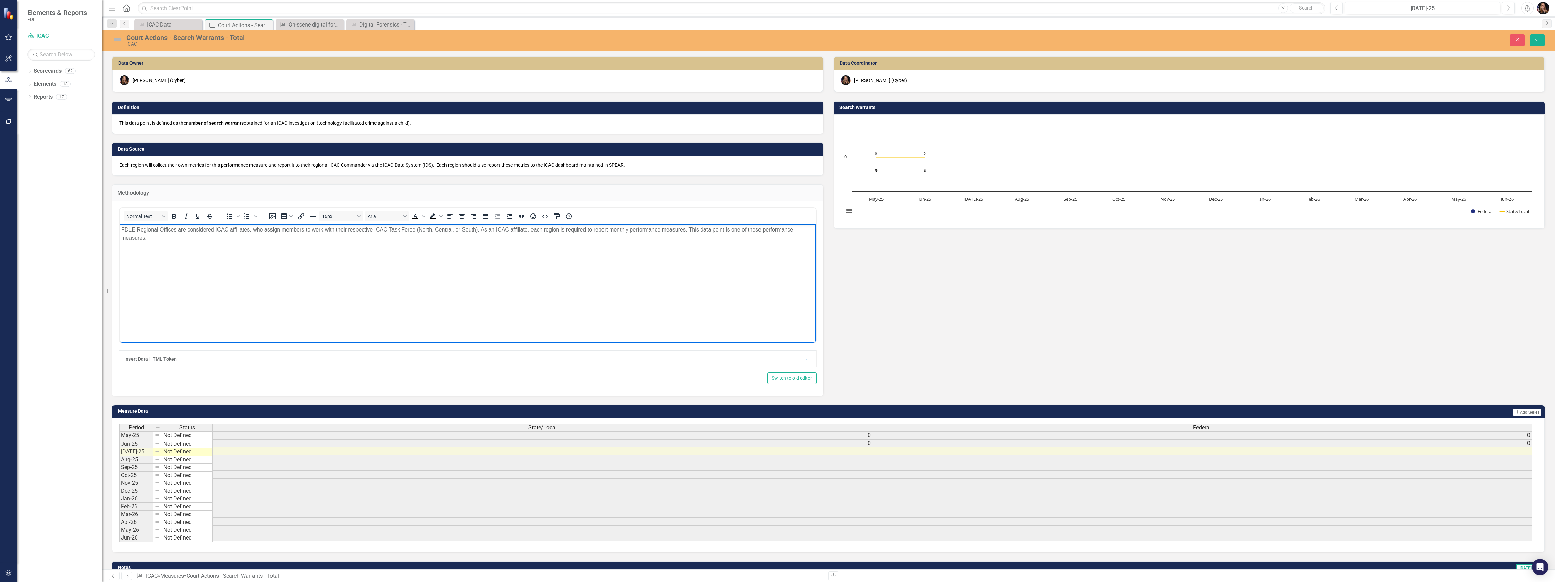
click at [417, 230] on p "FDLE Regional Offices are considered ICAC affiliates, who assign members to wor…" at bounding box center [467, 234] width 693 height 16
click at [481, 226] on p "FDLE Regional Offices are considered ICAC affiliates, who assign members to wor…" at bounding box center [467, 234] width 693 height 16
click at [477, 233] on p "FDLE Regional Offices are considered ICAC affiliates, who assign members to wor…" at bounding box center [467, 234] width 693 height 16
click at [1534, 36] on button "Save" at bounding box center [1537, 40] width 15 height 12
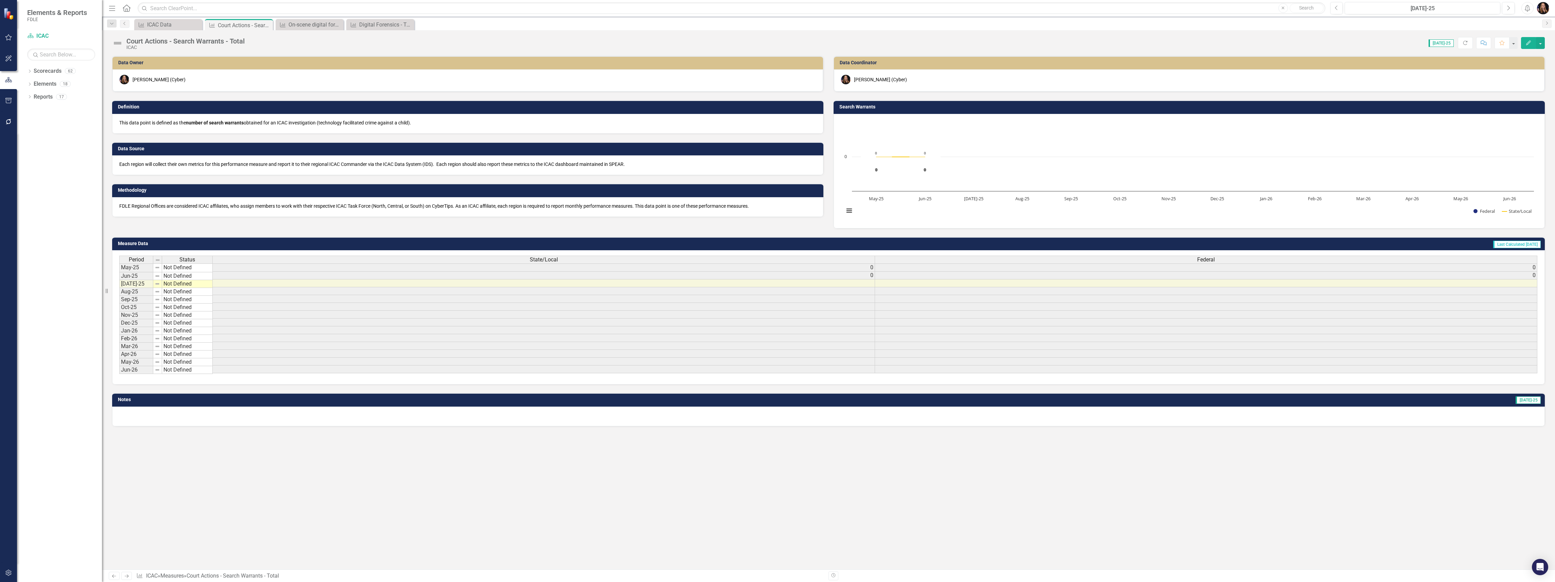
click at [257, 208] on p "FDLE Regional Offices are considered ICAC affiliates, who assign members to wor…" at bounding box center [467, 206] width 697 height 7
click at [256, 208] on p "FDLE Regional Offices are considered ICAC affiliates, who assign members to wor…" at bounding box center [467, 206] width 697 height 7
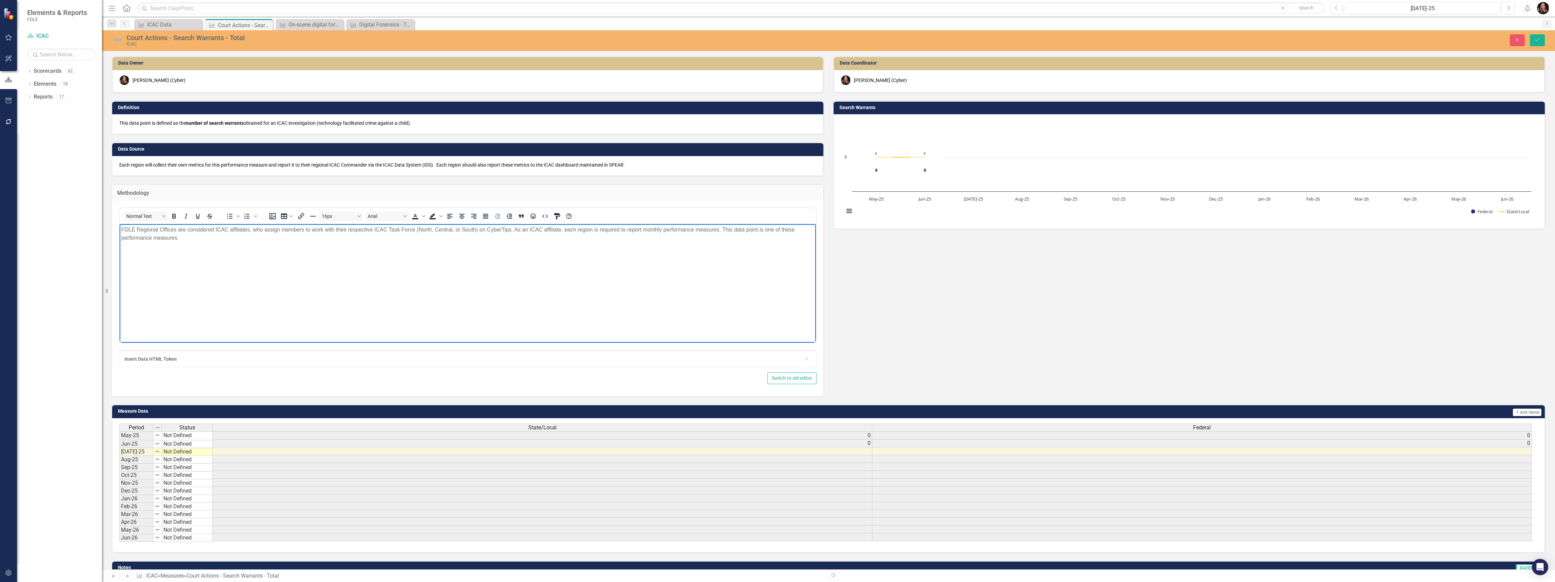
drag, startPoint x: 217, startPoint y: 245, endPoint x: 120, endPoint y: 230, distance: 98.6
click at [120, 230] on body "FDLE Regional Offices are considered ICAC affiliates, who assign members to wor…" at bounding box center [468, 275] width 696 height 102
copy p "FDLE Regional Offices are considered ICAC affiliates, who assign members to wor…"
drag, startPoint x: 1534, startPoint y: 42, endPoint x: 1540, endPoint y: 42, distance: 5.4
click at [1535, 42] on icon "Save" at bounding box center [1537, 39] width 6 height 5
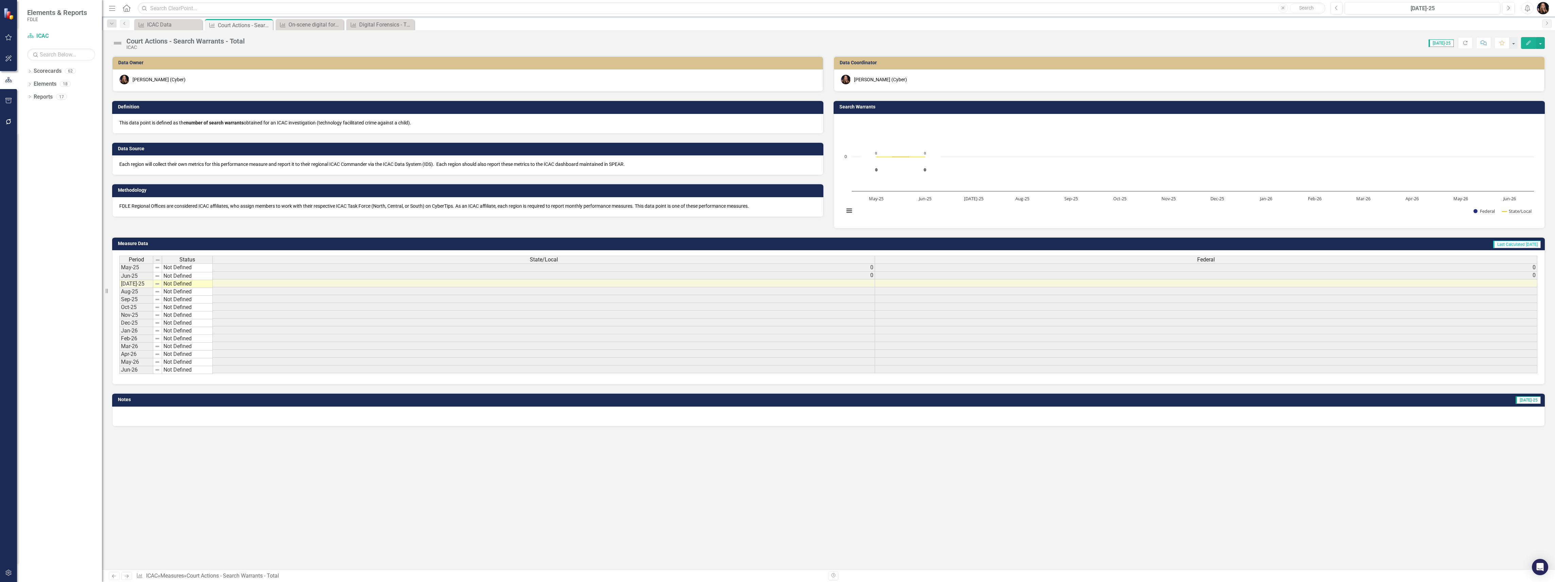
click at [129, 576] on icon "Next" at bounding box center [127, 576] width 6 height 4
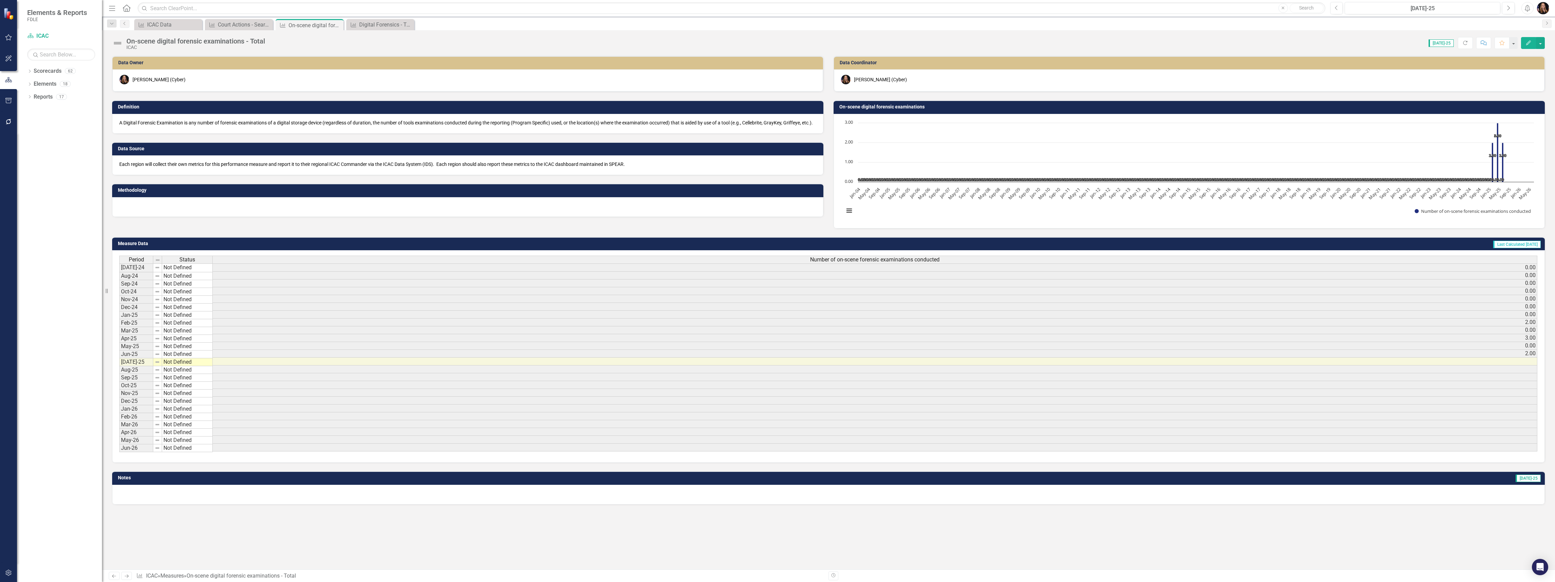
click at [188, 211] on div at bounding box center [467, 207] width 711 height 20
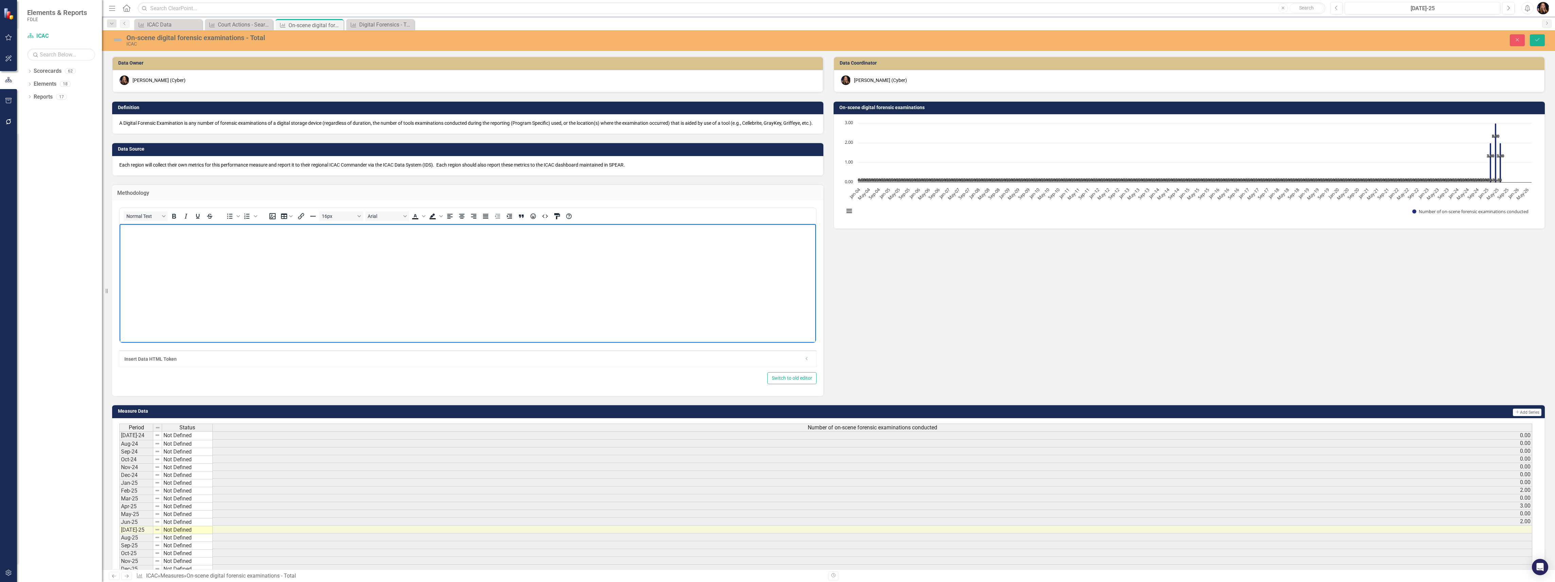
click at [174, 253] on body "Rich Text Area. Press ALT-0 for help." at bounding box center [468, 275] width 696 height 102
click at [1535, 35] on button "Save" at bounding box center [1537, 40] width 15 height 12
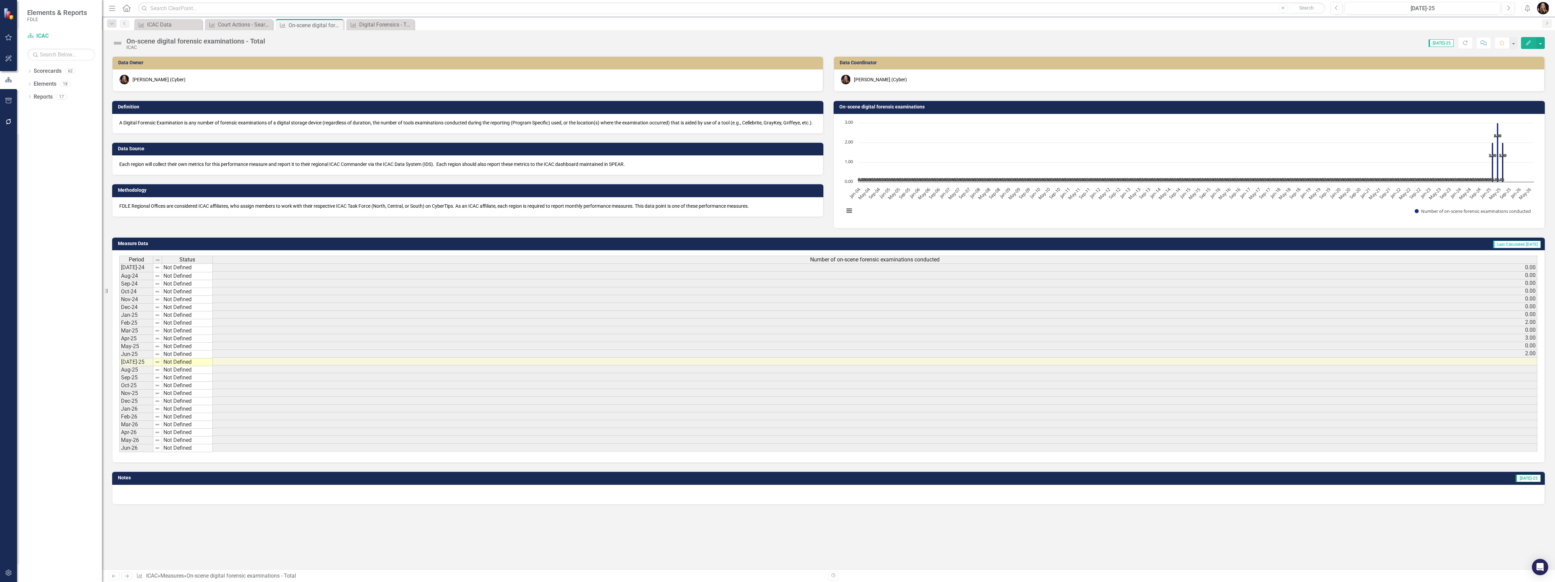
click at [437, 209] on p "FDLE Regional Offices are considered ICAC affiliates, who assign members to wor…" at bounding box center [467, 206] width 697 height 7
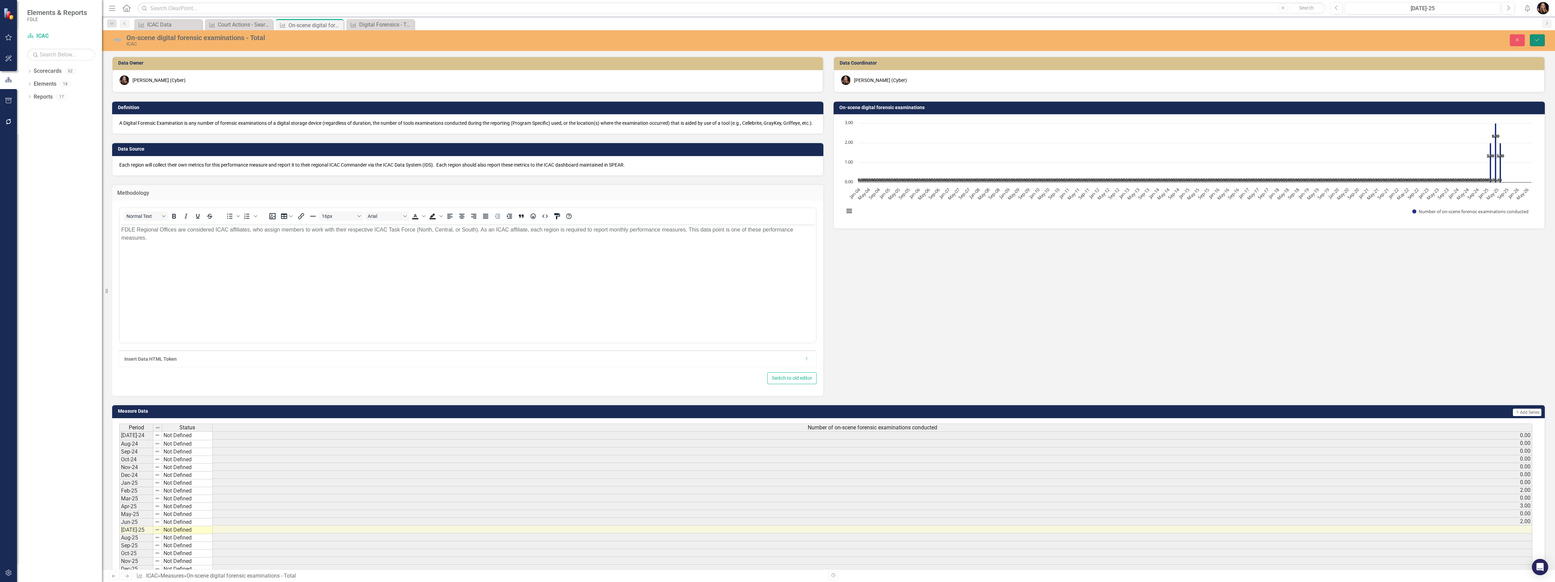
click at [1537, 41] on icon "Save" at bounding box center [1537, 39] width 6 height 5
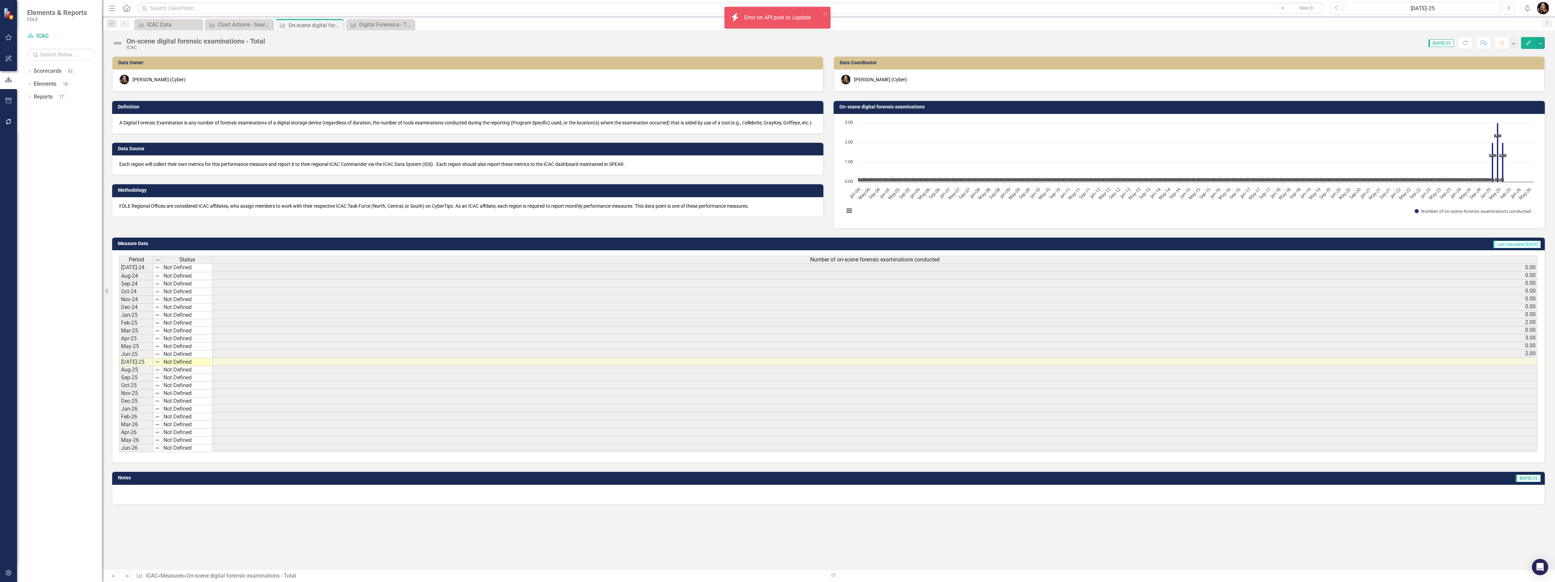
click at [169, 217] on div "FDLE Regional Offices are considered ICAC affiliates, who assign members to wor…" at bounding box center [467, 207] width 711 height 20
click at [169, 216] on div "FDLE Regional Offices are considered ICAC affiliates, who assign members to wor…" at bounding box center [467, 207] width 711 height 20
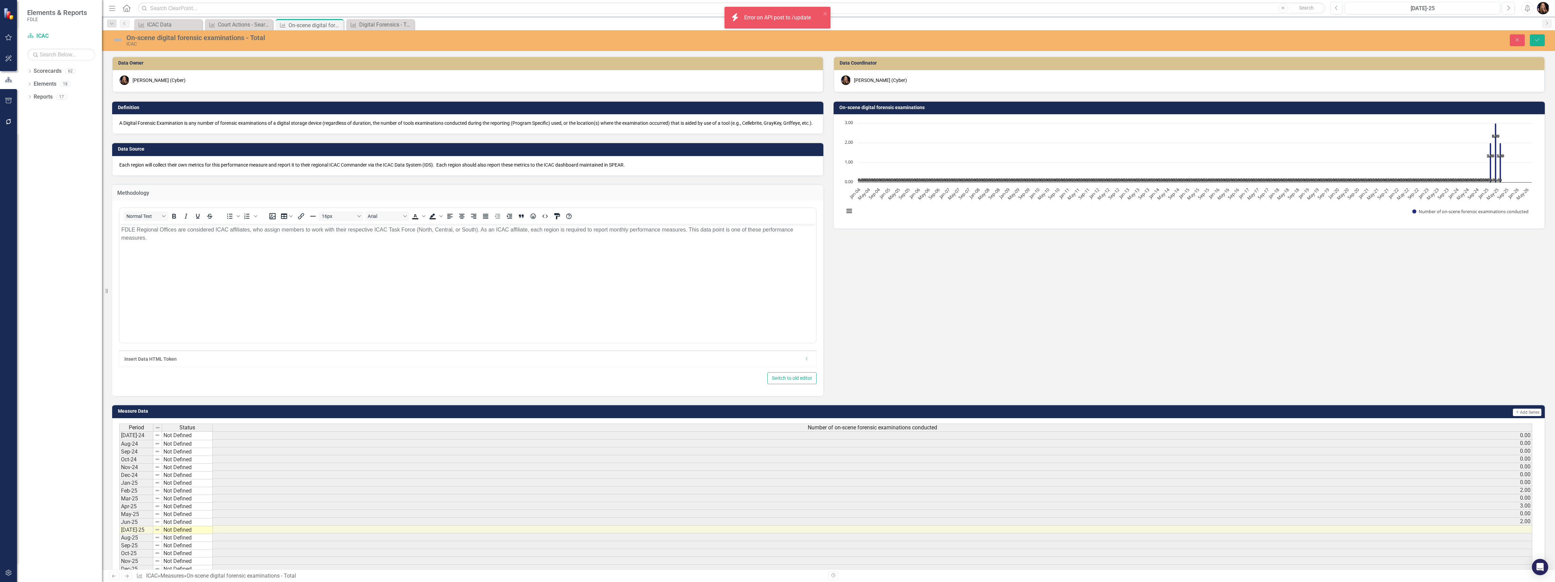
click at [168, 215] on div "Normal Text To open the popup, press Shift+Enter To open the popup, press Shift…" at bounding box center [468, 215] width 696 height 13
drag, startPoint x: 148, startPoint y: 247, endPoint x: 104, endPoint y: 227, distance: 47.8
click at [120, 227] on html "FDLE Regional Offices are considered ICAC affiliates, who assign members to wor…" at bounding box center [468, 275] width 696 height 102
copy p "FDLE Regional Offices are considered ICAC affiliates, who assign members to wor…"
click at [1540, 40] on icon "Save" at bounding box center [1537, 39] width 6 height 5
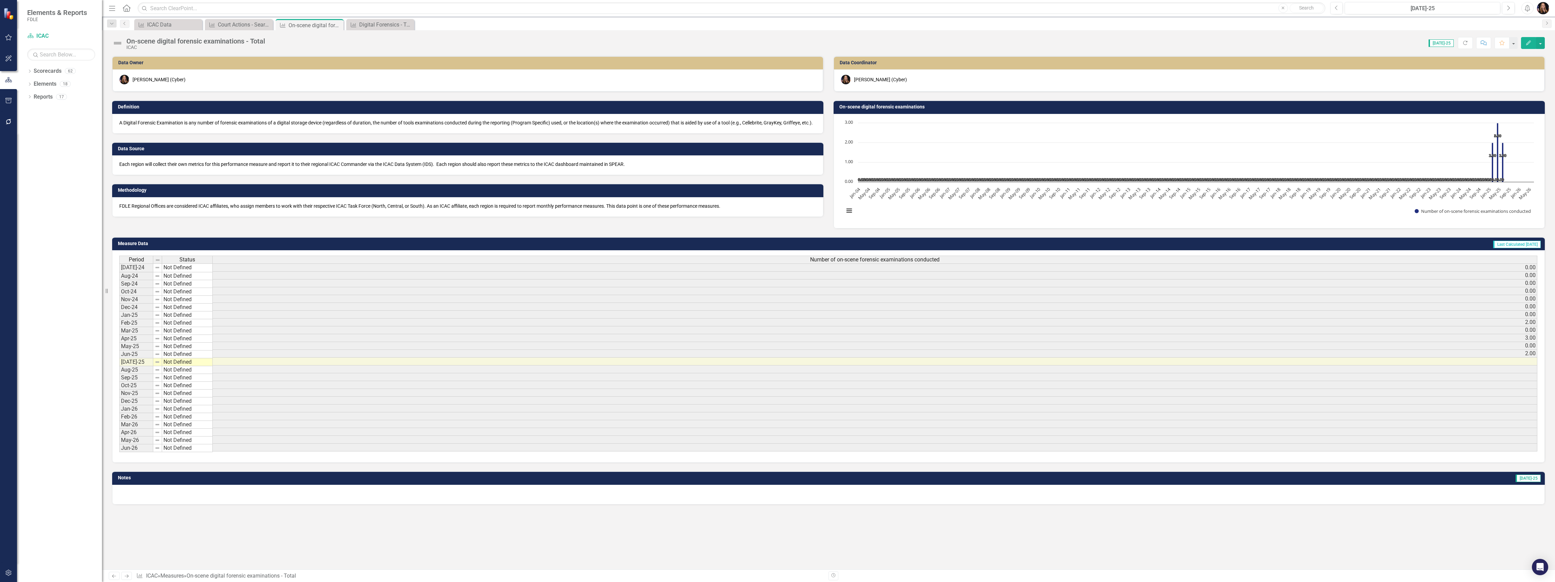
drag, startPoint x: 124, startPoint y: 577, endPoint x: 127, endPoint y: 575, distance: 3.8
click at [124, 577] on icon "Next" at bounding box center [127, 576] width 6 height 4
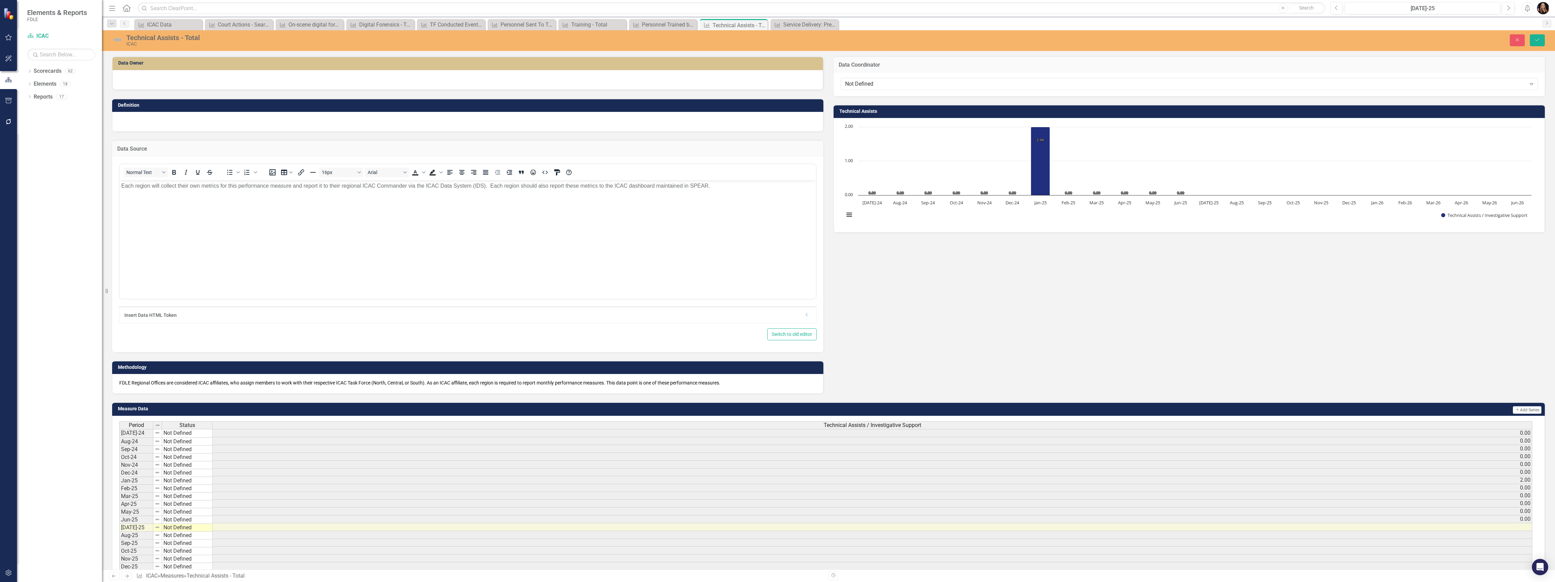
click at [887, 80] on div "Not Defined" at bounding box center [1185, 84] width 681 height 8
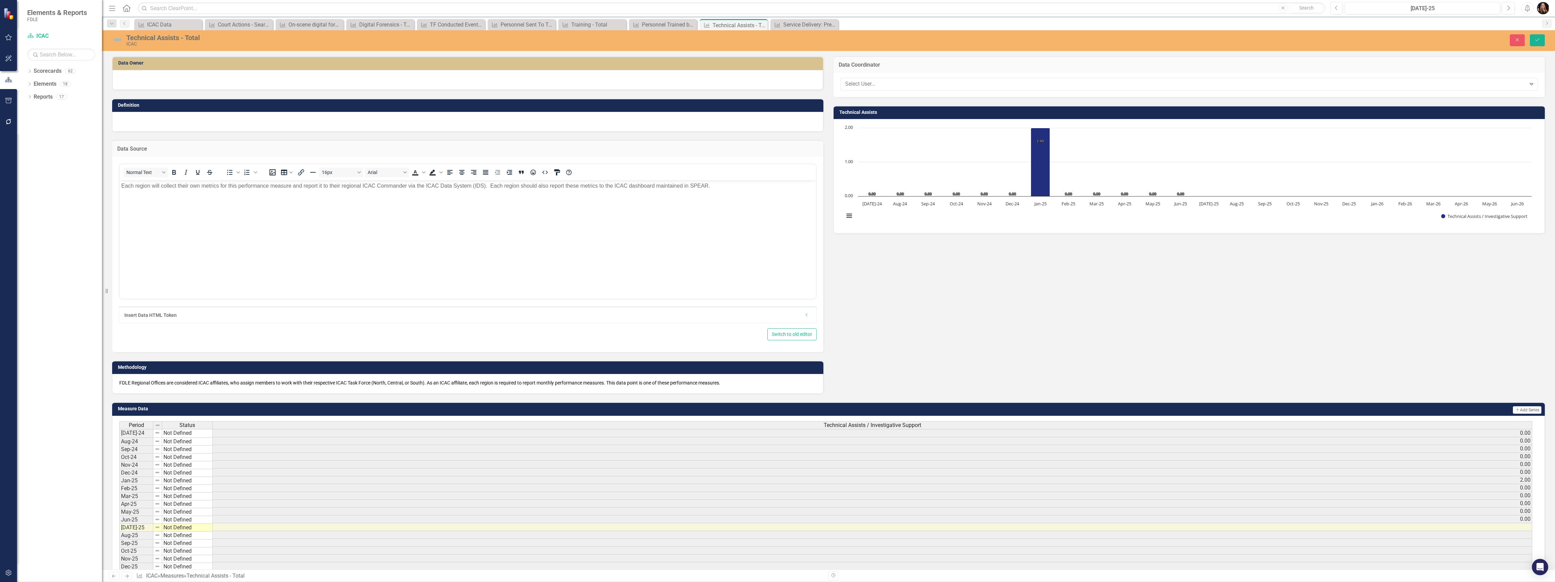
drag, startPoint x: 863, startPoint y: 109, endPoint x: 837, endPoint y: 101, distance: 27.1
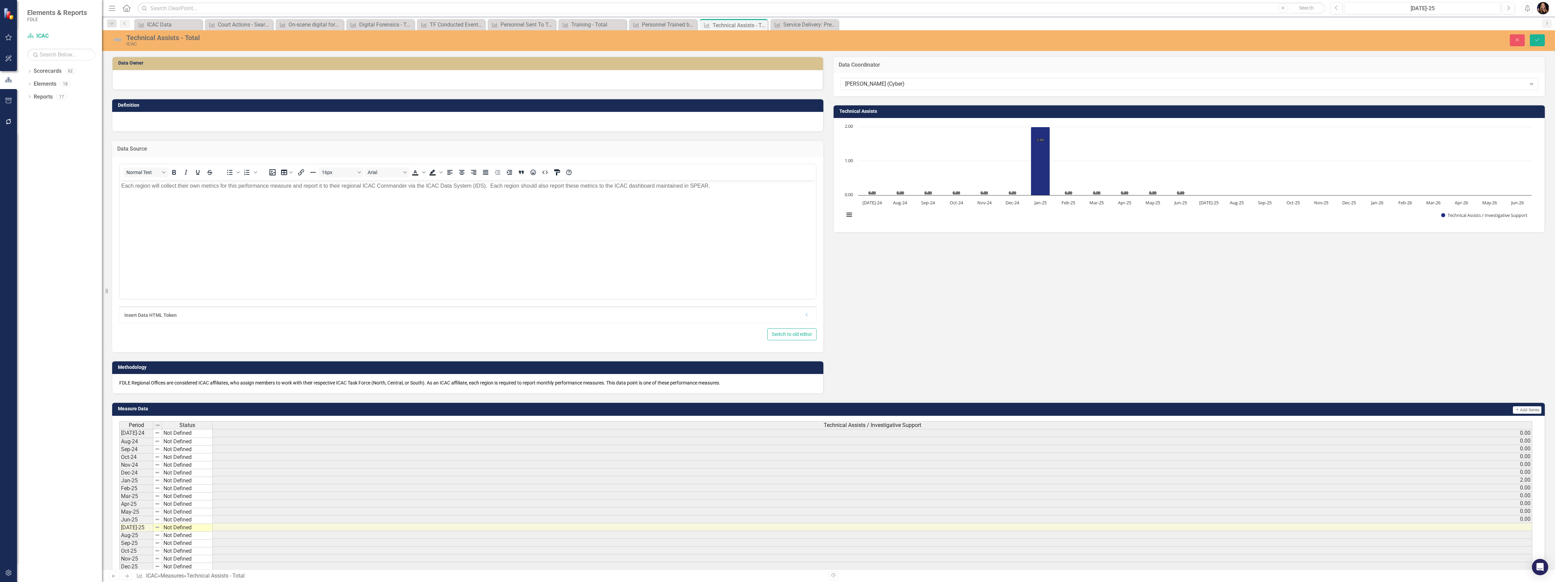
click at [533, 80] on div at bounding box center [467, 80] width 711 height 20
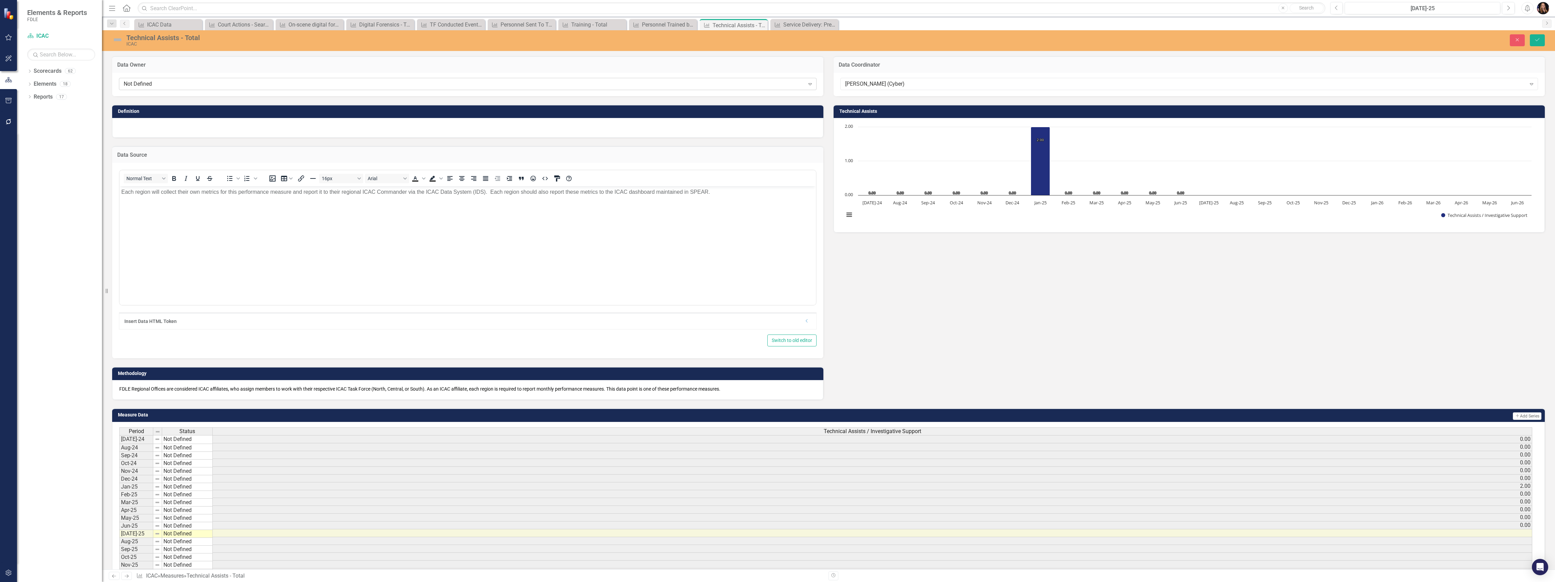
click at [352, 88] on div "Not Defined Expand" at bounding box center [468, 84] width 698 height 12
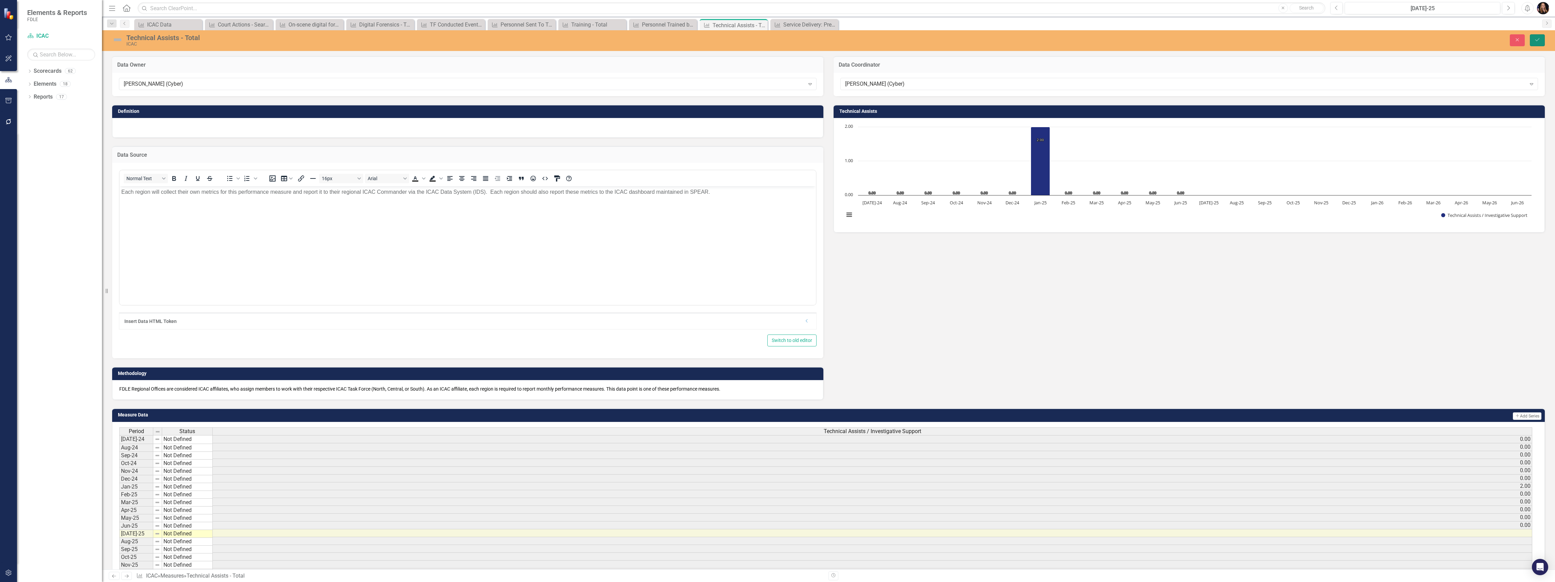
click at [1541, 40] on button "Save" at bounding box center [1537, 40] width 15 height 12
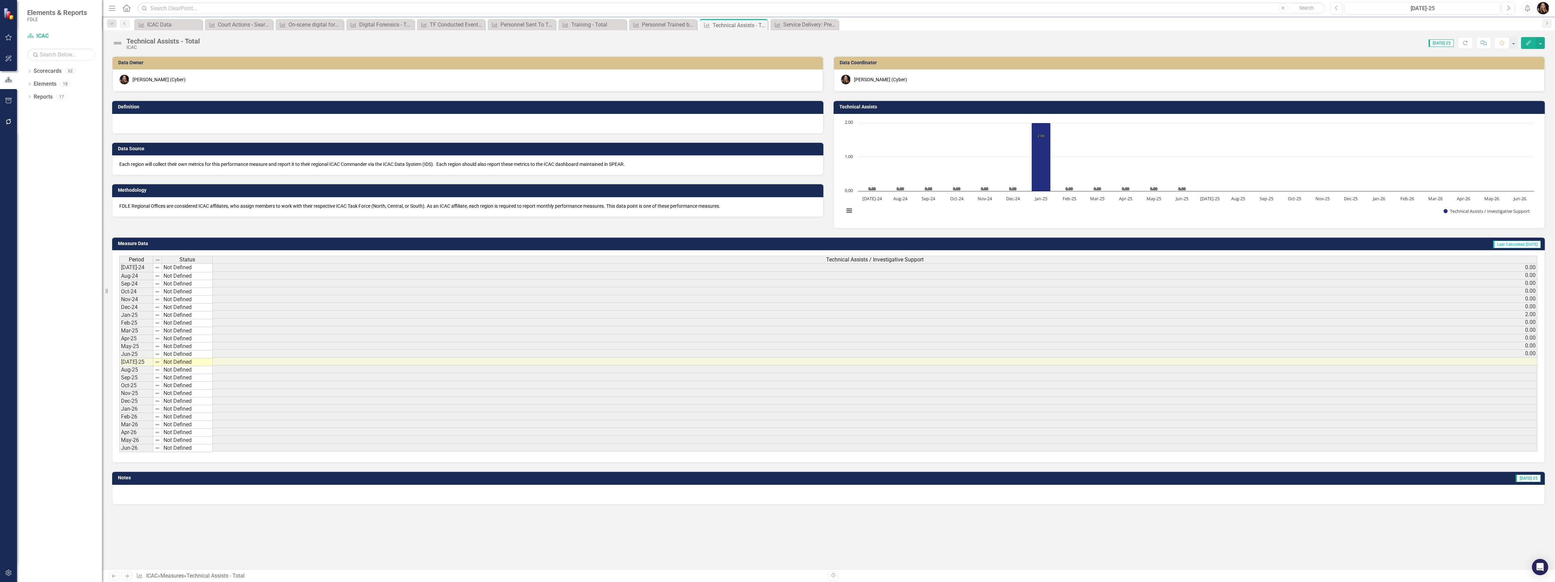
click at [113, 576] on icon "Previous" at bounding box center [114, 576] width 6 height 4
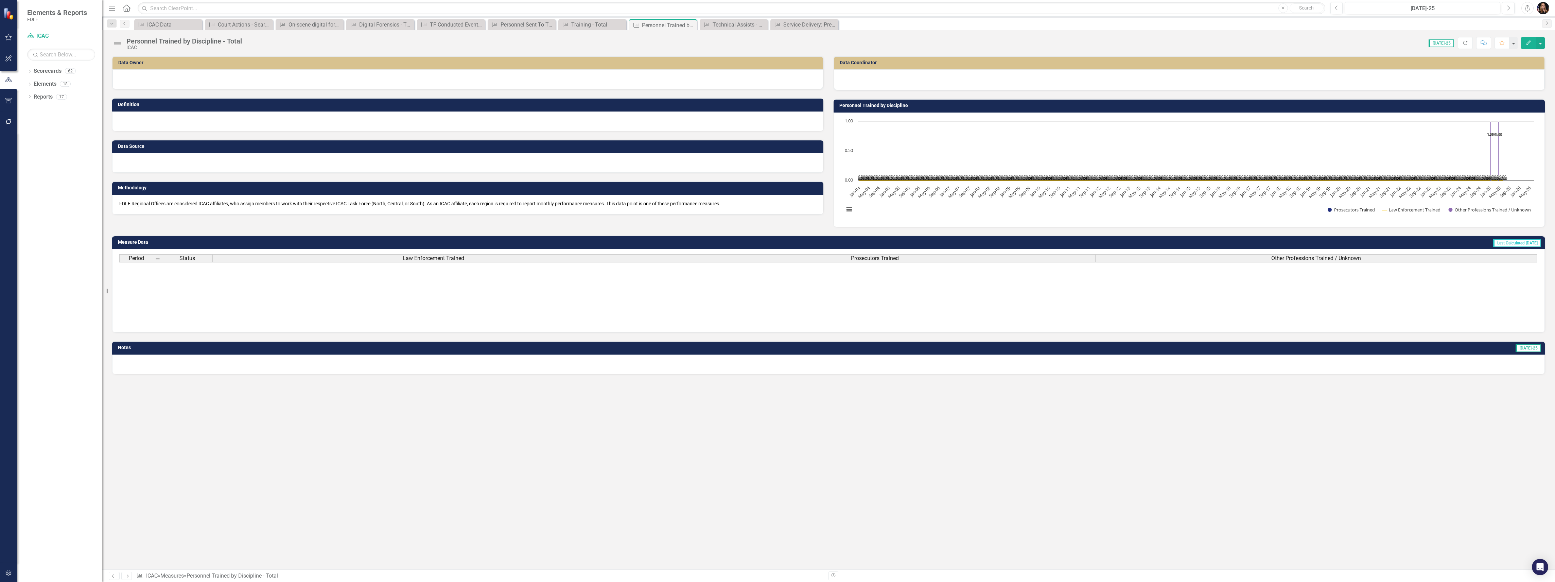
click at [876, 83] on div at bounding box center [1189, 79] width 696 height 8
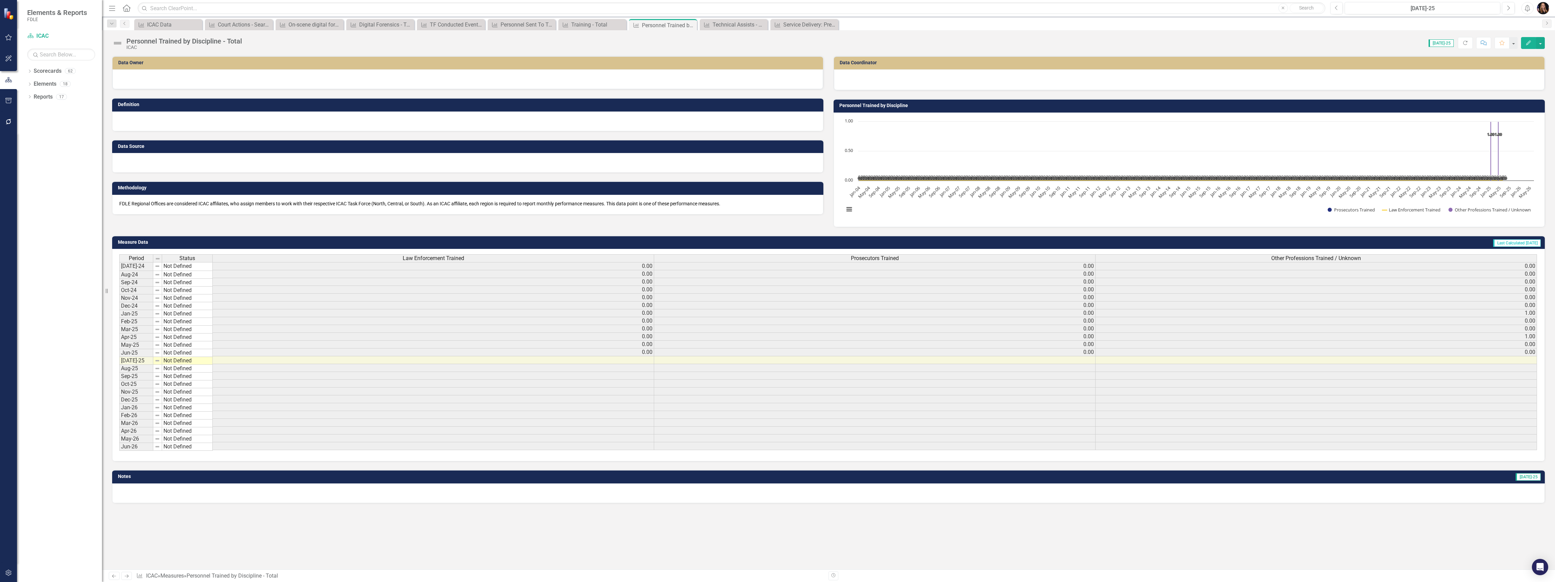
click at [876, 83] on div at bounding box center [1189, 79] width 696 height 8
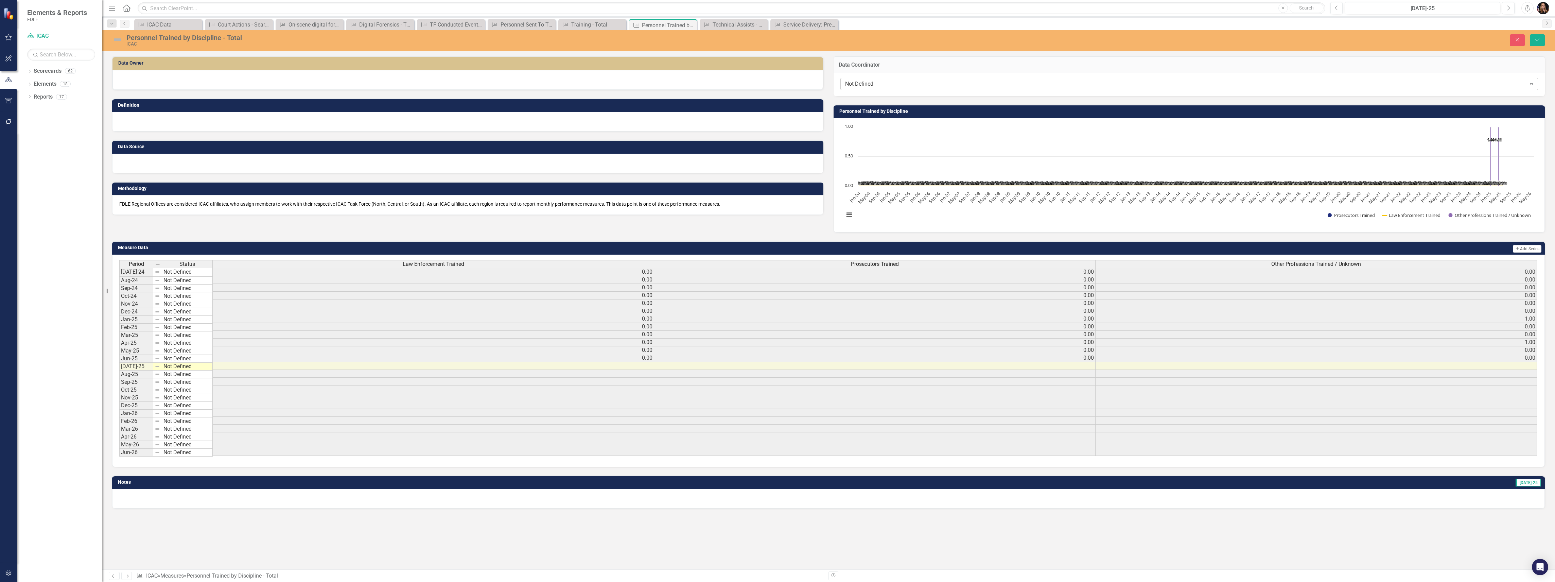
click at [865, 85] on div "Not Defined" at bounding box center [1185, 84] width 681 height 8
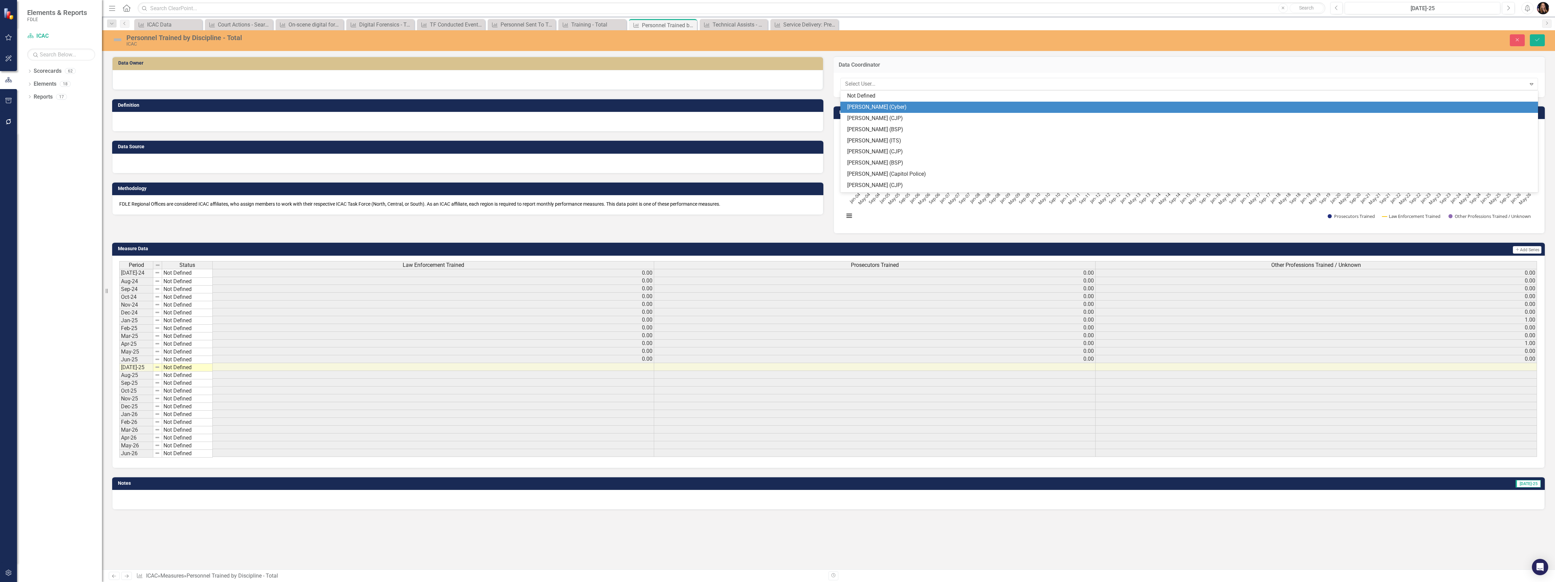
drag, startPoint x: 861, startPoint y: 101, endPoint x: 861, endPoint y: 105, distance: 3.7
click at [861, 105] on div "Not Defined [PERSON_NAME] (Cyber) [PERSON_NAME] (CJP) [PERSON_NAME] (BSP) [PERS…" at bounding box center [1189, 141] width 698 height 102
click at [857, 106] on div "[PERSON_NAME] (Cyber)" at bounding box center [1190, 107] width 687 height 8
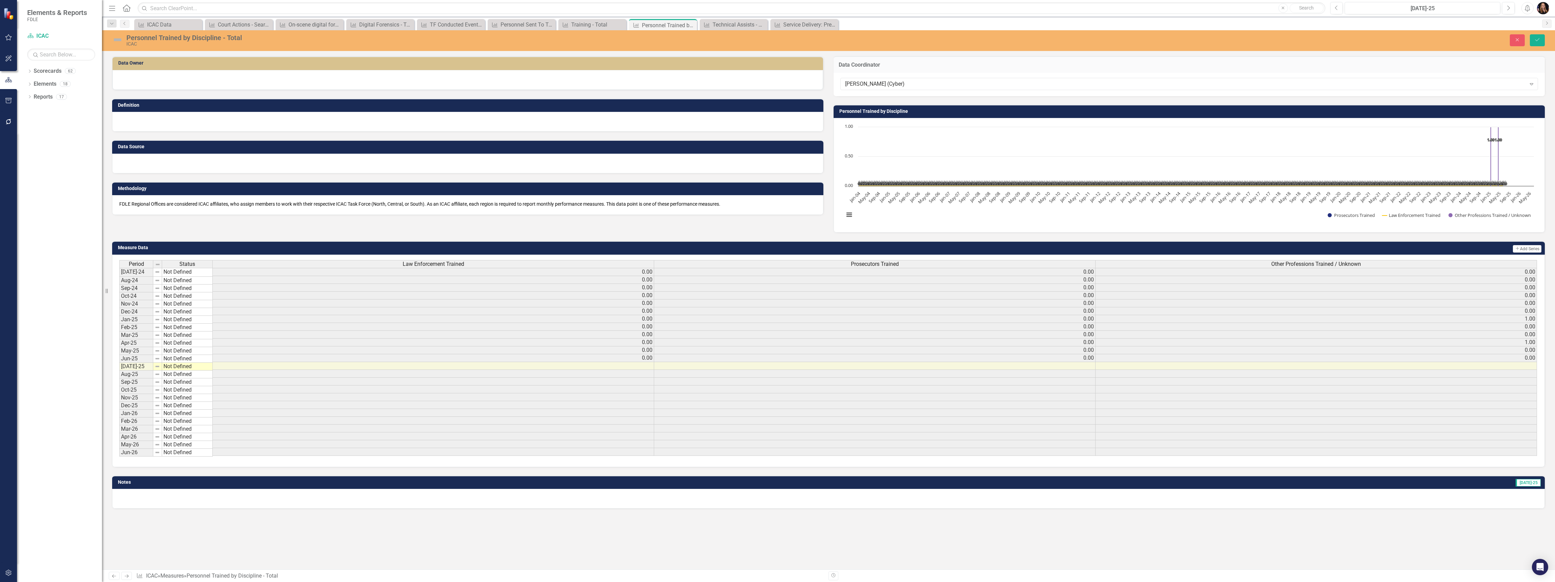
click at [363, 73] on div at bounding box center [467, 80] width 711 height 20
click at [362, 75] on div at bounding box center [467, 80] width 711 height 20
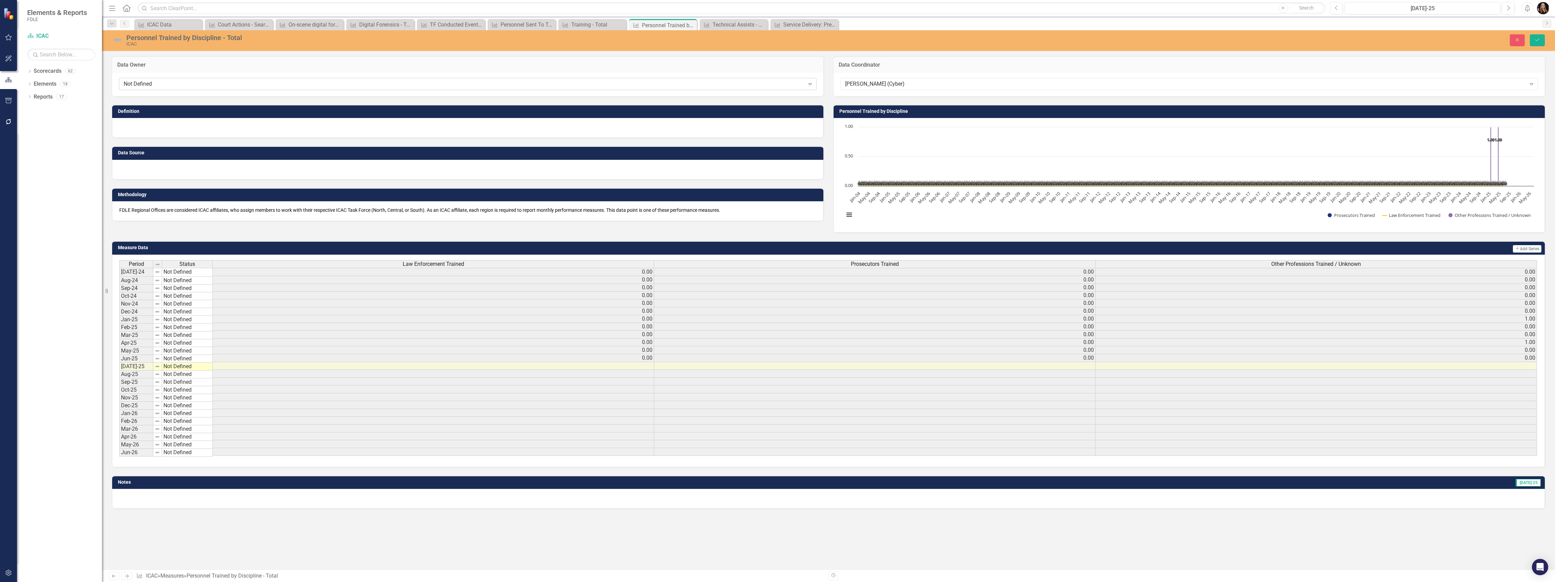
click at [253, 86] on div "Not Defined" at bounding box center [464, 84] width 681 height 8
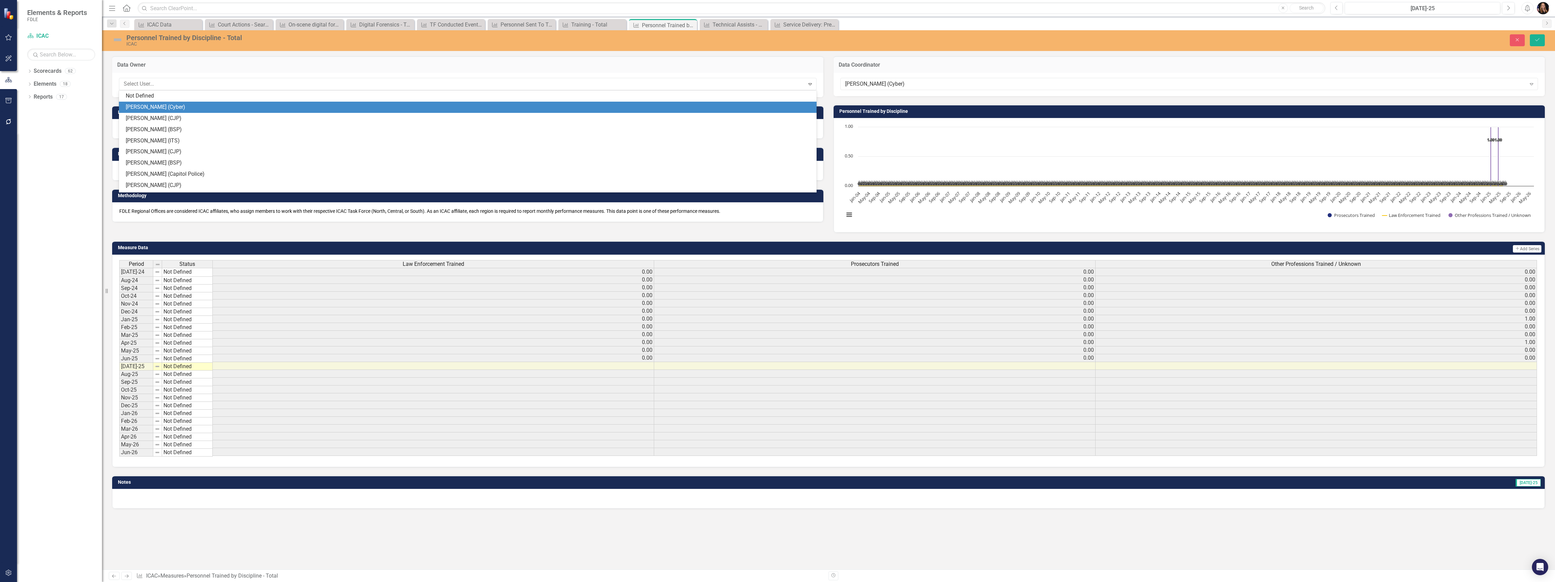
click at [236, 109] on div "[PERSON_NAME] (Cyber)" at bounding box center [469, 107] width 687 height 8
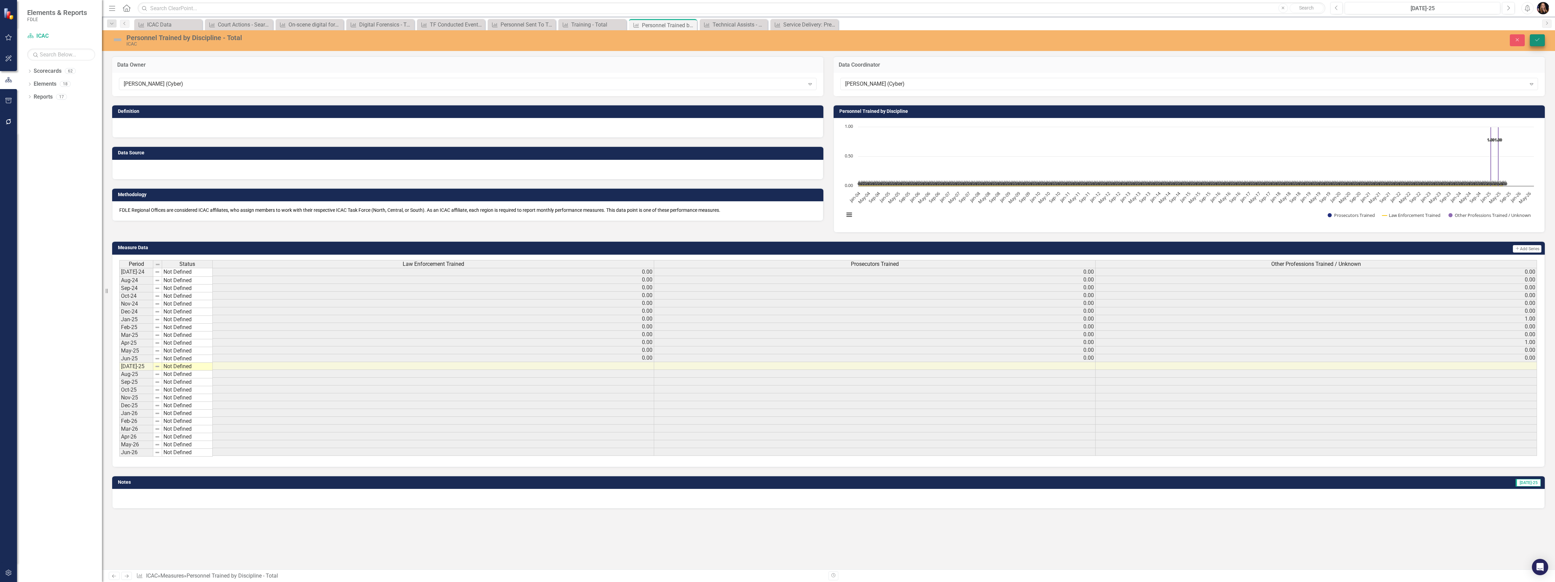
drag, startPoint x: 1529, startPoint y: 39, endPoint x: 1534, endPoint y: 40, distance: 4.9
click at [1533, 40] on div "Close Save" at bounding box center [1252, 40] width 595 height 12
click at [1534, 40] on icon "Save" at bounding box center [1537, 39] width 6 height 5
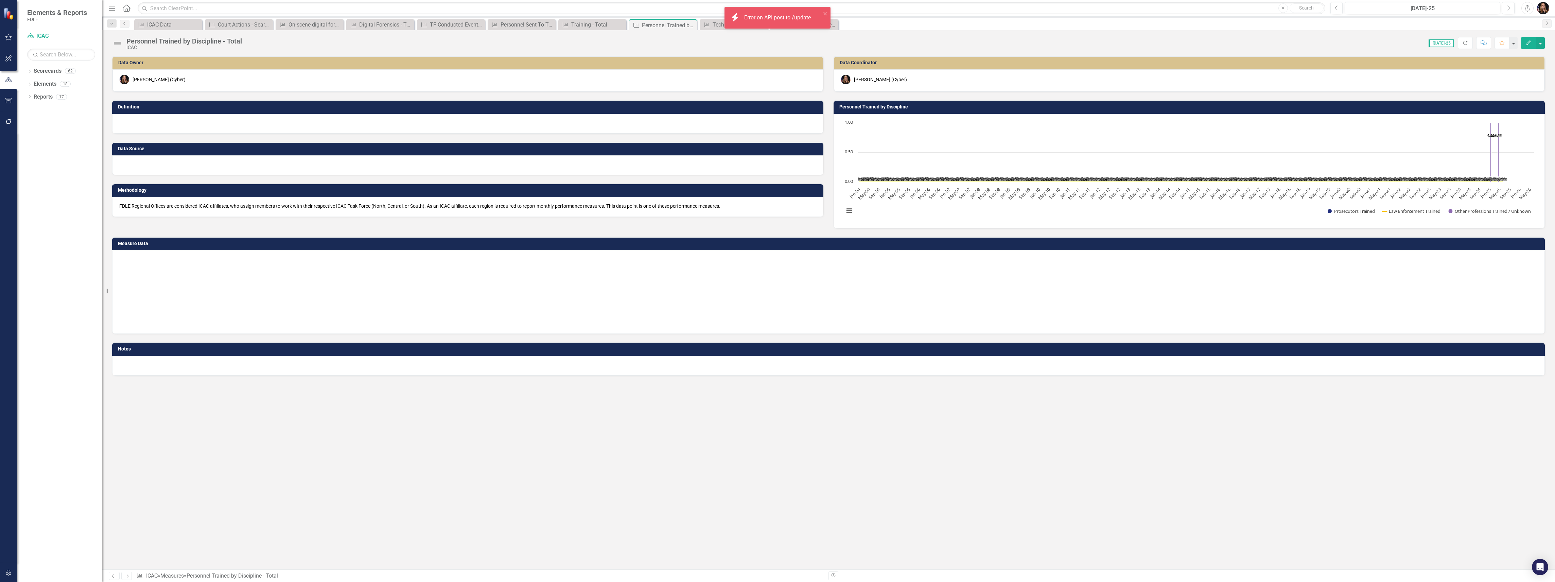
click at [110, 577] on link "Previous" at bounding box center [114, 576] width 11 height 8
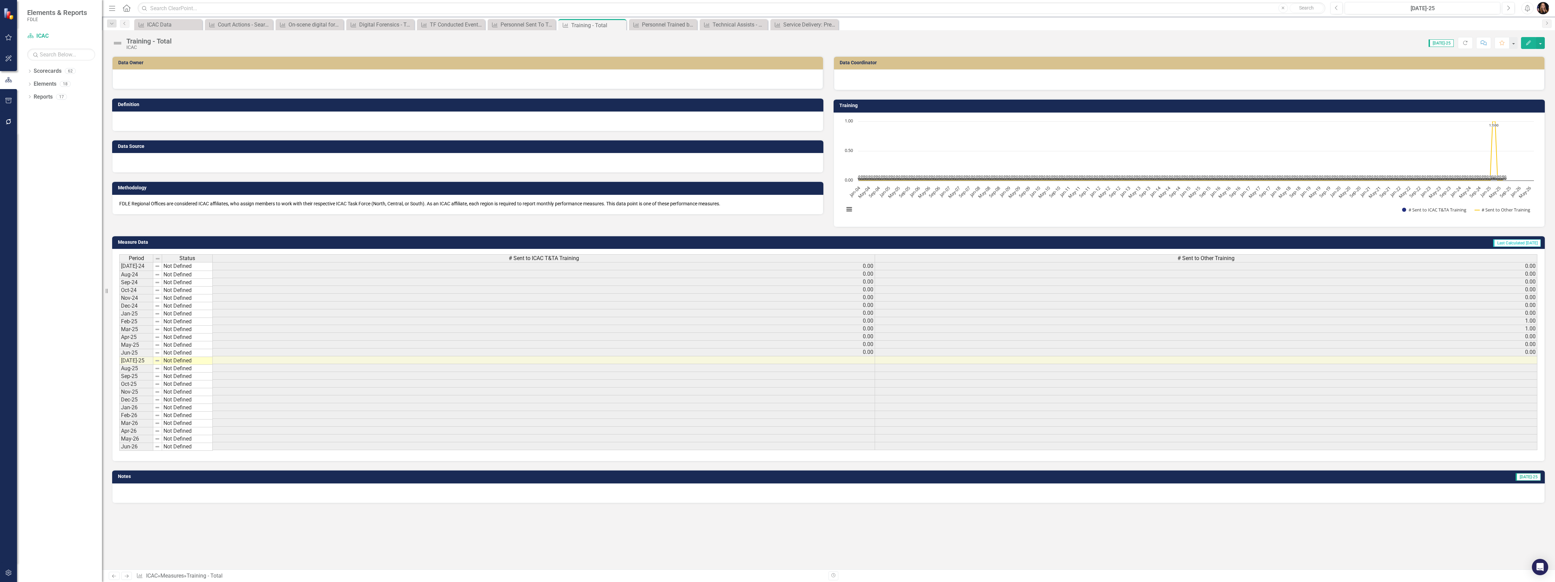
click at [127, 575] on icon at bounding box center [127, 575] width 4 height 3
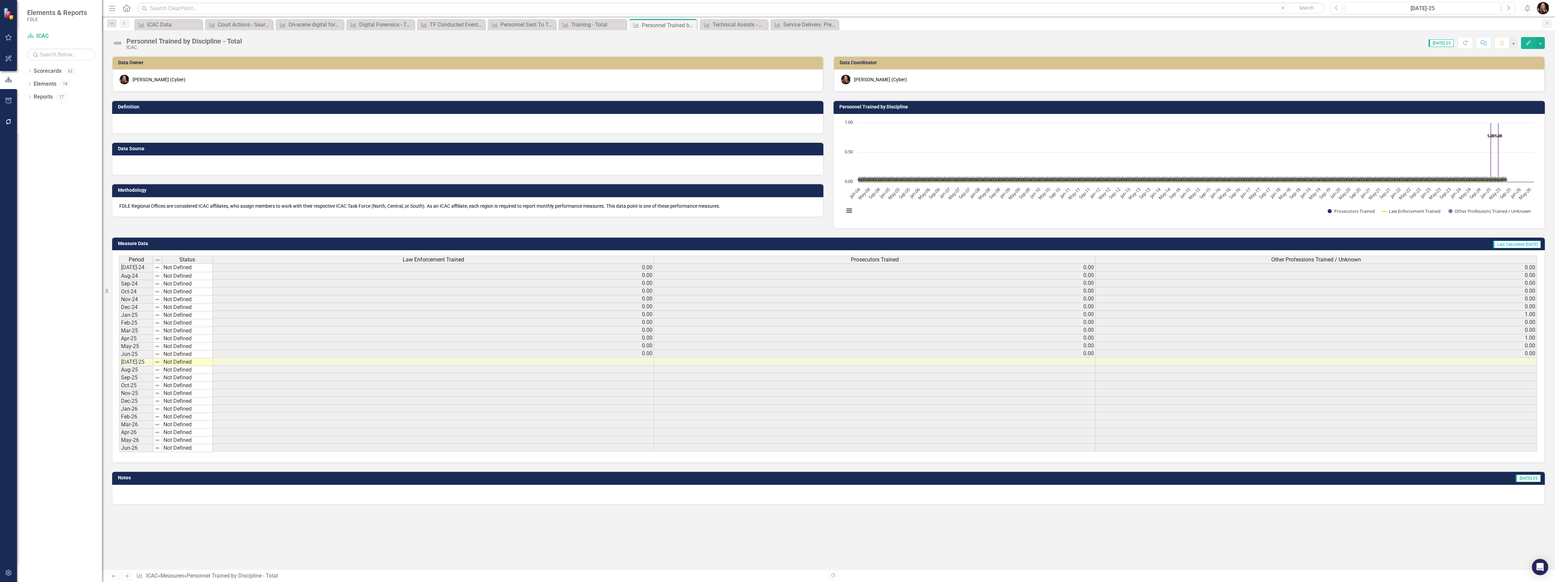
click at [128, 577] on icon "Next" at bounding box center [127, 576] width 6 height 4
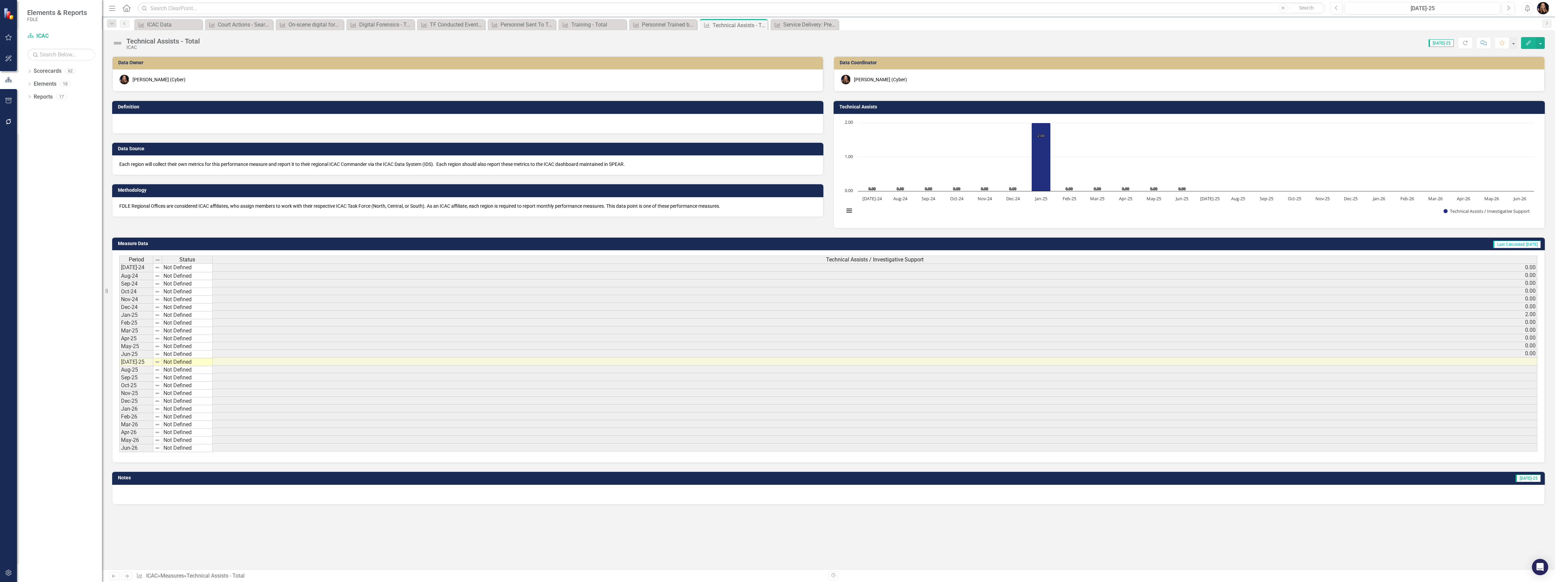
click at [110, 577] on link "Previous" at bounding box center [114, 576] width 11 height 8
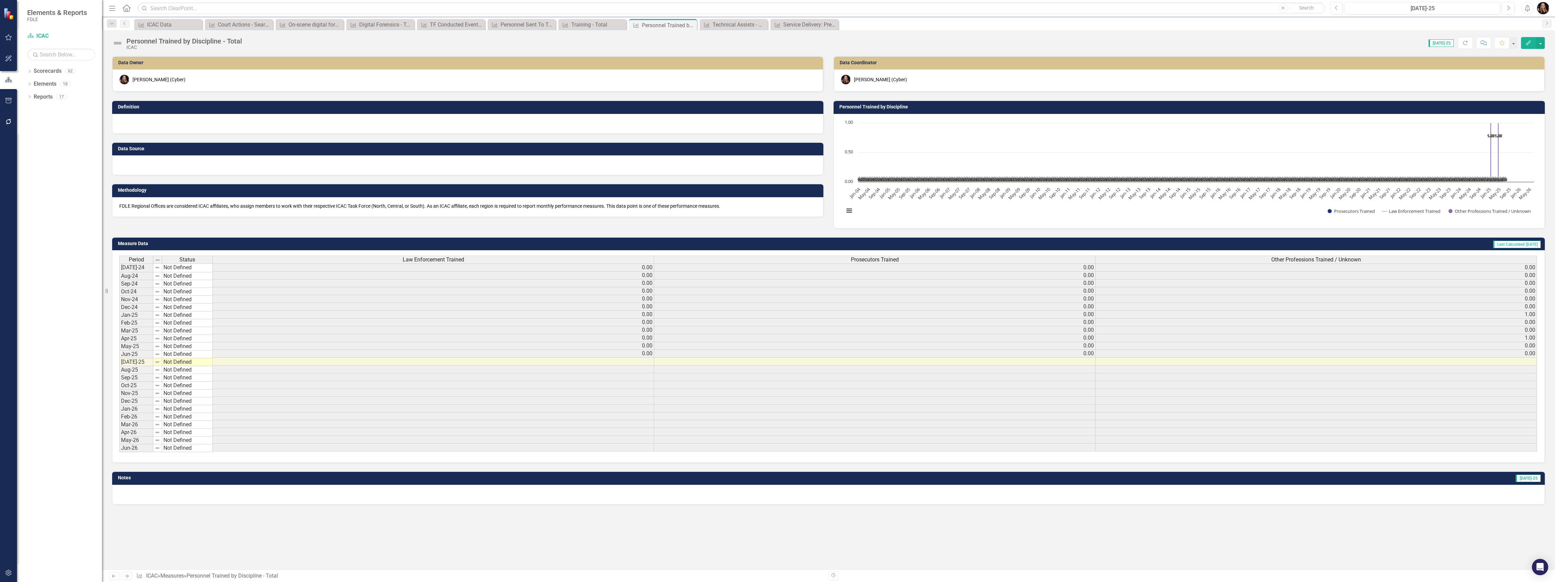
click at [154, 170] on div at bounding box center [467, 165] width 711 height 20
click at [154, 169] on div at bounding box center [467, 165] width 711 height 20
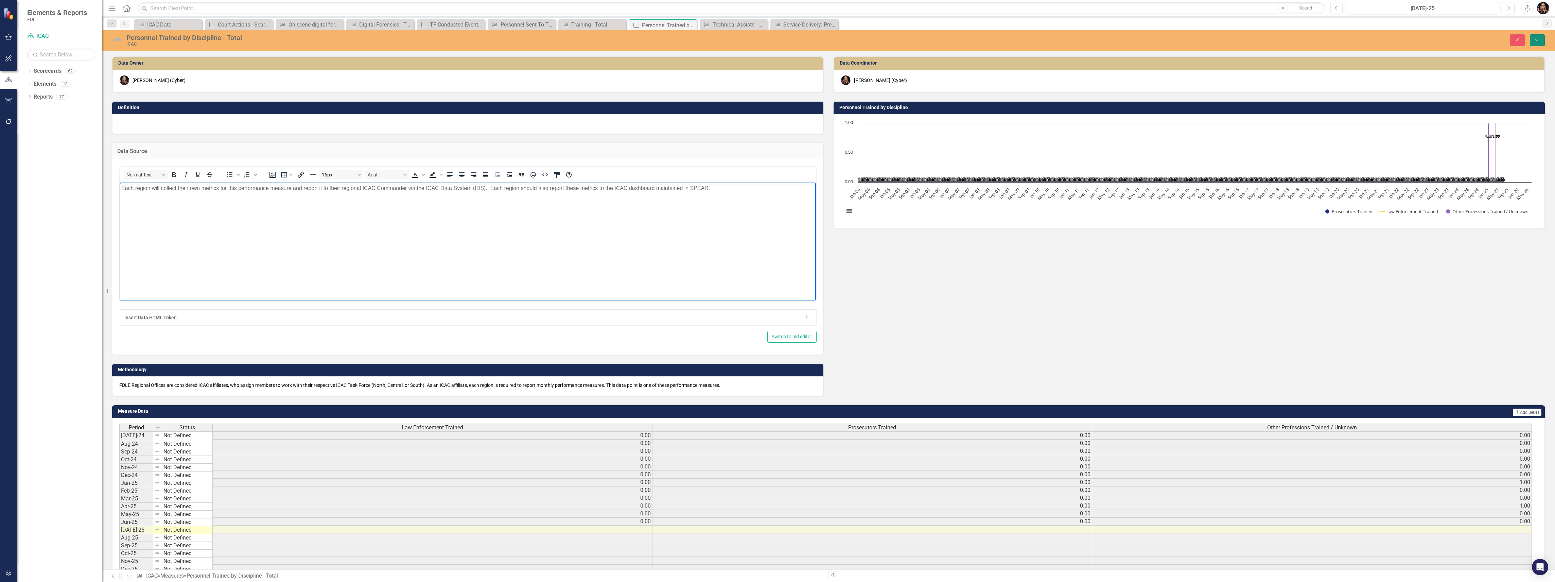
drag, startPoint x: 1539, startPoint y: 42, endPoint x: 1500, endPoint y: 52, distance: 40.3
click at [1538, 42] on button "Save" at bounding box center [1537, 40] width 15 height 12
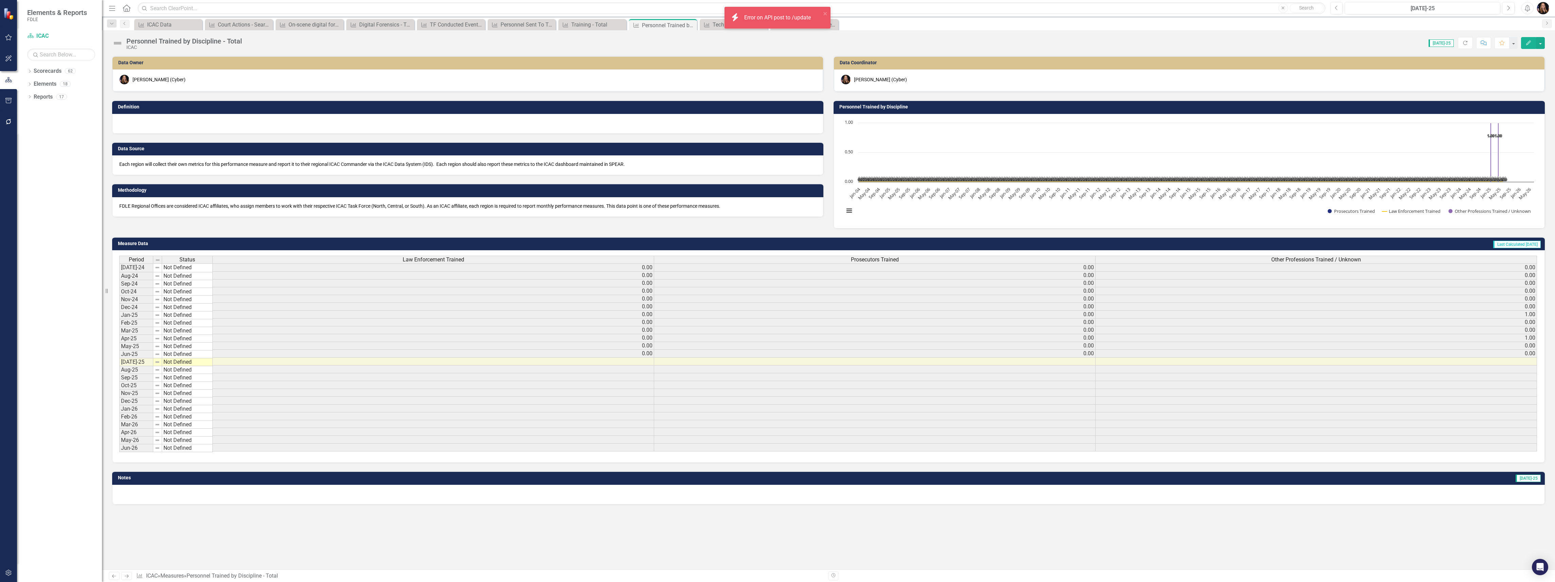
click at [116, 576] on icon "Previous" at bounding box center [114, 576] width 6 height 4
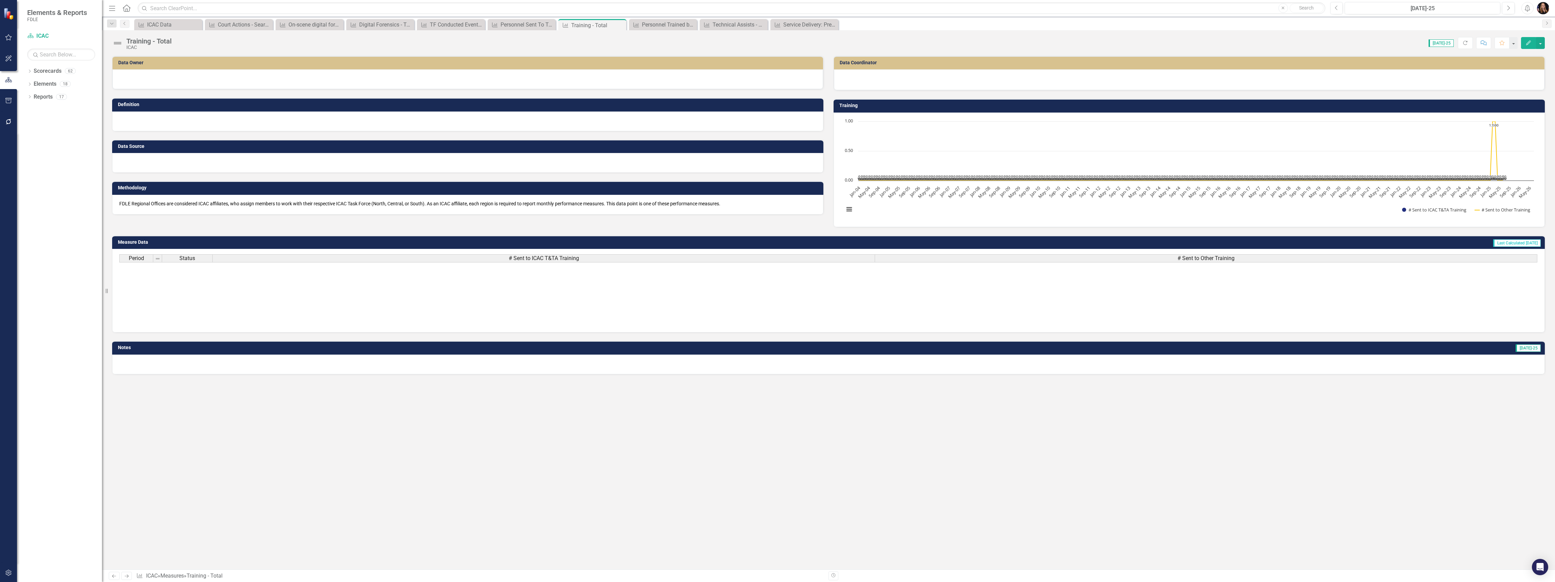
click at [155, 166] on div at bounding box center [467, 163] width 711 height 20
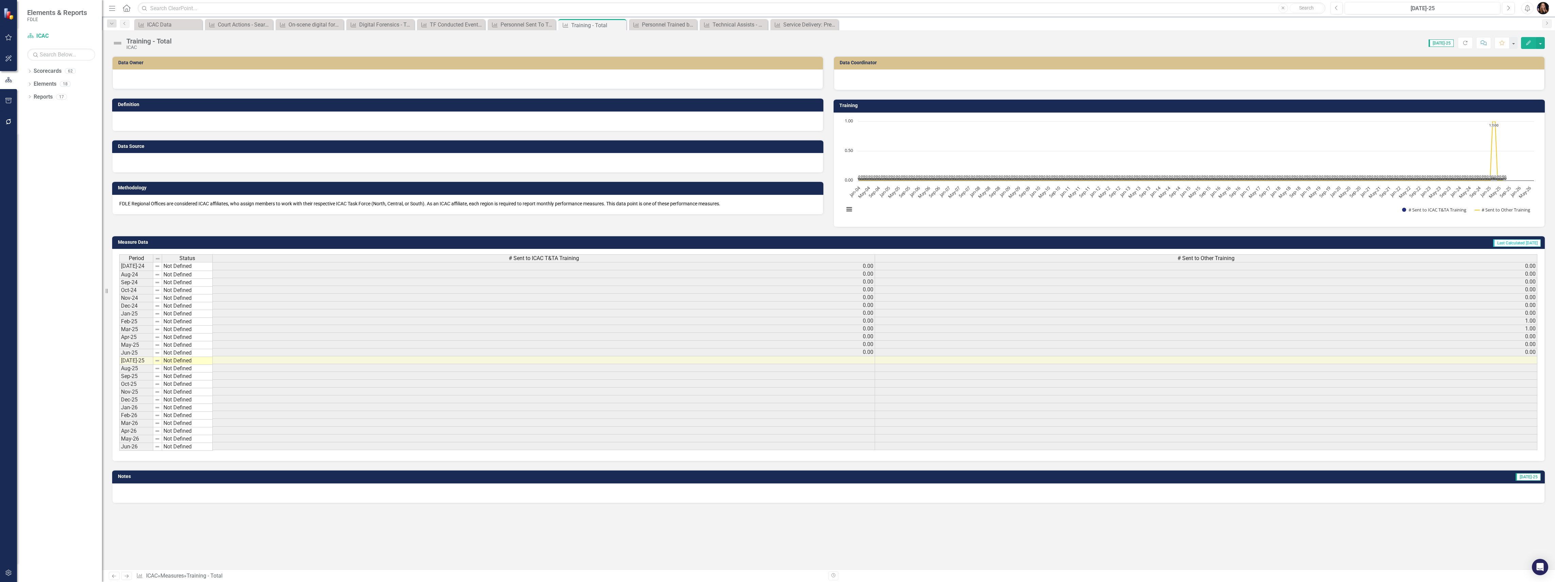
click at [155, 166] on div at bounding box center [467, 163] width 711 height 20
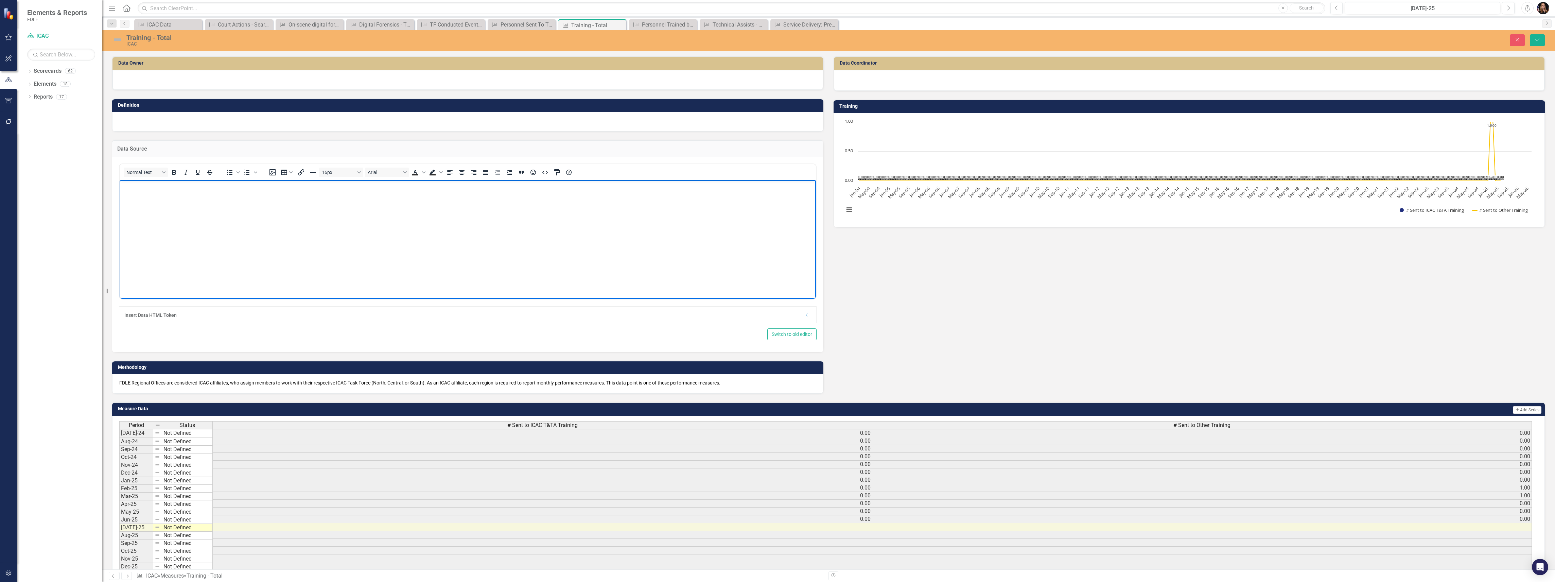
click at [152, 198] on body "Rich Text Area. Press ALT-0 for help." at bounding box center [468, 231] width 696 height 102
click at [1536, 42] on icon "Save" at bounding box center [1537, 39] width 6 height 5
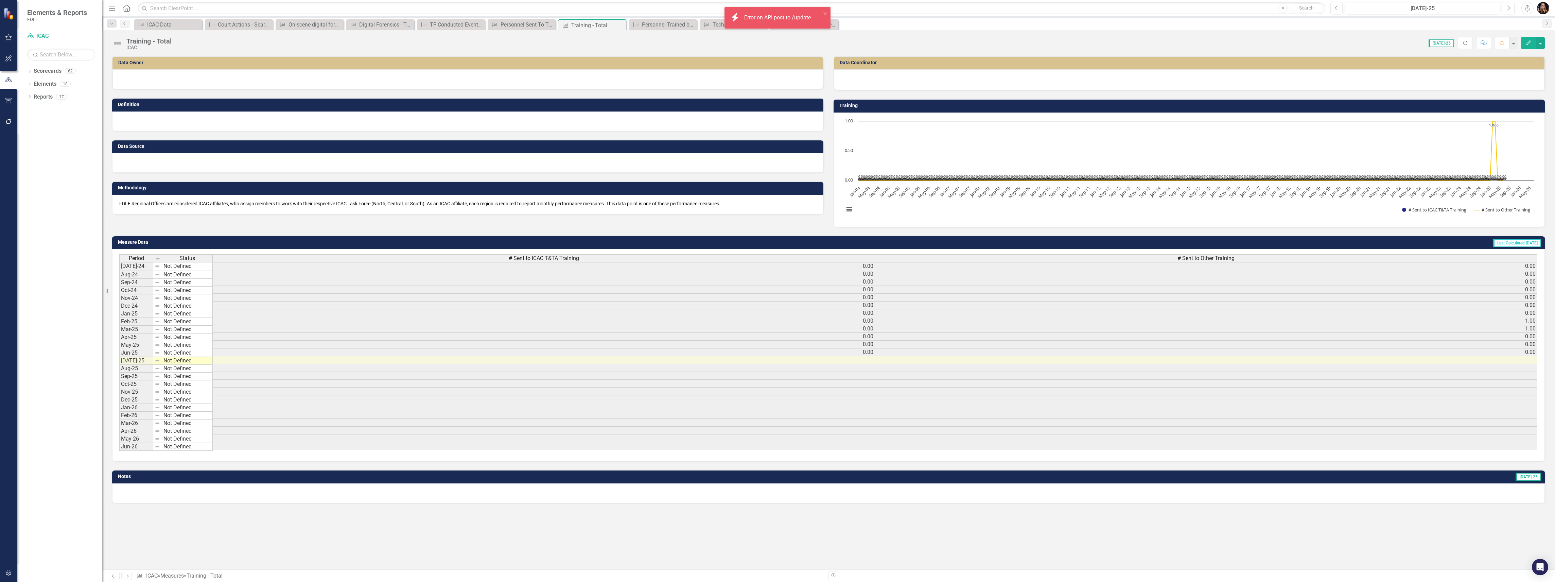
click at [113, 574] on icon "Previous" at bounding box center [114, 576] width 6 height 4
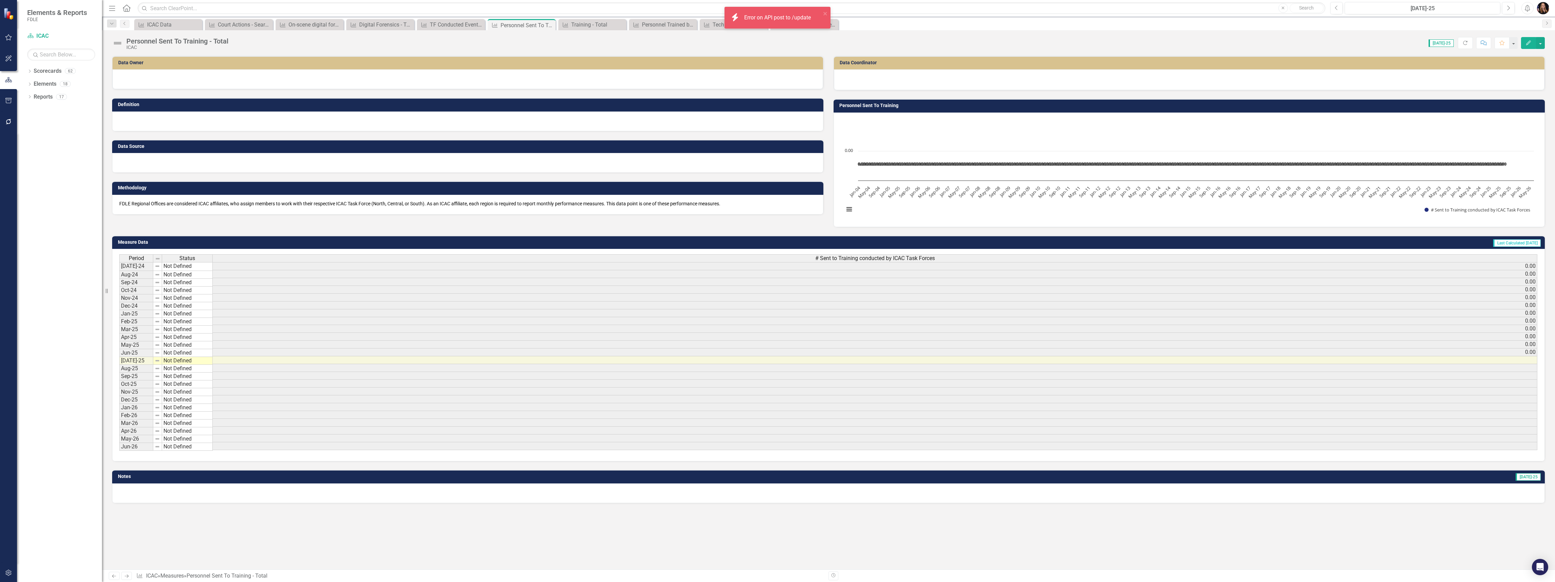
click at [165, 165] on div at bounding box center [467, 163] width 711 height 20
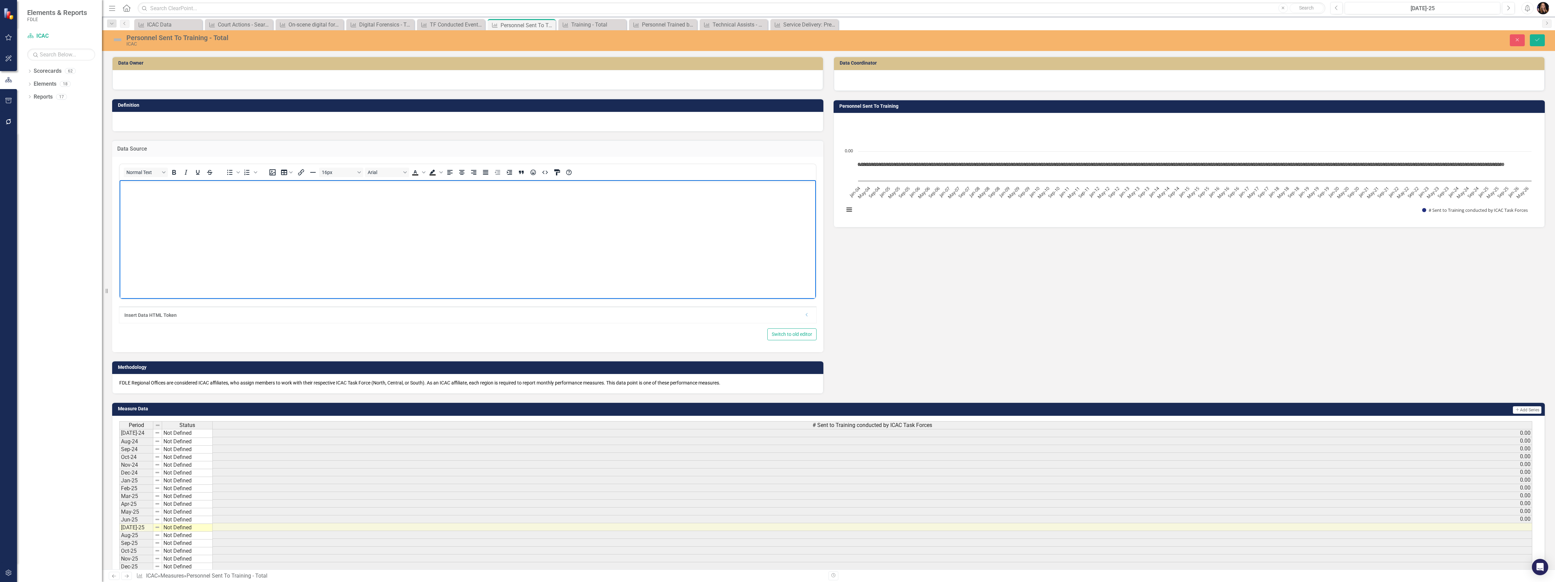
click at [156, 196] on body "Rich Text Area. Press ALT-0 for help." at bounding box center [468, 231] width 696 height 102
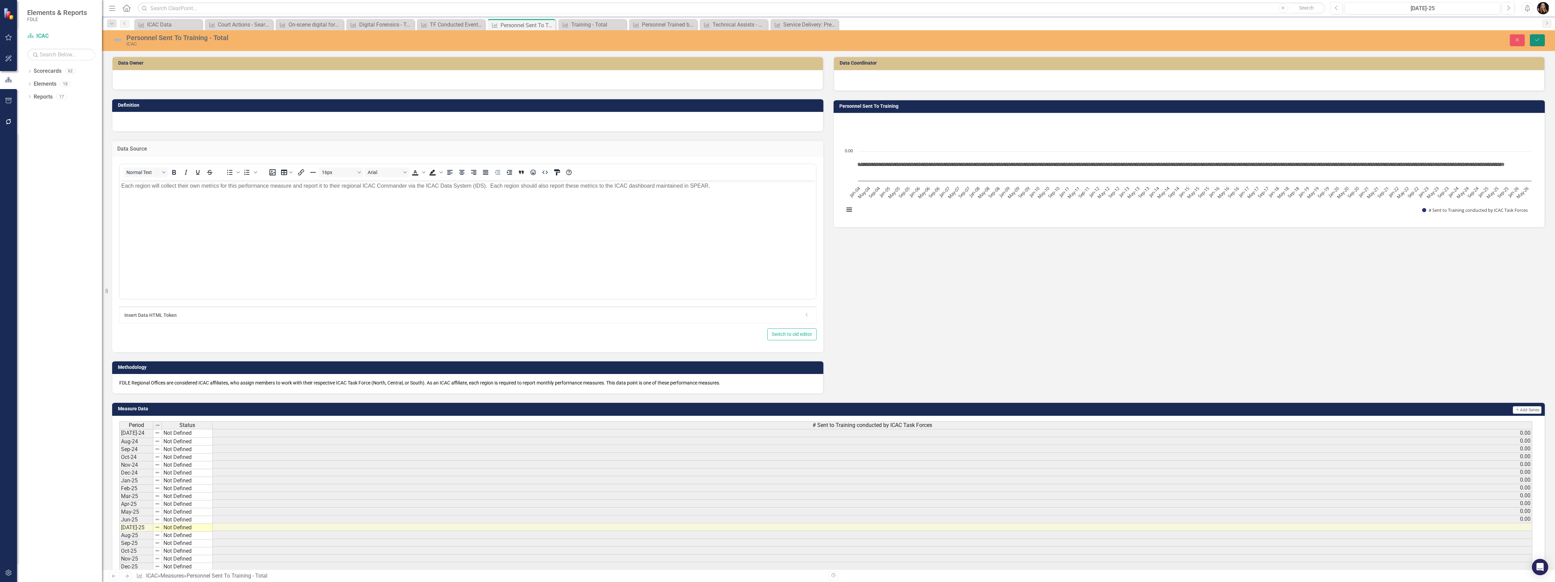
click at [1536, 43] on button "Save" at bounding box center [1537, 40] width 15 height 12
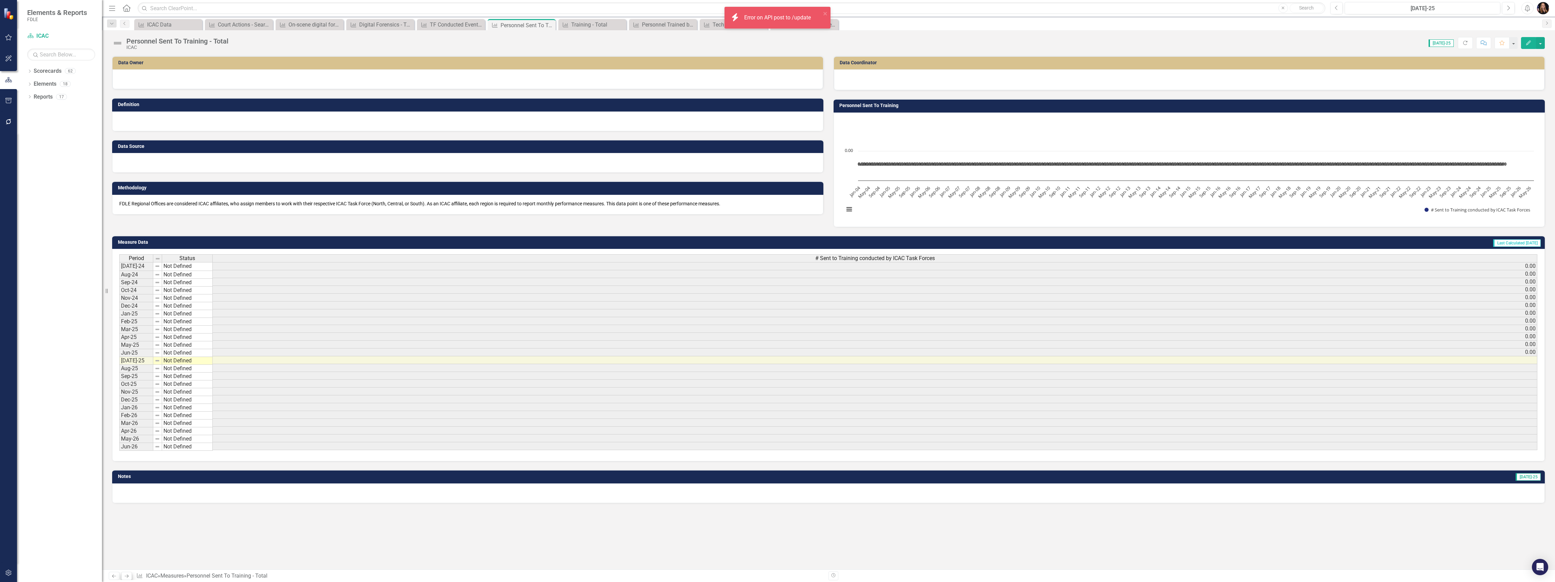
click at [129, 578] on link "Next" at bounding box center [126, 576] width 11 height 8
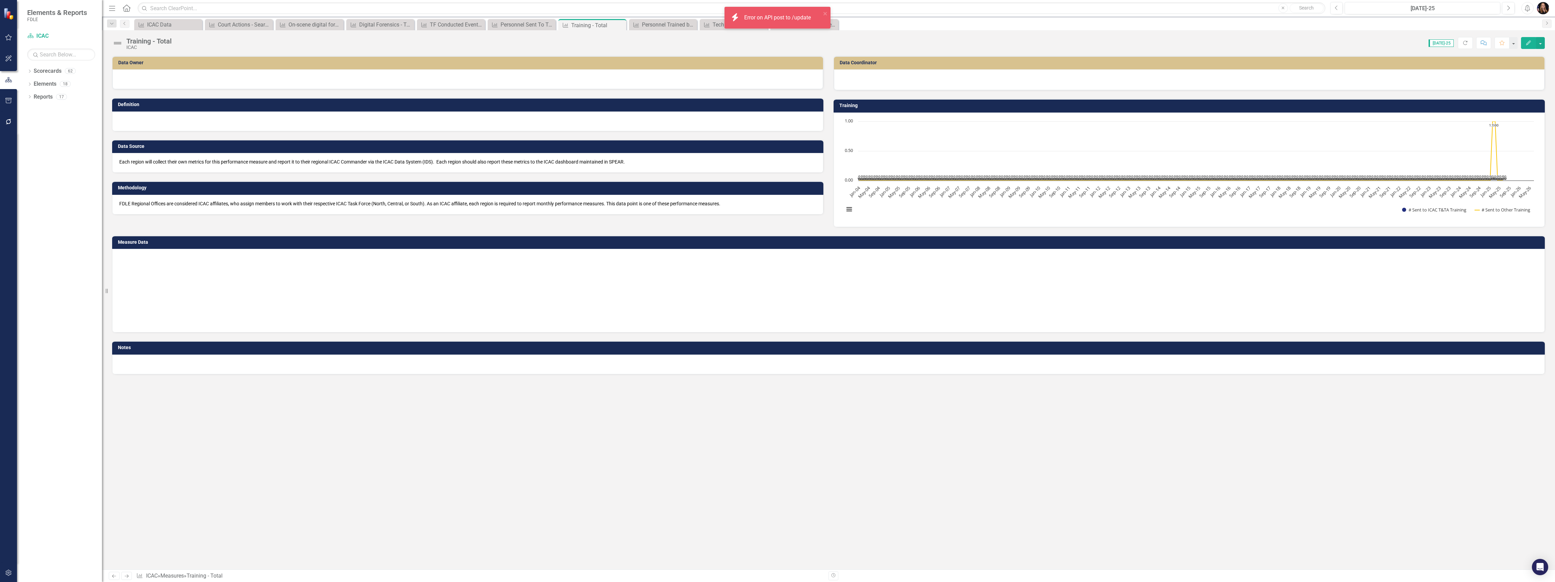
click at [113, 575] on icon at bounding box center [114, 575] width 4 height 3
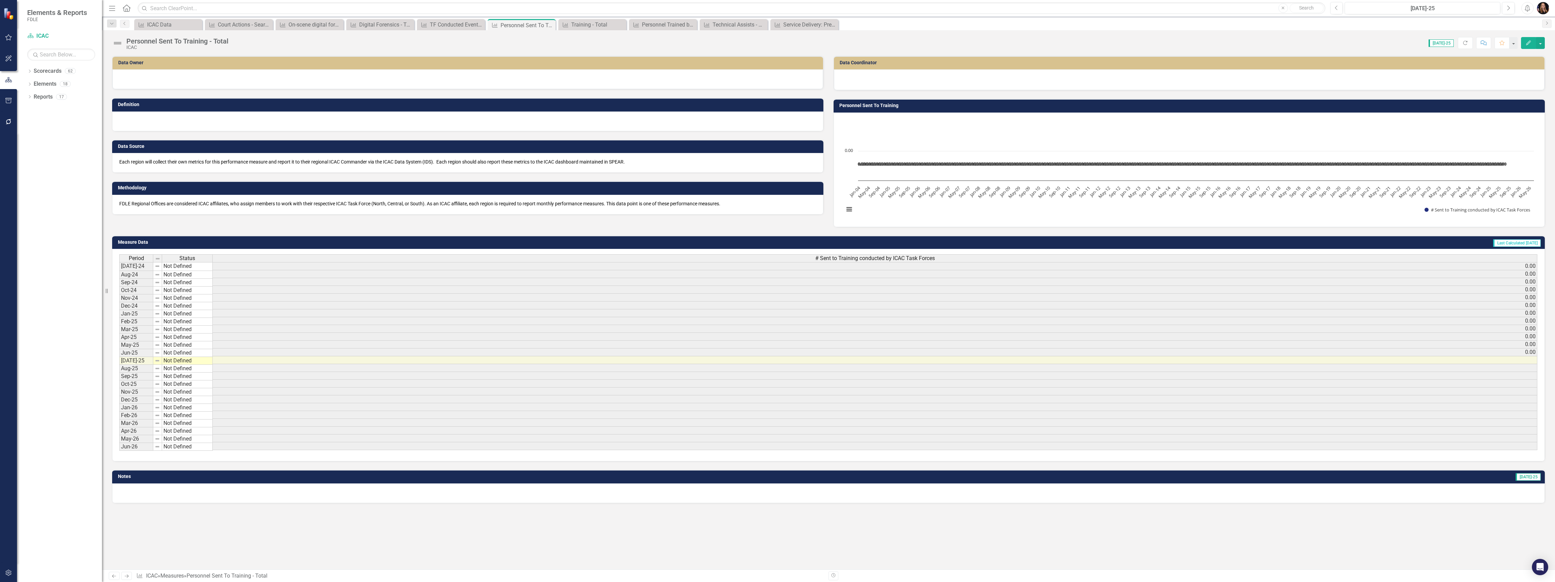
click at [110, 575] on link "Previous" at bounding box center [114, 576] width 11 height 8
click at [173, 170] on div at bounding box center [467, 163] width 711 height 20
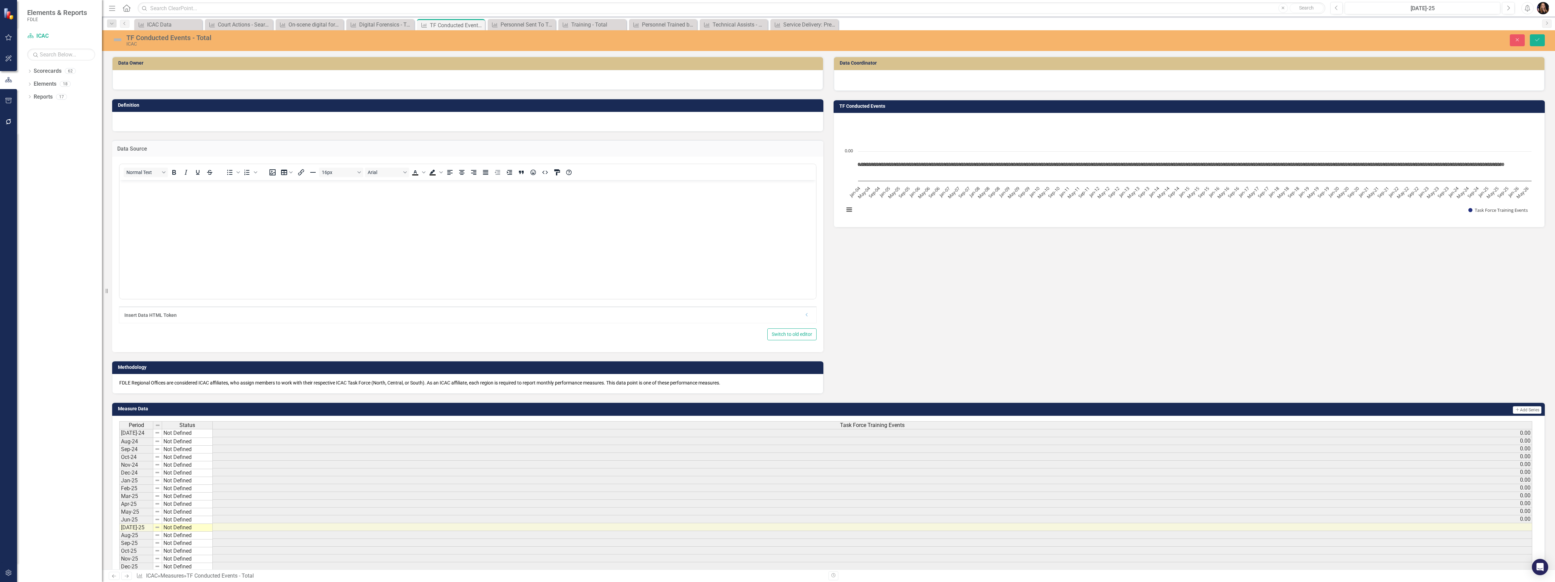
click at [164, 196] on body "Rich Text Area. Press ALT-0 for help." at bounding box center [468, 231] width 696 height 102
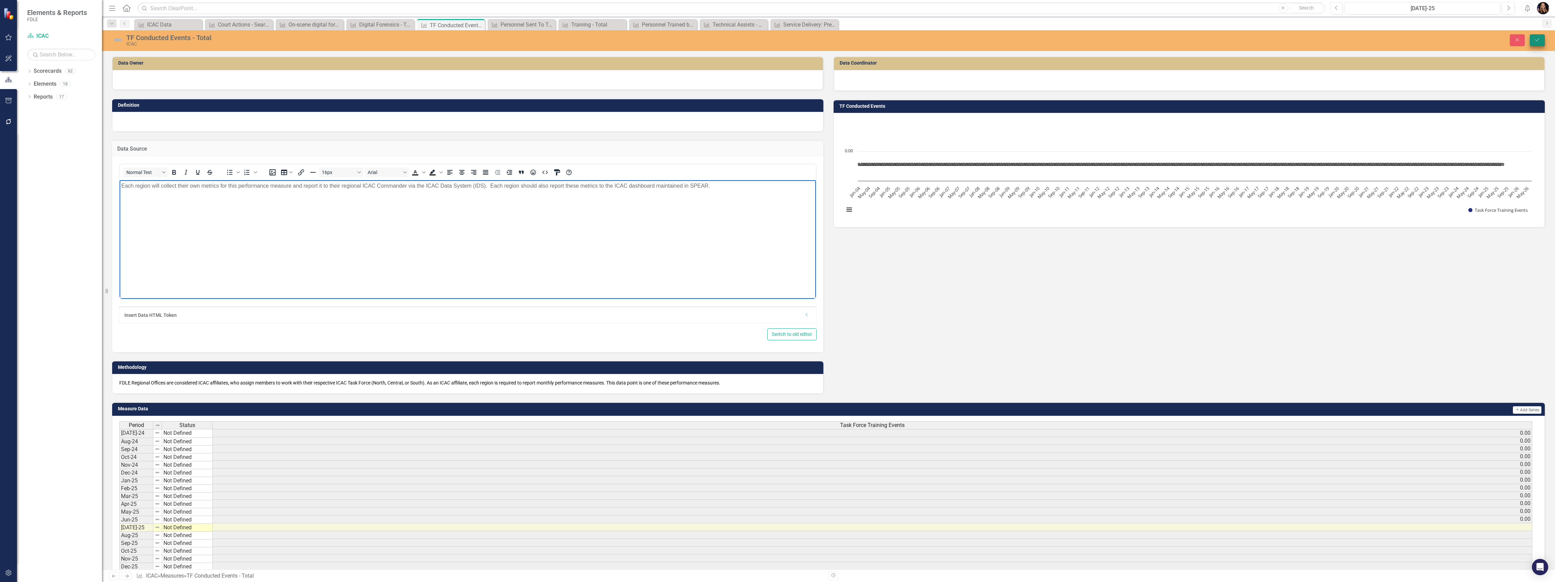
click at [1534, 39] on icon "Save" at bounding box center [1537, 39] width 6 height 5
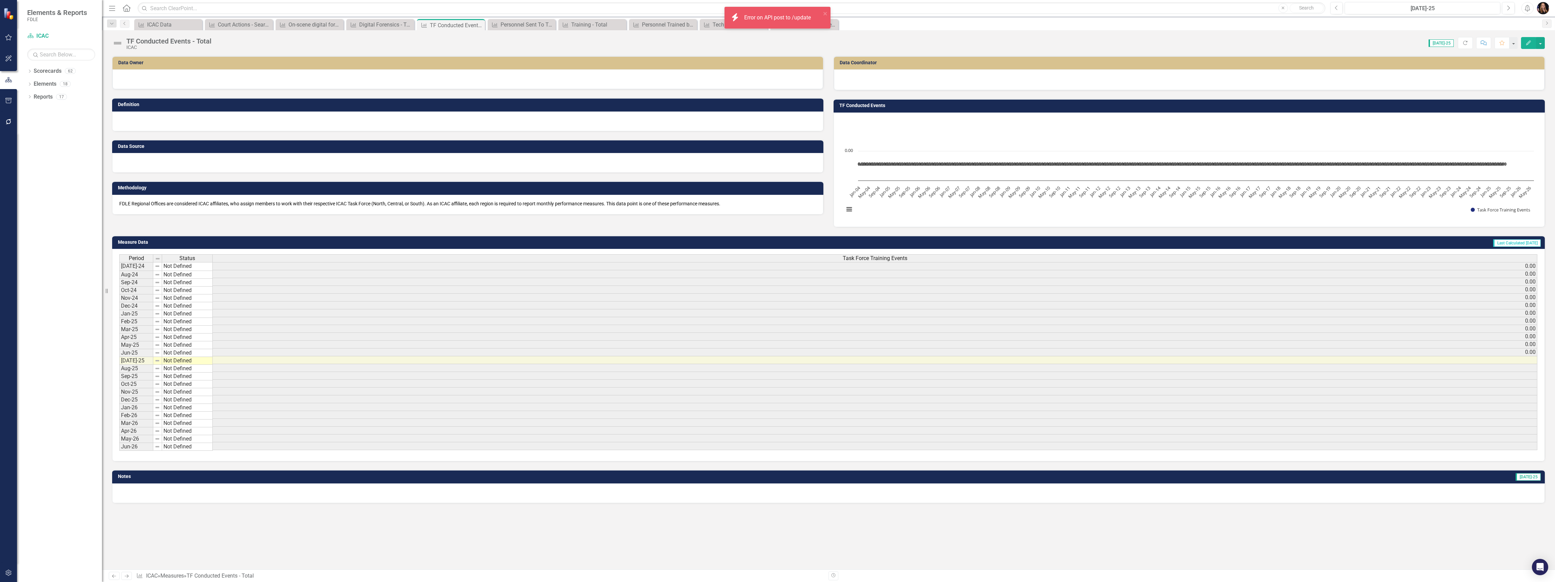
click at [891, 81] on div at bounding box center [1189, 79] width 696 height 8
click at [891, 80] on div at bounding box center [1189, 79] width 696 height 8
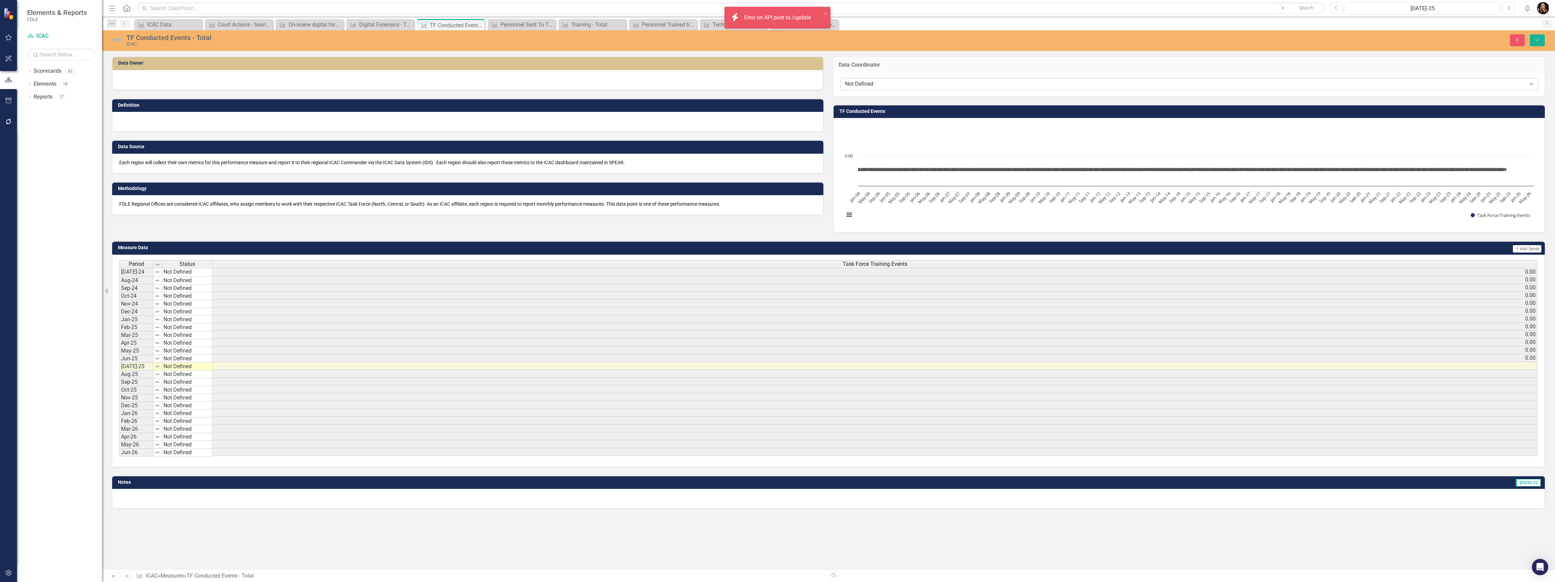
click at [874, 86] on div "Not Defined" at bounding box center [1185, 84] width 681 height 8
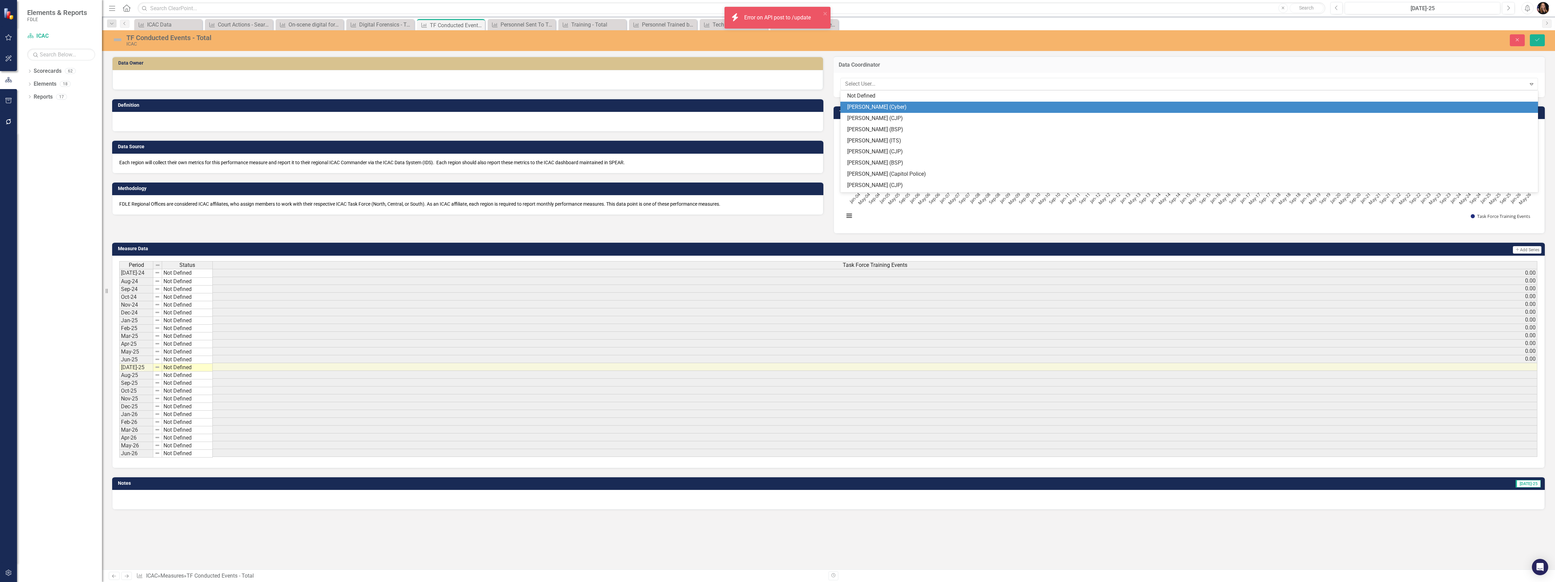
click at [871, 105] on div "[PERSON_NAME] (Cyber)" at bounding box center [1190, 107] width 687 height 8
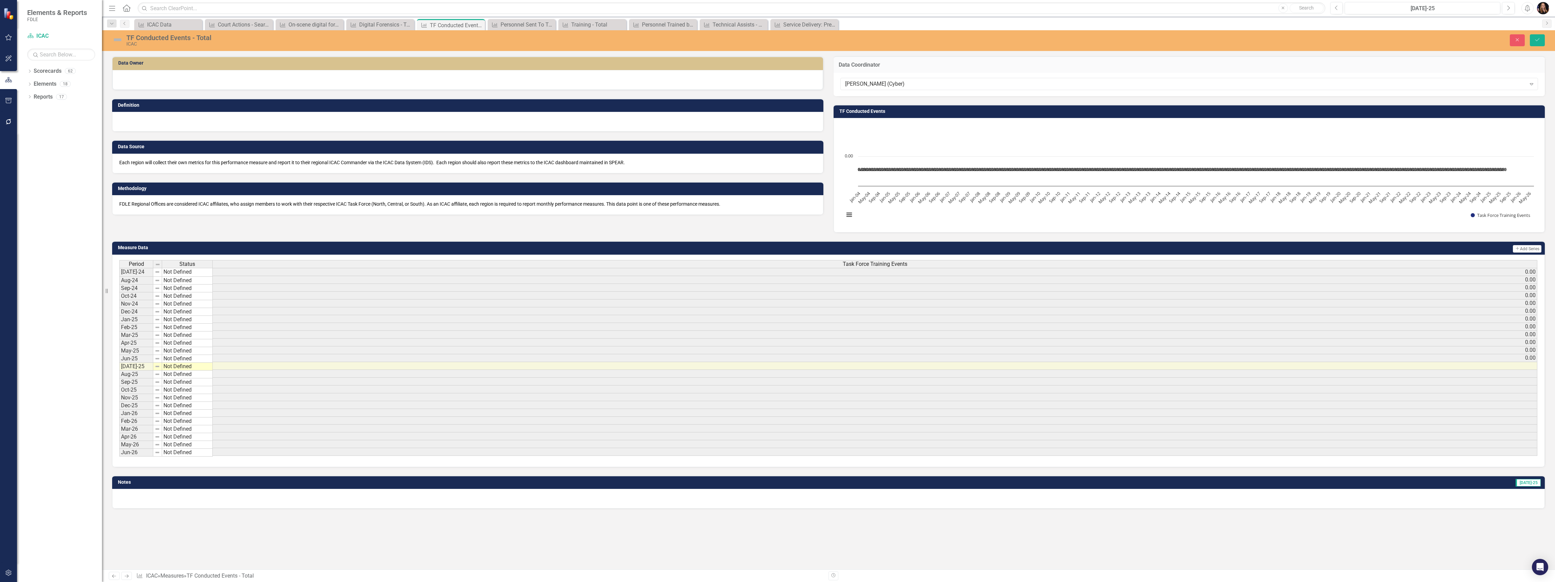
click at [626, 81] on div at bounding box center [467, 80] width 711 height 20
click at [624, 82] on div at bounding box center [467, 80] width 711 height 20
click at [578, 77] on div at bounding box center [467, 80] width 711 height 20
click at [578, 76] on div at bounding box center [467, 80] width 711 height 20
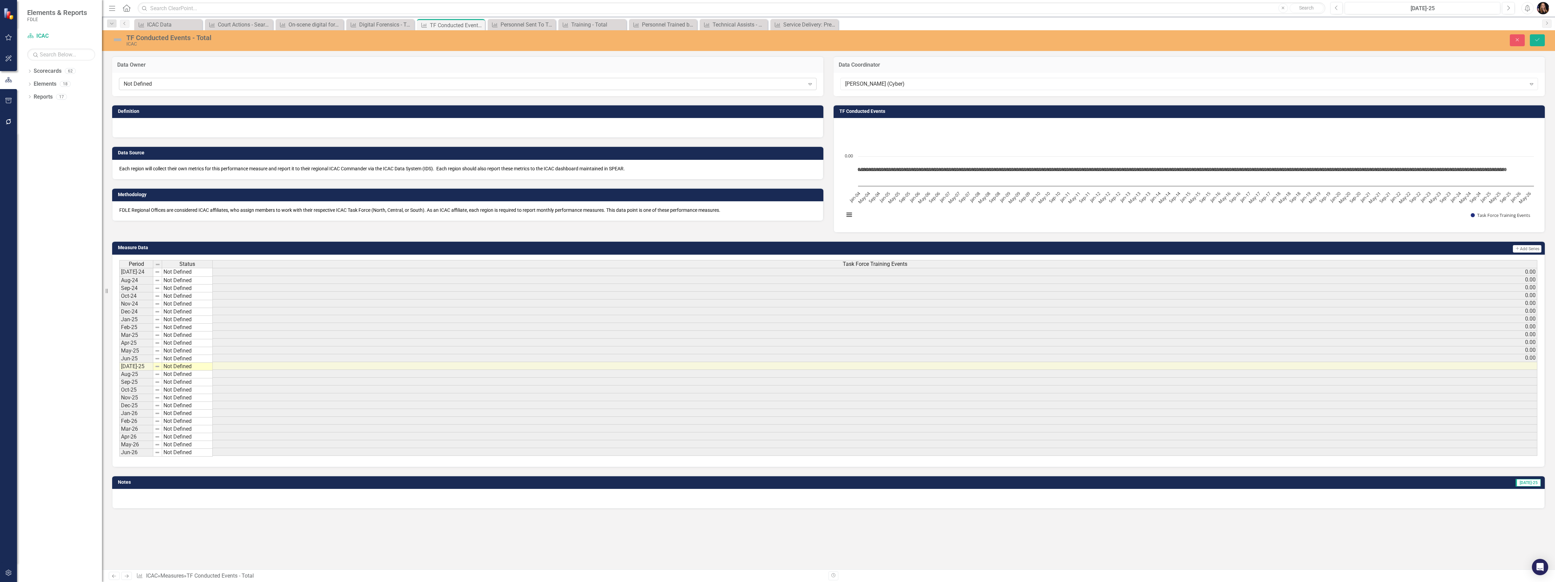
click at [548, 86] on div "Not Defined" at bounding box center [464, 84] width 681 height 8
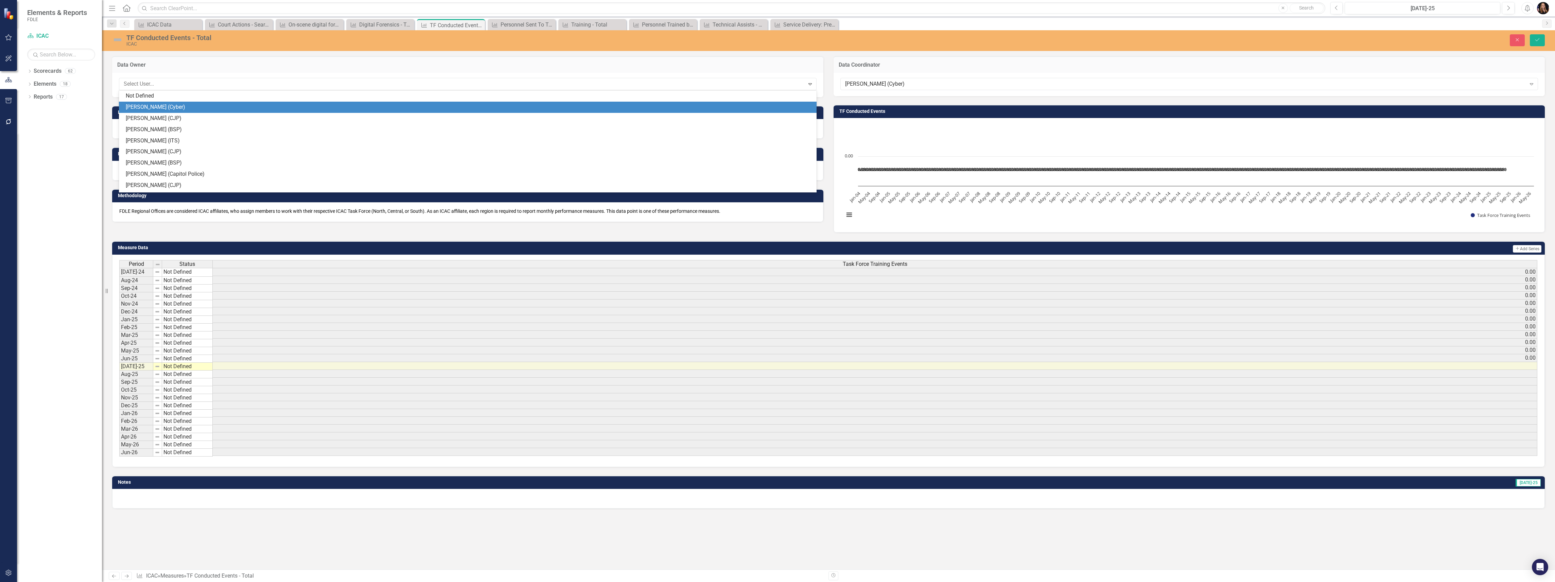
drag, startPoint x: 537, startPoint y: 112, endPoint x: 609, endPoint y: 104, distance: 72.5
click at [537, 111] on div "[PERSON_NAME] (Cyber)" at bounding box center [468, 107] width 698 height 11
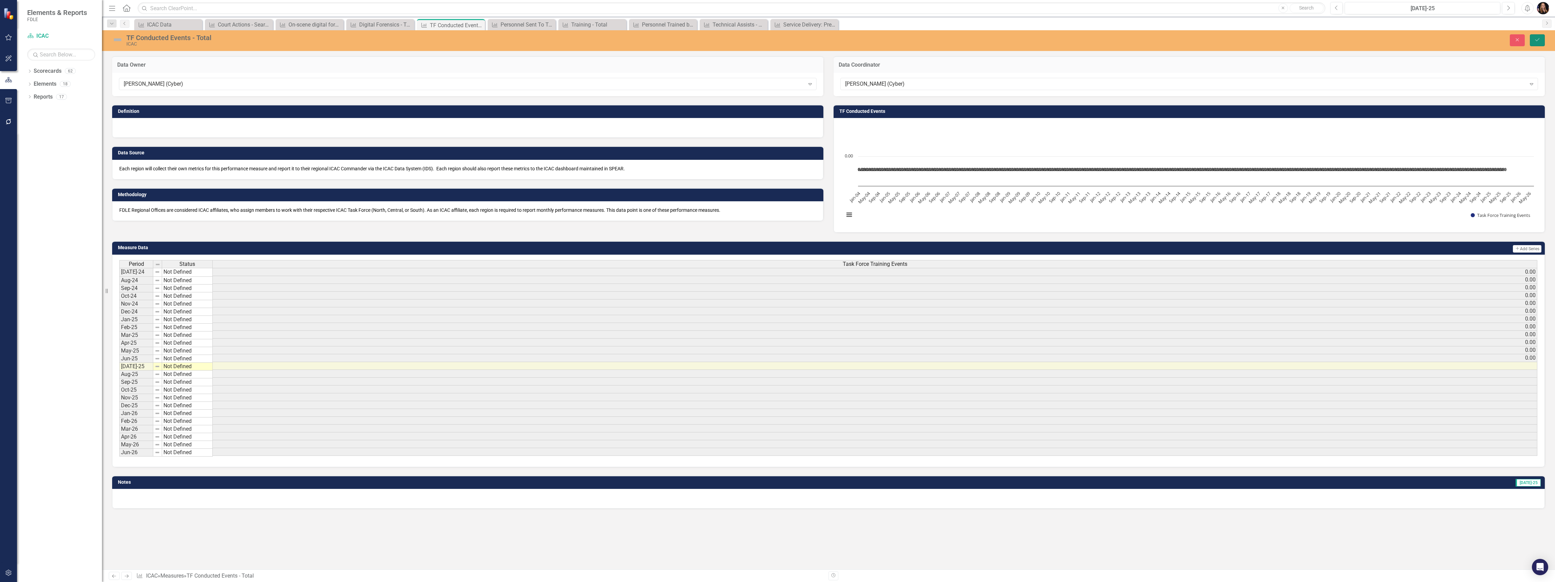
click at [1535, 39] on icon "Save" at bounding box center [1537, 39] width 6 height 5
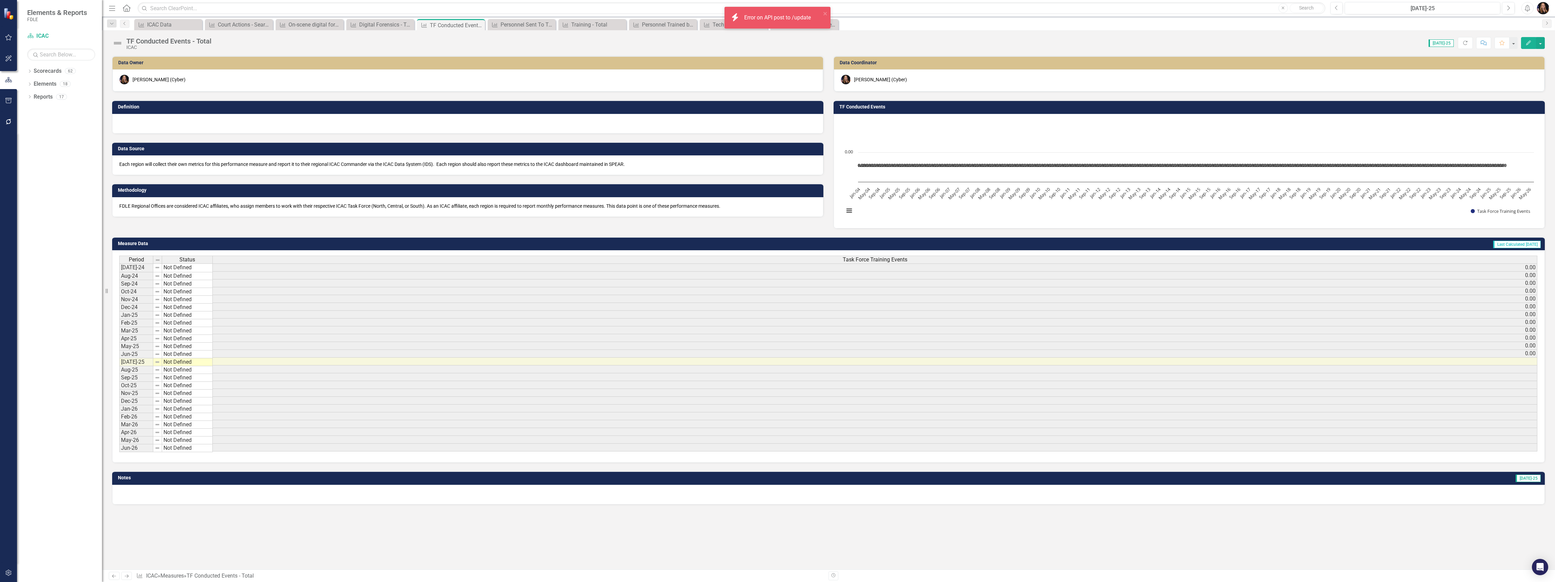
click at [114, 575] on icon "Previous" at bounding box center [114, 576] width 6 height 4
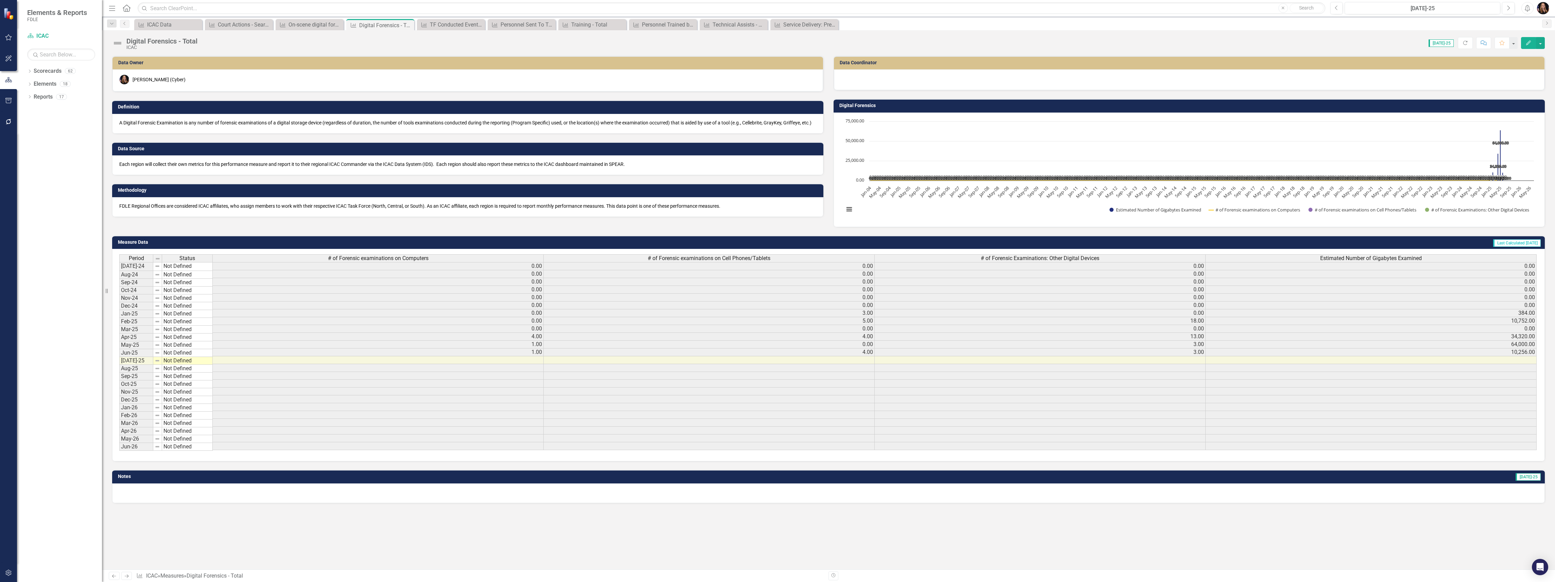
click at [873, 79] on div at bounding box center [1189, 79] width 696 height 8
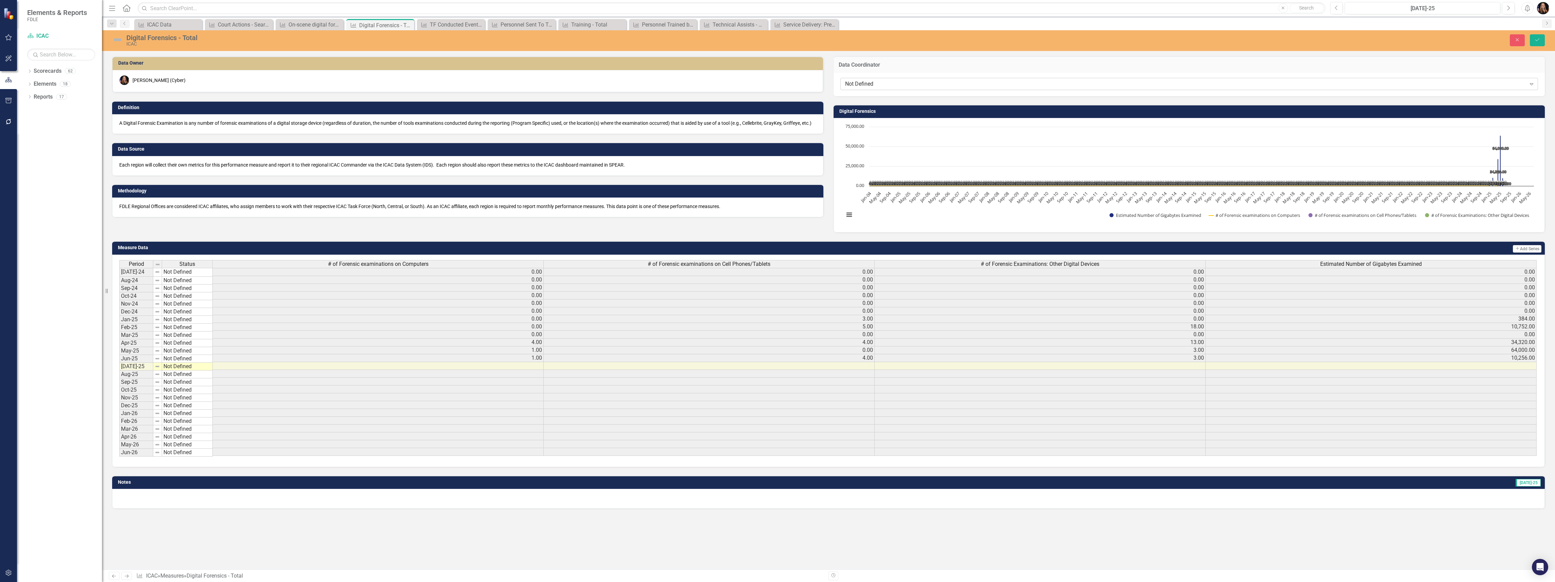
click at [872, 84] on div "Not Defined" at bounding box center [1185, 84] width 681 height 8
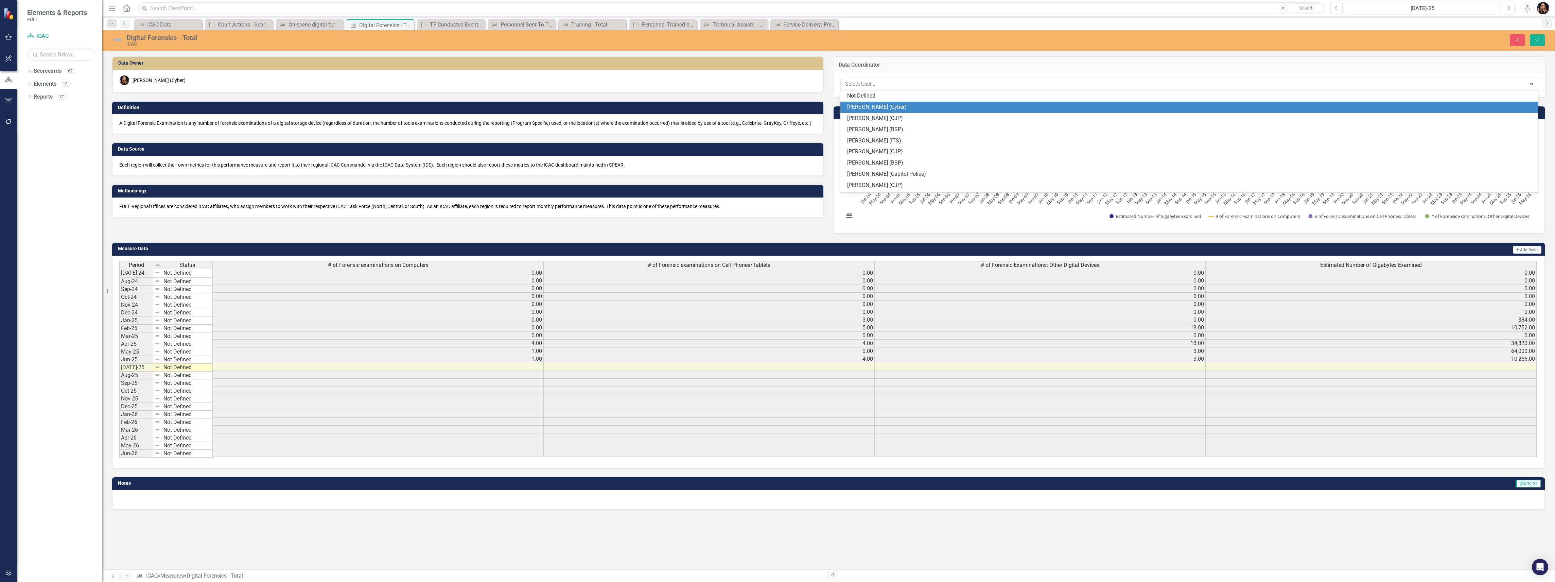
click at [873, 105] on div "[PERSON_NAME] (Cyber)" at bounding box center [1190, 107] width 687 height 8
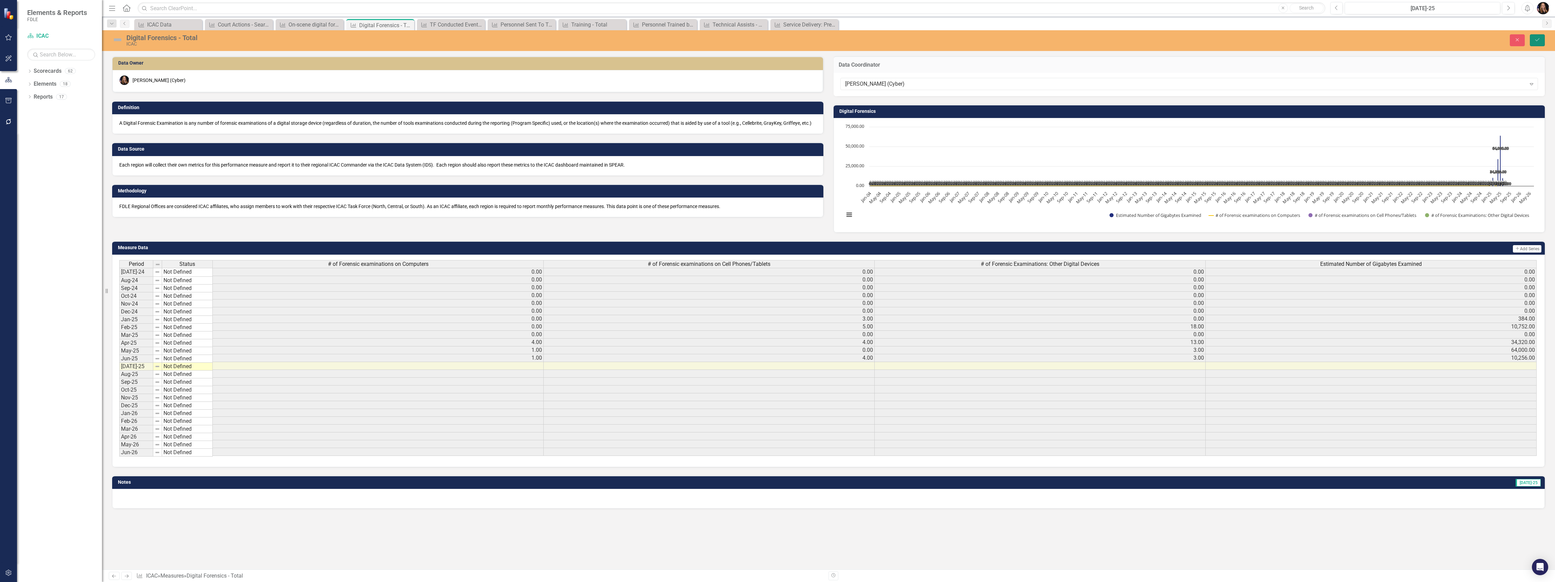
click at [1532, 43] on button "Save" at bounding box center [1537, 40] width 15 height 12
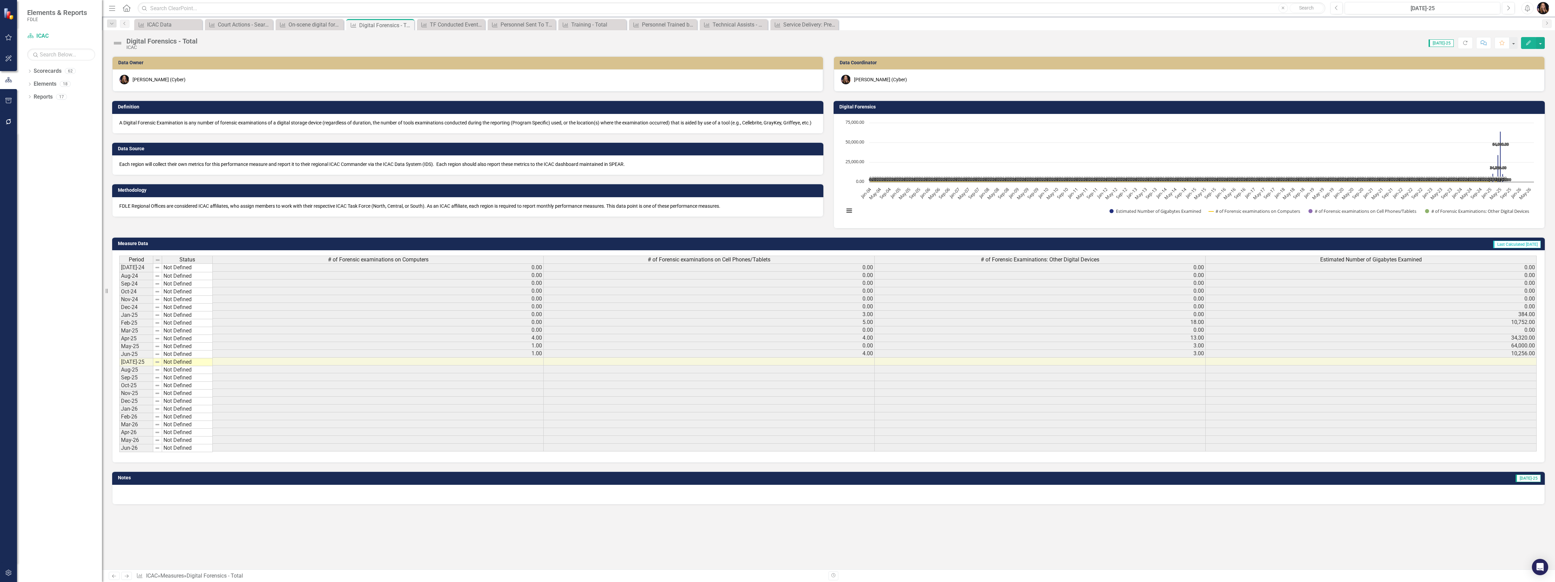
click at [109, 576] on link "Previous" at bounding box center [114, 576] width 11 height 8
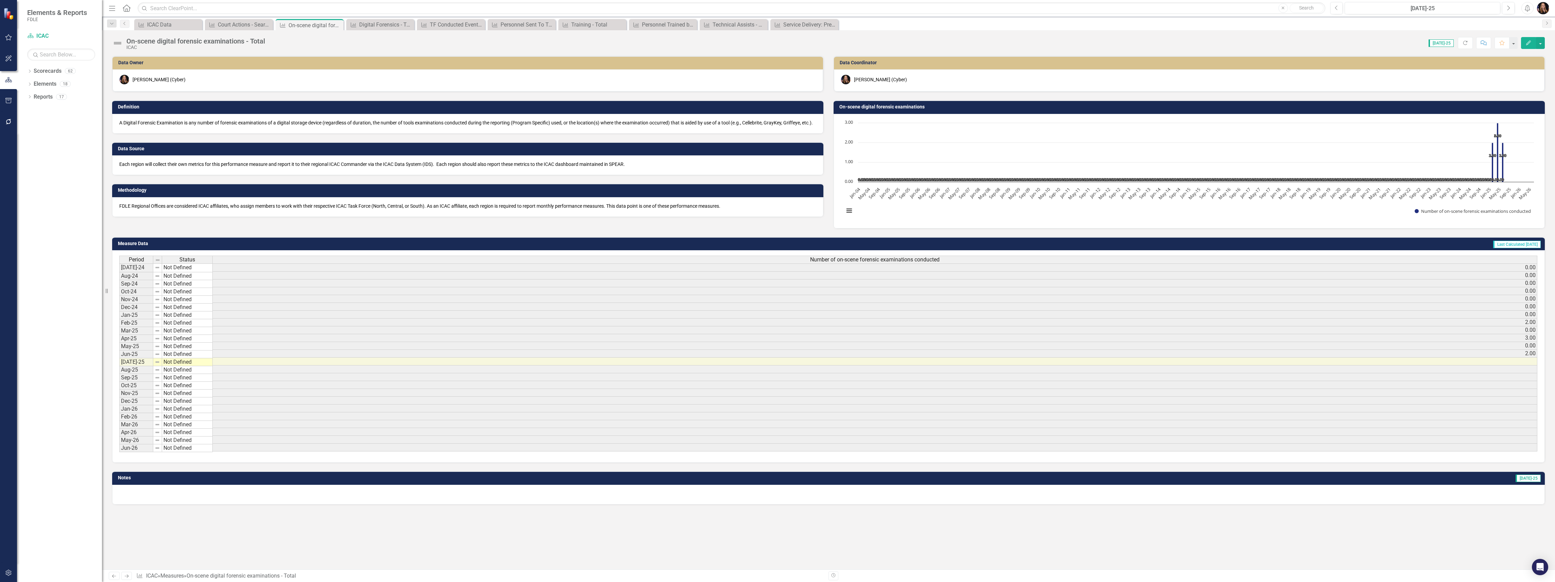
click at [127, 577] on icon at bounding box center [127, 575] width 4 height 3
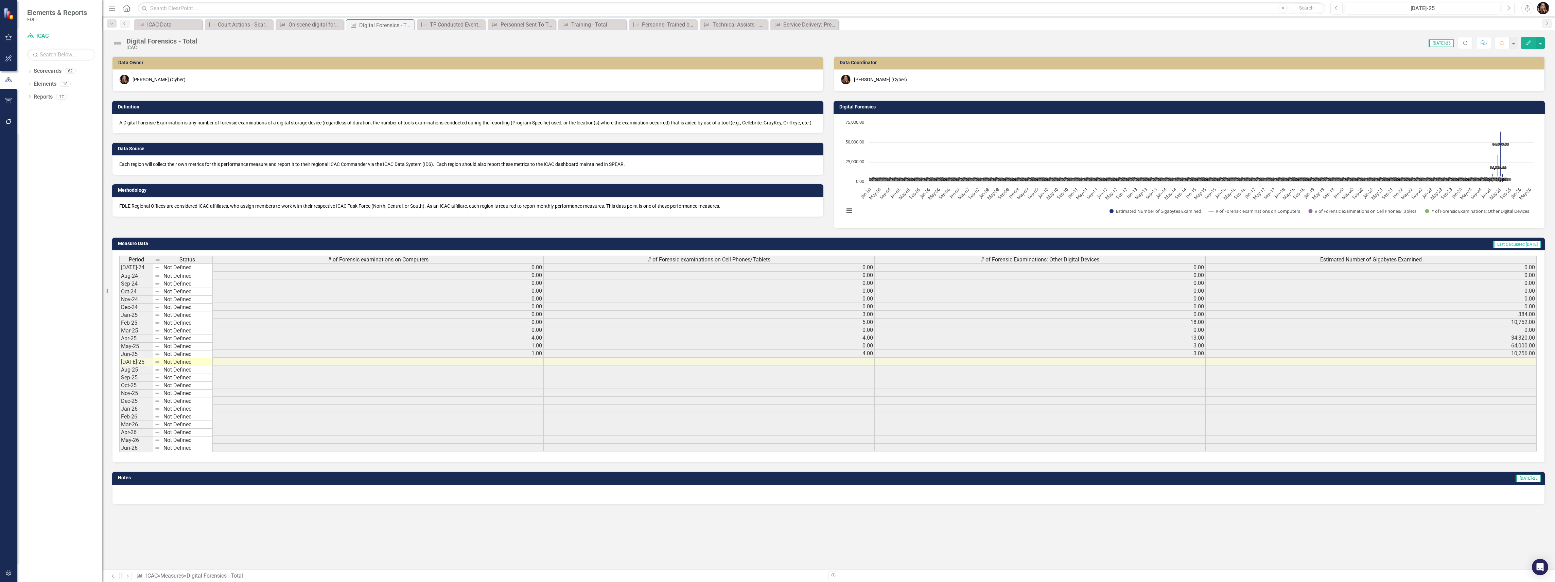
click at [127, 577] on icon "Next" at bounding box center [127, 576] width 6 height 4
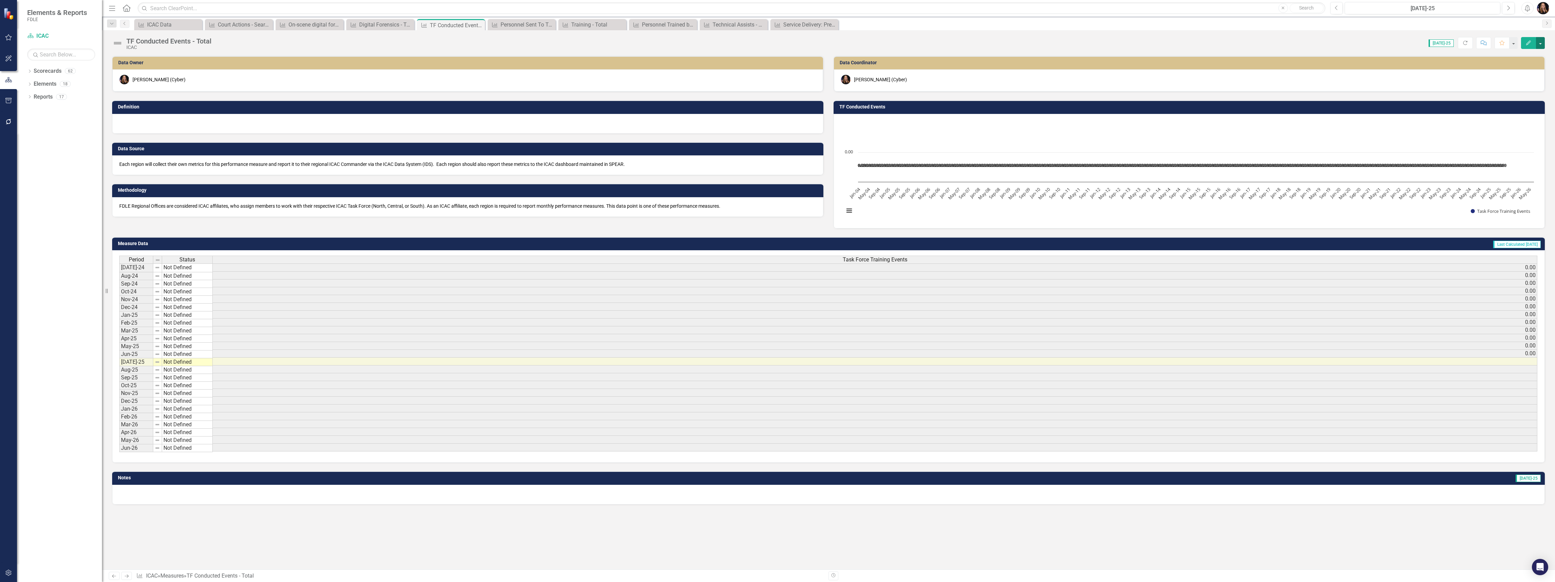
click at [1542, 46] on button "button" at bounding box center [1540, 43] width 9 height 12
click at [1310, 41] on div "Score: 0.00 [DATE]-25 Completed Refresh Comment Favorite Edit" at bounding box center [880, 43] width 1330 height 12
click at [158, 46] on div "ICAC" at bounding box center [168, 47] width 85 height 5
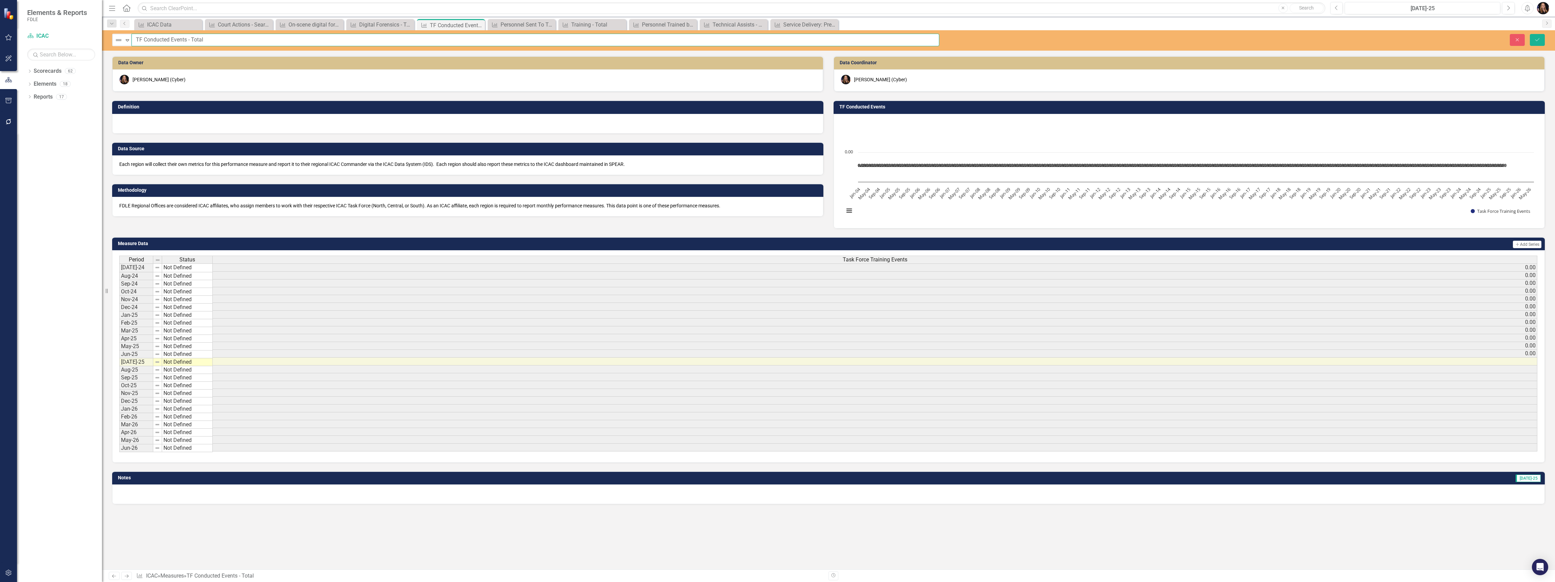
click at [169, 38] on input "TF Conducted Events - Total" at bounding box center [536, 40] width 808 height 13
click at [142, 40] on input "TF Conducted Training Events - Total" at bounding box center [536, 40] width 808 height 13
type input "Task Force Affliate Conducted Training Events - Total"
drag, startPoint x: 1537, startPoint y: 41, endPoint x: 1538, endPoint y: 47, distance: 5.9
click at [1537, 41] on icon "submit" at bounding box center [1538, 39] width 4 height 3
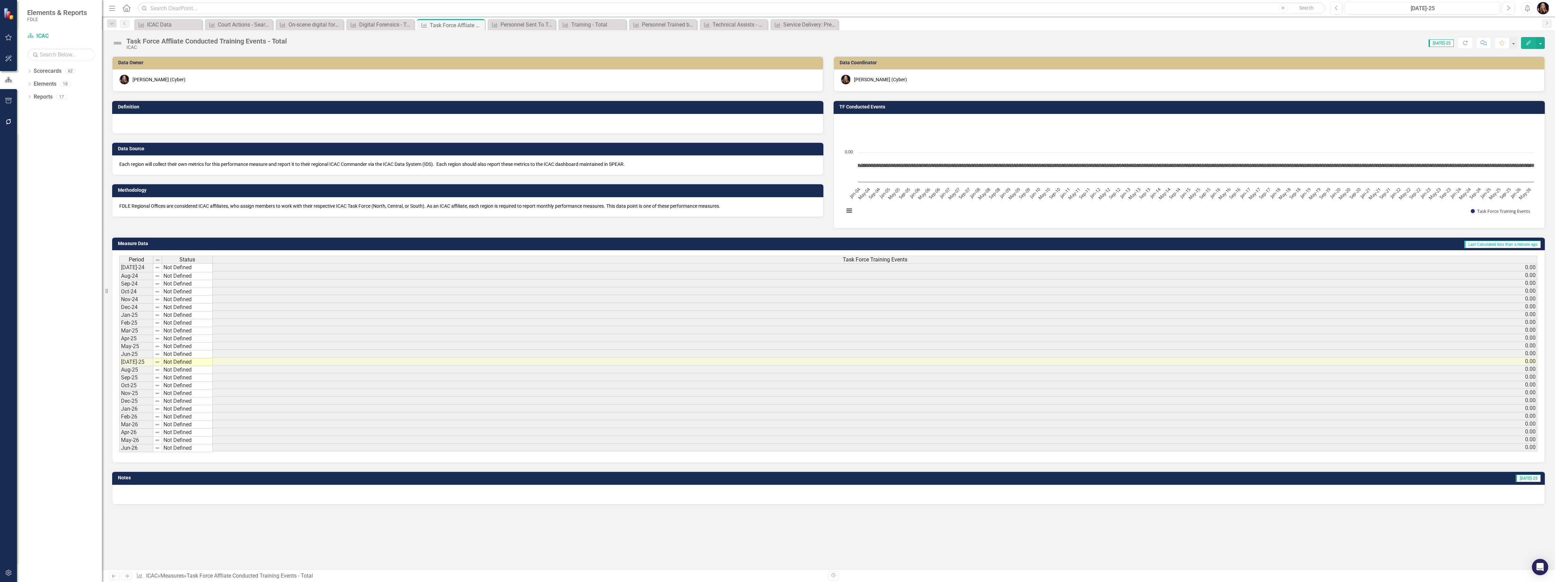
click at [157, 126] on div at bounding box center [467, 124] width 711 height 20
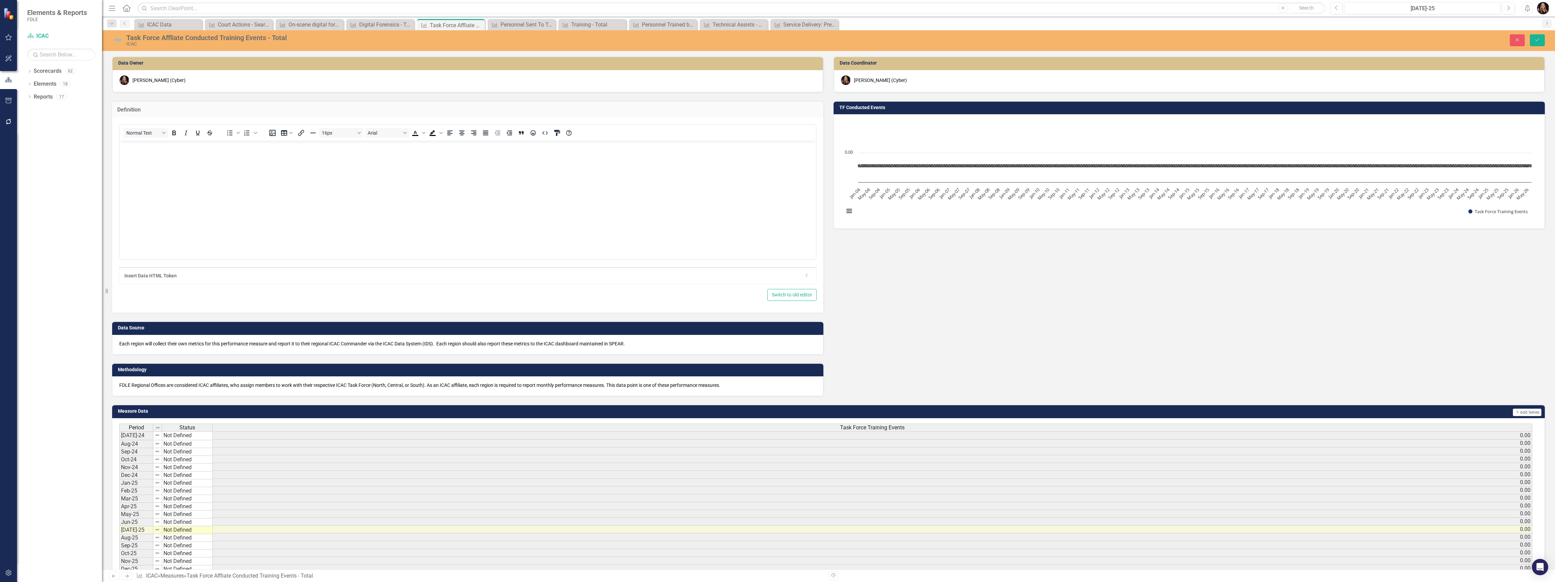
click at [149, 155] on body "Rich Text Area. Press ALT-0 for help." at bounding box center [468, 192] width 696 height 102
click at [1541, 38] on button "Save" at bounding box center [1537, 40] width 15 height 12
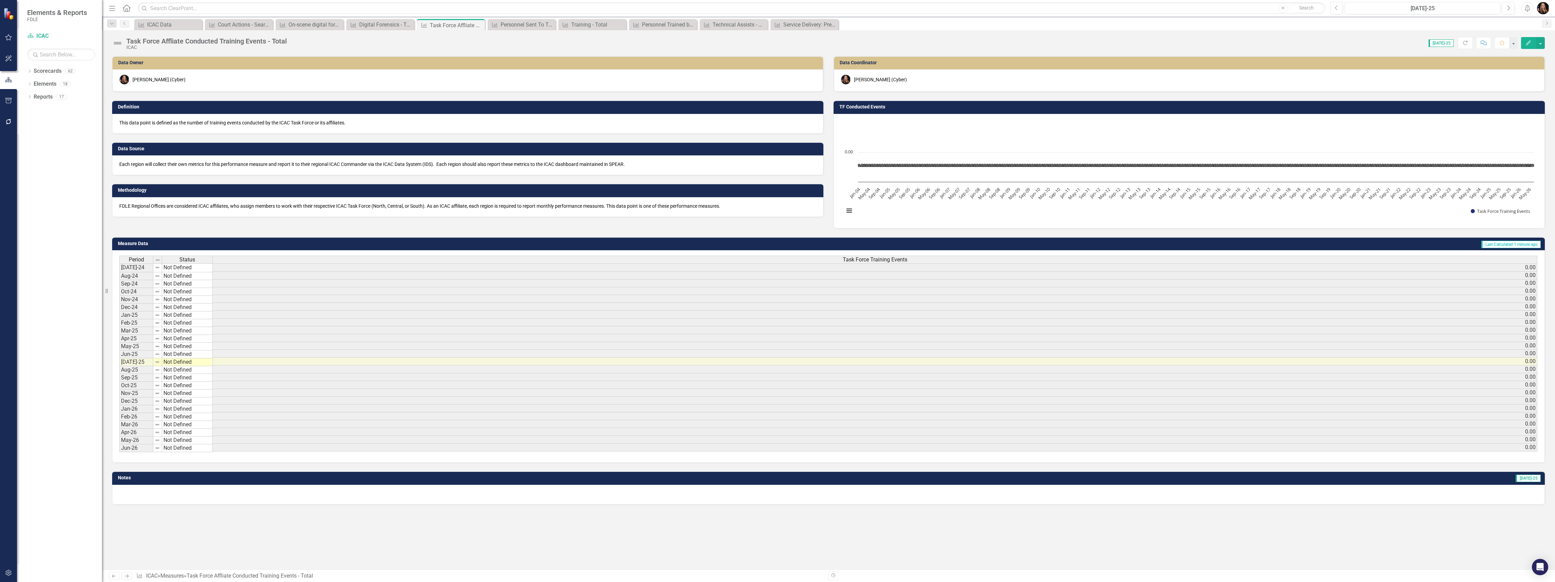
click at [126, 575] on icon at bounding box center [127, 575] width 4 height 3
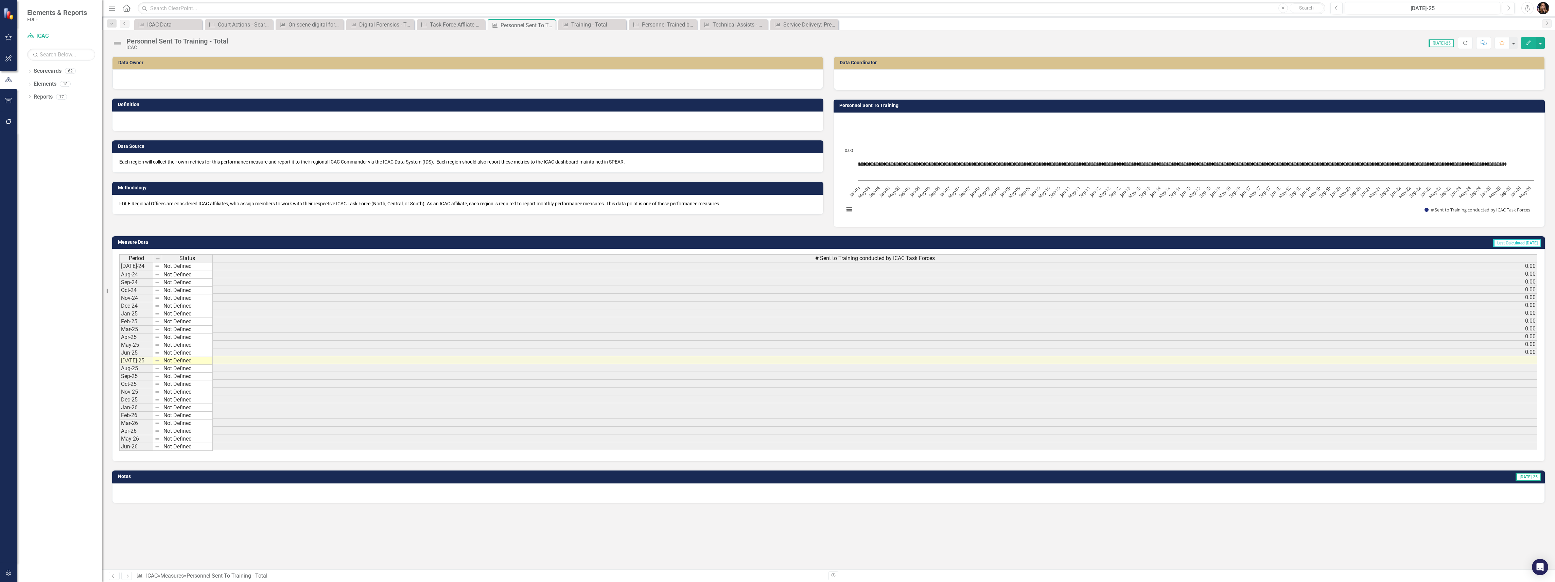
click at [201, 82] on div at bounding box center [467, 79] width 711 height 20
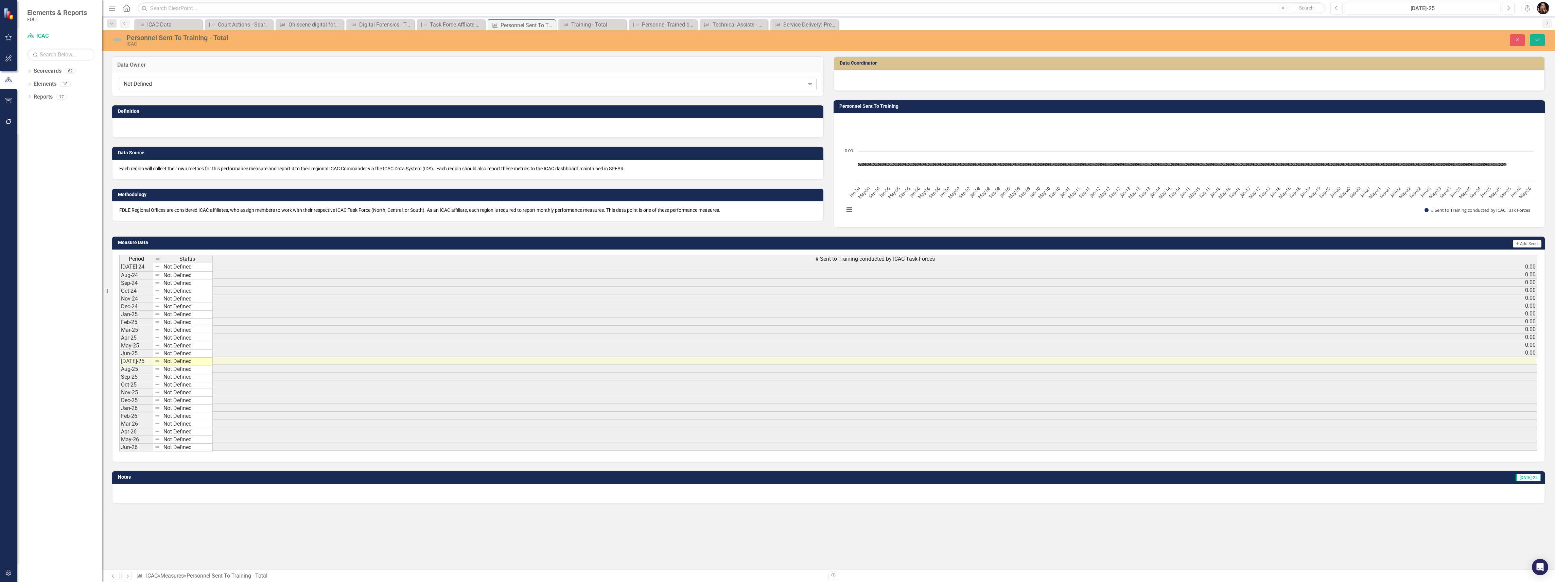
click at [195, 85] on div "Not Defined" at bounding box center [464, 84] width 681 height 8
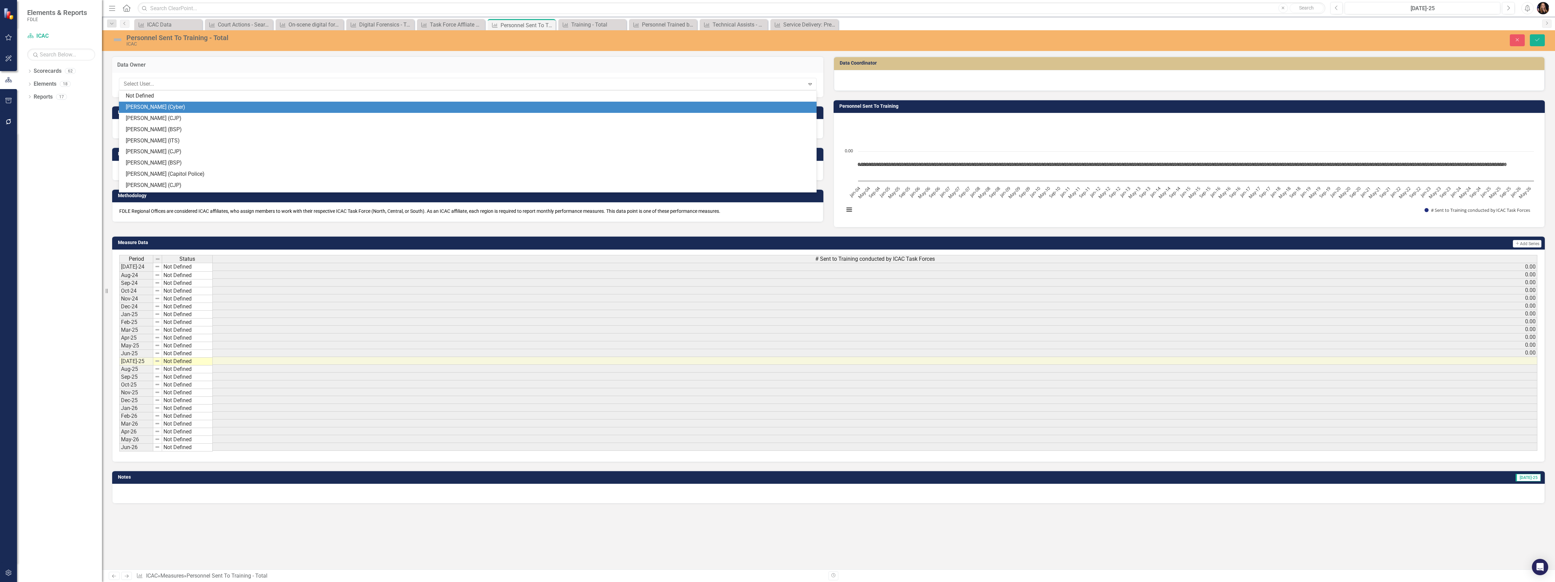
click at [184, 107] on div "[PERSON_NAME] (Cyber)" at bounding box center [469, 107] width 687 height 8
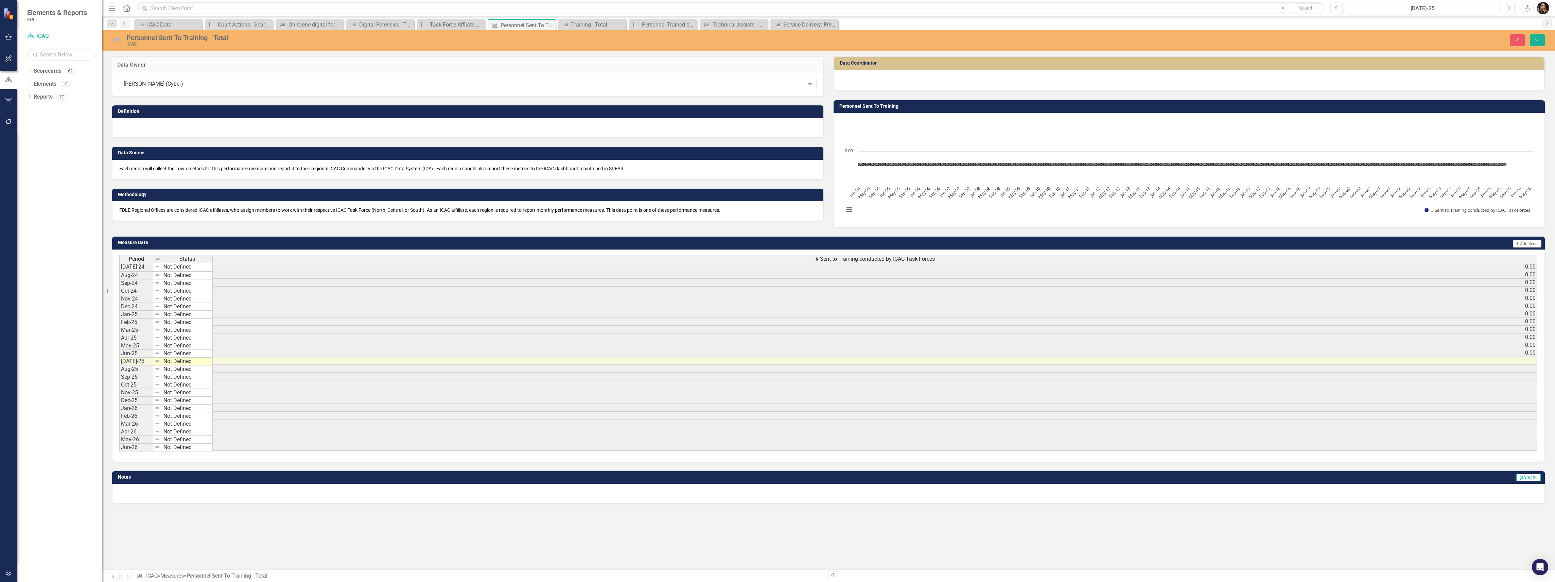
click at [888, 79] on div at bounding box center [1189, 79] width 696 height 8
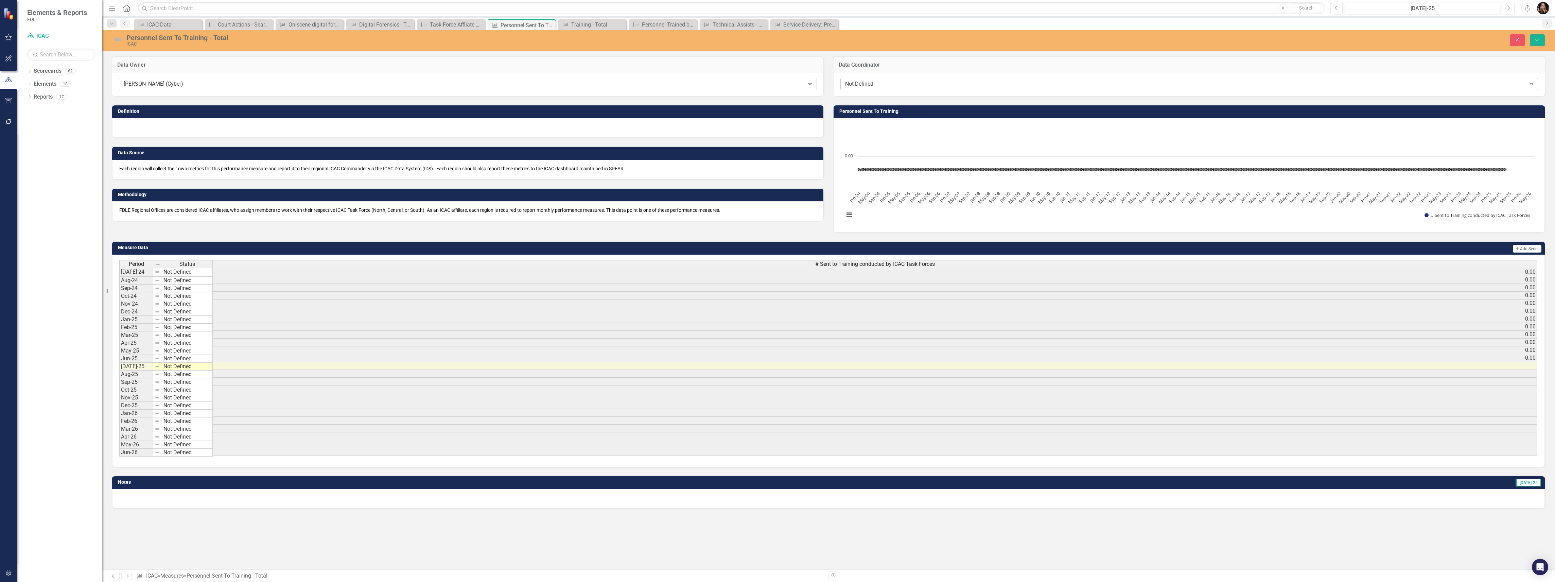
click at [874, 83] on div "Not Defined" at bounding box center [1185, 84] width 681 height 8
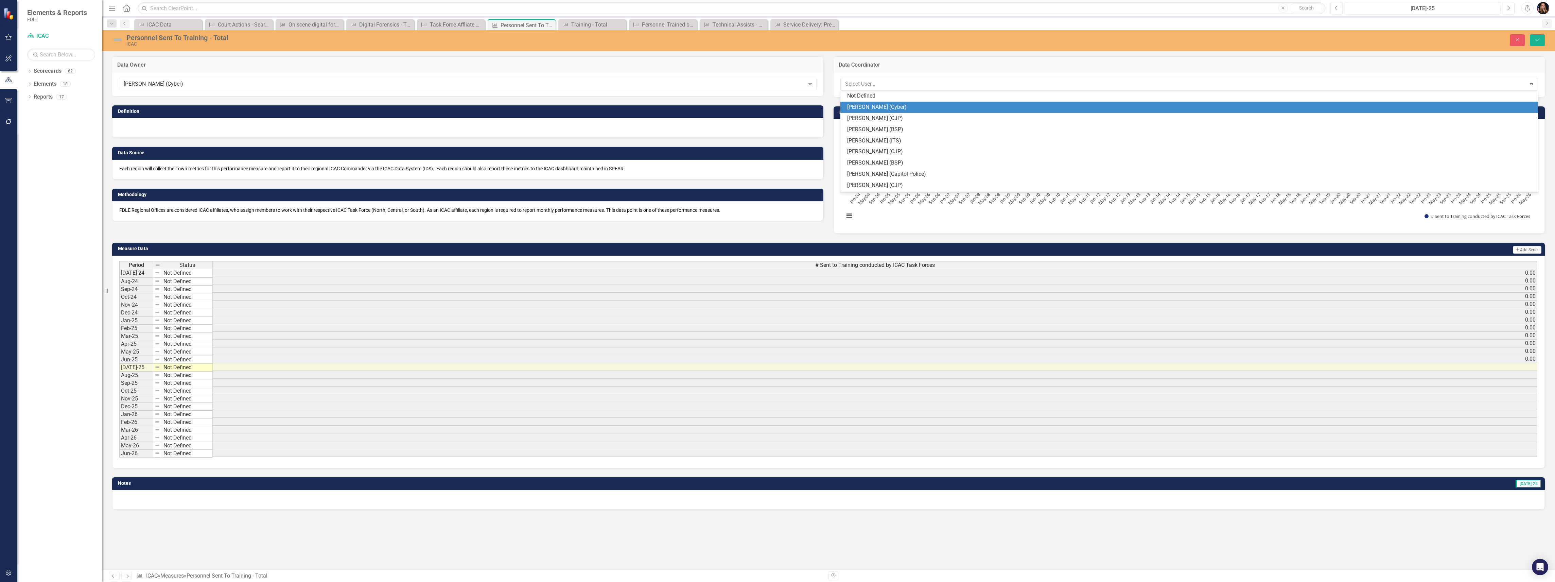
click at [872, 106] on div "[PERSON_NAME] (Cyber)" at bounding box center [1190, 107] width 687 height 8
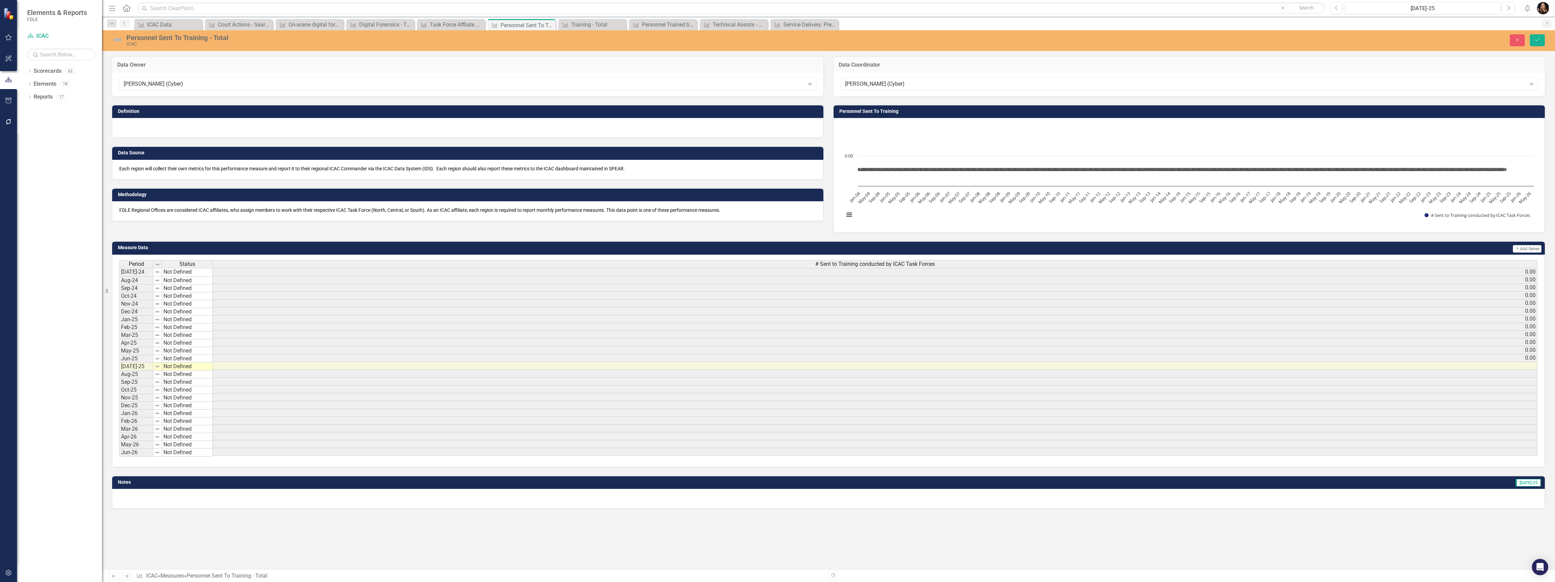
click at [181, 131] on div at bounding box center [467, 128] width 711 height 20
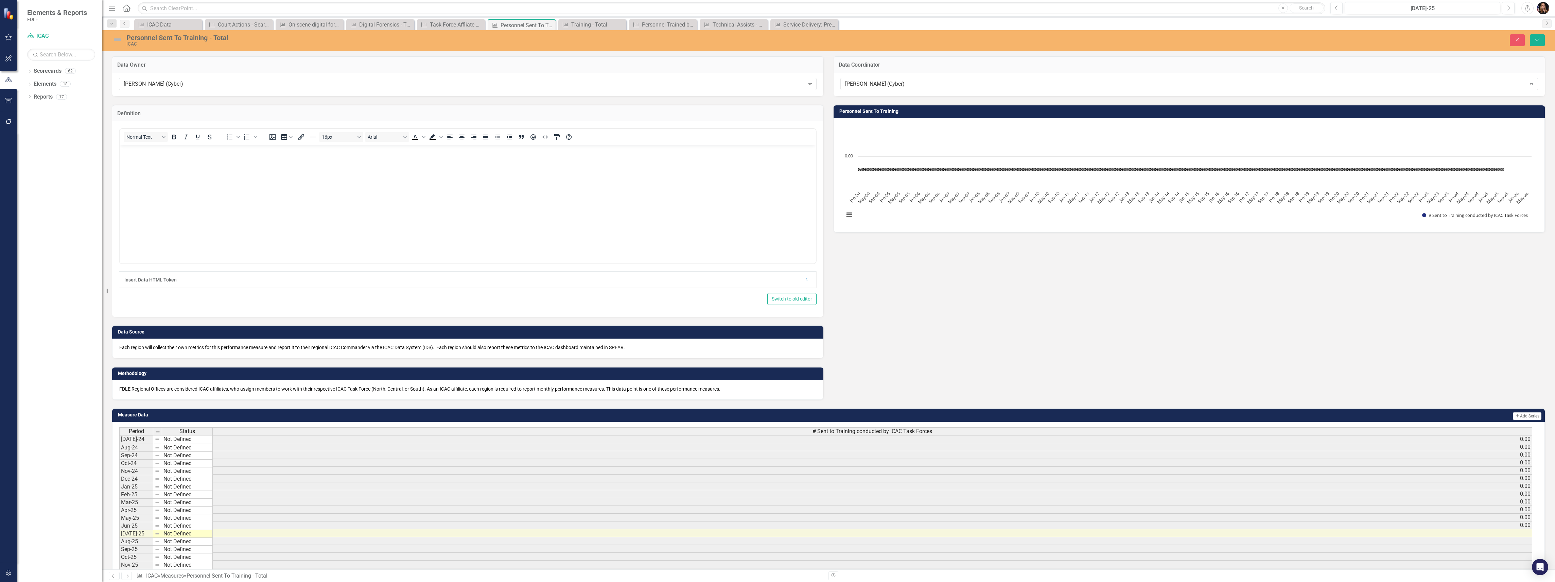
click at [164, 161] on body "Rich Text Area. Press ALT-0 for help." at bounding box center [468, 195] width 696 height 102
click at [115, 578] on icon "Previous" at bounding box center [114, 576] width 6 height 4
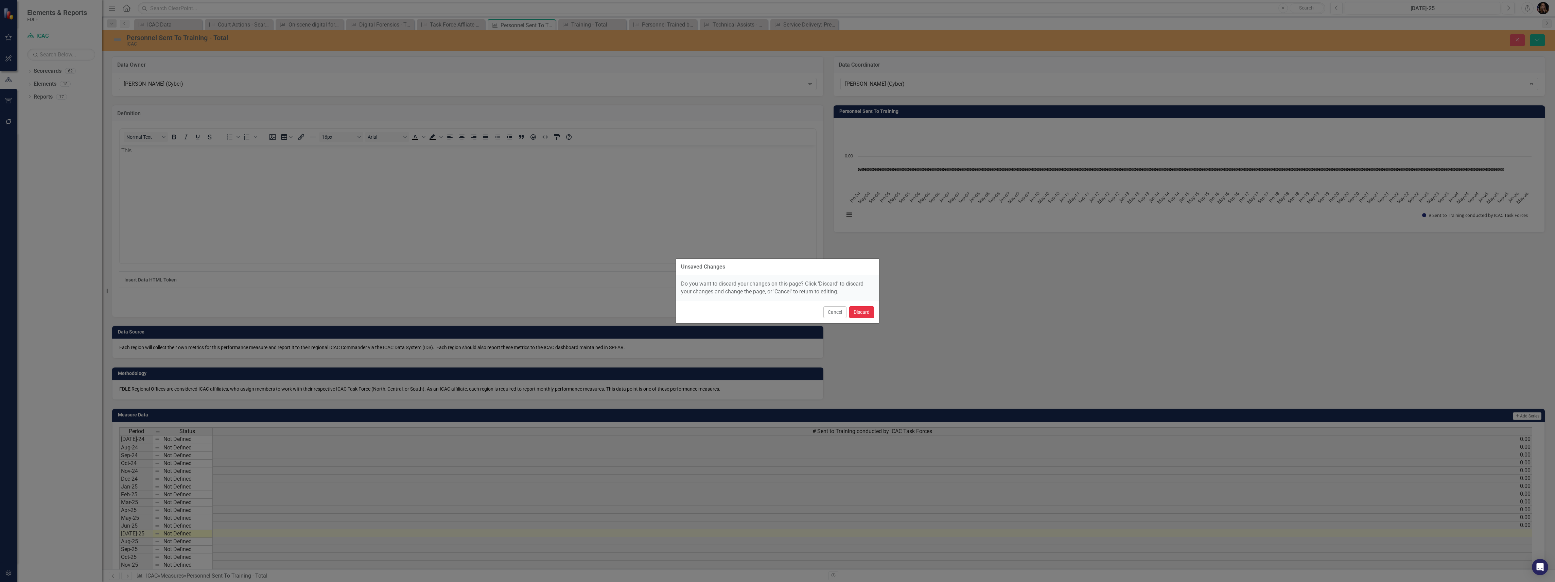
click at [866, 313] on button "Discard" at bounding box center [861, 312] width 25 height 12
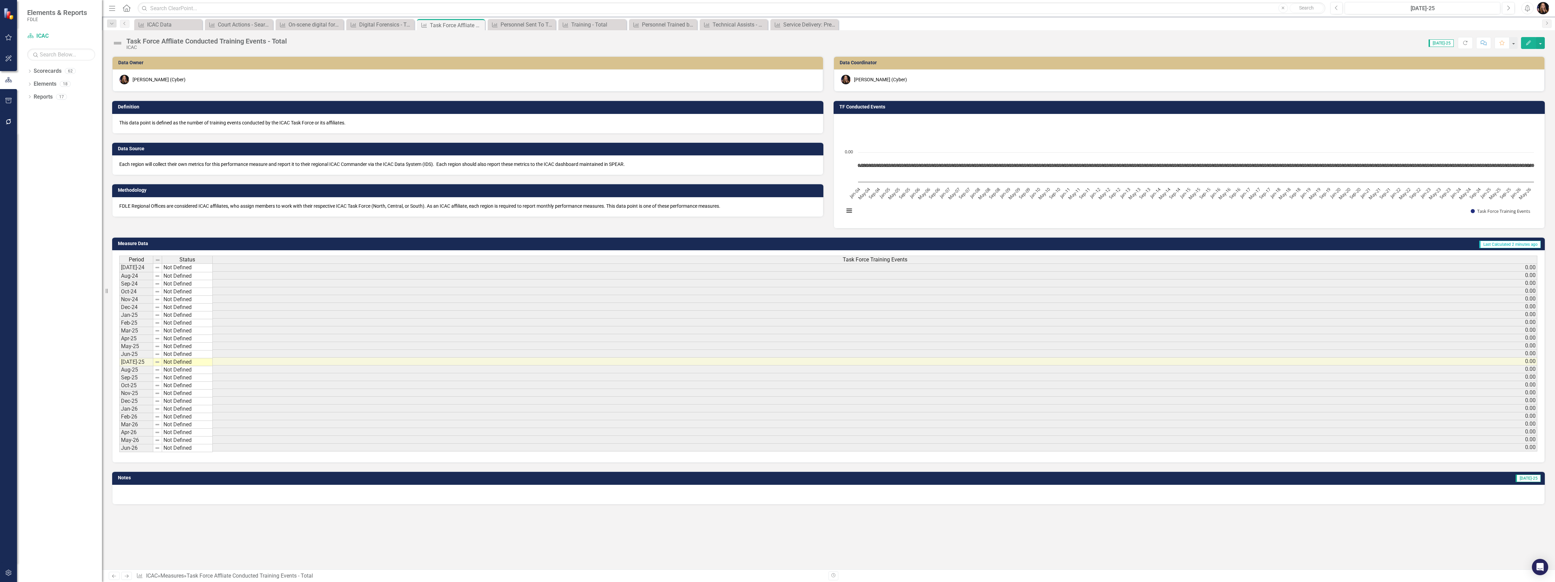
click at [203, 125] on p "This data point is defined as the number of training events conducted by the IC…" at bounding box center [467, 122] width 697 height 7
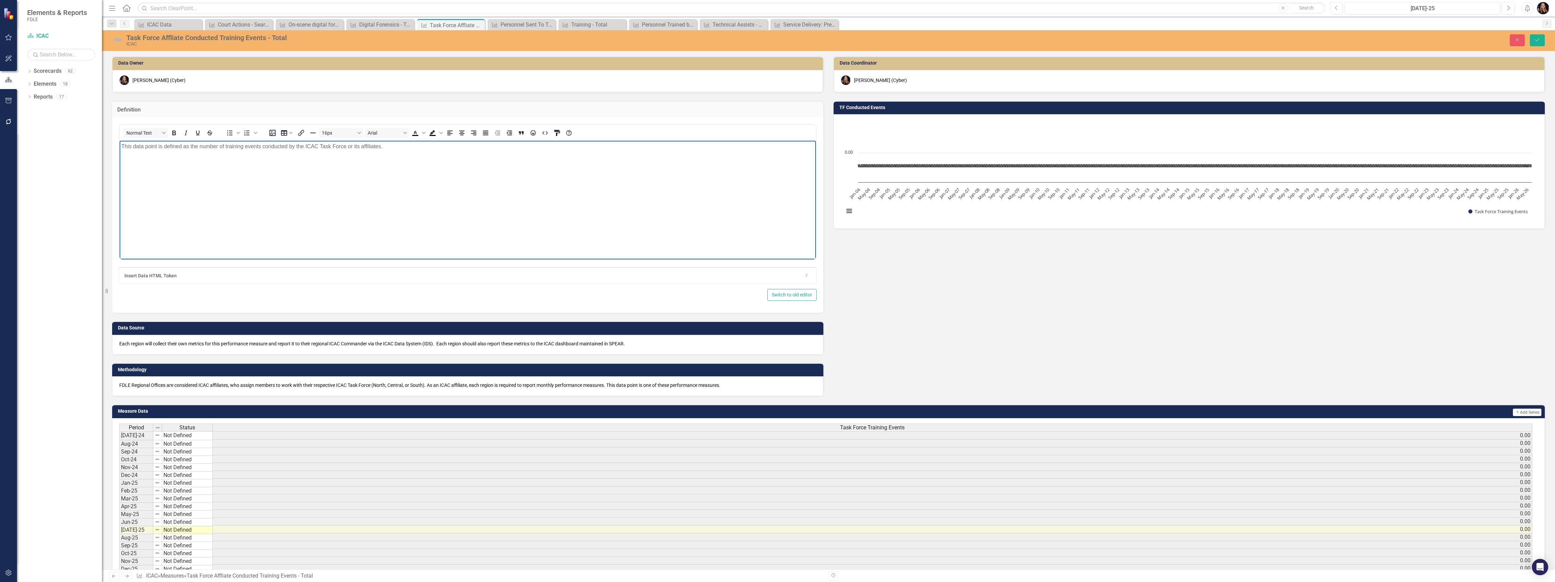
drag, startPoint x: 345, startPoint y: 150, endPoint x: 106, endPoint y: 157, distance: 239.0
click at [120, 157] on html "This data point is defined as the number of training events conducted by the IC…" at bounding box center [468, 192] width 696 height 102
paste body "Rich Text Area. Press ALT-0 for help."
click at [370, 146] on p "Training conducted by Task Forces refers to inperson or virtual teaching and l…" at bounding box center [467, 187] width 693 height 90
drag, startPoint x: 243, startPoint y: 146, endPoint x: 229, endPoint y: 148, distance: 14.0
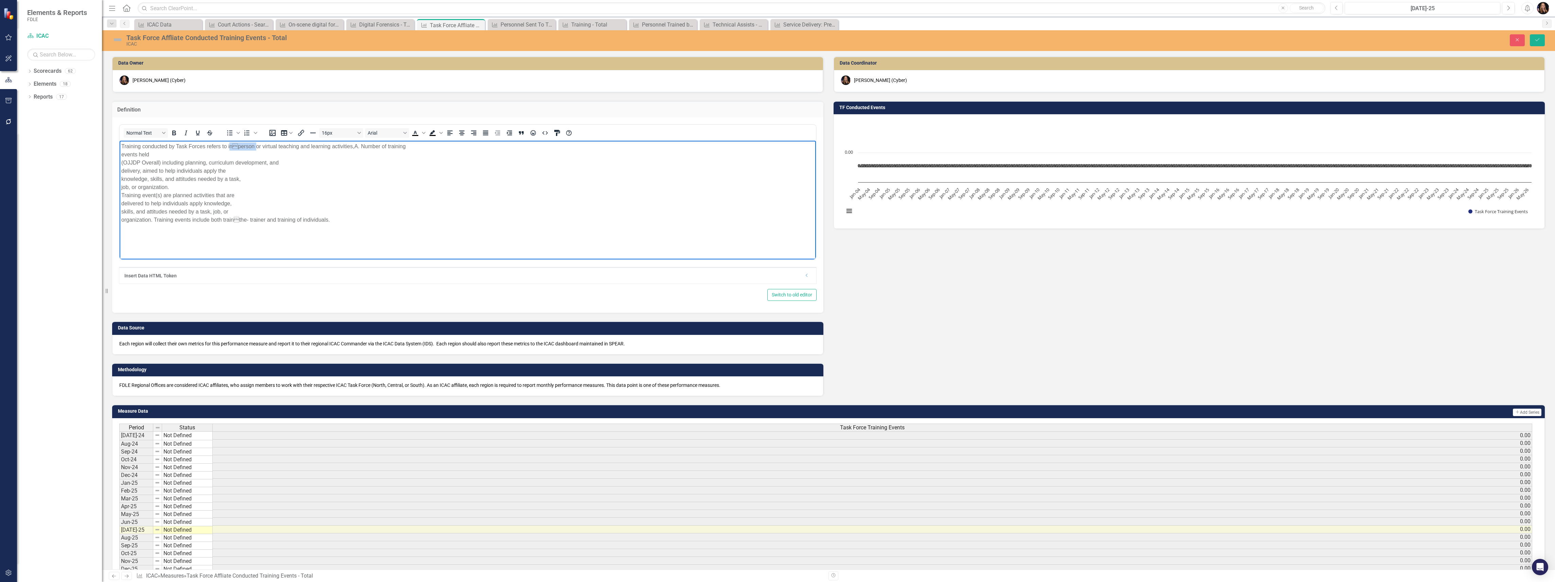
click at [229, 148] on p "Training conducted by Task Forces refers to inperson or virtual teaching and l…" at bounding box center [467, 183] width 693 height 82
click at [359, 147] on p "Training conducted by Task Forces refers to in person or virtual teaching and l…" at bounding box center [467, 183] width 693 height 82
drag, startPoint x: 160, startPoint y: 160, endPoint x: 108, endPoint y: 155, distance: 51.9
click at [120, 155] on html "Training conducted by Task Forces refers to in person or virtual teaching and l…" at bounding box center [468, 192] width 696 height 102
click at [476, 146] on p "Training conducted by Task Forces refers to in person or virtual teaching and l…" at bounding box center [467, 174] width 693 height 65
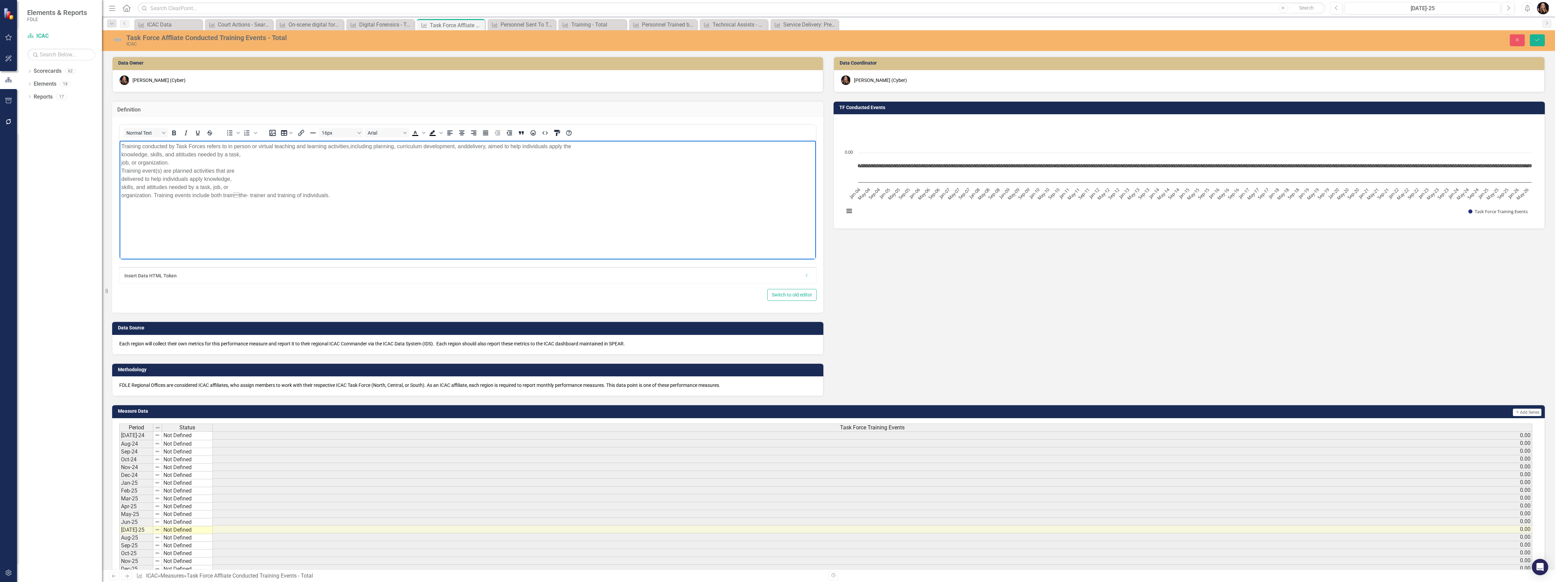
click at [584, 145] on p "Training conducted by Task Forces refers to in person or virtual teaching and l…" at bounding box center [467, 170] width 693 height 57
click at [716, 148] on p "Training conducted by Task Forces refers to in person or virtual teaching and l…" at bounding box center [467, 166] width 693 height 49
click at [751, 145] on p "Training conducted by Task Forces refers to in person or virtual teaching and l…" at bounding box center [467, 162] width 693 height 41
click at [333, 152] on p "Training conducted by Task Forces refers to in person or virtual teaching and l…" at bounding box center [467, 158] width 693 height 33
click at [438, 150] on p "Training conducted by Task Forces refers to in person or virtual teaching and l…" at bounding box center [467, 154] width 693 height 24
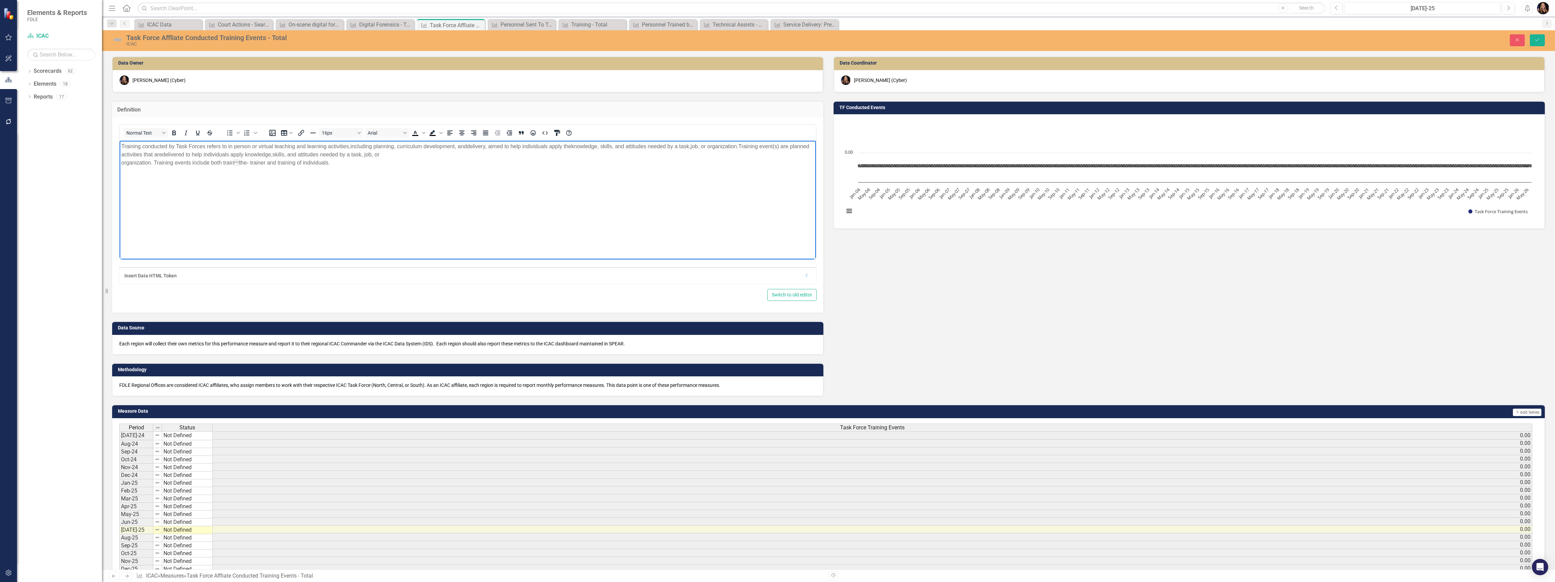
click at [428, 160] on p "Training conducted by Task Forces refers to in person or virtual teaching and l…" at bounding box center [467, 154] width 693 height 24
click at [426, 154] on p "Training conducted by Task Forces refers to in person or virtual teaching and l…" at bounding box center [467, 154] width 693 height 24
click at [1534, 39] on button "Save" at bounding box center [1537, 40] width 15 height 12
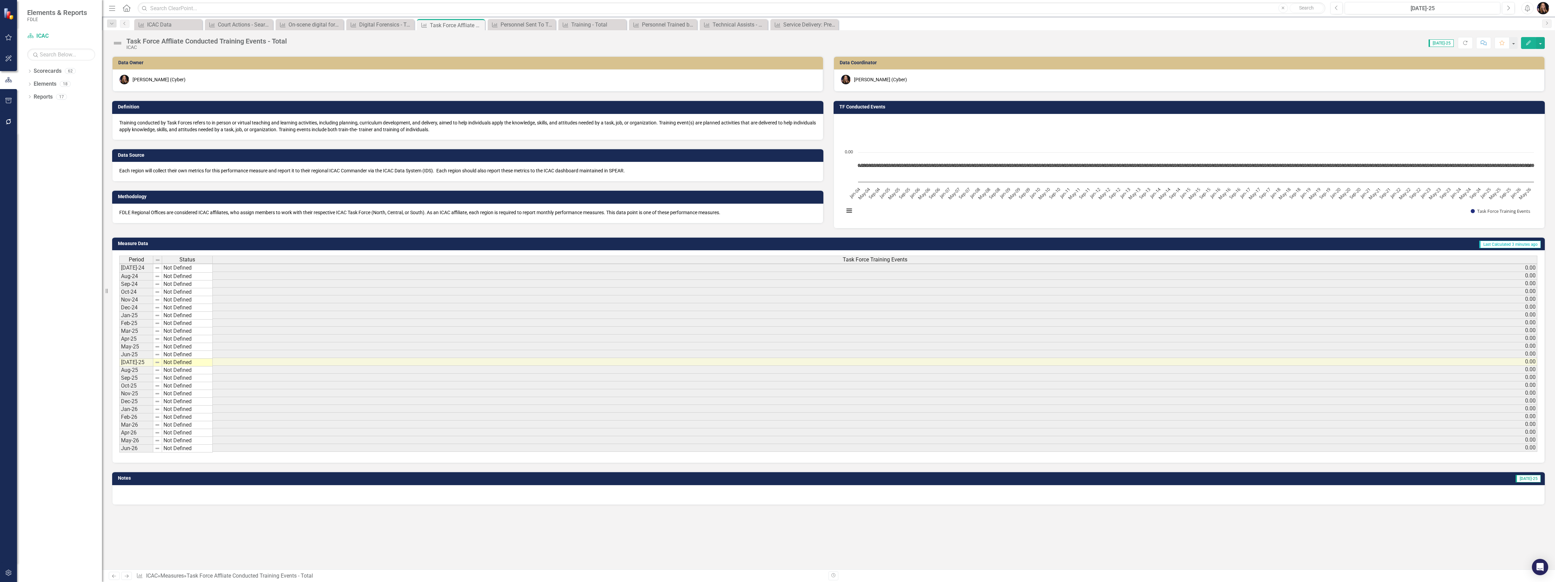
scroll to position [2, 0]
click at [126, 578] on link "Next" at bounding box center [126, 576] width 11 height 8
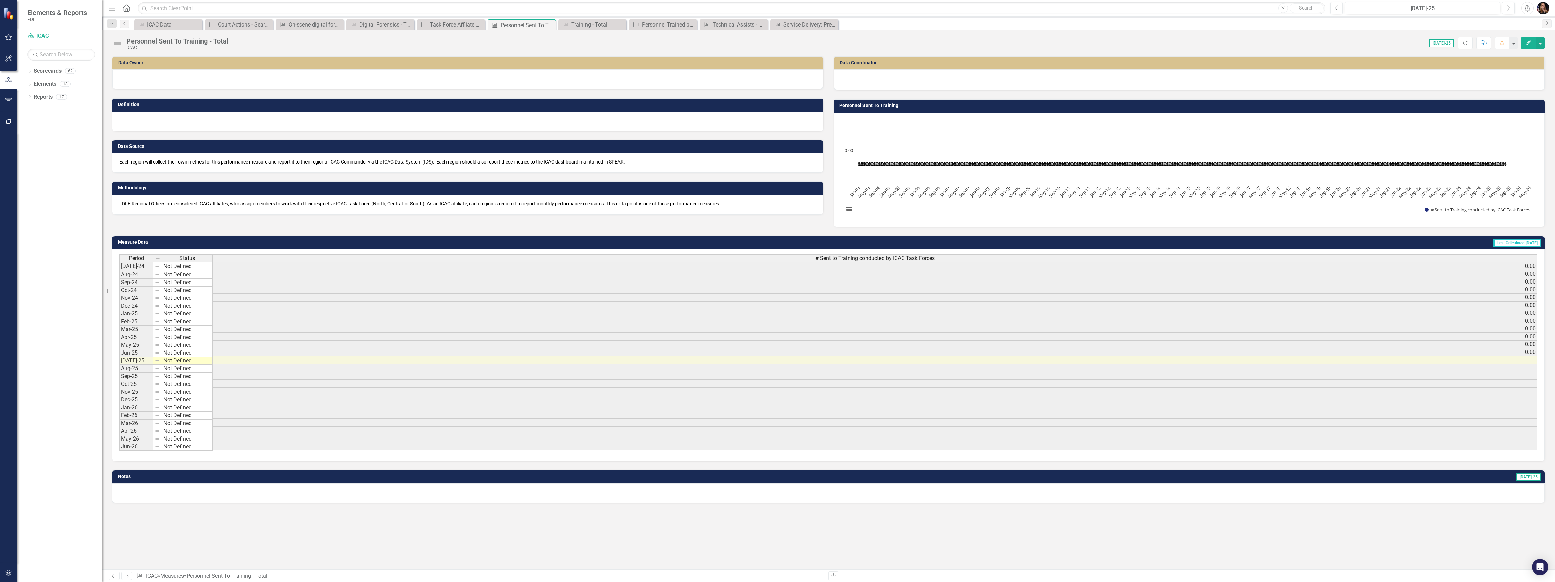
click at [149, 79] on div at bounding box center [467, 79] width 711 height 20
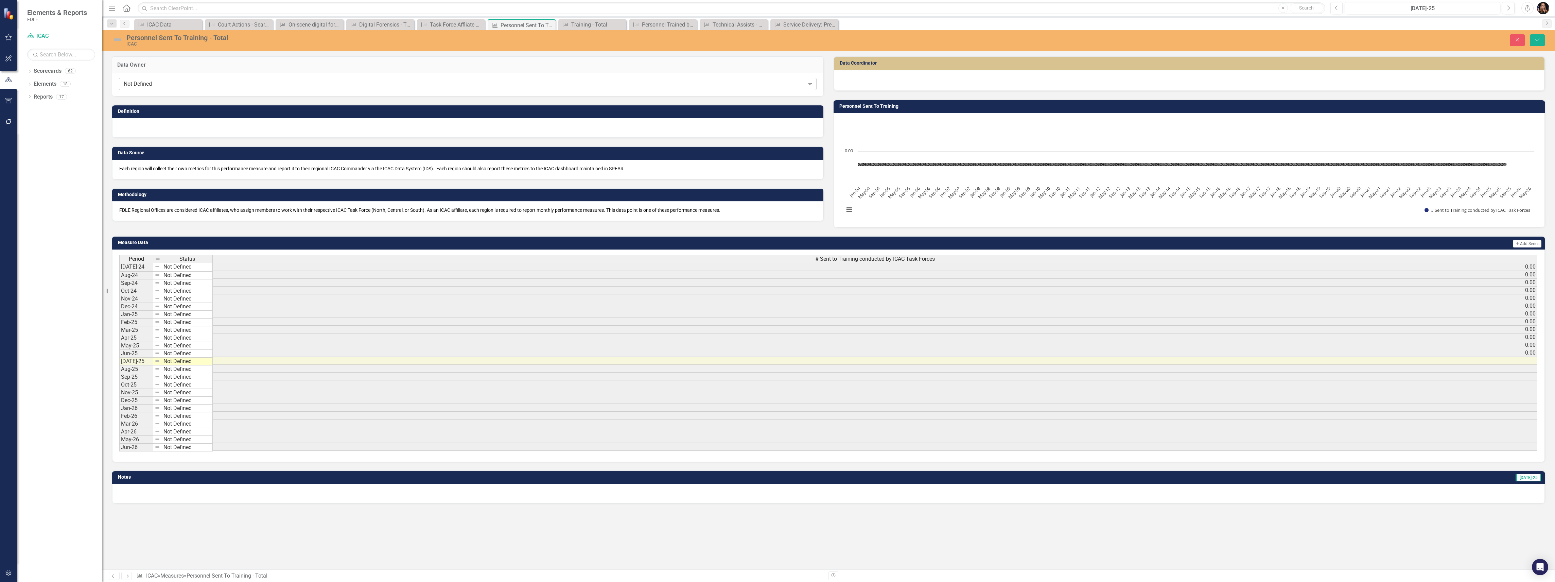
click at [149, 82] on div "Not Defined" at bounding box center [464, 84] width 681 height 8
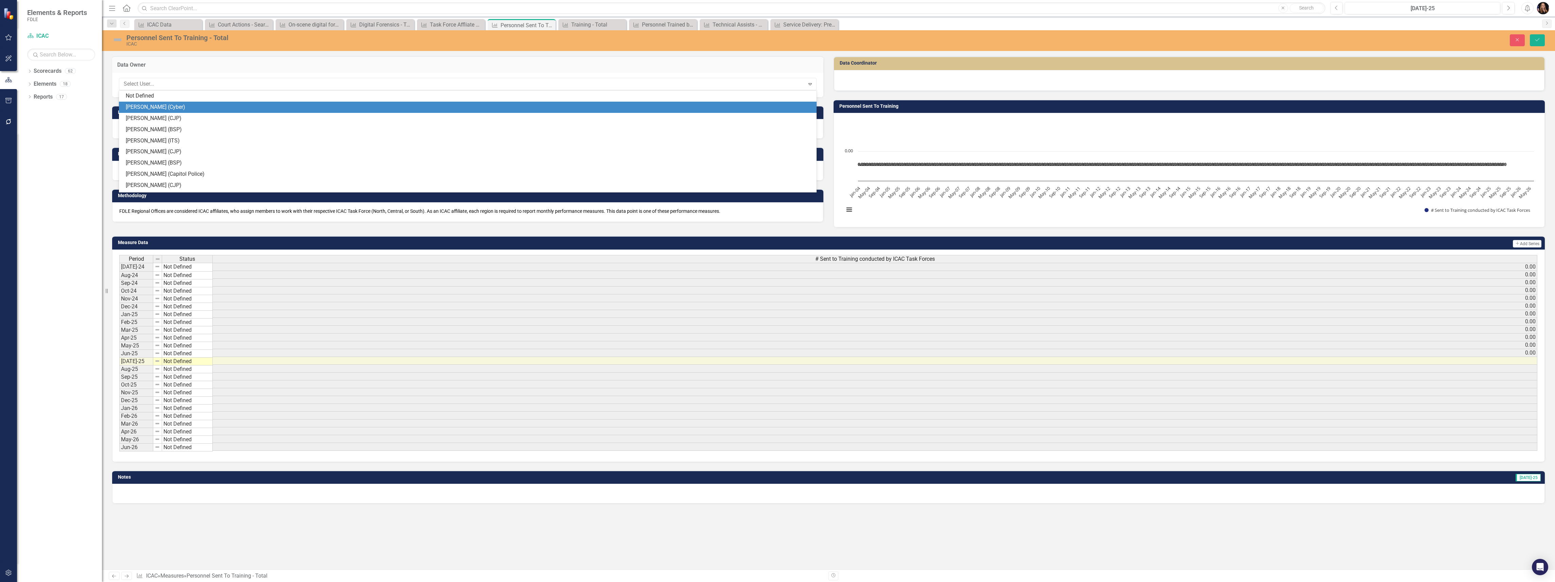
click at [150, 107] on div "[PERSON_NAME] (Cyber)" at bounding box center [469, 107] width 687 height 8
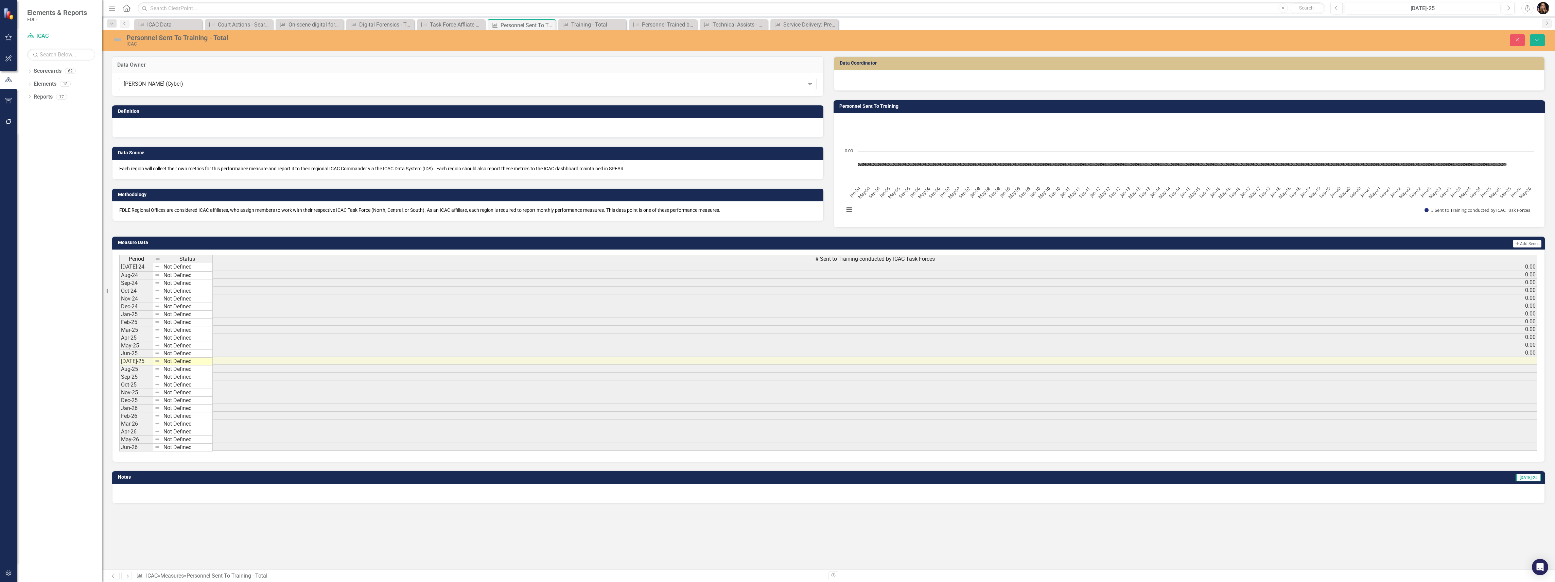
click at [866, 83] on div at bounding box center [1189, 79] width 696 height 8
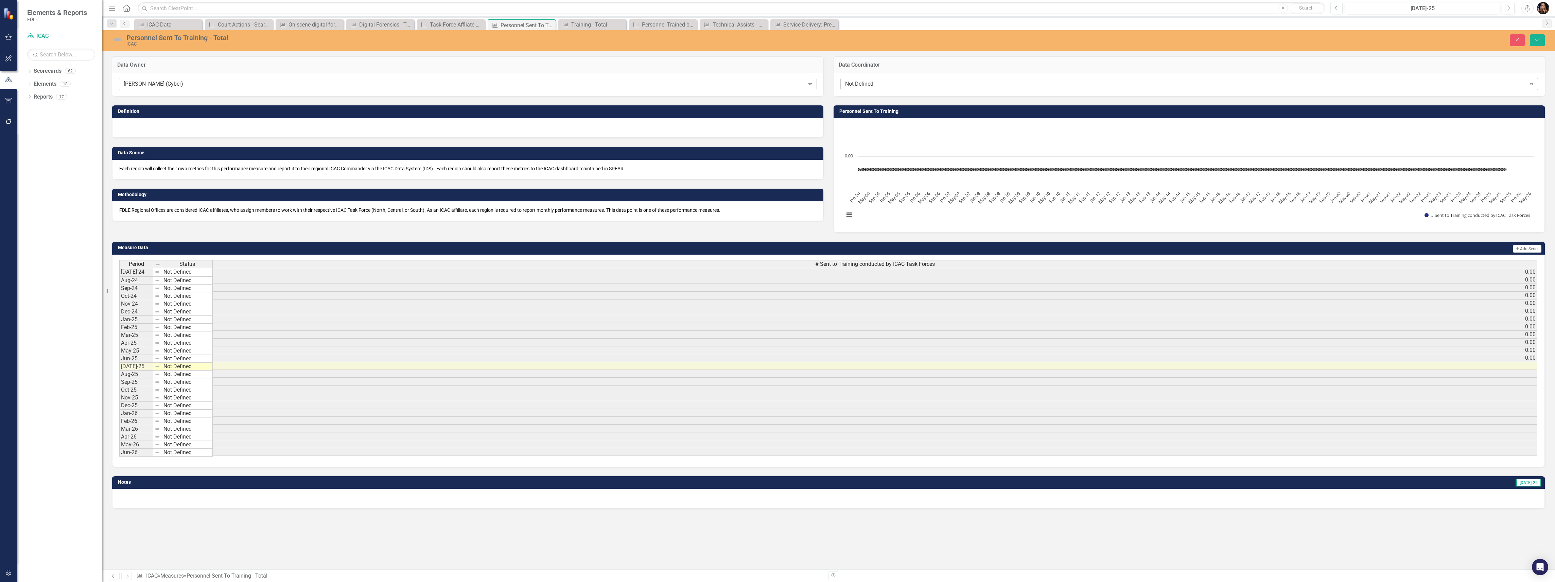
click at [861, 85] on div "Not Defined" at bounding box center [1185, 84] width 681 height 8
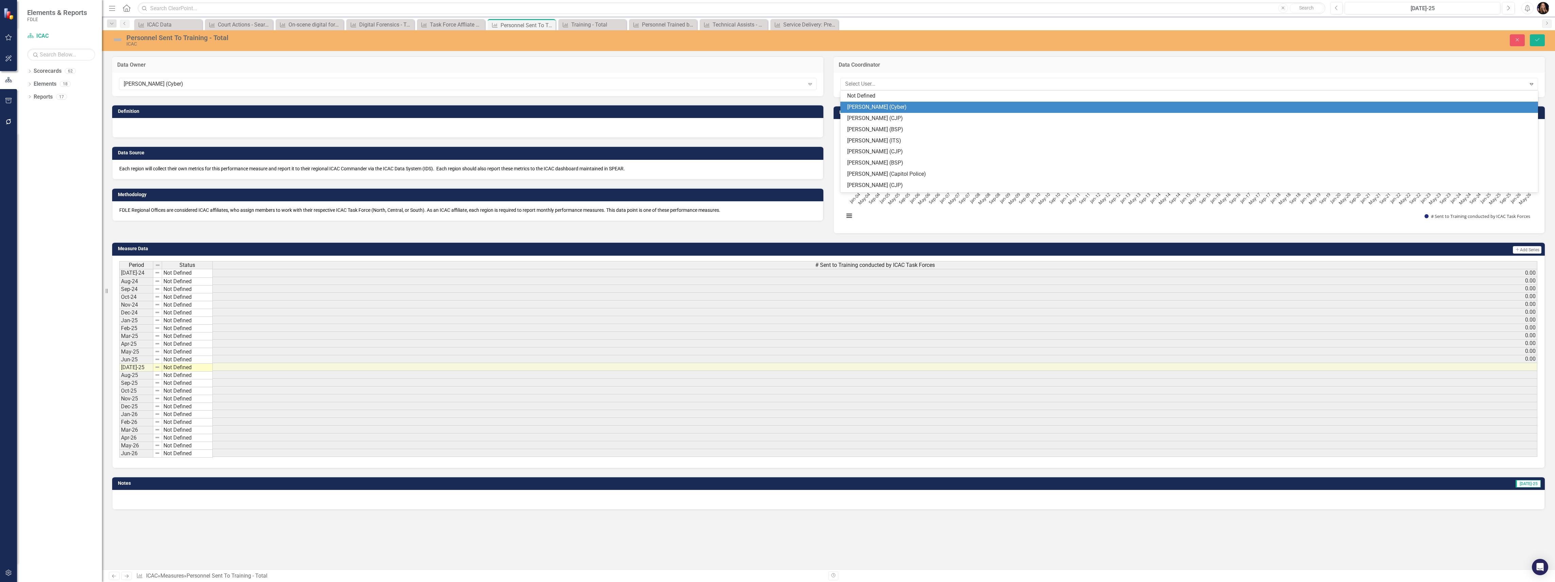
click at [864, 105] on div "[PERSON_NAME] (Cyber)" at bounding box center [1190, 107] width 687 height 8
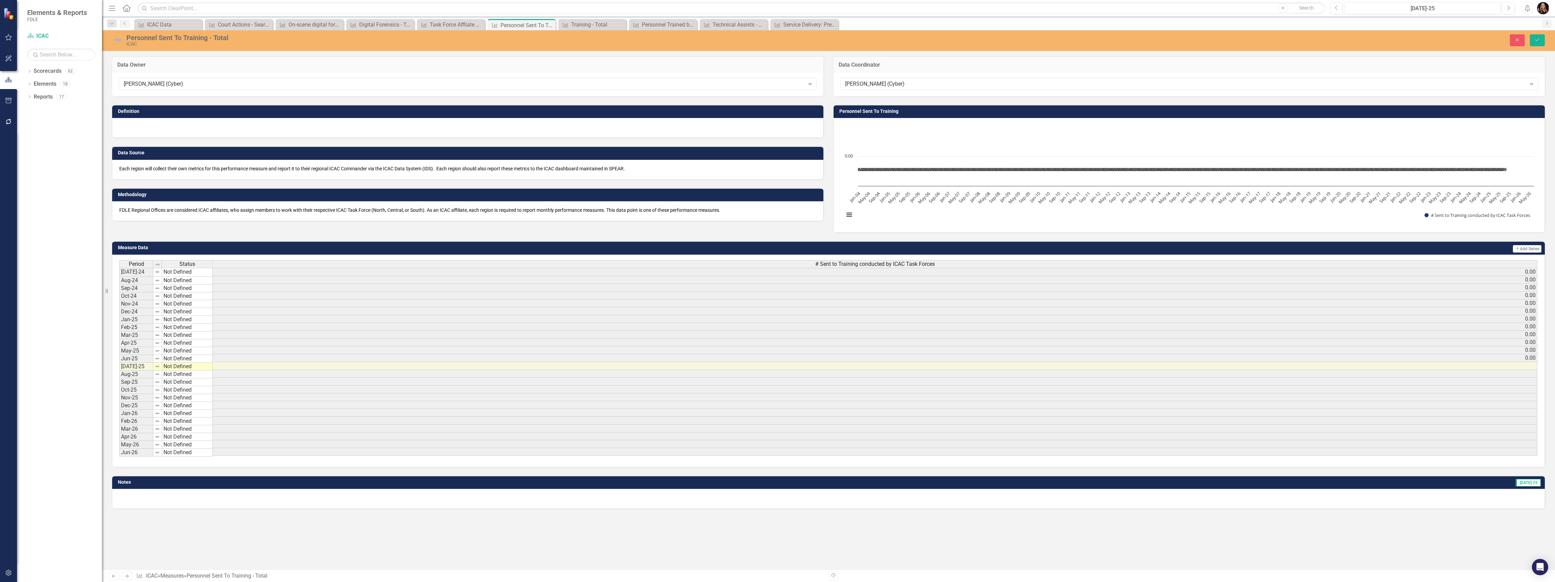
click at [169, 126] on div at bounding box center [467, 128] width 711 height 20
click at [170, 130] on div at bounding box center [467, 128] width 711 height 20
click at [169, 129] on div at bounding box center [467, 128] width 711 height 20
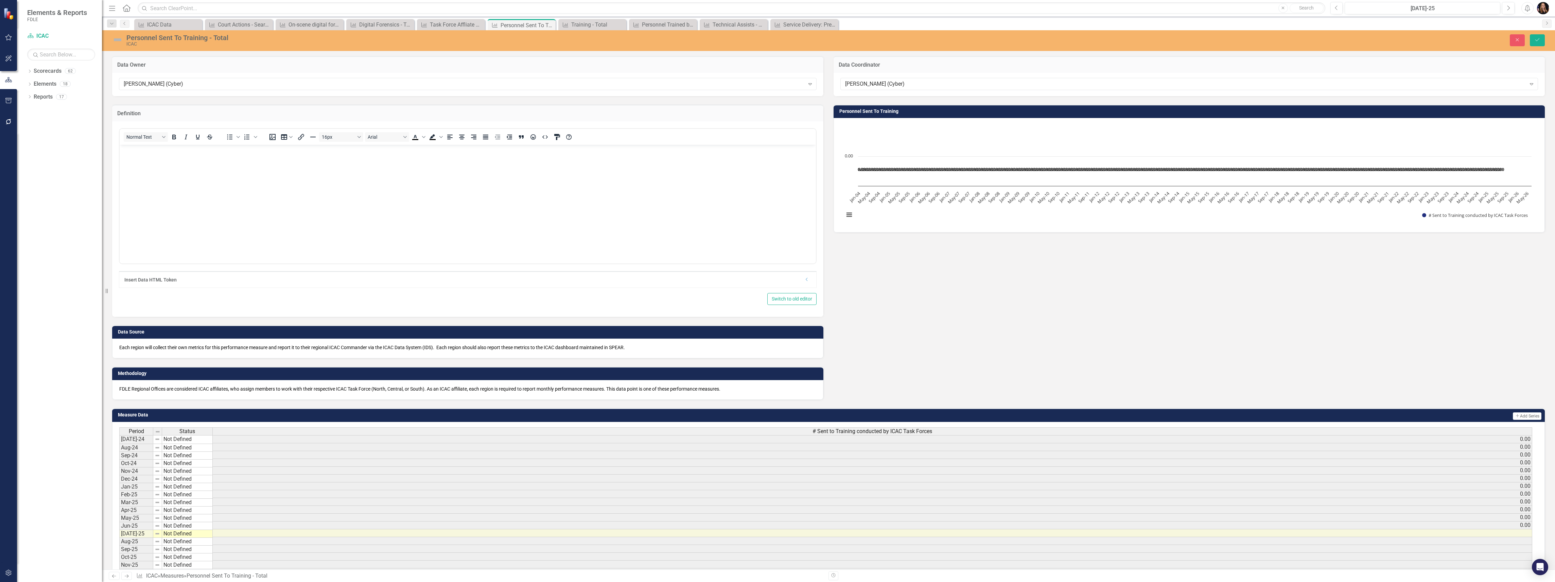
click at [169, 161] on body "Rich Text Area. Press ALT-0 for help." at bounding box center [468, 195] width 696 height 102
paste body "Rich Text Area. Press ALT-0 for help."
click at [244, 151] on p "Number of individuals who attended a training event. Personnel trained by popul…" at bounding box center [467, 170] width 693 height 49
click at [256, 151] on p "Number of individuals who attended a training event. Personnel trained by popul…" at bounding box center [467, 166] width 693 height 41
click at [369, 148] on p "Number of individuals who attended a training event; Personnel trained by popul…" at bounding box center [467, 162] width 693 height 33
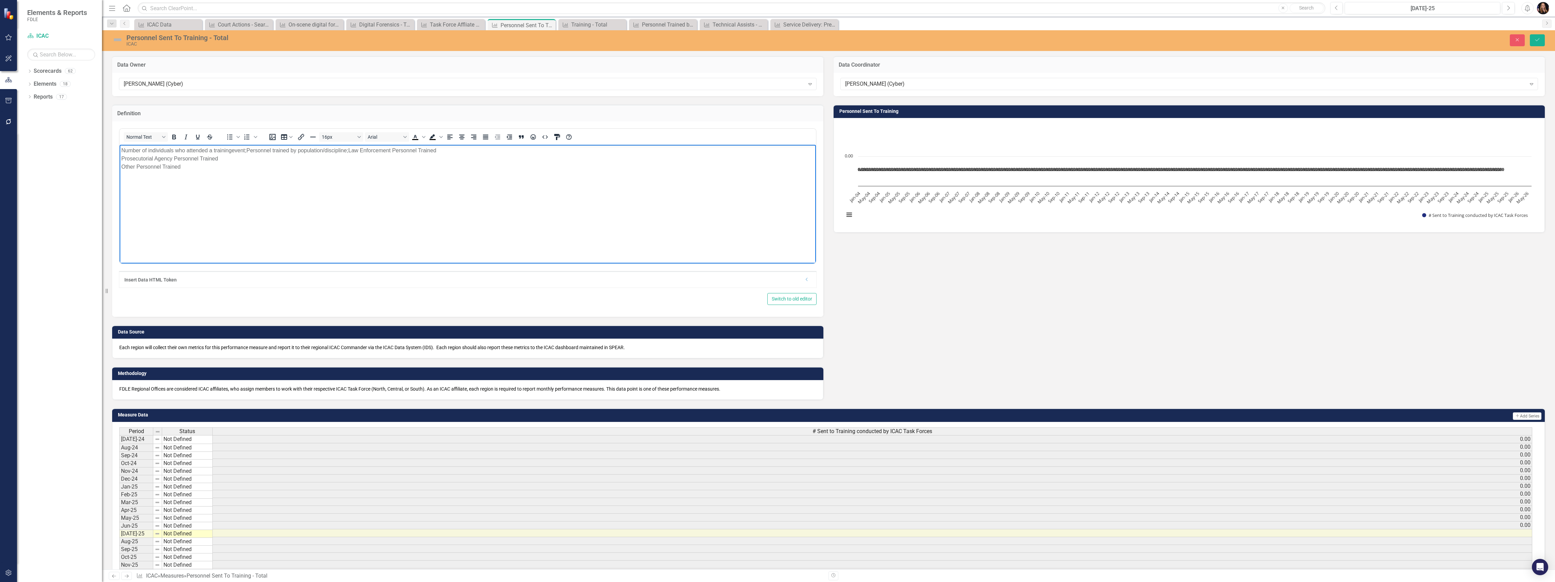
click at [454, 150] on p "Number of individuals who attended a training event; Personnel trained by popul…" at bounding box center [467, 158] width 693 height 24
click at [570, 147] on p "Number of individuals who attended a training event; Personnel trained by popul…" at bounding box center [467, 154] width 693 height 16
click at [121, 150] on p "Number of individuals who attended a training event; Personnel trained by popul…" at bounding box center [467, 150] width 693 height 8
click at [1538, 38] on icon "Save" at bounding box center [1537, 39] width 6 height 5
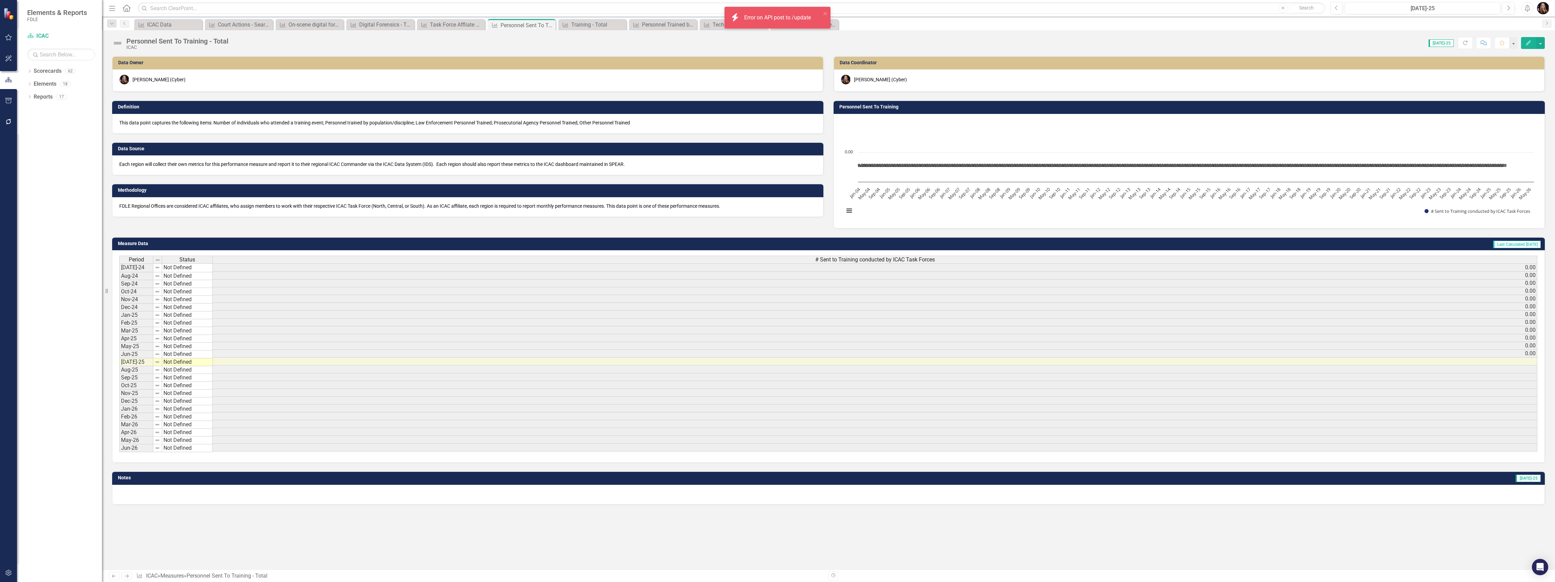
click at [128, 575] on icon at bounding box center [127, 575] width 4 height 3
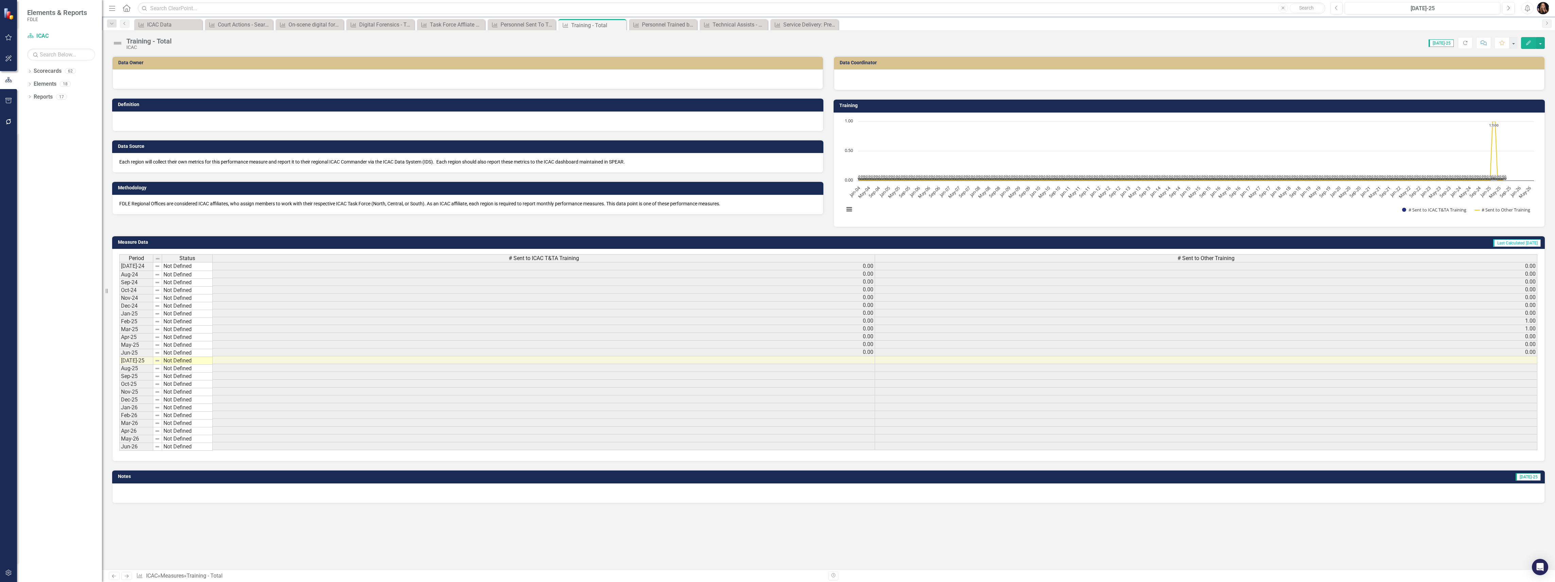
click at [146, 77] on div at bounding box center [467, 79] width 711 height 20
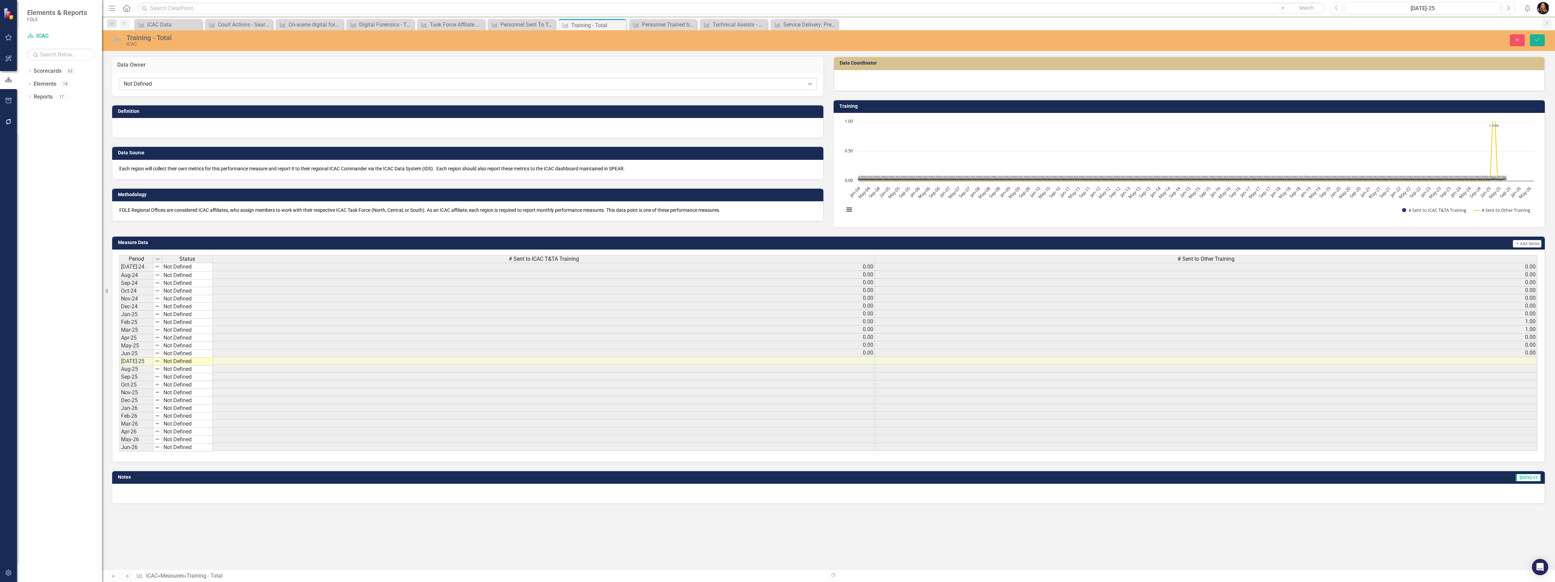
click at [152, 84] on div "Not Defined" at bounding box center [464, 84] width 681 height 8
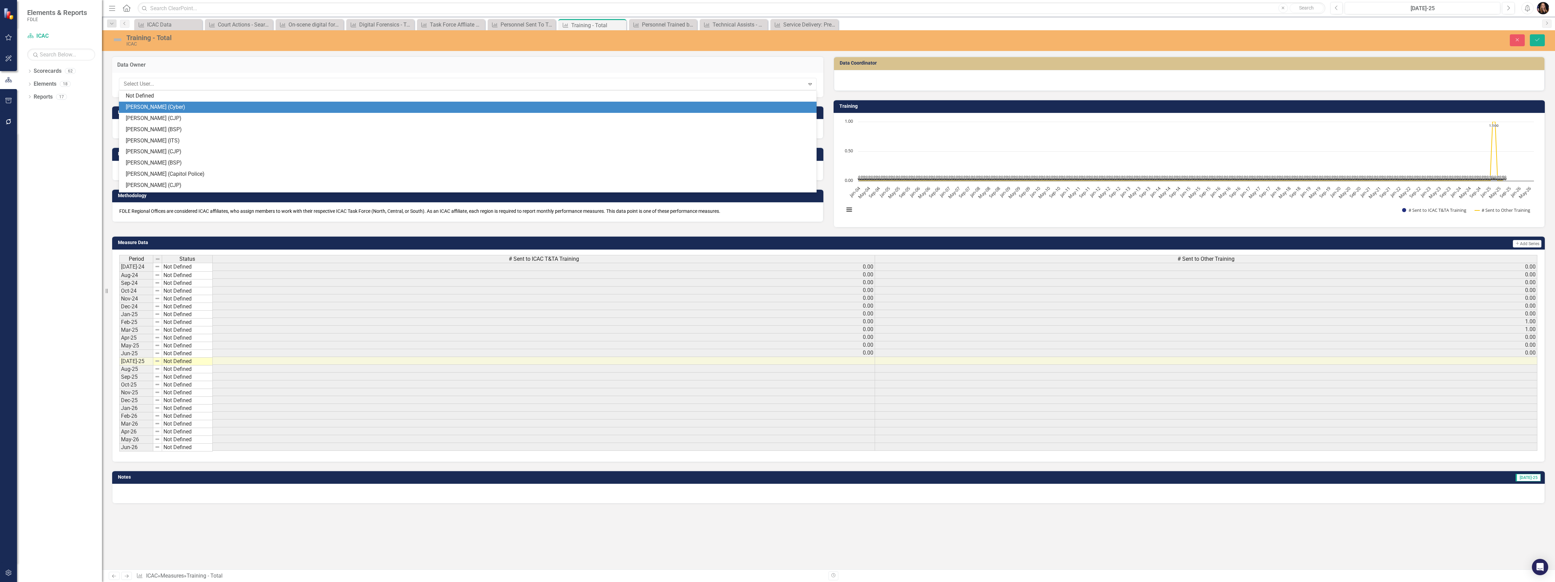
click at [159, 108] on div "[PERSON_NAME] (Cyber)" at bounding box center [469, 107] width 687 height 8
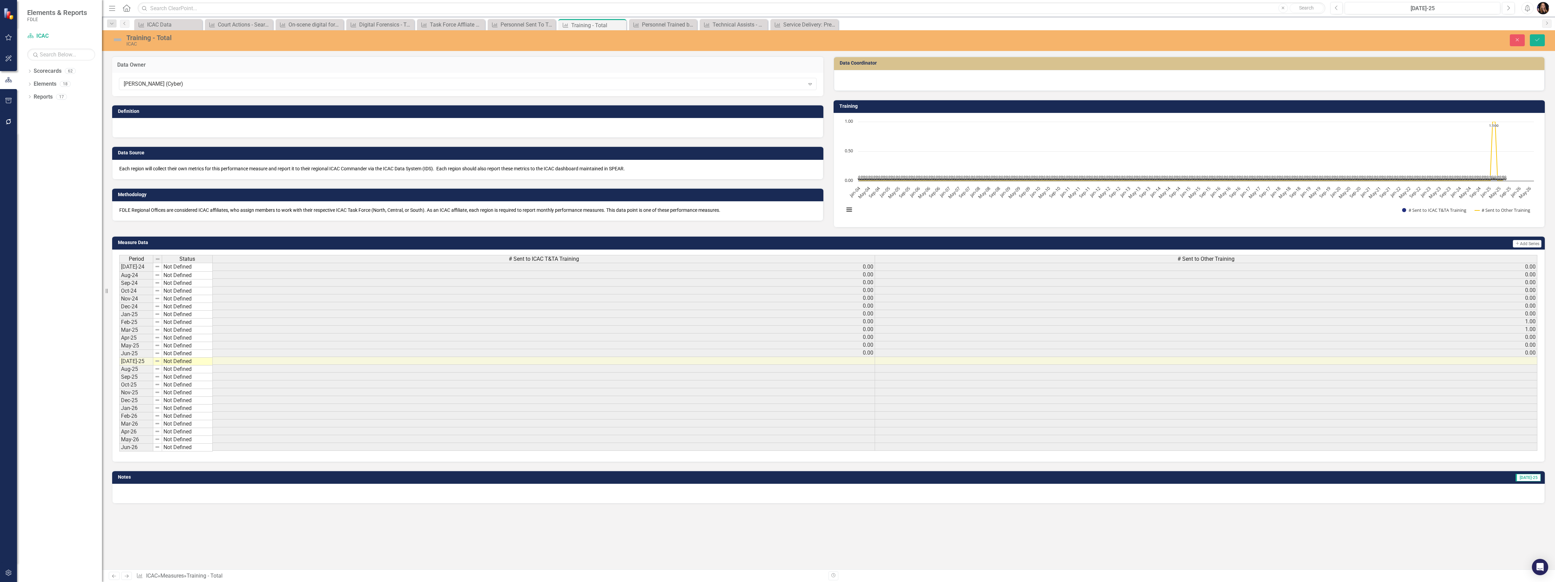
click at [909, 82] on div at bounding box center [1189, 79] width 696 height 8
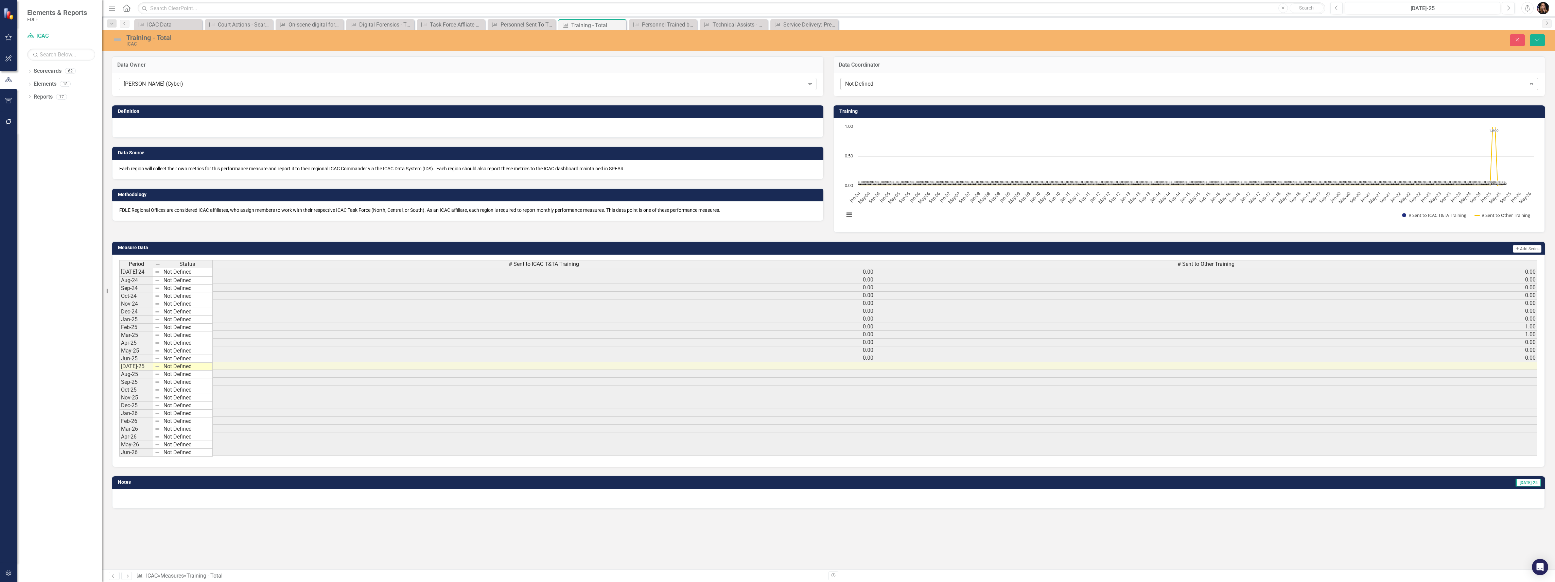
click at [900, 87] on div "Not Defined" at bounding box center [1185, 84] width 681 height 8
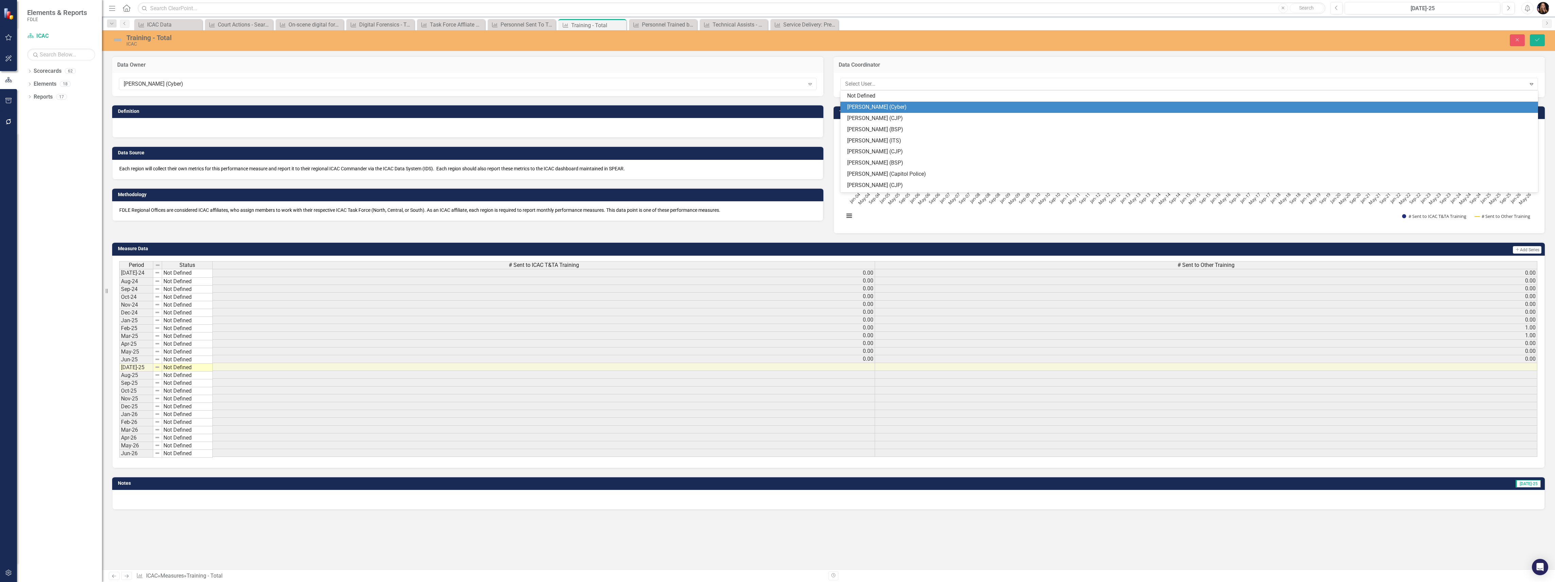
click at [892, 107] on div "[PERSON_NAME] (Cyber)" at bounding box center [1190, 107] width 687 height 8
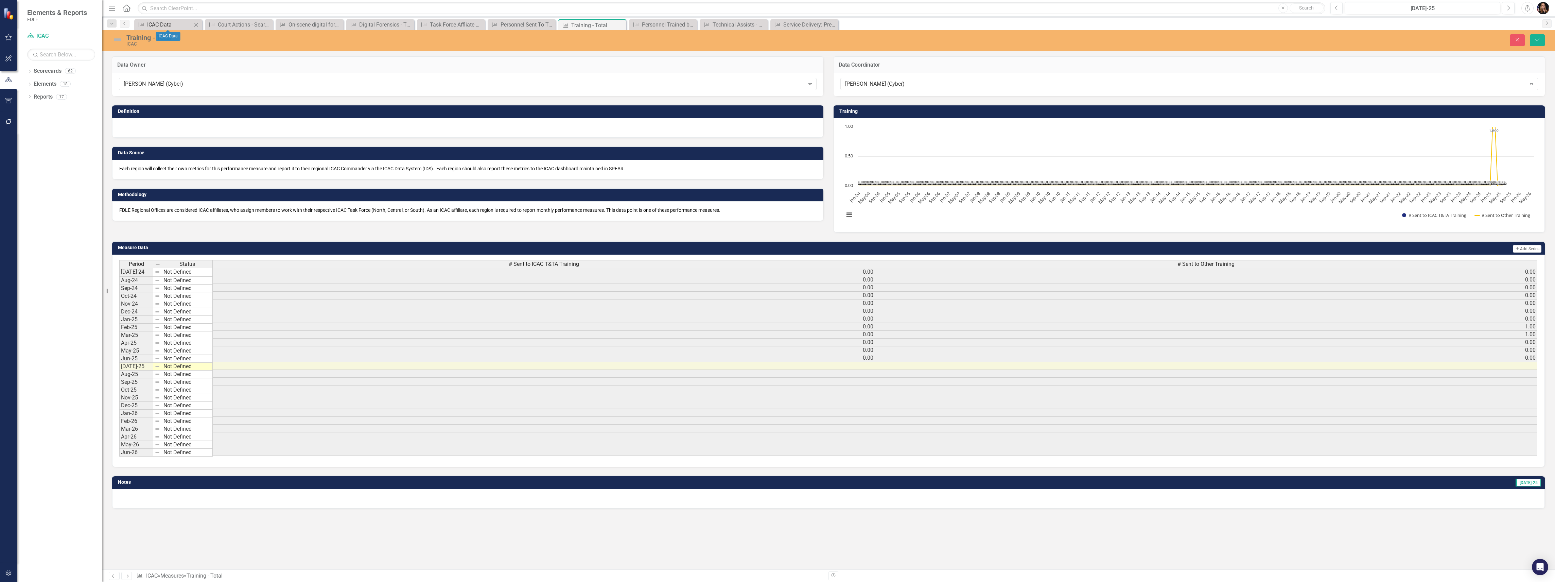
click at [150, 23] on div "ICAC Data" at bounding box center [169, 24] width 45 height 8
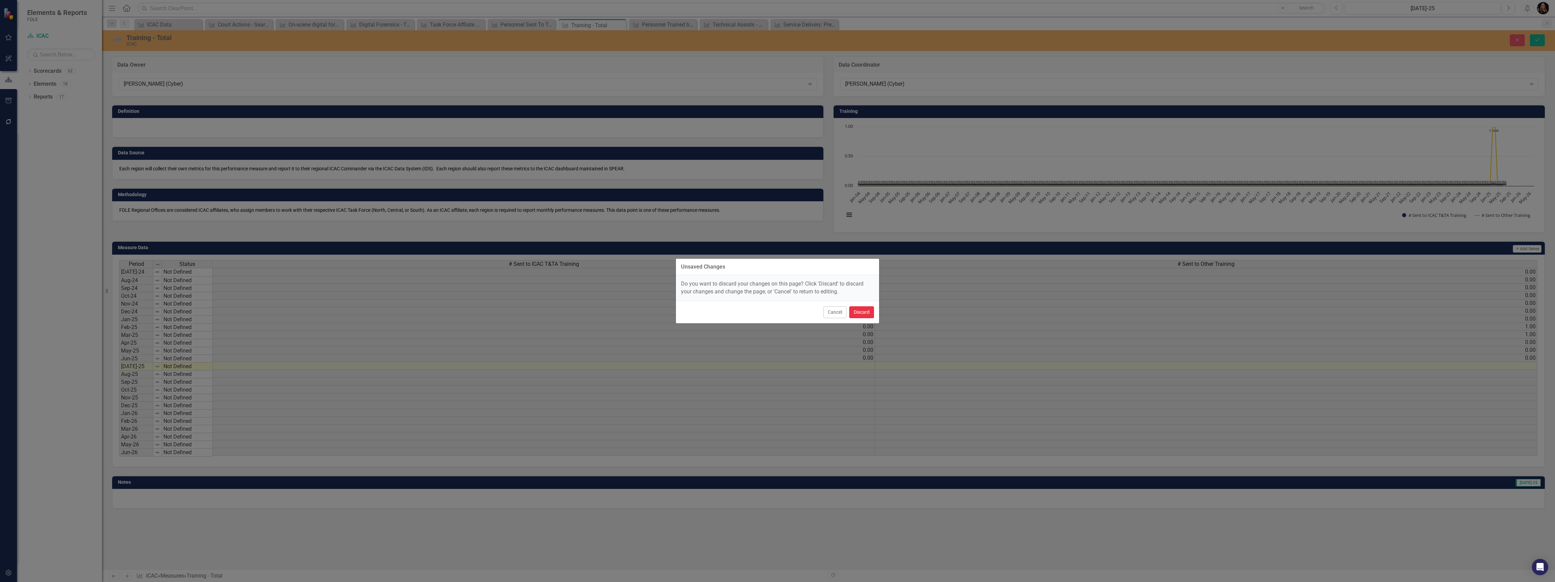
click at [869, 309] on button "Discard" at bounding box center [861, 312] width 25 height 12
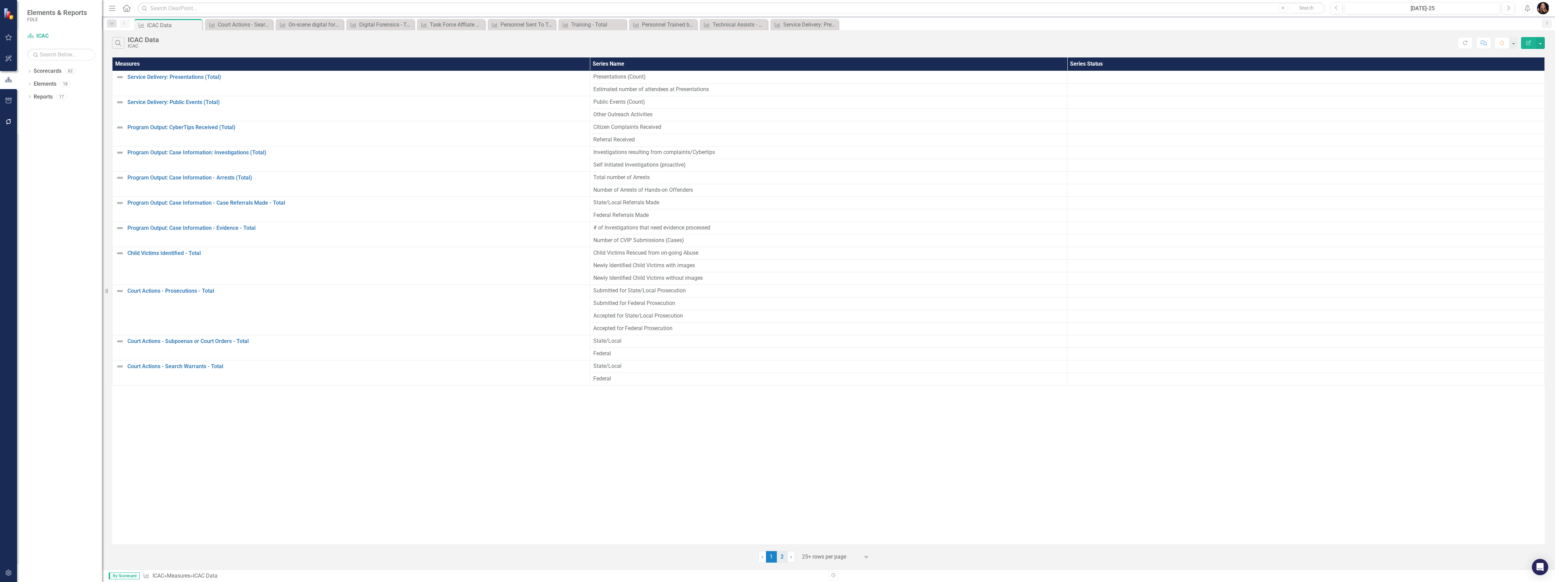
click at [781, 559] on link "2" at bounding box center [782, 557] width 11 height 12
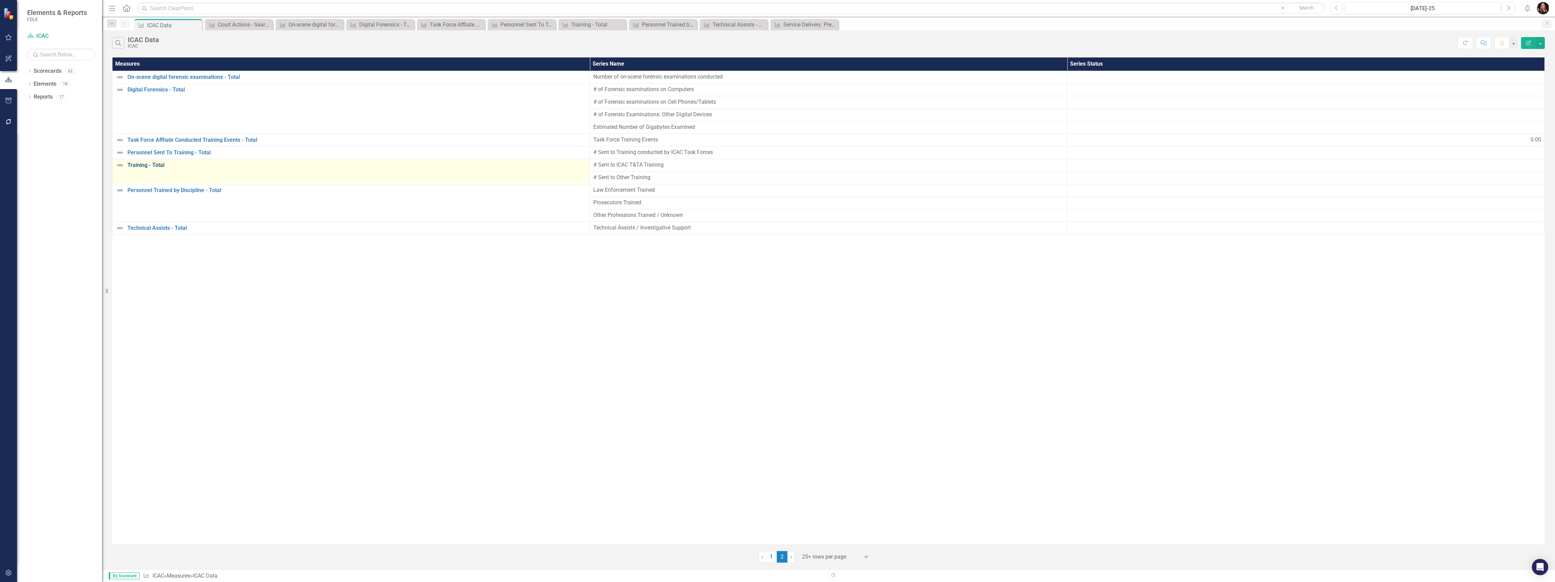
click at [150, 163] on link "Training - Total" at bounding box center [356, 165] width 459 height 6
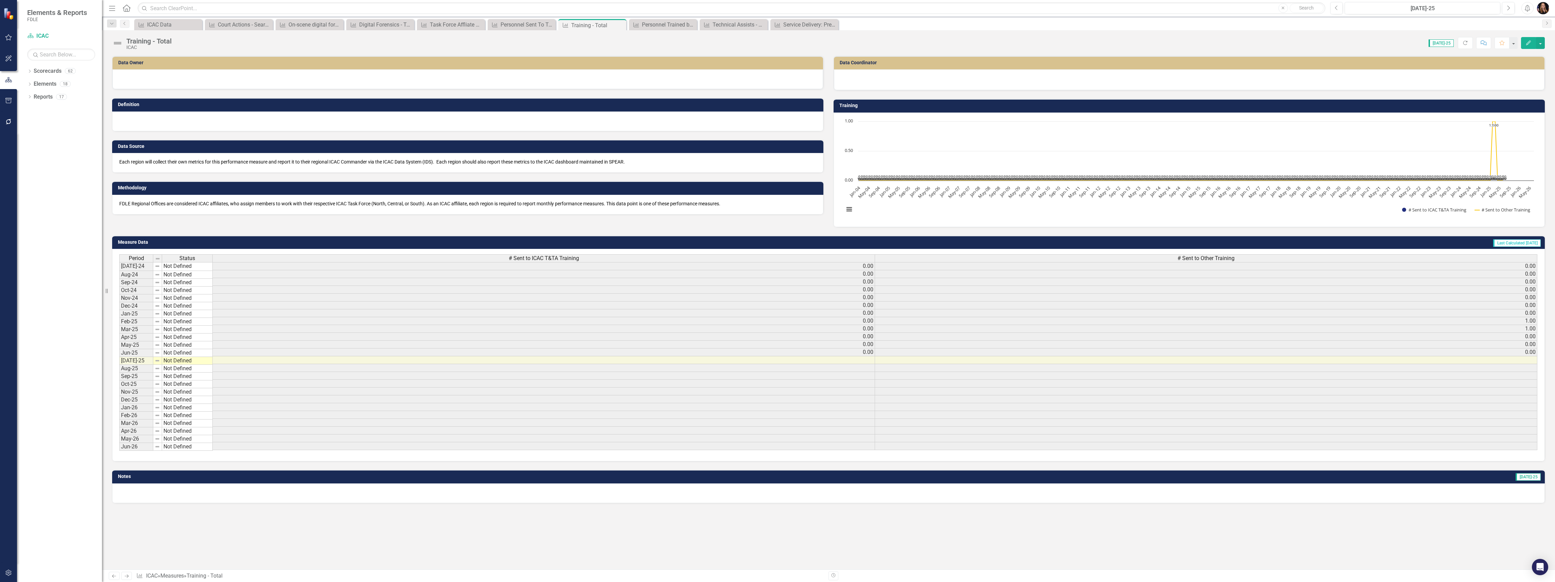
click at [192, 78] on div at bounding box center [467, 79] width 711 height 20
click at [191, 80] on div at bounding box center [467, 79] width 711 height 20
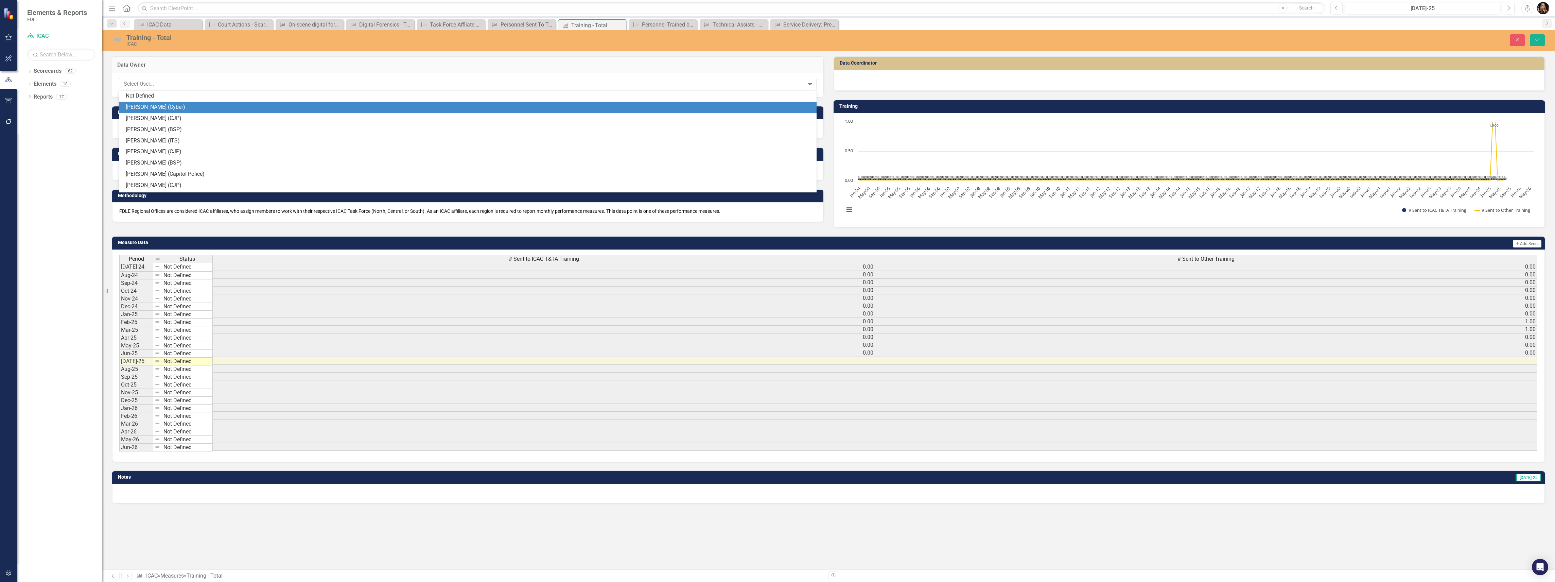
click at [169, 109] on div "[PERSON_NAME] (Cyber)" at bounding box center [469, 107] width 687 height 8
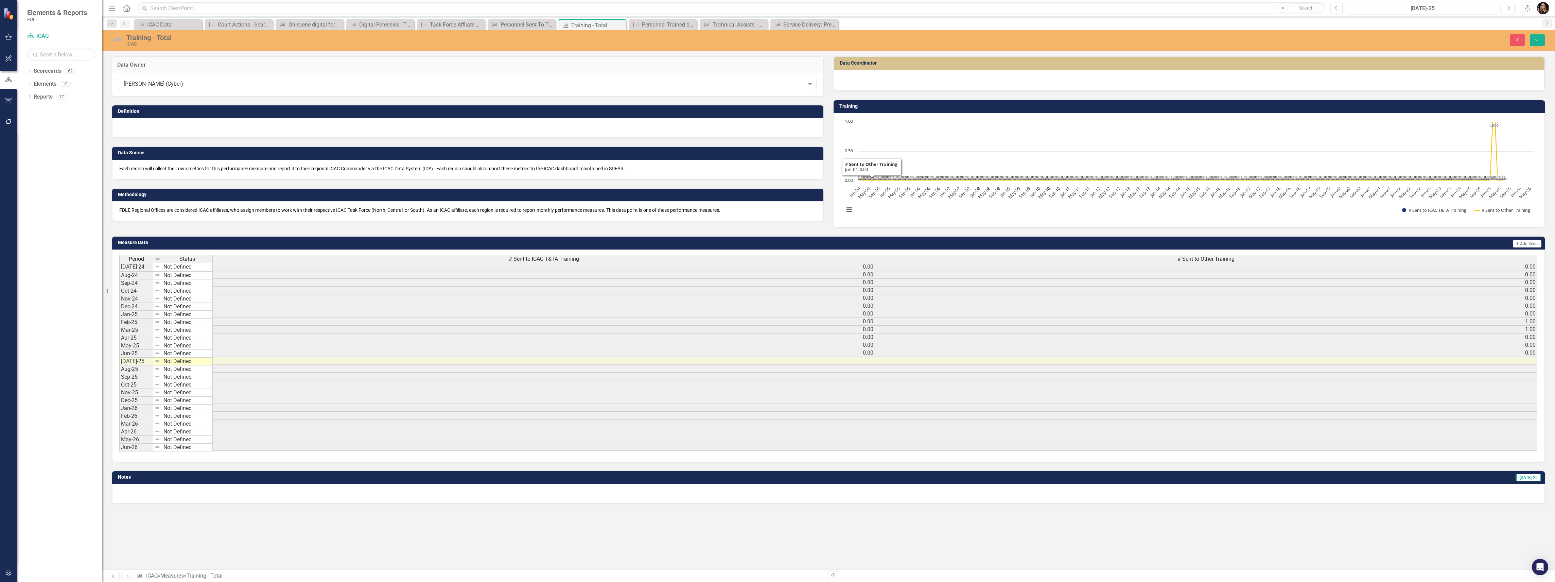
click at [850, 84] on div at bounding box center [1189, 80] width 711 height 21
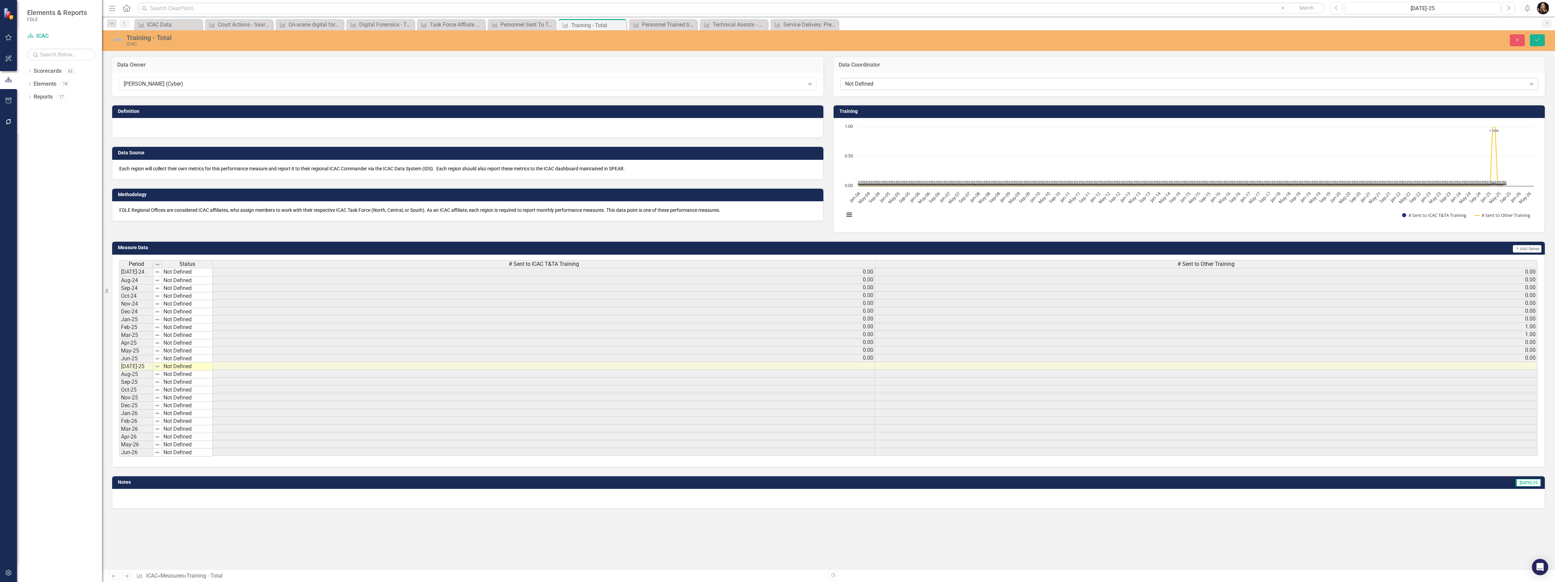
click at [854, 87] on div "Not Defined" at bounding box center [1185, 84] width 681 height 8
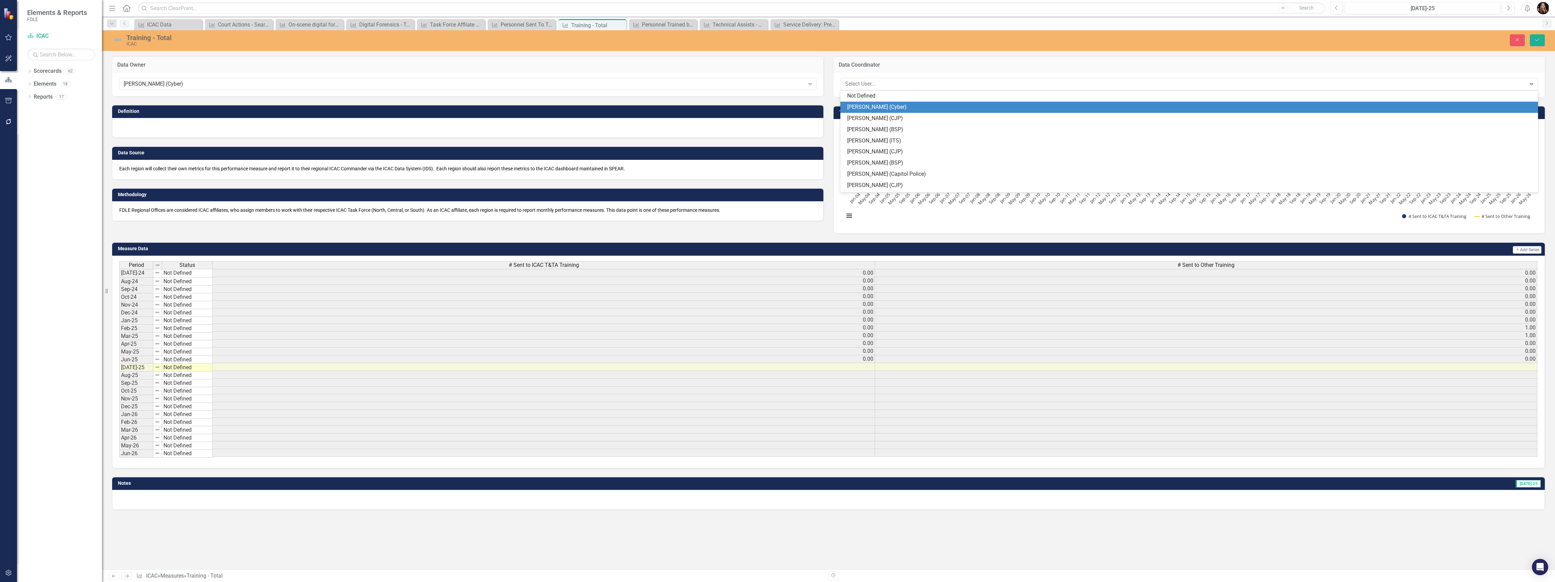
click at [858, 108] on div "[PERSON_NAME] (Cyber)" at bounding box center [1190, 107] width 687 height 8
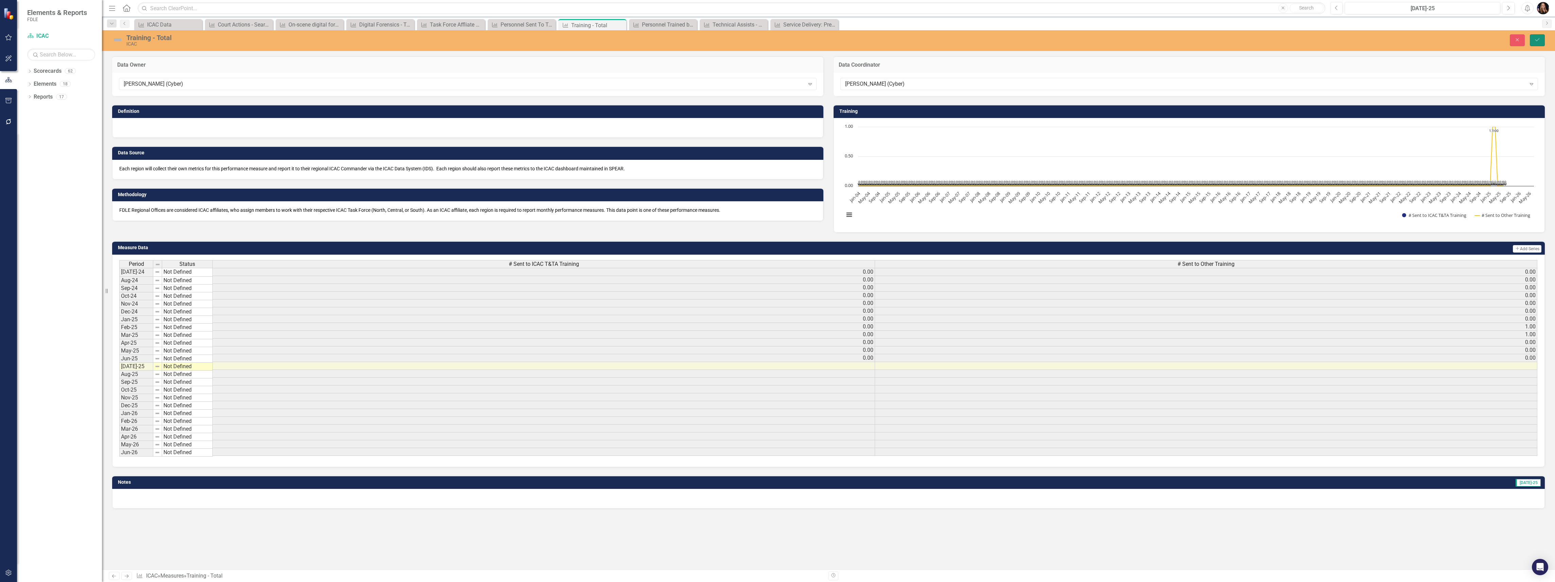
click at [1539, 39] on icon "submit" at bounding box center [1538, 39] width 4 height 3
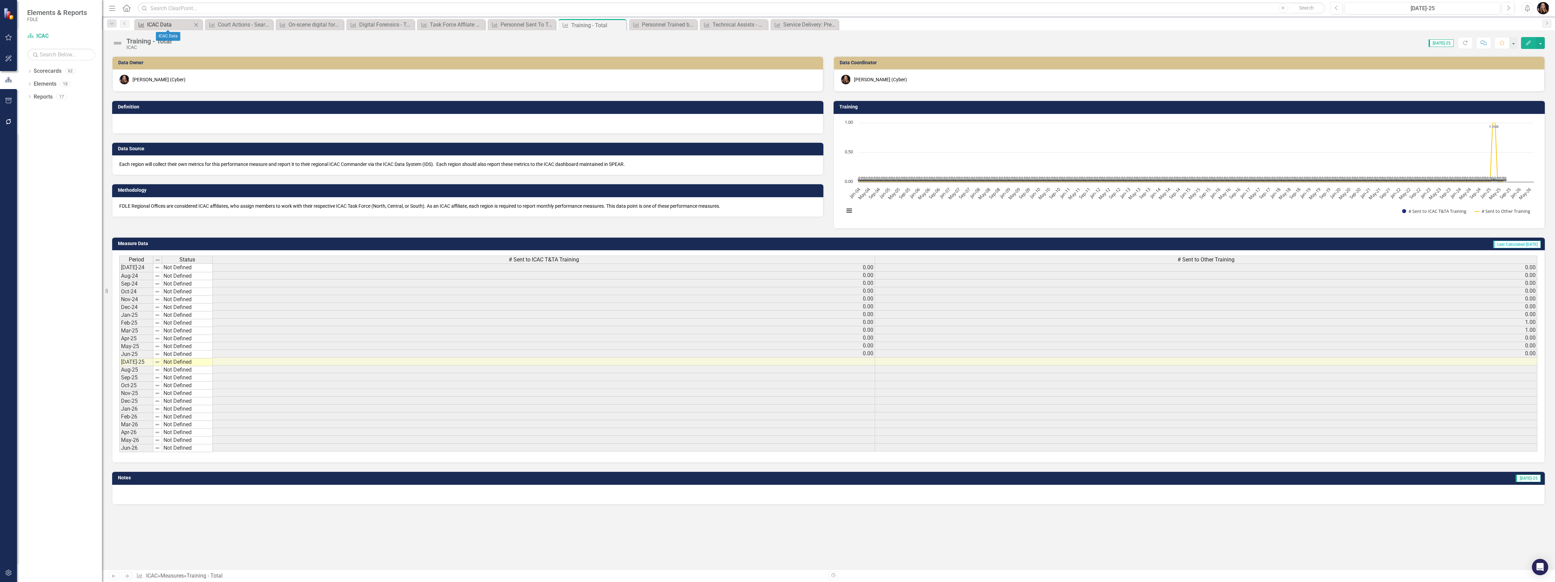
click at [146, 22] on link "Measure ICAC Data" at bounding box center [164, 24] width 56 height 8
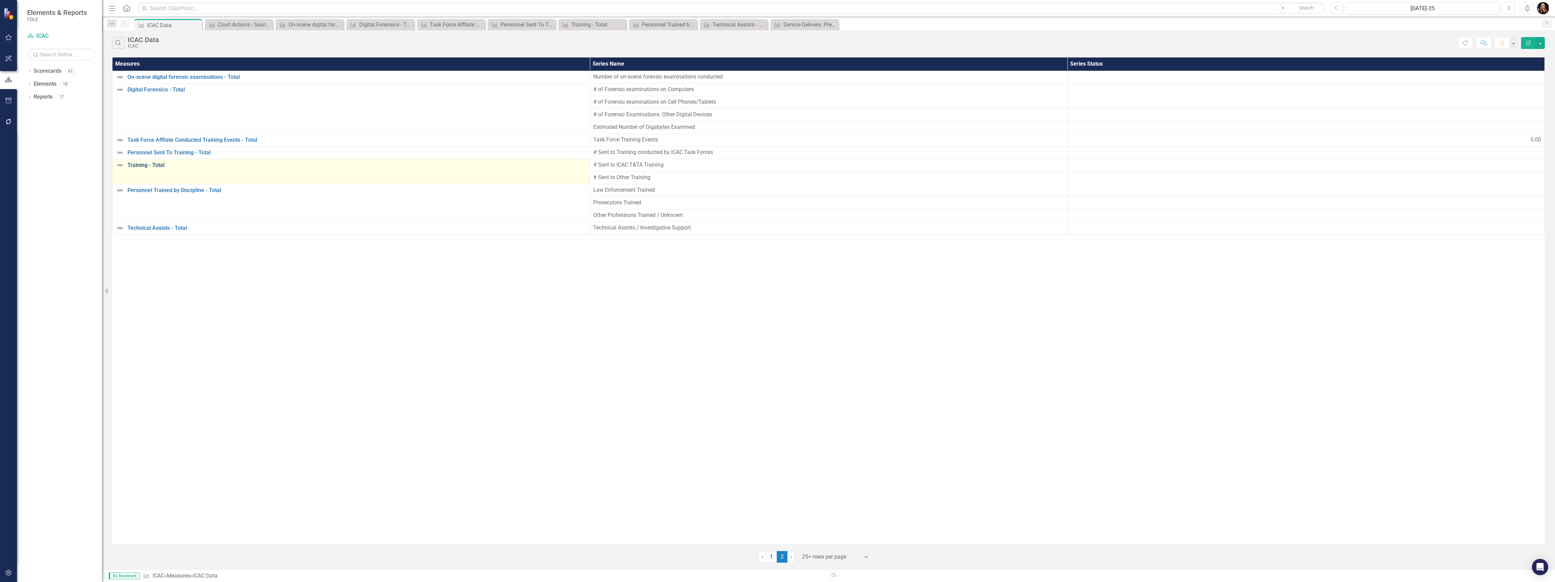
click at [141, 166] on link "Training - Total" at bounding box center [356, 165] width 459 height 6
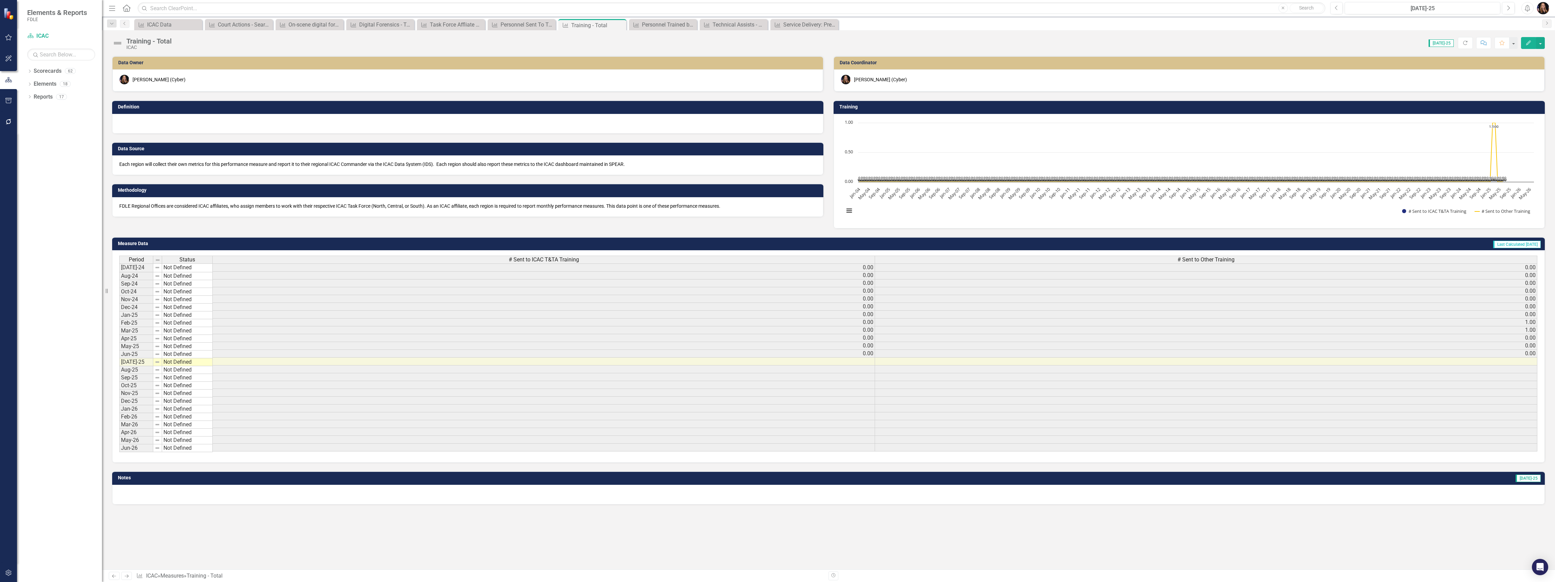
click at [168, 121] on div at bounding box center [467, 124] width 711 height 20
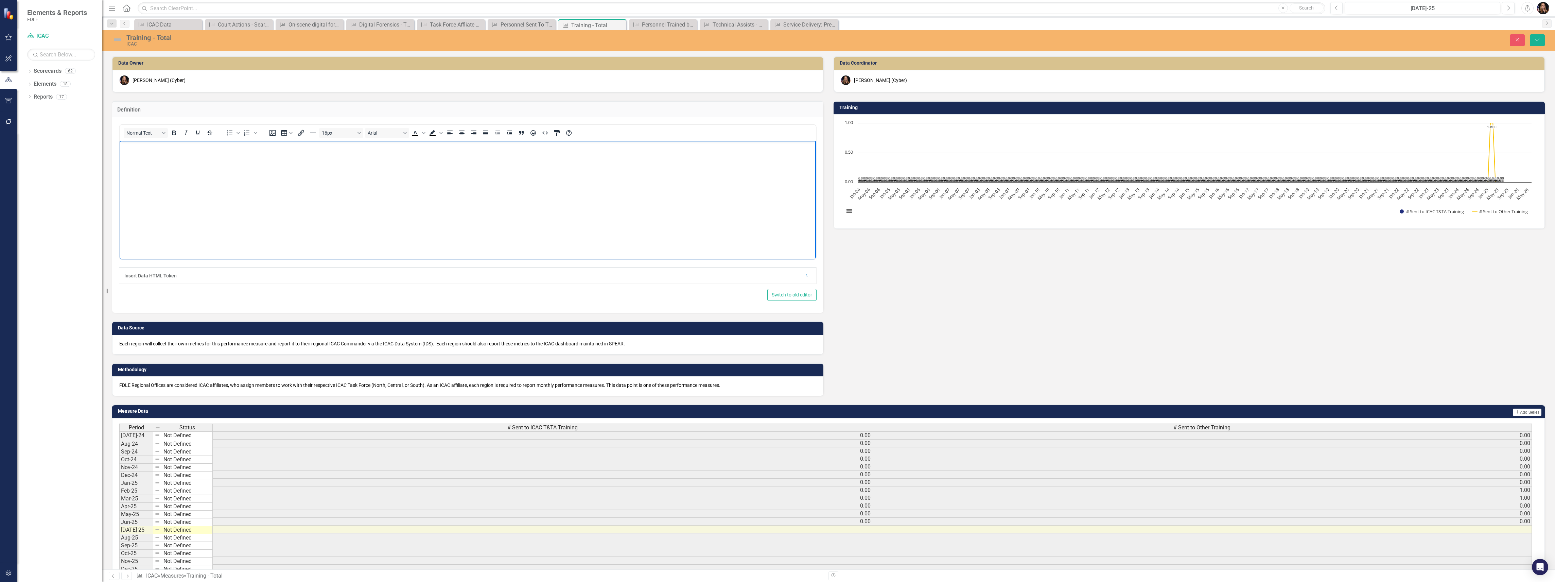
click at [159, 151] on body "Rich Text Area. Press ALT-0 for help." at bounding box center [468, 192] width 696 height 102
click at [136, 42] on div "ICAC" at bounding box center [531, 43] width 810 height 5
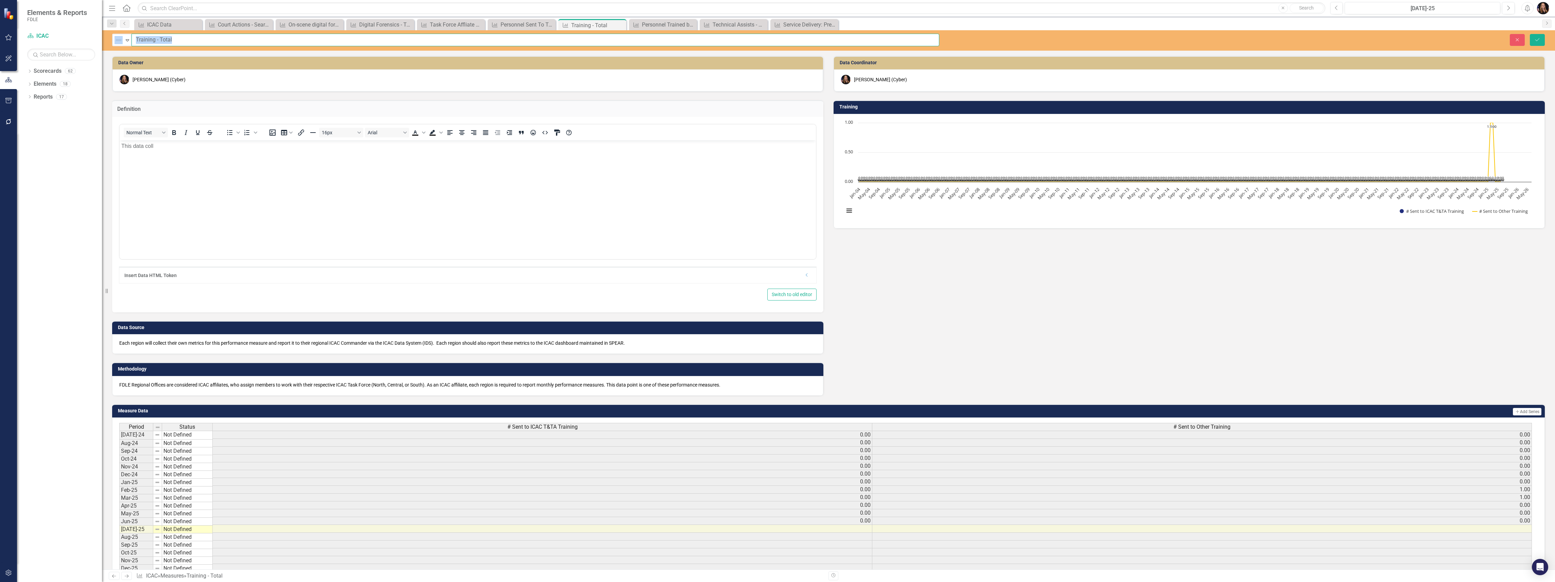
click at [134, 40] on input "Training - Total" at bounding box center [536, 40] width 808 height 13
click at [135, 41] on input "Training - Total" at bounding box center [536, 40] width 808 height 13
drag, startPoint x: 160, startPoint y: 41, endPoint x: 128, endPoint y: 42, distance: 32.0
click at [128, 42] on div "Not Defined Expand Training - All ICAC Training Taken - Total" at bounding box center [525, 40] width 827 height 13
click at [128, 42] on icon "Expand" at bounding box center [127, 39] width 7 height 5
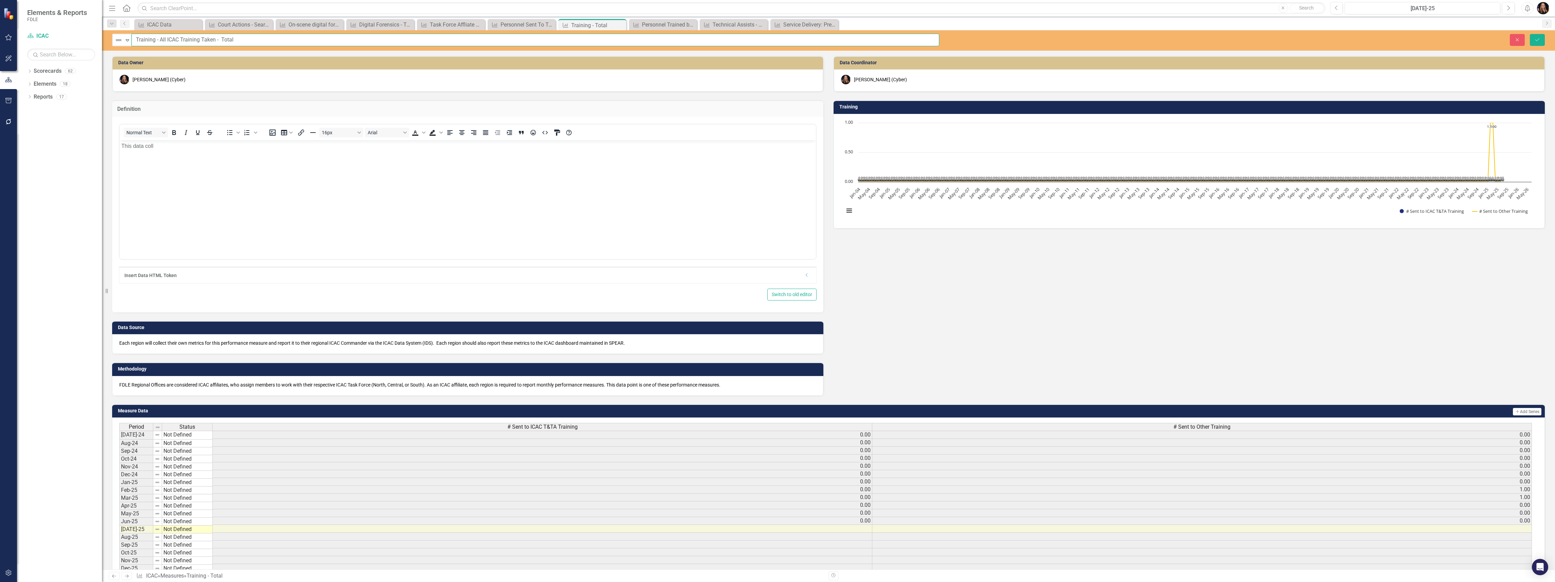
click at [158, 39] on input "Training - All ICAC Training Taken - Total" at bounding box center [536, 40] width 808 height 13
drag, startPoint x: 158, startPoint y: 39, endPoint x: 135, endPoint y: 37, distance: 22.9
click at [135, 36] on input "Training - All ICAC Training Taken - Total" at bounding box center [536, 40] width 808 height 13
type input "All ICAC Training Taken - Total"
click at [193, 177] on body "This data coll" at bounding box center [468, 191] width 696 height 102
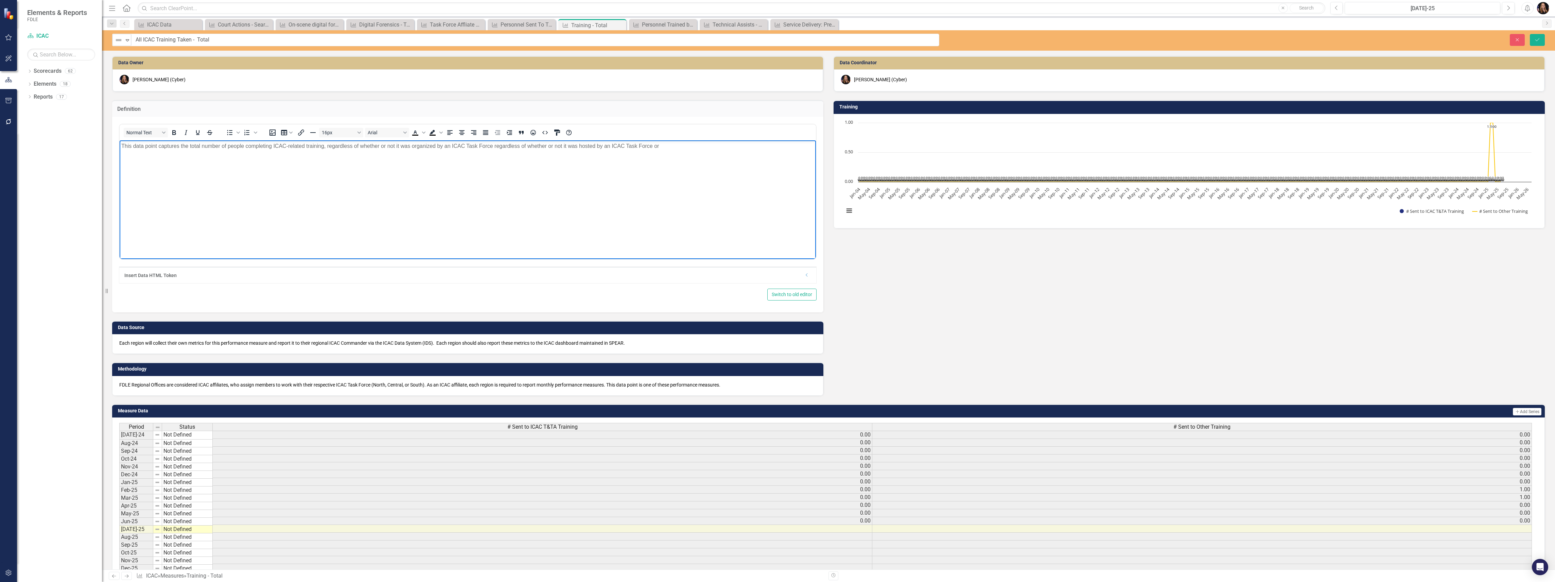
click at [433, 144] on p "This data point captures the total number of people completing ICAC-related tra…" at bounding box center [467, 146] width 693 height 8
click at [436, 144] on p "This data point captures the total number of people completing ICAC-related tra…" at bounding box center [467, 146] width 693 height 8
drag, startPoint x: 669, startPoint y: 143, endPoint x: 518, endPoint y: 147, distance: 151.0
click at [518, 147] on p "This data point captures the total number of people completing ICAC-related tra…" at bounding box center [467, 146] width 693 height 8
drag, startPoint x: 504, startPoint y: 145, endPoint x: 362, endPoint y: 169, distance: 144.3
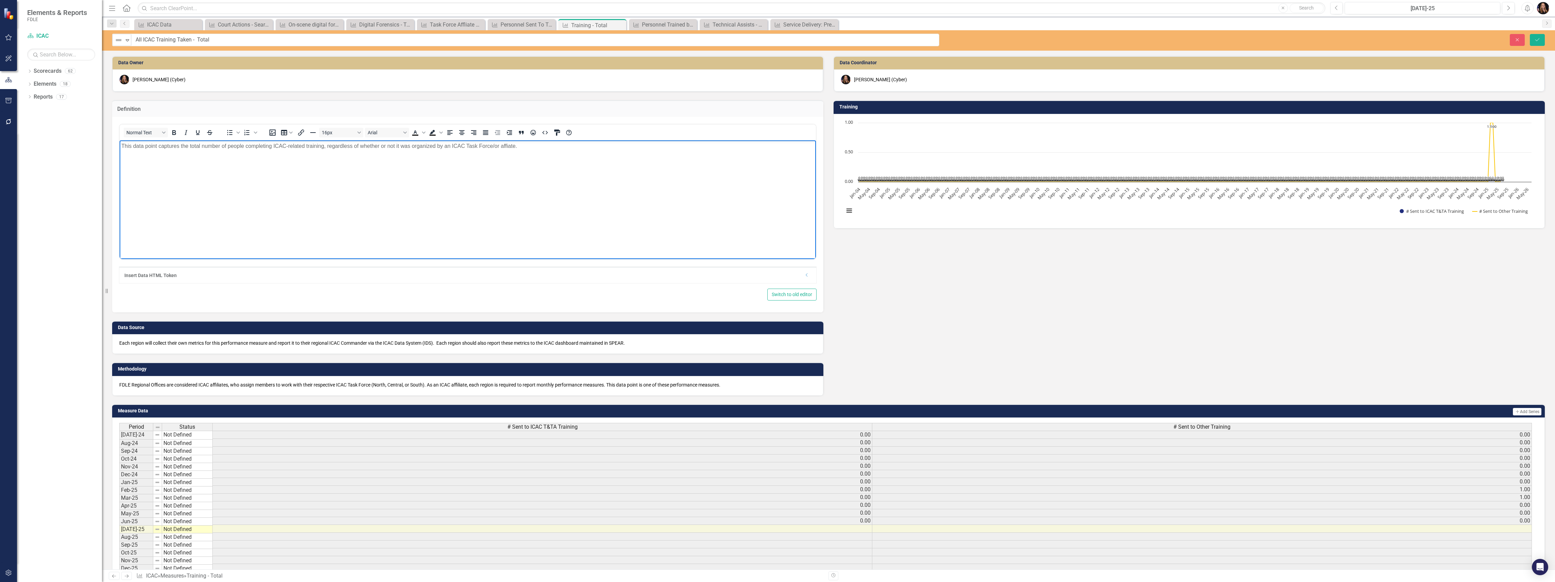
click at [311, 176] on body "This data point captures the total number of people completing ICAC-related tra…" at bounding box center [468, 191] width 696 height 102
drag, startPoint x: 524, startPoint y: 145, endPoint x: 501, endPoint y: 148, distance: 23.3
click at [501, 148] on p "This data point captures the total number of people completing ICAC-related tra…" at bounding box center [467, 146] width 693 height 8
click at [1536, 46] on div "Not Defined Expand All ICAC Training Taken - Total Close Save" at bounding box center [828, 40] width 1453 height 13
click at [1536, 44] on button "Save" at bounding box center [1537, 40] width 15 height 12
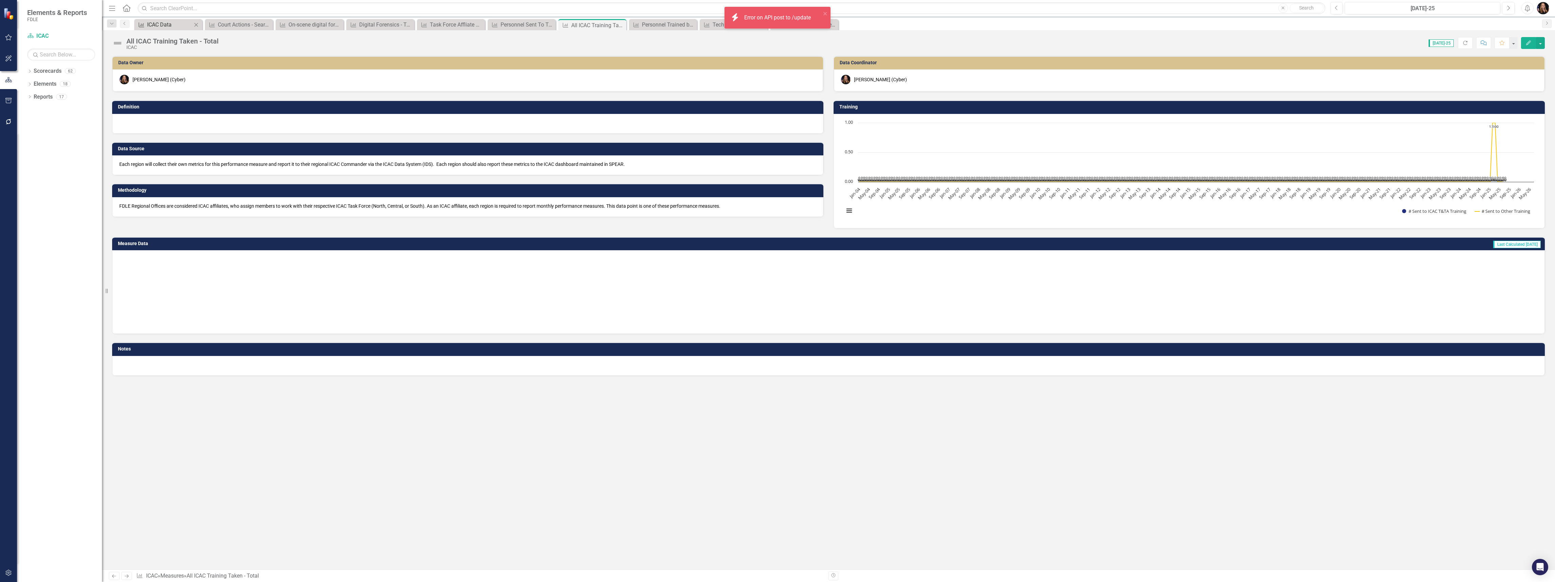
click at [168, 22] on div "ICAC Data" at bounding box center [169, 24] width 45 height 8
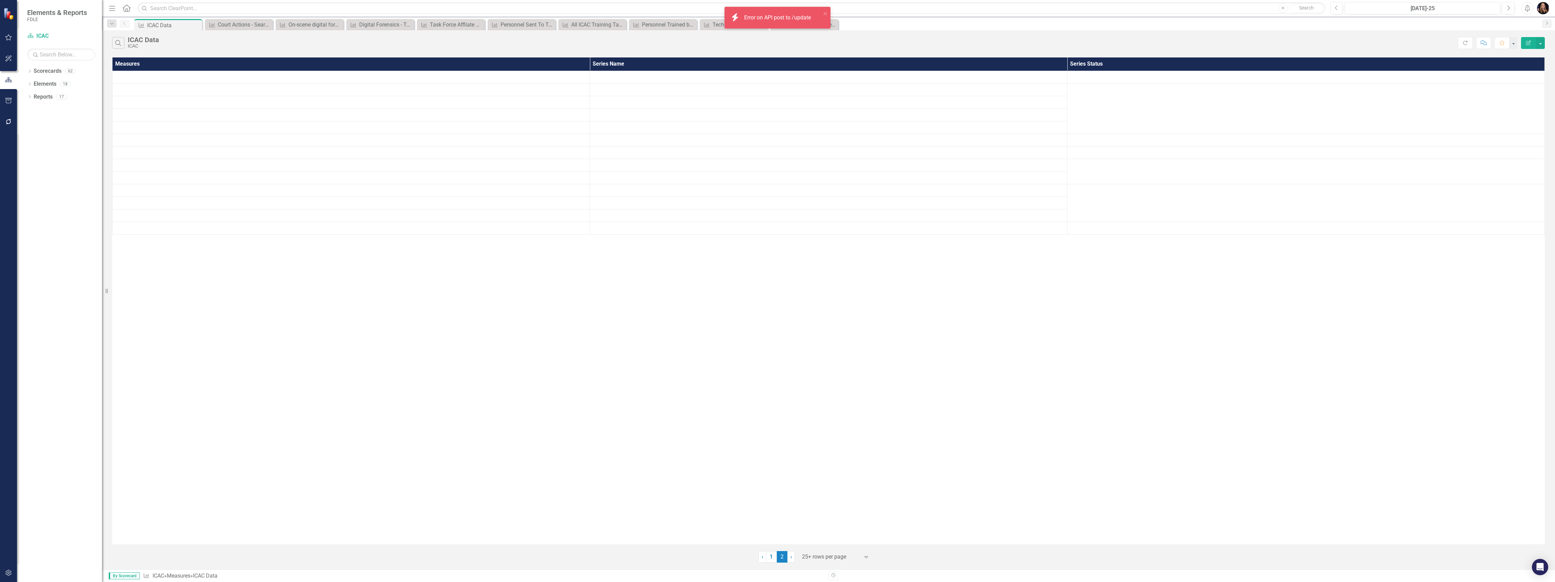
click at [168, 22] on div "ICAC Data" at bounding box center [173, 25] width 53 height 8
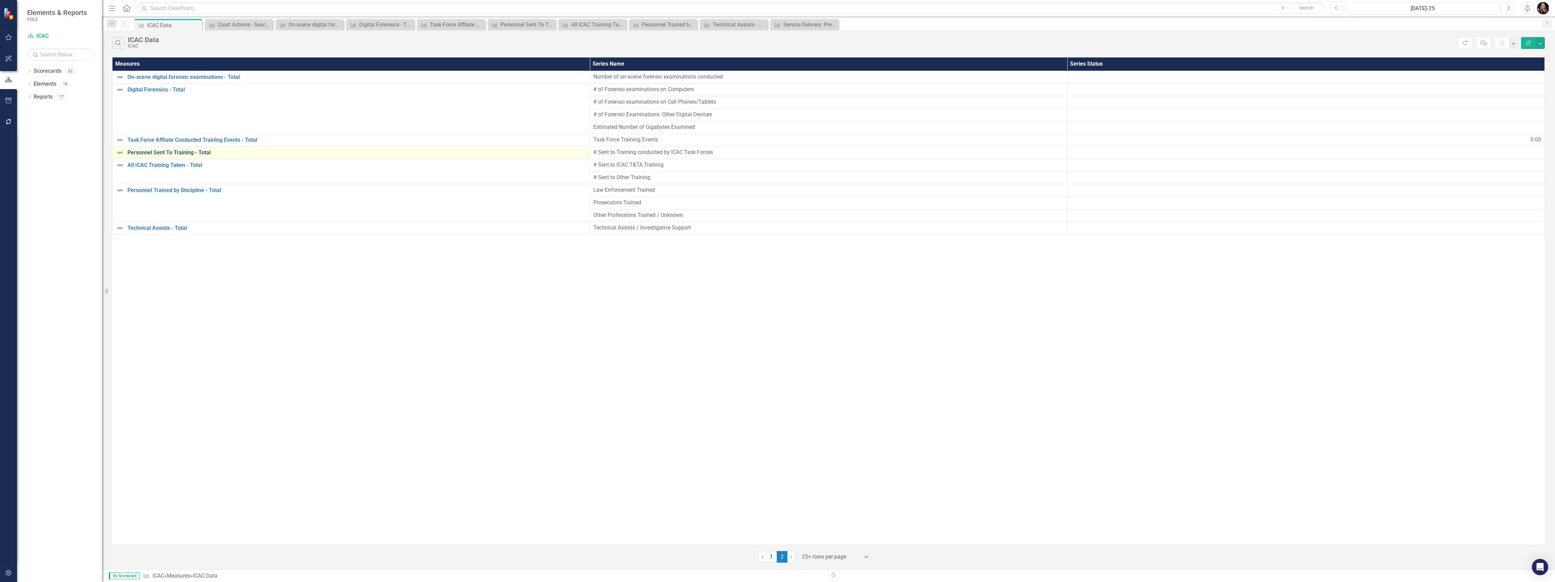
click at [171, 155] on link "Personnel Sent To Training - Total" at bounding box center [356, 153] width 459 height 6
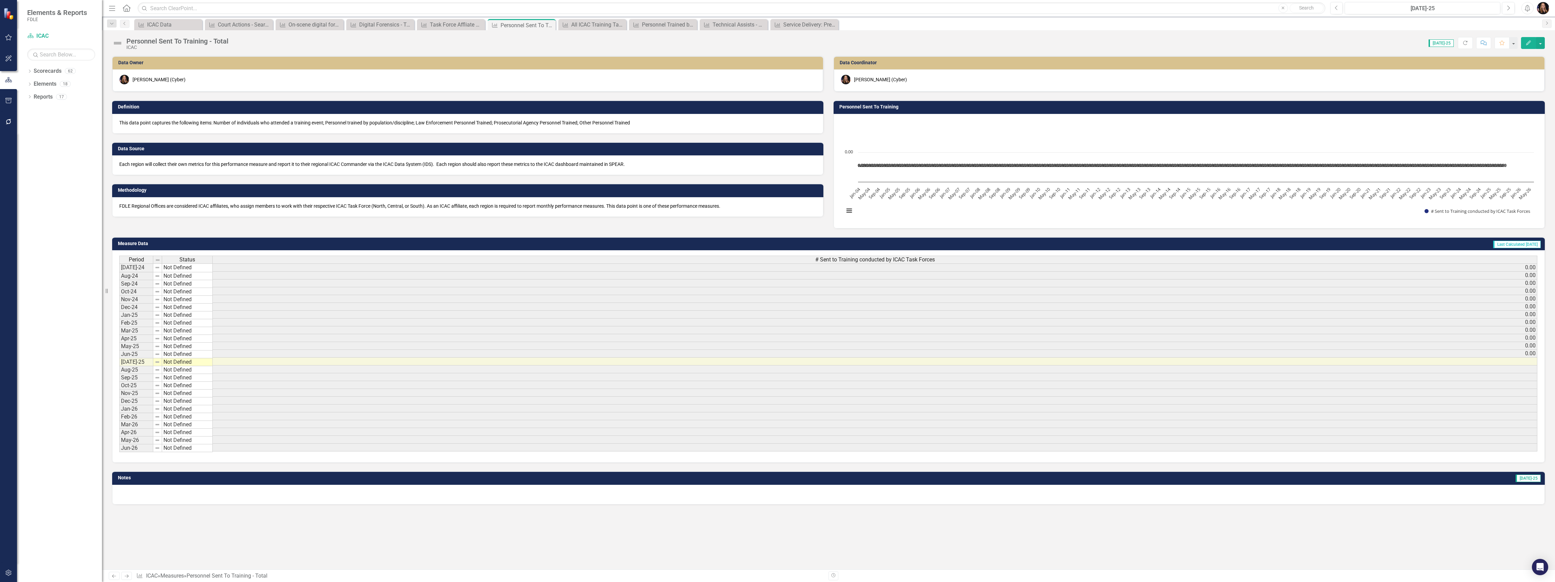
click at [208, 41] on div "Personnel Sent To Training - Total" at bounding box center [177, 40] width 102 height 7
click at [195, 36] on div "Personnel Sent To Training - Total ICAC Score: 0.00 Jul-25 Completed Refresh Co…" at bounding box center [828, 40] width 1453 height 20
click at [194, 40] on div "Personnel Sent To Training - Total" at bounding box center [177, 40] width 102 height 7
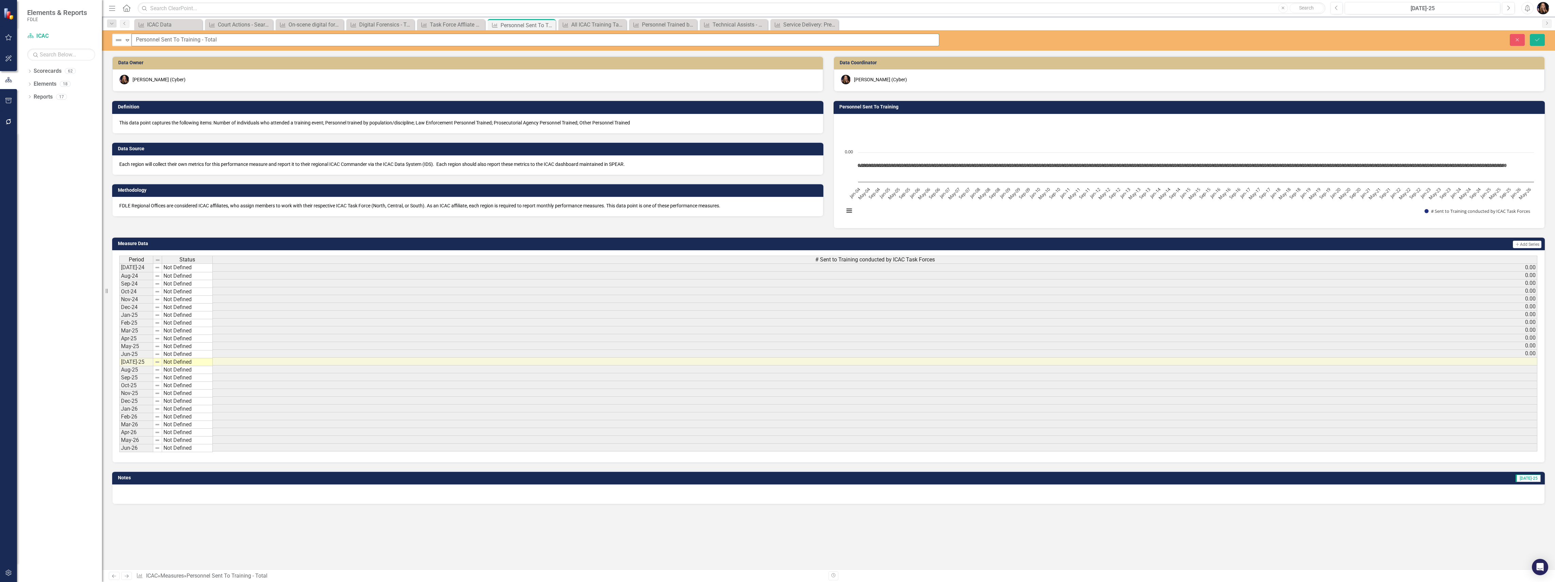
click at [200, 40] on input "Personnel Sent To Training - Total" at bounding box center [536, 40] width 808 height 13
drag, startPoint x: 276, startPoint y: 39, endPoint x: 116, endPoint y: 29, distance: 160.1
click at [116, 29] on div "Menu Home Search Close Search Previous Jul-25 Next Alerts User Edit Profile Dis…" at bounding box center [828, 291] width 1453 height 582
type input "Personnel Sent To Training (Organized by ICAC TF) - Total"
click at [1535, 39] on icon "Save" at bounding box center [1537, 39] width 6 height 5
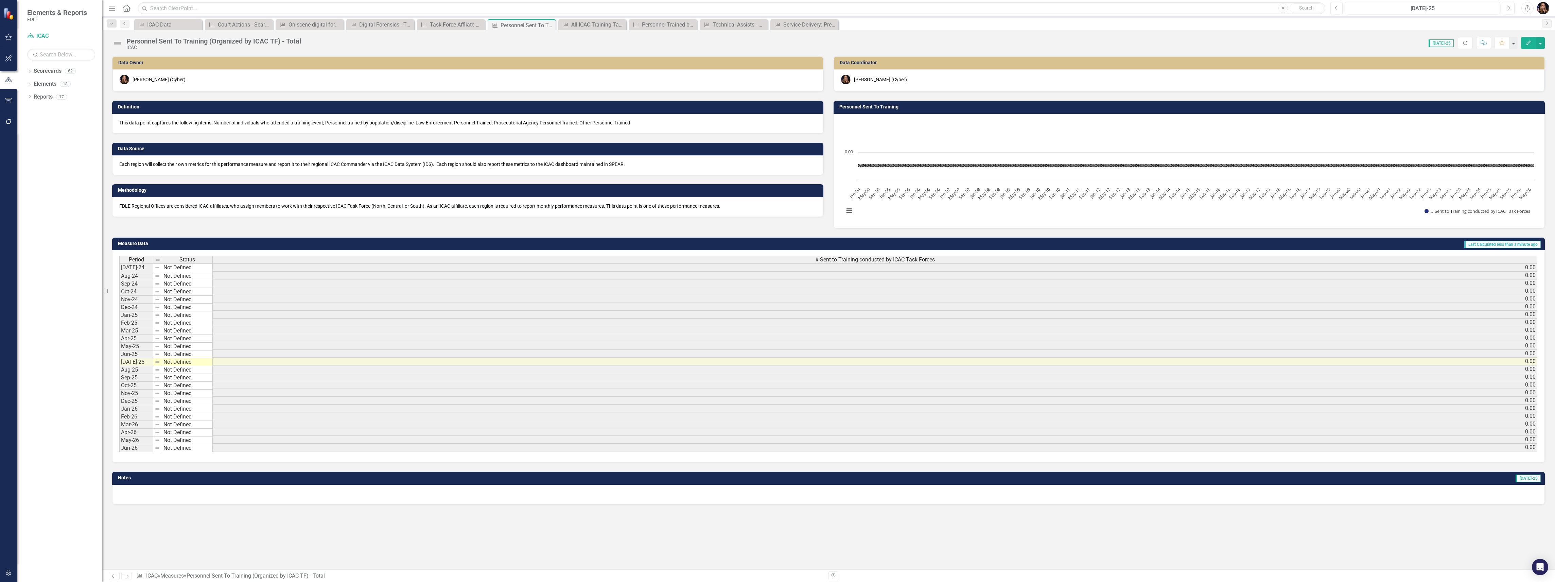
click at [213, 124] on p "This data point captures the following items: Number of individuals who attende…" at bounding box center [467, 122] width 697 height 7
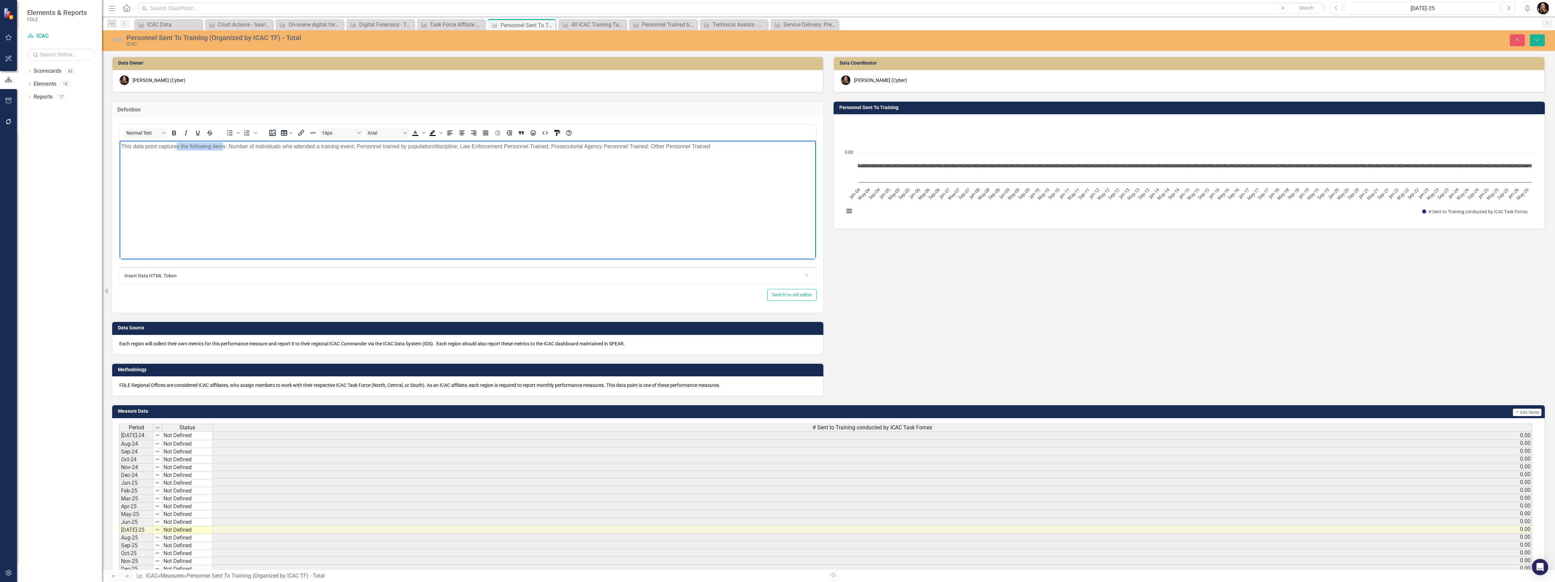
drag, startPoint x: 222, startPoint y: 149, endPoint x: 177, endPoint y: 146, distance: 45.0
click at [177, 146] on p "This data point captures the following items: Number of individuals who attende…" at bounding box center [467, 146] width 693 height 8
click at [198, 160] on body "This data point captures the following items: Number of individuals who attende…" at bounding box center [468, 192] width 696 height 102
click at [237, 171] on body "This data point captures the following items: Number of individuals who attende…" at bounding box center [468, 192] width 696 height 102
drag, startPoint x: 221, startPoint y: 145, endPoint x: 158, endPoint y: 146, distance: 63.2
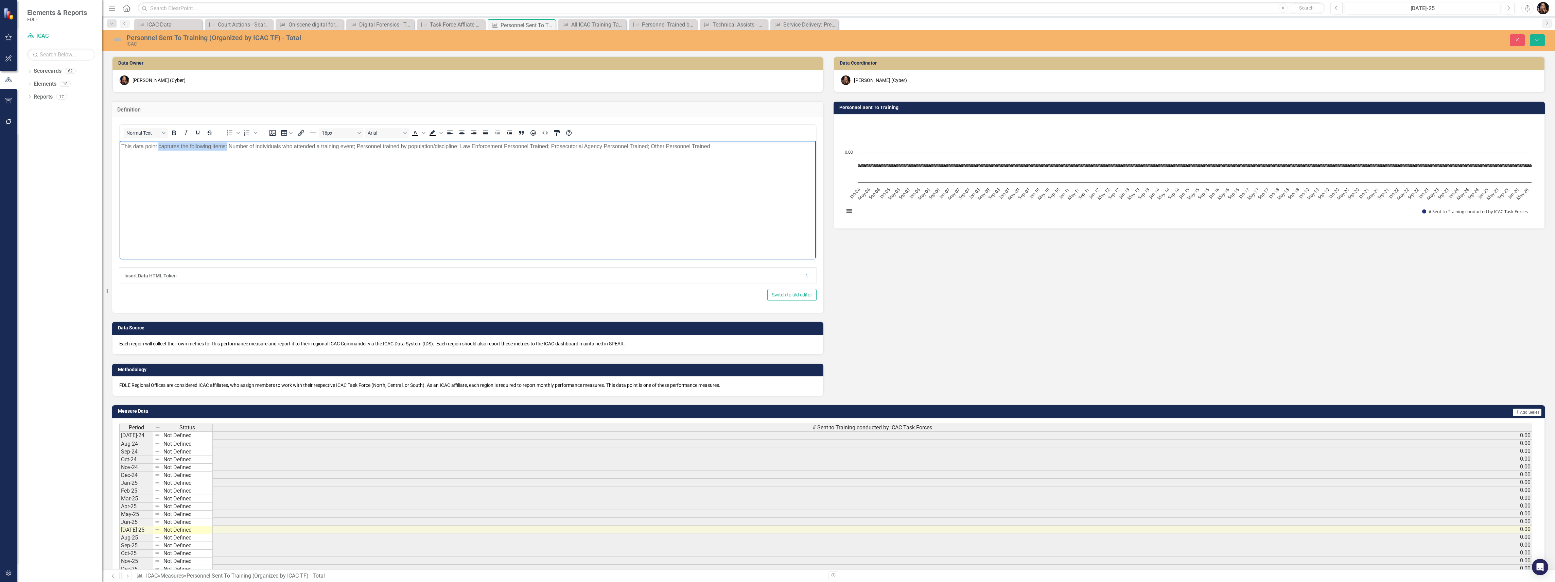
click at [158, 146] on p "This data point captures the following items: Number of individuals who attende…" at bounding box center [467, 146] width 693 height 8
click at [1543, 41] on button "Save" at bounding box center [1537, 40] width 15 height 12
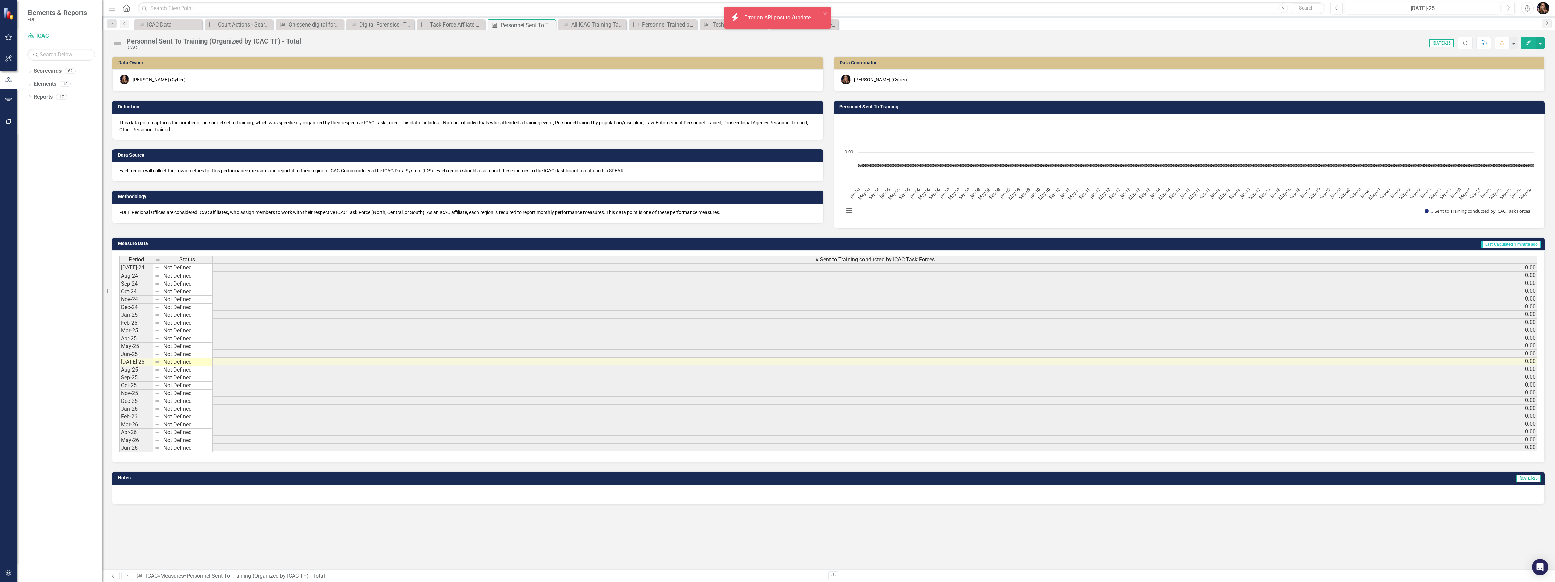
click at [125, 574] on icon "Next" at bounding box center [127, 576] width 6 height 4
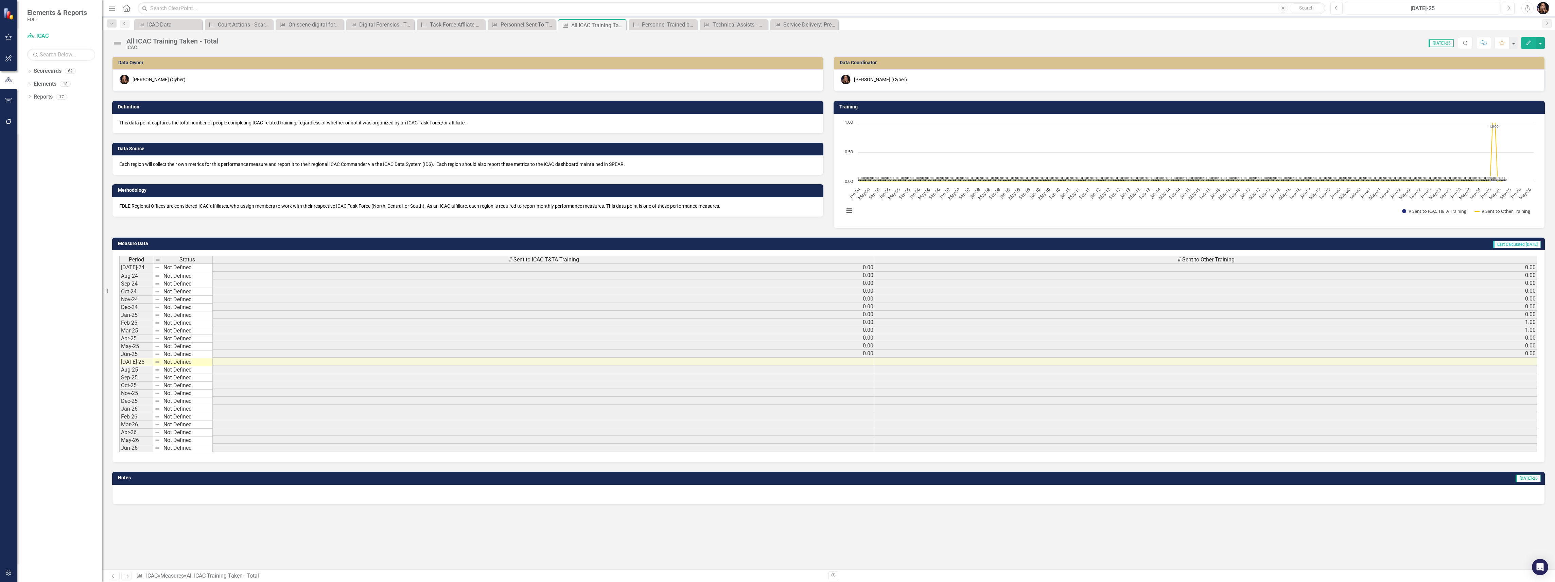
click at [154, 40] on div "All ICAC Training Taken - Total" at bounding box center [172, 40] width 92 height 7
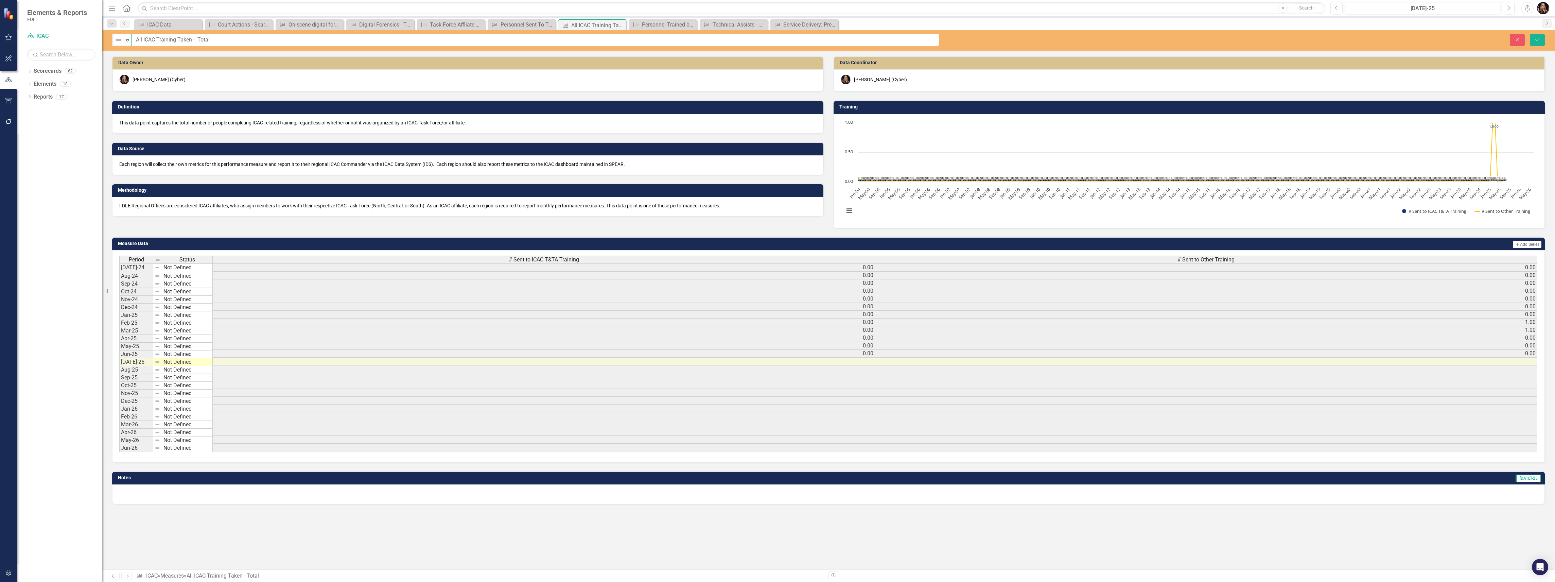
click at [139, 40] on input "All ICAC Training Taken - Total" at bounding box center [536, 40] width 808 height 13
click at [139, 42] on input "All ICAC Training Taken - Total" at bounding box center [536, 40] width 808 height 13
click at [139, 43] on input "All ICAC Training Taken - Total" at bounding box center [536, 40] width 808 height 13
drag, startPoint x: 237, startPoint y: 40, endPoint x: 120, endPoint y: 39, distance: 117.3
click at [120, 39] on div "Not Defined Expand All ICAC Training Taken - Total" at bounding box center [525, 40] width 827 height 13
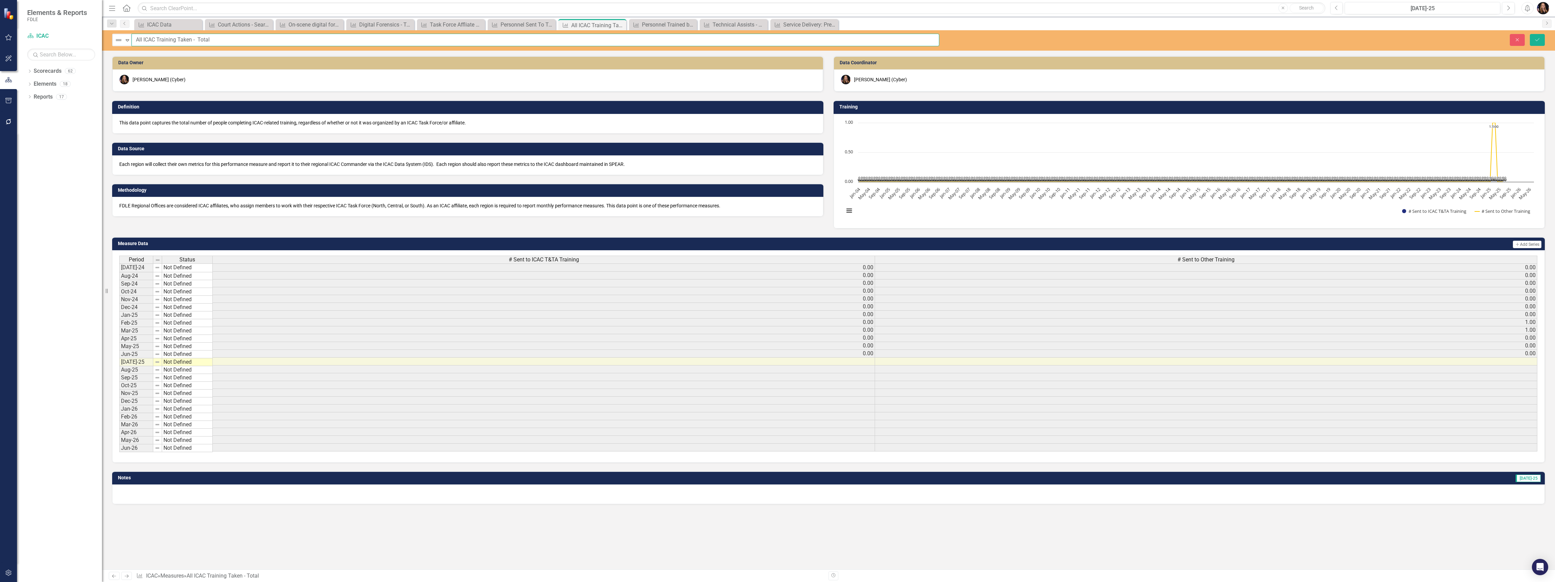
paste input "Personnel Sent To Training (Organized by ICAC TF) -"
drag, startPoint x: 248, startPoint y: 38, endPoint x: 204, endPoint y: 38, distance: 43.5
click at [204, 38] on input "Personnel Sent To Training (Organized by ICAC TF) - Total" at bounding box center [536, 40] width 808 height 13
type input "Personnel Sent To Training (Cumulative)"
click at [1533, 42] on button "Save" at bounding box center [1537, 40] width 15 height 12
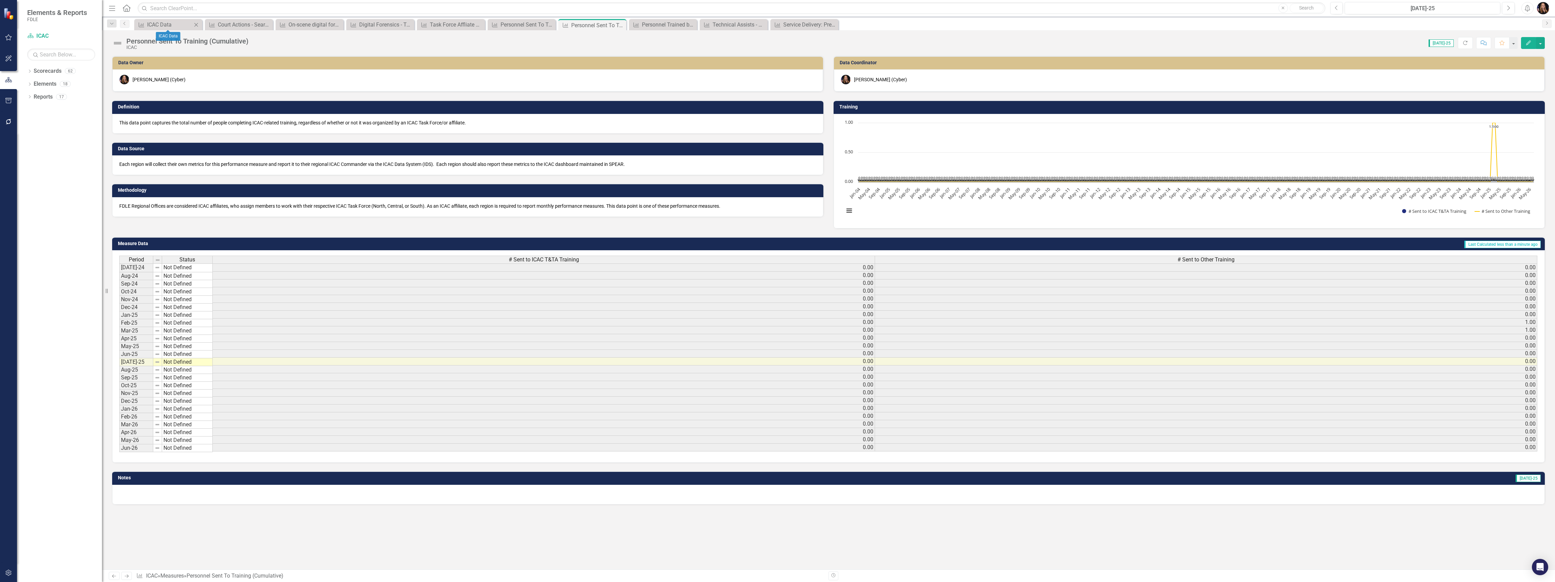
click at [166, 19] on div "Measure ICAC Data Close" at bounding box center [168, 24] width 68 height 11
click at [162, 24] on div "ICAC Data" at bounding box center [169, 24] width 45 height 8
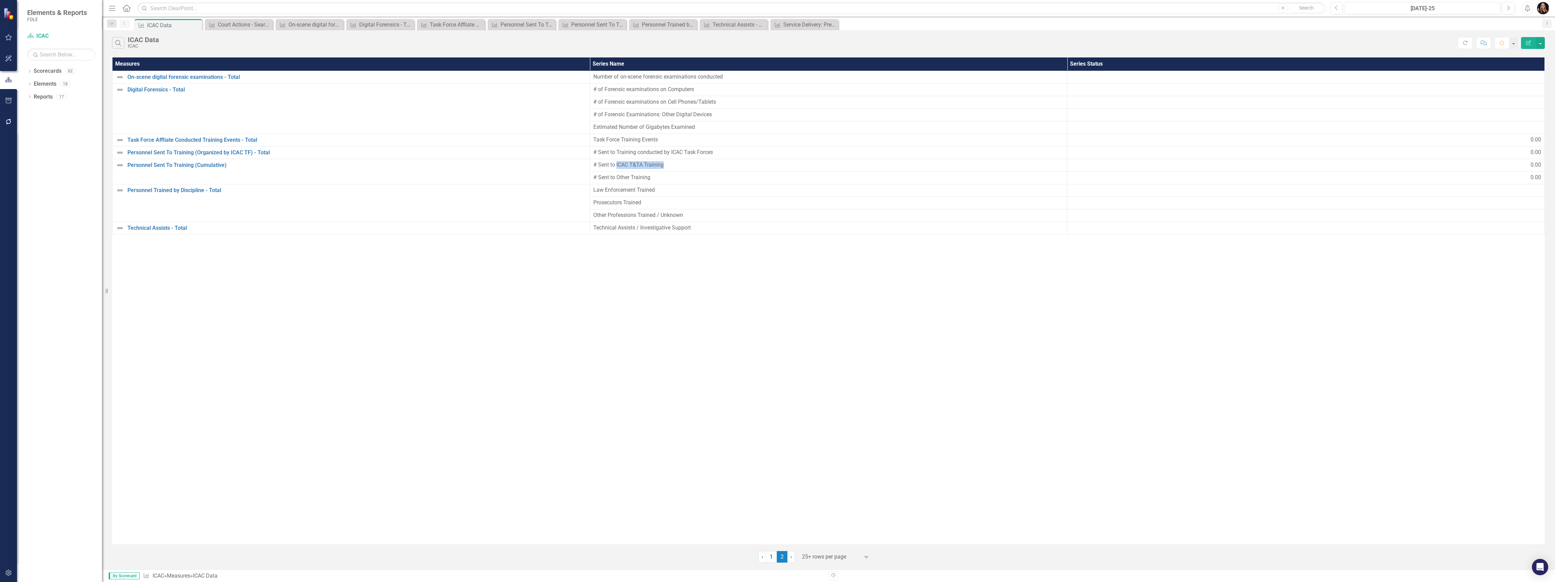
drag, startPoint x: 667, startPoint y: 165, endPoint x: 617, endPoint y: 165, distance: 50.3
click at [617, 165] on span "# Sent to ICAC T&TA Training" at bounding box center [828, 165] width 470 height 8
copy span "ICAC T&TA Training"
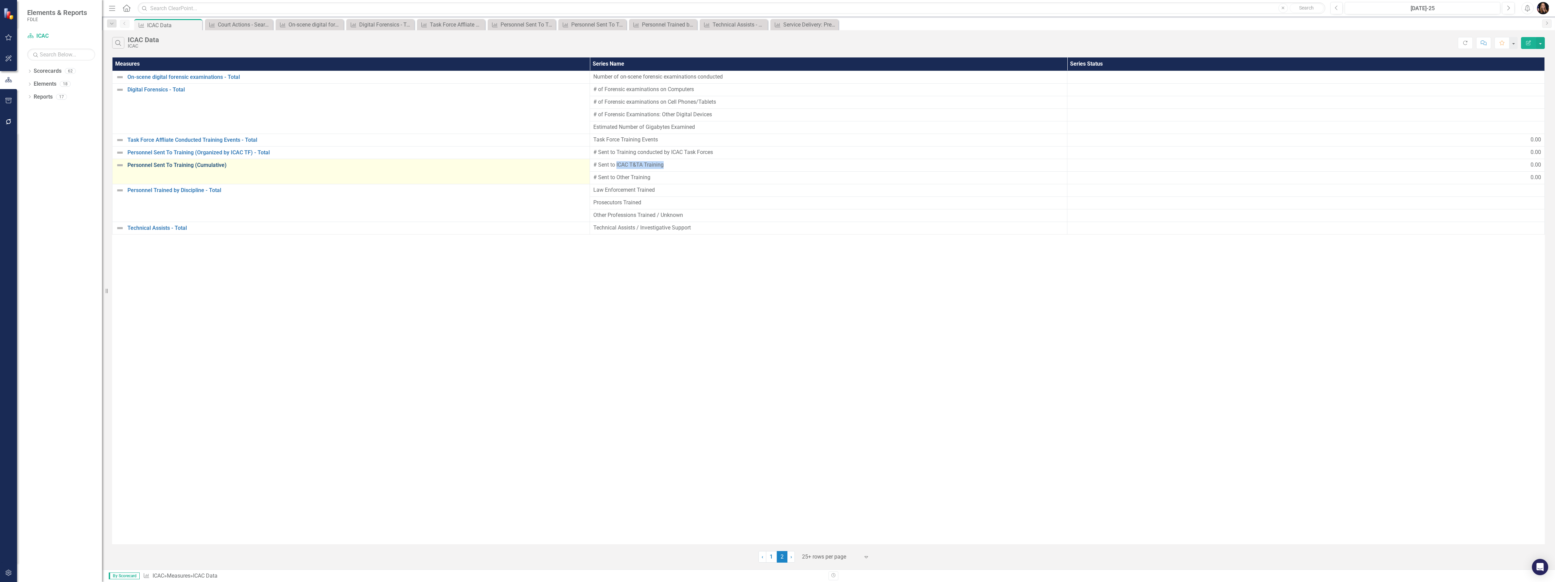
click at [183, 167] on link "Personnel Sent To Training (Cumulative)" at bounding box center [356, 165] width 459 height 6
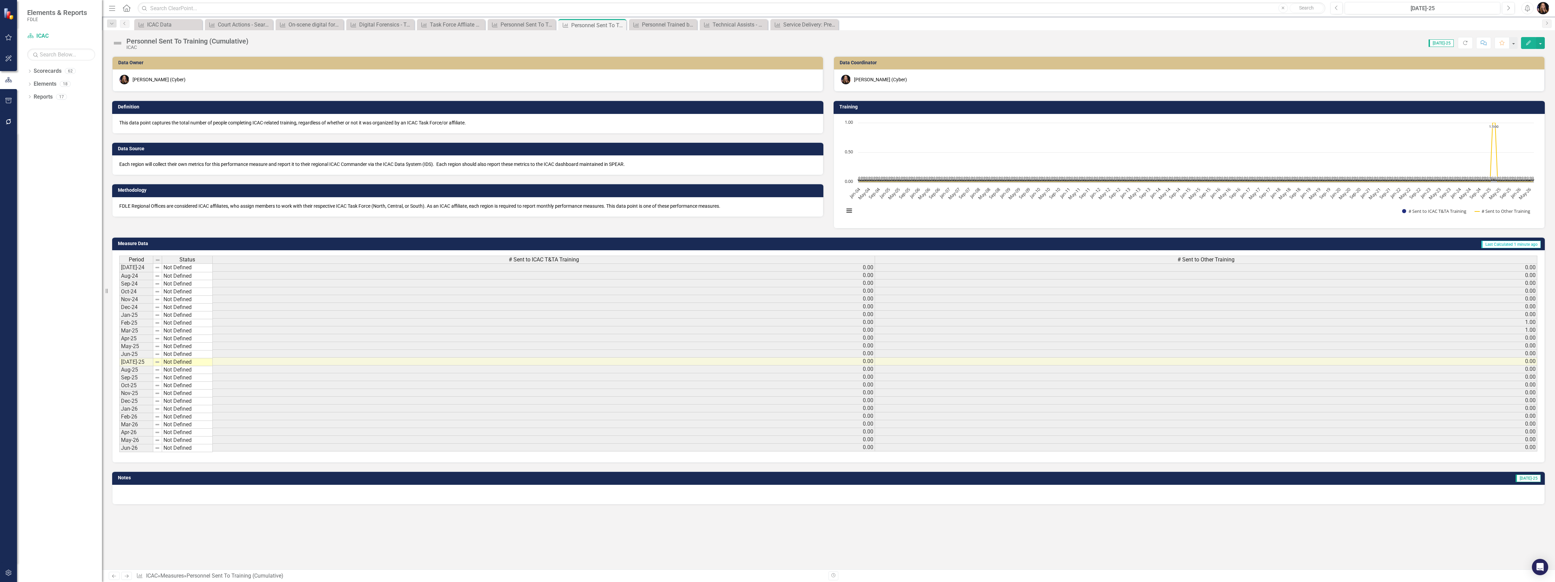
click at [398, 123] on p "This data point captures the total number of people completing ICAC-related tra…" at bounding box center [467, 122] width 697 height 7
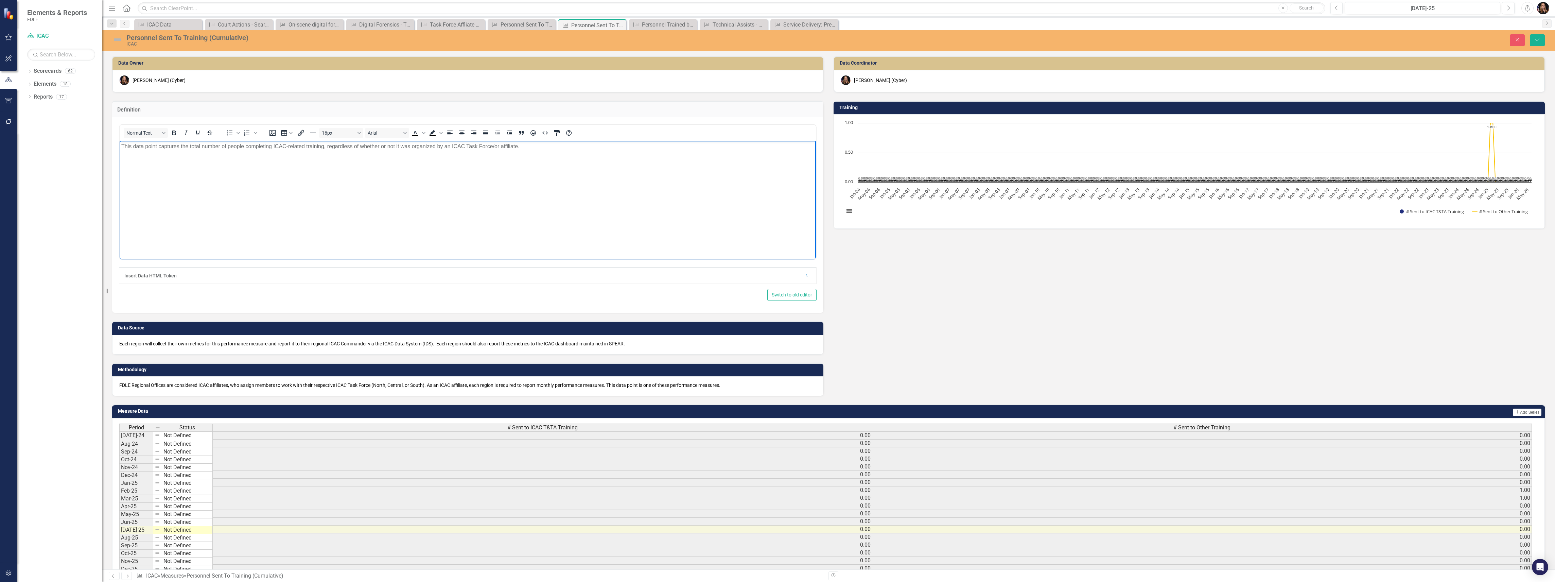
click at [534, 148] on p "This data point captures the total number of people completing ICAC-related tra…" at bounding box center [467, 146] width 693 height 8
paste body "Rich Text Area. Press ALT-0 for help."
click at [521, 146] on em "ICAC Training and Technical Assistance Program" at bounding box center [579, 146] width 119 height 6
click at [691, 149] on p "This data point captures the total number of people completing ICAC-related tra…" at bounding box center [467, 146] width 693 height 8
drag, startPoint x: 449, startPoint y: 147, endPoint x: 478, endPoint y: 152, distance: 29.3
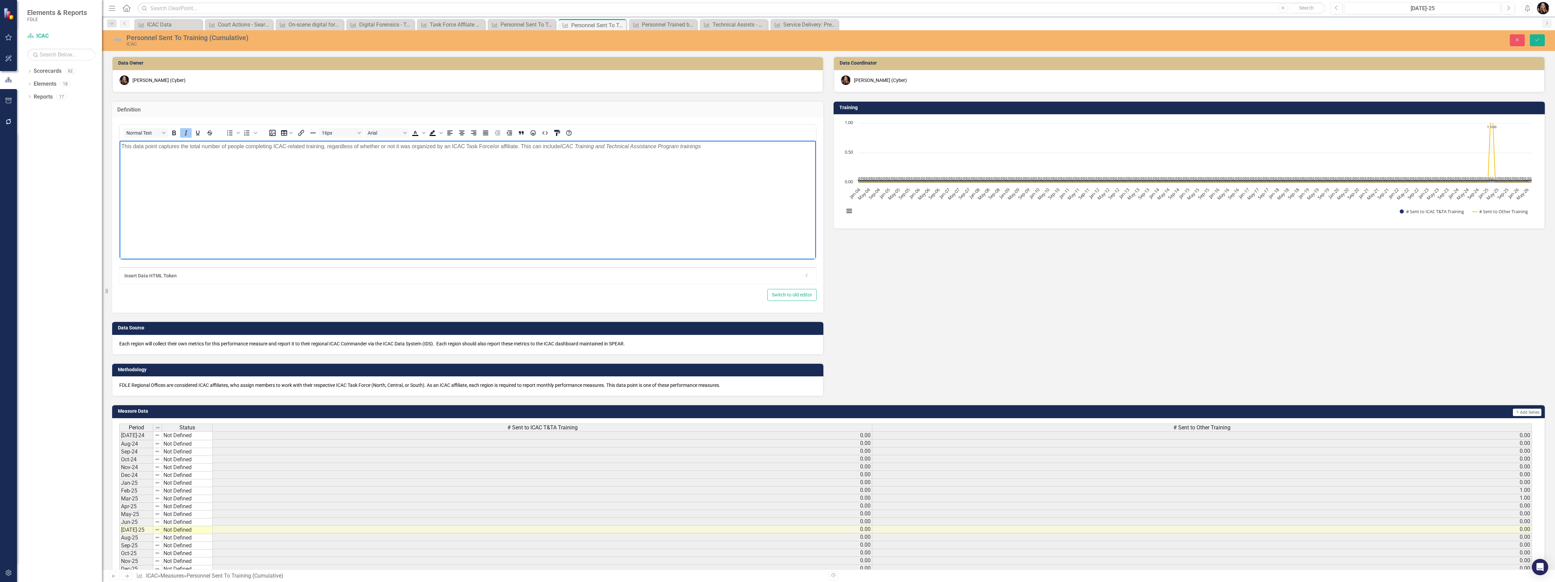
click at [450, 147] on p "This data point captures the total number of people completing ICAC-related tra…" at bounding box center [467, 146] width 693 height 8
click at [725, 146] on p "This data point captures the total number of people completing ICAC-related tra…" at bounding box center [467, 146] width 693 height 8
drag, startPoint x: 727, startPoint y: 146, endPoint x: 580, endPoint y: 149, distance: 146.9
click at [580, 149] on p "This data point captures the total number of people completing ICAC-related tra…" at bounding box center [467, 146] width 693 height 8
click at [184, 132] on icon "Italic" at bounding box center [186, 133] width 8 height 8
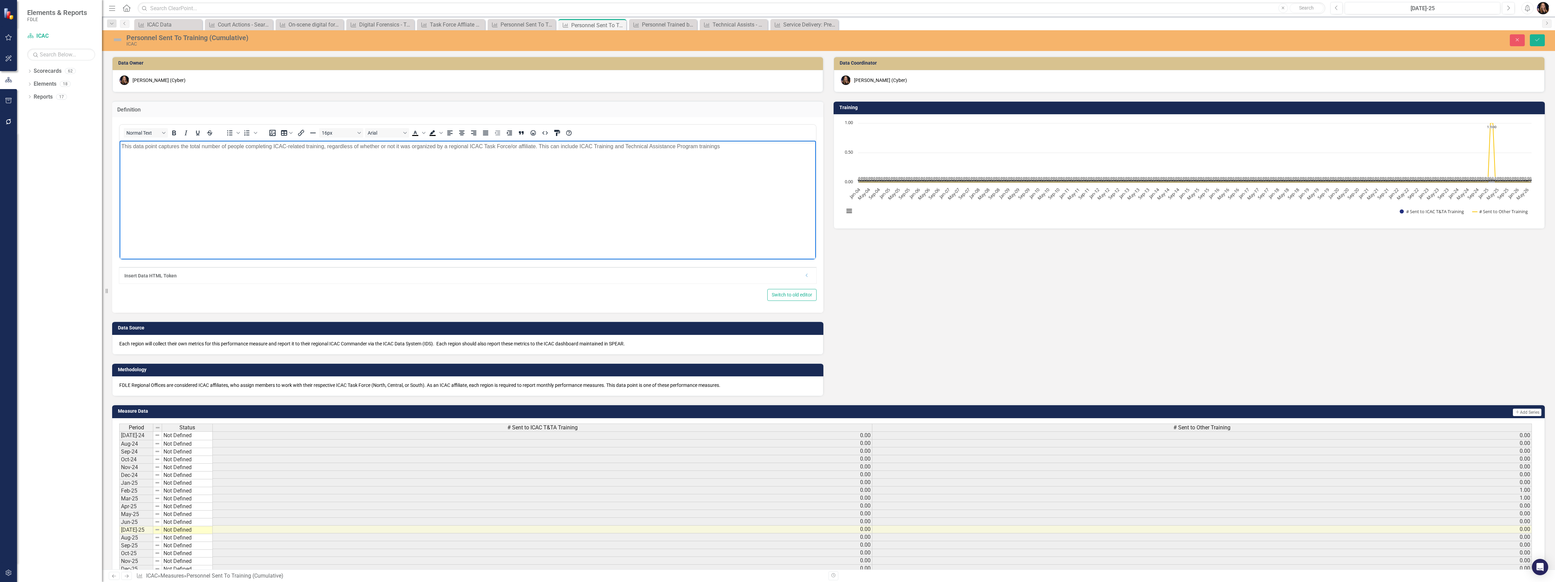
click at [280, 176] on body "This data point captures the total number of people completing ICAC-related tra…" at bounding box center [468, 192] width 696 height 102
drag, startPoint x: 738, startPoint y: 150, endPoint x: 741, endPoint y: 146, distance: 4.6
click at [738, 149] on p "This data point captures the total number of people completing ICAC-related tra…" at bounding box center [467, 146] width 693 height 8
click at [1531, 37] on button "Save" at bounding box center [1537, 40] width 15 height 12
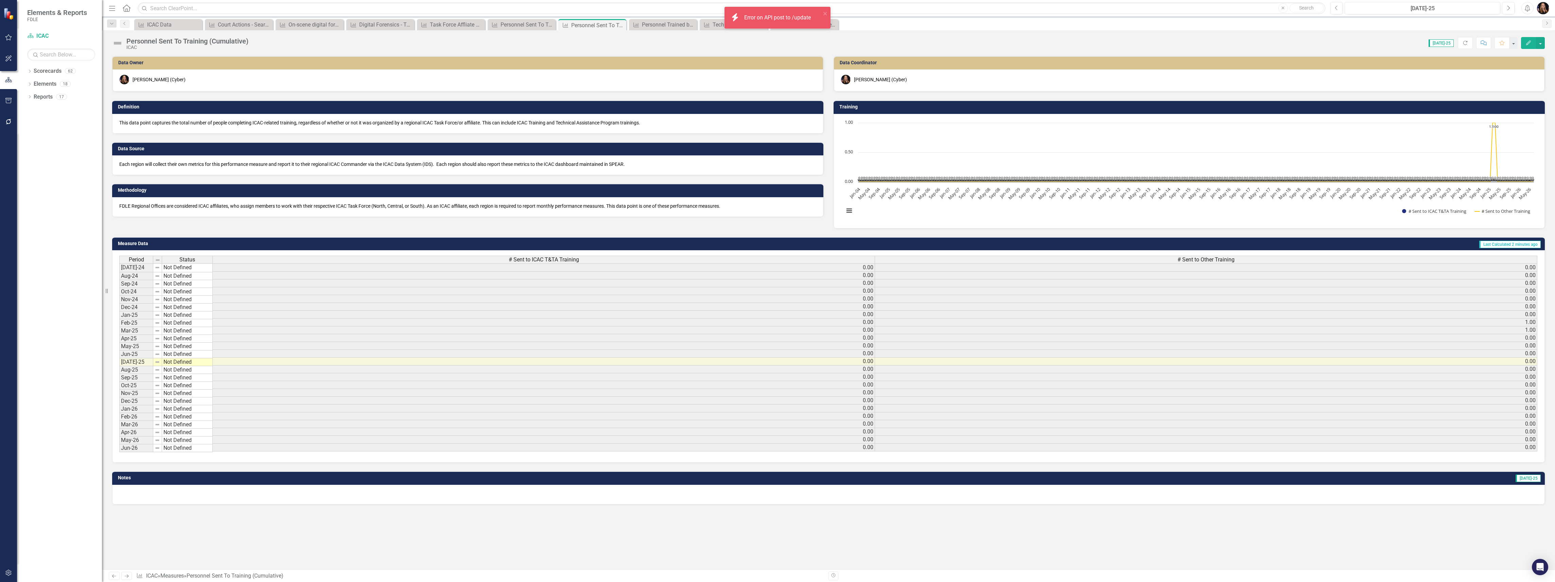
click at [130, 577] on link "Next" at bounding box center [126, 576] width 11 height 8
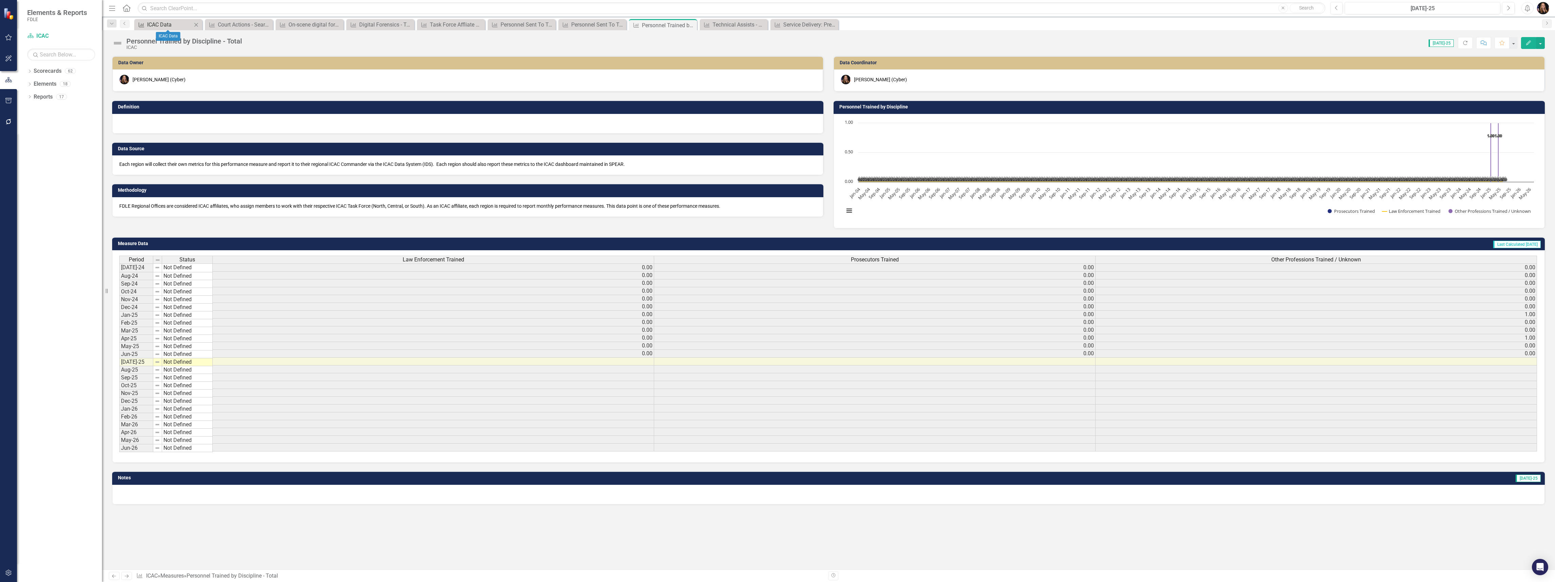
click at [148, 22] on div "ICAC Data" at bounding box center [169, 24] width 45 height 8
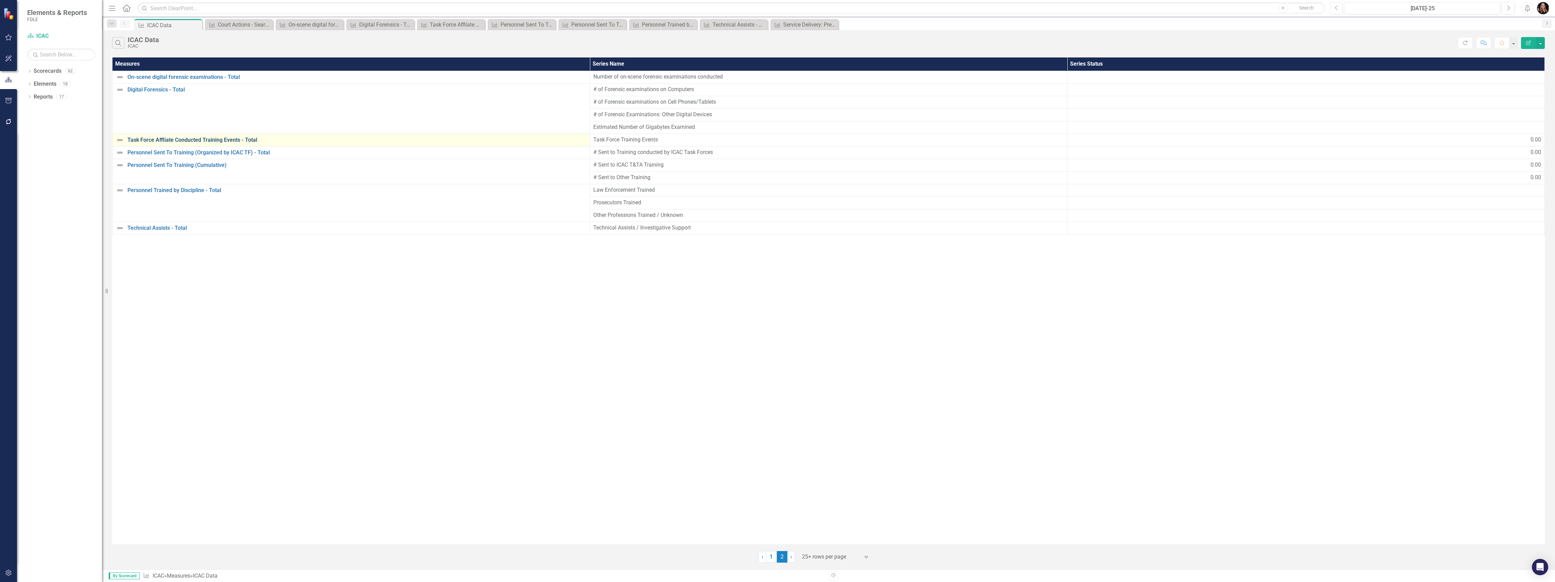
click at [170, 140] on link "Task Force Affliate Conducted Training Events - Total" at bounding box center [356, 140] width 459 height 6
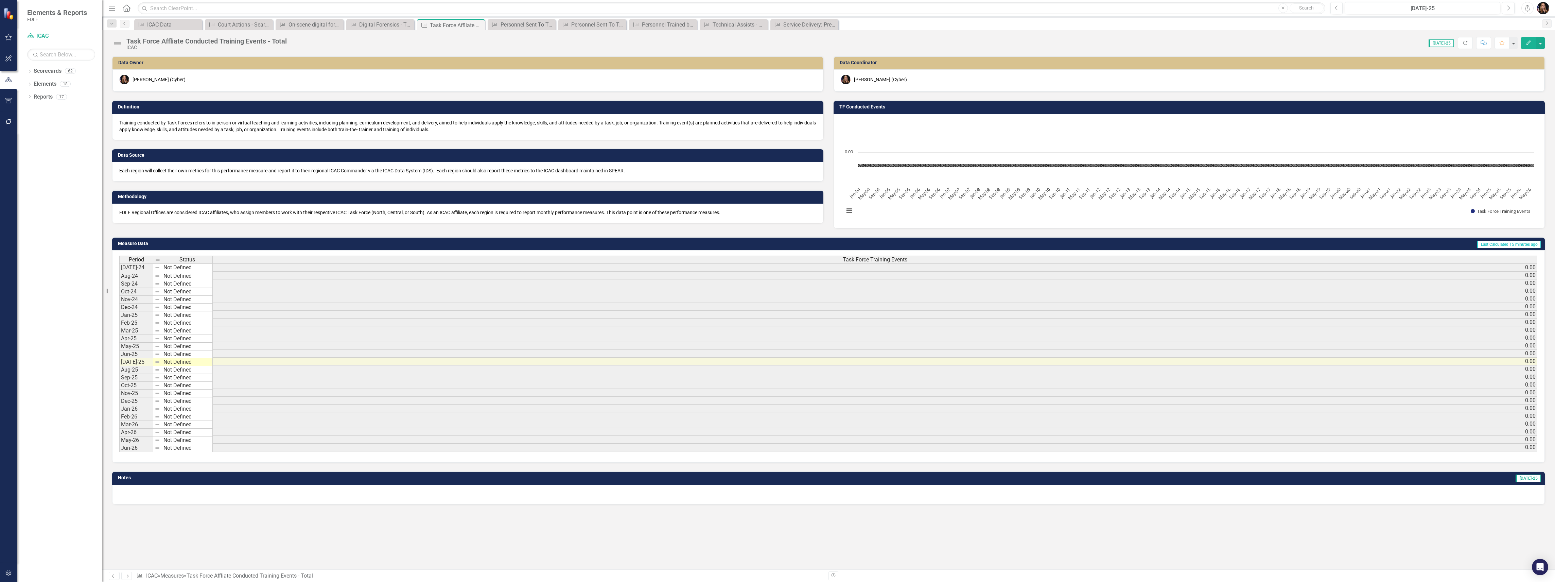
click at [126, 575] on icon "Next" at bounding box center [127, 576] width 6 height 4
click at [400, 124] on p "This data point captures the number of personnel set to training, which was spe…" at bounding box center [467, 126] width 697 height 14
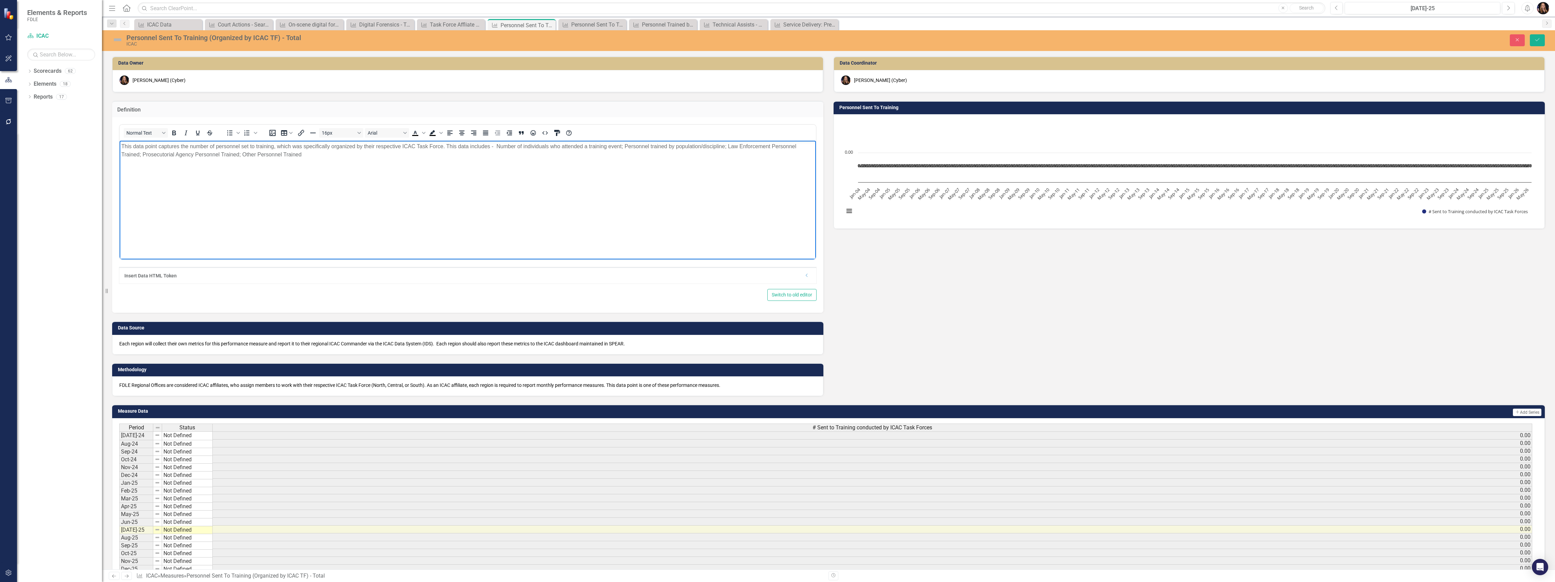
drag, startPoint x: 447, startPoint y: 147, endPoint x: 449, endPoint y: 169, distance: 21.8
click at [449, 169] on body "This data point captures the number of personnel set to training, which was spe…" at bounding box center [468, 192] width 696 height 102
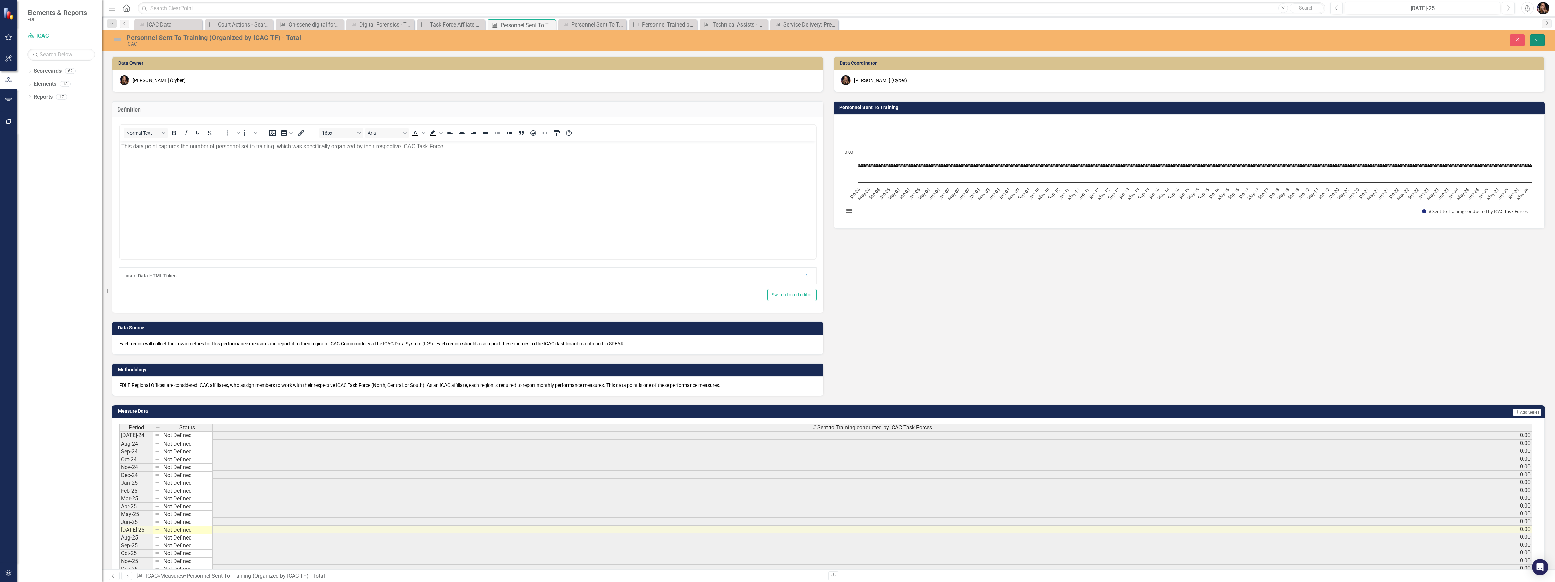
click at [1538, 38] on icon "Save" at bounding box center [1537, 39] width 6 height 5
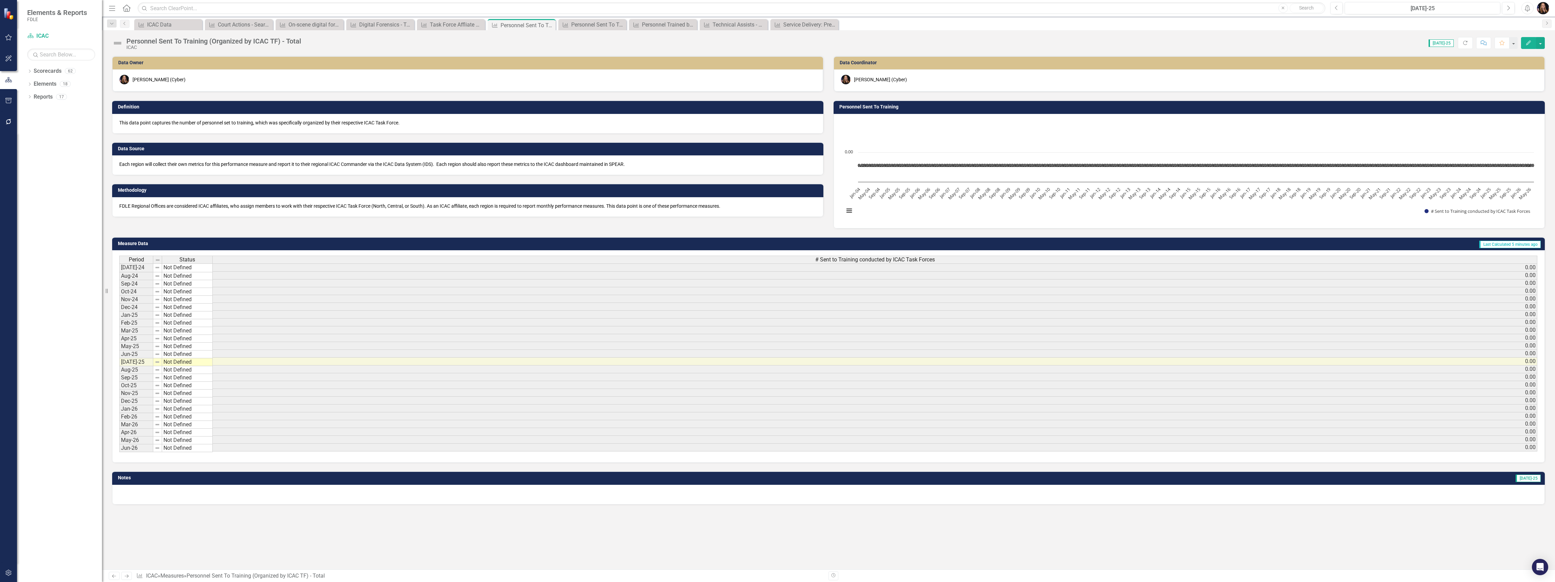
click at [129, 575] on icon "Next" at bounding box center [127, 576] width 6 height 4
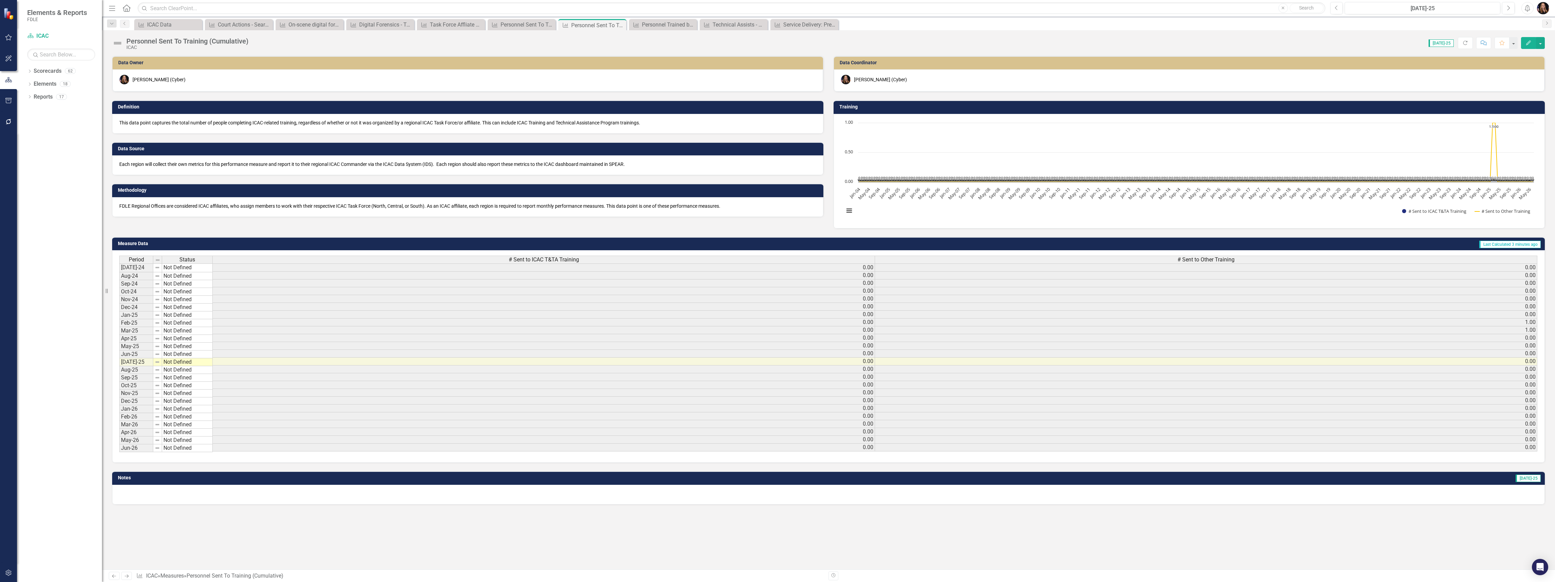
click at [129, 575] on icon "Next" at bounding box center [127, 576] width 6 height 4
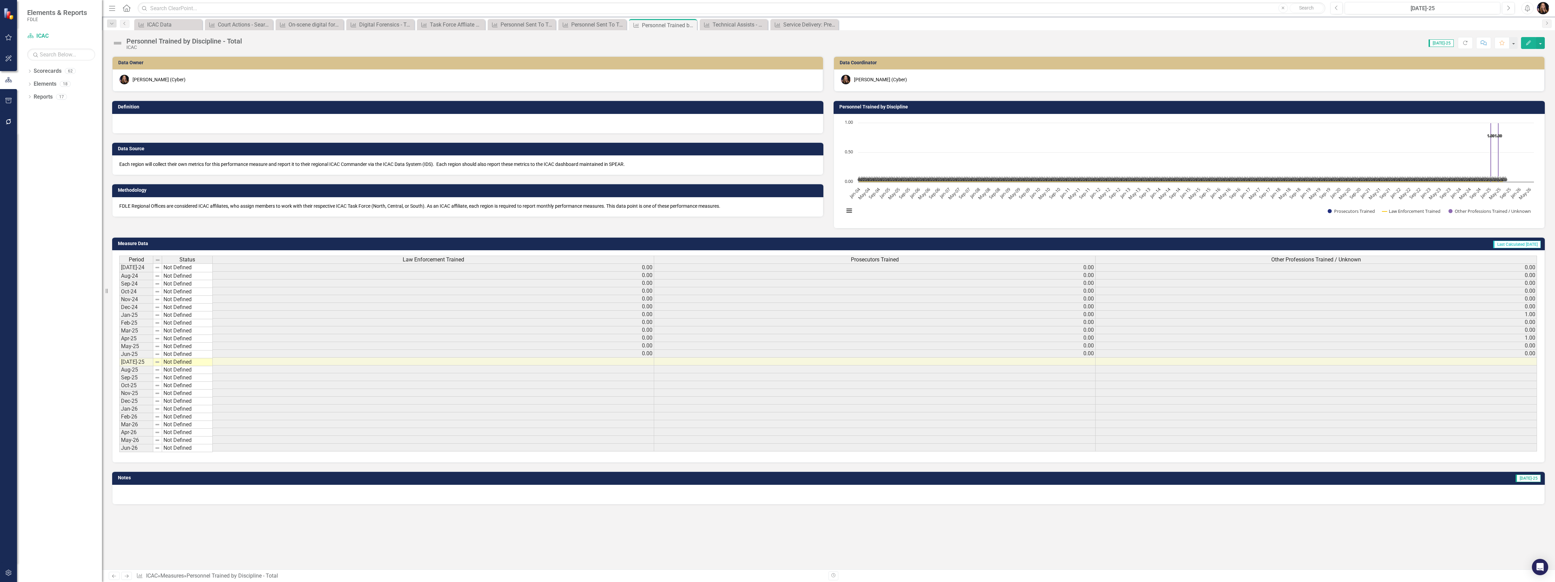
click at [146, 126] on div at bounding box center [467, 124] width 711 height 20
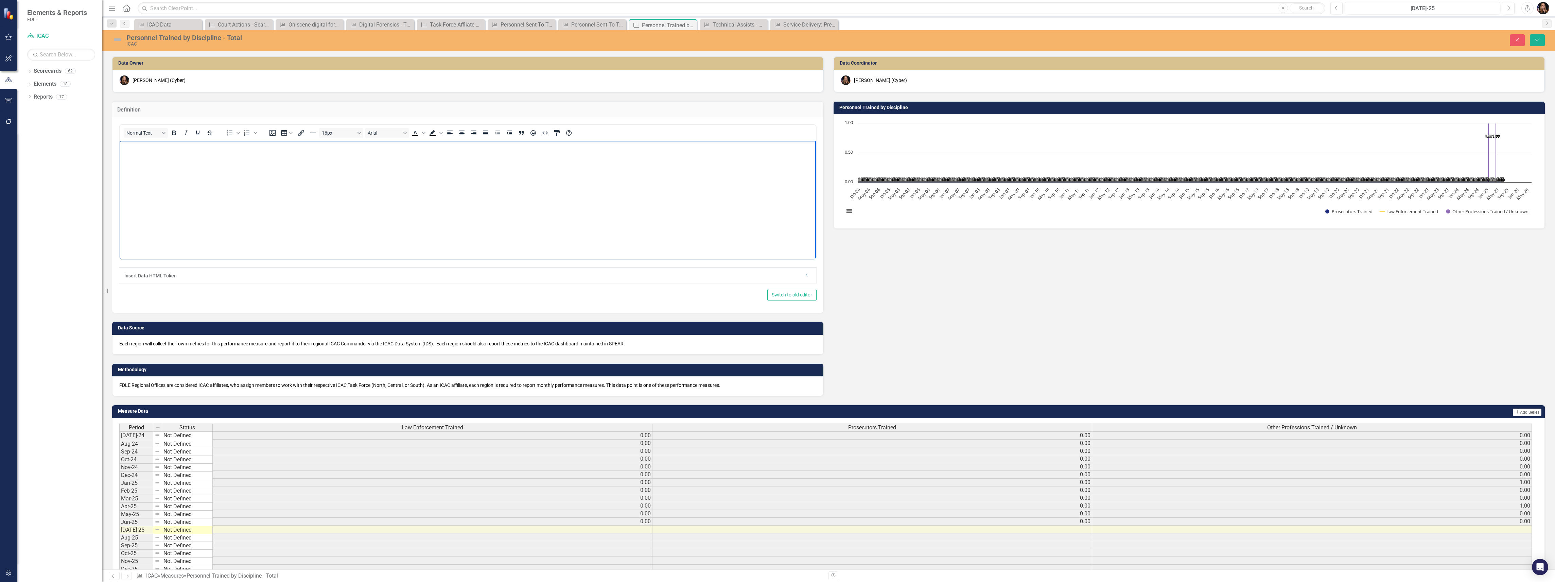
click at [142, 161] on body "Rich Text Area. Press ALT-0 for help." at bounding box center [468, 192] width 696 height 102
drag, startPoint x: 170, startPoint y: 148, endPoint x: 143, endPoint y: 146, distance: 26.5
click at [143, 146] on p "This data includes - Number of individuals who attended a training event; Perso…" at bounding box center [467, 146] width 693 height 8
click at [145, 168] on body "This data includes - Number of individuals who attended a training event; Perso…" at bounding box center [468, 192] width 696 height 102
drag, startPoint x: 166, startPoint y: 145, endPoint x: 133, endPoint y: 146, distance: 33.0
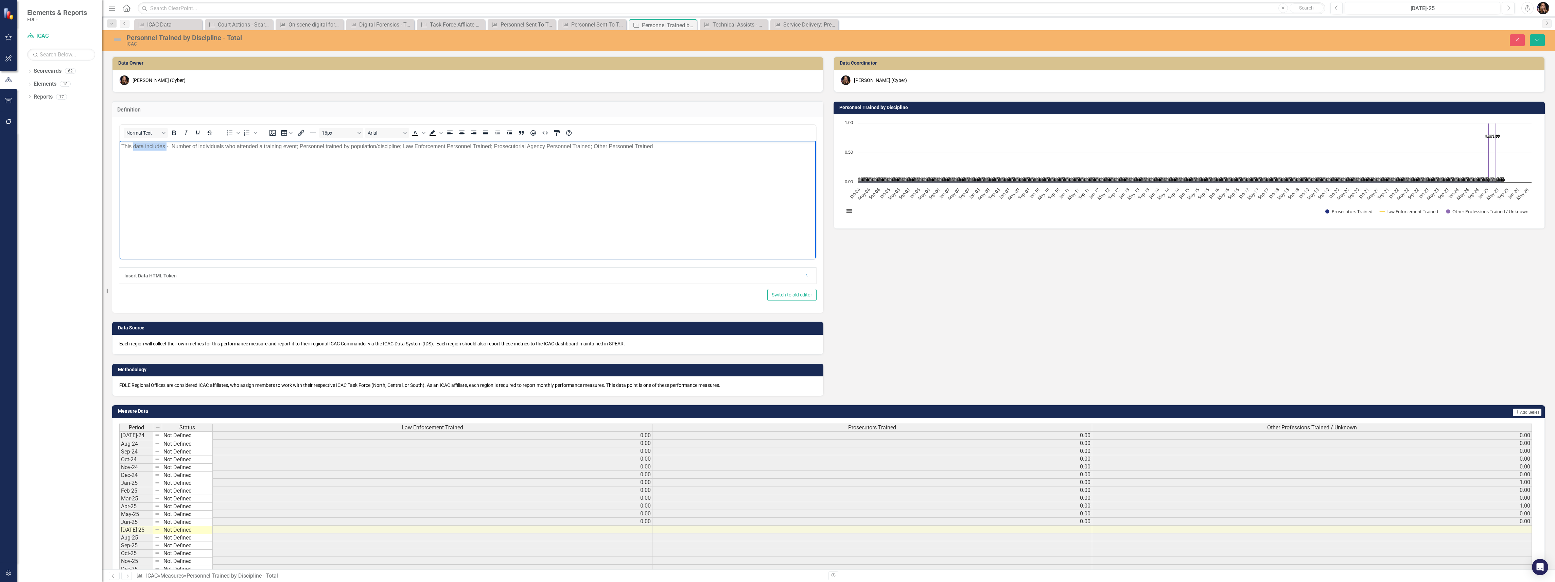
click at [133, 146] on p "This data includes - Number of individuals who attended a training event; Perso…" at bounding box center [467, 146] width 693 height 8
drag, startPoint x: 333, startPoint y: 147, endPoint x: 338, endPoint y: 160, distance: 13.9
click at [338, 160] on body "This data point include the number of people participating in ICAC Training by …" at bounding box center [468, 192] width 696 height 102
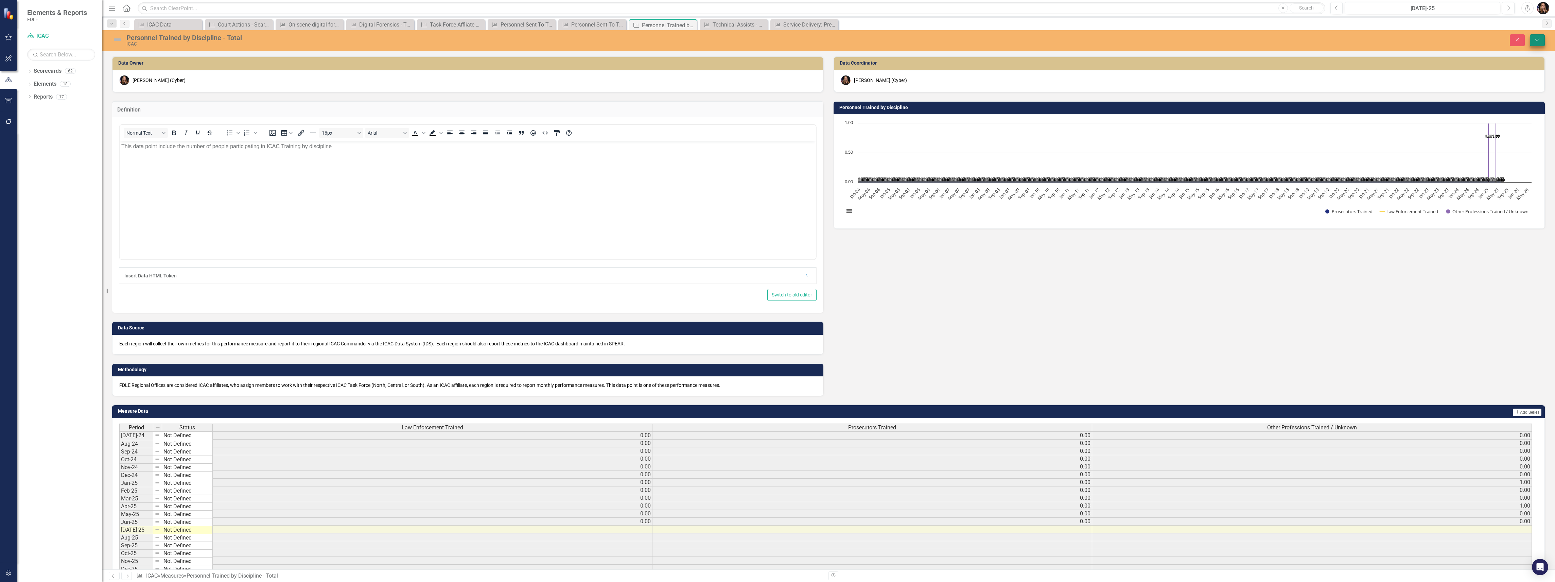
click at [1538, 38] on icon "Save" at bounding box center [1537, 39] width 6 height 5
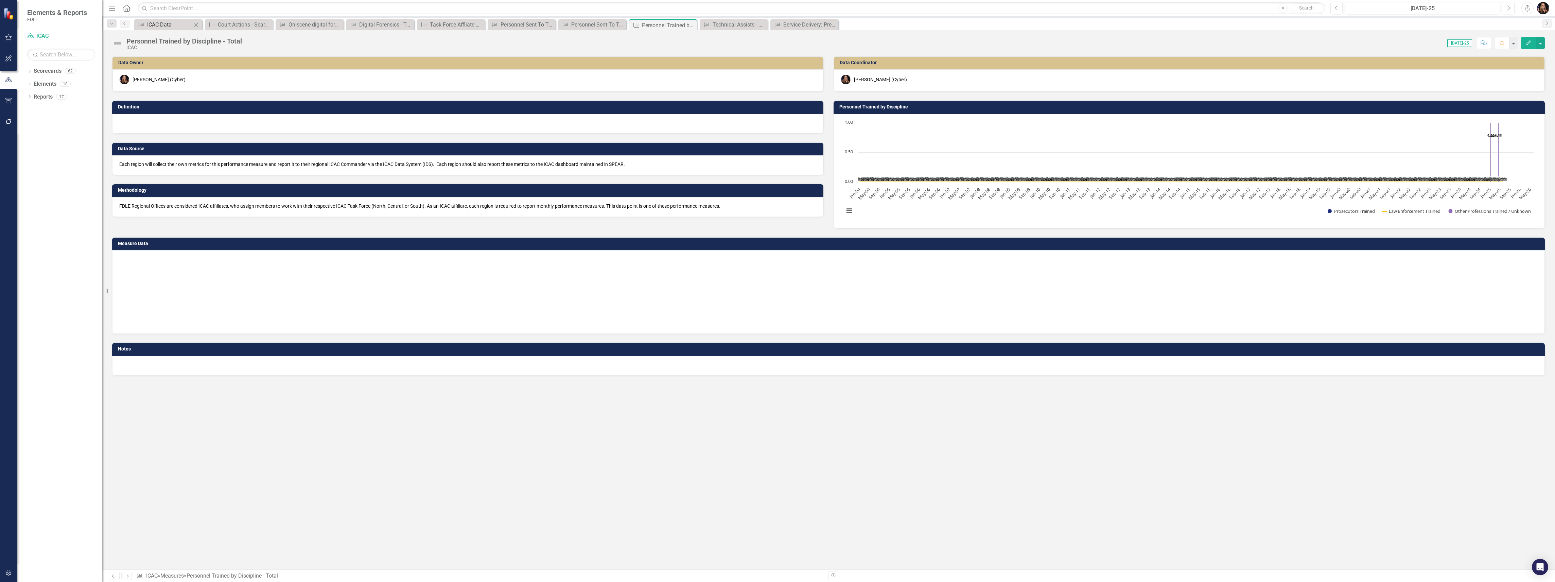
click at [176, 22] on div "ICAC Data" at bounding box center [169, 24] width 45 height 8
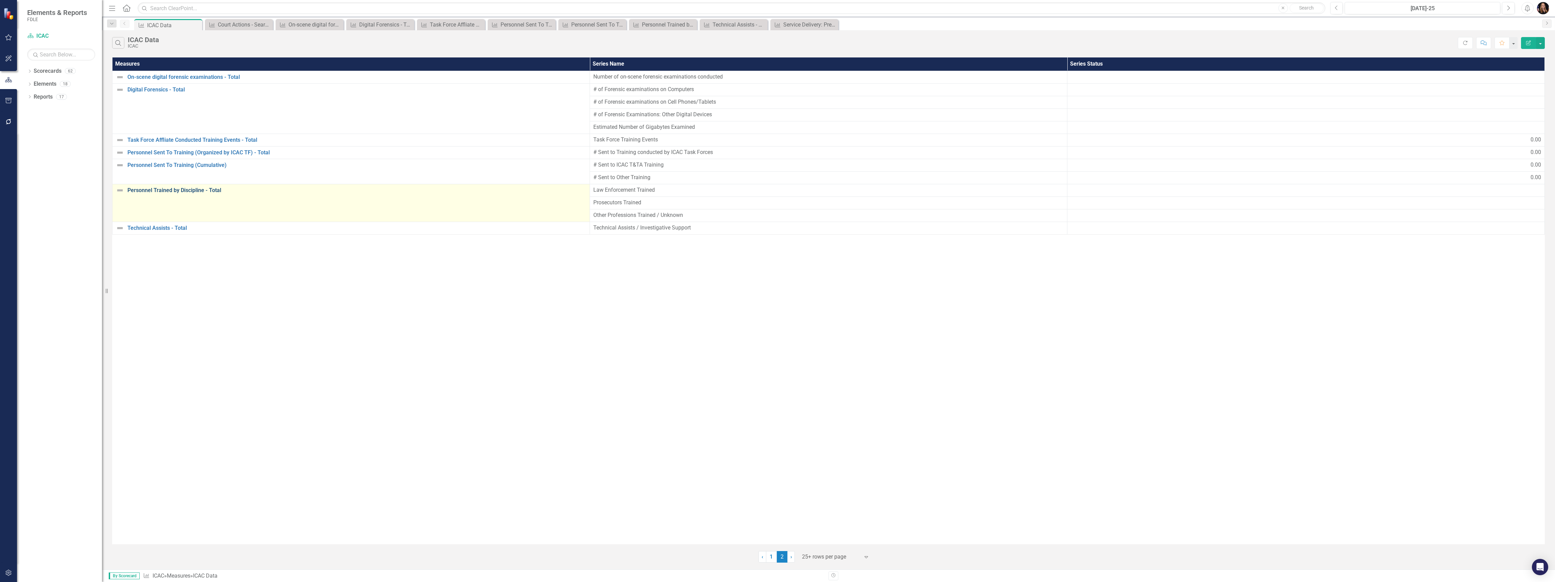
click at [160, 191] on link "Personnel Trained by Discipline - Total" at bounding box center [356, 190] width 459 height 6
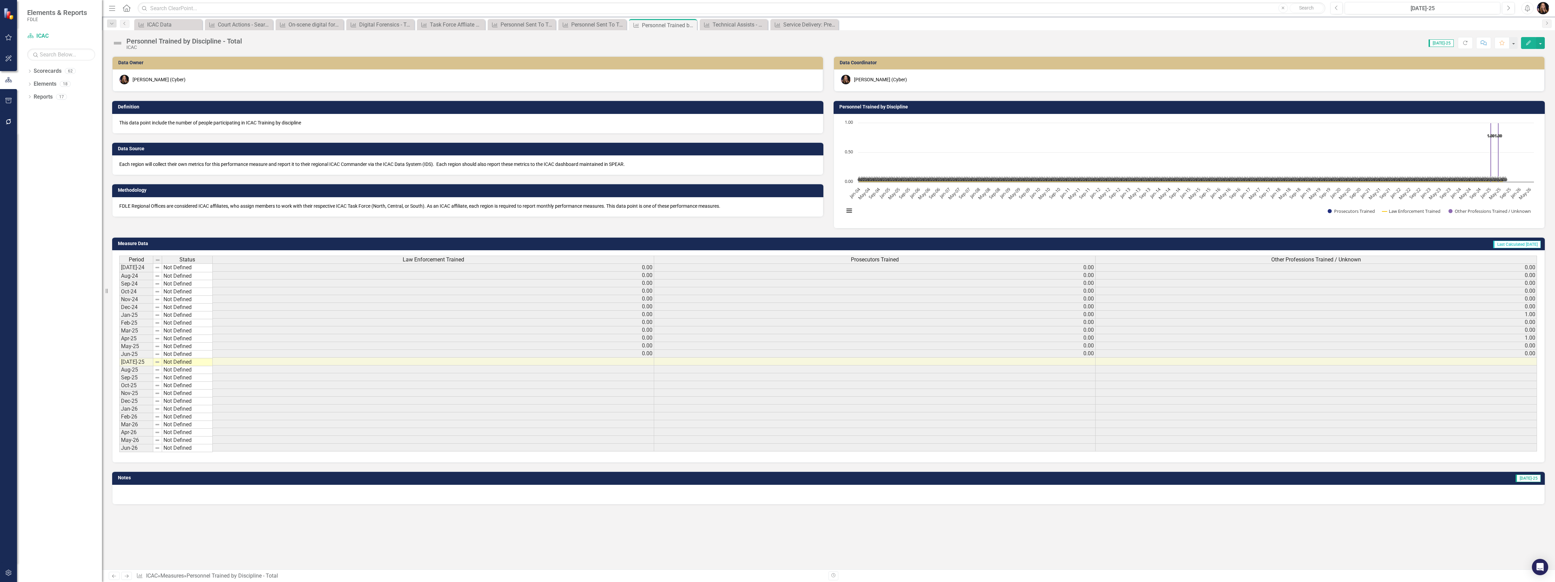
click at [280, 122] on p "This data point include the number of people participating in ICAC Training by …" at bounding box center [467, 122] width 697 height 7
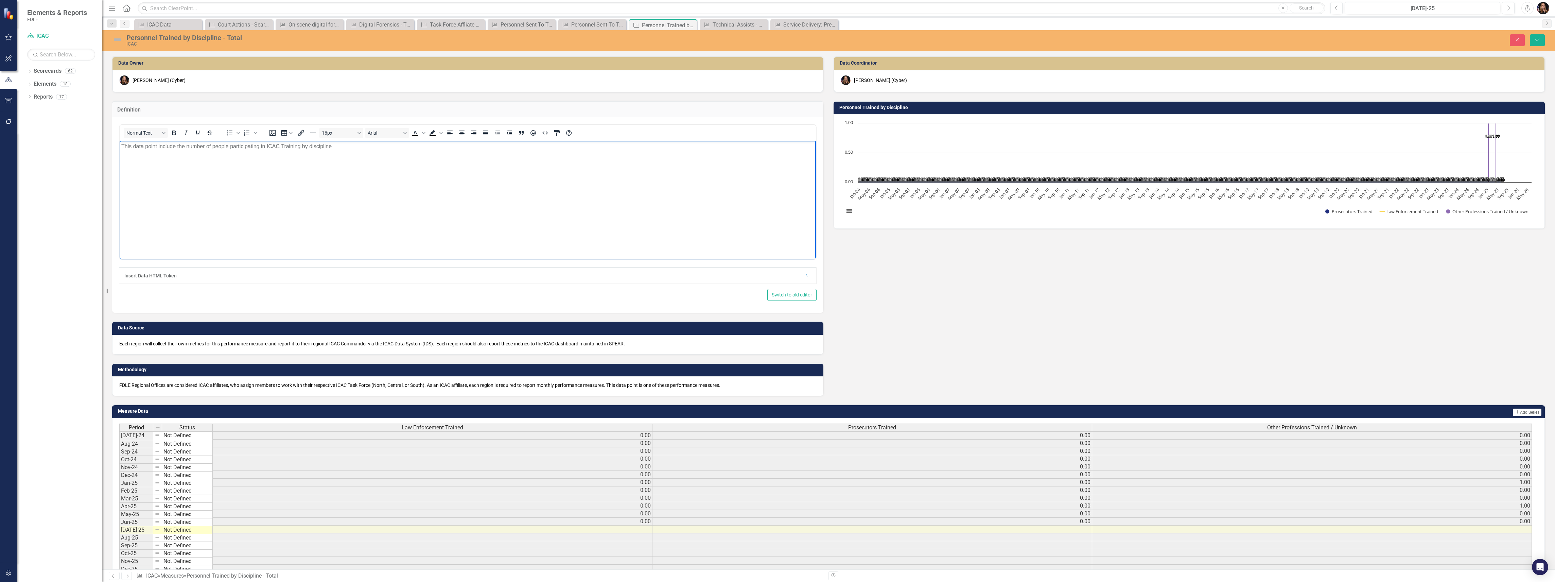
click at [341, 148] on p "This data point include the number of people participating in ICAC Training by …" at bounding box center [467, 146] width 693 height 8
click at [1537, 44] on button "Save" at bounding box center [1537, 40] width 15 height 12
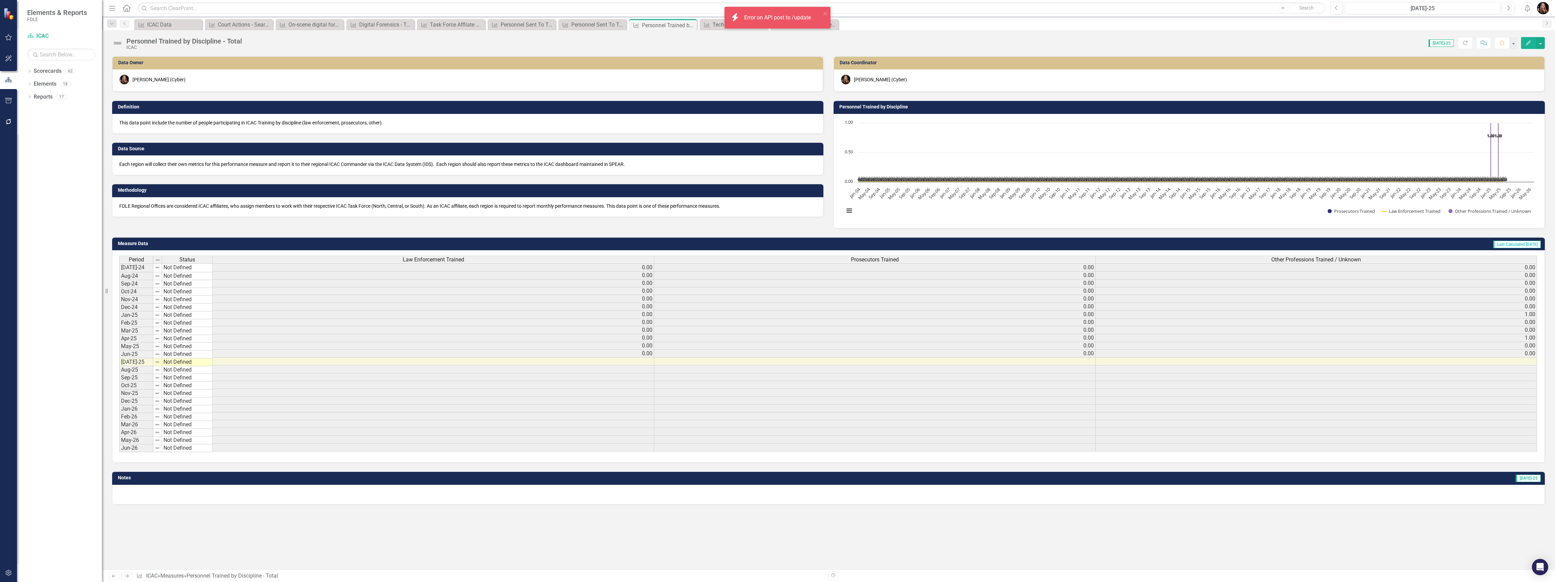
click at [125, 576] on icon "Next" at bounding box center [127, 576] width 6 height 4
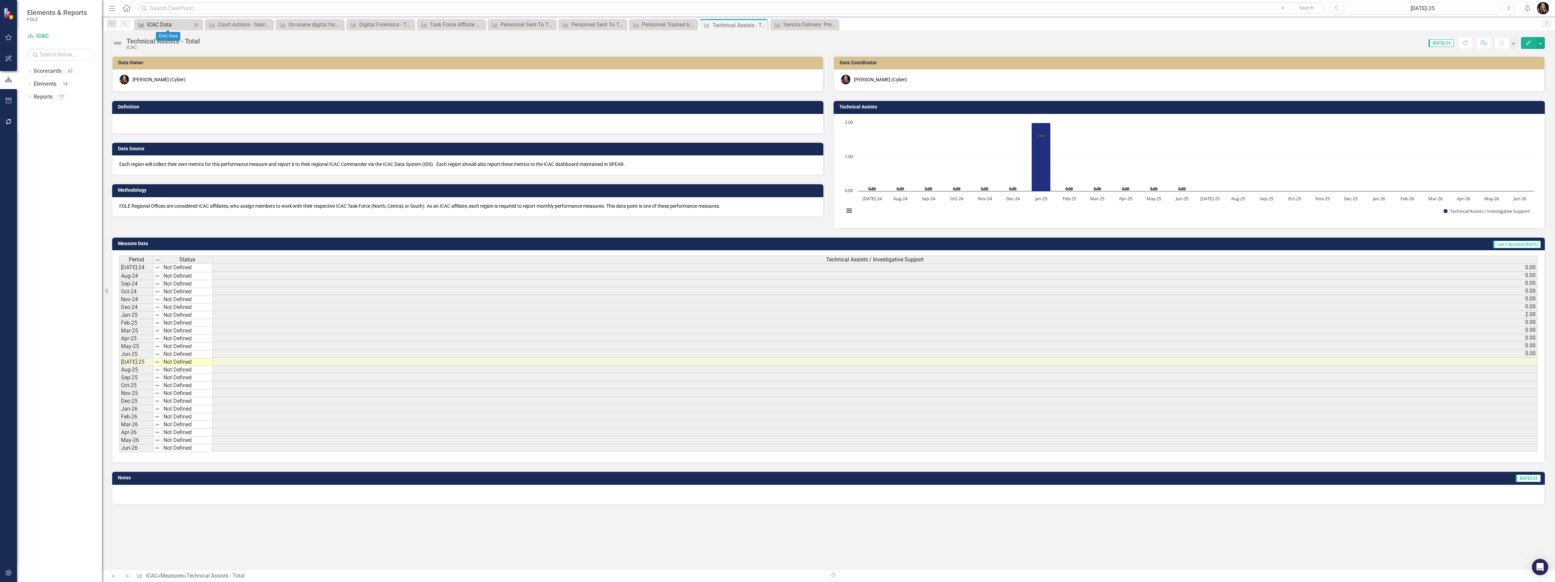
click at [167, 22] on div "ICAC Data" at bounding box center [169, 24] width 45 height 8
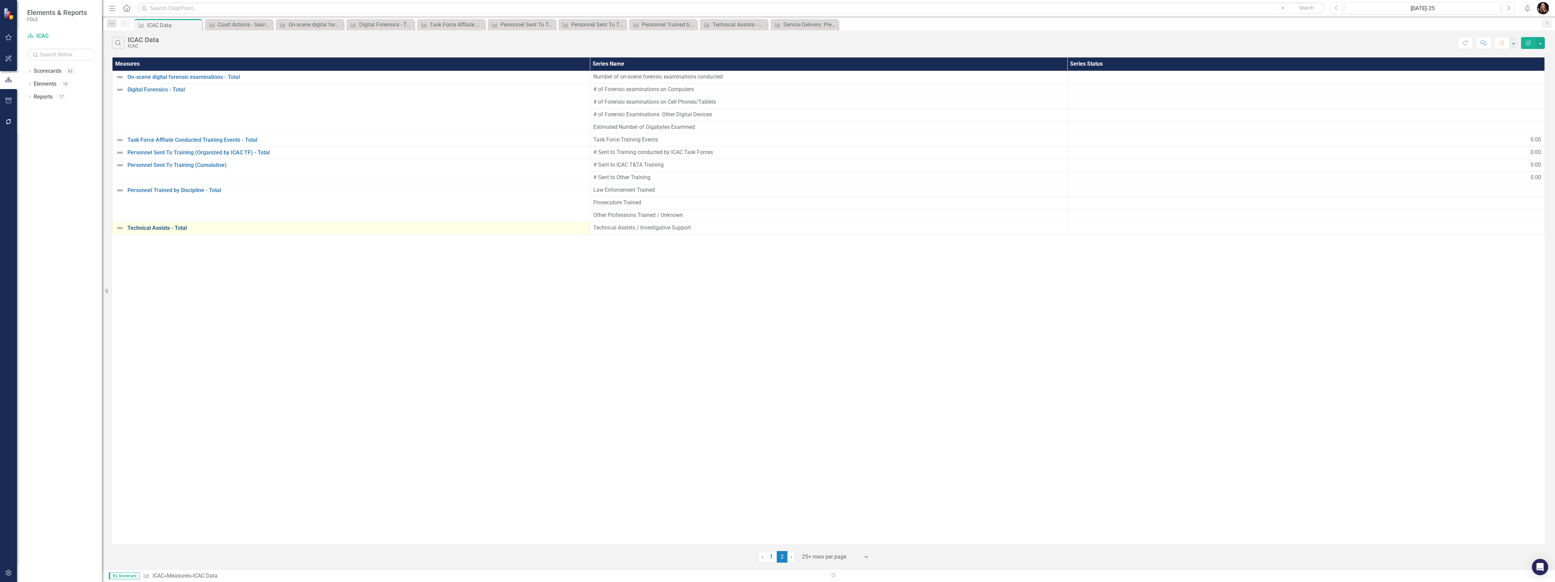
click at [169, 227] on link "Technical Assists - Total" at bounding box center [356, 228] width 459 height 6
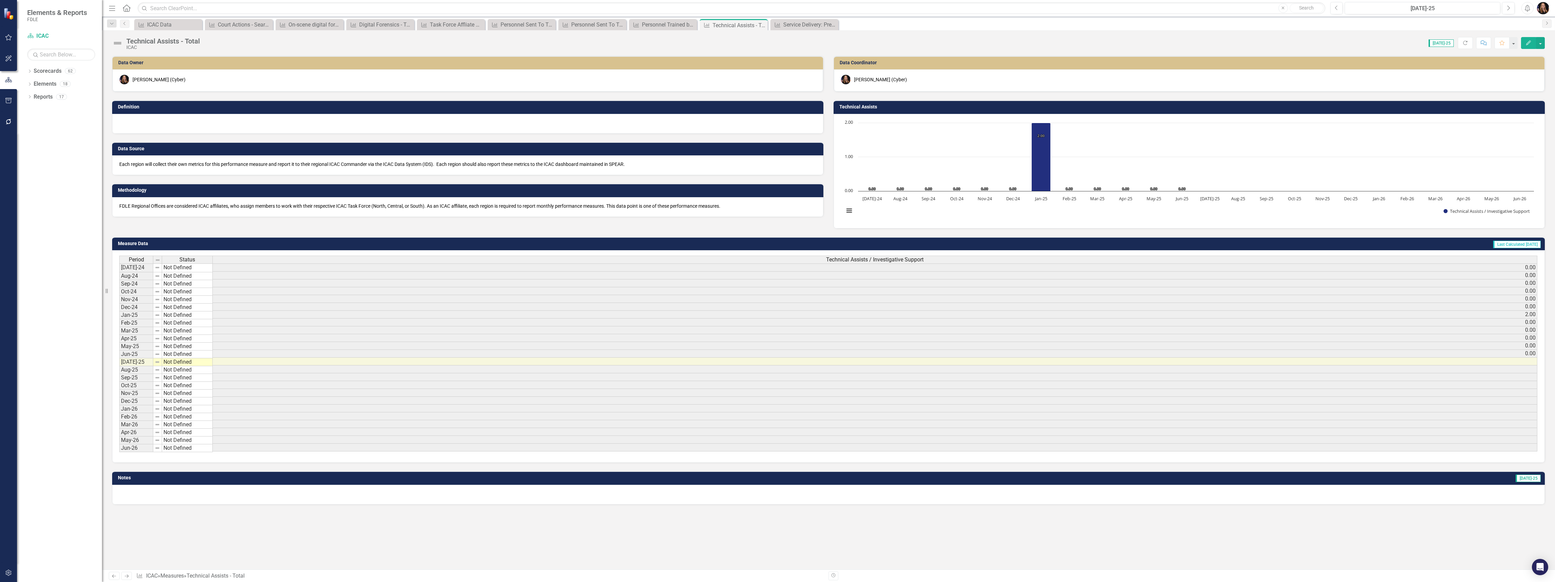
click at [168, 127] on div at bounding box center [467, 124] width 711 height 20
click at [168, 126] on div at bounding box center [467, 124] width 711 height 20
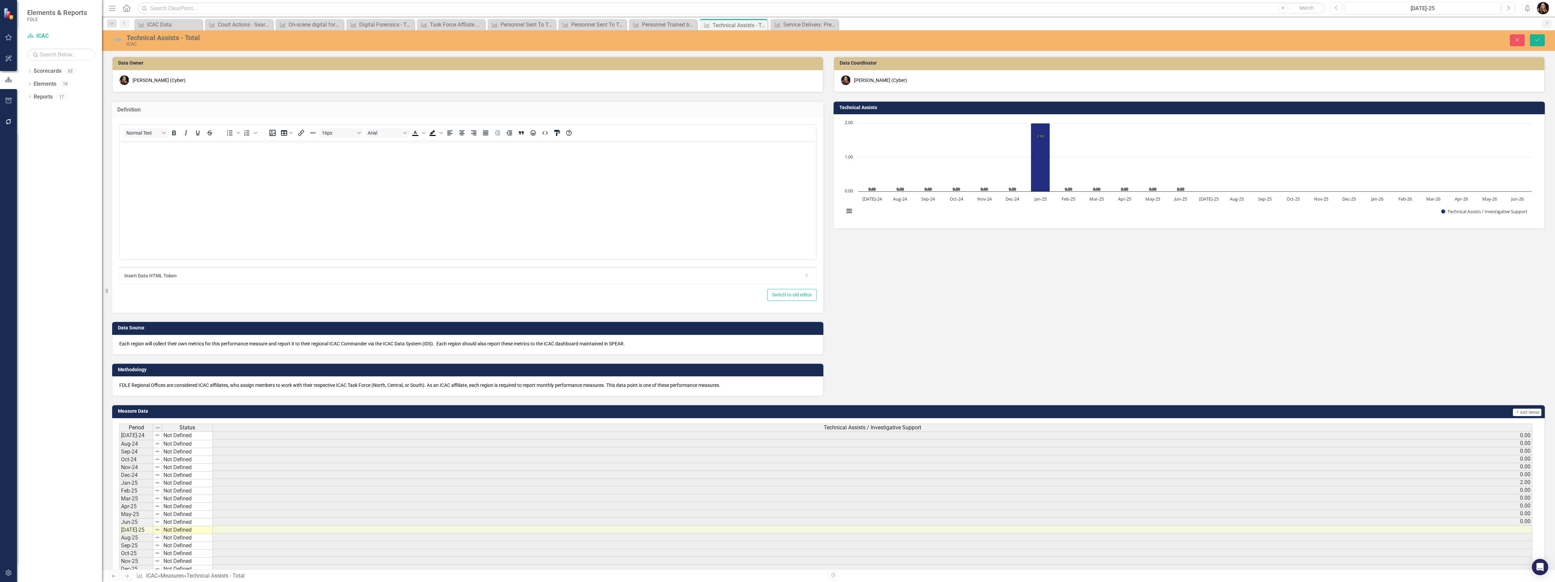
click at [173, 153] on body "Rich Text Area. Press ALT-0 for help." at bounding box center [468, 192] width 696 height 102
drag, startPoint x: 171, startPoint y: 153, endPoint x: 227, endPoint y: 146, distance: 56.1
click at [227, 146] on p "Technical assistance refers to development, A. Number of technical assistance r…" at bounding box center [467, 170] width 693 height 57
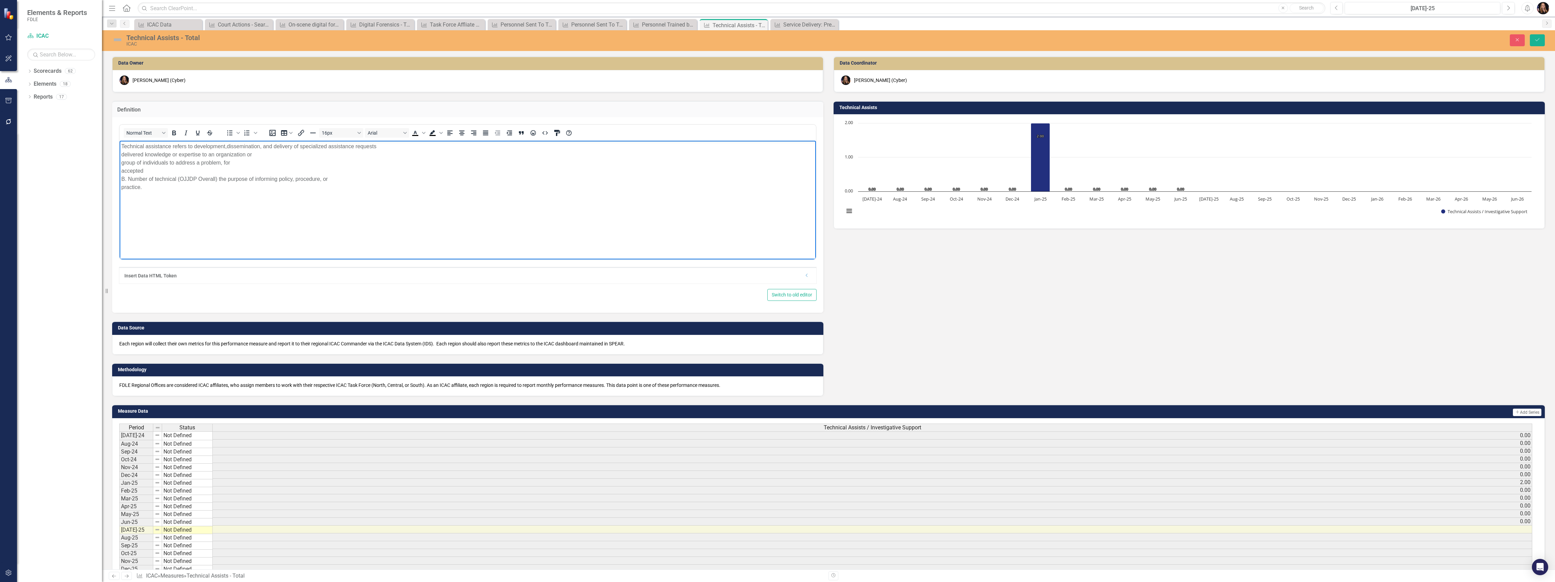
click at [384, 145] on p "Technical assistance refers to development, dissemination, and delivery of spec…" at bounding box center [467, 166] width 693 height 49
click at [134, 192] on body "Technical assistance refers to development, dissemination, and delivery of spec…" at bounding box center [468, 192] width 696 height 102
drag, startPoint x: 139, startPoint y: 180, endPoint x: 238, endPoint y: 305, distance: 159.6
click at [120, 164] on html "Technical assistance refers to development, dissemination, and delivery of spec…" at bounding box center [468, 192] width 696 height 102
drag, startPoint x: 258, startPoint y: 155, endPoint x: 273, endPoint y: 146, distance: 17.4
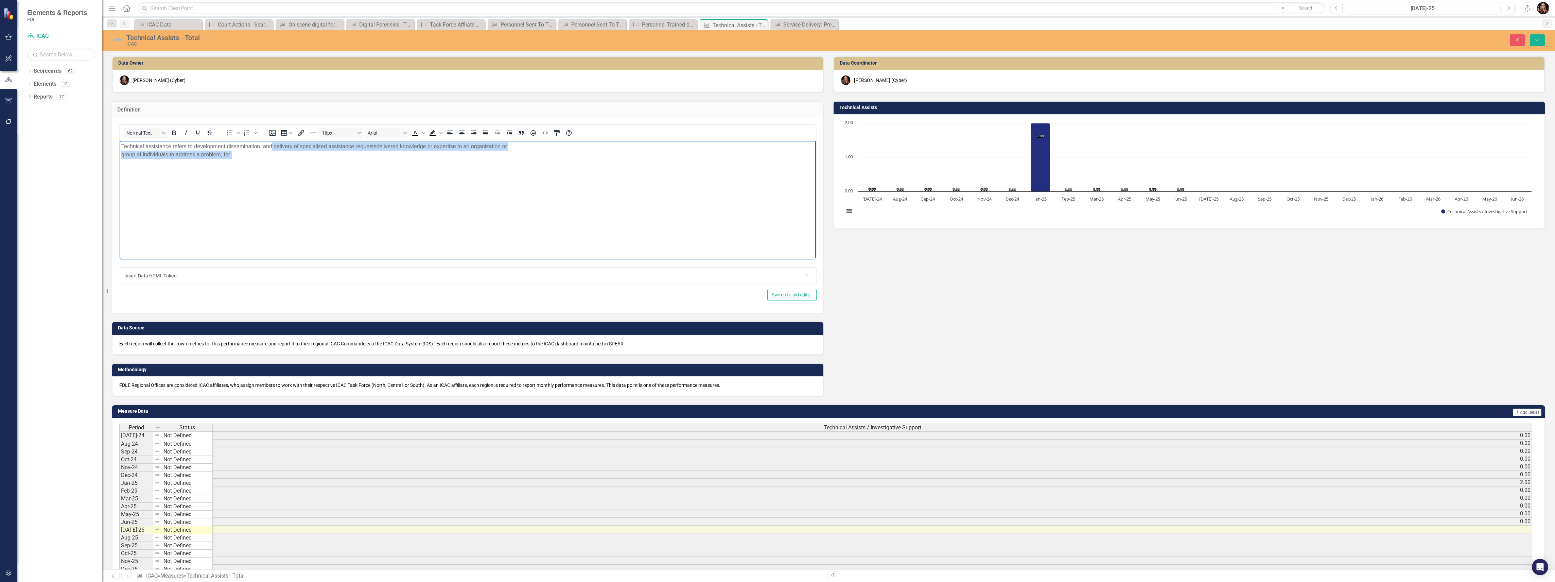
click at [273, 146] on p "Technical assistance refers to development, dissemination, and delivery of spec…" at bounding box center [467, 154] width 693 height 24
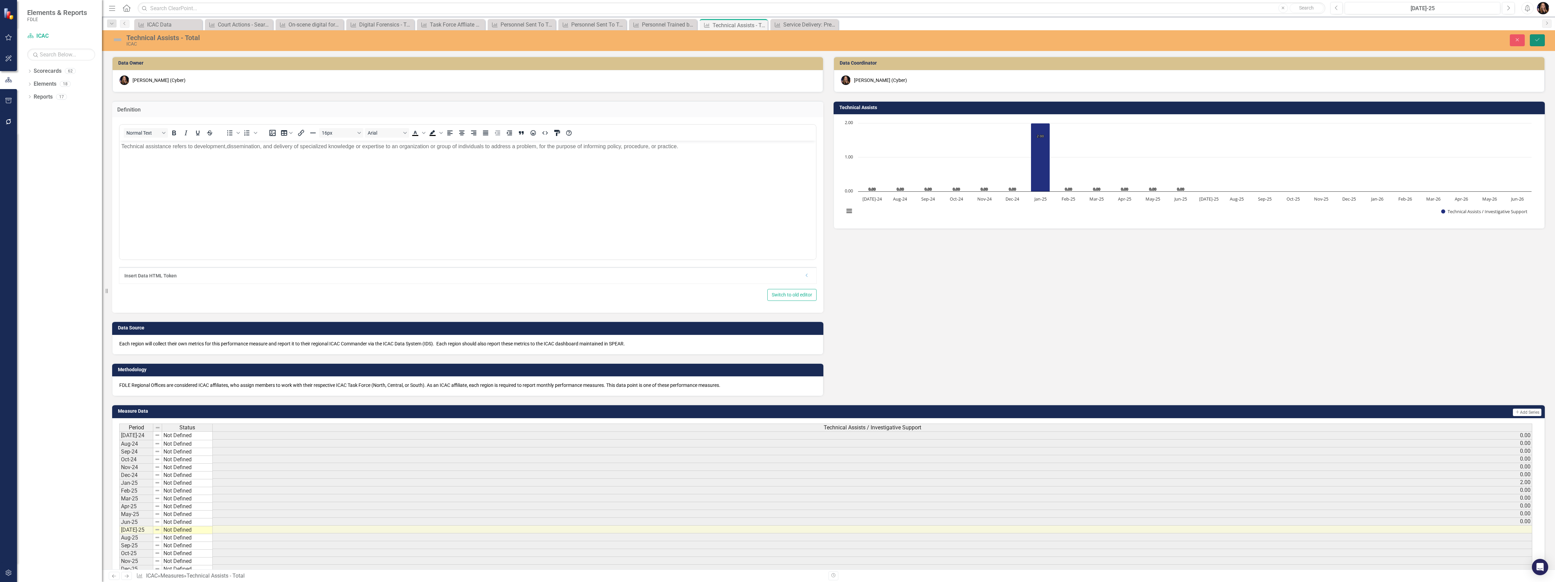
drag, startPoint x: 1542, startPoint y: 42, endPoint x: 1538, endPoint y: 41, distance: 4.1
click at [1542, 42] on button "Save" at bounding box center [1537, 40] width 15 height 12
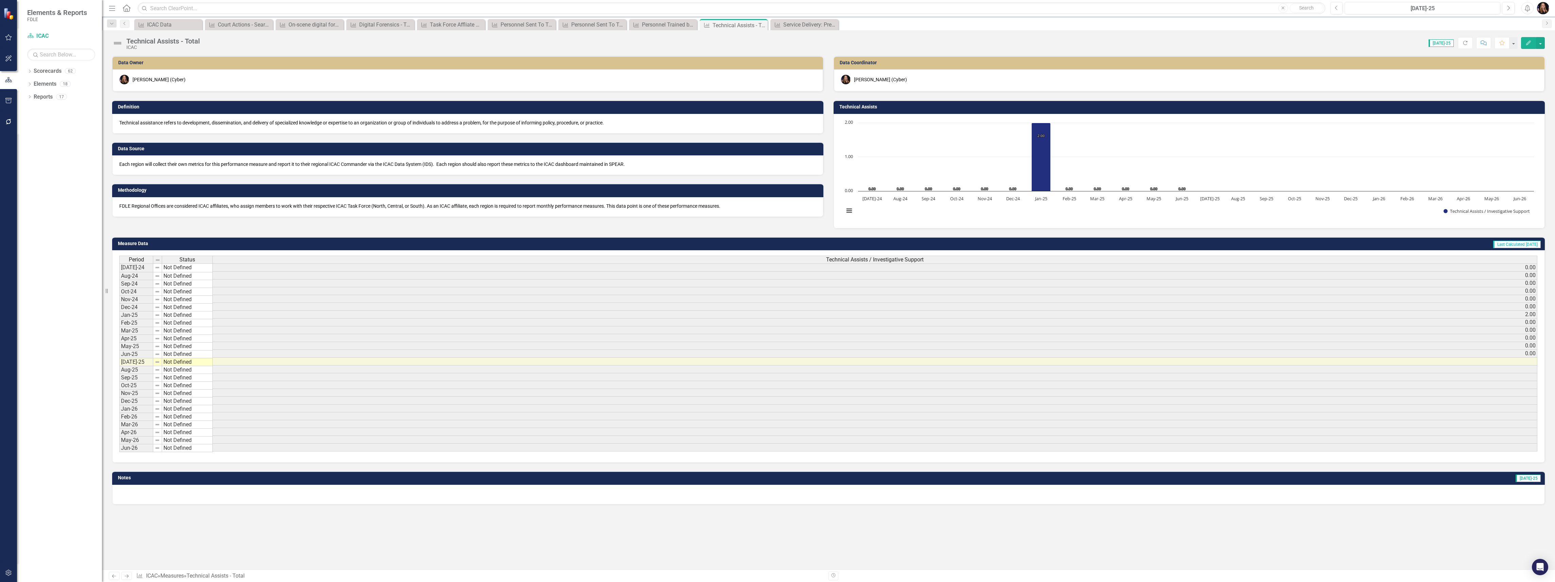
click at [261, 210] on div "FDLE Regional Offices are considered ICAC affiliates, who assign members to wor…" at bounding box center [467, 207] width 711 height 20
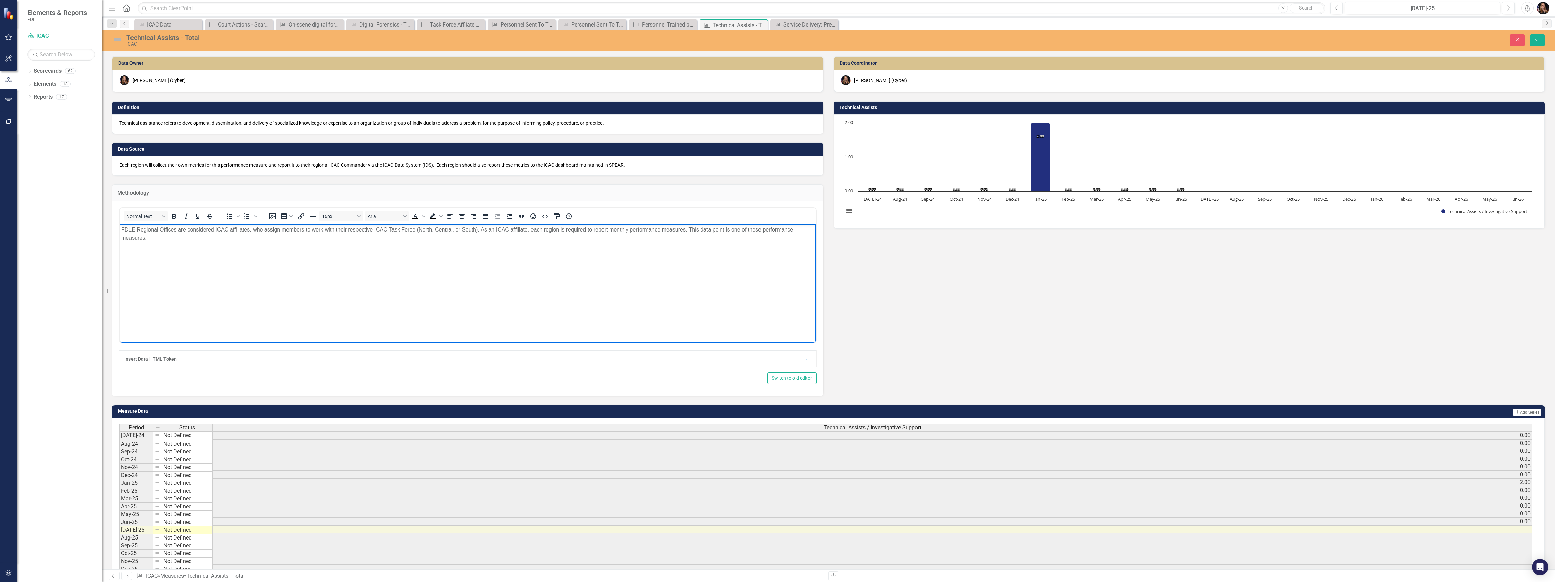
click at [325, 231] on p "FDLE Regional Offices are considered ICAC affiliates, who assign members to wor…" at bounding box center [467, 234] width 693 height 16
drag, startPoint x: 323, startPoint y: 232, endPoint x: 311, endPoint y: 230, distance: 12.1
click at [311, 230] on p "FDLE Regional Offices are considered ICAC affiliates, who assign members to wor…" at bounding box center [467, 234] width 693 height 16
drag, startPoint x: 444, startPoint y: 320, endPoint x: 437, endPoint y: 323, distance: 6.9
click at [443, 321] on body "FDLE Regional Offices are considered ICAC affiliates, who assign members to wor…" at bounding box center [468, 275] width 696 height 102
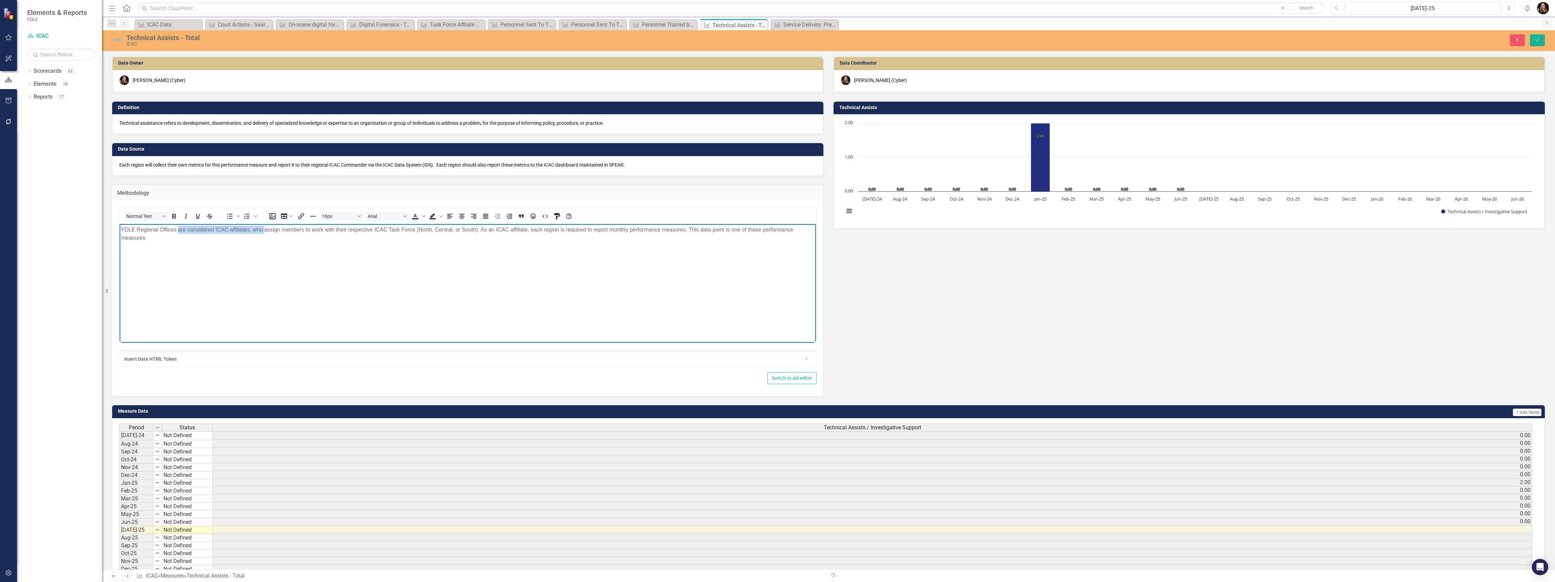
drag, startPoint x: 237, startPoint y: 227, endPoint x: 181, endPoint y: 229, distance: 56.4
click at [178, 227] on p "FDLE Regional Offices are considered ICAC affiliates, who assign members to wor…" at bounding box center [467, 234] width 693 height 16
click at [176, 231] on p "FDLE Regional Offices are ICAC Affiliates, which means that they must report mo…" at bounding box center [467, 234] width 693 height 16
click at [224, 229] on p "FDLE Regional Offices are ICAC Affiliates, which means that they must report mo…" at bounding box center [467, 234] width 693 height 16
click at [416, 228] on p "FDLE Regional Offices are ICAC Affiliates, which means that they must report mo…" at bounding box center [467, 234] width 693 height 16
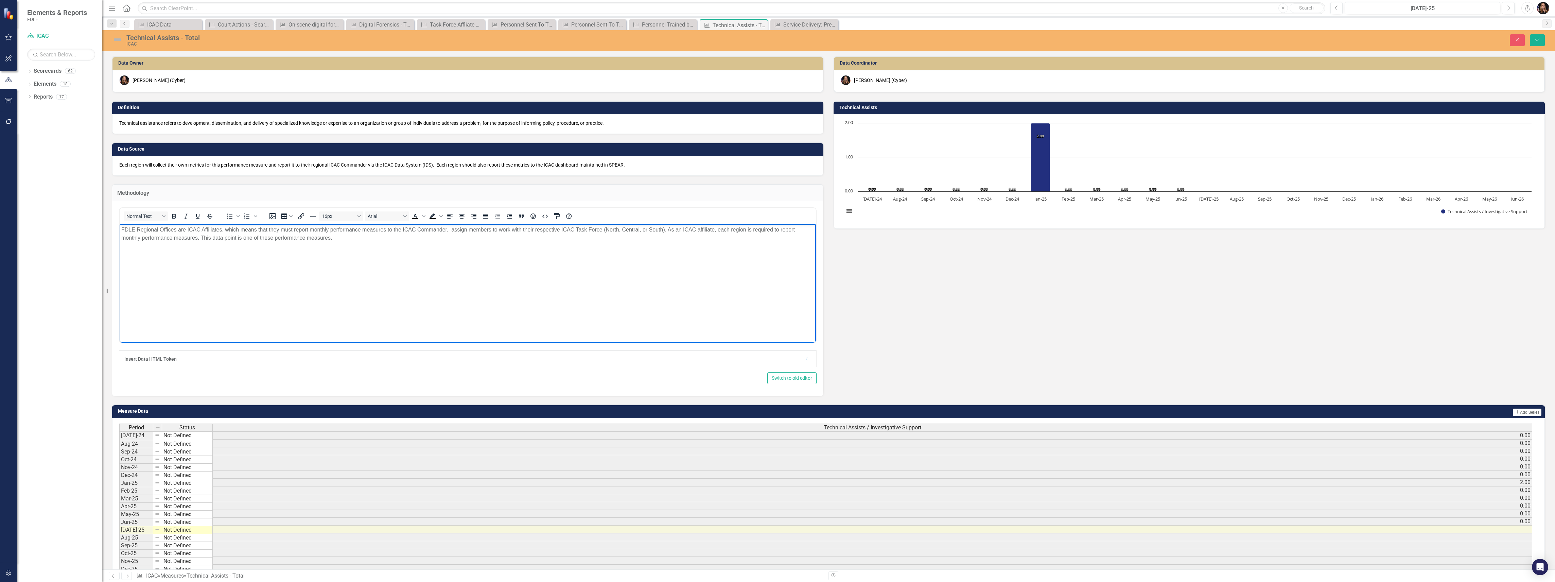
click at [223, 228] on p "FDLE Regional Offices are ICAC Affiliates, which means that they must report mo…" at bounding box center [467, 234] width 693 height 16
drag, startPoint x: 222, startPoint y: 230, endPoint x: 132, endPoint y: 230, distance: 90.7
click at [120, 226] on html "FDLE Regional Offices are ICAC Affiliates, which means that they must report mo…" at bounding box center [468, 275] width 696 height 102
click at [122, 227] on p "FDLE Regional Operations Centers, which means that they must report monthly per…" at bounding box center [467, 234] width 693 height 16
click at [231, 229] on p "All 7 of FDLE's Regional Operations Centers, which means that they must report …" at bounding box center [467, 234] width 693 height 16
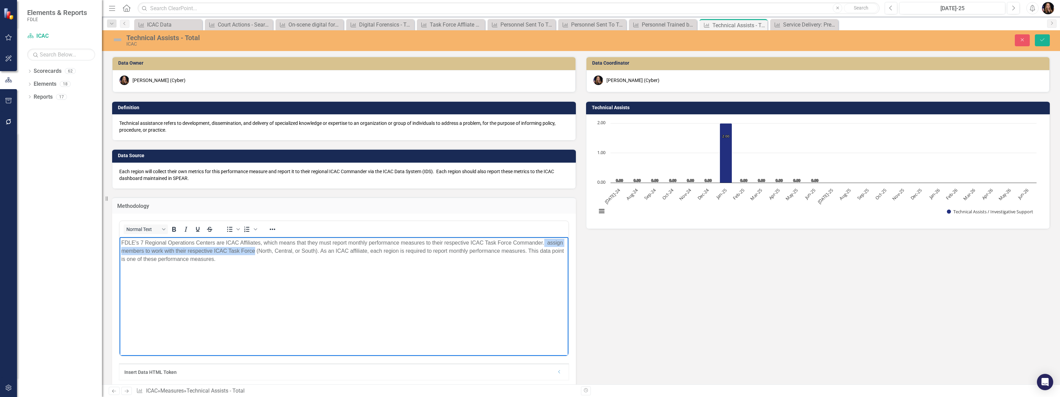
drag, startPoint x: 255, startPoint y: 252, endPoint x: 544, endPoint y: 234, distance: 289.4
click at [544, 237] on html "FDLE's 7 Regional Operations Centers are ICAC Affiliates, which means that they…" at bounding box center [344, 288] width 449 height 102
click at [167, 249] on p "FDLE's 7 Regional Operations Centers are ICAC Affiliates, which means that they…" at bounding box center [344, 247] width 446 height 16
drag, startPoint x: 318, startPoint y: 251, endPoint x: 167, endPoint y: 254, distance: 151.3
click at [167, 254] on p "FDLE's 7 Regional Operations Centers are ICAC Affiliates, which means that they…" at bounding box center [344, 251] width 446 height 24
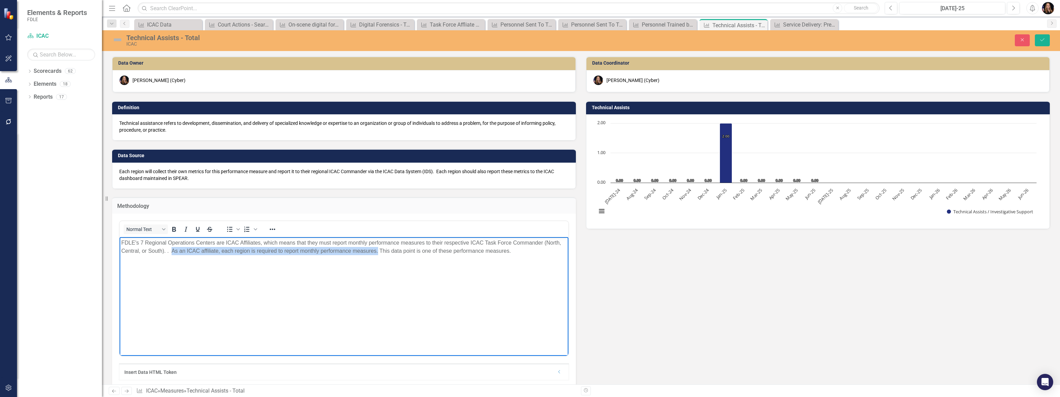
drag, startPoint x: 378, startPoint y: 250, endPoint x: 172, endPoint y: 250, distance: 206.0
click at [172, 250] on p "FDLE's 7 Regional Operations Centers are ICAC Affiliates, which means that they…" at bounding box center [344, 247] width 446 height 16
click at [311, 252] on p "FDLE's 7 Regional Operations Centers are ICAC Affiliates, which means that they…" at bounding box center [344, 247] width 446 height 16
drag, startPoint x: 502, startPoint y: 258, endPoint x: 226, endPoint y: 480, distance: 354.1
click at [120, 239] on html "FDLE's 7 Regional Operations Centers are ICAC Affiliates, which means that they…" at bounding box center [344, 288] width 449 height 102
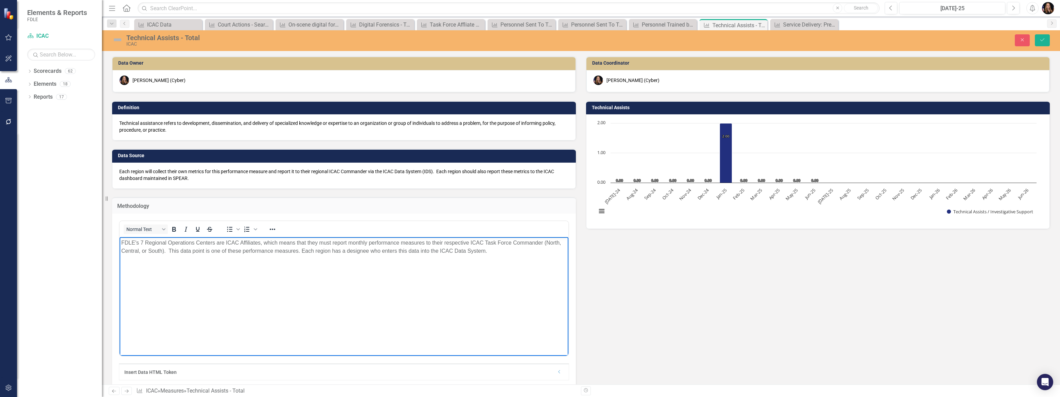
click at [143, 250] on p "FDLE's 7 Regional Operations Centers are ICAC Affiliates, which means that they…" at bounding box center [344, 247] width 446 height 16
click at [143, 242] on p "FDLE's 7 Regional Operations Centers are ICAC Affiliates, which means that they…" at bounding box center [344, 247] width 446 height 16
click at [145, 241] on p "FDLE's 7 Regional Operations Centers are ICAC Affiliates, which means that they…" at bounding box center [344, 247] width 446 height 16
click at [182, 252] on p "FDLE's seven Regional Operations Centers are ICAC Affiliates, which means that …" at bounding box center [344, 247] width 446 height 16
click at [413, 253] on p "FDLE's seven Regional Operations Centers are ICAC Affiliates, which means that …" at bounding box center [344, 251] width 446 height 24
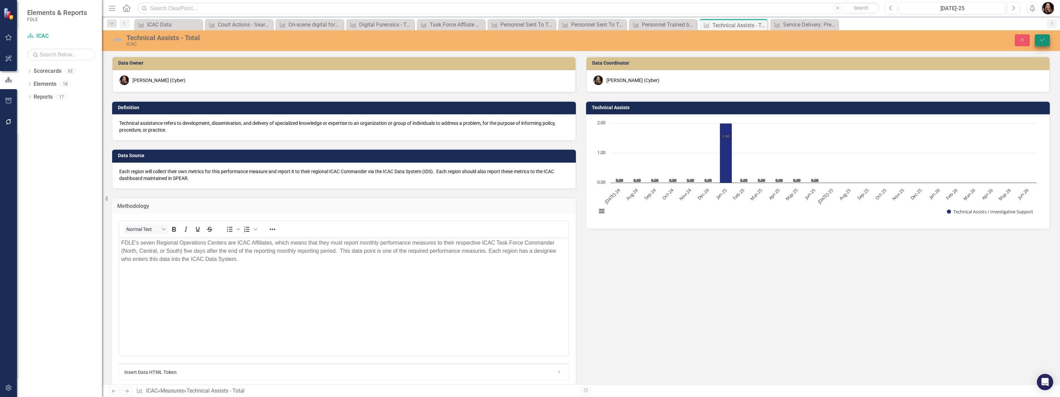
click at [1045, 41] on icon "Save" at bounding box center [1043, 39] width 6 height 5
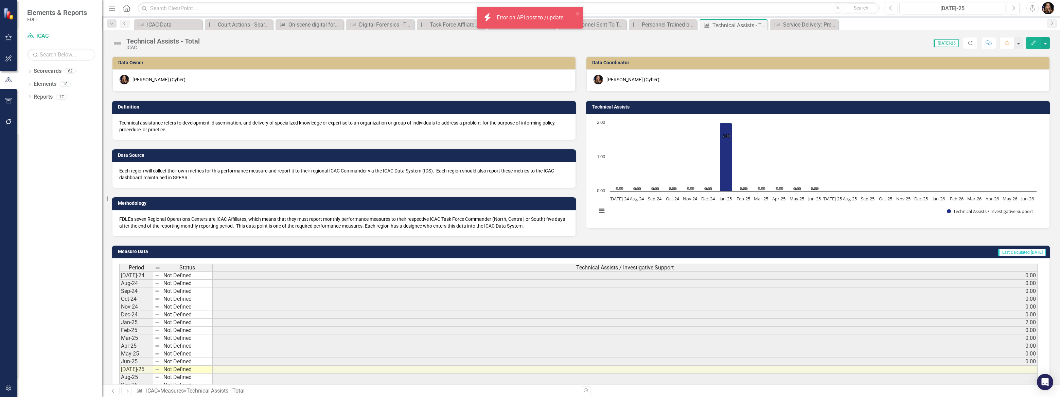
click at [535, 226] on p "FDLE's seven Regional Operations Centers are ICAC Affiliates, which means that …" at bounding box center [344, 222] width 450 height 14
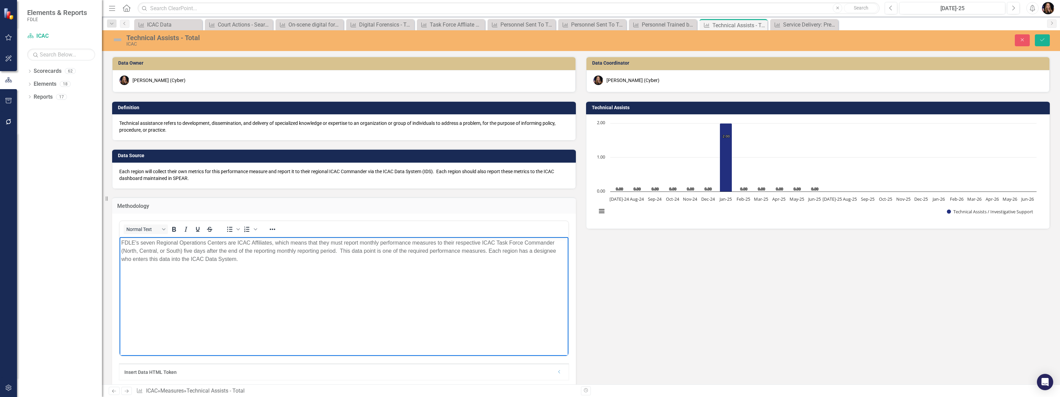
drag, startPoint x: 222, startPoint y: 269, endPoint x: 224, endPoint y: 475, distance: 205.6
click at [120, 238] on html "FDLE's seven Regional Operations Centers are ICAC Affiliates, which means that …" at bounding box center [344, 288] width 449 height 102
copy p "FDLE's seven Regional Operations Centers are ICAC Affiliates, which means that …"
click at [1046, 38] on button "Save" at bounding box center [1042, 40] width 15 height 12
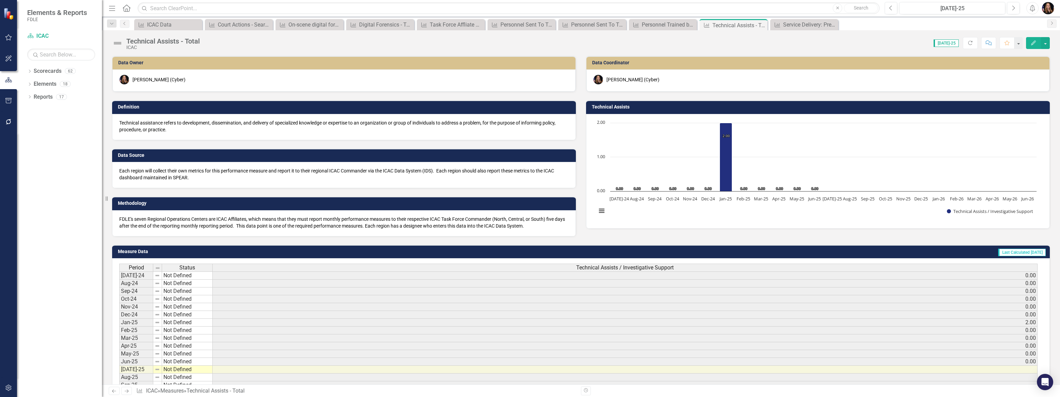
click at [126, 389] on icon "Next" at bounding box center [127, 390] width 6 height 4
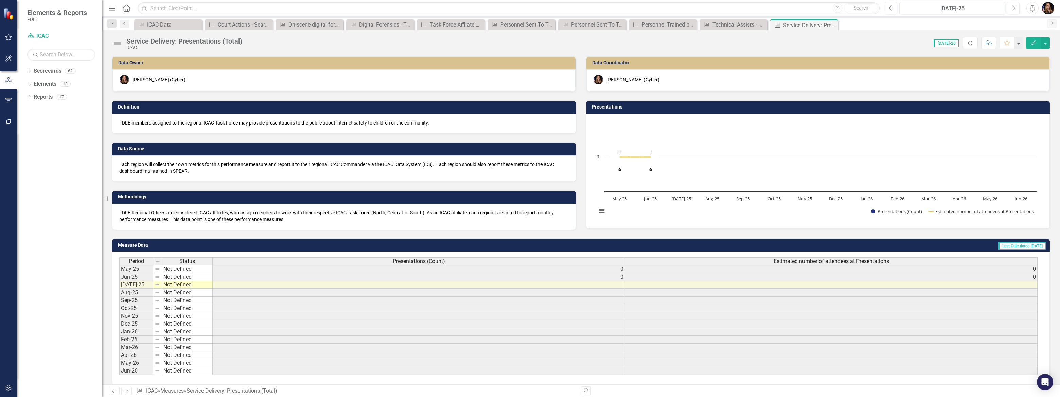
click at [190, 219] on p "FDLE Regional Offices are considered ICAC affiliates, who assign members to wor…" at bounding box center [344, 216] width 450 height 14
click at [190, 218] on p "FDLE Regional Offices are considered ICAC affiliates, who assign members to wor…" at bounding box center [344, 216] width 450 height 14
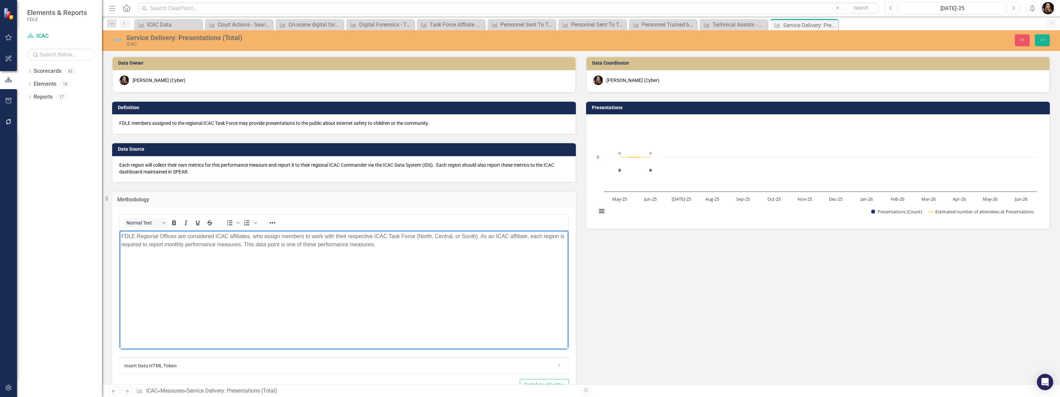
drag, startPoint x: 402, startPoint y: 250, endPoint x: 196, endPoint y: 463, distance: 296.1
click at [120, 230] on html "FDLE Regional Offices are considered ICAC affiliates, who assign members to wor…" at bounding box center [344, 281] width 449 height 102
paste body "Rich Text Area. Press ALT-0 for help."
drag, startPoint x: 1047, startPoint y: 41, endPoint x: 1035, endPoint y: 40, distance: 12.3
click at [1048, 41] on button "Save" at bounding box center [1042, 40] width 15 height 12
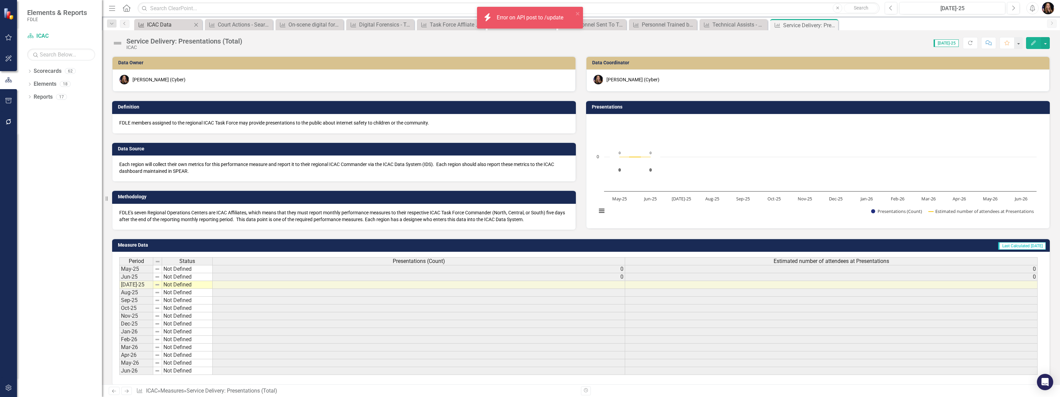
click at [171, 27] on div "ICAC Data" at bounding box center [169, 24] width 45 height 8
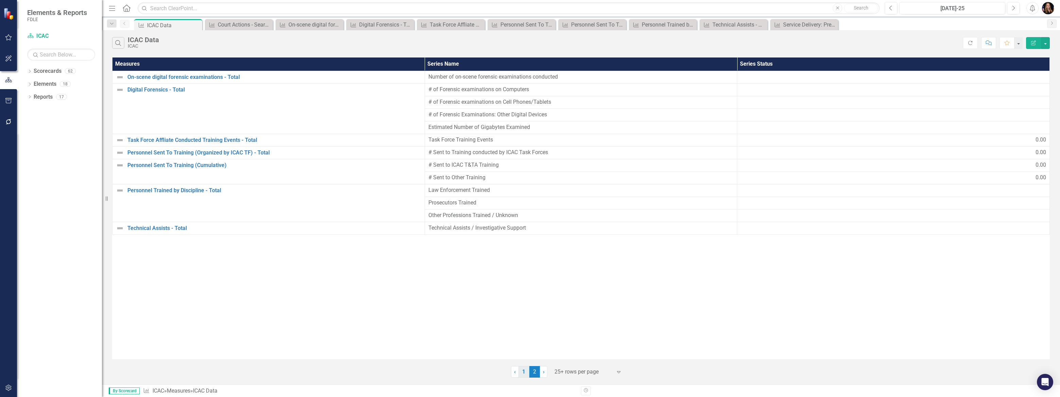
click at [522, 374] on link "1" at bounding box center [524, 372] width 11 height 12
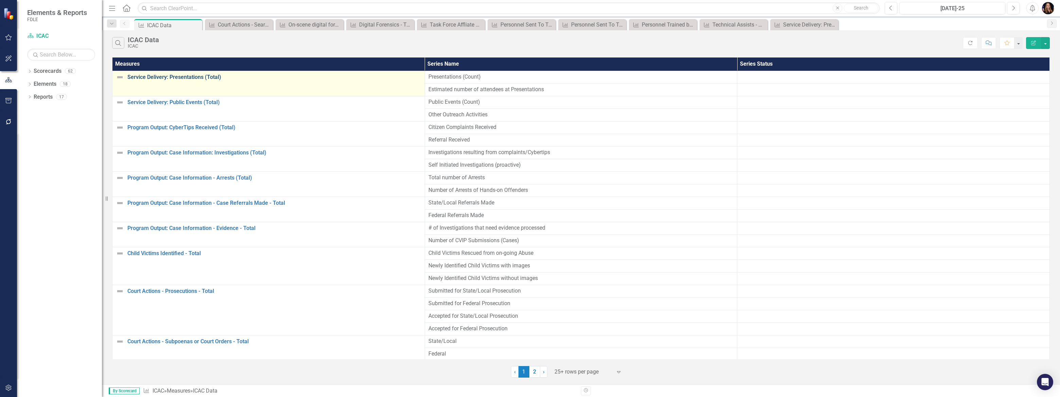
click at [162, 79] on link "Service Delivery: Presentations (Total)" at bounding box center [274, 77] width 294 height 6
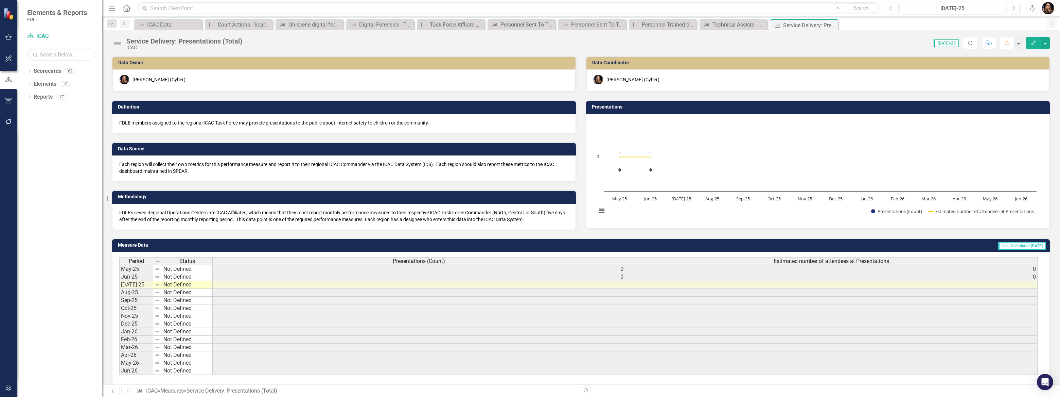
click at [163, 219] on p "FDLE's seven Regional Operations Centers are ICAC Affiliates, which means that …" at bounding box center [344, 216] width 450 height 14
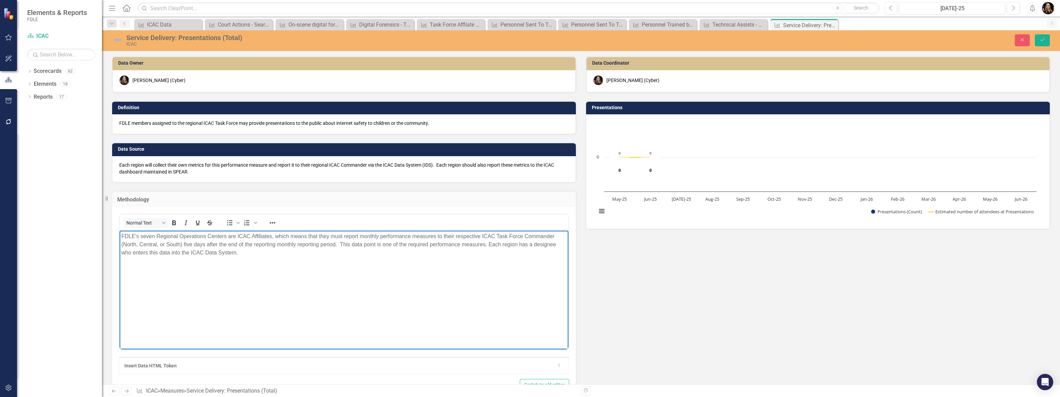
drag, startPoint x: 168, startPoint y: 239, endPoint x: 84, endPoint y: 223, distance: 85.4
click at [120, 230] on html "FDLE's seven Regional Operations Centers are ICAC Affiliates, which means that …" at bounding box center [344, 281] width 449 height 102
paste body "Rich Text Area. Press ALT-0 for help."
click at [1043, 39] on icon "Save" at bounding box center [1043, 39] width 6 height 5
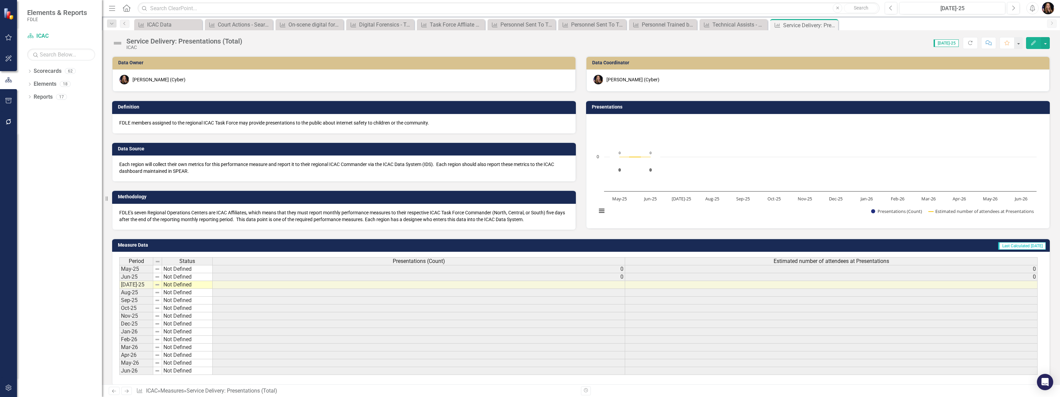
click at [123, 392] on link "Next" at bounding box center [126, 390] width 11 height 8
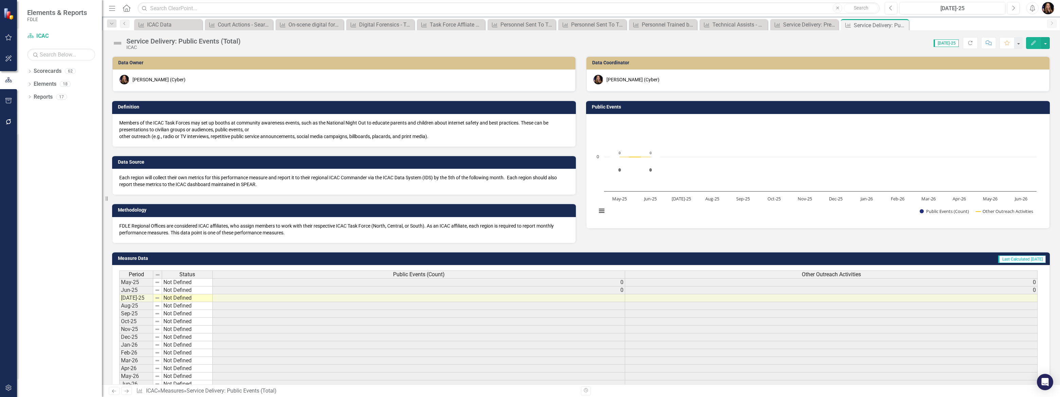
click at [214, 235] on div "FDLE Regional Offices are considered ICAC affiliates, who assign members to wor…" at bounding box center [344, 230] width 464 height 26
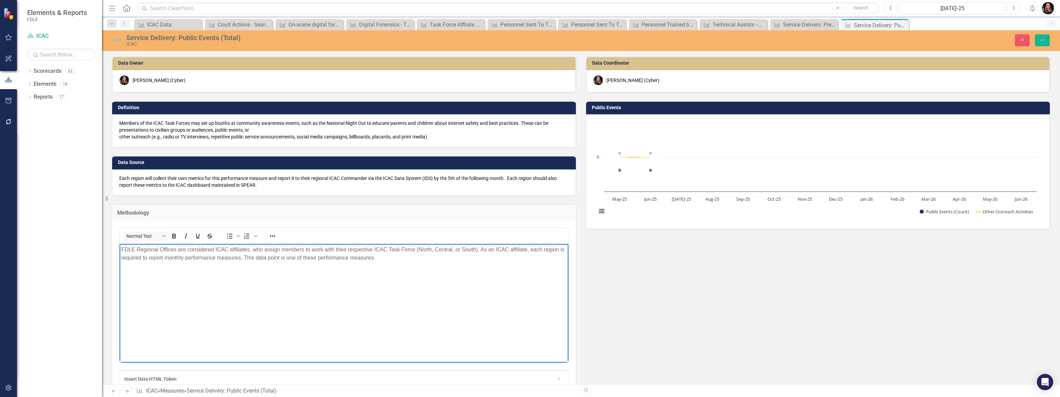
drag, startPoint x: 392, startPoint y: 267, endPoint x: 66, endPoint y: 245, distance: 326.3
click at [120, 245] on html "FDLE Regional Offices are considered ICAC affiliates, who assign members to wor…" at bounding box center [344, 295] width 449 height 102
paste body "Rich Text Area. Press ALT-0 for help."
drag, startPoint x: 1042, startPoint y: 37, endPoint x: 1039, endPoint y: 40, distance: 4.4
click at [1042, 37] on icon "Save" at bounding box center [1043, 39] width 6 height 5
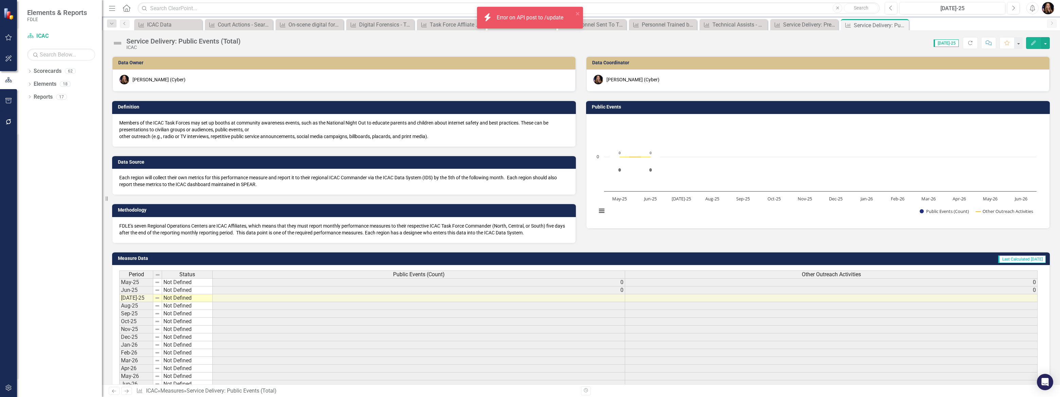
click at [128, 388] on icon "Next" at bounding box center [127, 390] width 6 height 4
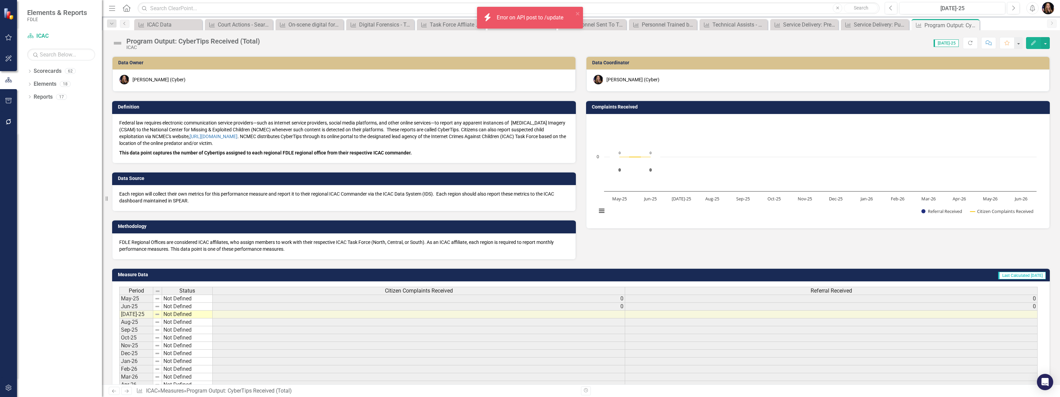
click at [183, 250] on p "FDLE Regional Offices are considered ICAC affiliates, who assign members to wor…" at bounding box center [344, 246] width 450 height 14
click at [182, 249] on p "FDLE Regional Offices are considered ICAC affiliates, who assign members to wor…" at bounding box center [344, 246] width 450 height 14
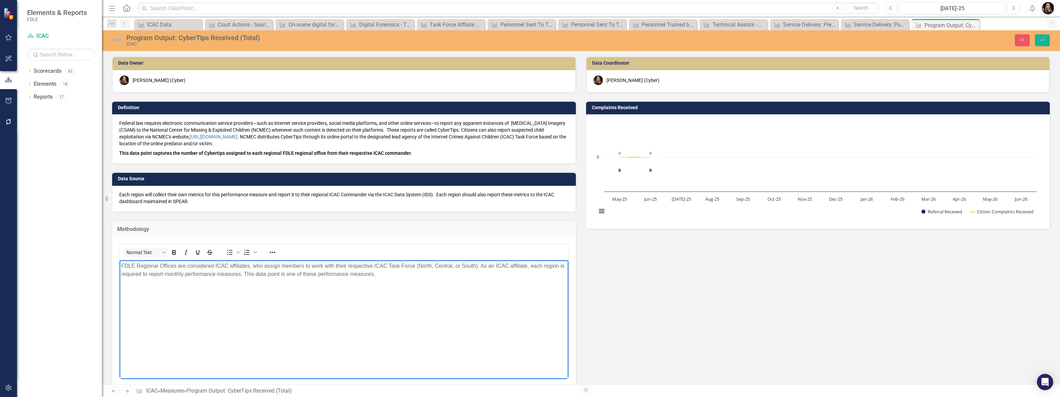
drag, startPoint x: 411, startPoint y: 283, endPoint x: 115, endPoint y: 261, distance: 297.6
click at [120, 261] on html "FDLE Regional Offices are considered ICAC affiliates, who assign members to wor…" at bounding box center [344, 311] width 449 height 102
paste body "Rich Text Area. Press ALT-0 for help."
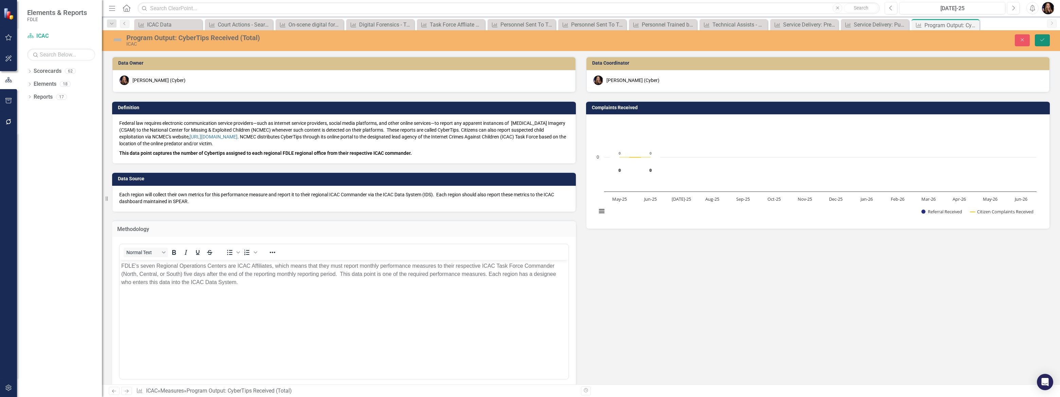
click at [1043, 40] on icon "Save" at bounding box center [1043, 39] width 6 height 5
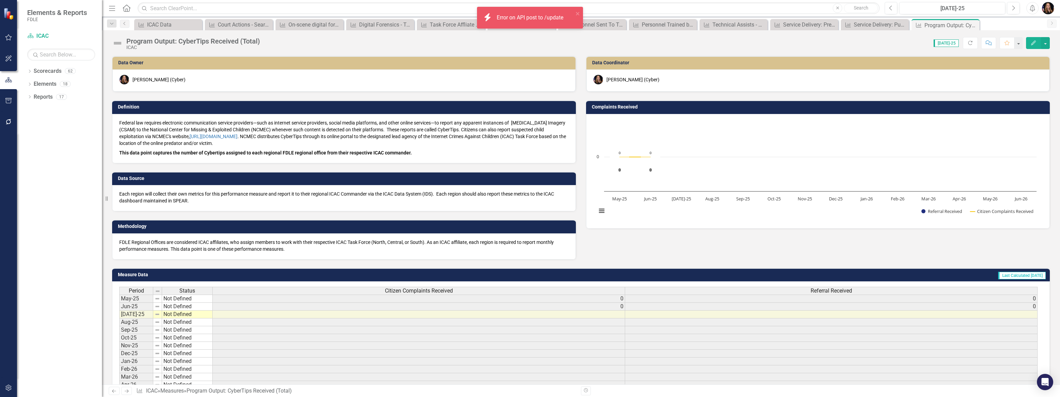
click at [126, 393] on icon "Next" at bounding box center [127, 390] width 6 height 4
click at [126, 392] on icon "Next" at bounding box center [127, 390] width 6 height 4
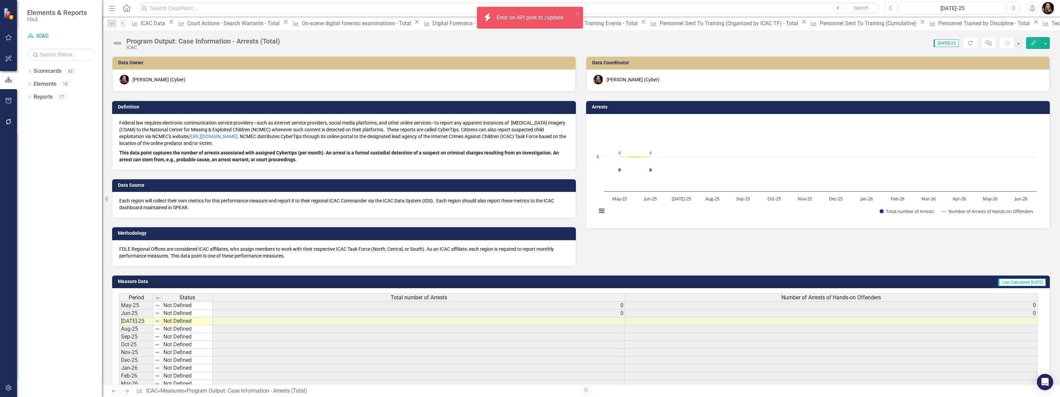
click at [212, 254] on p "FDLE Regional Offices are considered ICAC affiliates, who assign members to wor…" at bounding box center [344, 252] width 450 height 14
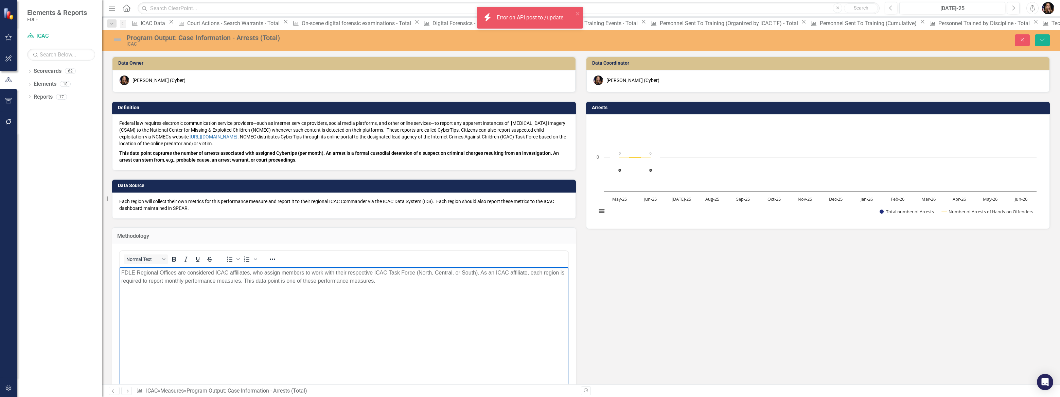
drag, startPoint x: 379, startPoint y: 288, endPoint x: 75, endPoint y: 262, distance: 305.0
click at [120, 267] on html "FDLE Regional Offices are considered ICAC affiliates, who assign members to wor…" at bounding box center [344, 318] width 449 height 102
paste body "Rich Text Area. Press ALT-0 for help."
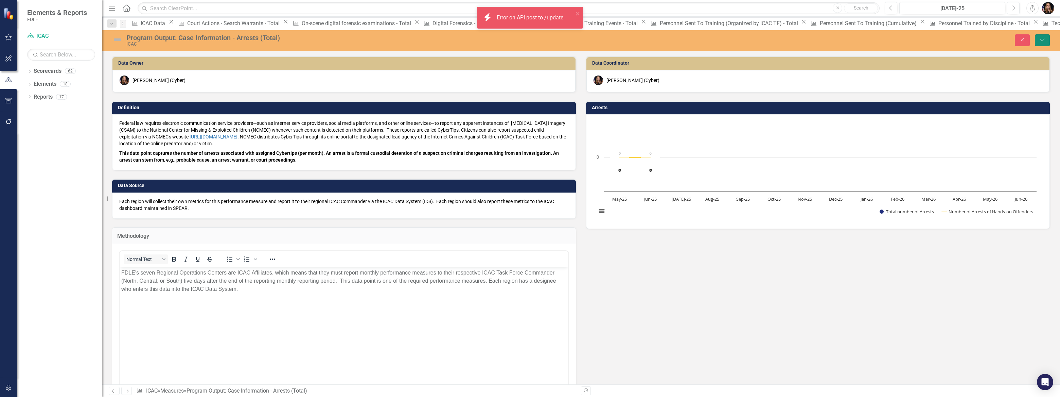
click at [1045, 40] on icon "Save" at bounding box center [1043, 39] width 6 height 5
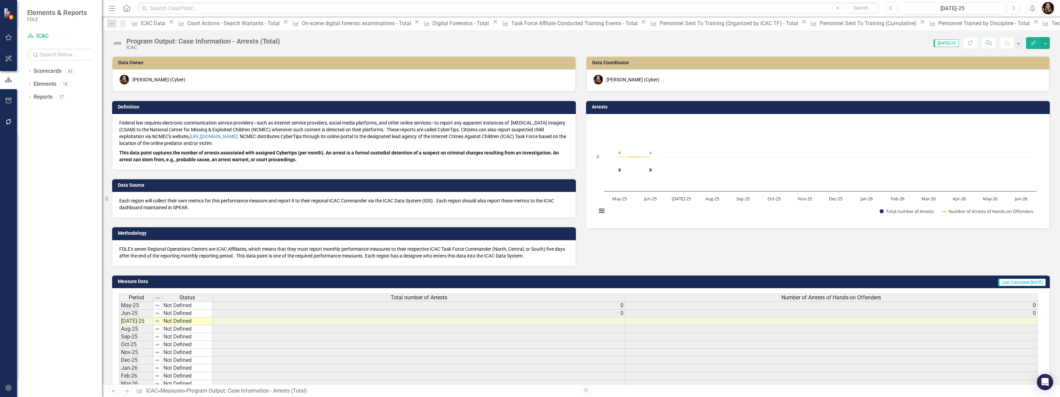
click at [126, 391] on icon at bounding box center [127, 390] width 4 height 3
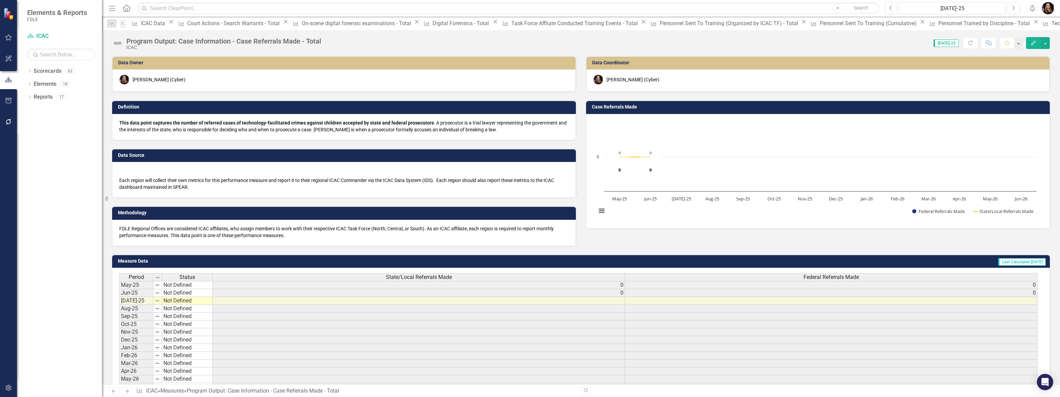
click at [216, 234] on p "FDLE Regional Offices are considered ICAC affiliates, who assign members to wor…" at bounding box center [344, 232] width 450 height 14
click at [216, 235] on p "FDLE Regional Offices are considered ICAC affiliates, who assign members to wor…" at bounding box center [344, 232] width 450 height 14
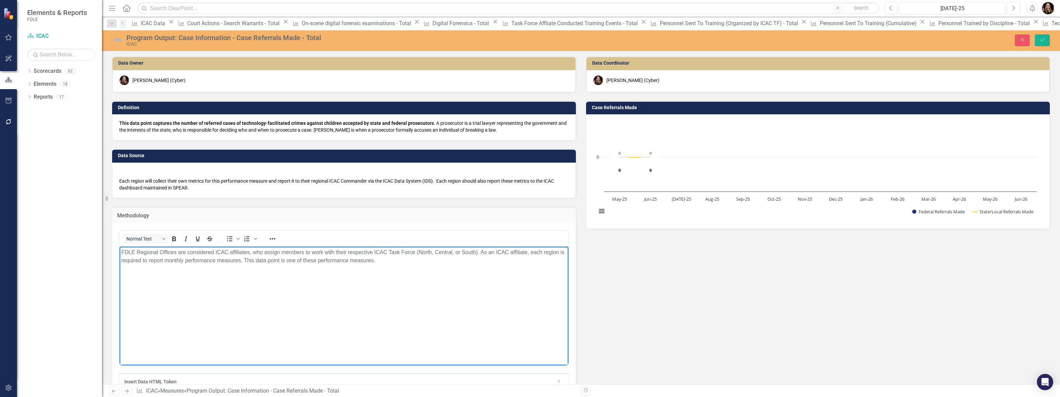
drag, startPoint x: 417, startPoint y: 268, endPoint x: 74, endPoint y: 246, distance: 344.4
click at [120, 246] on html "FDLE Regional Offices are considered ICAC affiliates, who assign members to wor…" at bounding box center [344, 297] width 449 height 102
paste body "Rich Text Area. Press ALT-0 for help."
click at [1043, 38] on icon "Save" at bounding box center [1043, 39] width 6 height 5
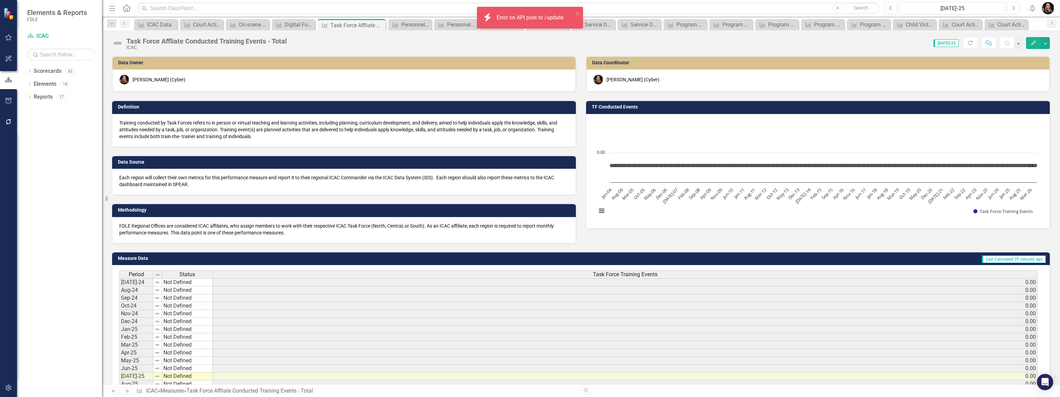
click at [127, 391] on icon "Next" at bounding box center [127, 390] width 6 height 4
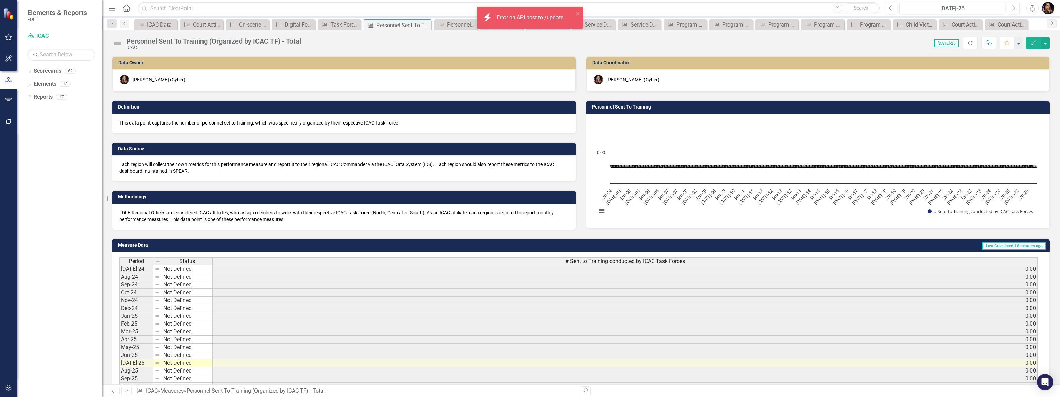
click at [114, 391] on icon "Previous" at bounding box center [114, 390] width 6 height 4
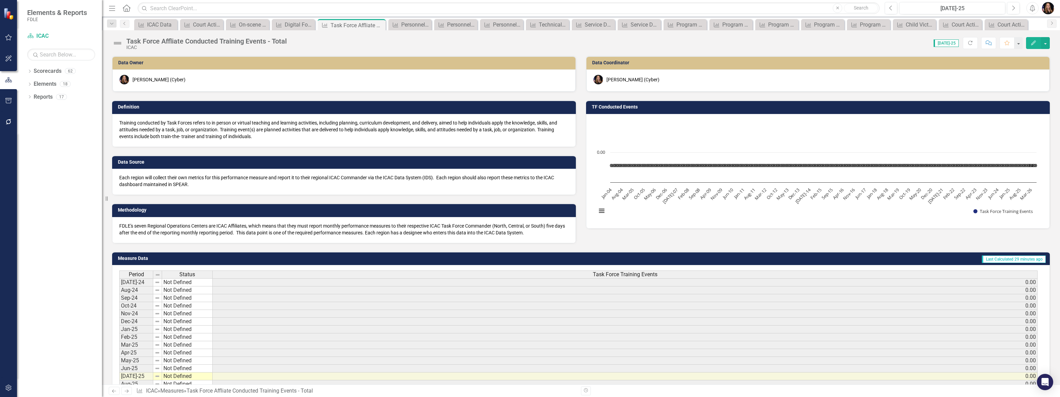
click at [126, 391] on icon "Next" at bounding box center [127, 390] width 6 height 4
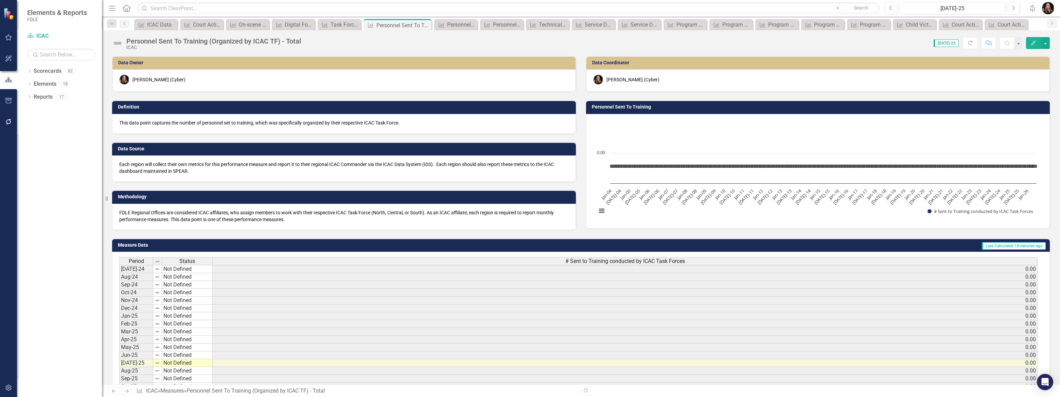
click at [160, 219] on p "FDLE Regional Offices are considered ICAC affiliates, who assign members to wor…" at bounding box center [344, 216] width 450 height 14
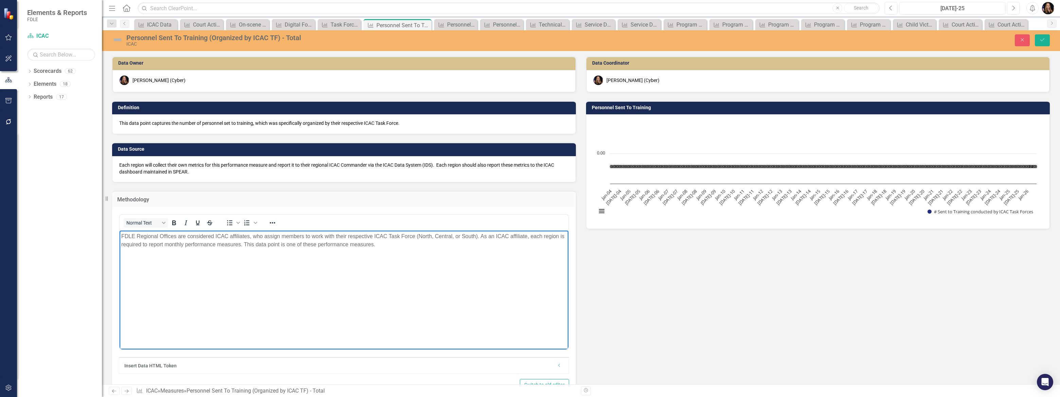
drag, startPoint x: 396, startPoint y: 261, endPoint x: 96, endPoint y: 223, distance: 302.8
click at [120, 230] on html "FDLE Regional Offices are considered ICAC affiliates, who assign members to wor…" at bounding box center [344, 281] width 449 height 102
paste body "Rich Text Area. Press ALT-0 for help."
click at [1044, 40] on icon "Save" at bounding box center [1043, 39] width 6 height 5
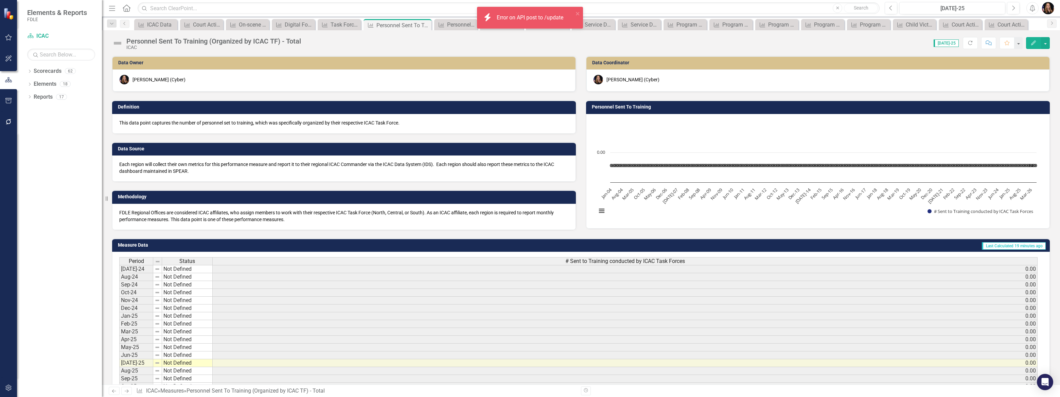
click at [127, 391] on icon "Next" at bounding box center [127, 390] width 6 height 4
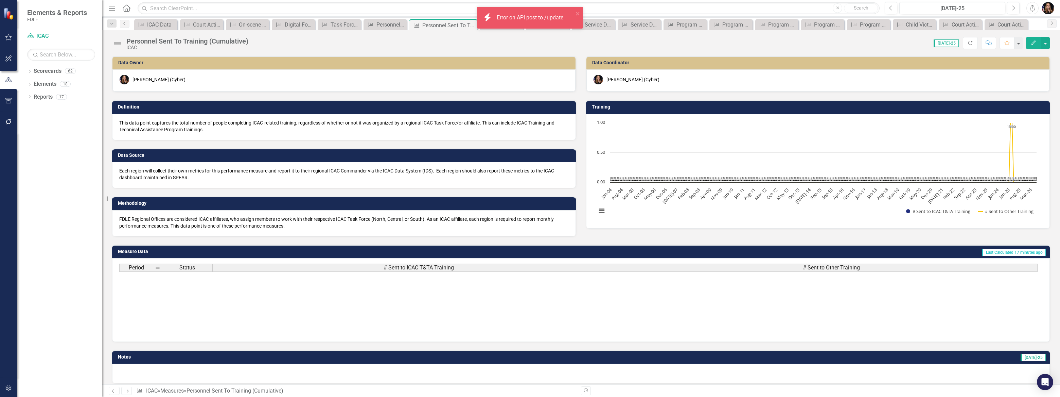
click at [162, 220] on p "FDLE Regional Offices are considered ICAC affiliates, who assign members to wor…" at bounding box center [344, 222] width 450 height 14
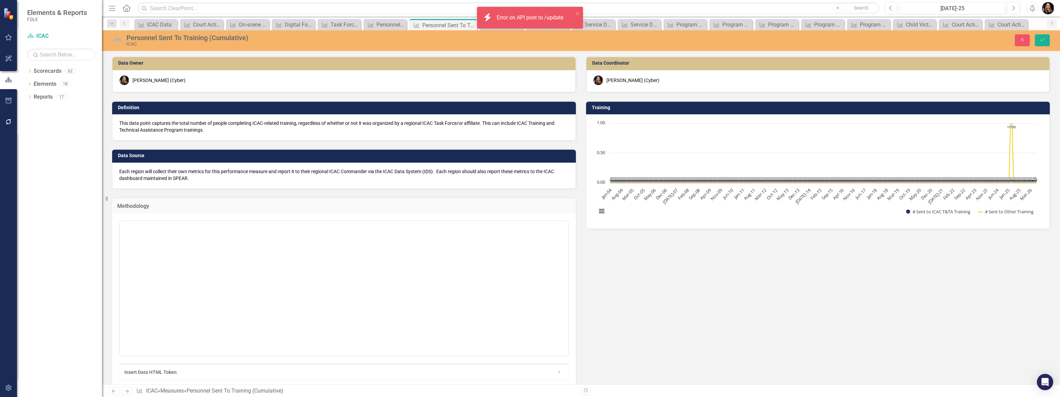
click at [245, 222] on div at bounding box center [344, 222] width 449 height 3
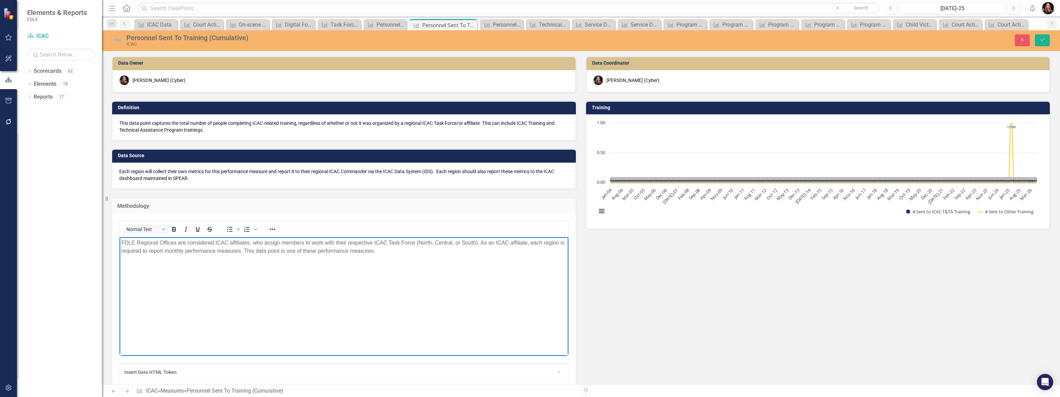
drag, startPoint x: 324, startPoint y: 259, endPoint x: 90, endPoint y: 230, distance: 236.2
click at [120, 237] on html "FDLE Regional Offices are considered ICAC affiliates, who assign members to wor…" at bounding box center [344, 288] width 449 height 102
paste body "Rich Text Area. Press ALT-0 for help."
click at [1046, 39] on button "Save" at bounding box center [1042, 40] width 15 height 12
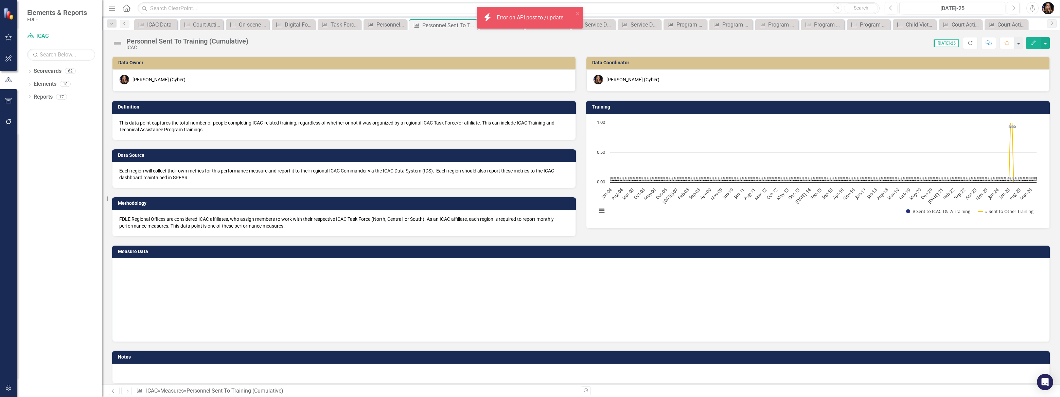
click at [125, 391] on icon "Next" at bounding box center [127, 390] width 6 height 4
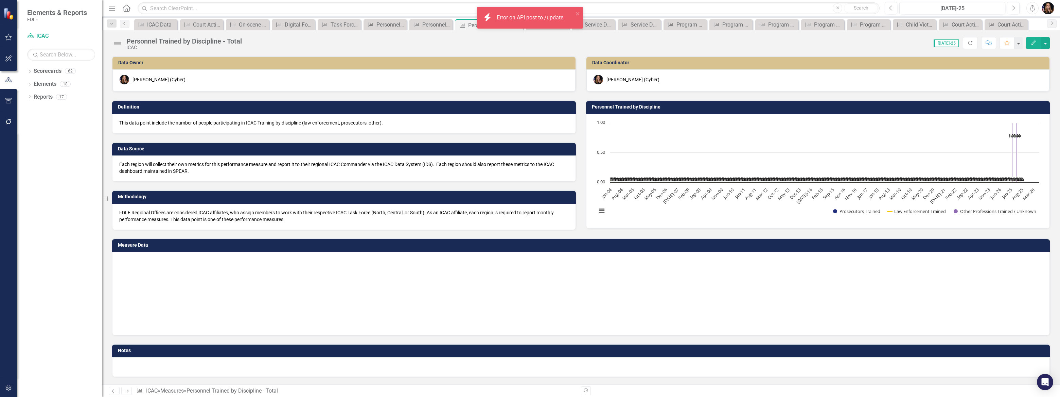
click at [170, 219] on p "FDLE Regional Offices are considered ICAC affiliates, who assign members to wor…" at bounding box center [344, 216] width 450 height 14
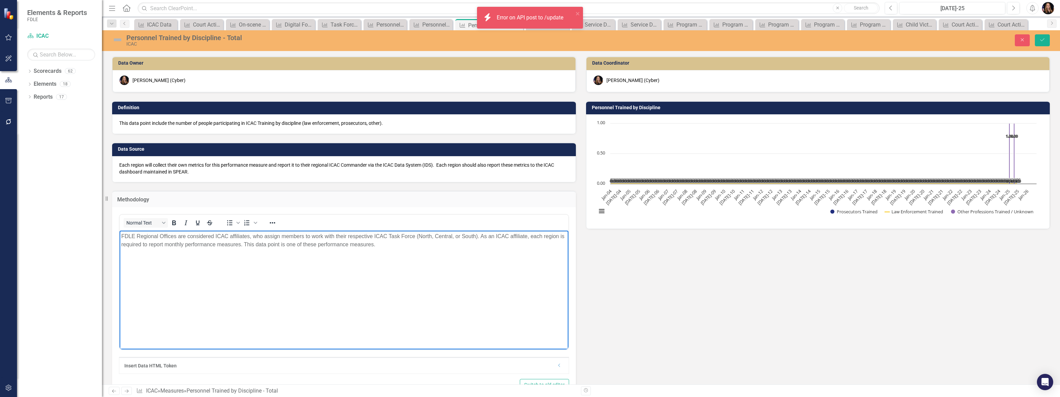
drag, startPoint x: 308, startPoint y: 253, endPoint x: 54, endPoint y: 218, distance: 256.4
click at [120, 230] on html "FDLE Regional Offices are considered ICAC affiliates, who assign members to wor…" at bounding box center [344, 281] width 449 height 102
paste body "Rich Text Area. Press ALT-0 for help."
click at [1041, 44] on button "Save" at bounding box center [1042, 40] width 15 height 12
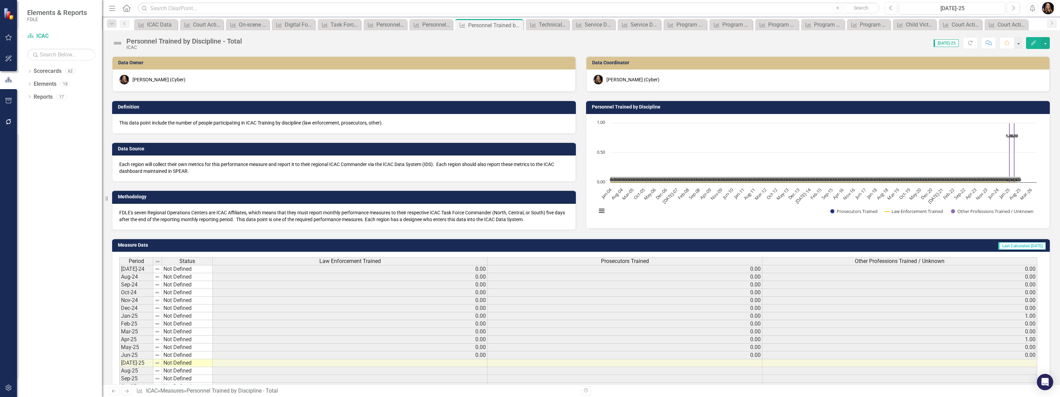
click at [125, 391] on icon "Next" at bounding box center [127, 390] width 6 height 4
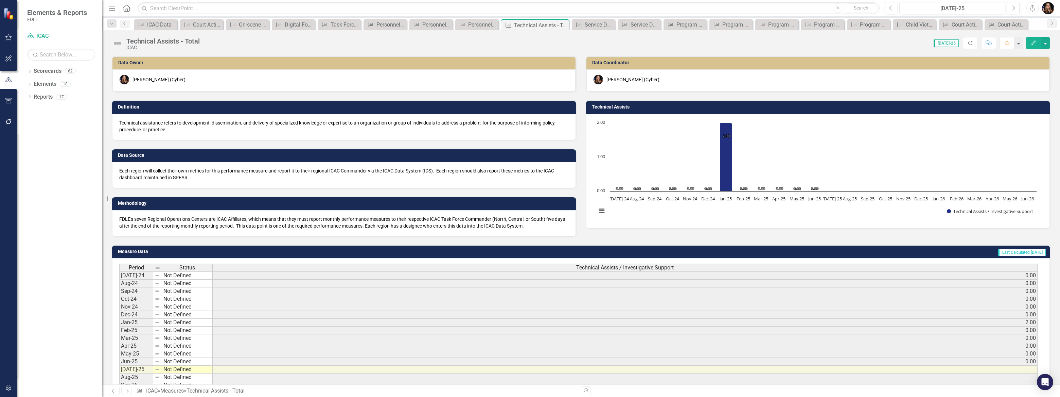
click at [211, 225] on p "FDLE's seven Regional Operations Centers are ICAC Affiliates, which means that …" at bounding box center [344, 222] width 450 height 14
click at [210, 225] on p "FDLE's seven Regional Operations Centers are ICAC Affiliates, which means that …" at bounding box center [344, 222] width 450 height 14
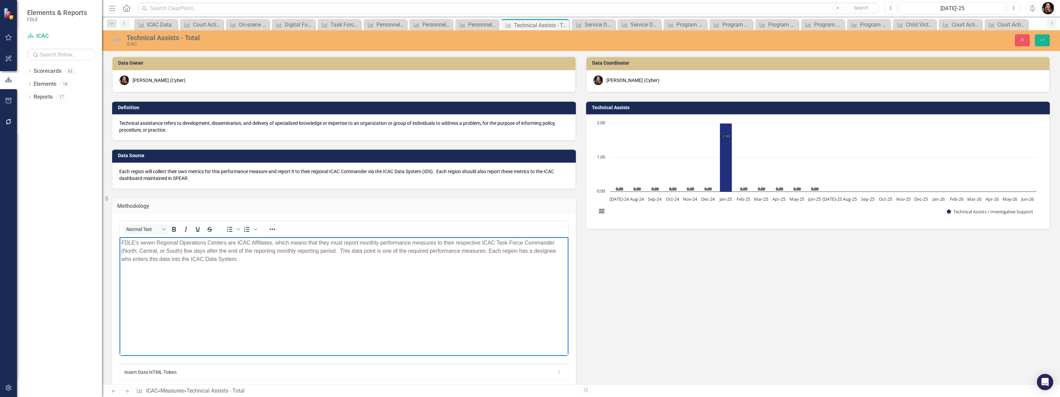
drag, startPoint x: 154, startPoint y: 250, endPoint x: 120, endPoint y: 237, distance: 36.3
click at [121, 237] on body "FDLE's seven Regional Operations Centers are ICAC Affiliates, which means that …" at bounding box center [344, 288] width 449 height 102
paste body "Rich Text Area. Press ALT-0 for help."
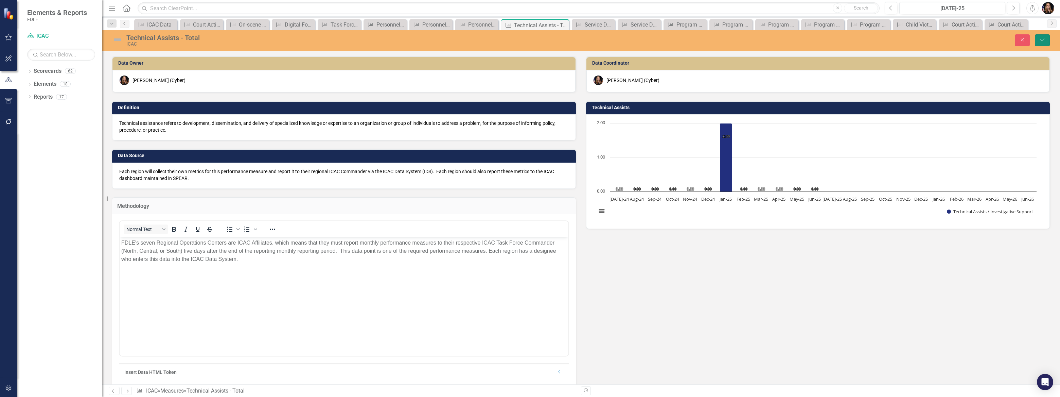
click at [1045, 40] on icon "Save" at bounding box center [1043, 39] width 6 height 5
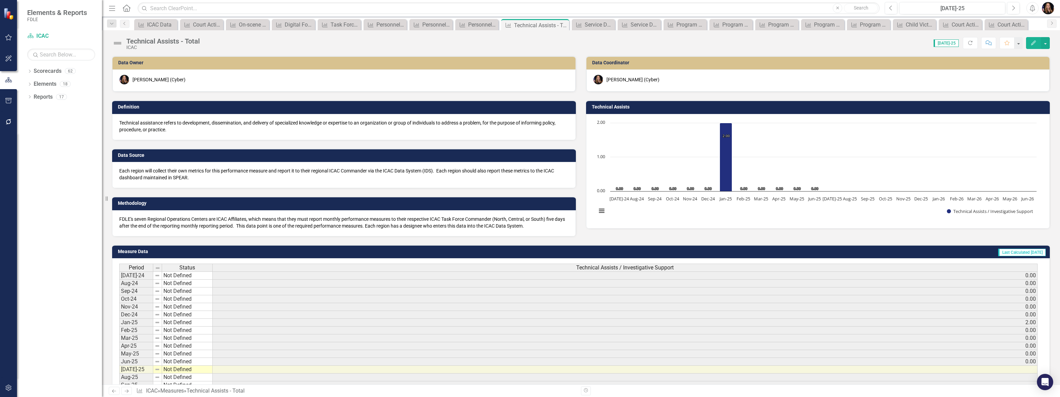
click at [122, 391] on link "Next" at bounding box center [126, 390] width 11 height 8
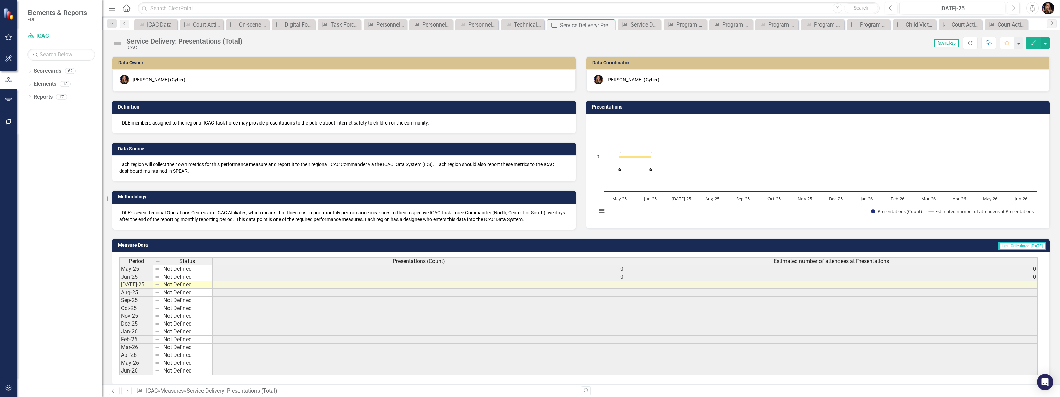
click at [125, 392] on icon "Next" at bounding box center [127, 390] width 6 height 4
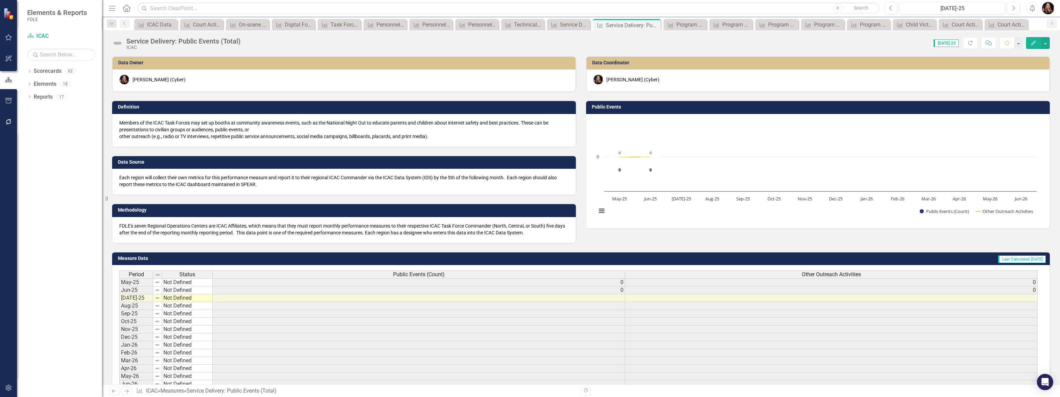
click at [215, 134] on p "Members of the ICAC Task Forces may set up booths at community awareness events…" at bounding box center [344, 129] width 450 height 20
click at [215, 133] on p "Members of the ICAC Task Forces may set up booths at community awareness events…" at bounding box center [344, 129] width 450 height 20
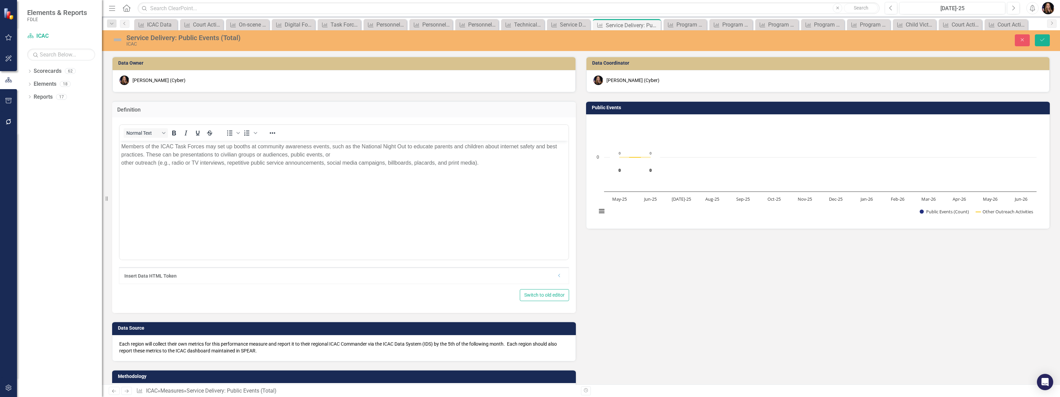
drag, startPoint x: 345, startPoint y: 153, endPoint x: 343, endPoint y: 149, distance: 4.9
click at [345, 152] on p "Members of the ICAC Task Forces may set up booths at community awareness events…" at bounding box center [344, 154] width 446 height 24
click at [1043, 41] on icon "Save" at bounding box center [1043, 39] width 6 height 5
